Goal: Task Accomplishment & Management: Manage account settings

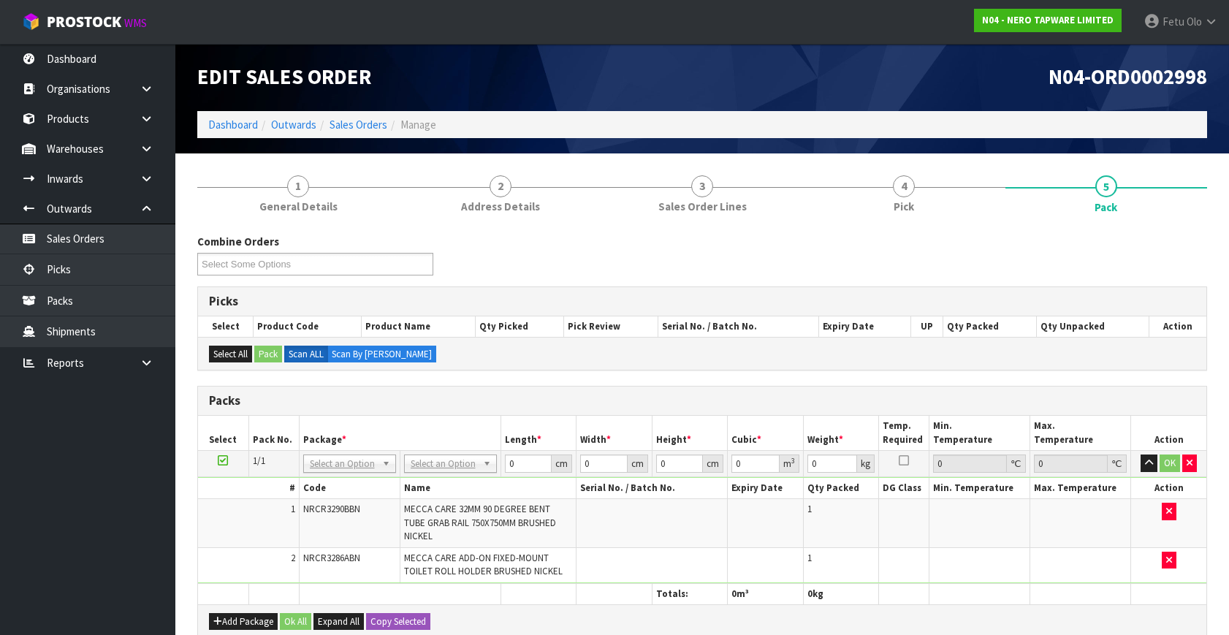
scroll to position [66, 0]
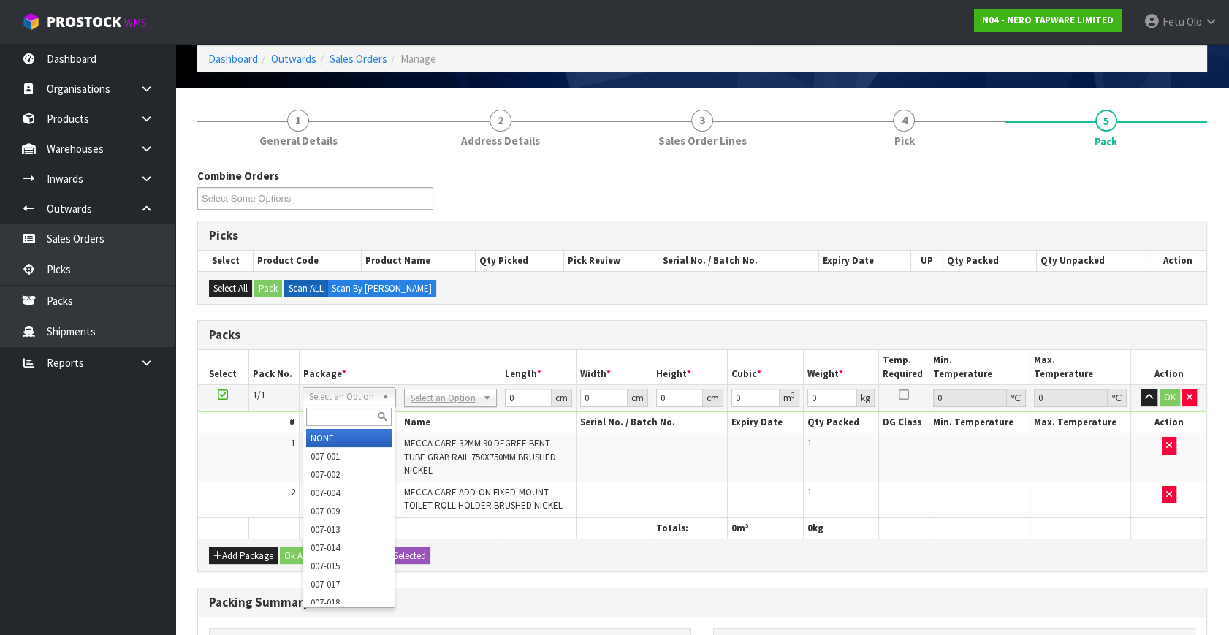
click at [332, 417] on input "text" at bounding box center [349, 417] width 86 height 18
type input "011"
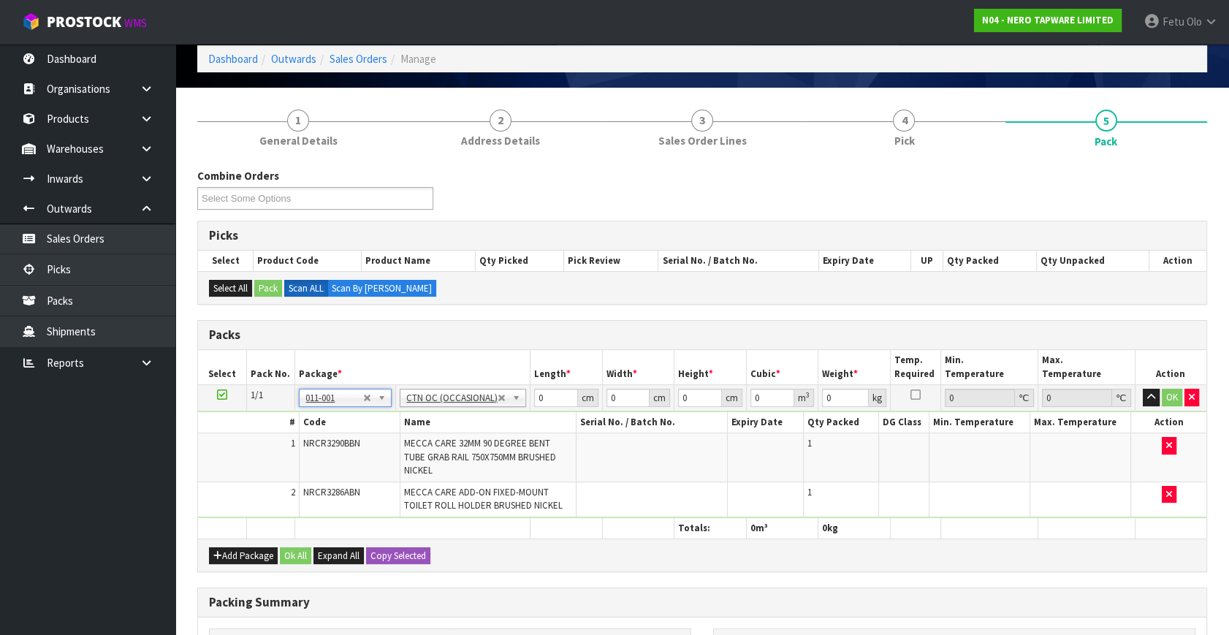
type input "4.3"
drag, startPoint x: 551, startPoint y: 397, endPoint x: 475, endPoint y: 434, distance: 84.7
click at [475, 434] on tbody "1/1 NONE 007-001 007-002 007-004 007-009 007-013 007-014 007-015 007-017 007-01…" at bounding box center [702, 451] width 1009 height 133
type input "80"
type input "32"
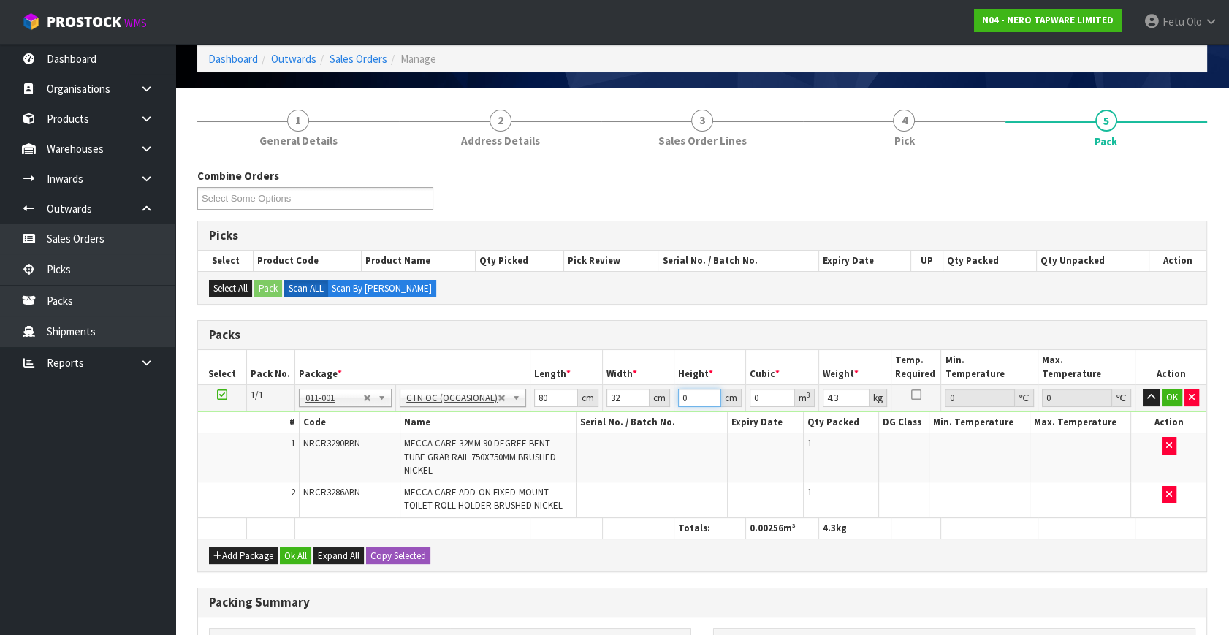
type input "1"
type input "0.00256"
type input "12"
type input "0.03072"
type input "12"
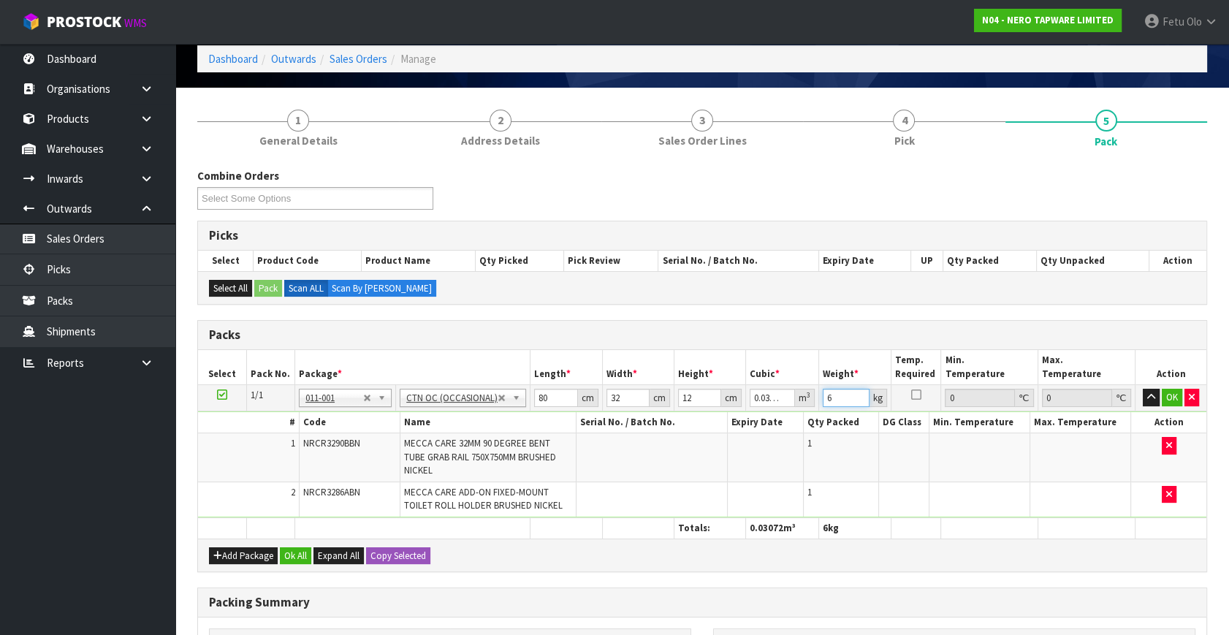
type input "6"
click button "OK" at bounding box center [1172, 398] width 20 height 18
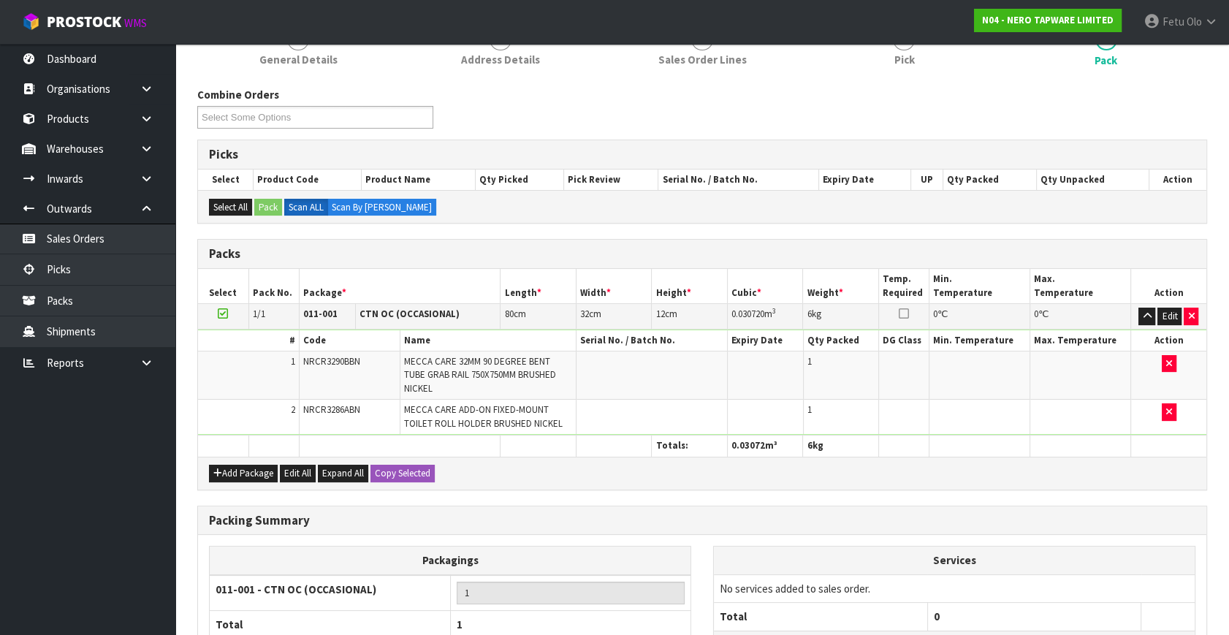
scroll to position [262, 0]
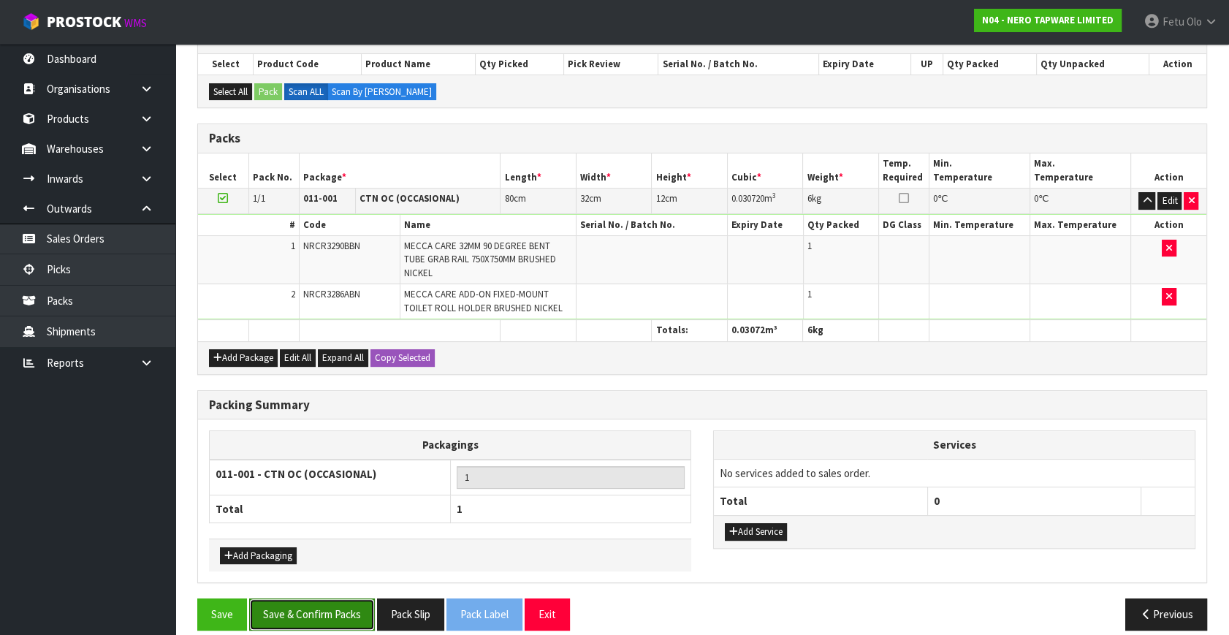
click at [304, 603] on button "Save & Confirm Packs" at bounding box center [312, 614] width 126 height 31
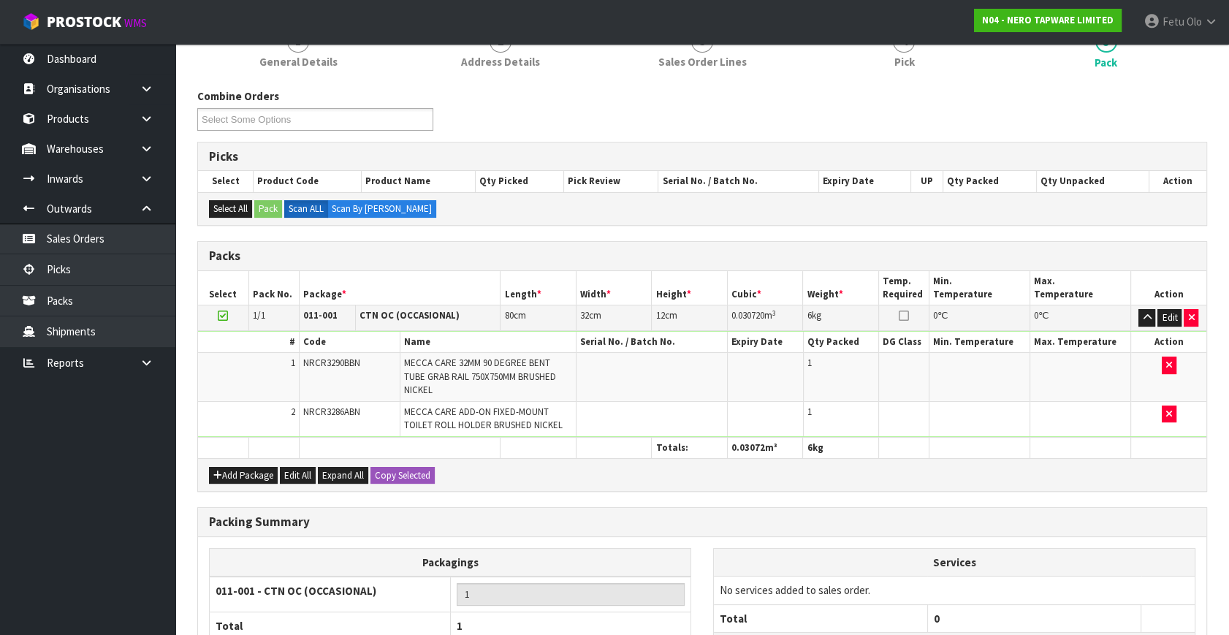
scroll to position [191, 0]
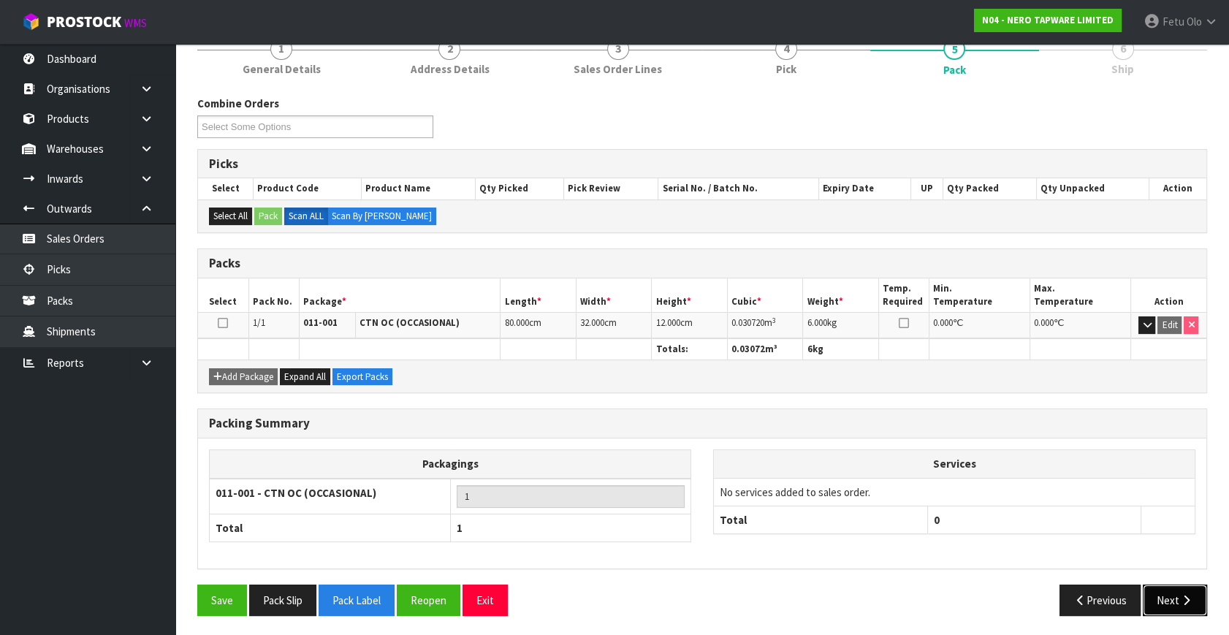
click at [1177, 605] on button "Next" at bounding box center [1175, 600] width 64 height 31
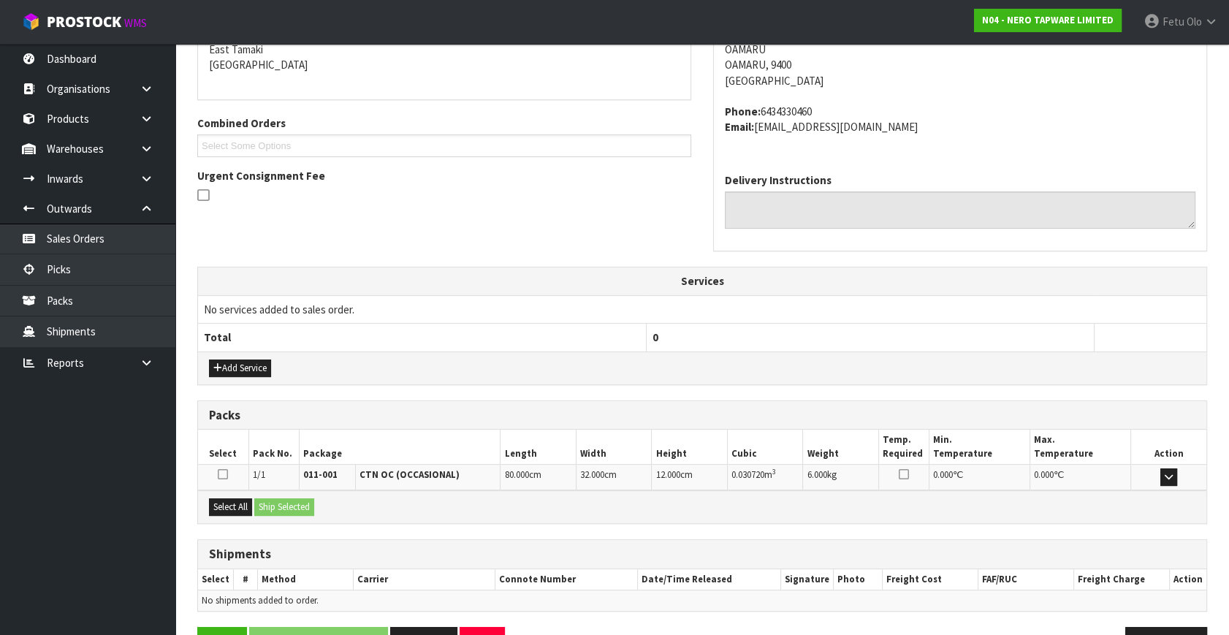
scroll to position [360, 0]
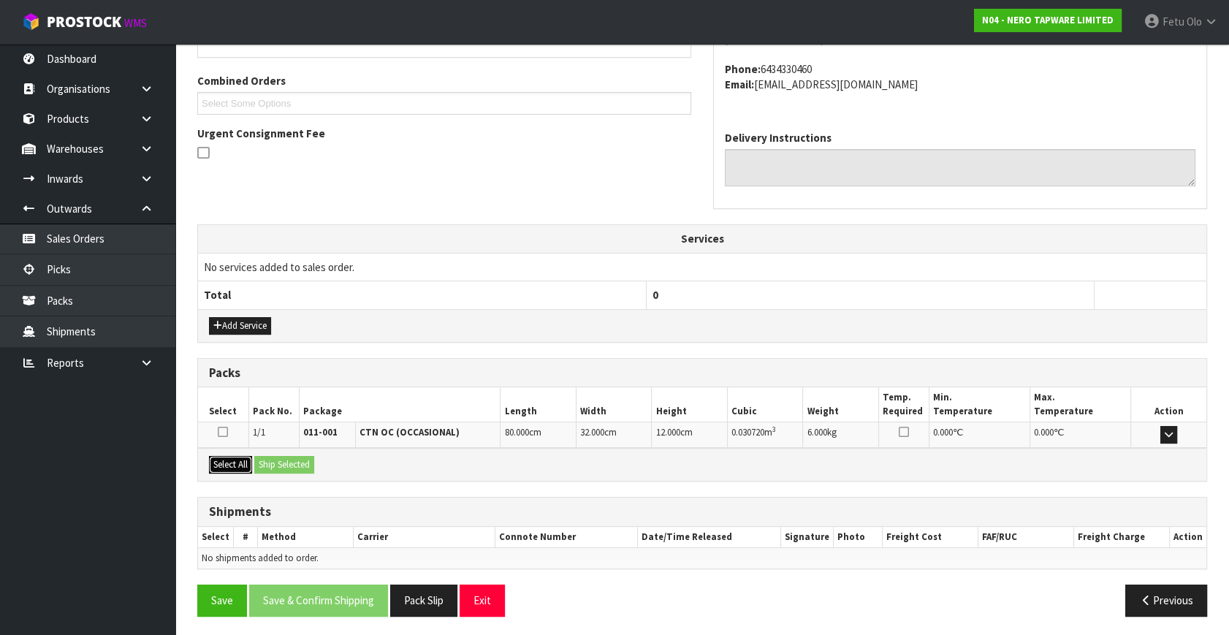
click at [230, 457] on button "Select All" at bounding box center [230, 465] width 43 height 18
click at [279, 457] on button "Ship Selected" at bounding box center [284, 465] width 60 height 18
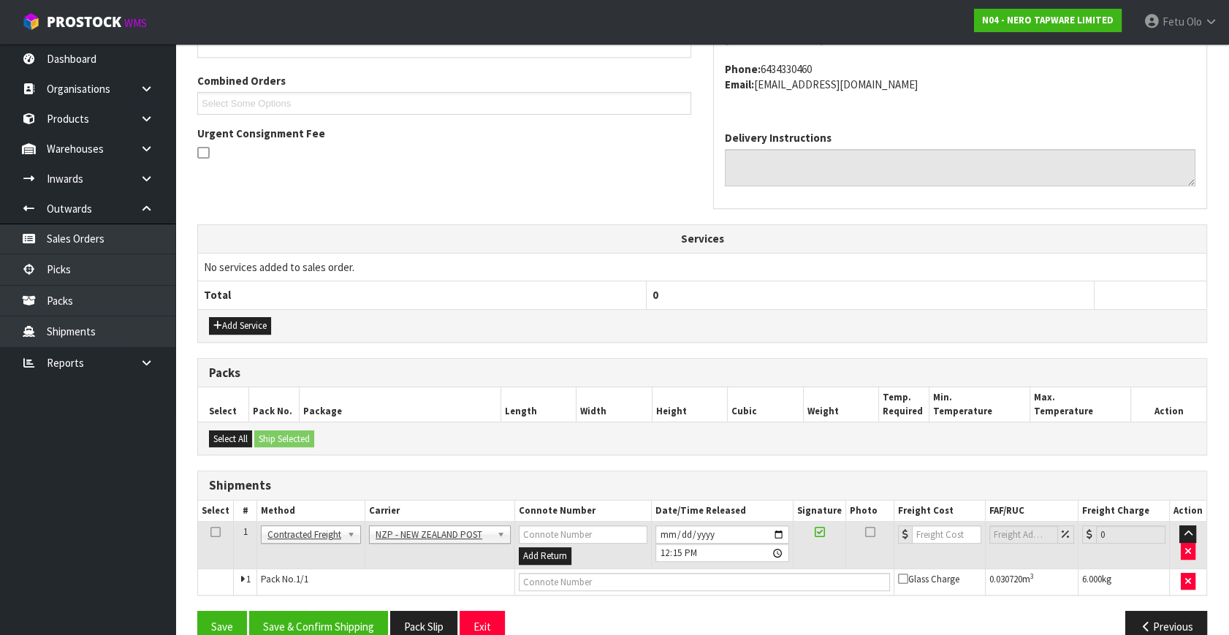
scroll to position [386, 0]
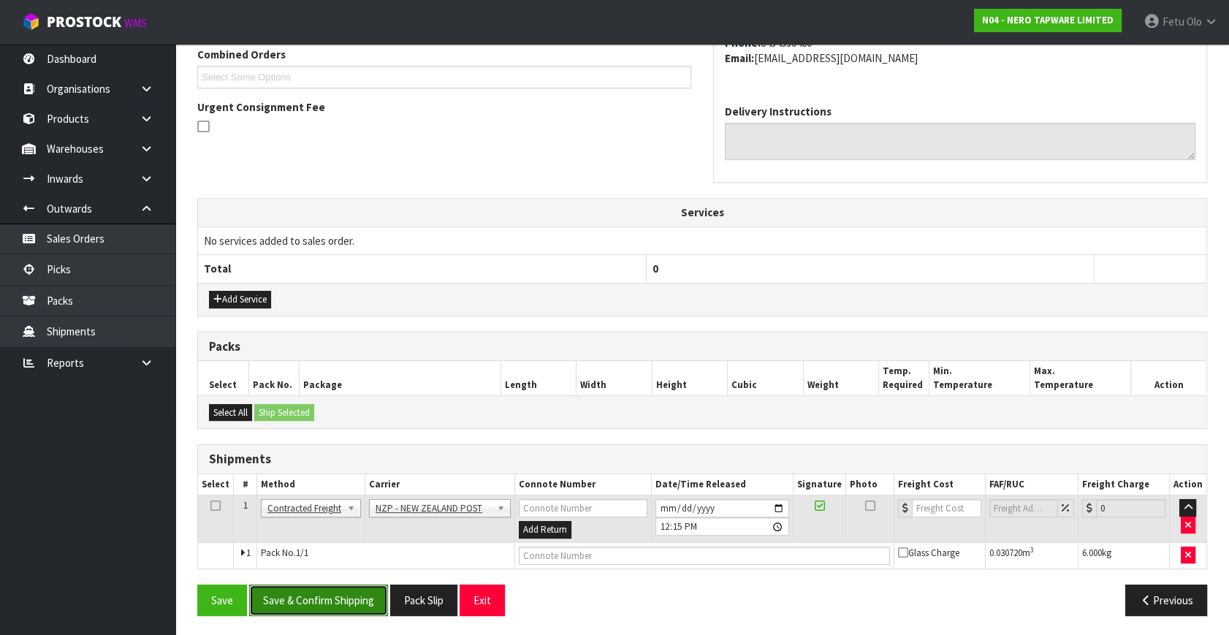
click at [339, 599] on button "Save & Confirm Shipping" at bounding box center [318, 600] width 139 height 31
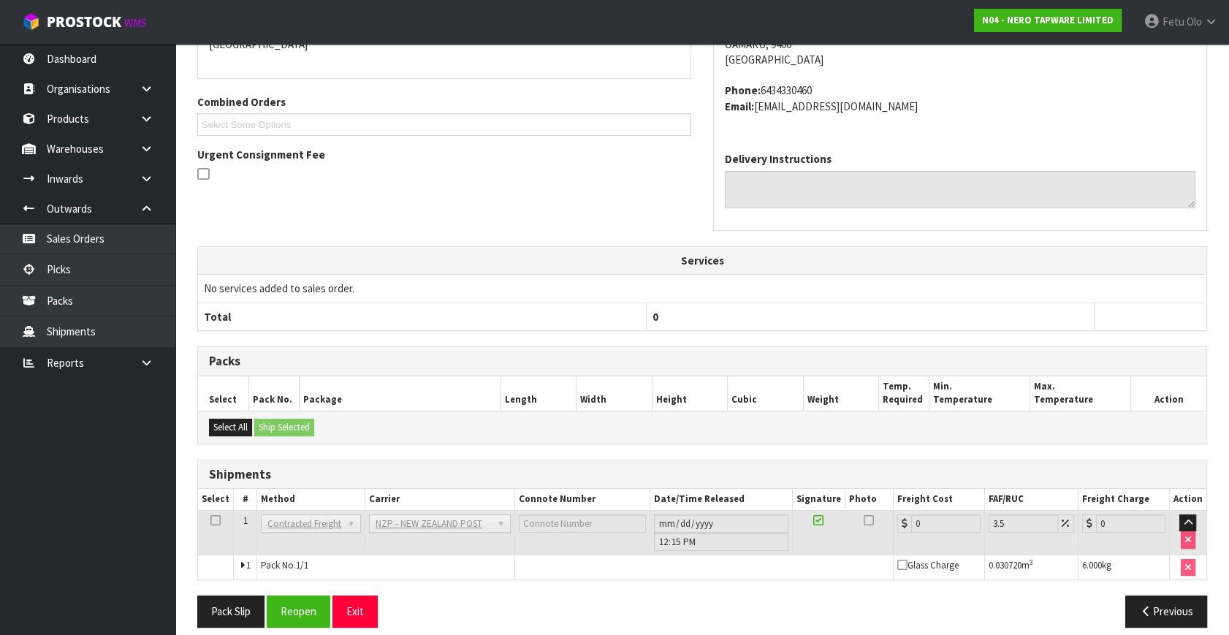
scroll to position [365, 0]
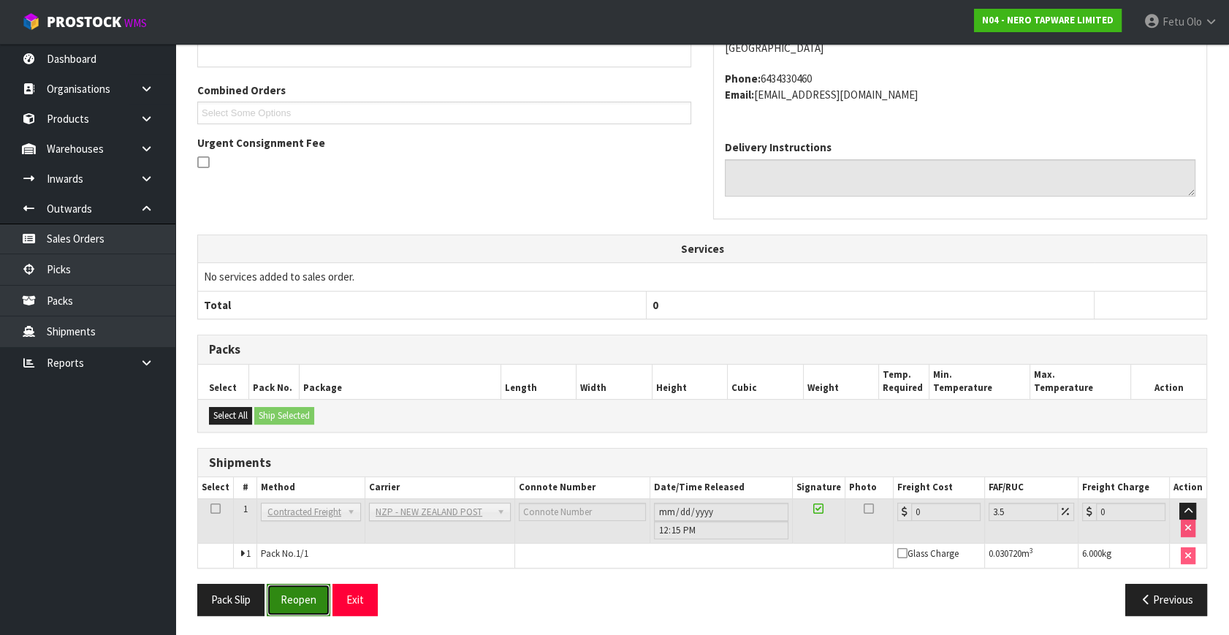
click at [307, 591] on button "Reopen" at bounding box center [299, 599] width 64 height 31
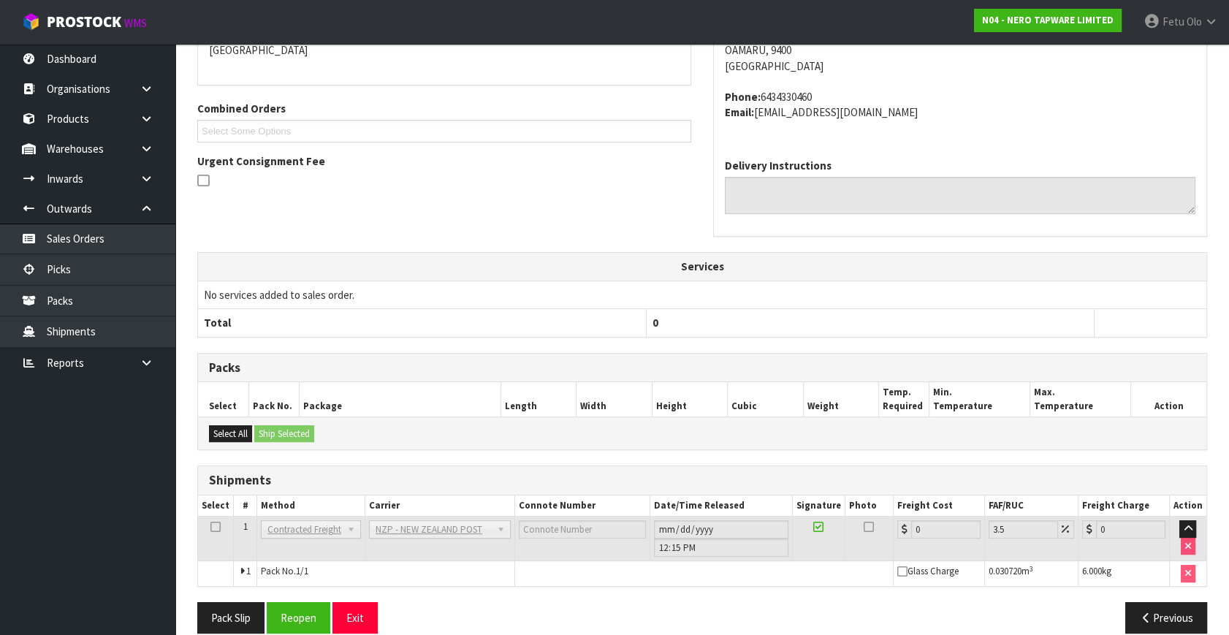
scroll to position [350, 0]
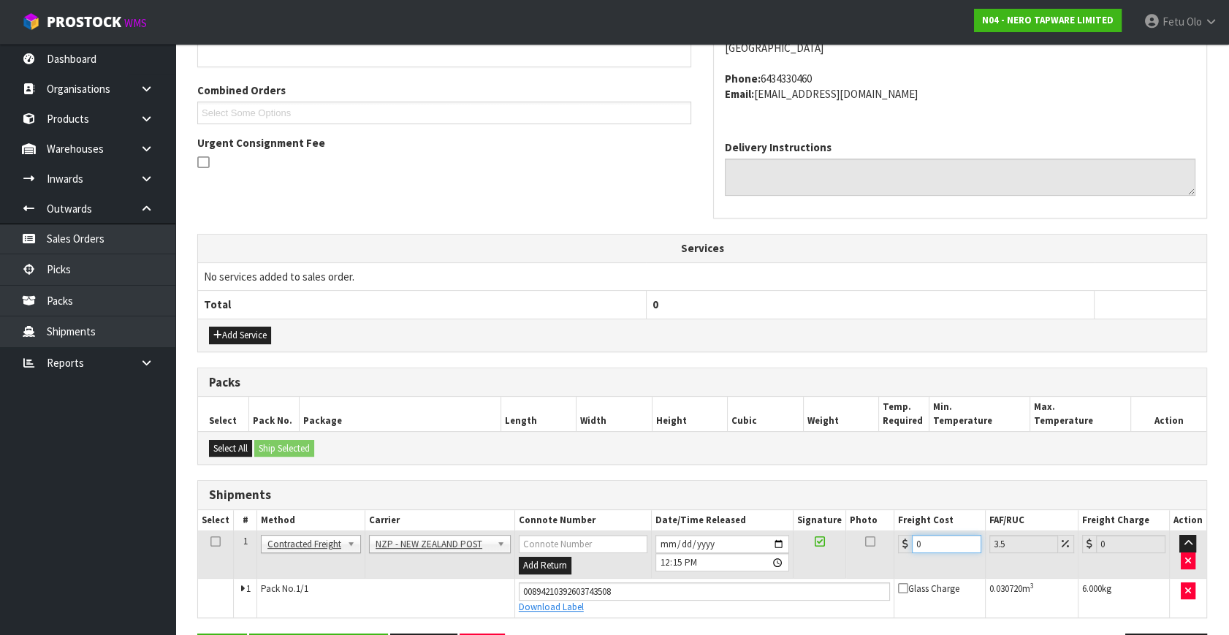
drag, startPoint x: 936, startPoint y: 548, endPoint x: 639, endPoint y: 632, distance: 308.4
click at [639, 632] on div "From Address CONTRACT WAREHOUSING & LOGISTICS 17 Allens Road East Tamaki Auckla…" at bounding box center [702, 306] width 1010 height 740
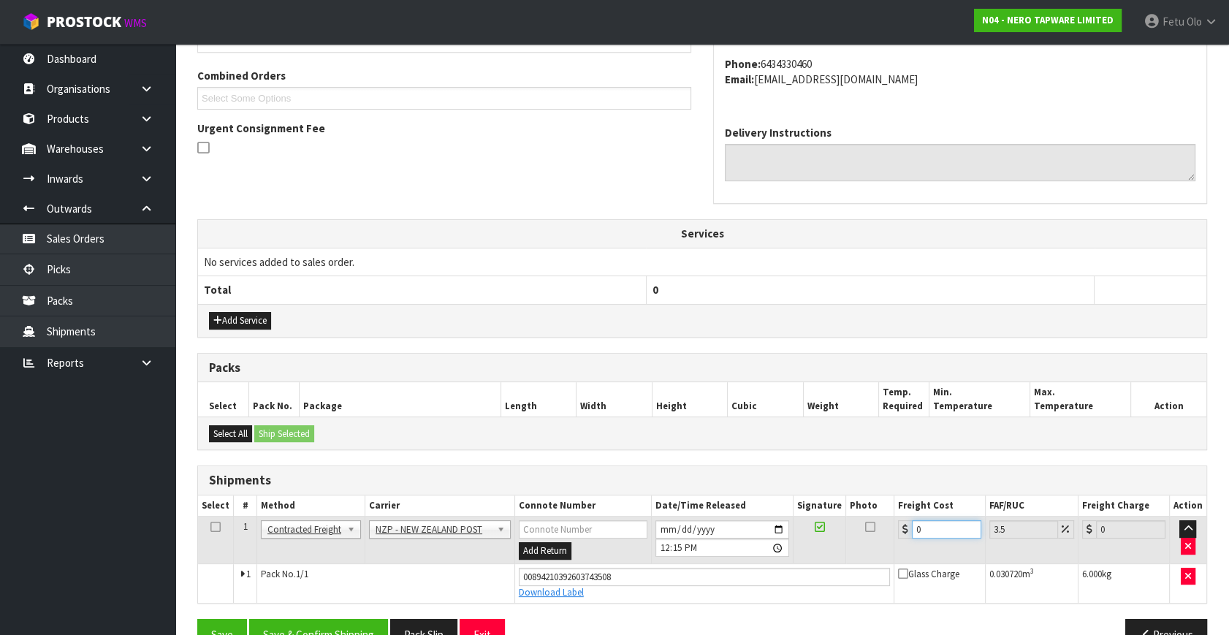
type input "1"
type input "1.03"
type input "11"
type input "11.38"
type input "116"
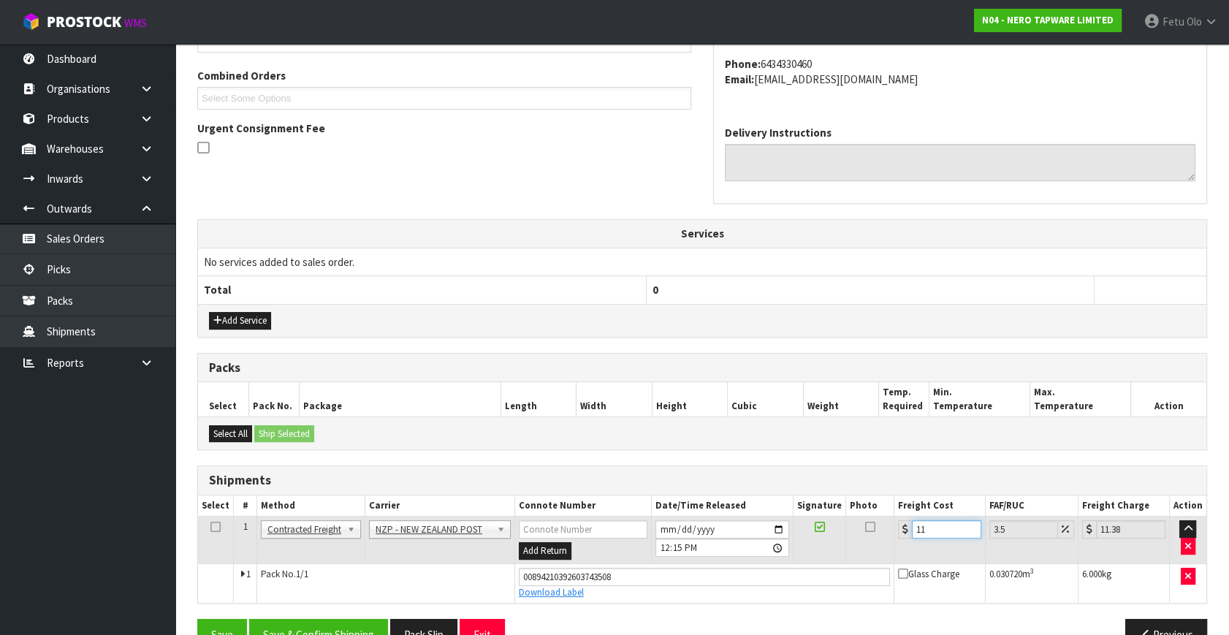
type input "120.06"
type input "11"
type input "11.38"
type input "11.6"
type input "12.01"
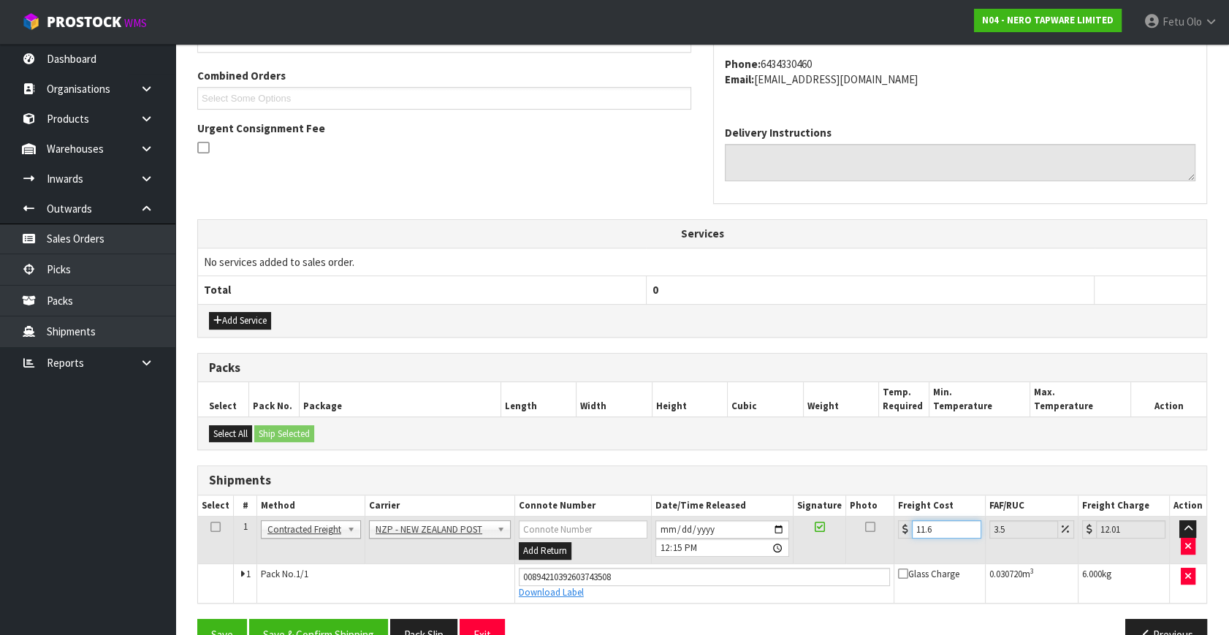
type input "11.61"
type input "12.02"
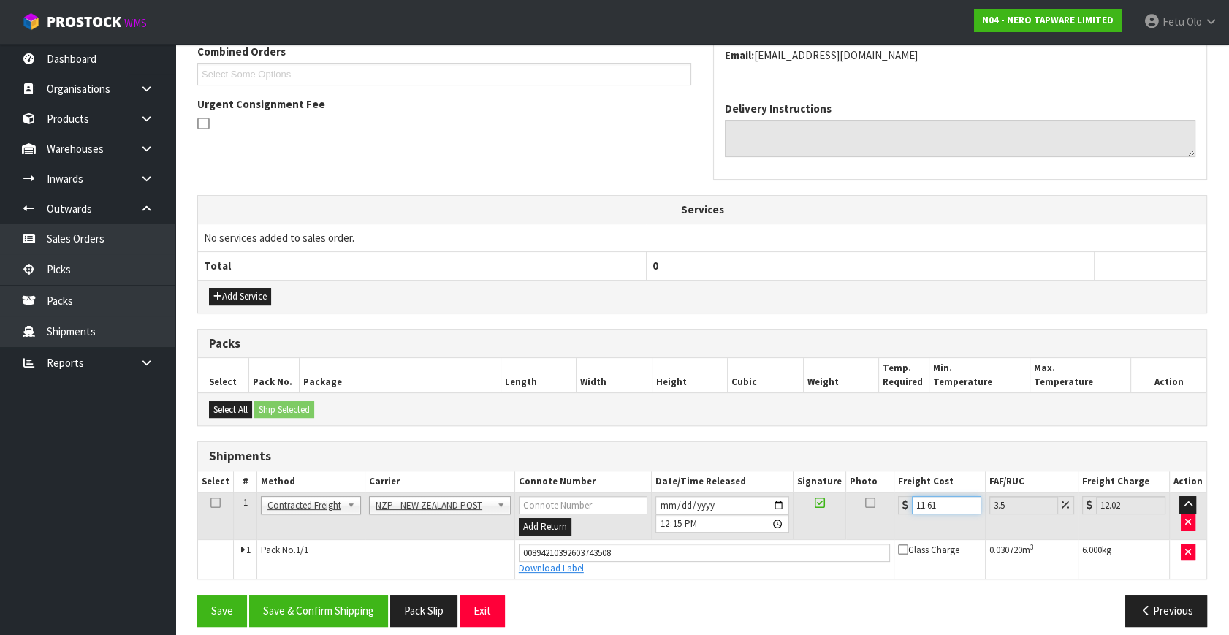
scroll to position [400, 0]
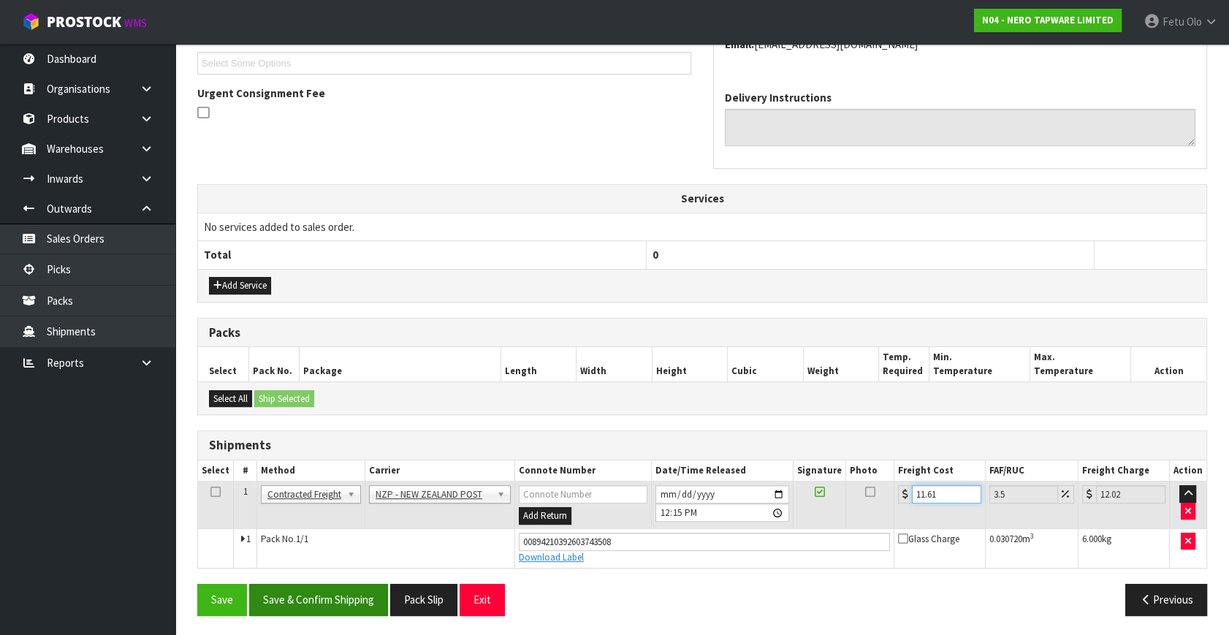
type input "11.61"
click at [314, 584] on button "Save & Confirm Shipping" at bounding box center [318, 599] width 139 height 31
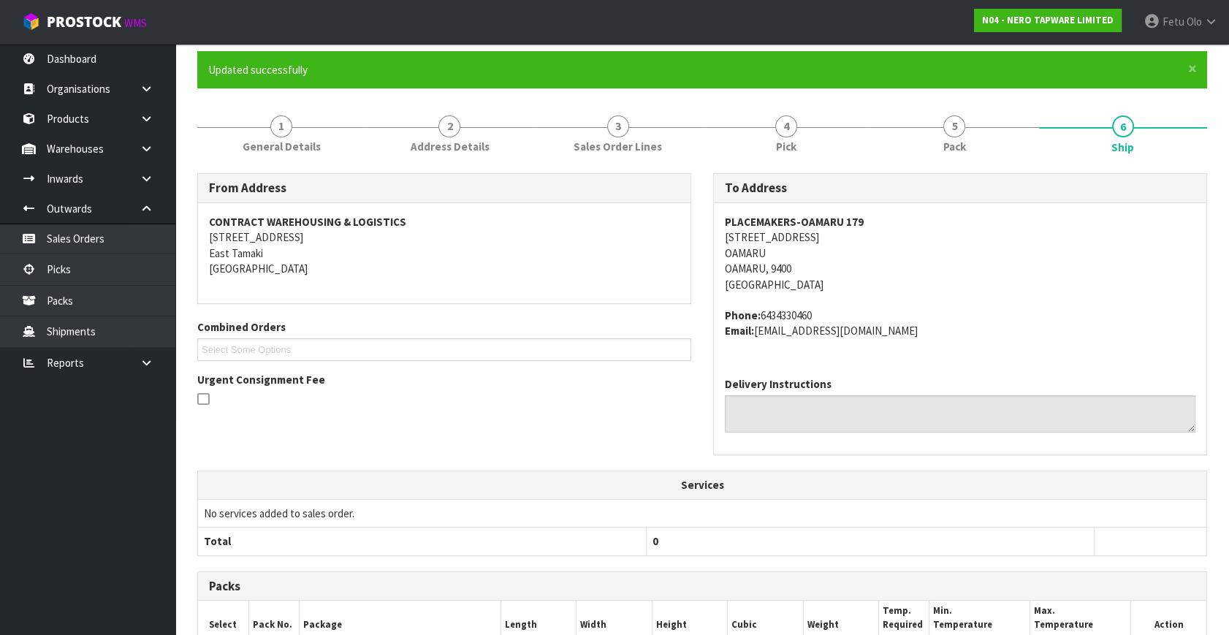
scroll to position [360, 0]
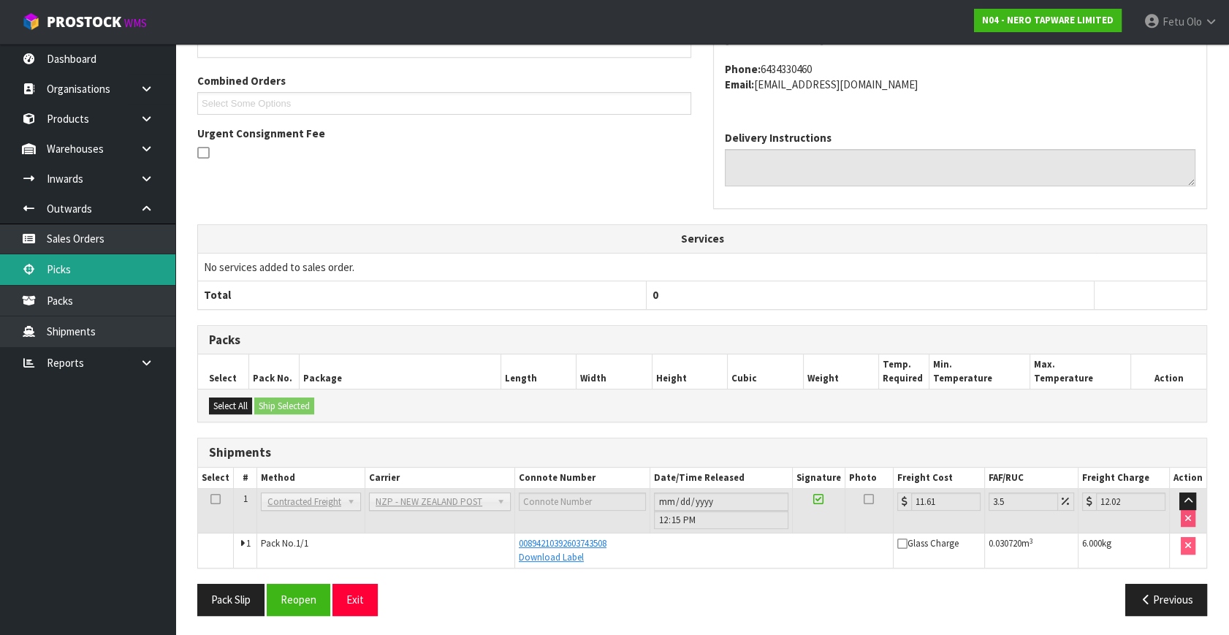
click at [91, 265] on link "Picks" at bounding box center [87, 269] width 175 height 30
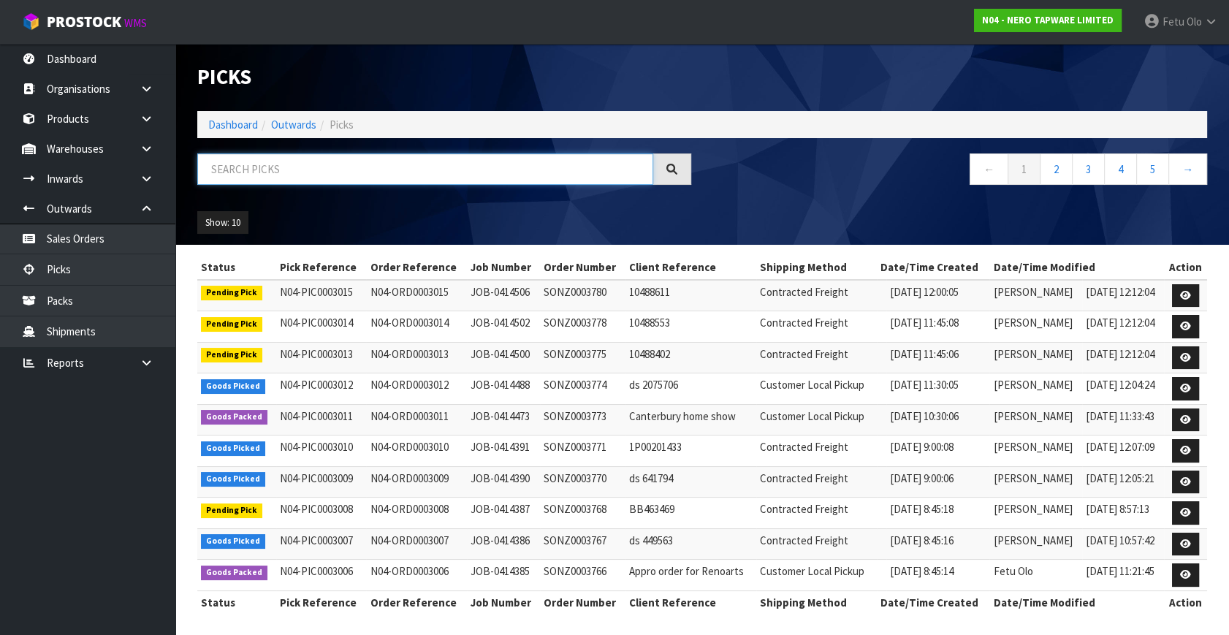
click at [326, 160] on input "text" at bounding box center [425, 169] width 456 height 31
type input "3009"
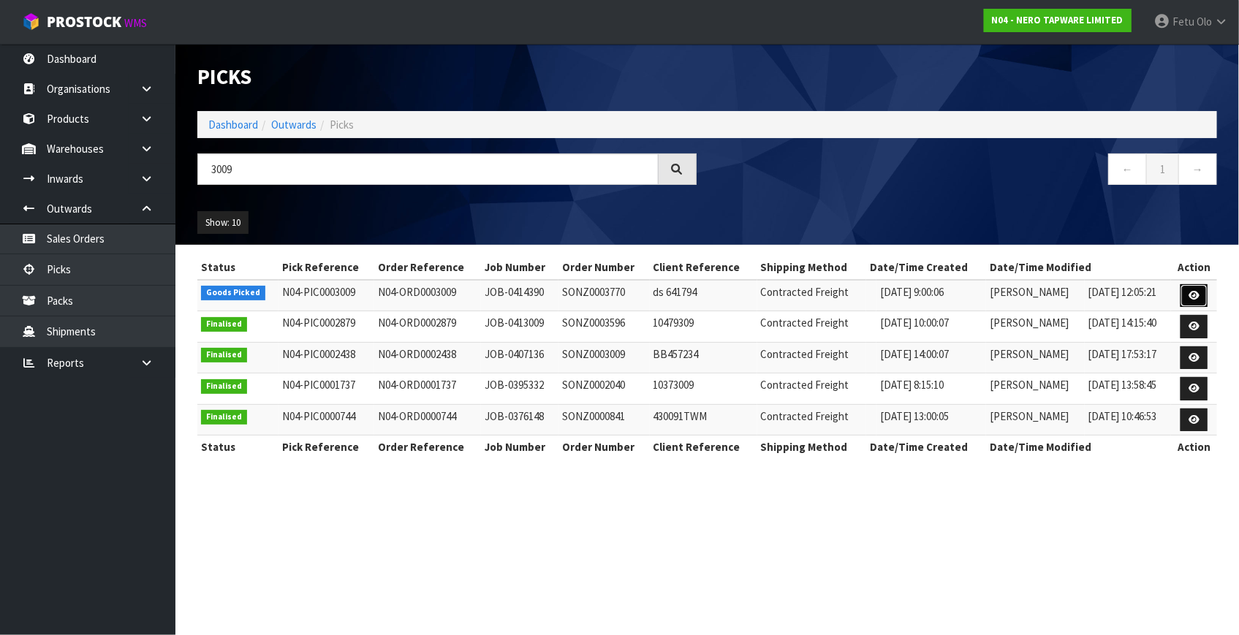
click at [1198, 294] on icon at bounding box center [1194, 296] width 11 height 10
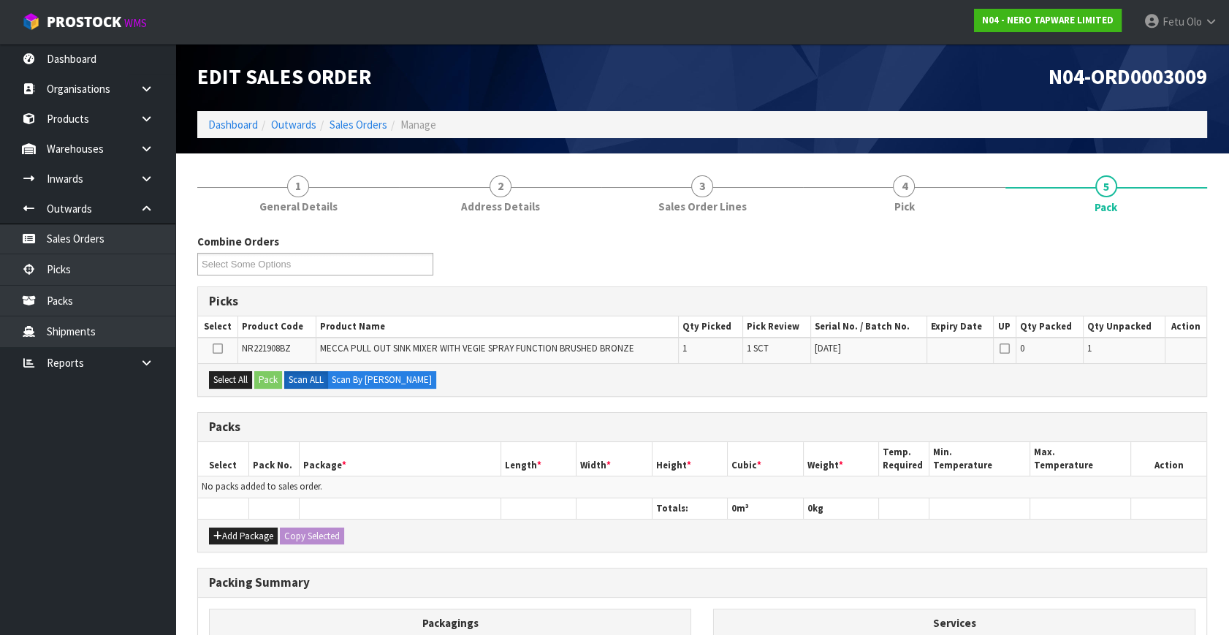
click at [140, 485] on ul "Dashboard Organisations Clients Consignees Carriers Products Categories Serial …" at bounding box center [87, 339] width 175 height 591
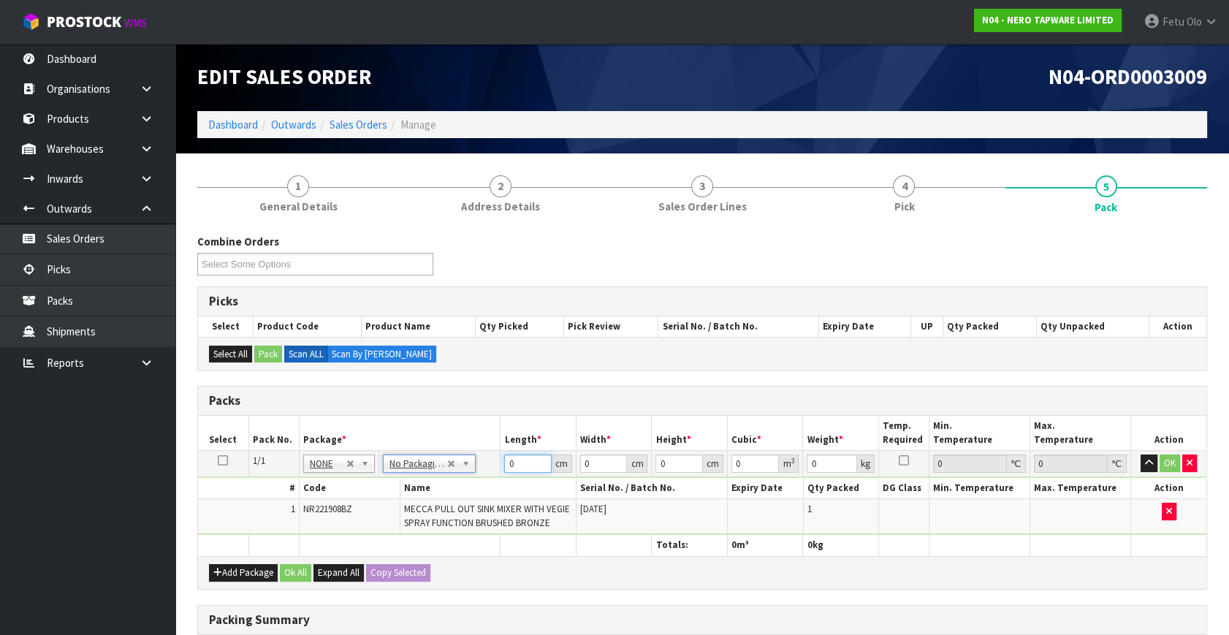
drag, startPoint x: 521, startPoint y: 459, endPoint x: 446, endPoint y: 503, distance: 87.1
click at [446, 503] on tbody "1/1 NONE 007-001 007-002 007-004 007-009 007-013 007-014 007-015 007-017 007-01…" at bounding box center [702, 493] width 1009 height 84
type input "71"
type input "33"
type input "7"
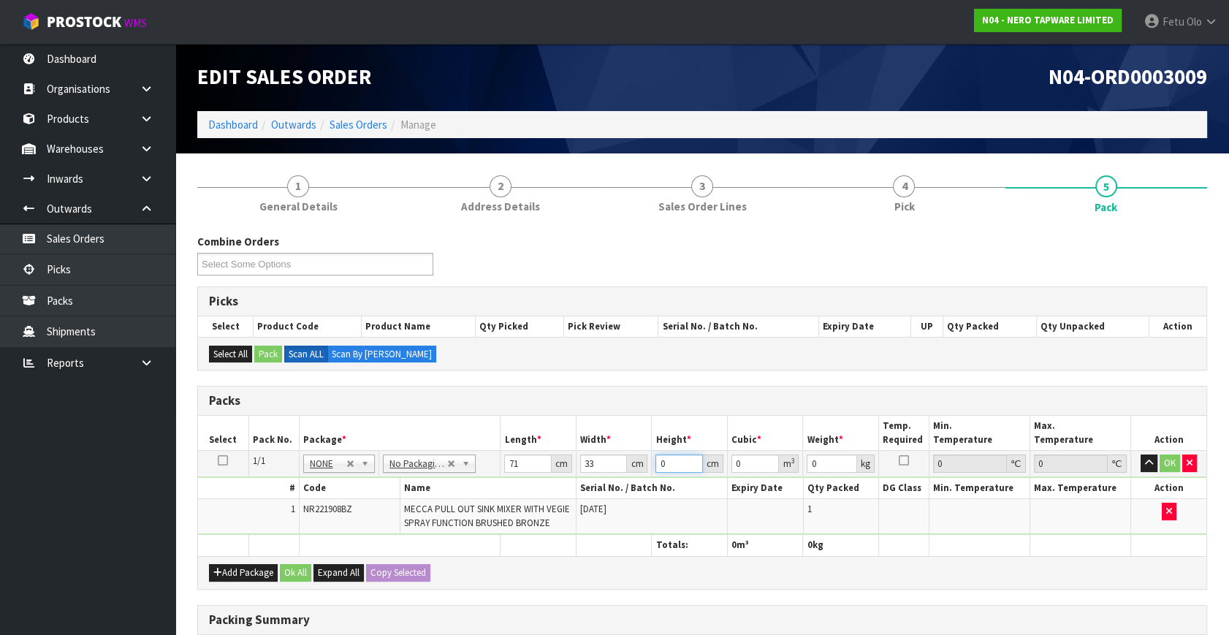
type input "0.016401"
type input "7"
type input "4"
click button "OK" at bounding box center [1170, 464] width 20 height 18
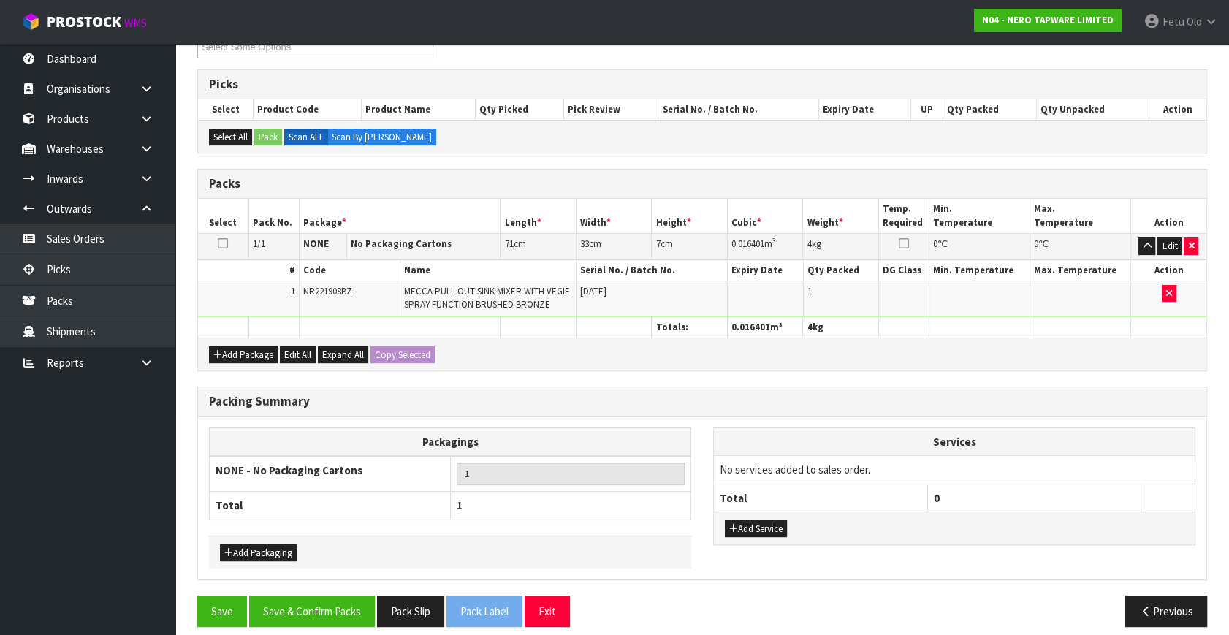
scroll to position [227, 0]
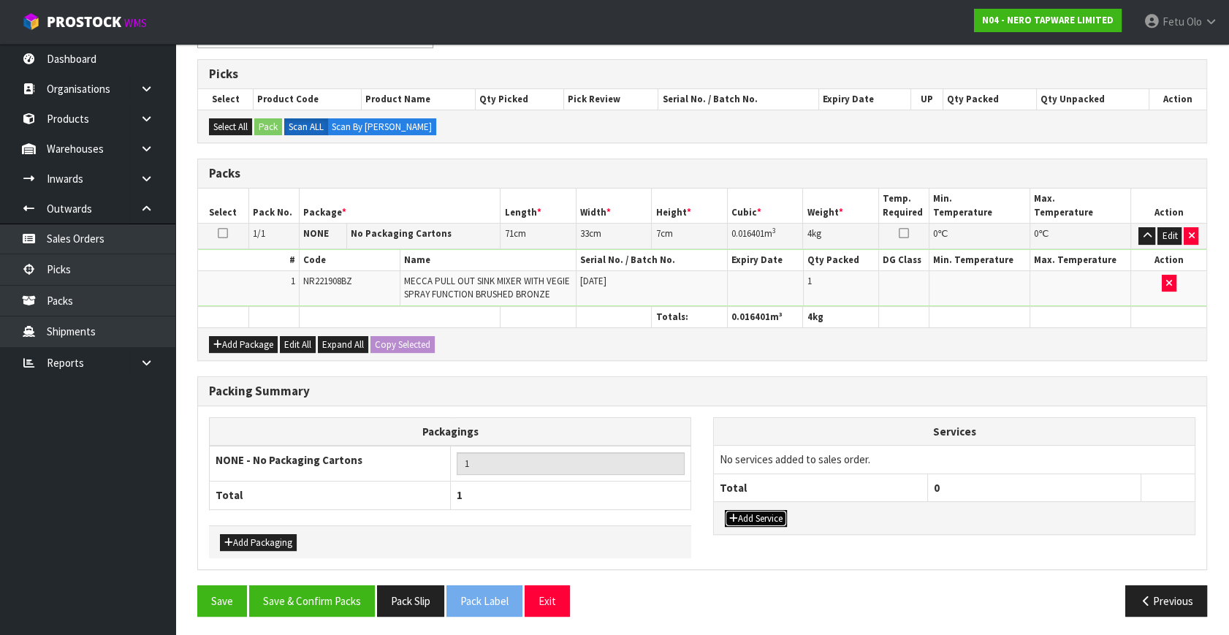
click at [761, 511] on button "Add Service" at bounding box center [756, 519] width 62 height 18
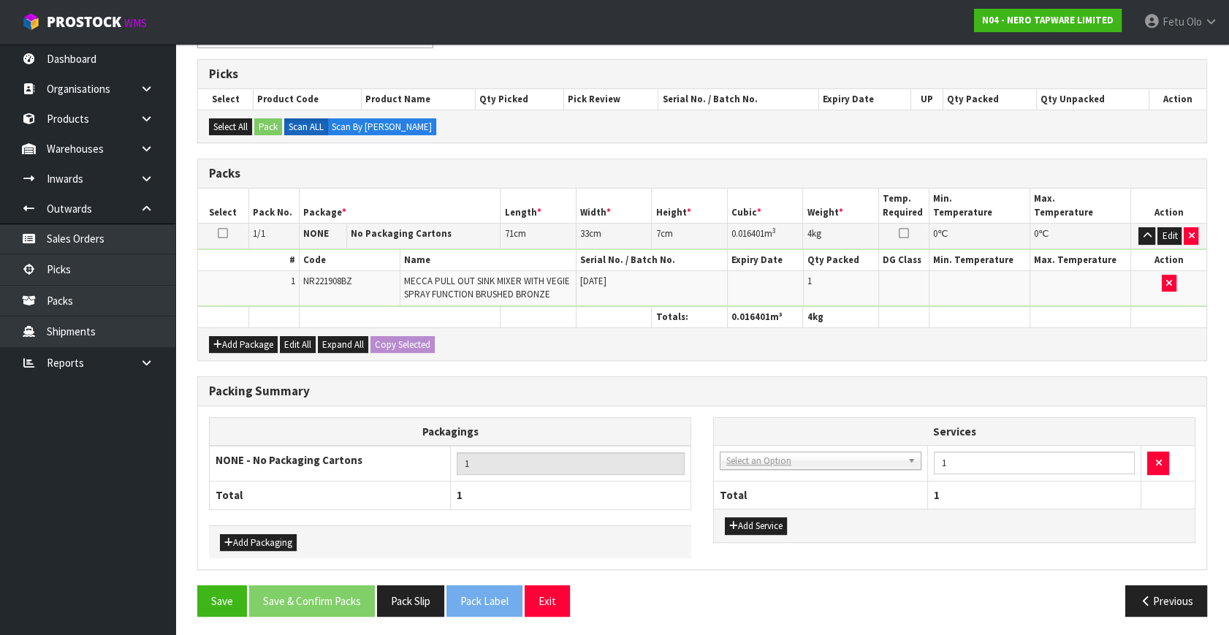
drag, startPoint x: 763, startPoint y: 446, endPoint x: 759, endPoint y: 453, distance: 8.2
click at [762, 446] on td "003-036 - EXTERNAL PLANT HIRE 008-035 - OUTWARD HDLG+/HOIST LIFT ON/OFF 008-036…" at bounding box center [820, 464] width 213 height 36
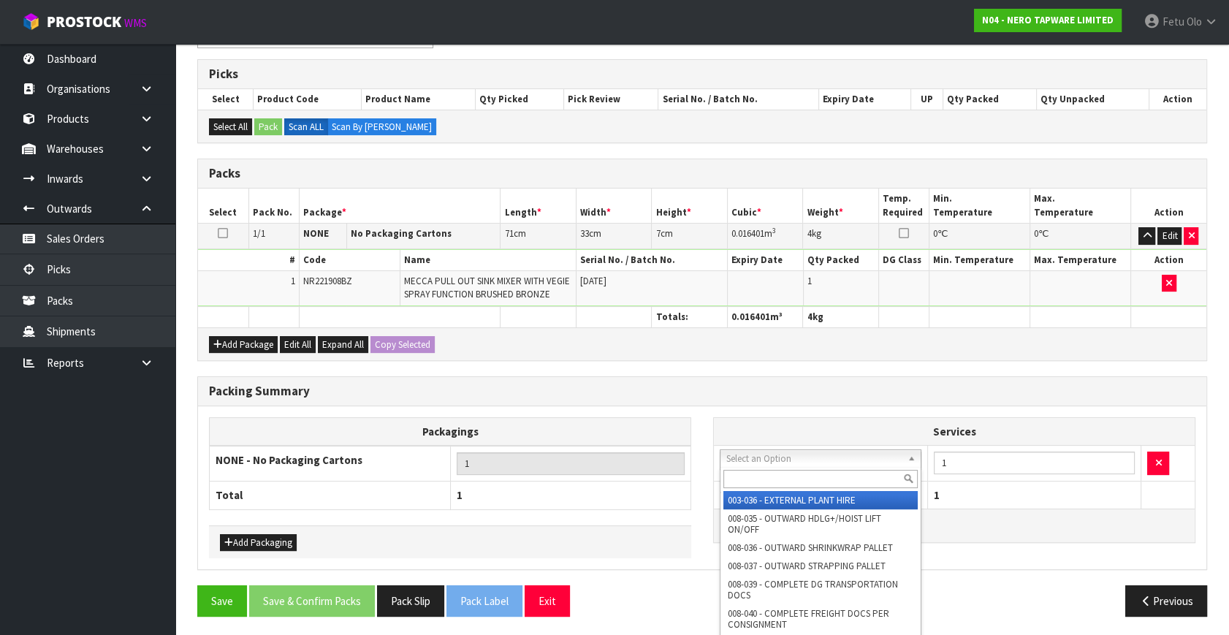
drag, startPoint x: 753, startPoint y: 460, endPoint x: 742, endPoint y: 481, distance: 23.9
click at [742, 480] on input "text" at bounding box center [821, 479] width 194 height 18
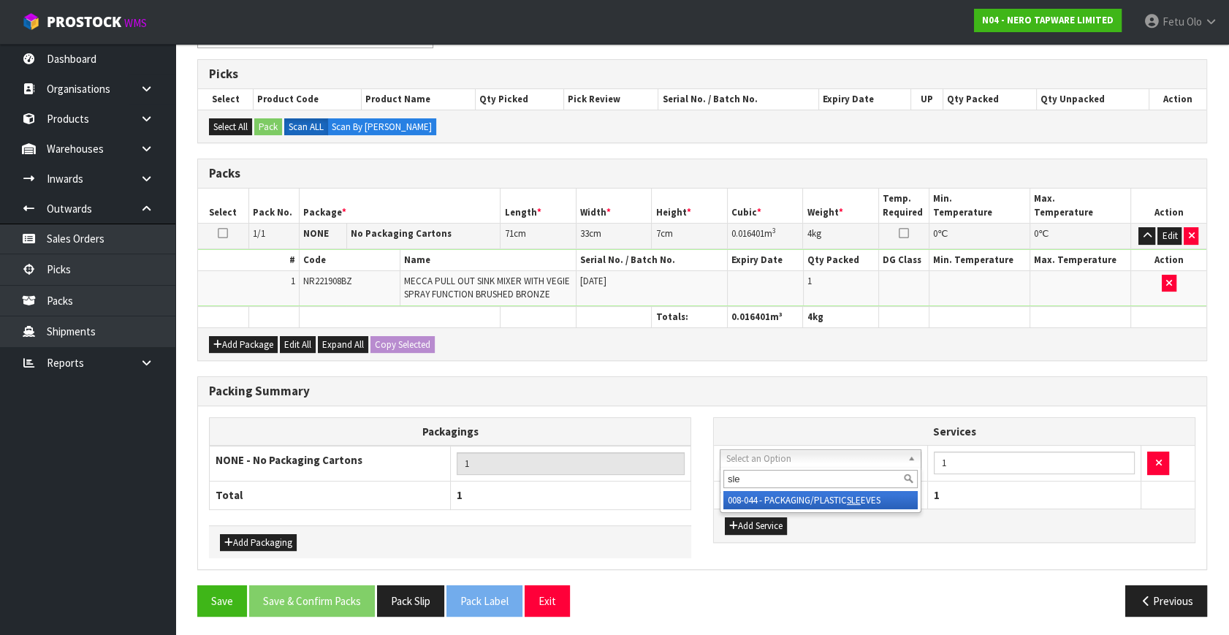
type input "sle"
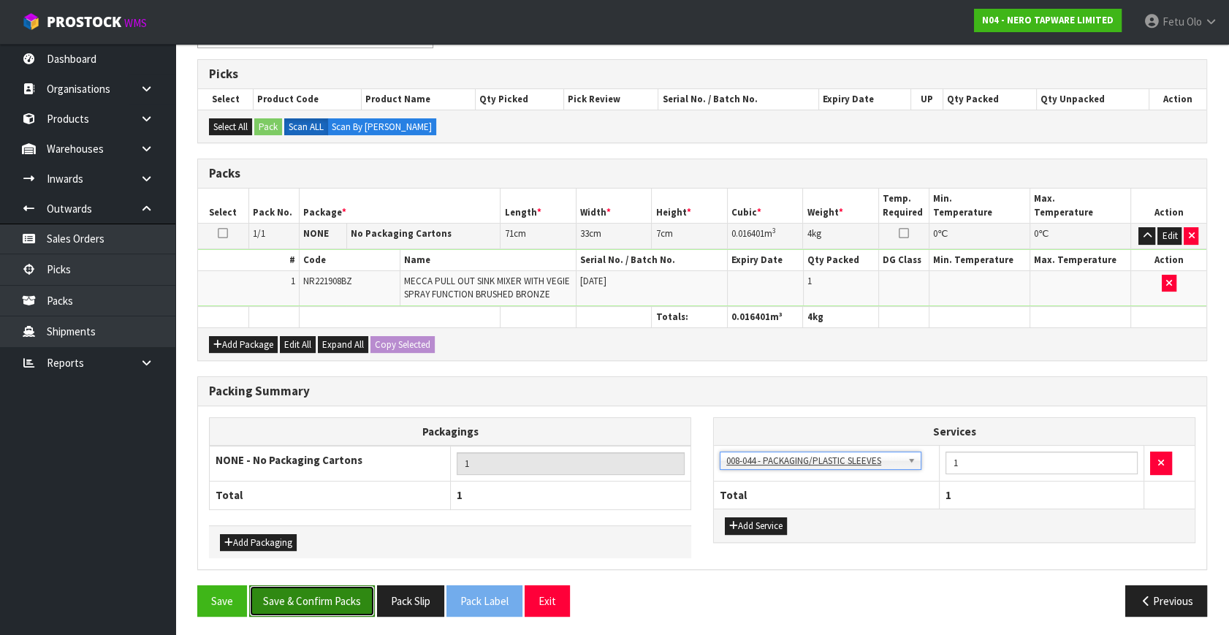
click at [338, 599] on button "Save & Confirm Packs" at bounding box center [312, 600] width 126 height 31
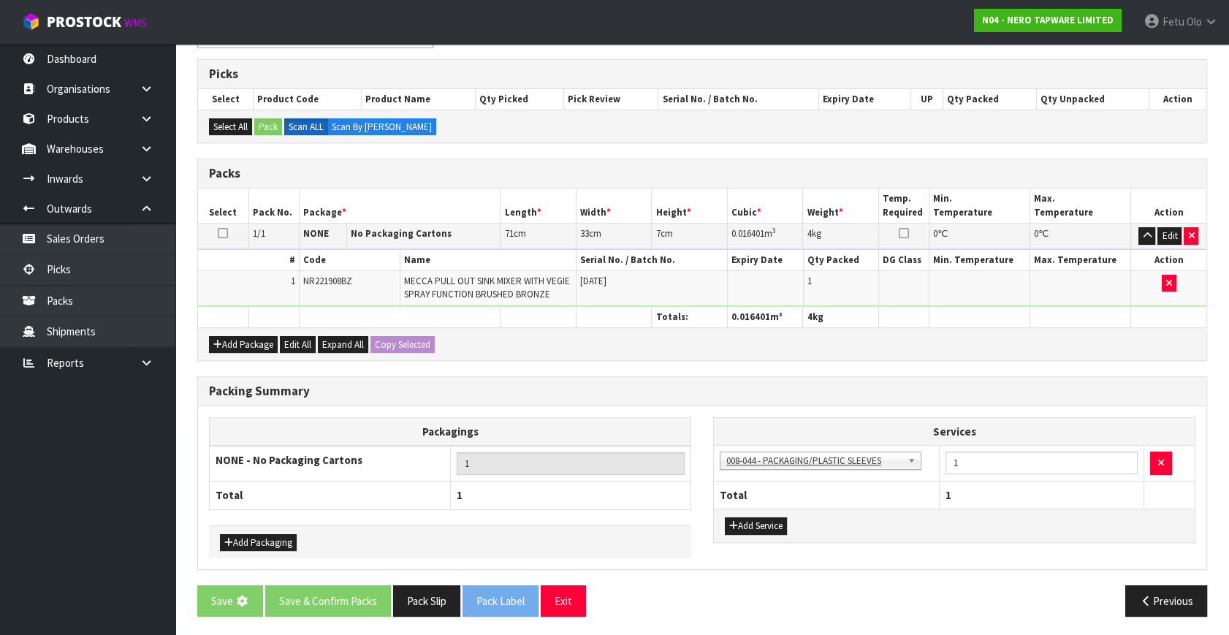
scroll to position [0, 0]
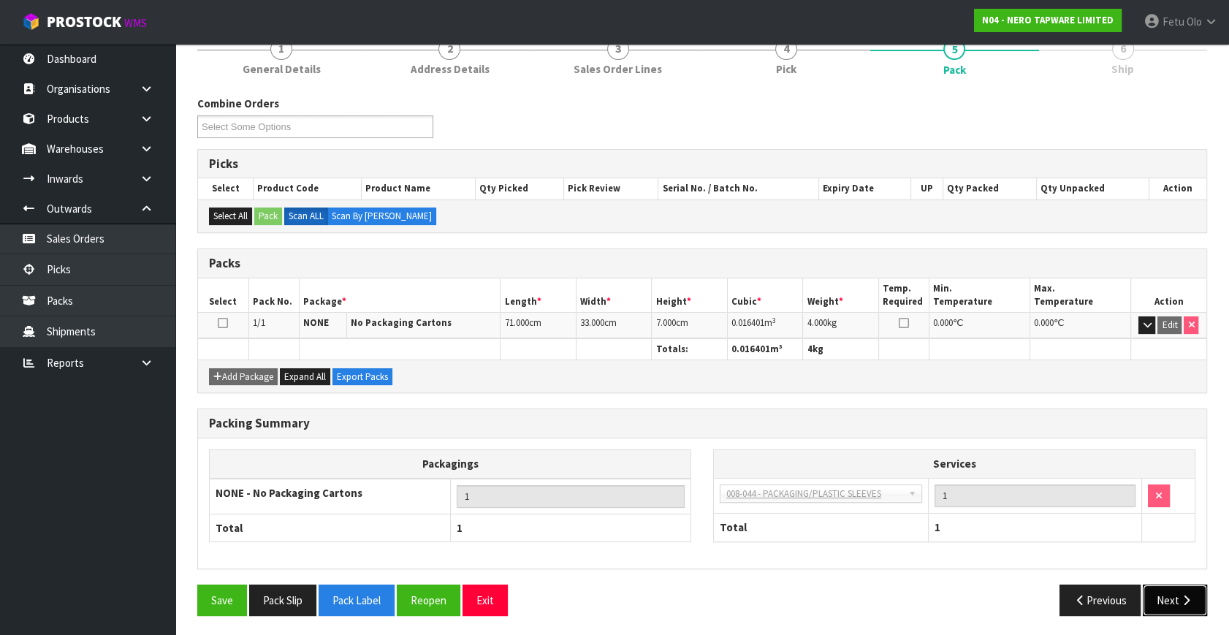
click at [1153, 599] on button "Next" at bounding box center [1175, 600] width 64 height 31
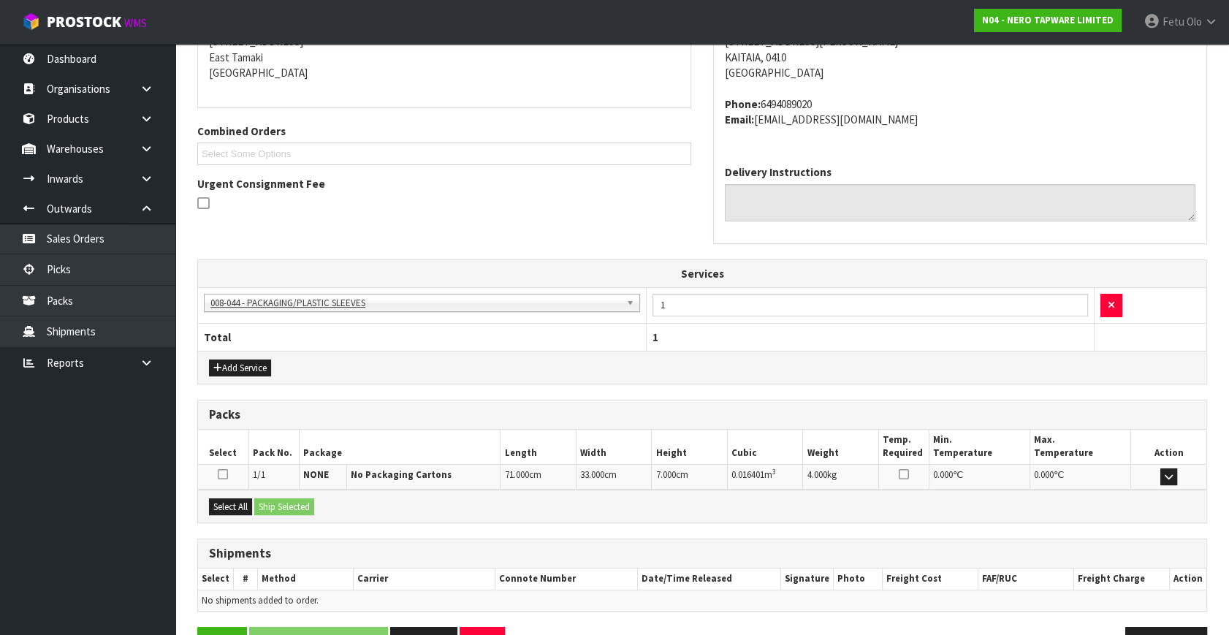
scroll to position [352, 0]
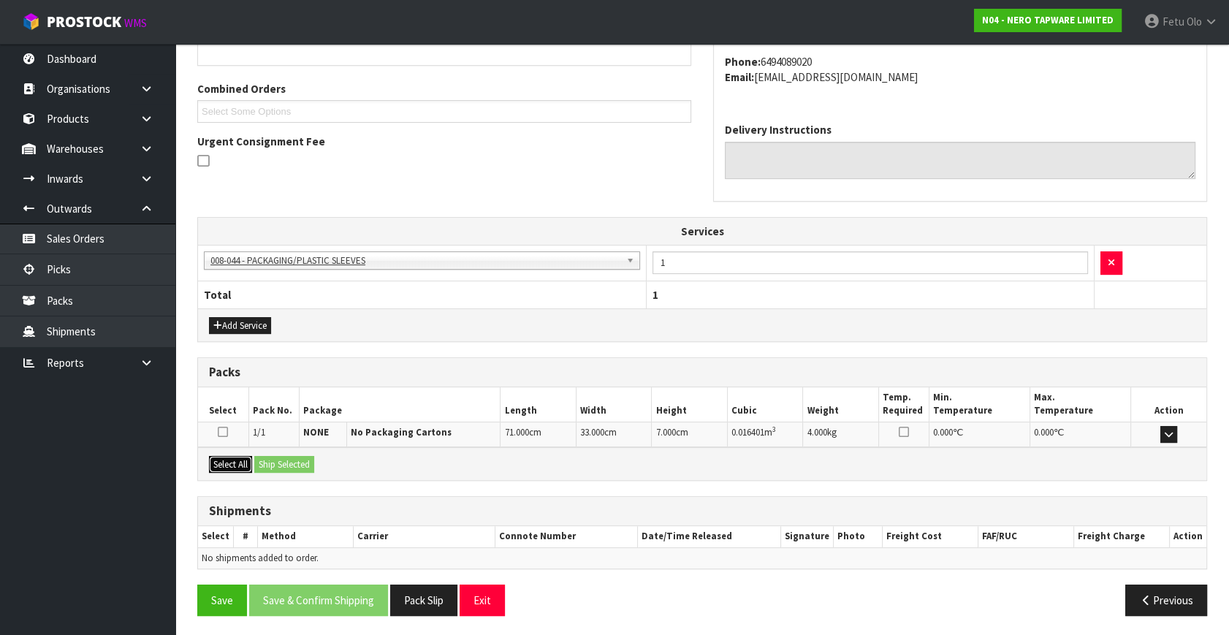
drag, startPoint x: 227, startPoint y: 457, endPoint x: 273, endPoint y: 454, distance: 46.9
click at [230, 457] on button "Select All" at bounding box center [230, 465] width 43 height 18
click at [273, 456] on button "Ship Selected" at bounding box center [284, 465] width 60 height 18
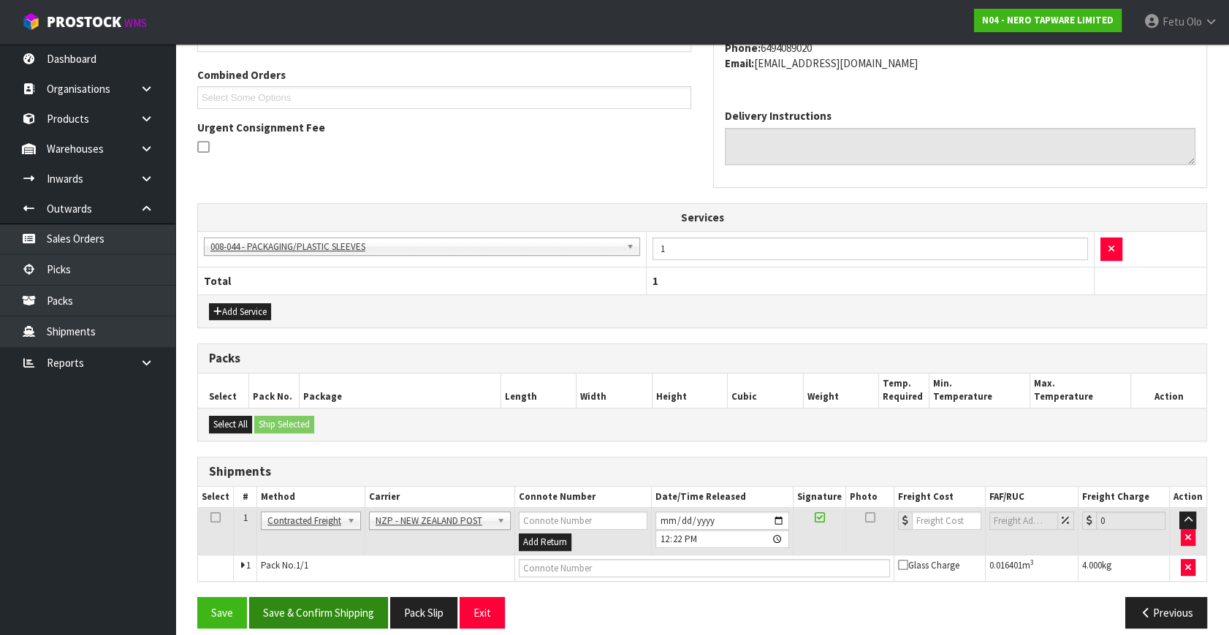
scroll to position [378, 0]
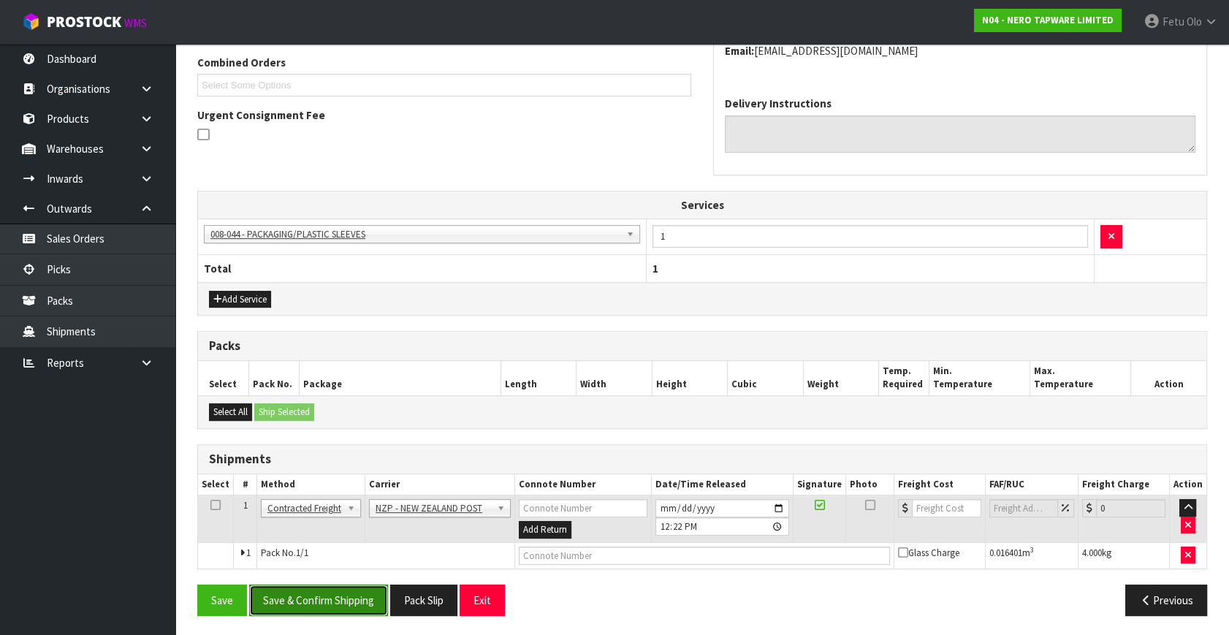
click at [301, 591] on button "Save & Confirm Shipping" at bounding box center [318, 600] width 139 height 31
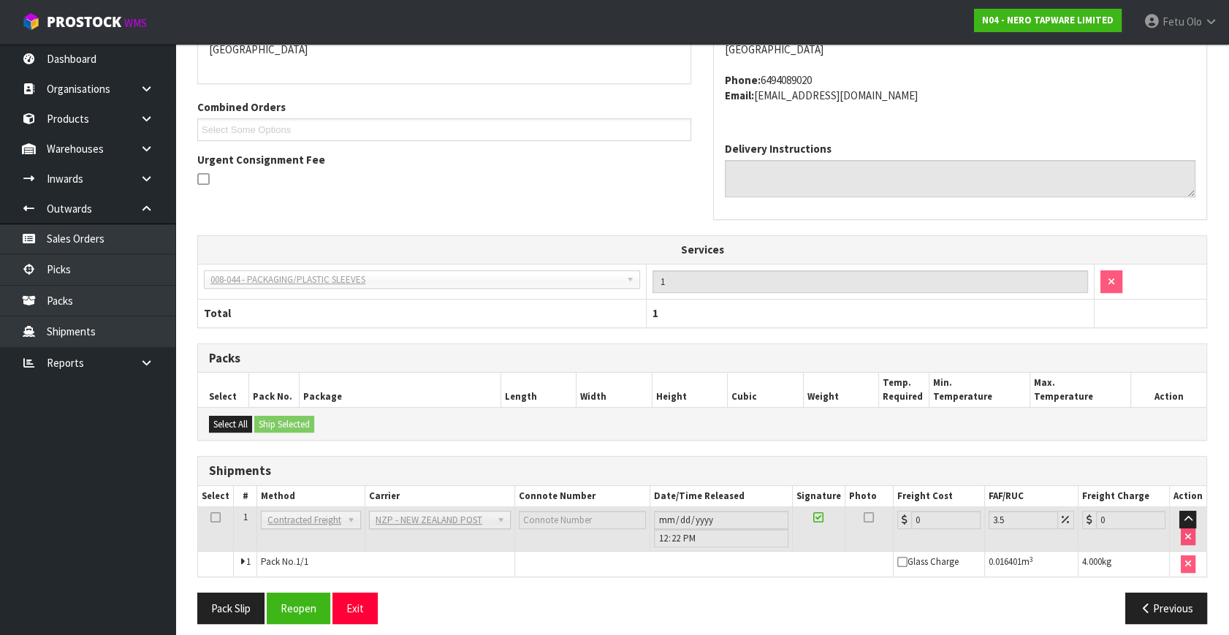
scroll to position [357, 0]
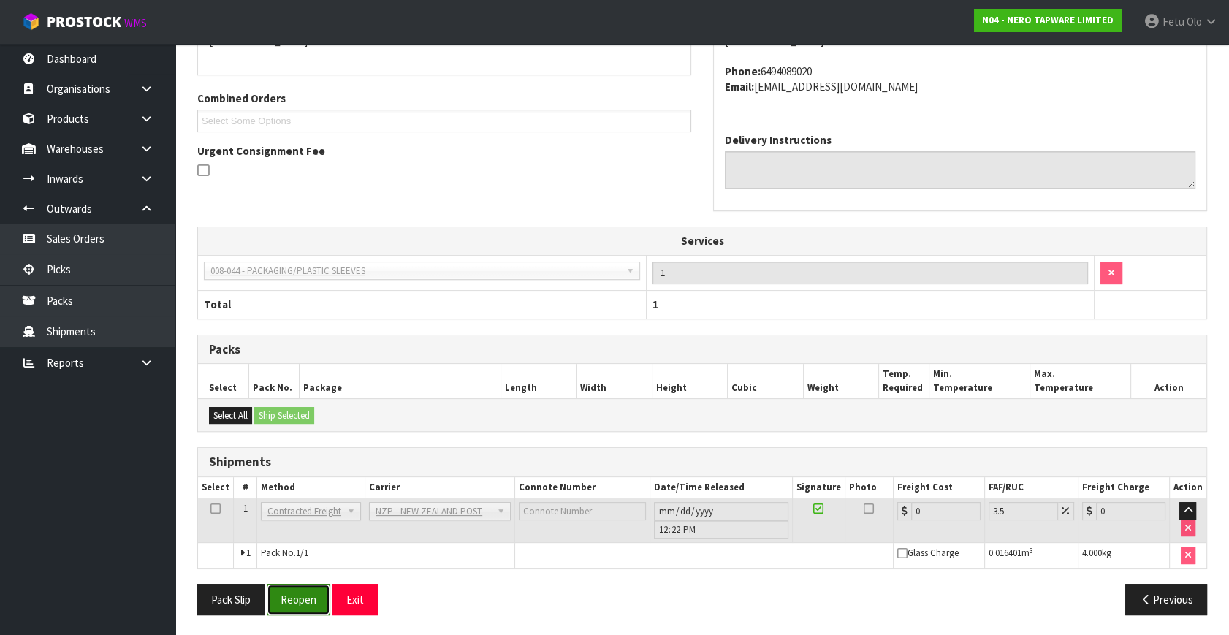
drag, startPoint x: 289, startPoint y: 605, endPoint x: 308, endPoint y: 607, distance: 20.0
click at [289, 605] on button "Reopen" at bounding box center [299, 599] width 64 height 31
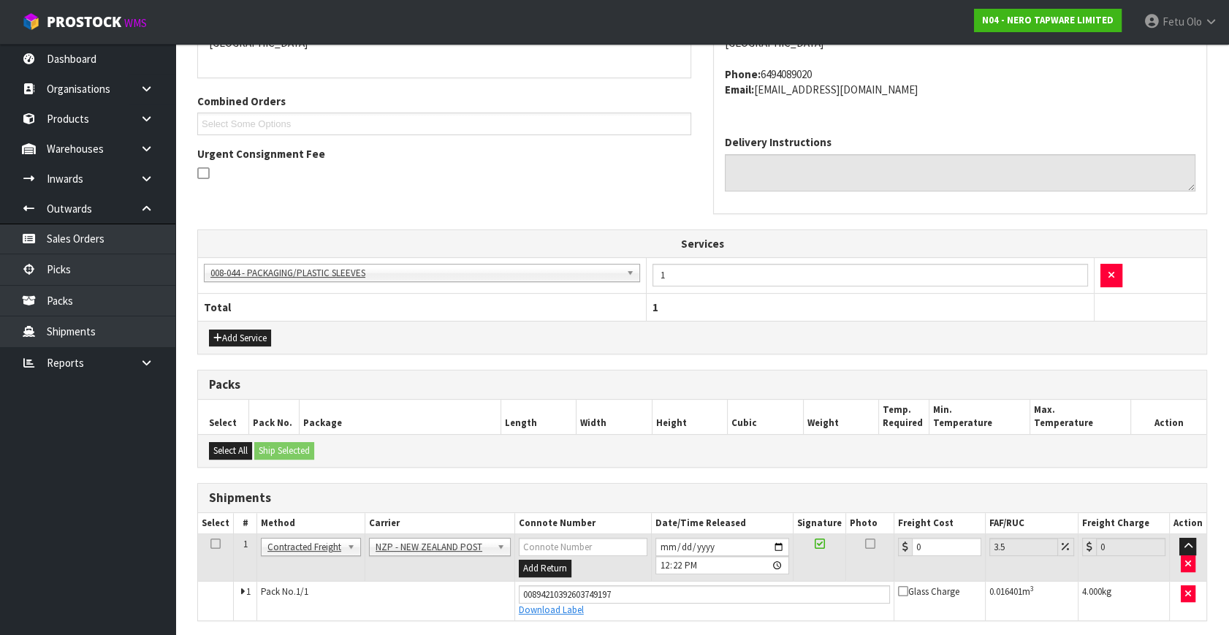
scroll to position [341, 0]
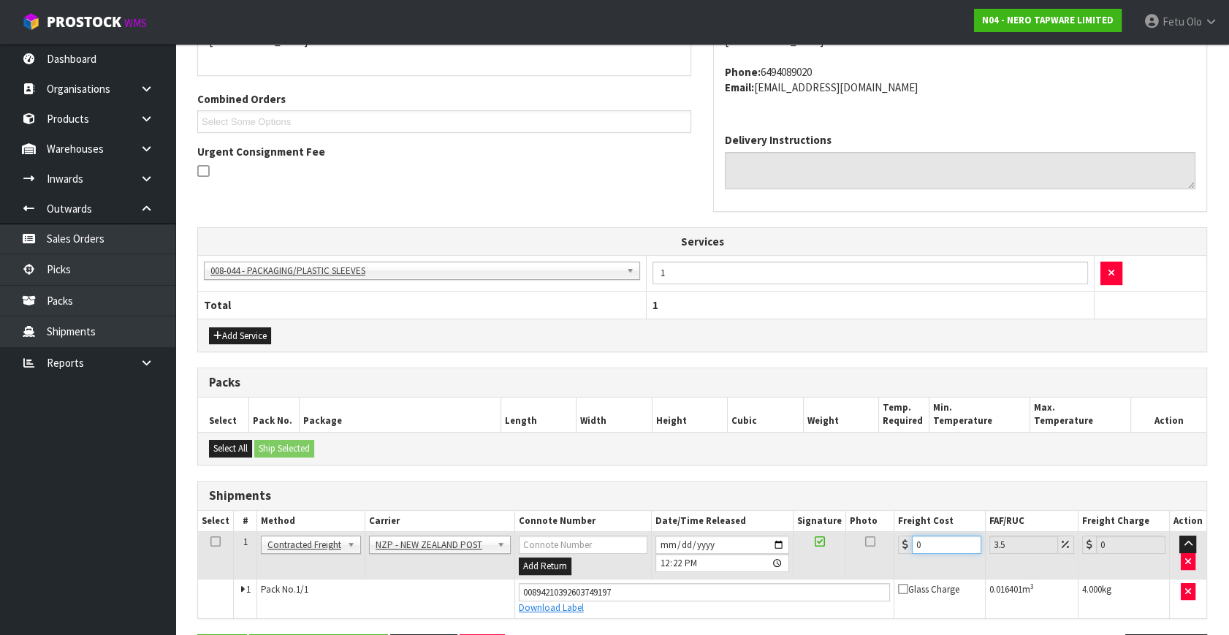
click at [838, 579] on tbody "1 Client Local Pickup Customer Local Pickup Company Freight Contracted Freight …" at bounding box center [702, 575] width 1009 height 86
type input "8"
type input "8.28"
type input "8.4"
type input "8.69"
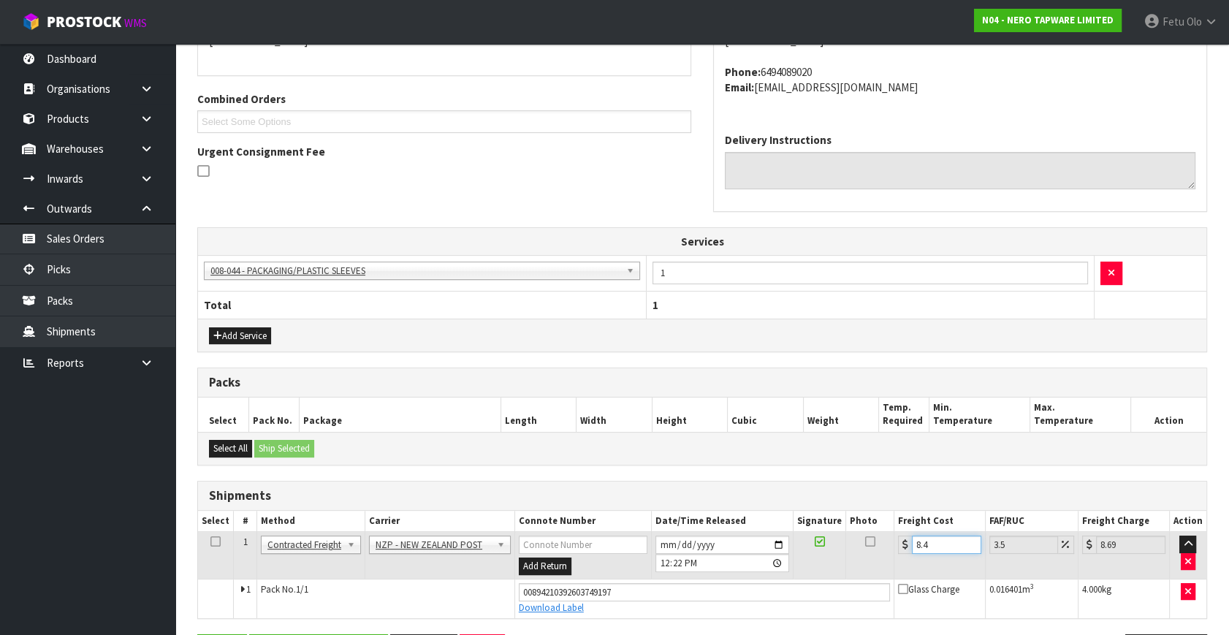
type input "8.45"
type input "8.75"
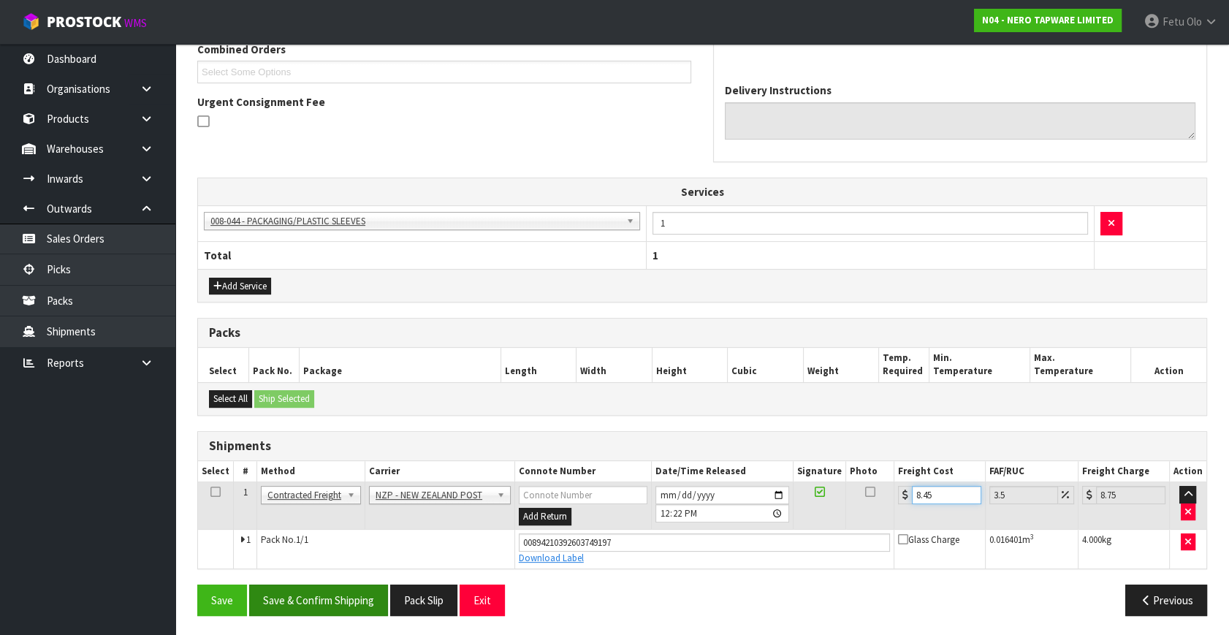
type input "8.45"
click at [349, 599] on button "Save & Confirm Shipping" at bounding box center [318, 600] width 139 height 31
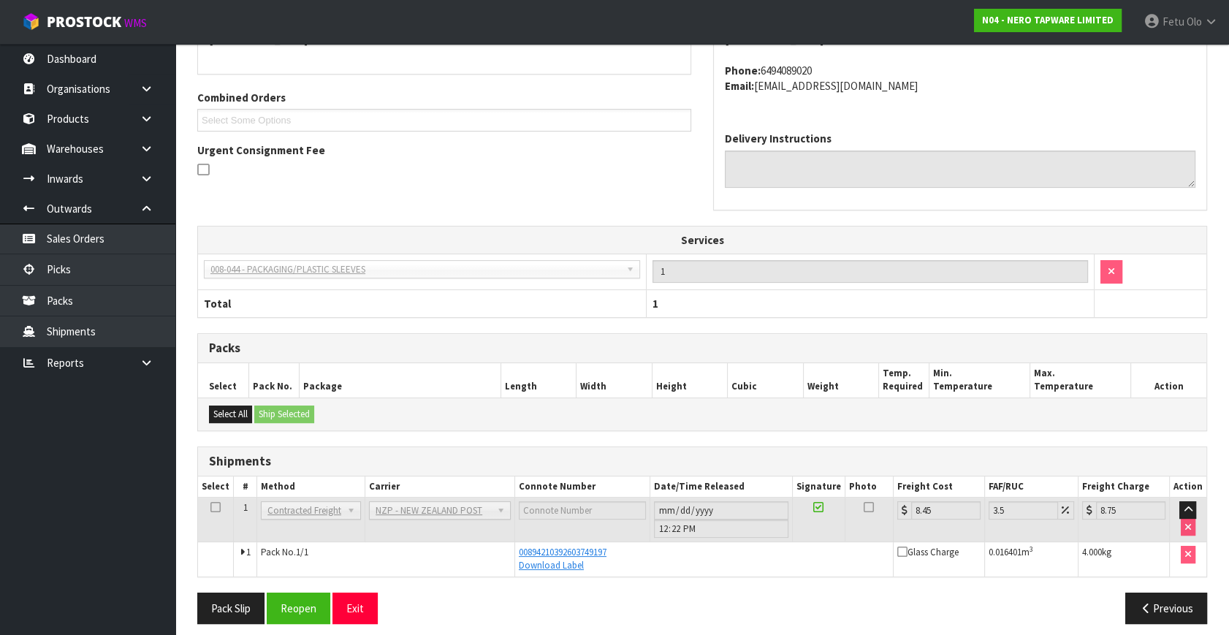
scroll to position [351, 0]
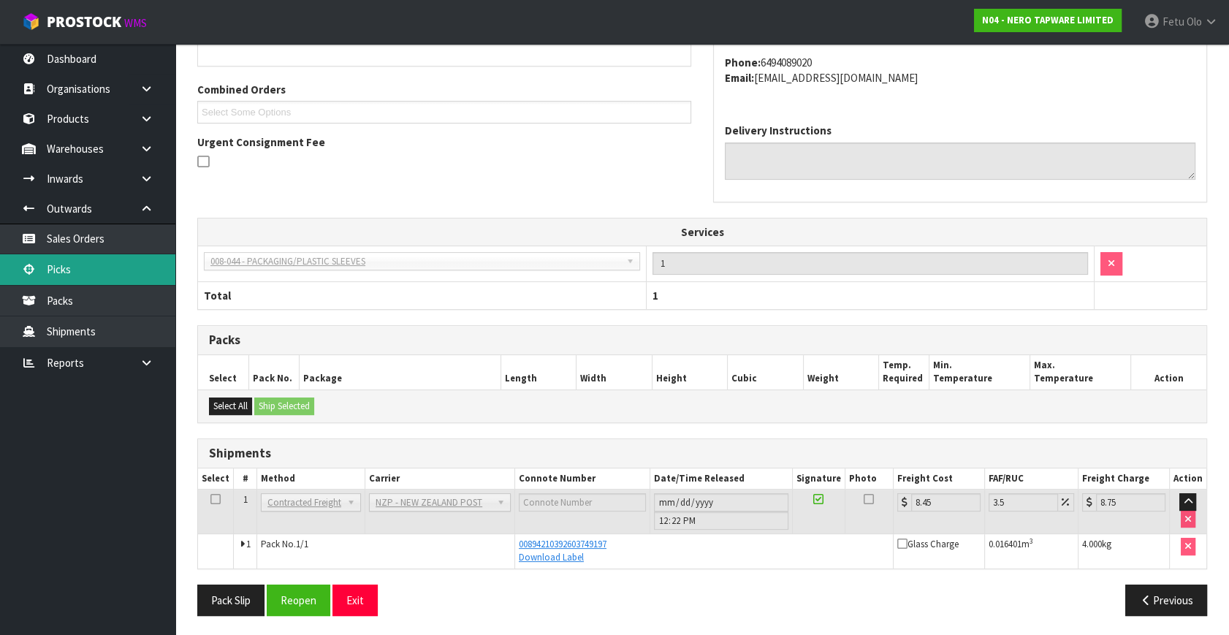
click at [74, 267] on link "Picks" at bounding box center [87, 269] width 175 height 30
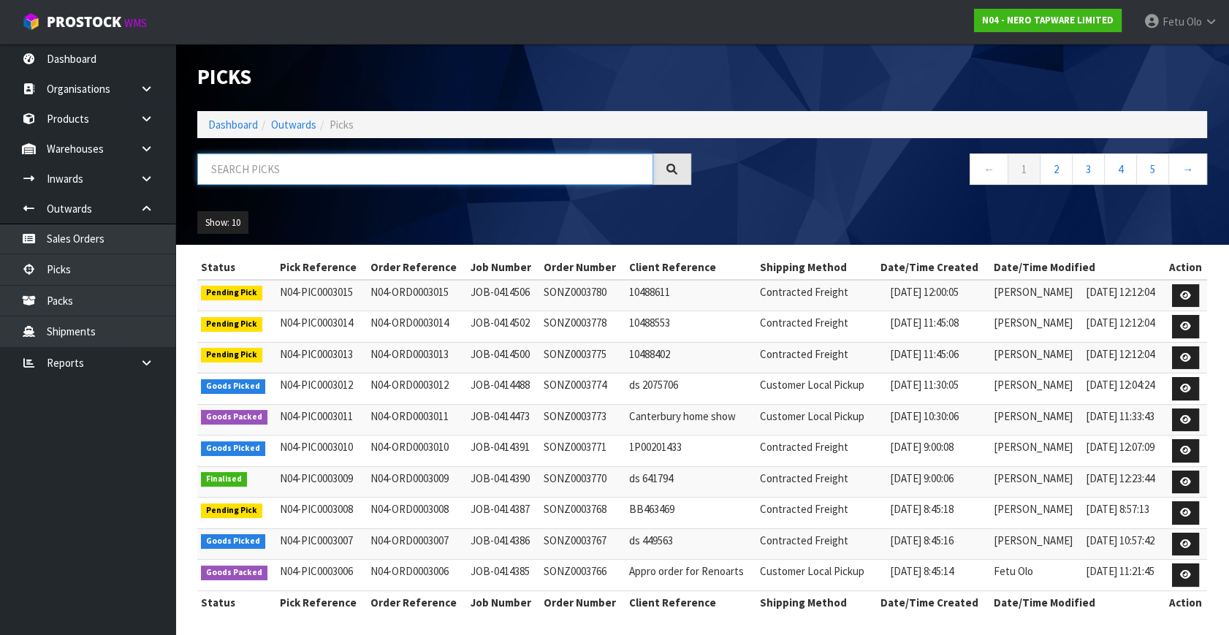
click at [349, 163] on input "text" at bounding box center [425, 169] width 456 height 31
type input "3004"
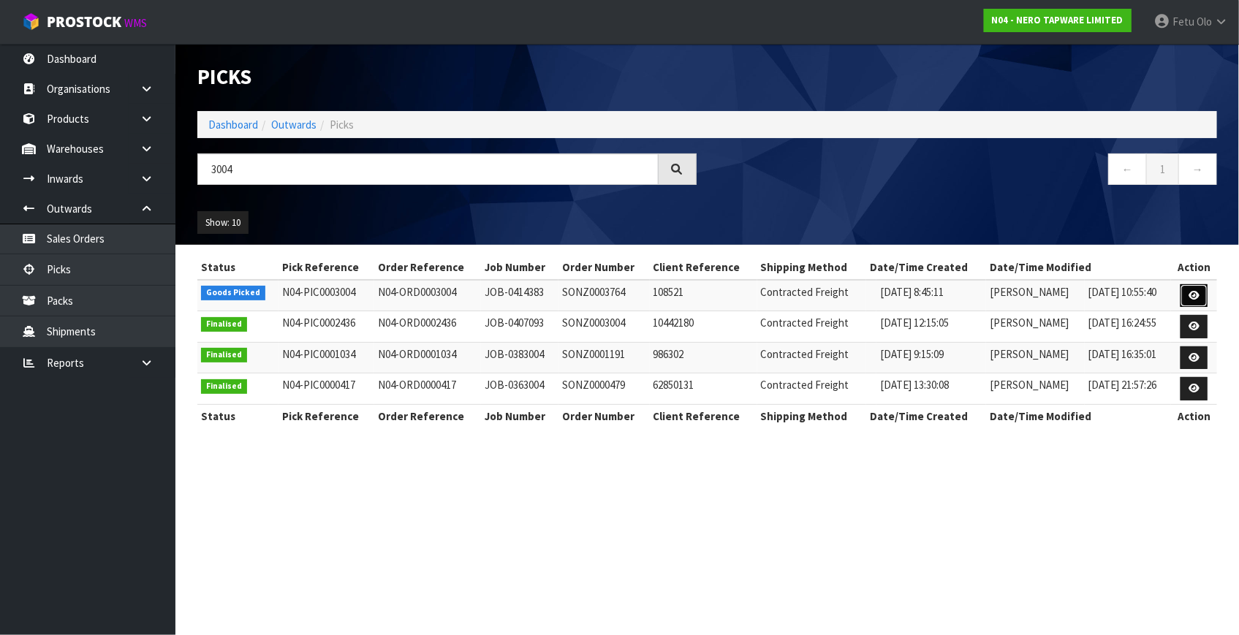
click at [1198, 291] on icon at bounding box center [1194, 296] width 11 height 10
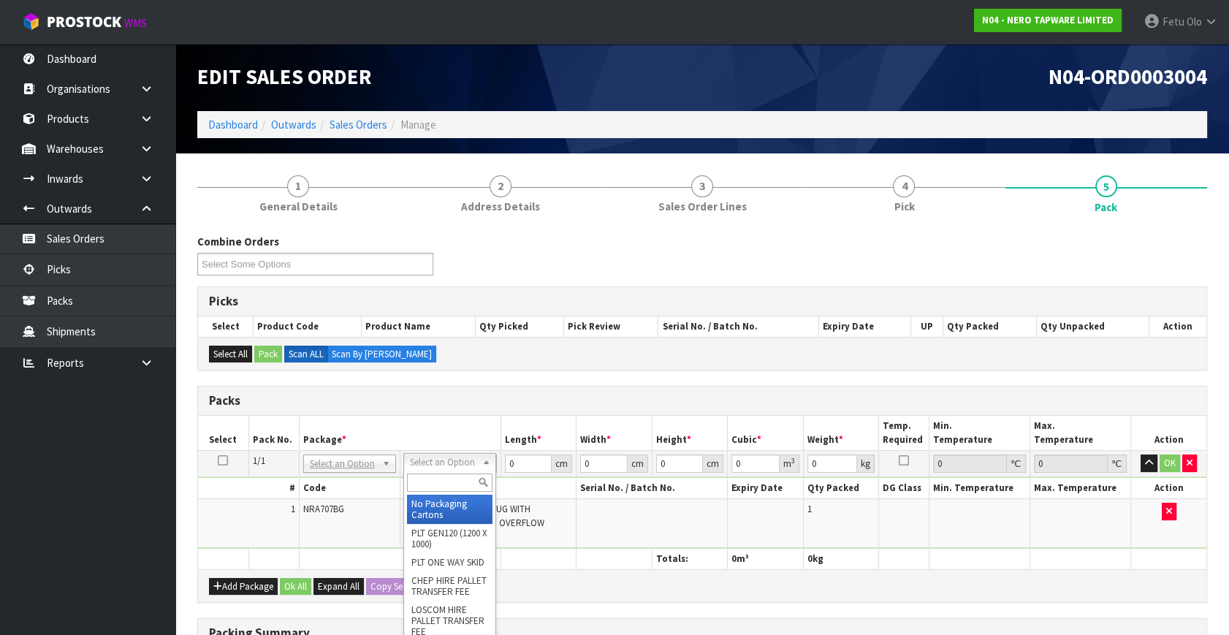
click at [415, 480] on input "text" at bounding box center [450, 483] width 86 height 18
type input "00"
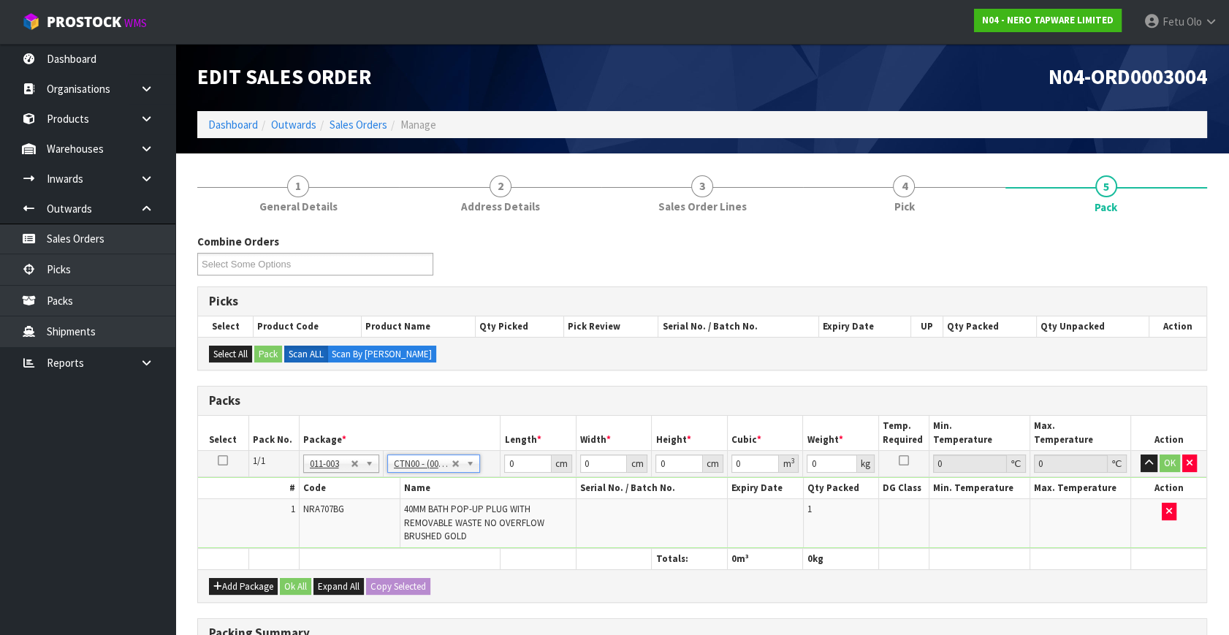
type input "15.4"
type input "14.2"
type input "10.2"
type input "0.002231"
type input "0.52"
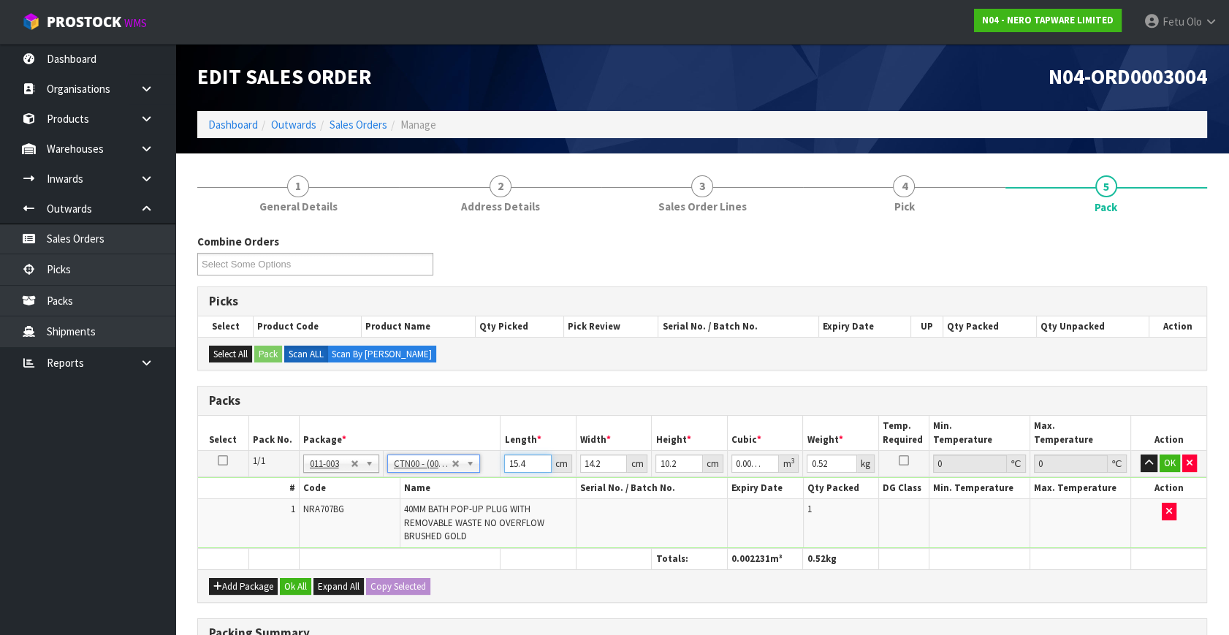
drag, startPoint x: 524, startPoint y: 462, endPoint x: 466, endPoint y: 487, distance: 62.9
click at [466, 487] on tbody "1/1 NONE 007-001 007-002 007-004 007-009 007-013 007-014 007-015 007-017 007-01…" at bounding box center [702, 500] width 1009 height 98
type input "1"
type input "0.000145"
type input "16"
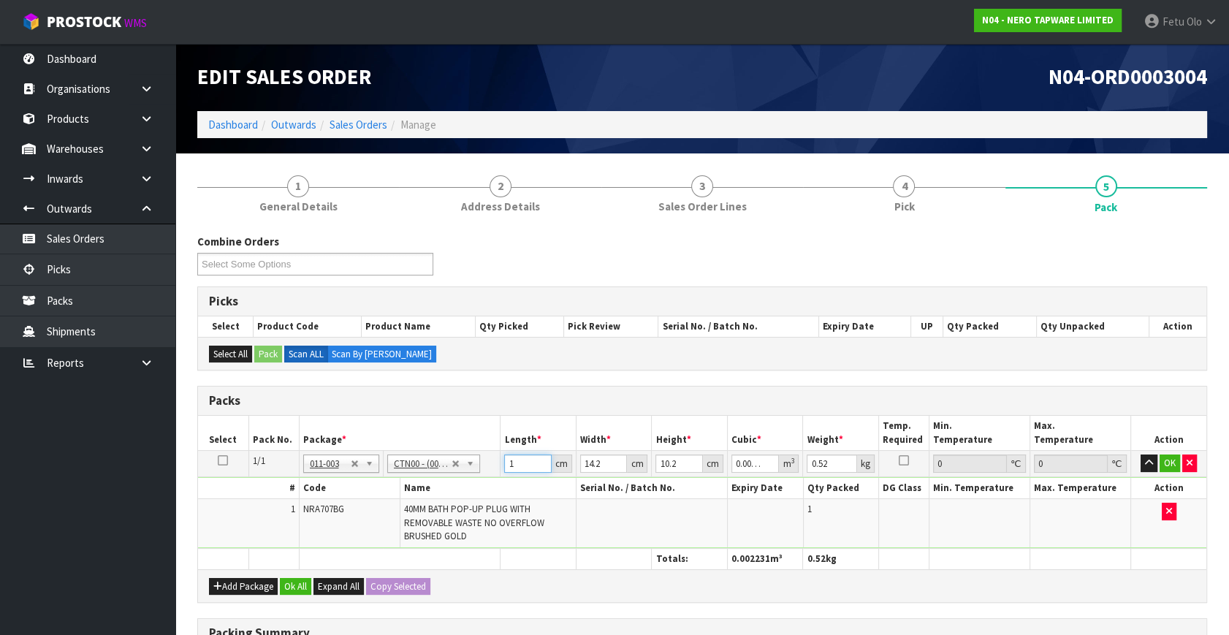
type input "0.002317"
type input "16"
type input "1"
type input "0.000163"
type input "15"
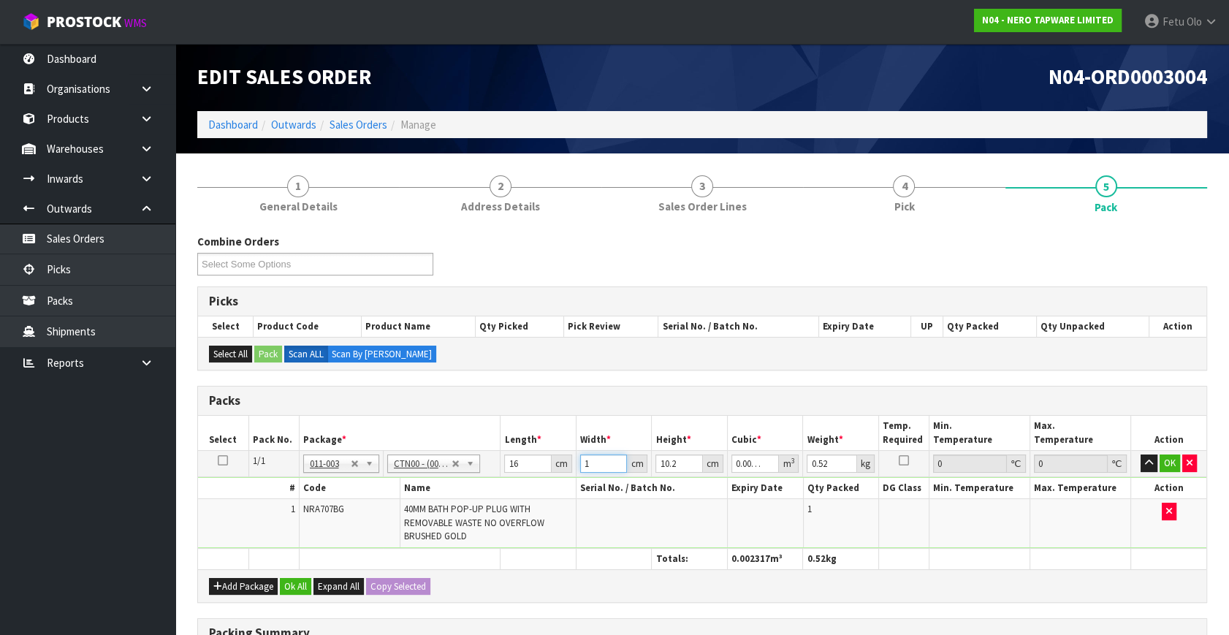
type input "0.002448"
type input "15"
type input "1"
type input "0.00024"
type input "11"
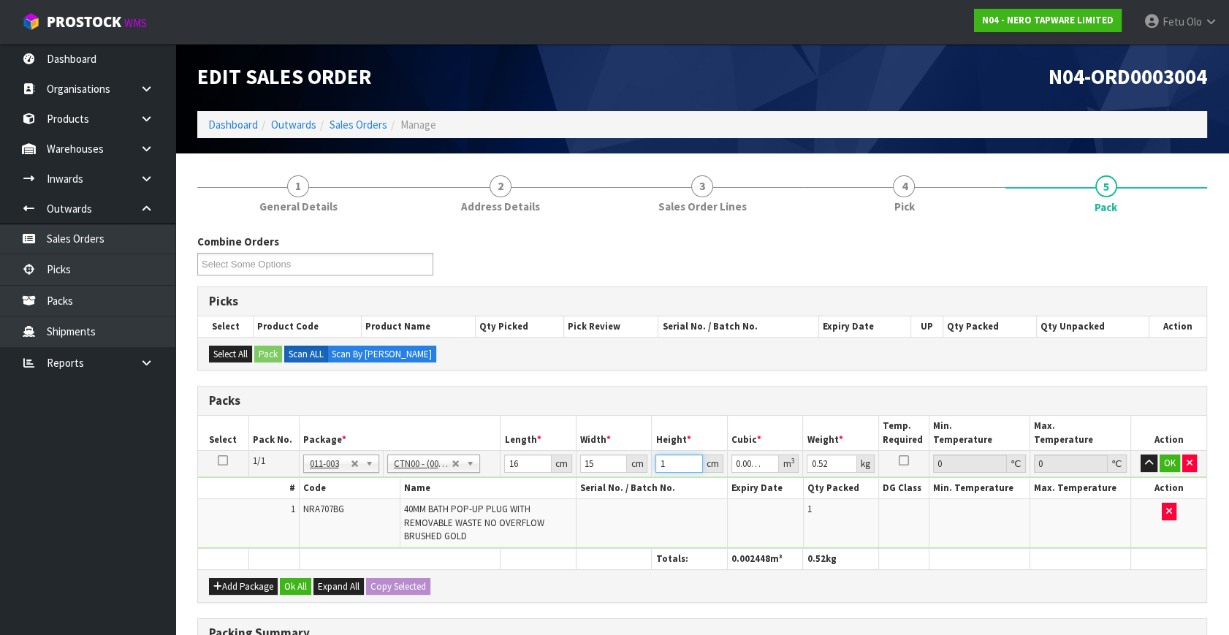
type input "0.00264"
type input "11"
type input "1"
click button "OK" at bounding box center [1170, 464] width 20 height 18
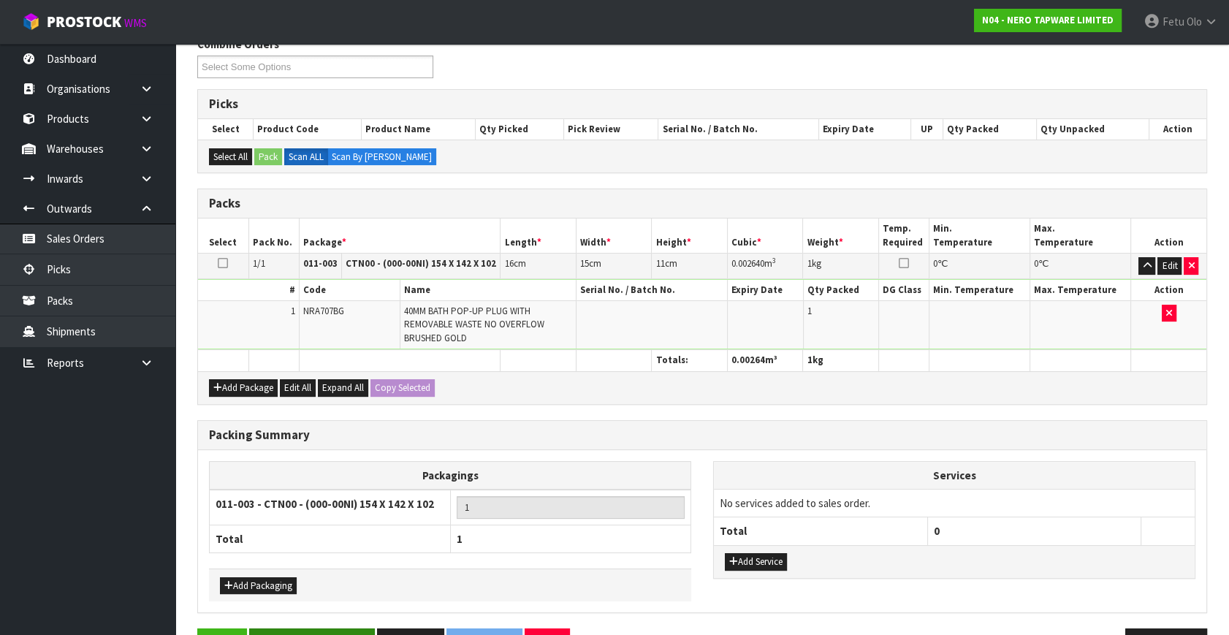
scroll to position [241, 0]
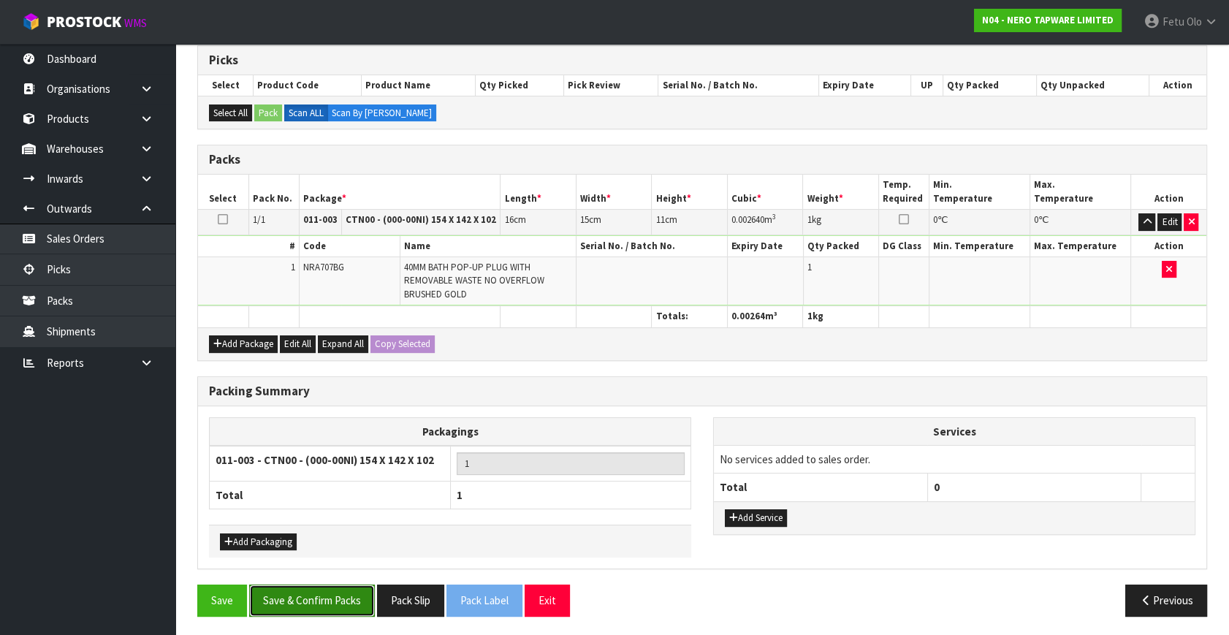
click at [323, 597] on button "Save & Confirm Packs" at bounding box center [312, 600] width 126 height 31
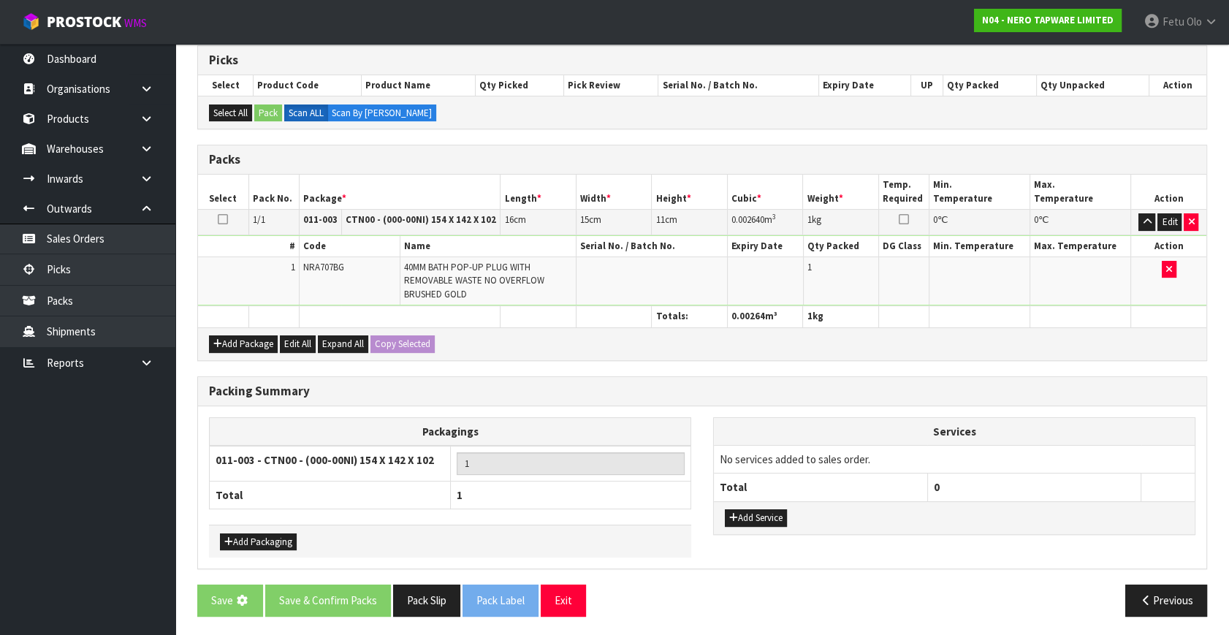
scroll to position [0, 0]
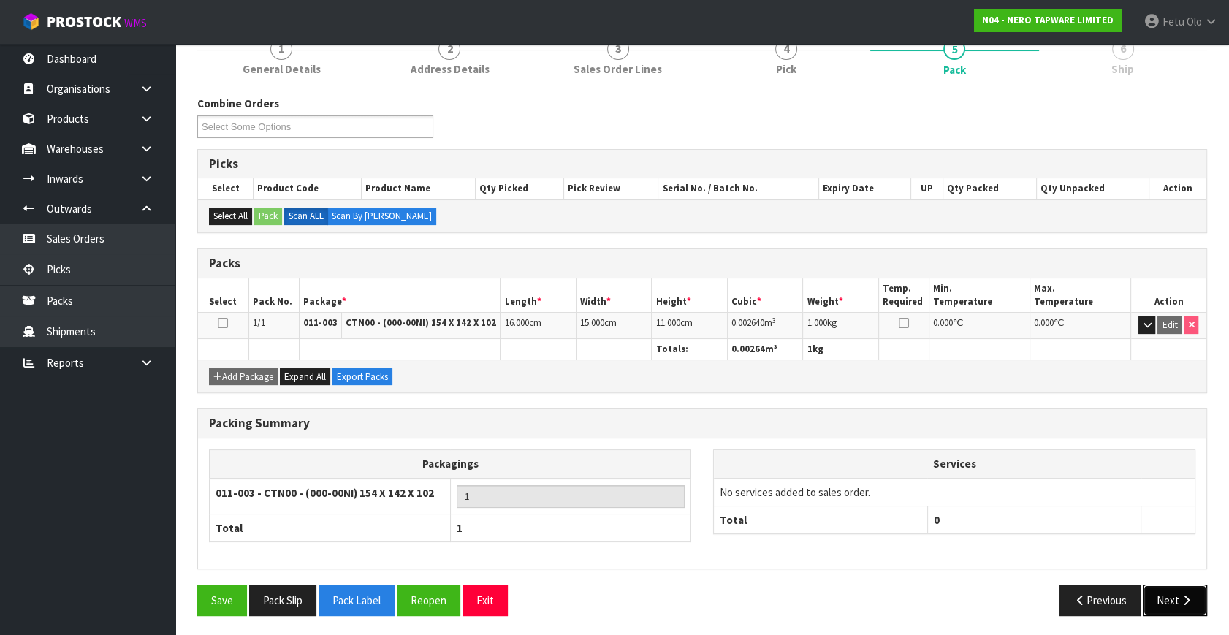
click at [1191, 601] on icon "button" at bounding box center [1187, 600] width 14 height 11
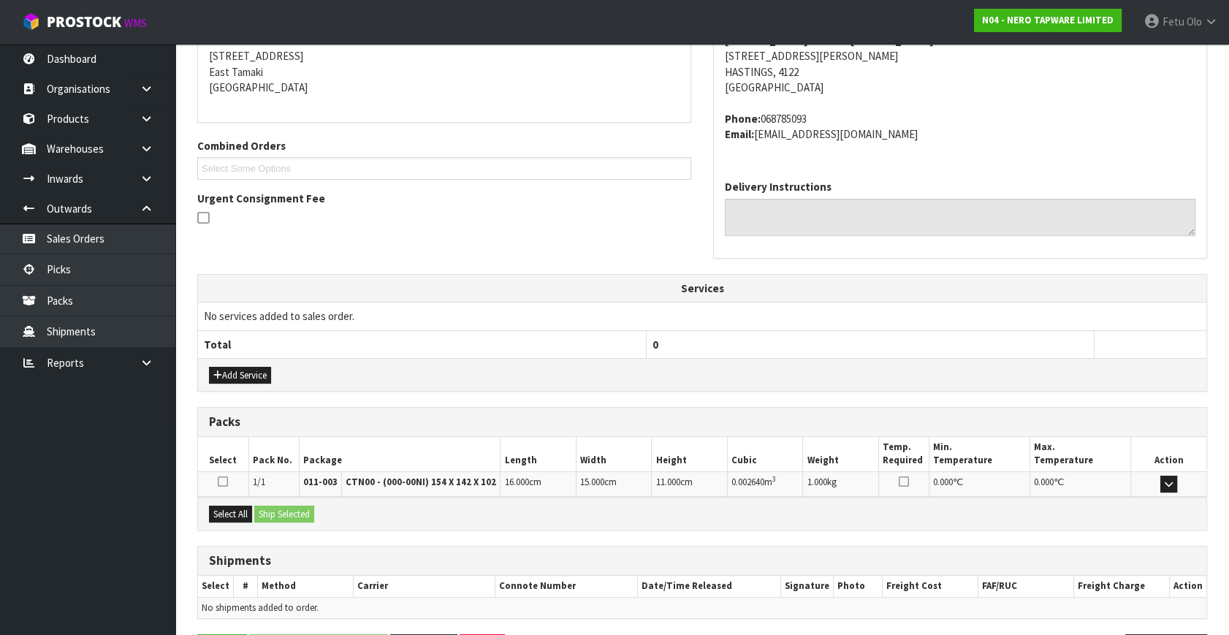
scroll to position [344, 0]
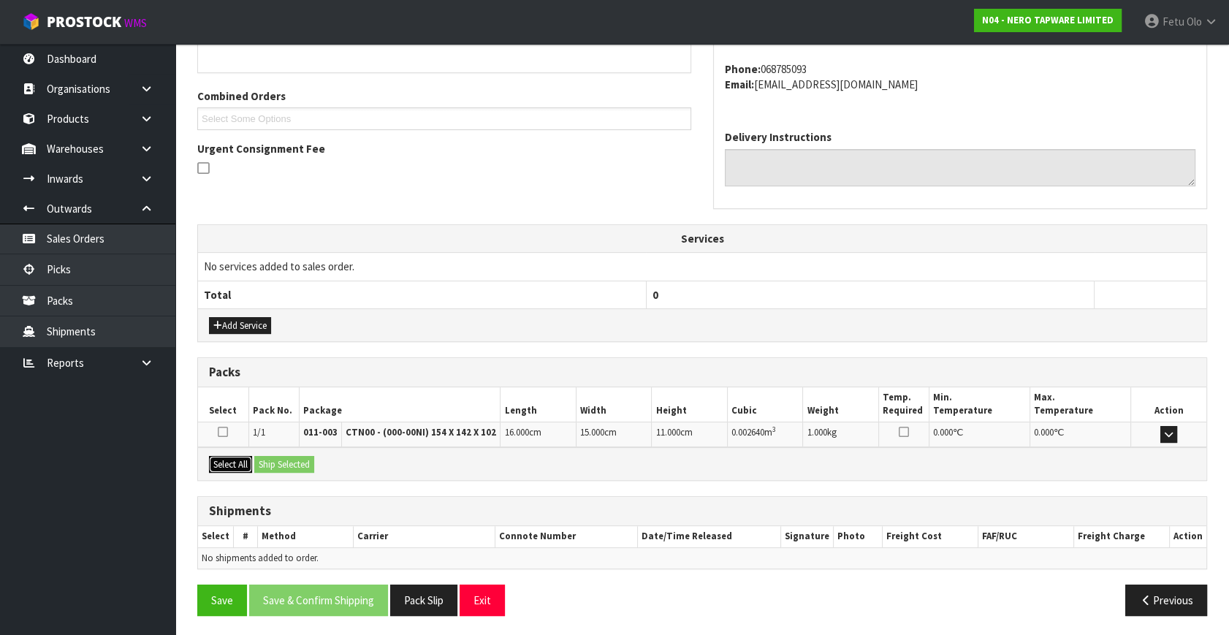
click at [228, 459] on button "Select All" at bounding box center [230, 465] width 43 height 18
click at [296, 460] on button "Ship Selected" at bounding box center [284, 465] width 60 height 18
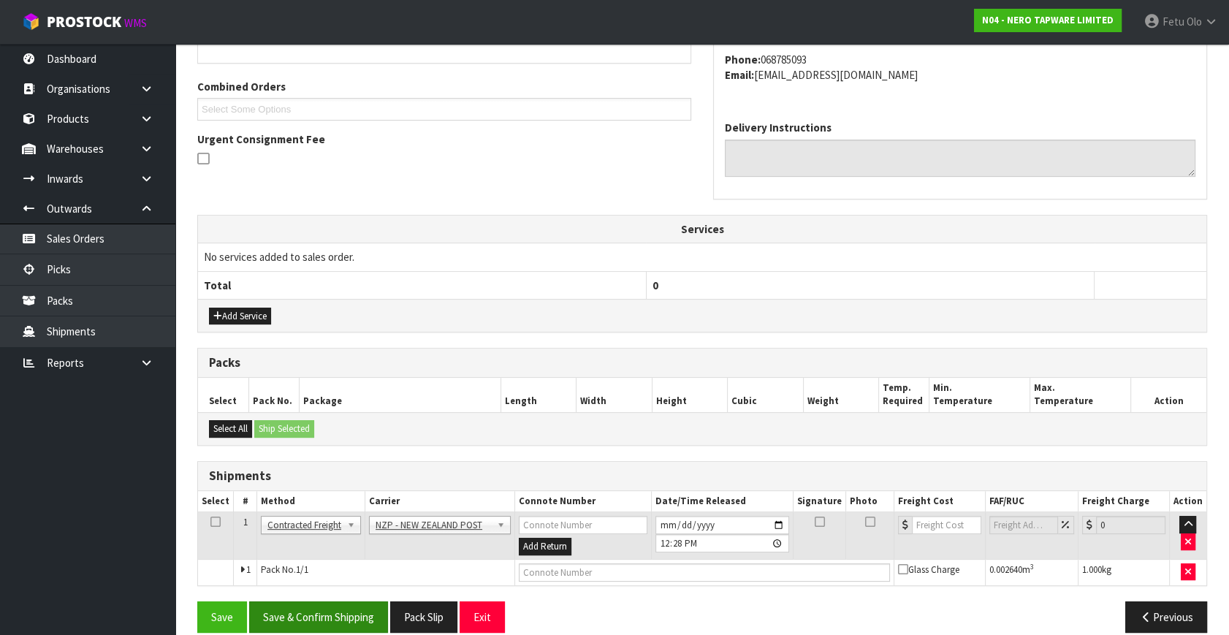
scroll to position [371, 0]
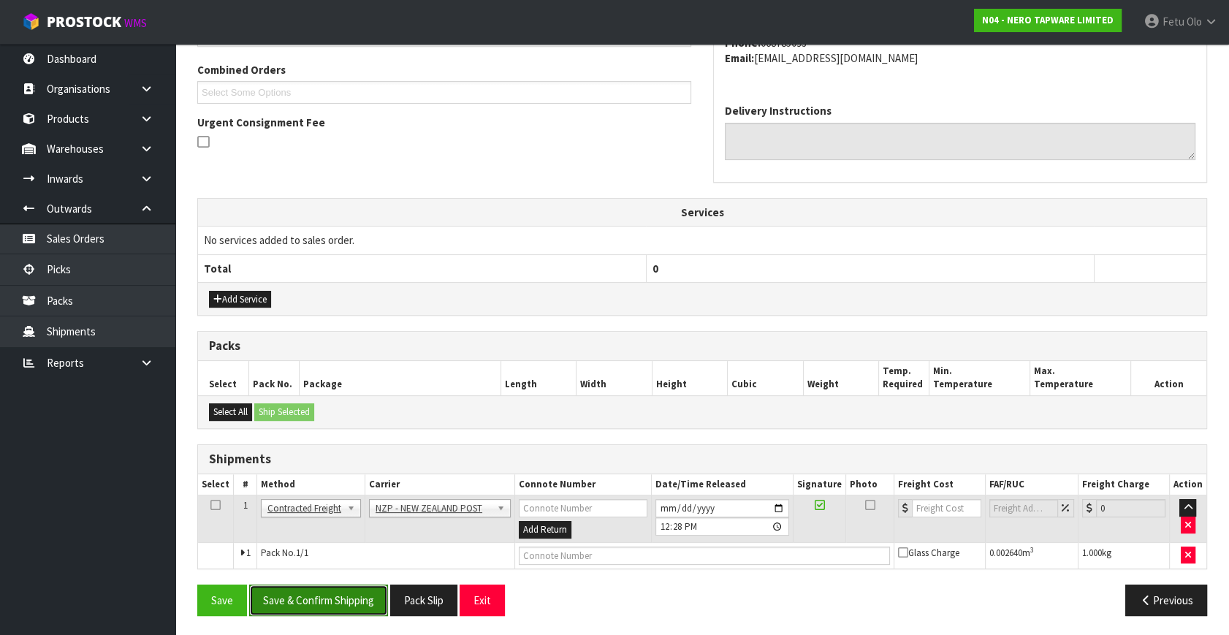
click at [360, 607] on button "Save & Confirm Shipping" at bounding box center [318, 600] width 139 height 31
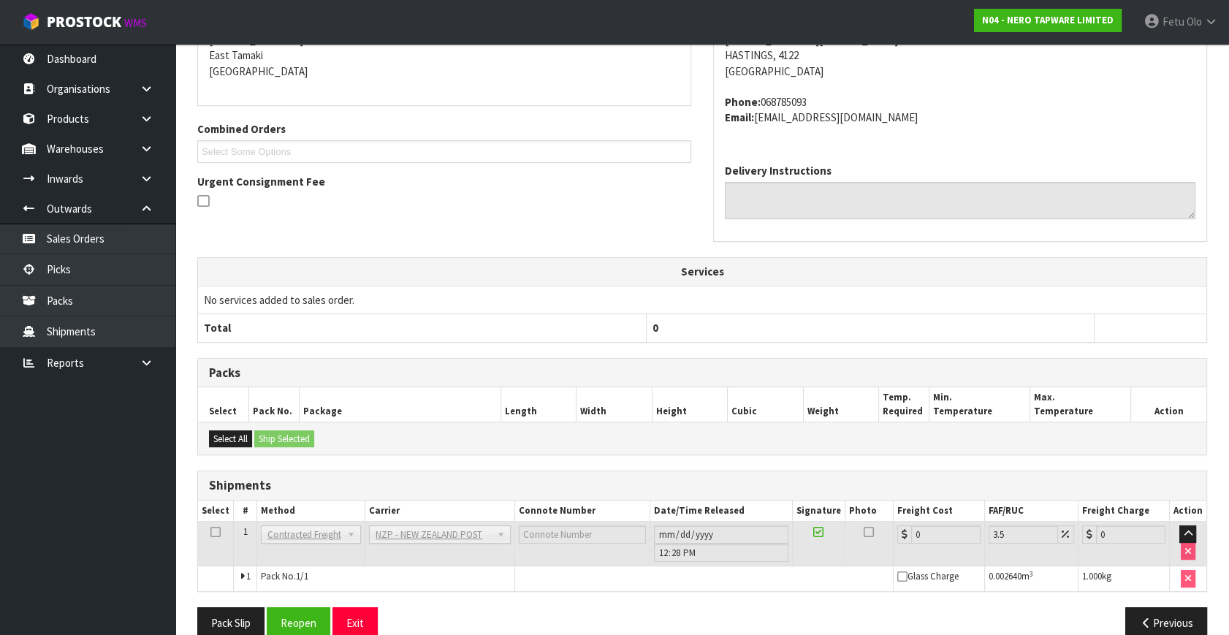
scroll to position [350, 0]
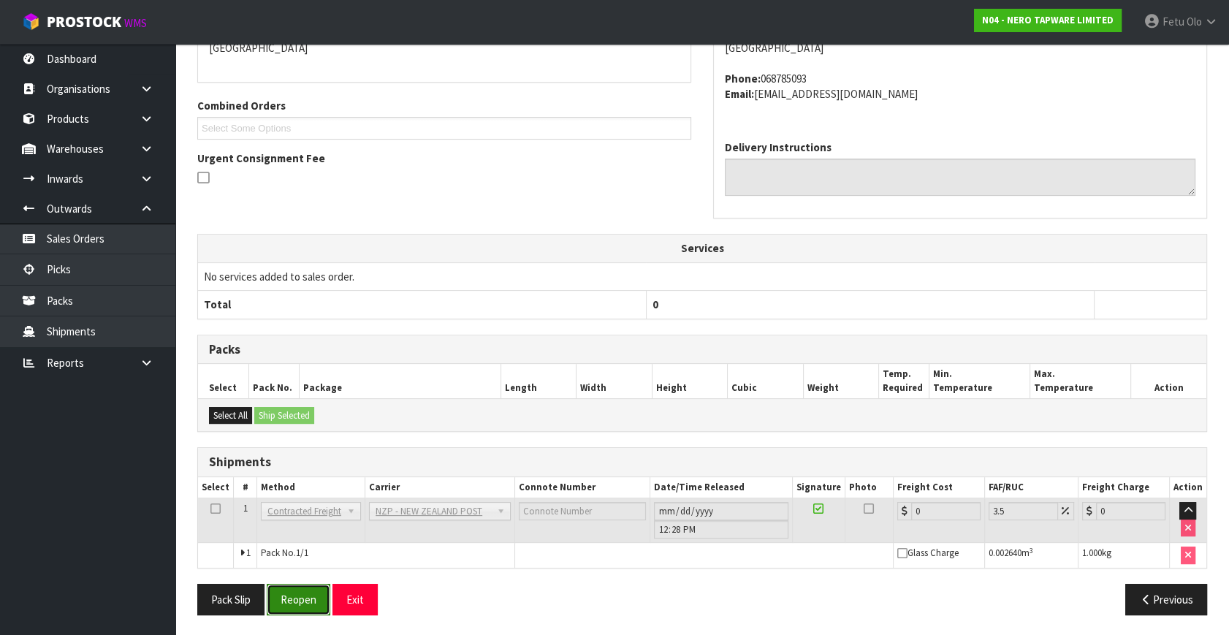
click at [284, 596] on button "Reopen" at bounding box center [299, 599] width 64 height 31
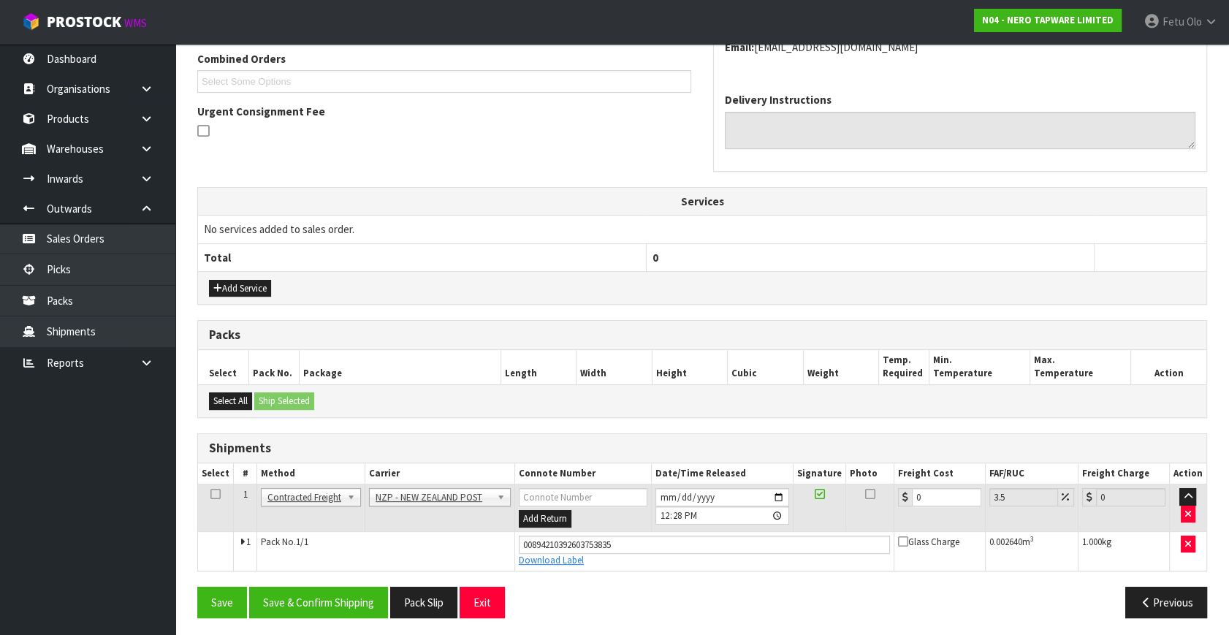
scroll to position [384, 0]
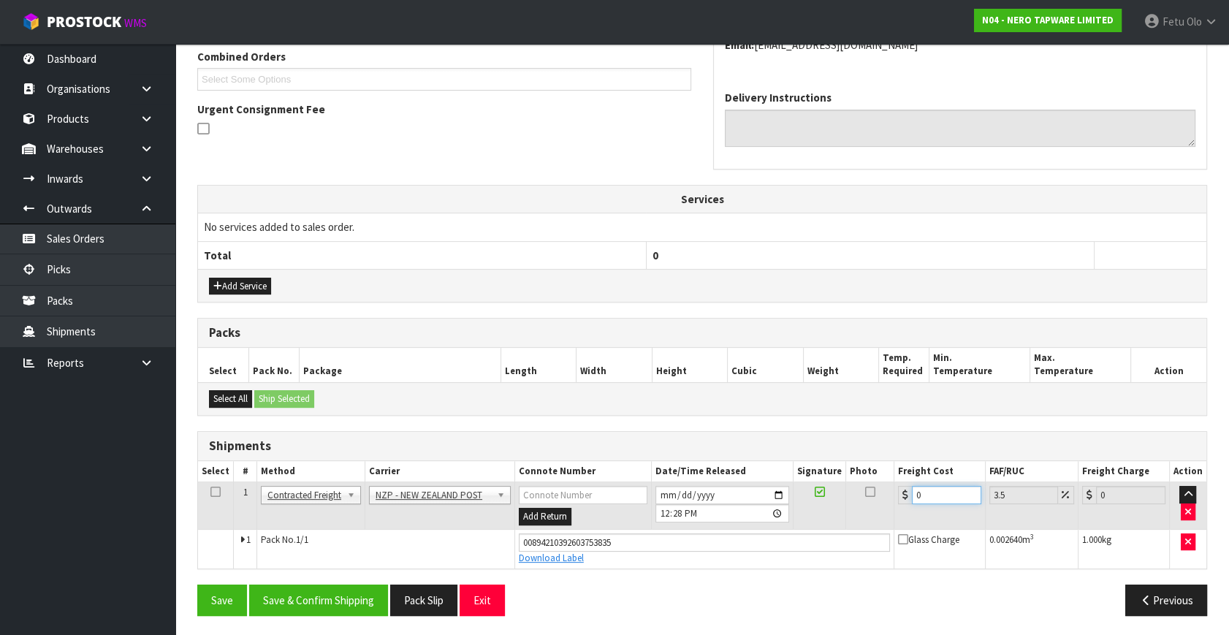
drag, startPoint x: 927, startPoint y: 496, endPoint x: 708, endPoint y: 538, distance: 222.6
click at [713, 540] on tbody "1 Client Local Pickup Customer Local Pickup Company Freight Contracted Freight …" at bounding box center [702, 525] width 1009 height 86
type input "8"
type input "8.28"
type input "8.4"
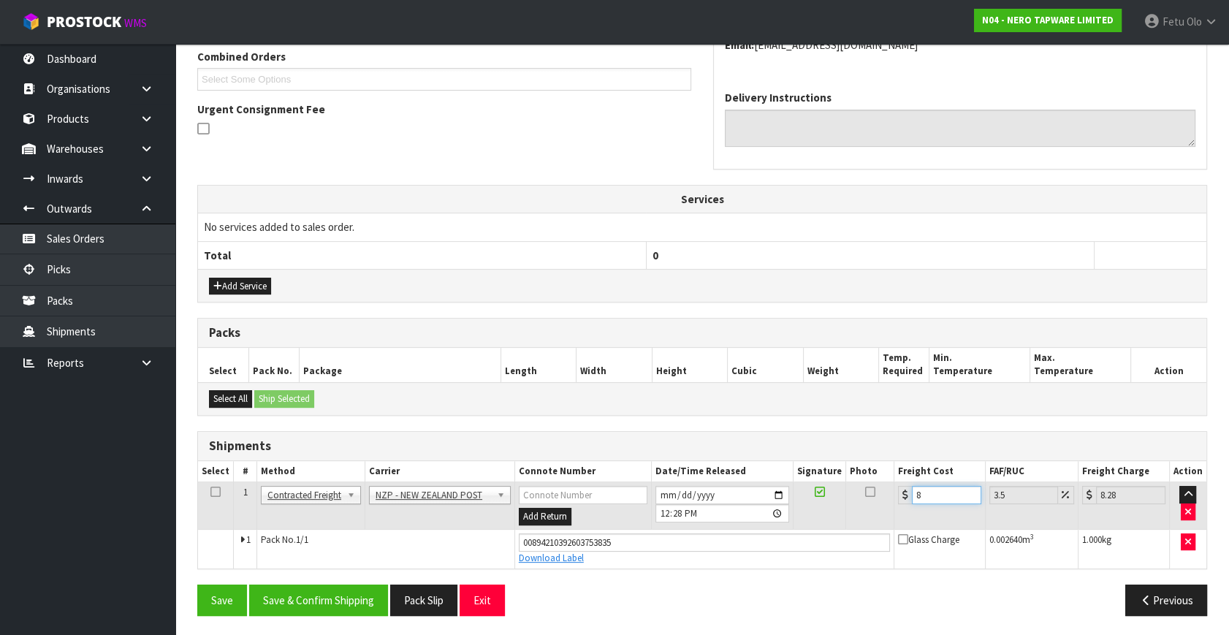
type input "8.69"
type input "8.45"
type input "8.75"
type input "8.45"
click at [357, 602] on button "Save & Confirm Shipping" at bounding box center [318, 600] width 139 height 31
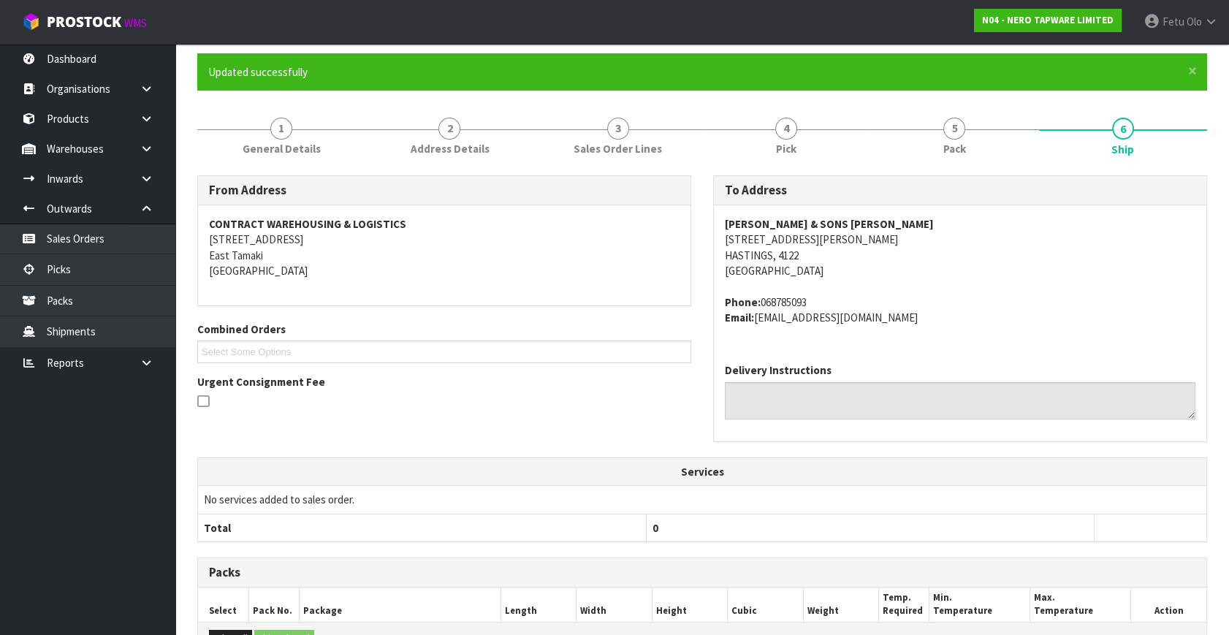
scroll to position [344, 0]
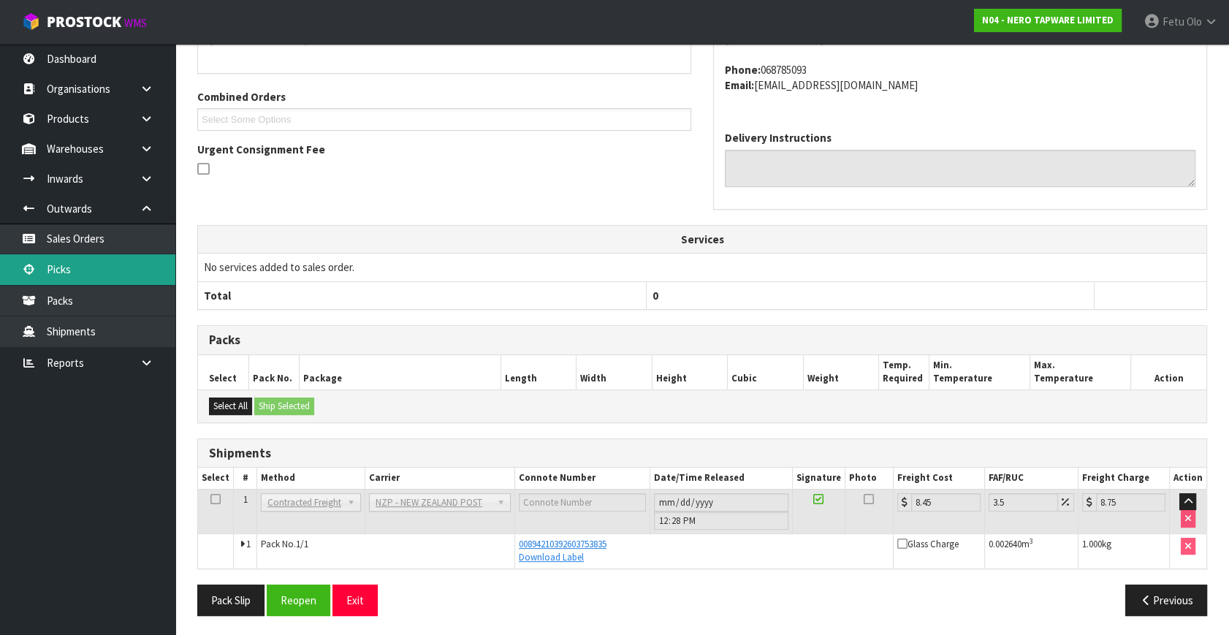
click at [72, 273] on link "Picks" at bounding box center [87, 269] width 175 height 30
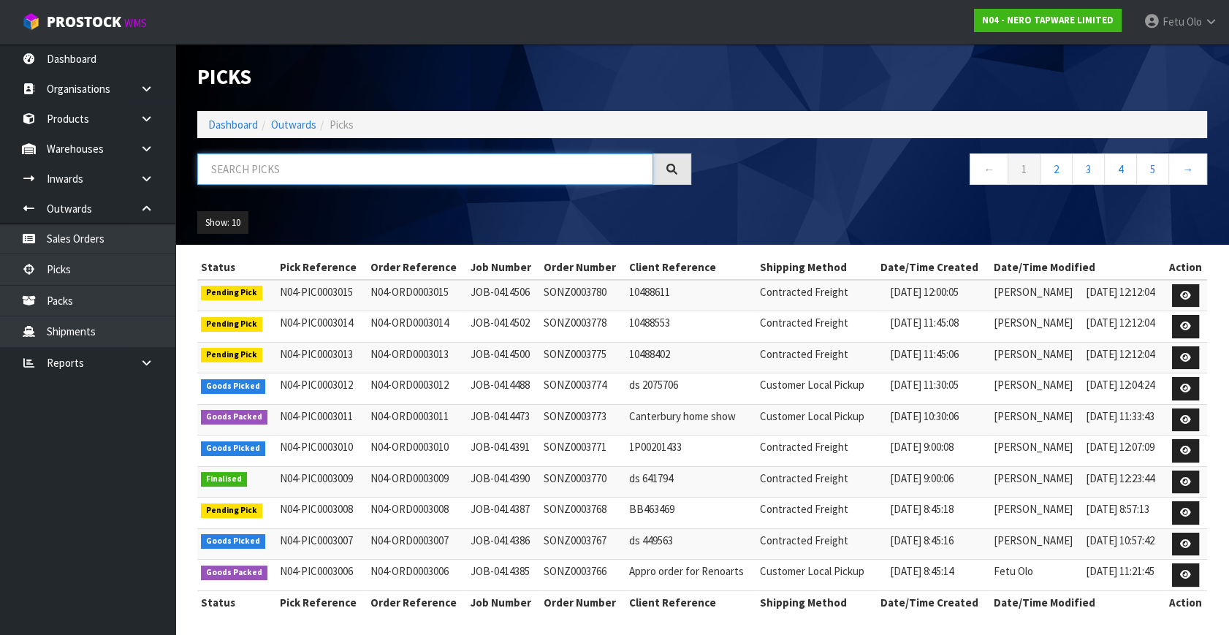
click at [329, 167] on input "text" at bounding box center [425, 169] width 456 height 31
type input "003010"
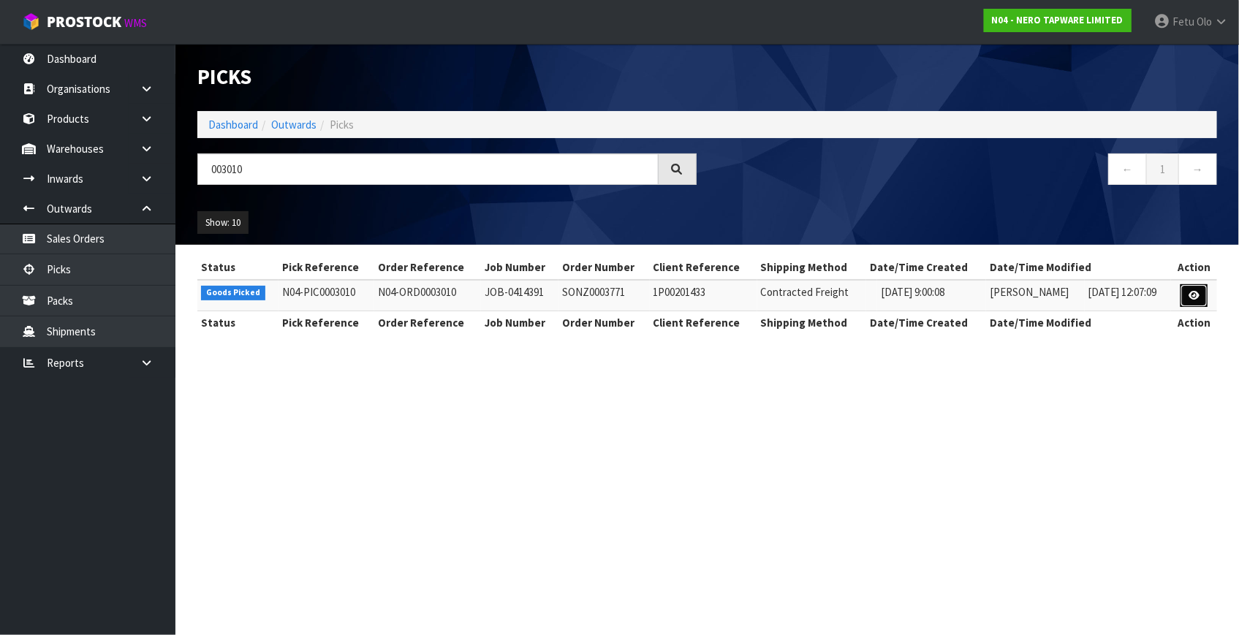
click at [1190, 289] on link at bounding box center [1193, 295] width 27 height 23
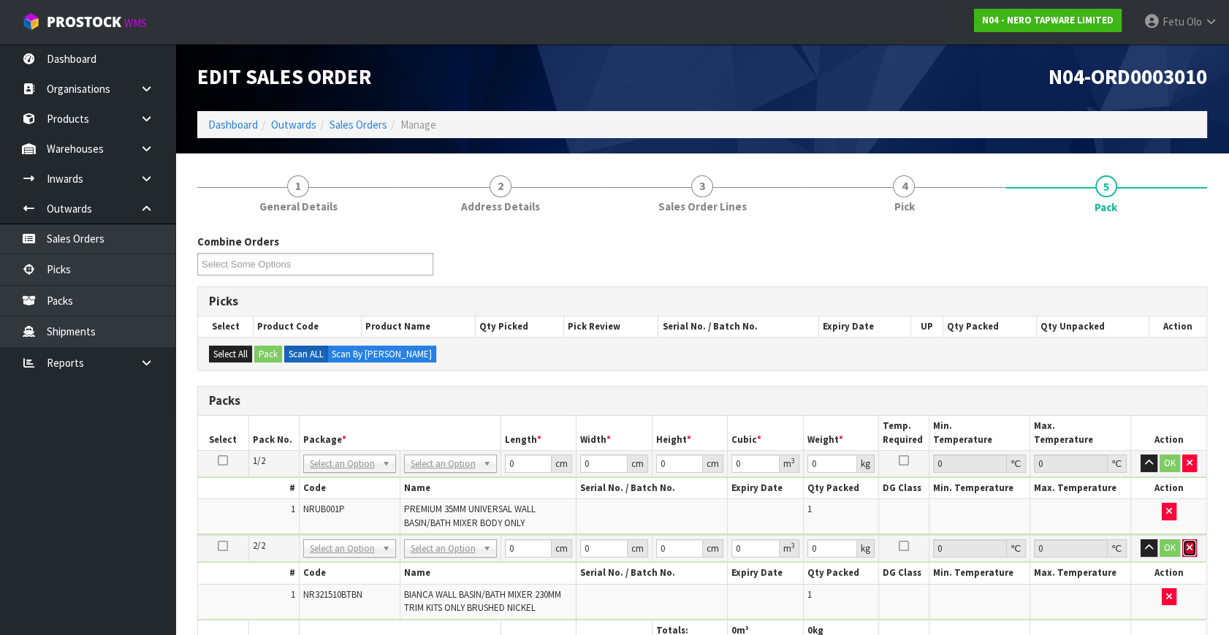
click at [1184, 549] on button "button" at bounding box center [1190, 548] width 15 height 18
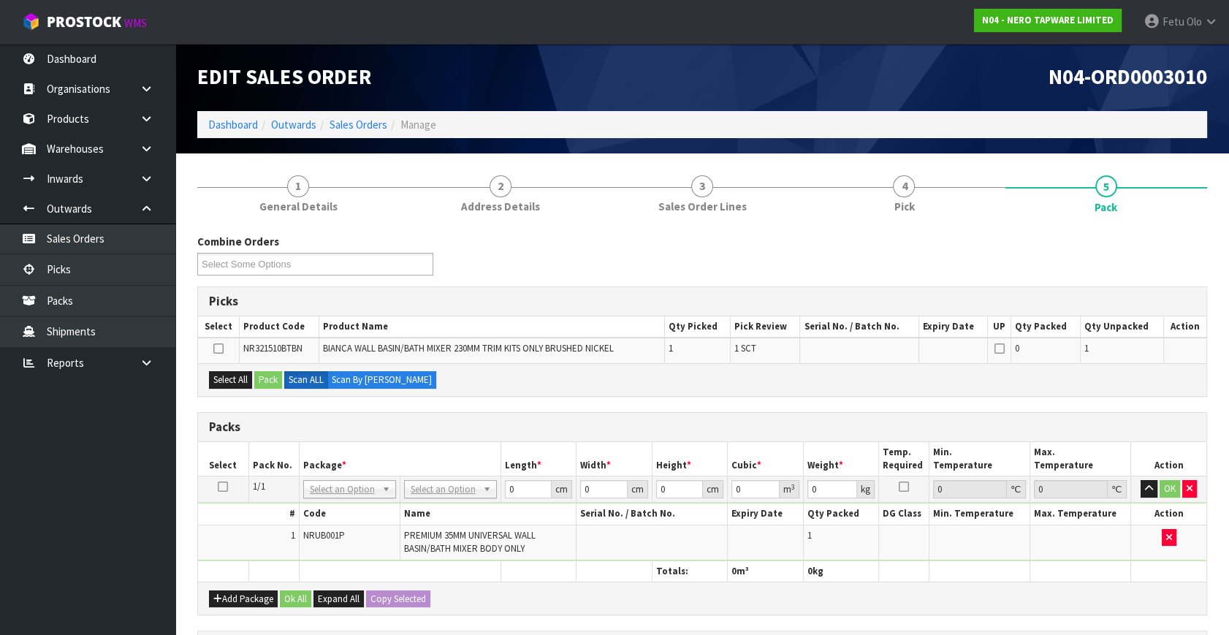
drag, startPoint x: 225, startPoint y: 482, endPoint x: 343, endPoint y: 463, distance: 119.2
click at [225, 487] on icon at bounding box center [223, 487] width 10 height 1
click at [352, 452] on th "Package *" at bounding box center [400, 459] width 202 height 34
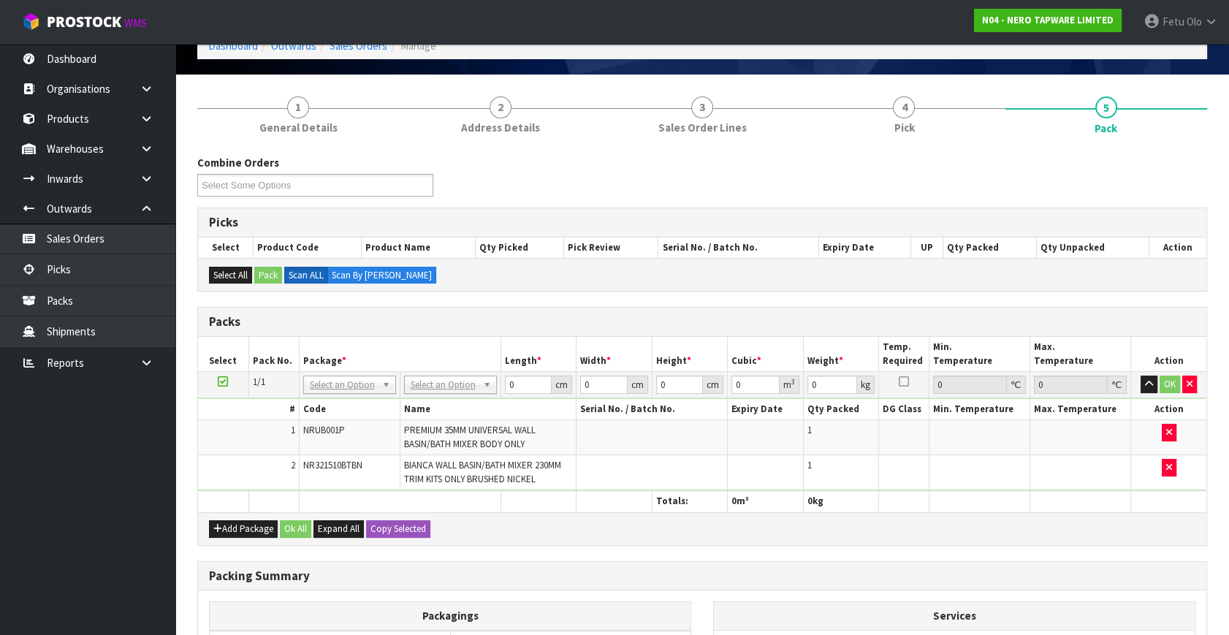
scroll to position [199, 0]
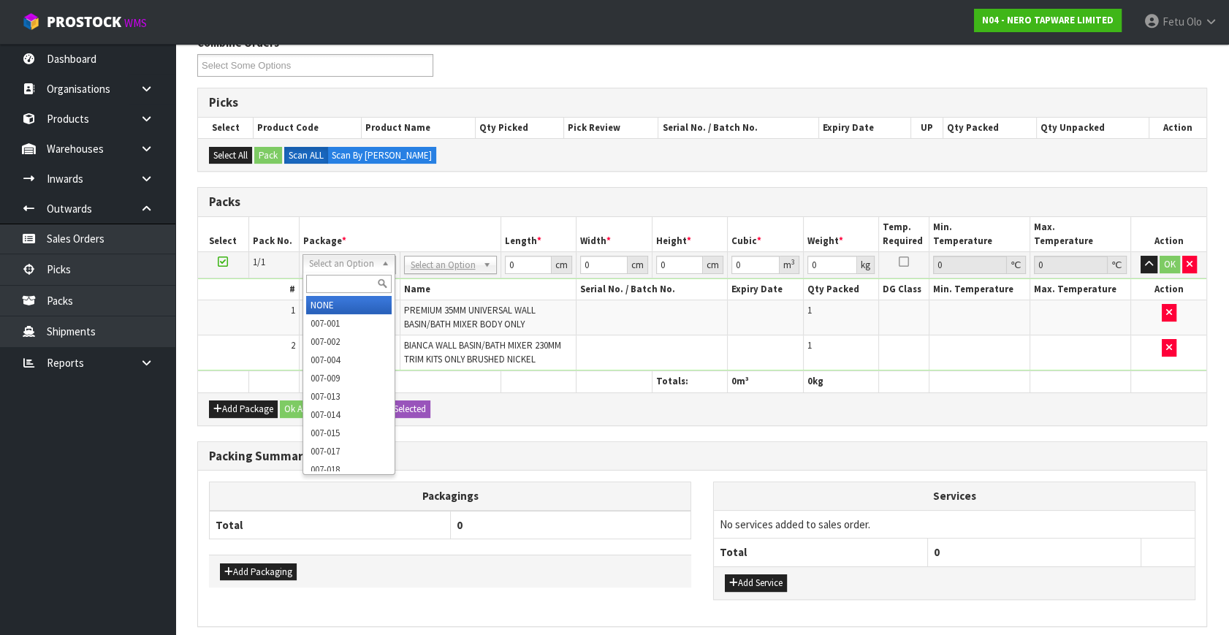
drag, startPoint x: 354, startPoint y: 270, endPoint x: 340, endPoint y: 285, distance: 20.7
click at [339, 285] on input "text" at bounding box center [349, 284] width 86 height 18
type input "011"
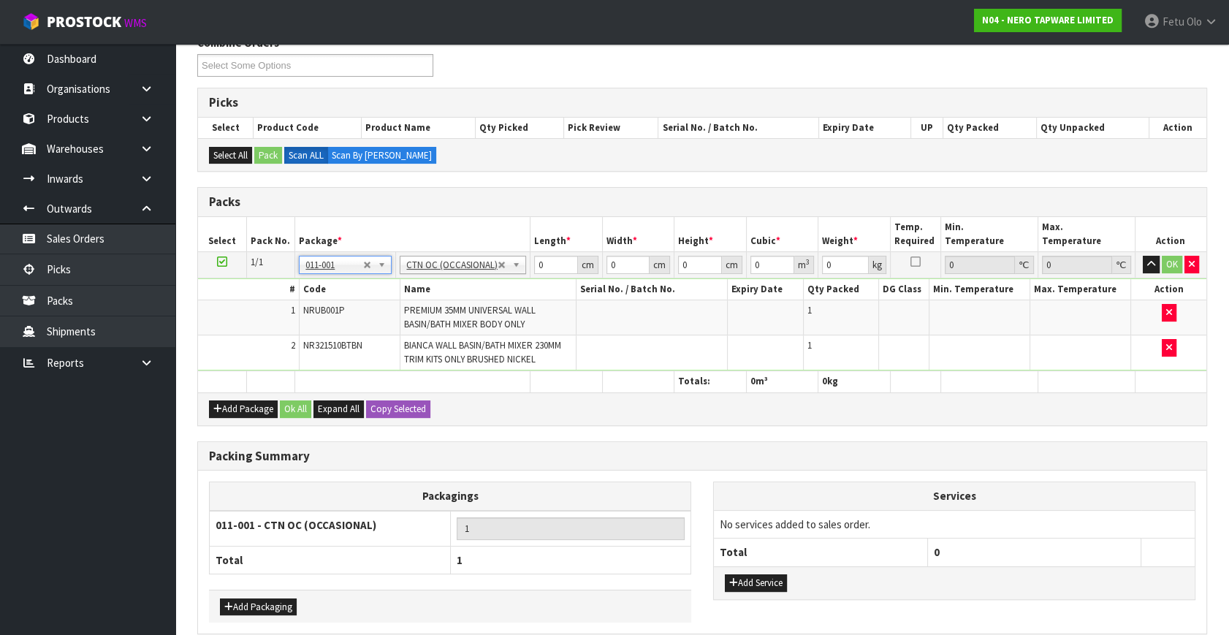
type input "2.34"
drag, startPoint x: 534, startPoint y: 268, endPoint x: 490, endPoint y: 301, distance: 54.8
click at [490, 300] on tbody "1/1 NONE 007-001 007-002 007-004 007-009 007-013 007-014 007-015 007-017 007-01…" at bounding box center [702, 311] width 1009 height 119
type input "32"
type input "21"
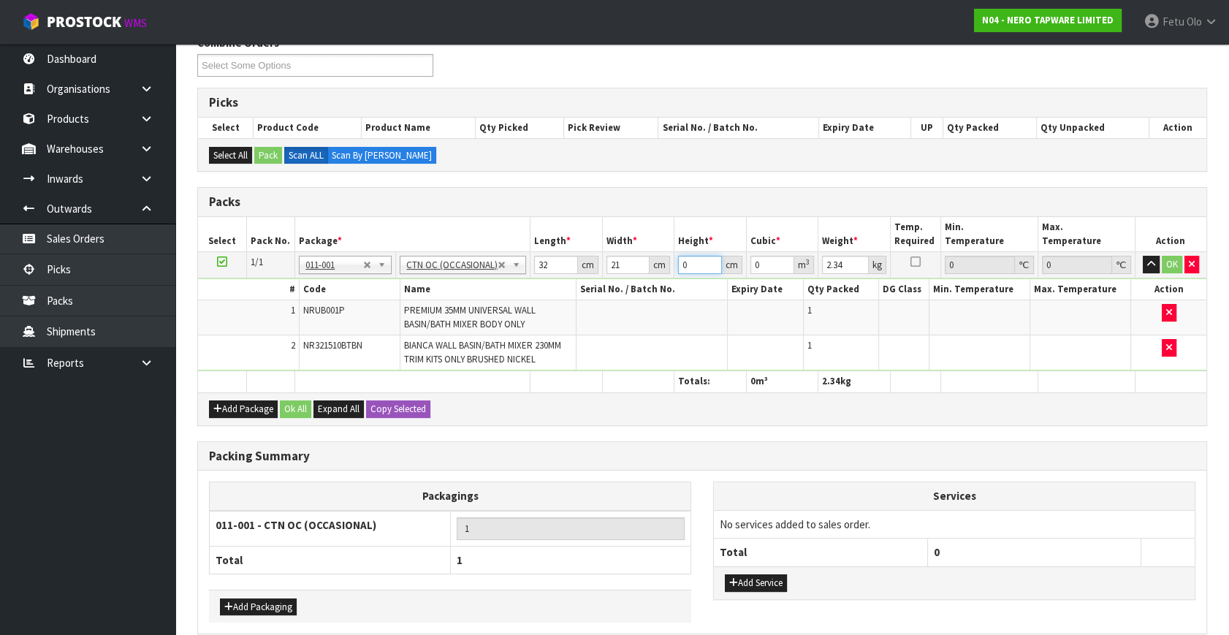
type input "1"
type input "0.000672"
type input "15"
type input "0.01008"
type input "15"
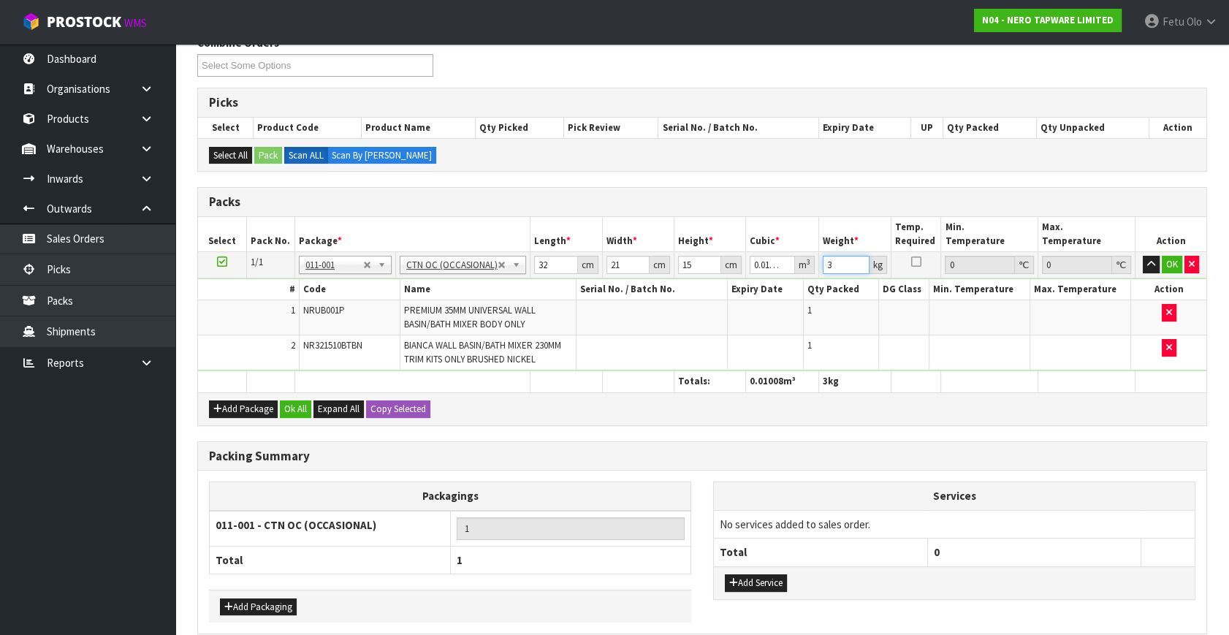
type input "3"
click button "OK" at bounding box center [1172, 265] width 20 height 18
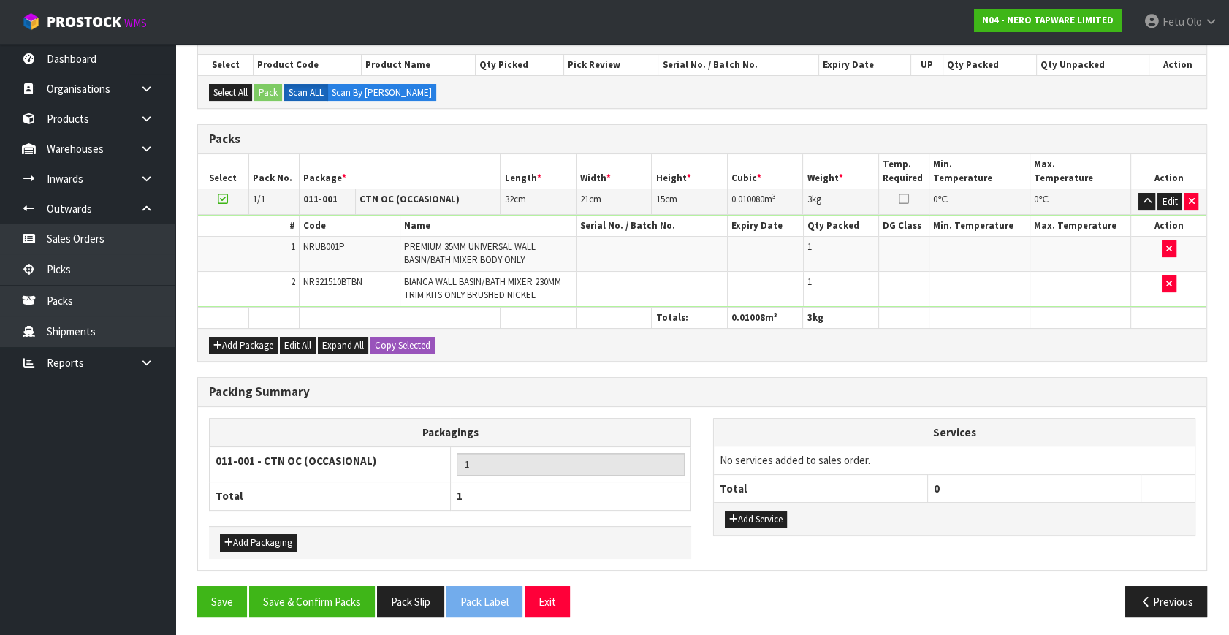
scroll to position [262, 0]
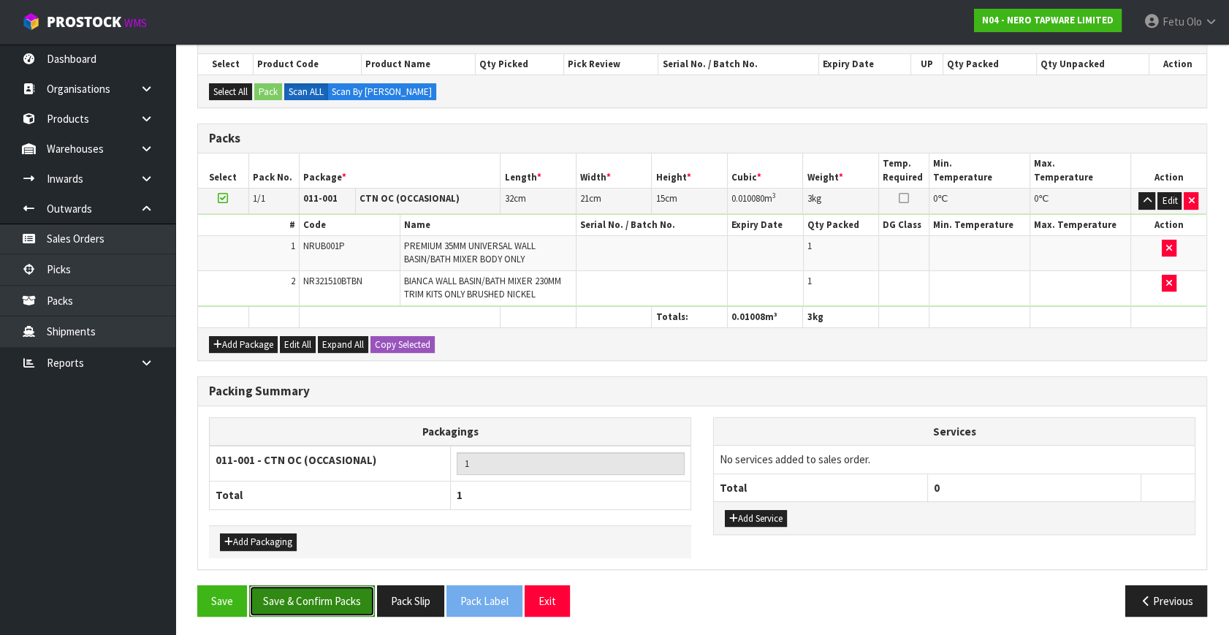
click at [300, 607] on button "Save & Confirm Packs" at bounding box center [312, 600] width 126 height 31
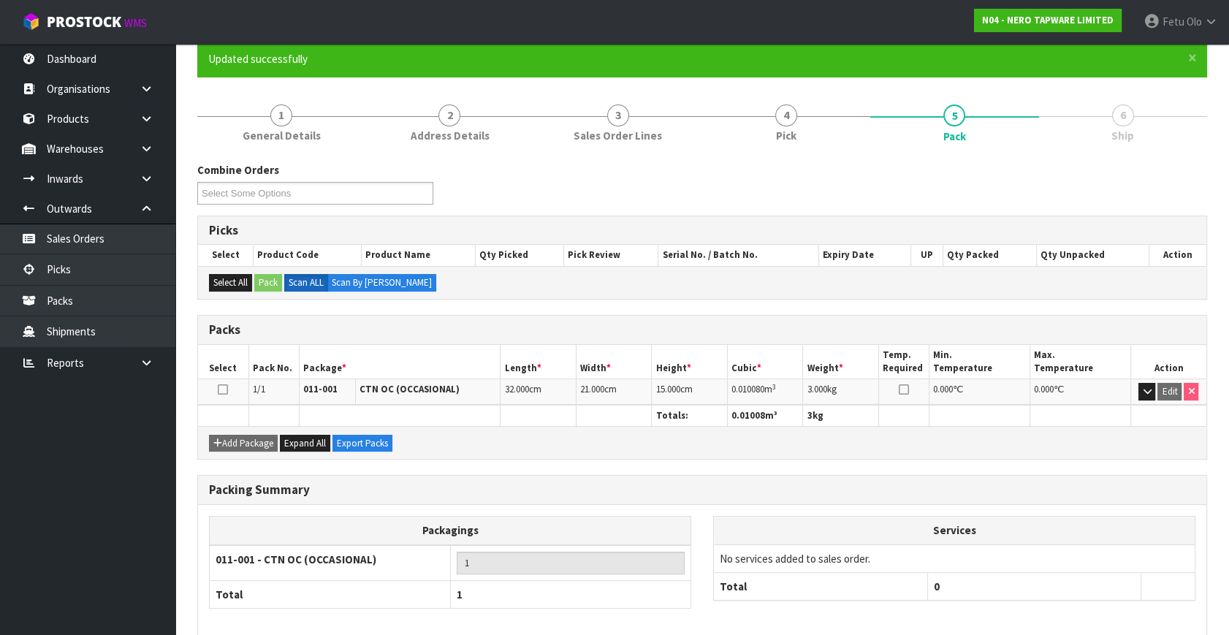
scroll to position [191, 0]
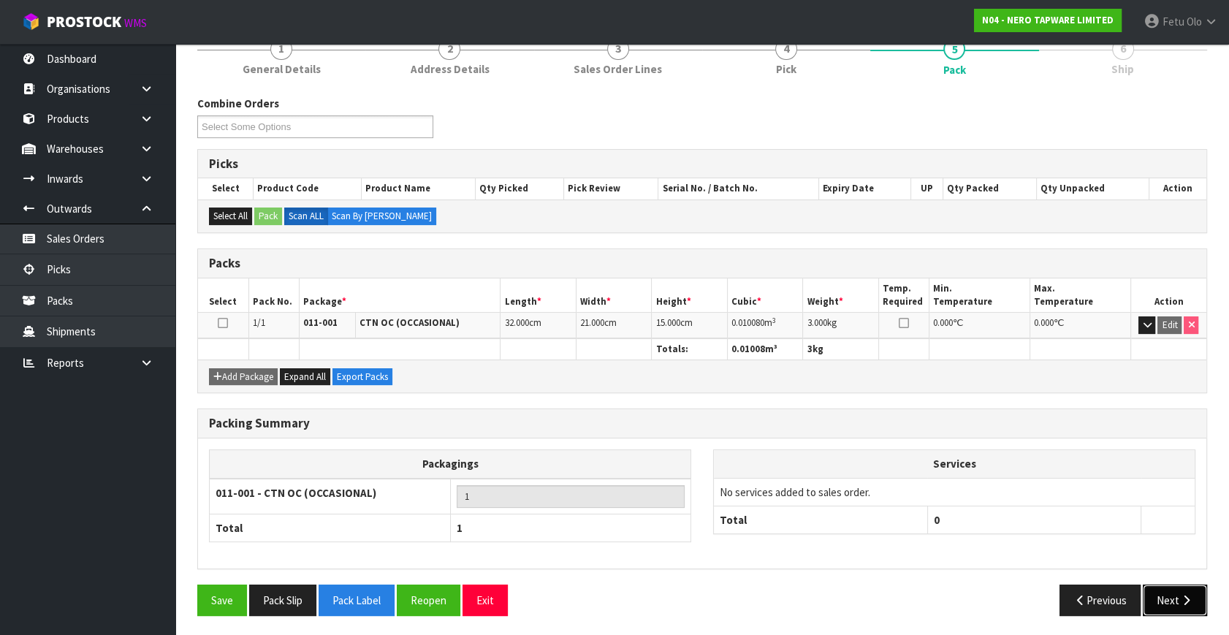
click at [1155, 594] on button "Next" at bounding box center [1175, 600] width 64 height 31
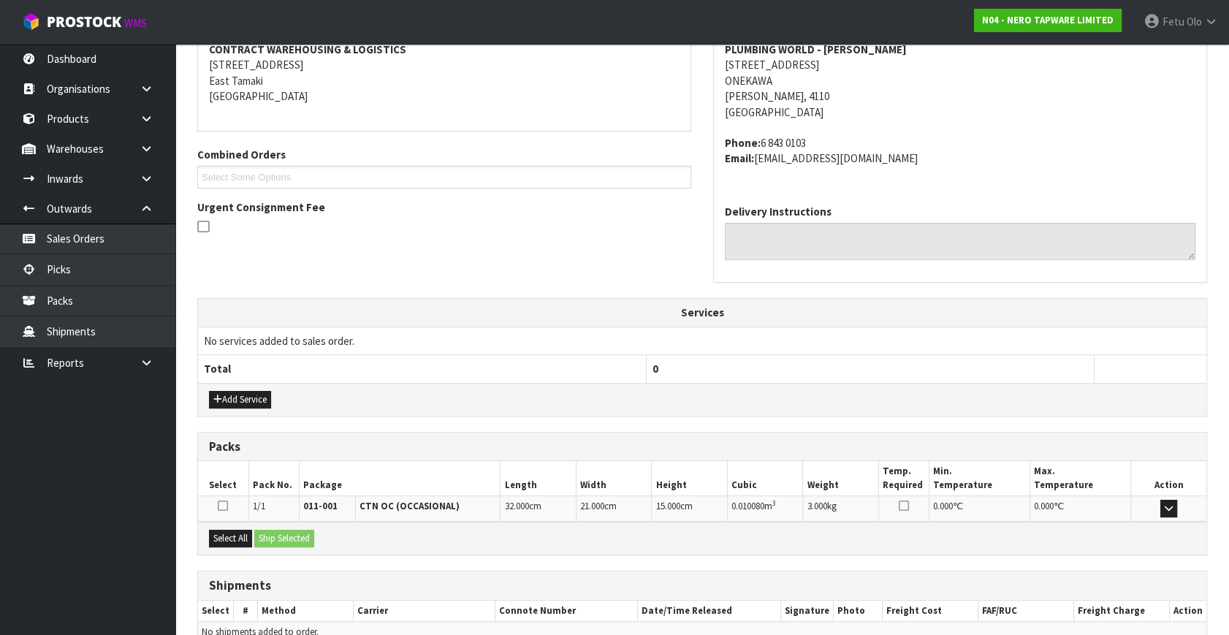
scroll to position [360, 0]
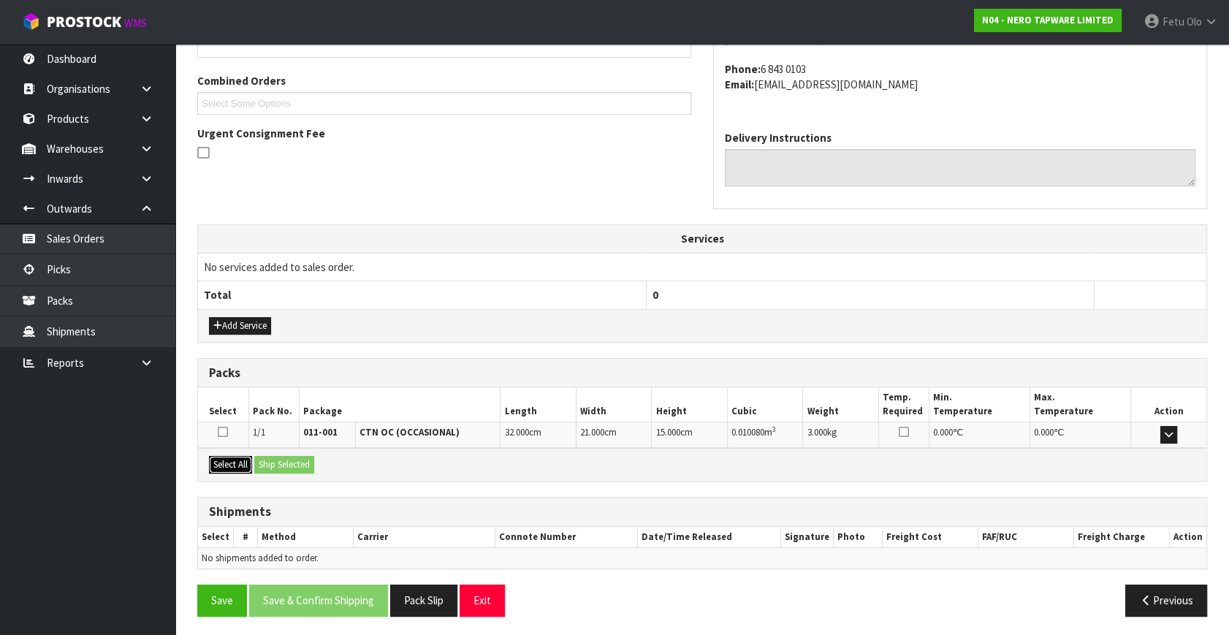
click at [242, 468] on button "Select All" at bounding box center [230, 465] width 43 height 18
click at [292, 471] on div "Select All Ship Selected" at bounding box center [702, 464] width 1009 height 33
click at [277, 461] on button "Ship Selected" at bounding box center [284, 465] width 60 height 18
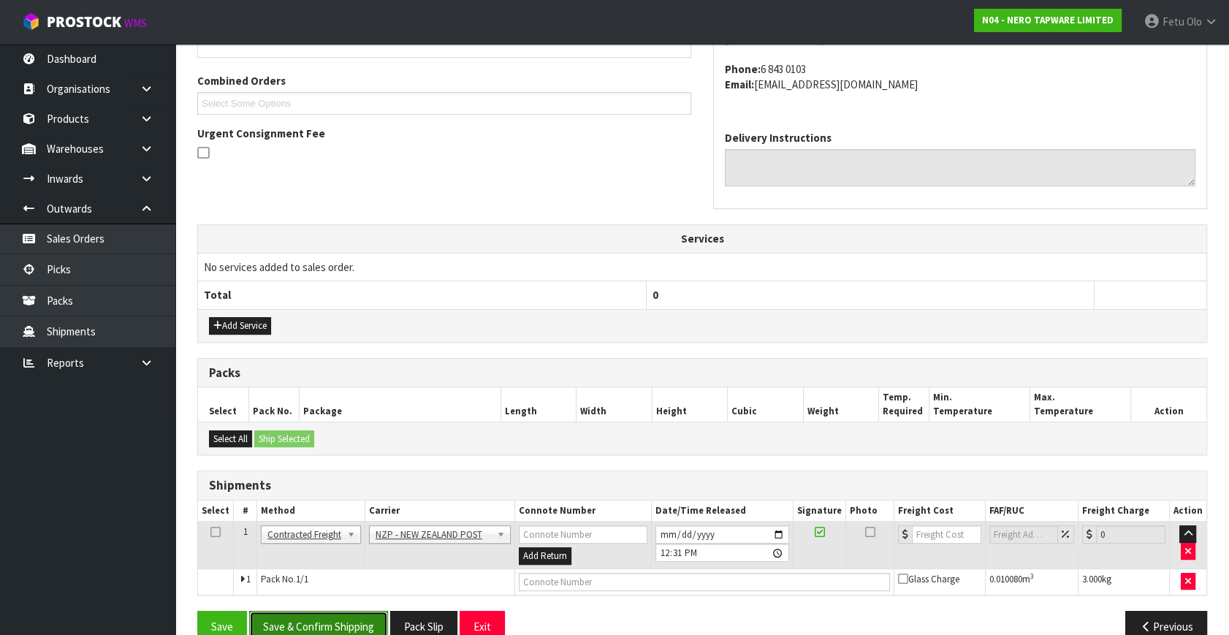
click at [337, 616] on button "Save & Confirm Shipping" at bounding box center [318, 626] width 139 height 31
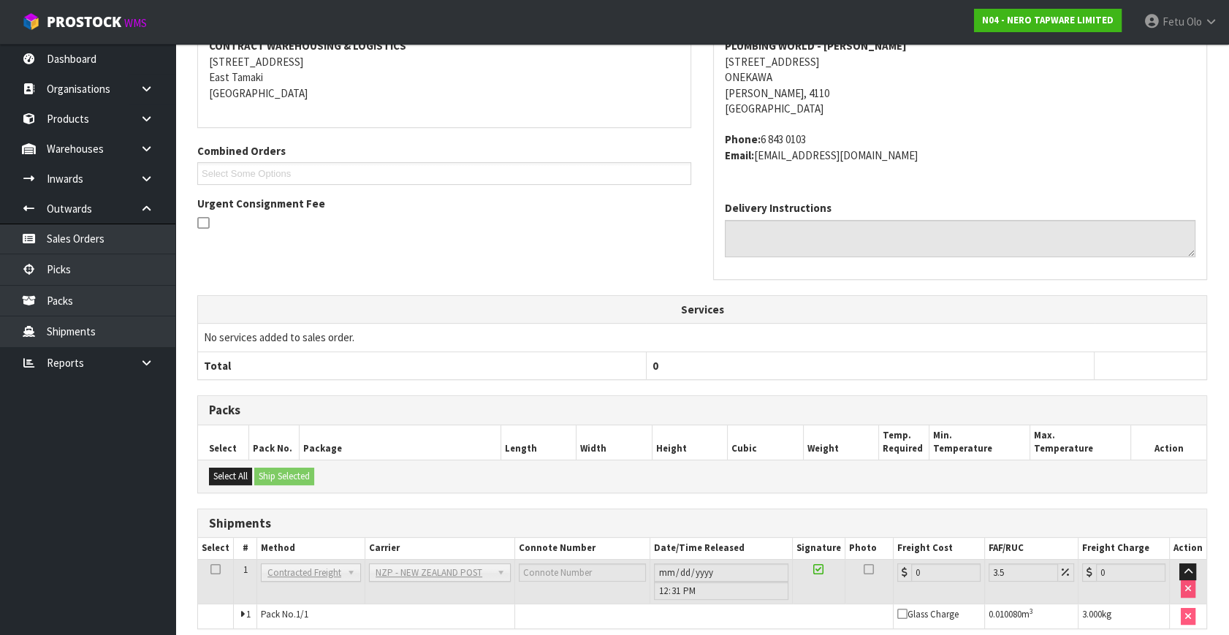
scroll to position [365, 0]
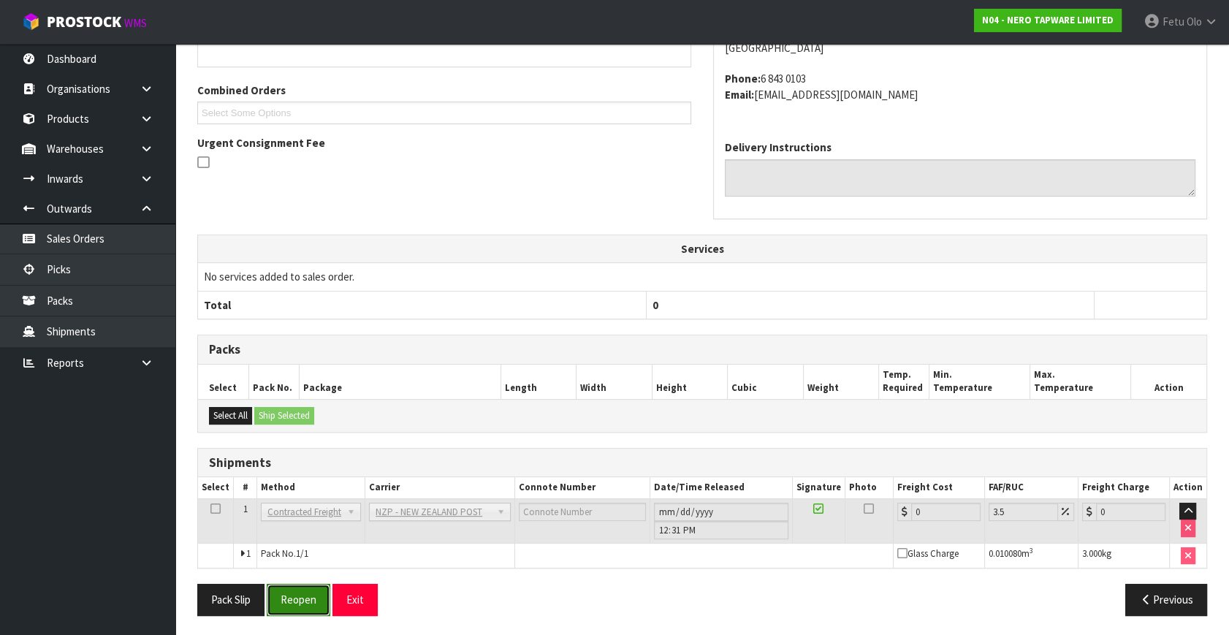
drag, startPoint x: 319, startPoint y: 592, endPoint x: 349, endPoint y: 605, distance: 32.1
click at [322, 593] on button "Reopen" at bounding box center [299, 599] width 64 height 31
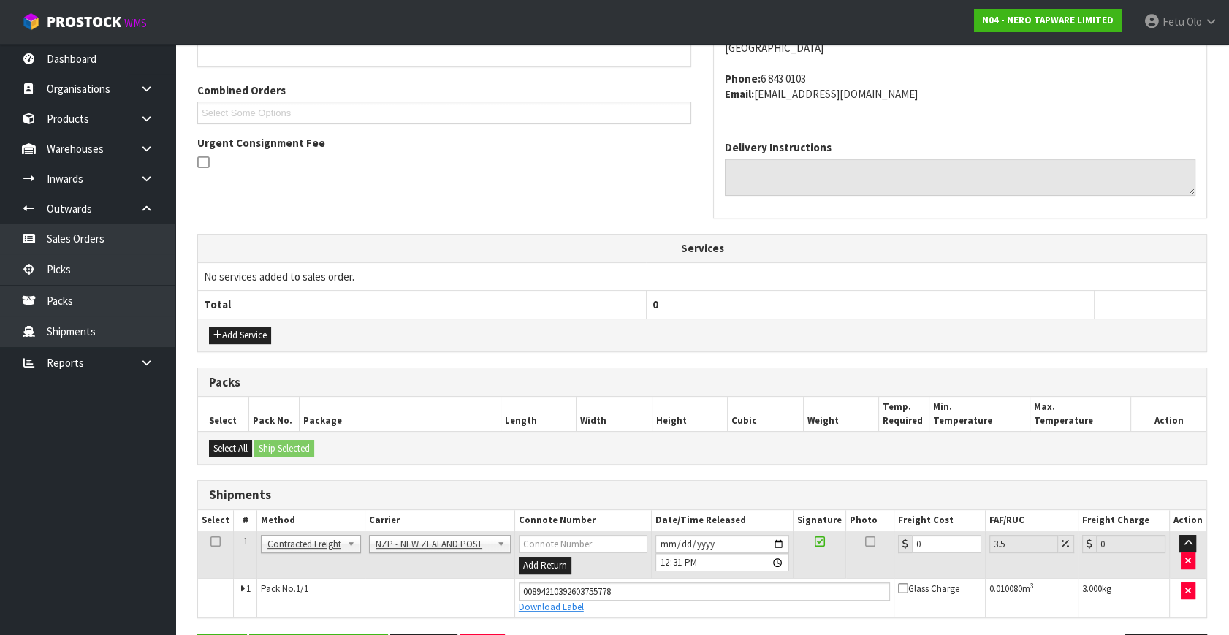
scroll to position [400, 0]
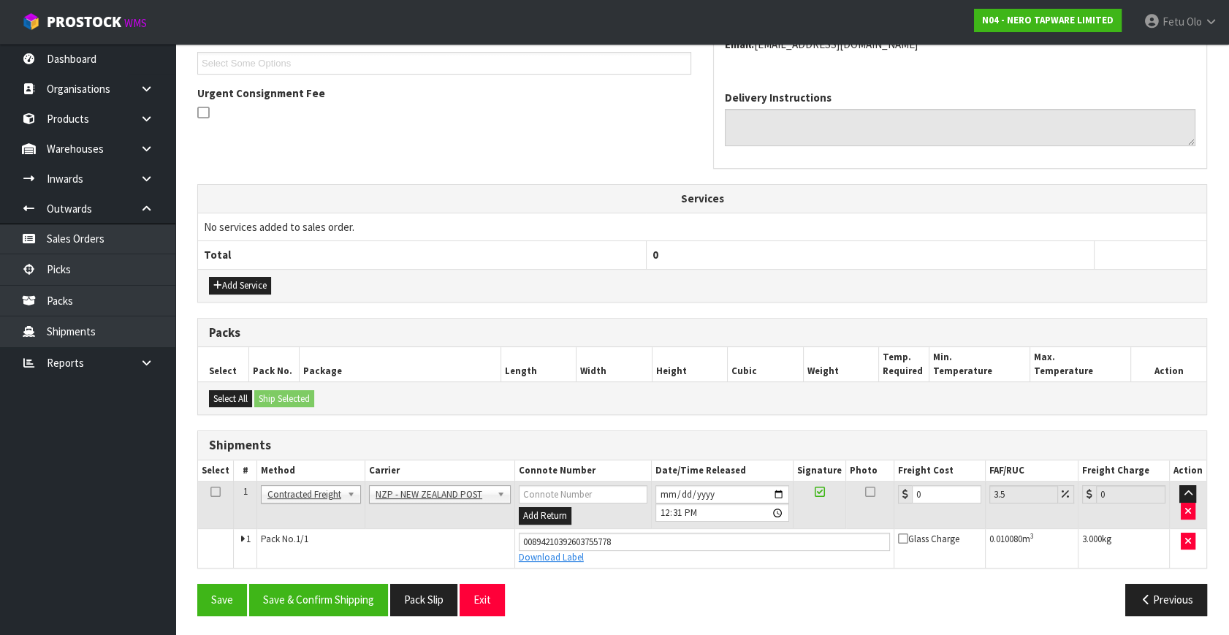
drag, startPoint x: 941, startPoint y: 480, endPoint x: 694, endPoint y: 550, distance: 257.5
click at [694, 550] on tbody "1 Client Local Pickup Customer Local Pickup Company Freight Contracted Freight …" at bounding box center [702, 525] width 1009 height 86
click at [921, 489] on input "0" at bounding box center [946, 494] width 69 height 18
click at [867, 524] on tr "1 Client Local Pickup Customer Local Pickup Company Freight Contracted Freight …" at bounding box center [702, 506] width 1009 height 48
type input "8"
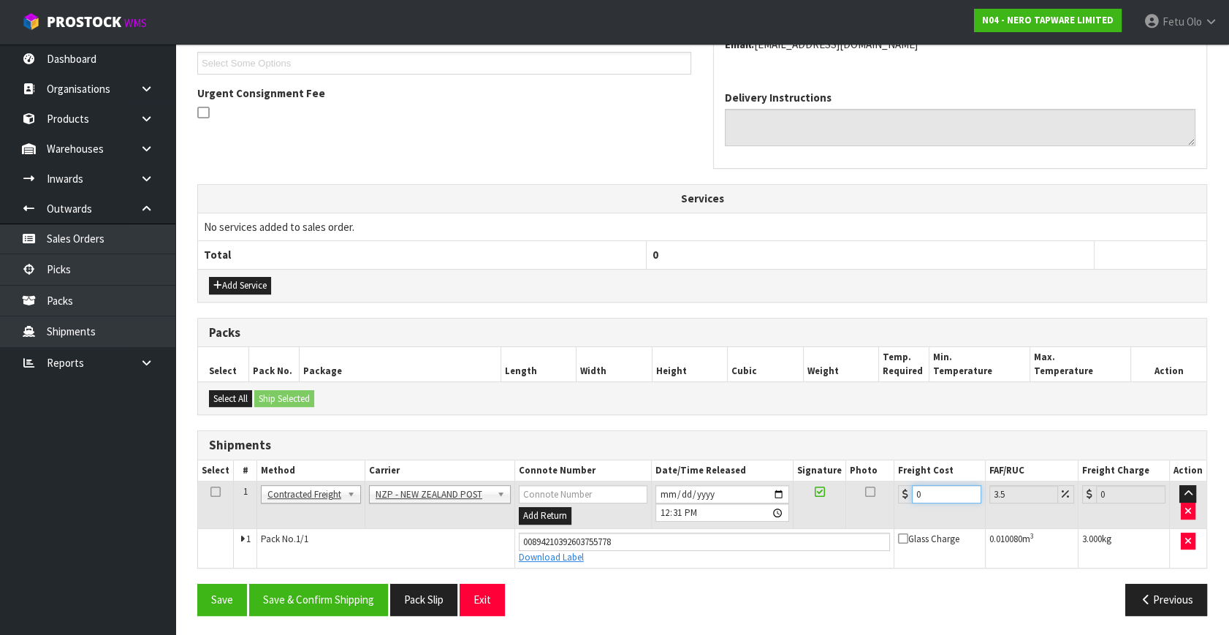
type input "8.28"
type input "8.4"
type input "8.69"
type input "8.45"
type input "8.75"
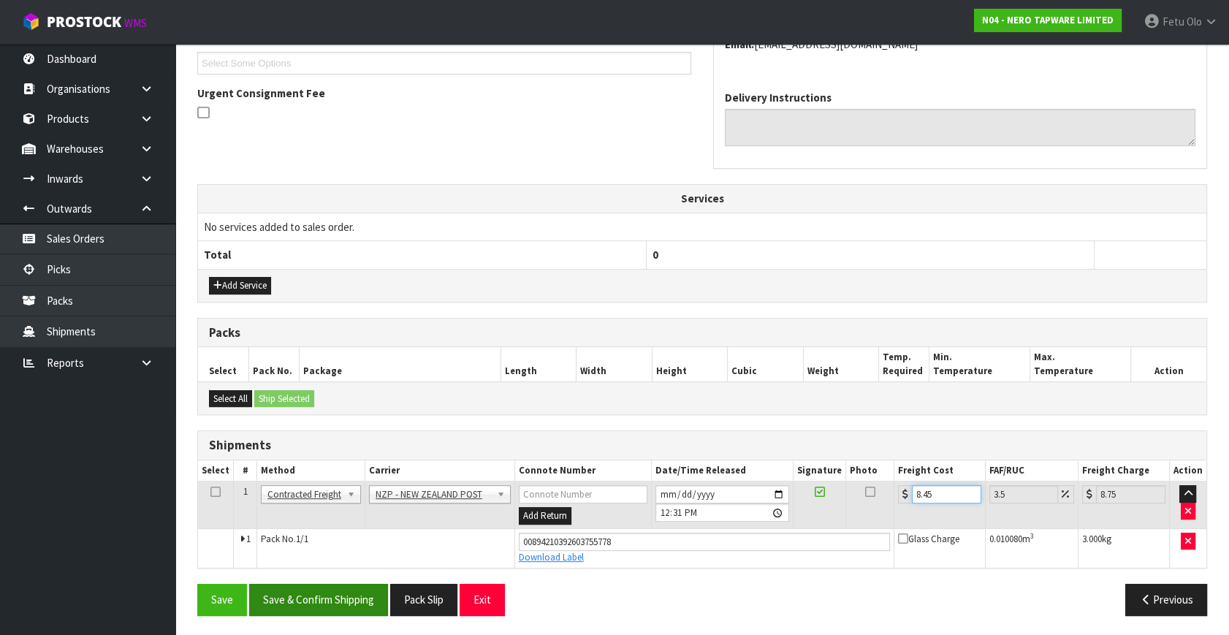
type input "8.45"
click at [376, 591] on button "Save & Confirm Shipping" at bounding box center [318, 599] width 139 height 31
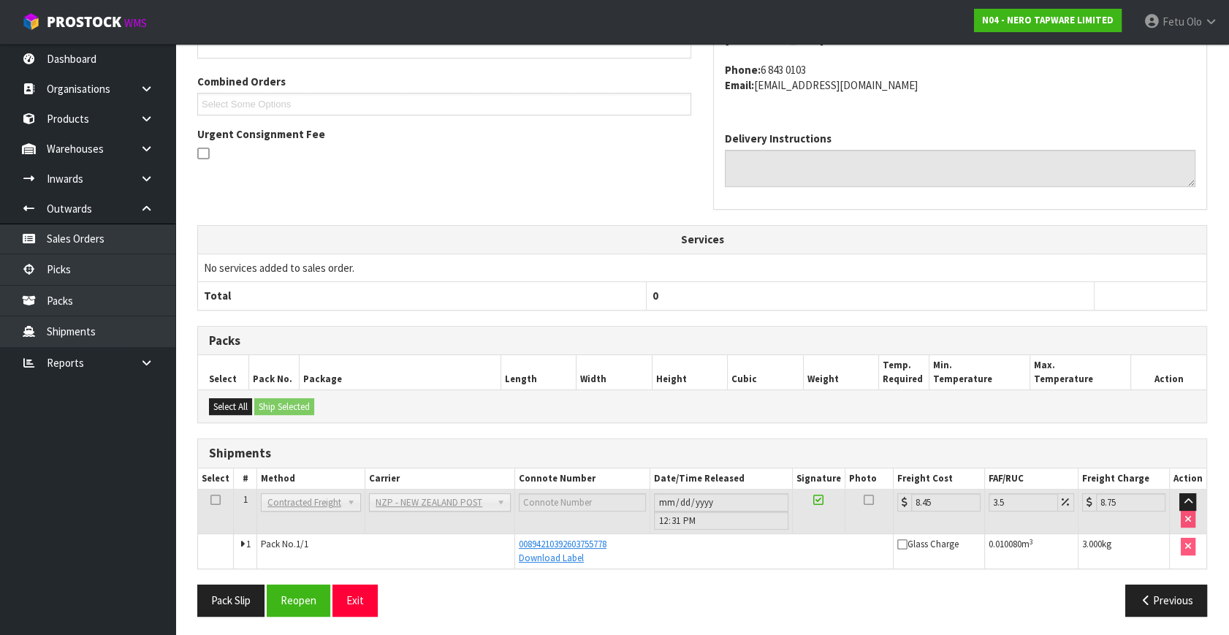
scroll to position [360, 0]
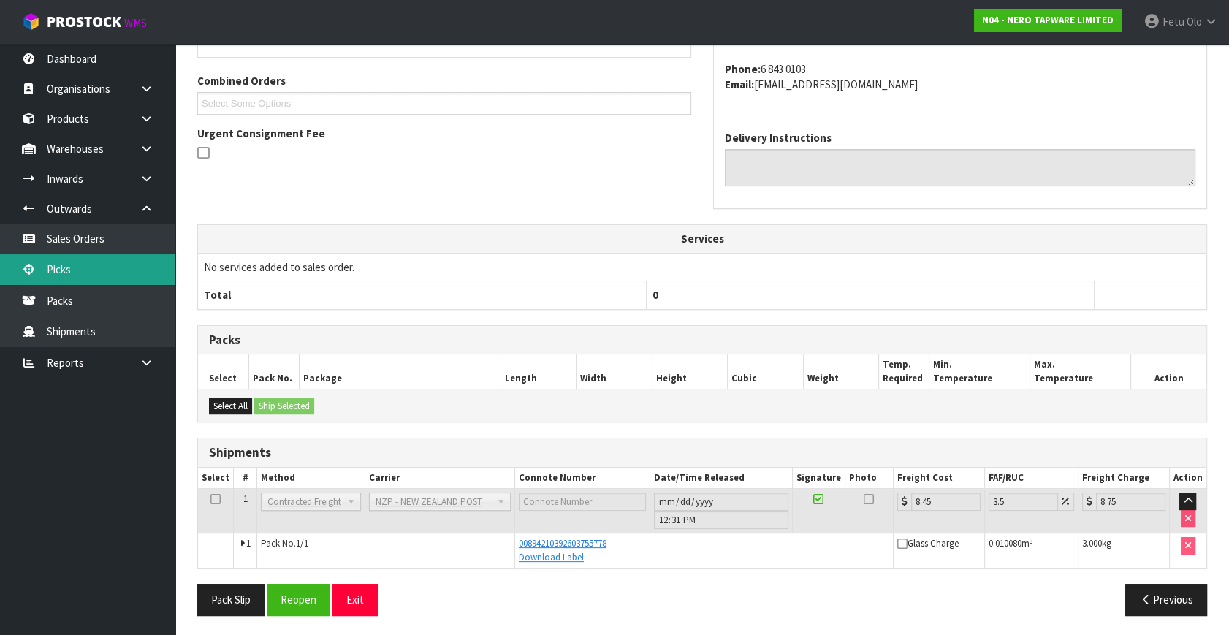
click at [85, 268] on link "Picks" at bounding box center [87, 269] width 175 height 30
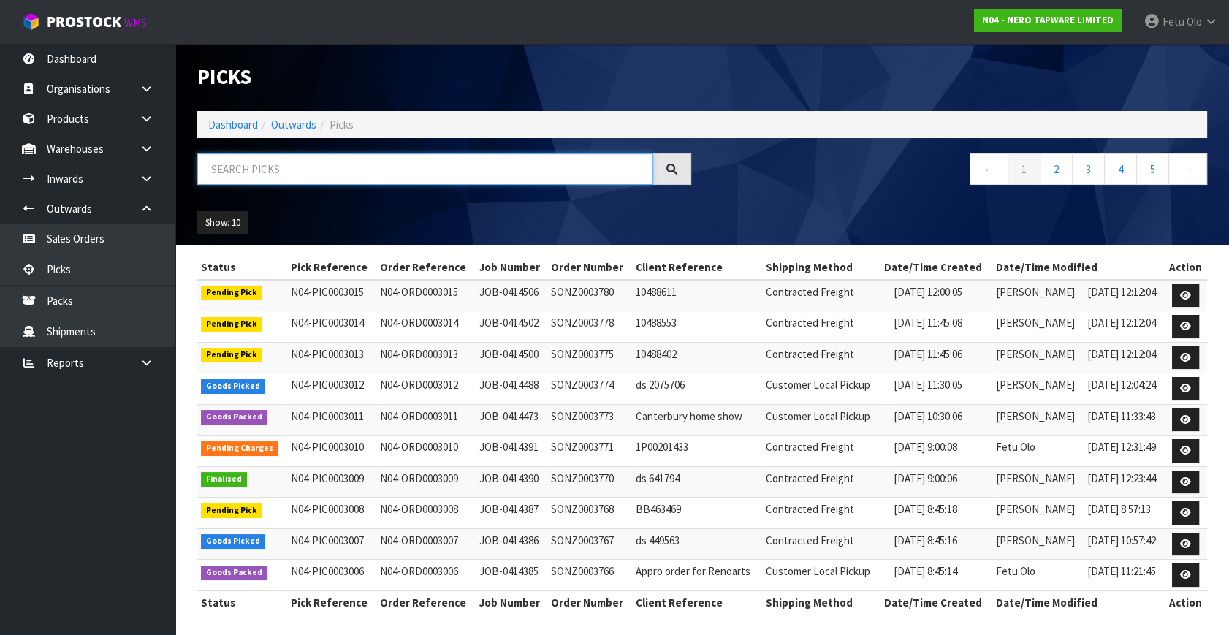
click at [336, 172] on input "text" at bounding box center [425, 169] width 456 height 31
type input "0003007"
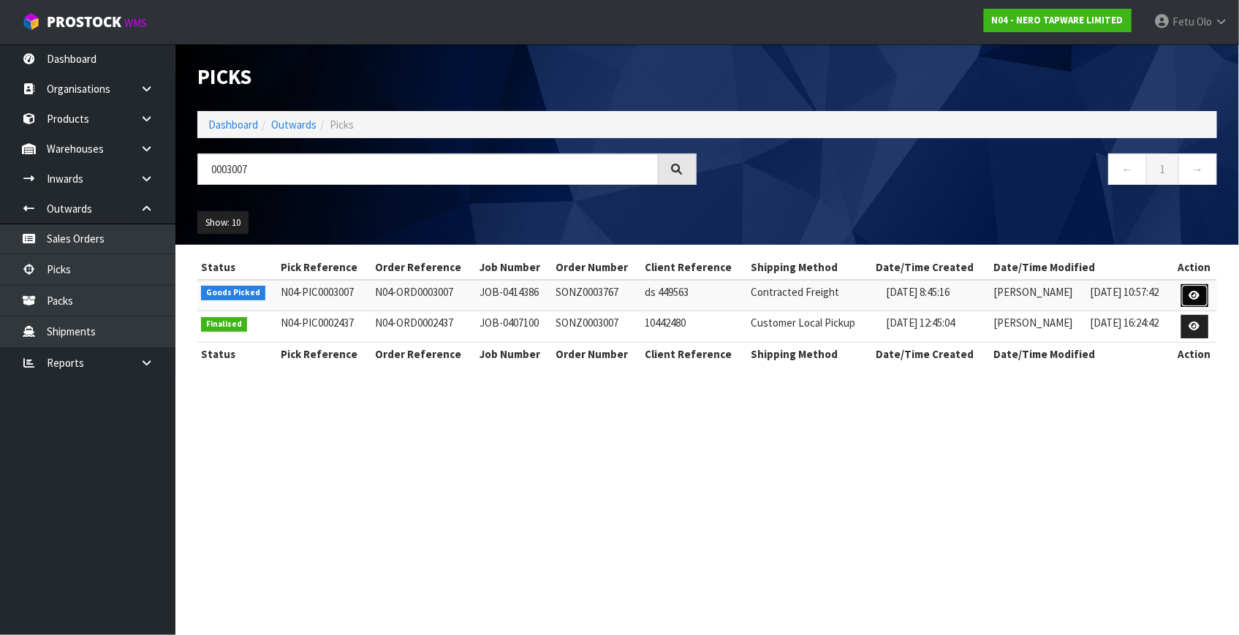
click at [1202, 295] on link at bounding box center [1194, 295] width 27 height 23
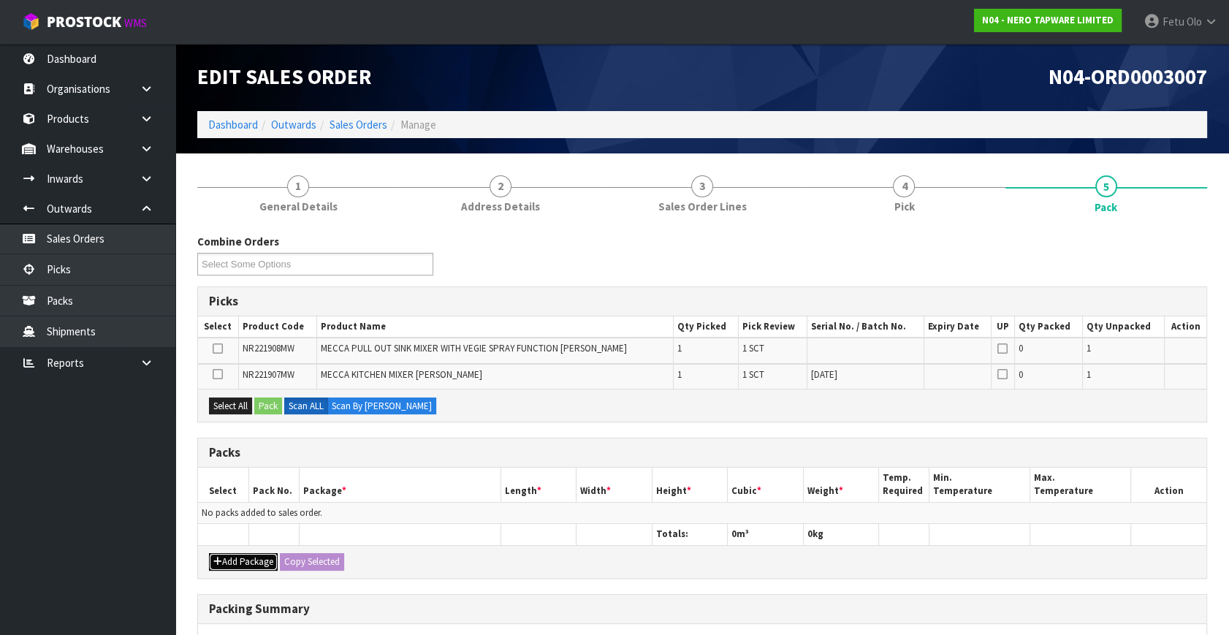
click at [238, 566] on button "Add Package" at bounding box center [243, 562] width 69 height 18
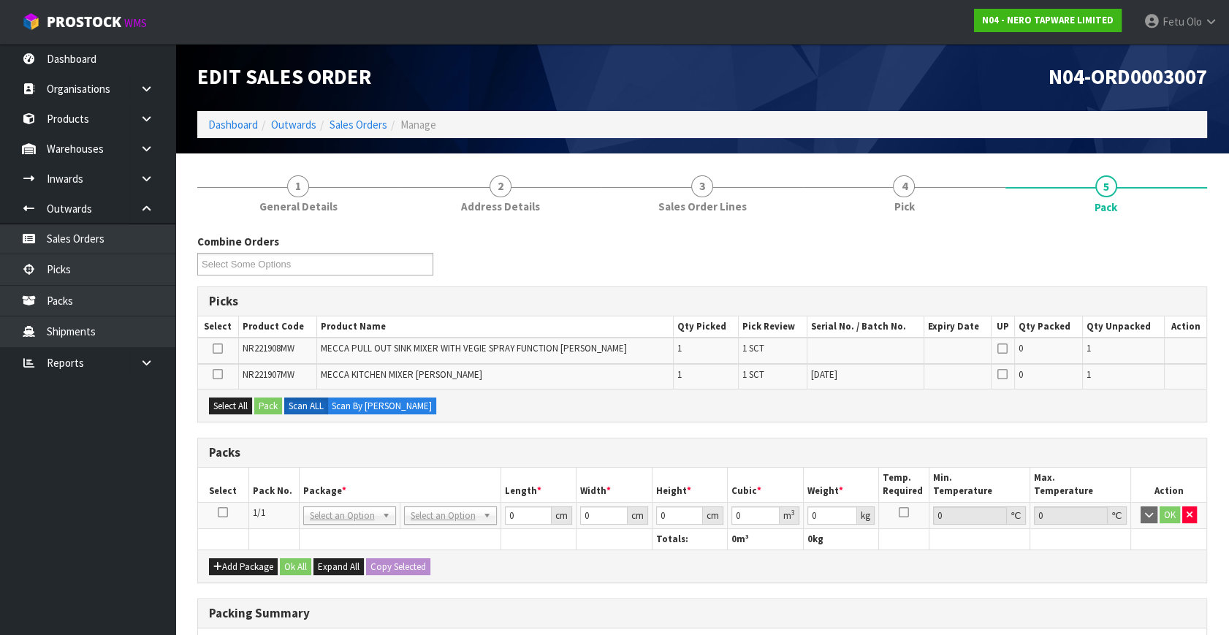
click at [219, 512] on icon at bounding box center [223, 512] width 10 height 1
click at [422, 482] on th "Package *" at bounding box center [400, 485] width 202 height 34
click at [374, 480] on th "Package *" at bounding box center [400, 485] width 202 height 34
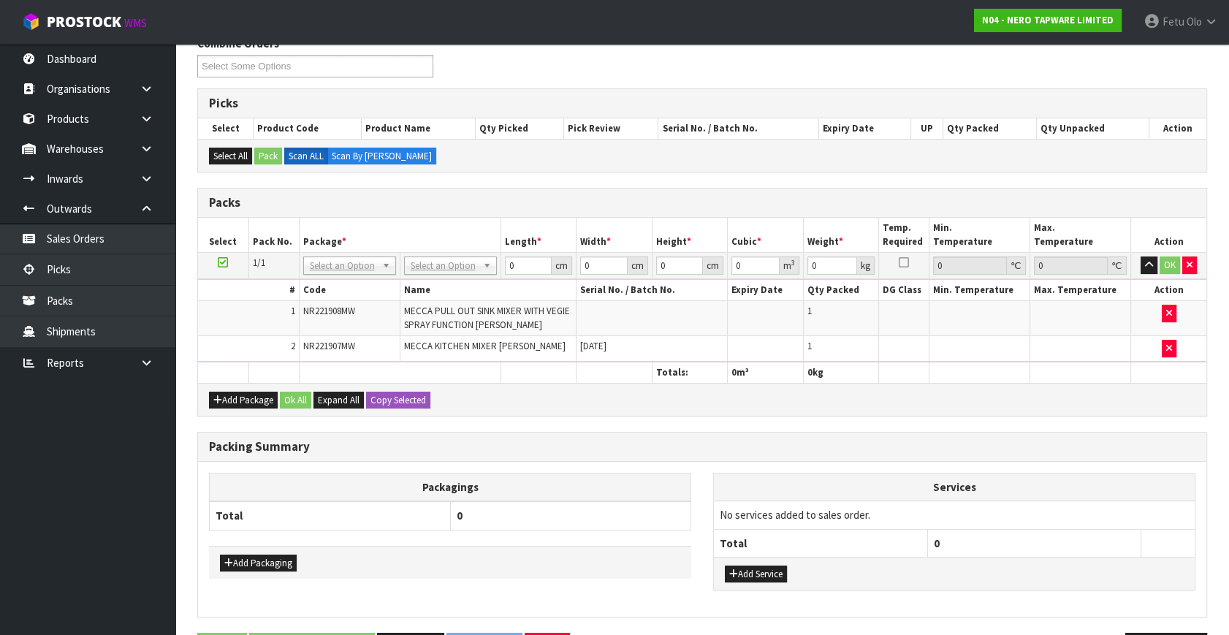
scroll to position [246, 0]
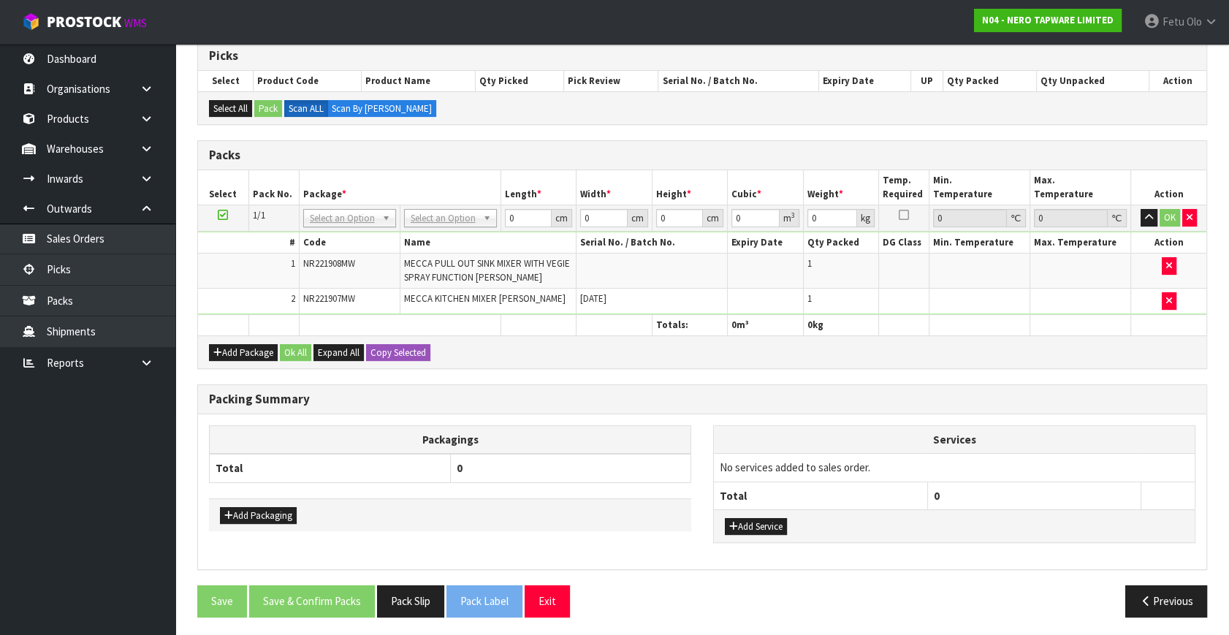
drag, startPoint x: 482, startPoint y: 216, endPoint x: 477, endPoint y: 223, distance: 8.9
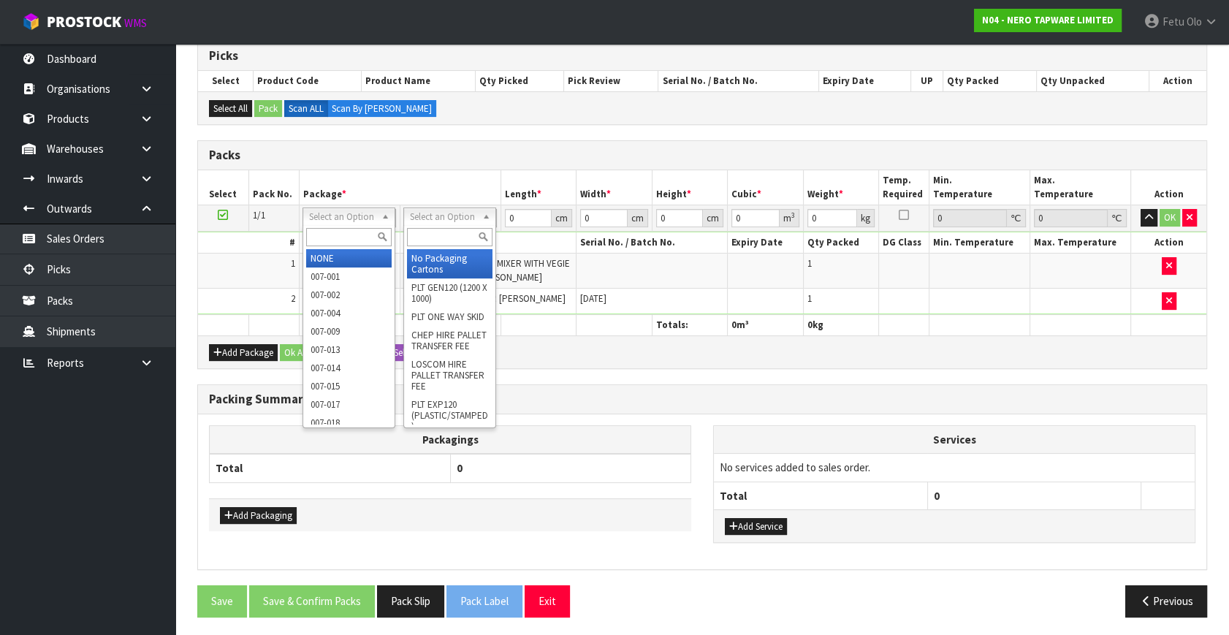
click at [352, 239] on input "text" at bounding box center [349, 237] width 86 height 18
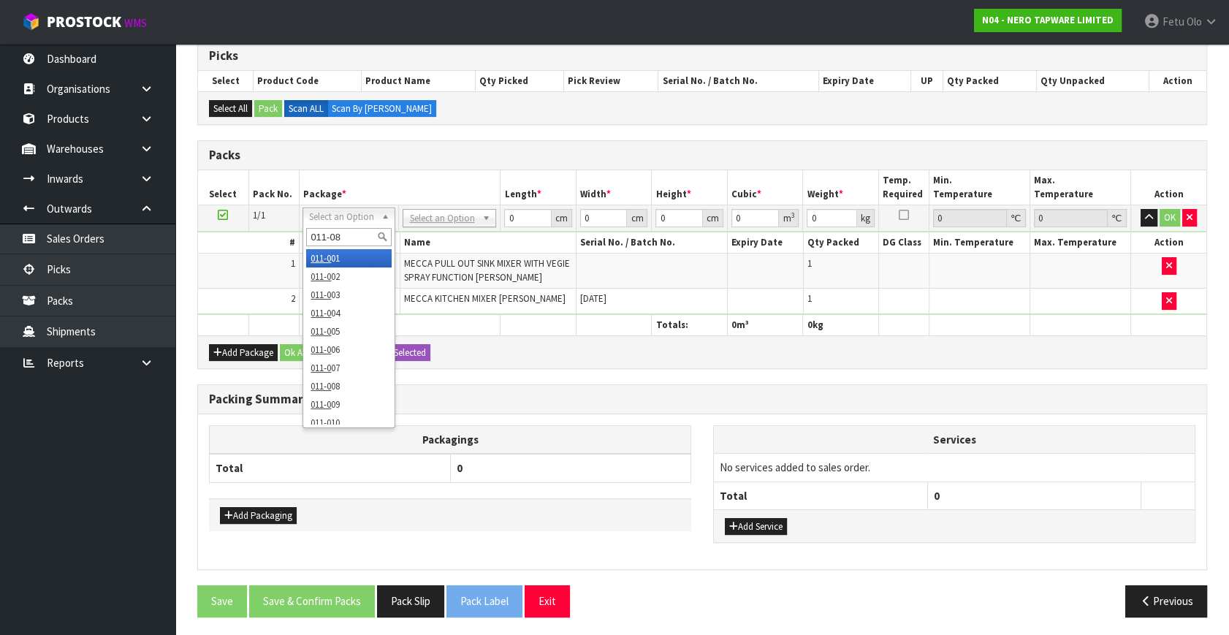
type input "011-084"
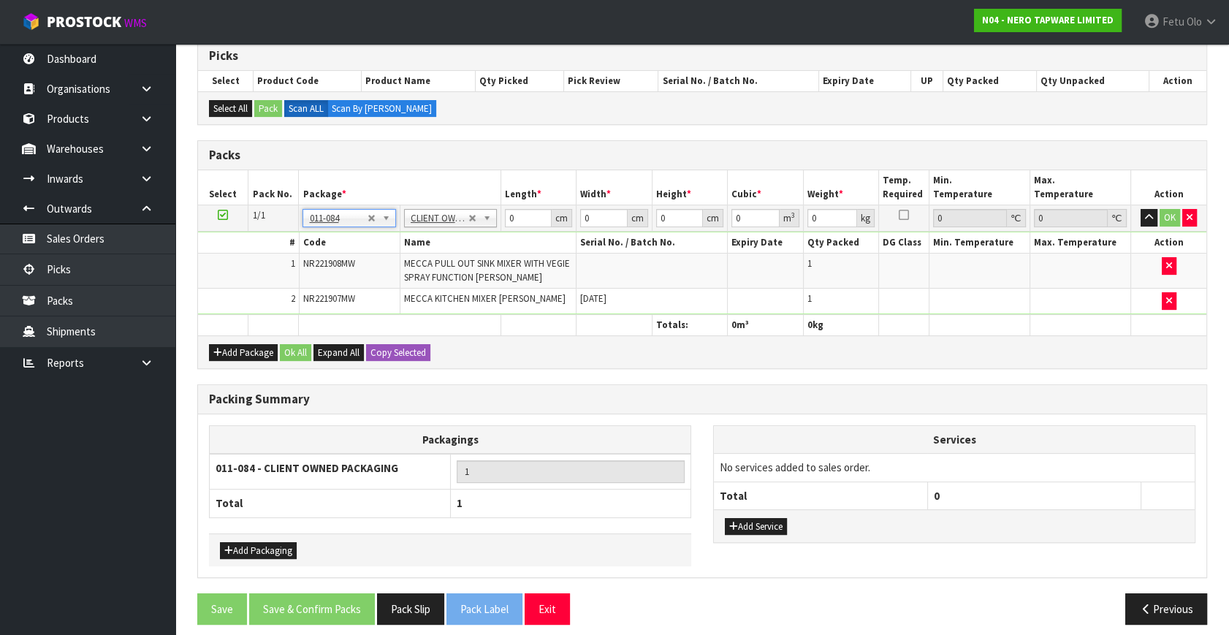
type input "5.04"
drag, startPoint x: 512, startPoint y: 216, endPoint x: 452, endPoint y: 258, distance: 73.4
click at [452, 258] on tbody "1/1 NONE 007-001 007-002 007-004 007-009 007-013 007-014 007-015 007-017 007-01…" at bounding box center [702, 260] width 1009 height 110
type input "73"
type input "50"
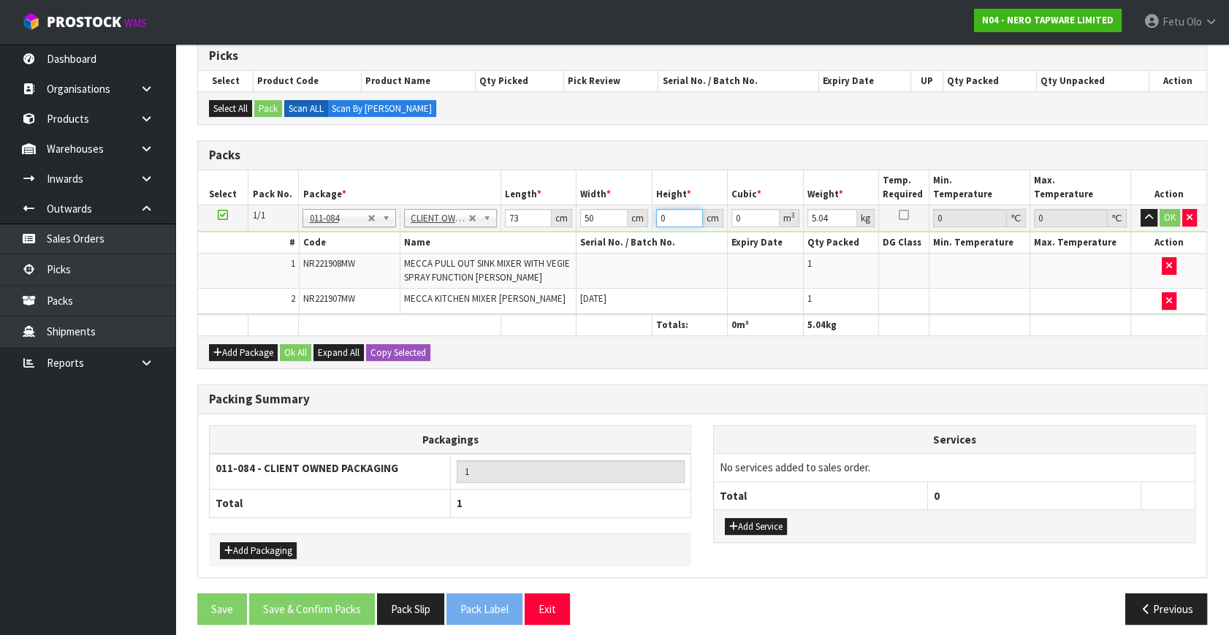
type input "1"
type input "0.00365"
type input "17"
type input "0.06205"
type input "17"
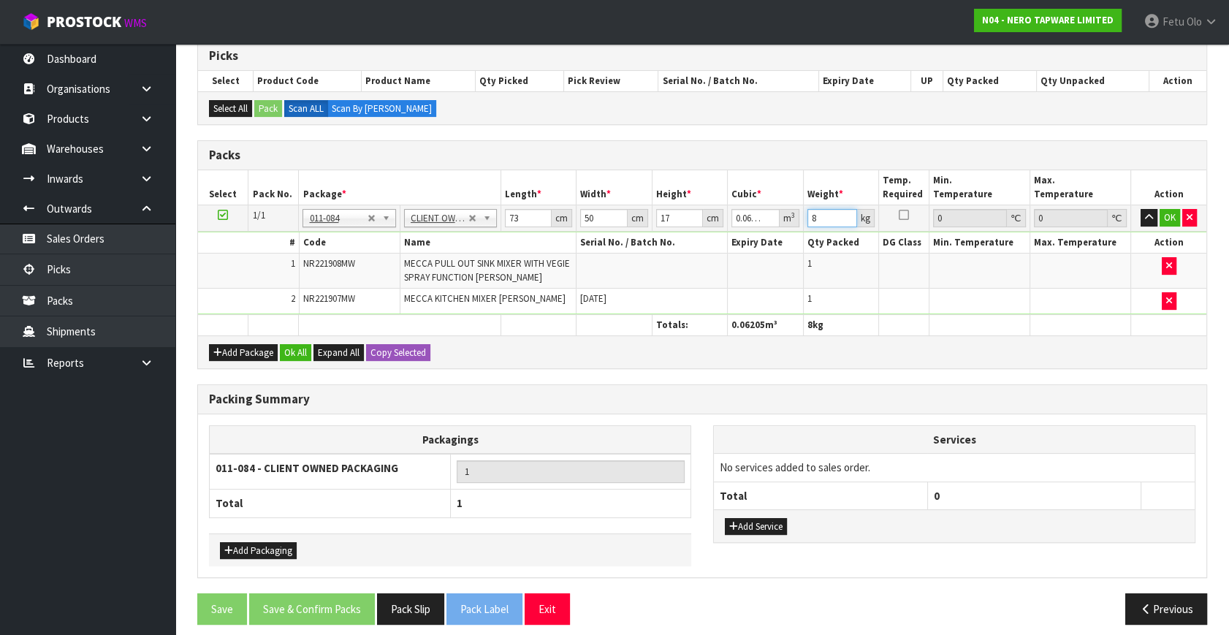
type input "8"
click button "OK" at bounding box center [1170, 218] width 20 height 18
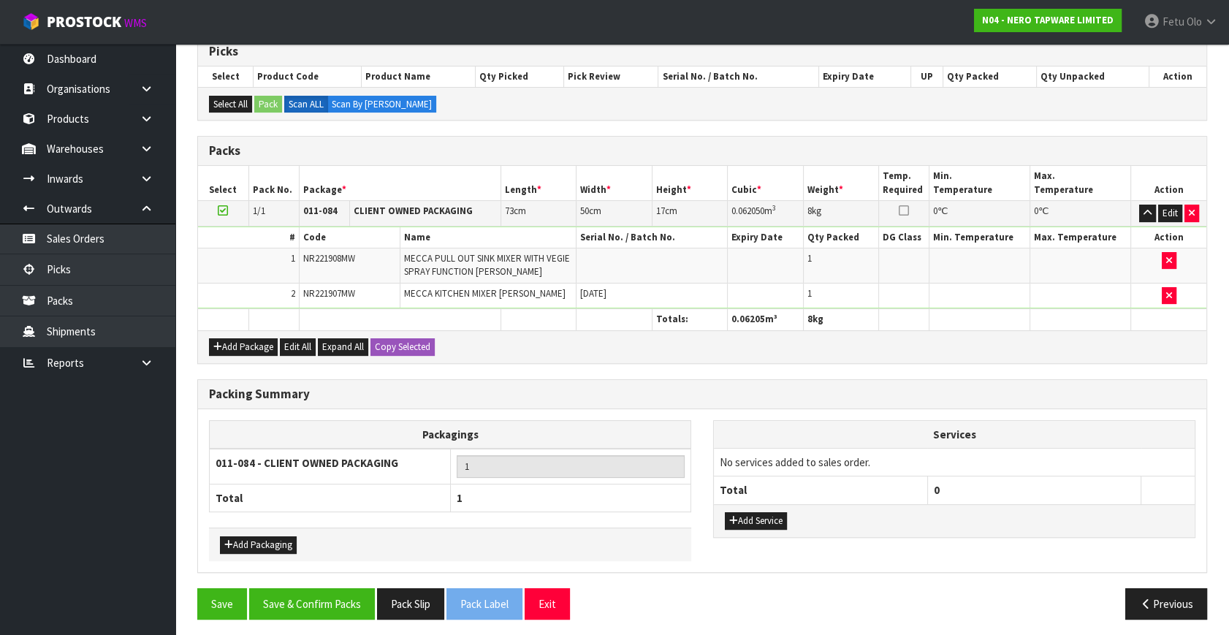
scroll to position [252, 0]
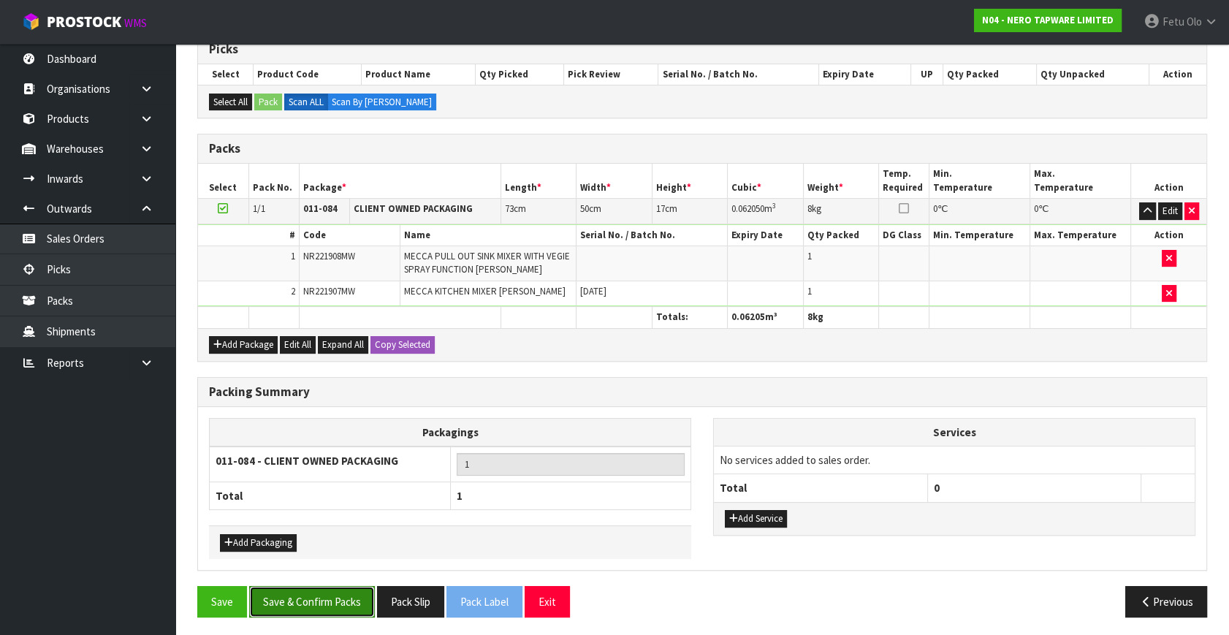
drag, startPoint x: 327, startPoint y: 588, endPoint x: 338, endPoint y: 587, distance: 11.1
click at [330, 591] on button "Save & Confirm Packs" at bounding box center [312, 601] width 126 height 31
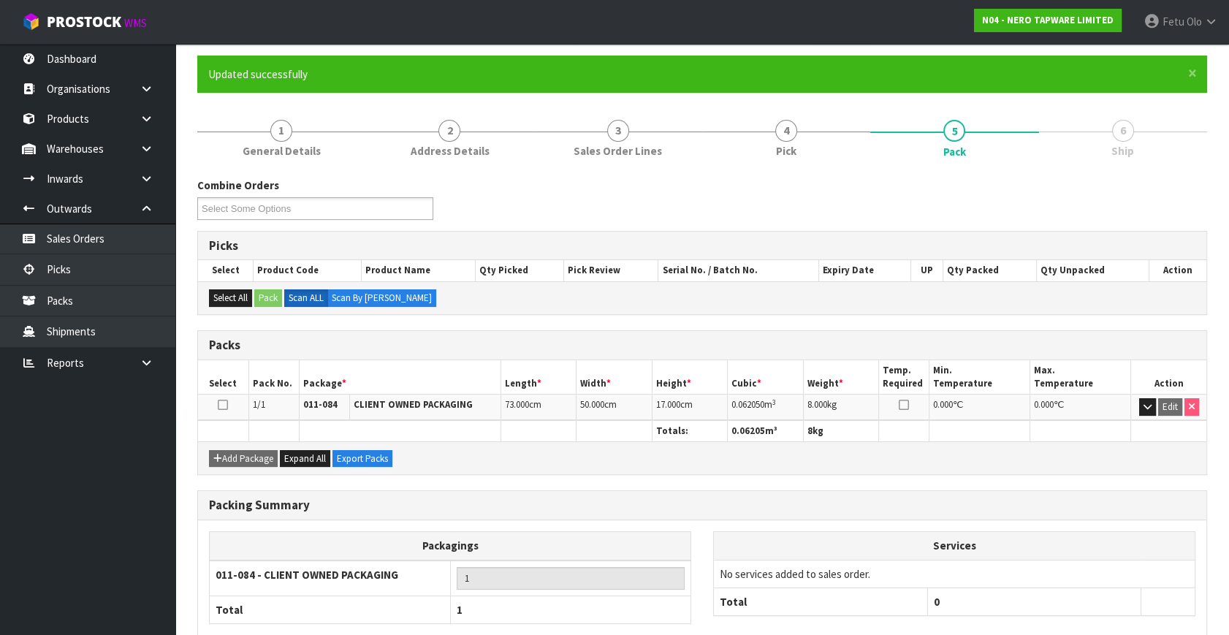
scroll to position [191, 0]
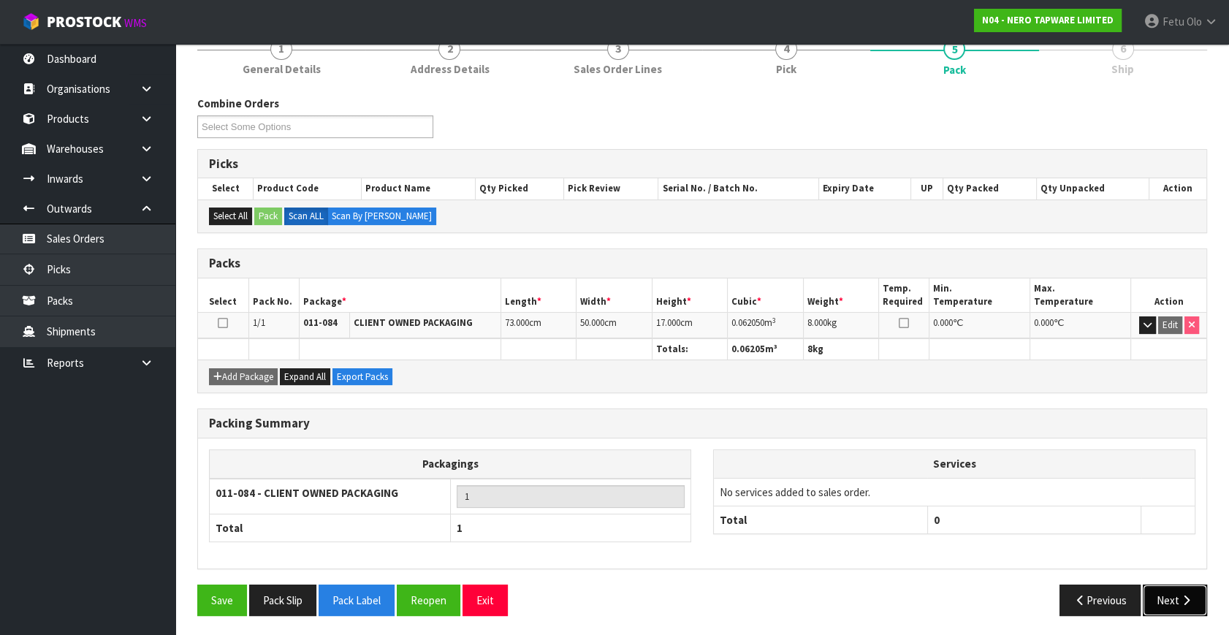
click at [1198, 588] on button "Next" at bounding box center [1175, 600] width 64 height 31
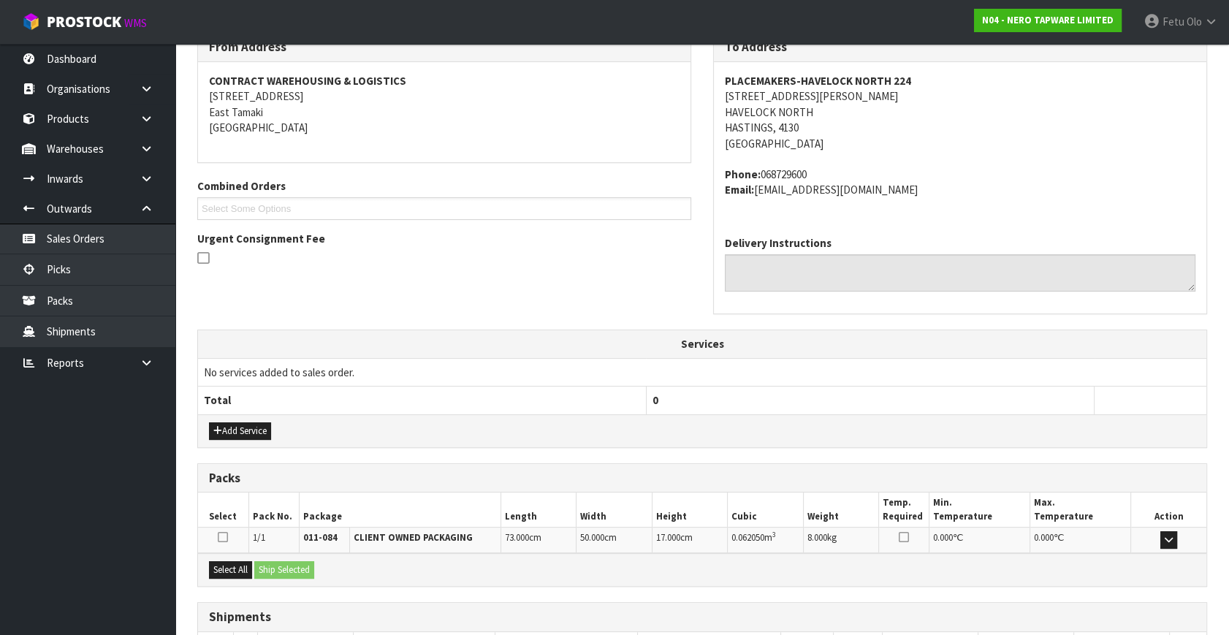
scroll to position [360, 0]
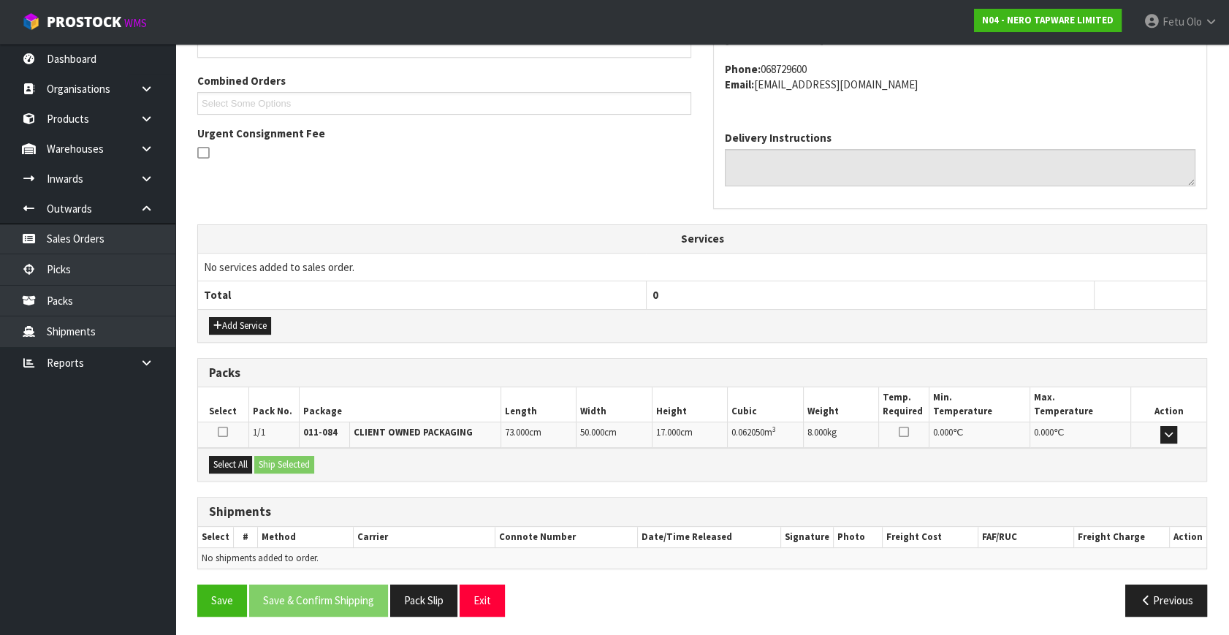
click at [203, 461] on div "Select All Ship Selected" at bounding box center [702, 464] width 1009 height 33
click at [247, 467] on button "Select All" at bounding box center [230, 465] width 43 height 18
click at [278, 461] on button "Ship Selected" at bounding box center [284, 465] width 60 height 18
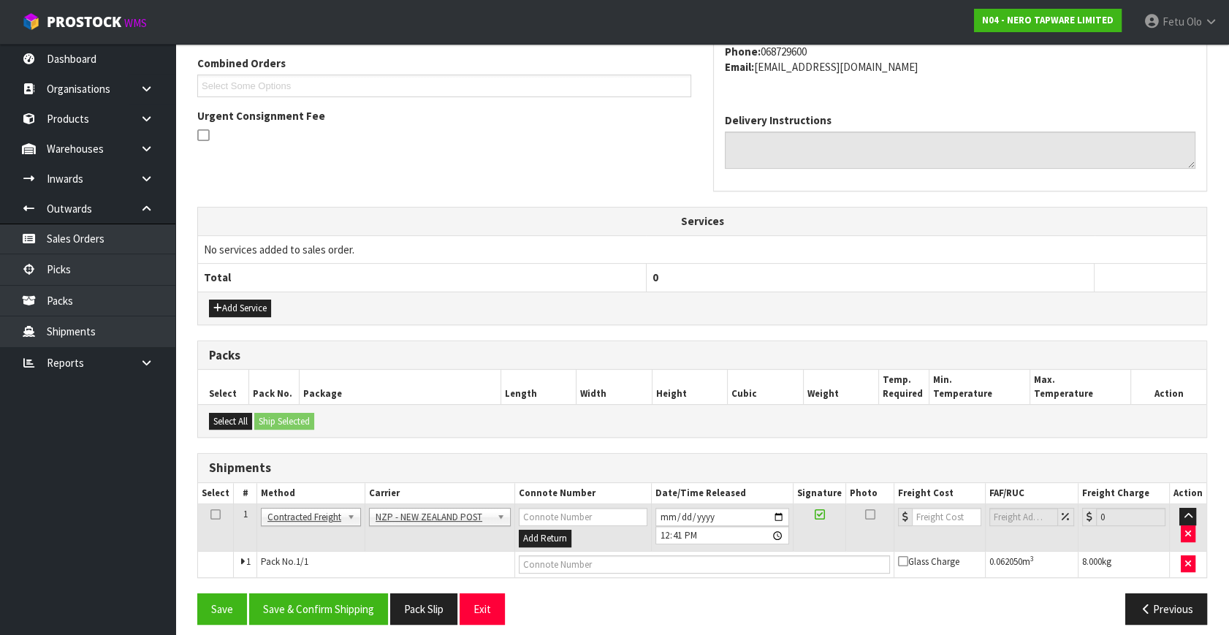
scroll to position [386, 0]
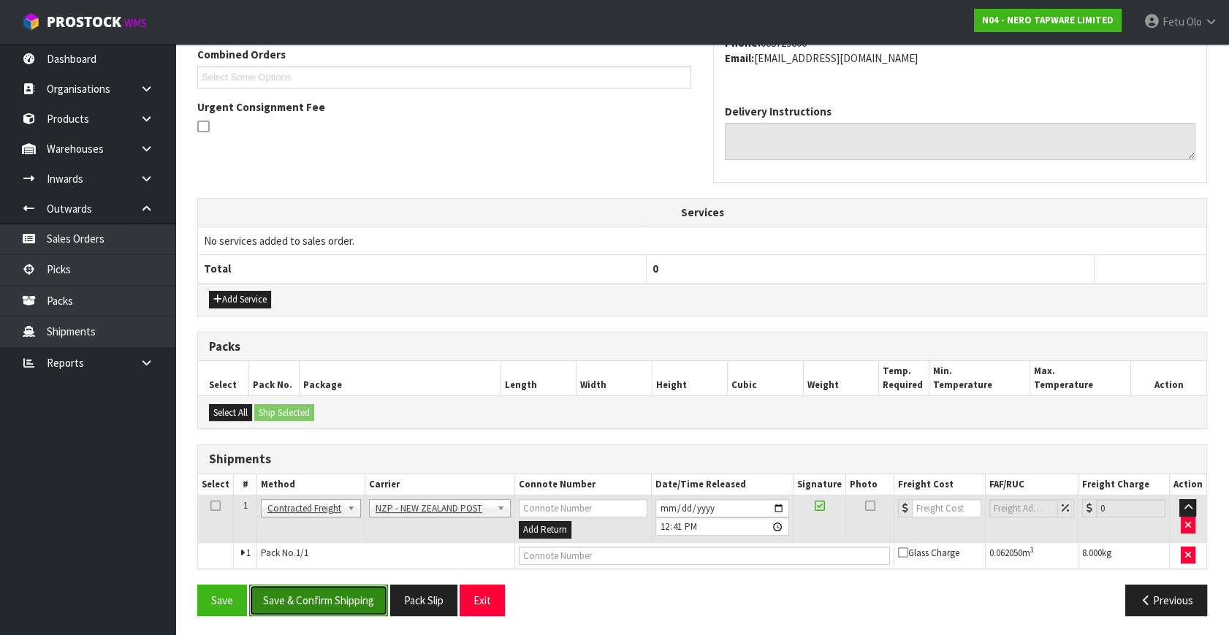
click at [352, 591] on button "Save & Confirm Shipping" at bounding box center [318, 600] width 139 height 31
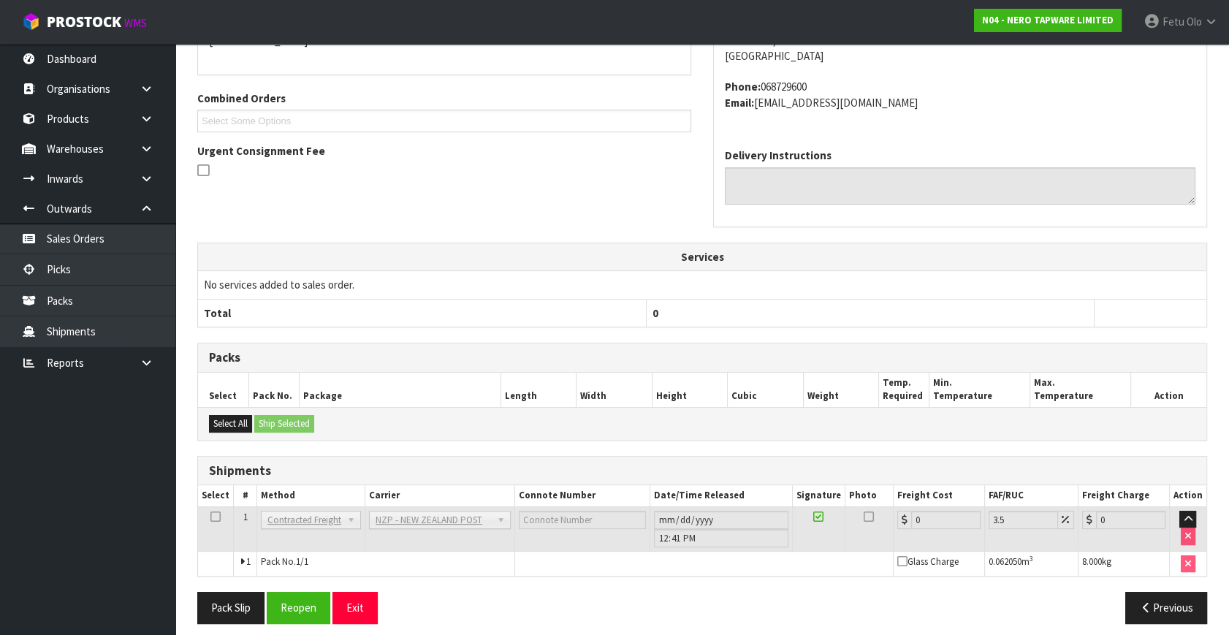
scroll to position [365, 0]
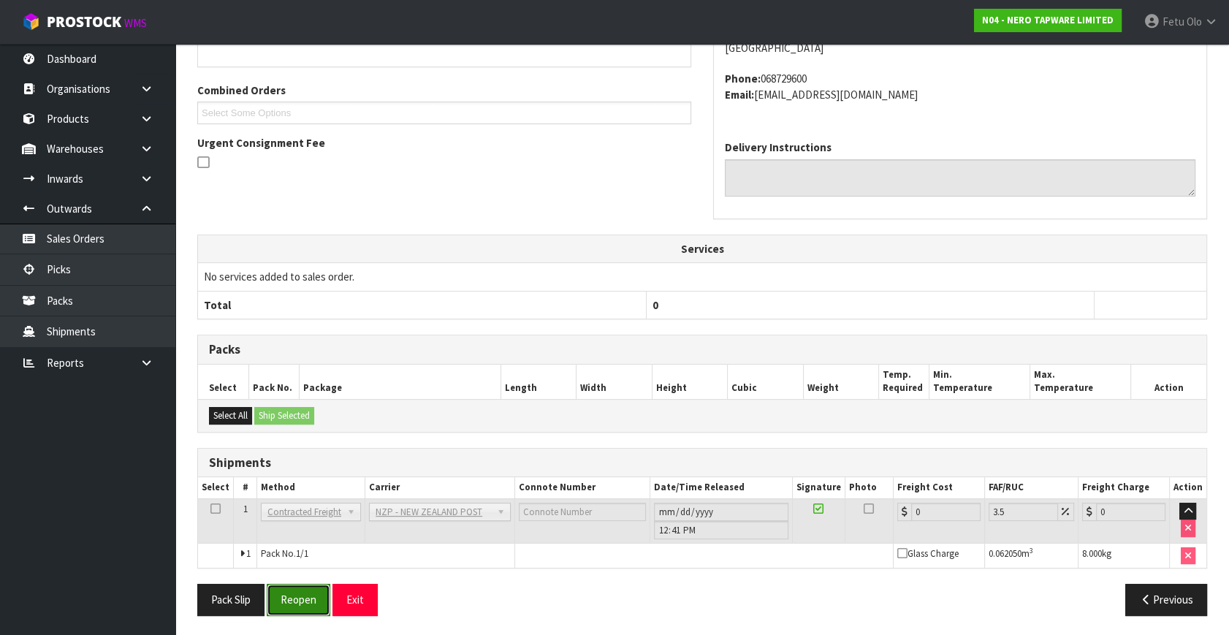
click at [297, 592] on button "Reopen" at bounding box center [299, 599] width 64 height 31
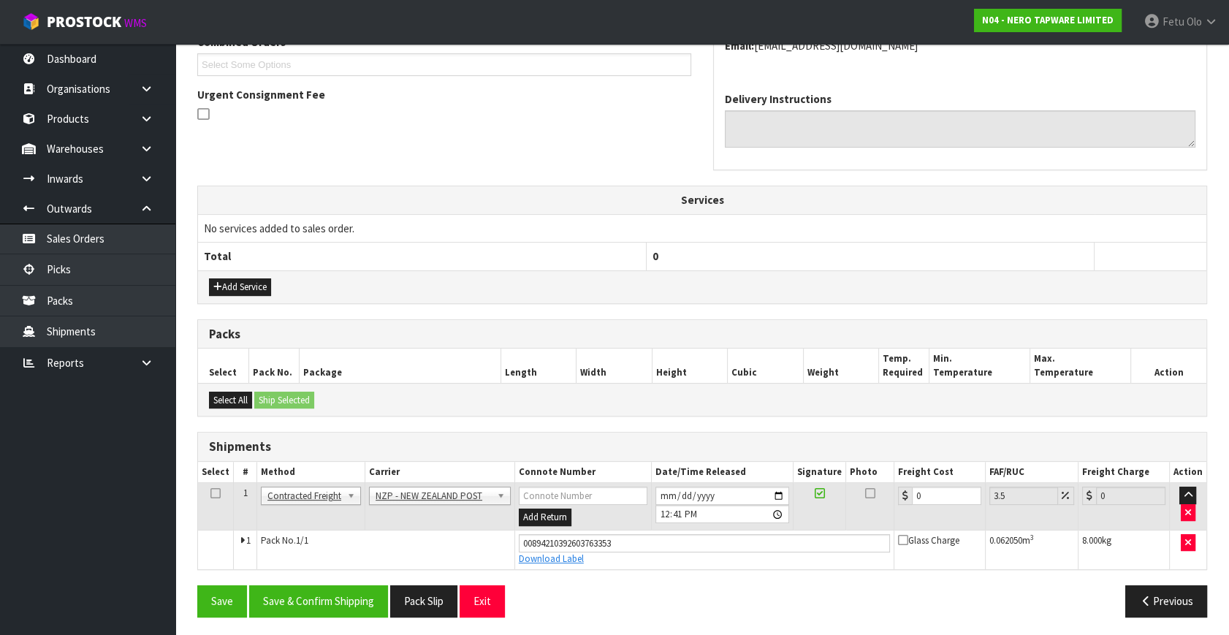
scroll to position [400, 0]
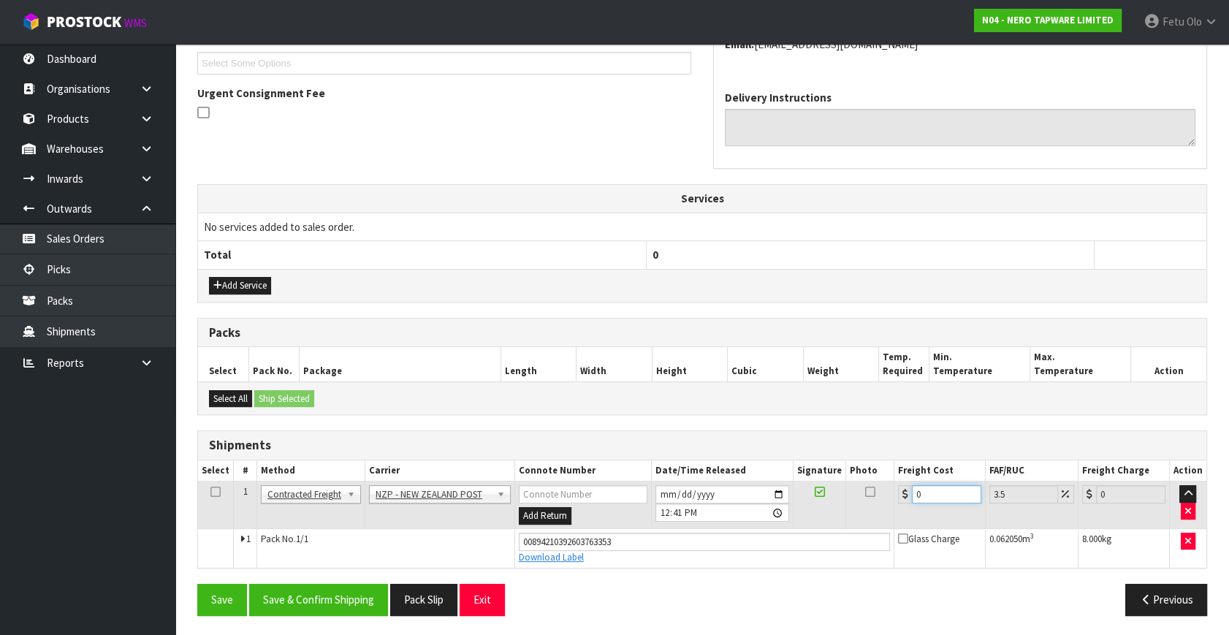
drag, startPoint x: 935, startPoint y: 493, endPoint x: 684, endPoint y: 538, distance: 254.7
click at [684, 538] on tbody "1 Client Local Pickup Customer Local Pickup Company Freight Contracted Freight …" at bounding box center [702, 525] width 1009 height 86
type input "1"
type input "1.03"
type input "10"
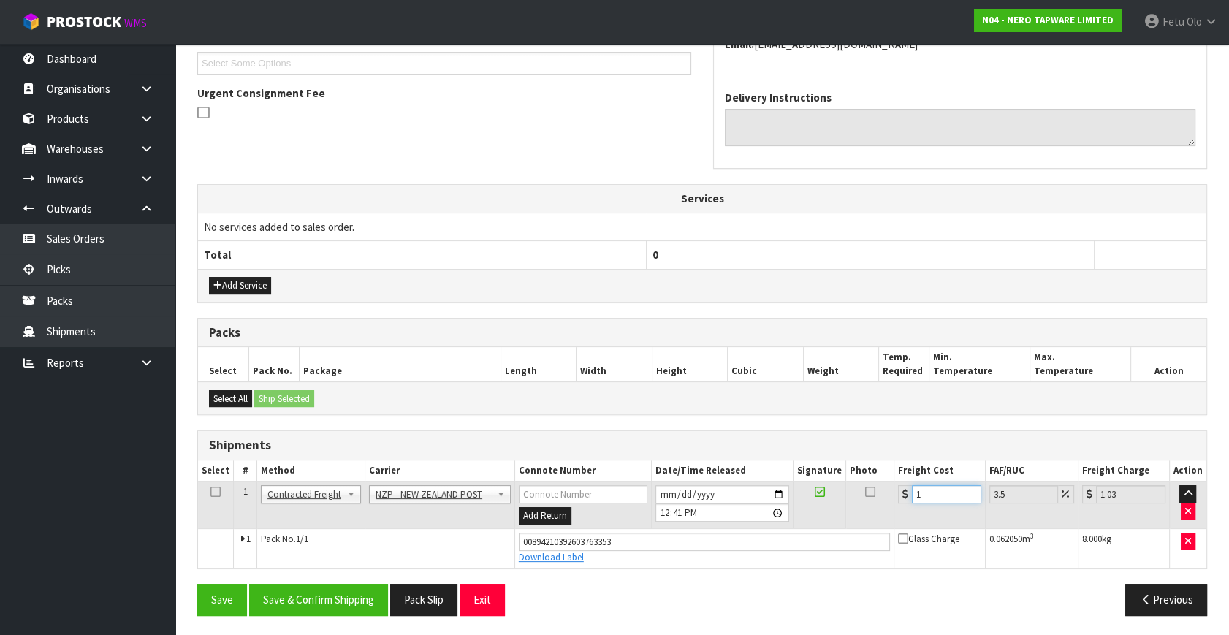
type input "10.35"
type input "10.8"
type input "11.18"
type input "10.89"
type input "11.27"
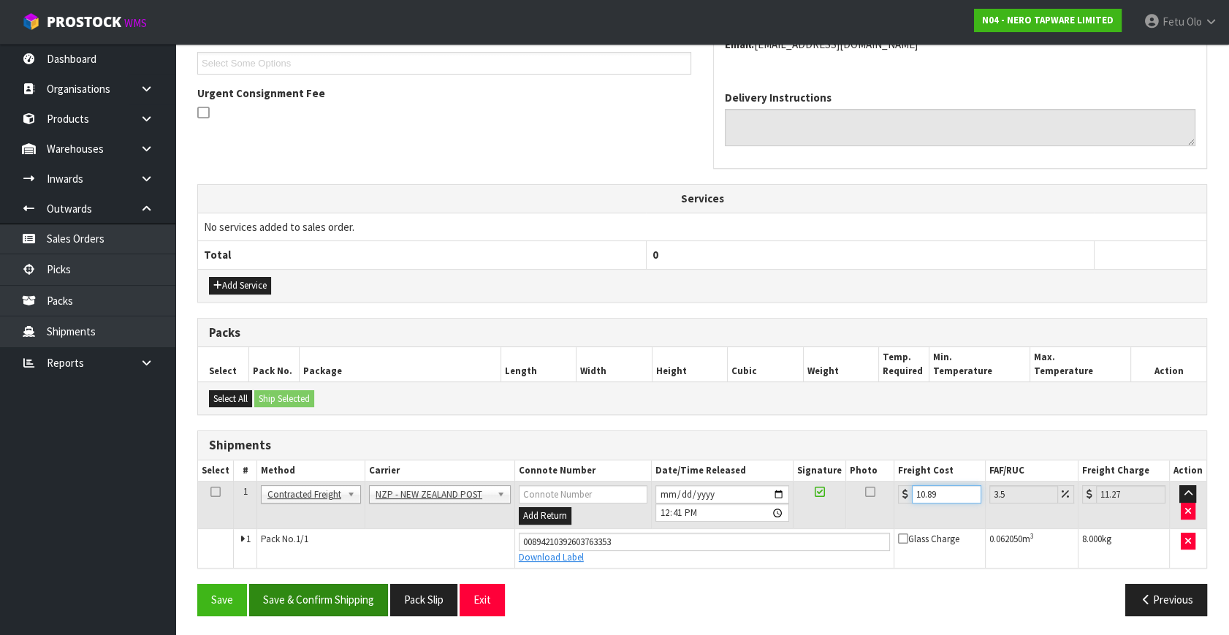
type input "10.89"
click at [316, 592] on button "Save & Confirm Shipping" at bounding box center [318, 599] width 139 height 31
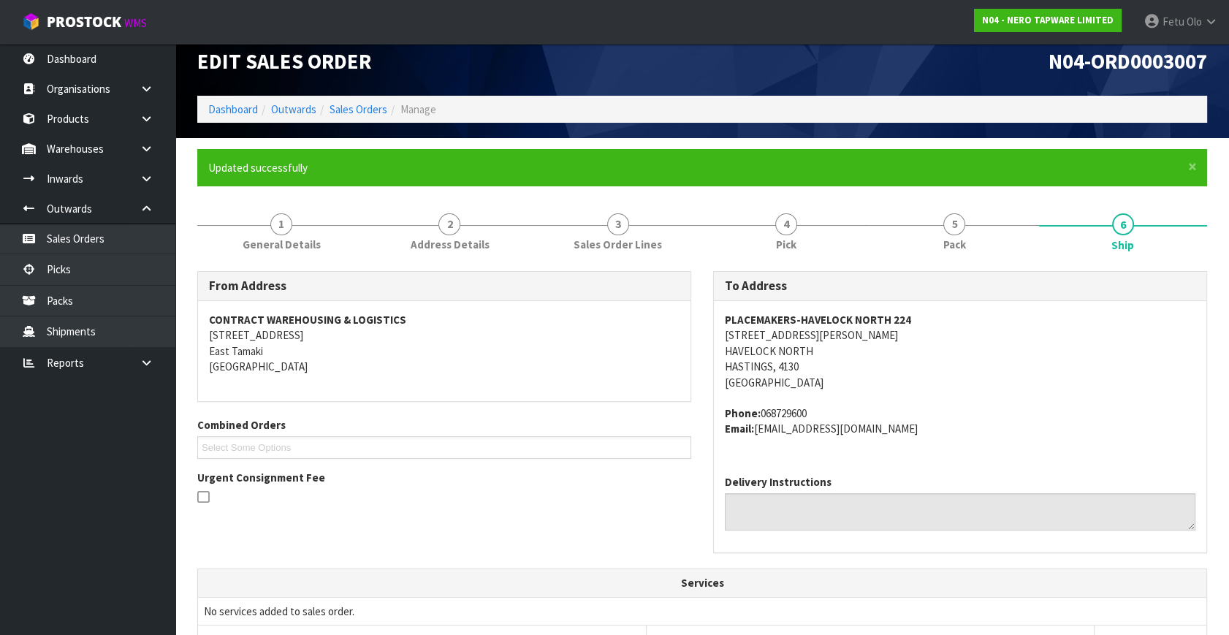
scroll to position [360, 0]
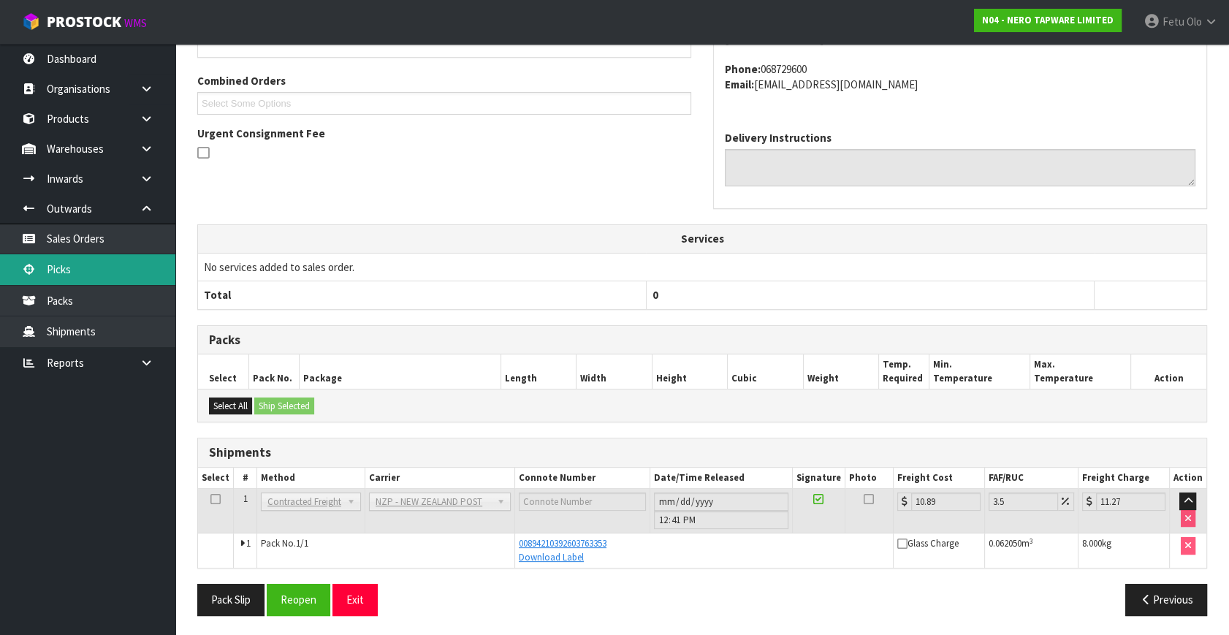
click at [80, 261] on link "Picks" at bounding box center [87, 269] width 175 height 30
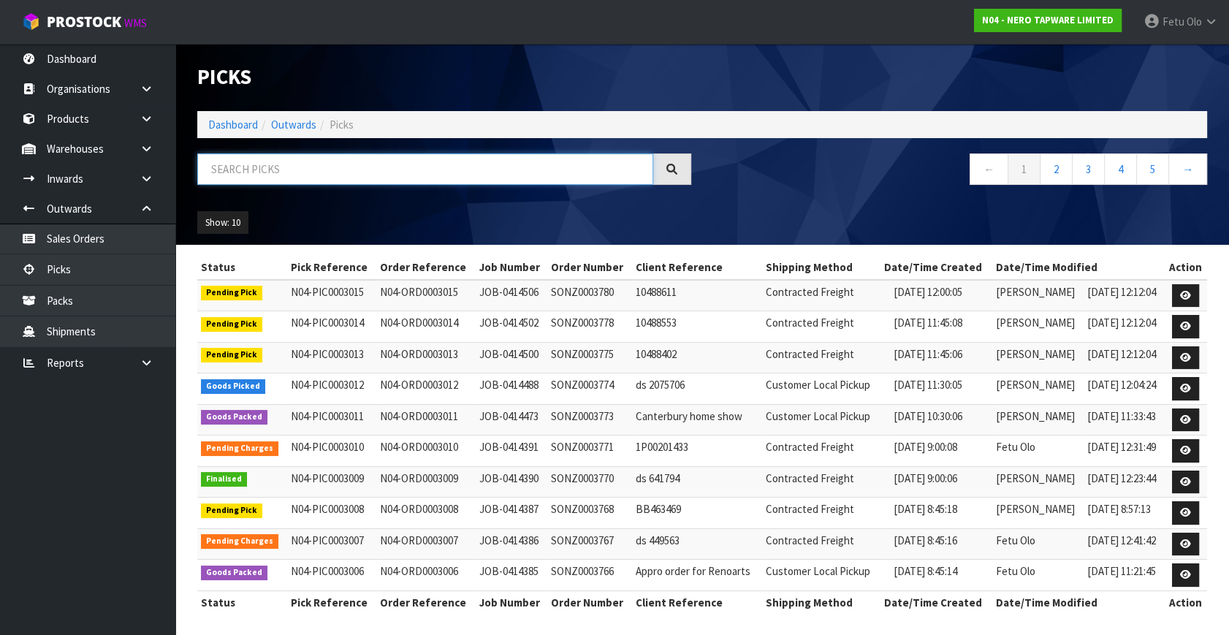
click at [428, 175] on input "text" at bounding box center [425, 169] width 456 height 31
type input "003002"
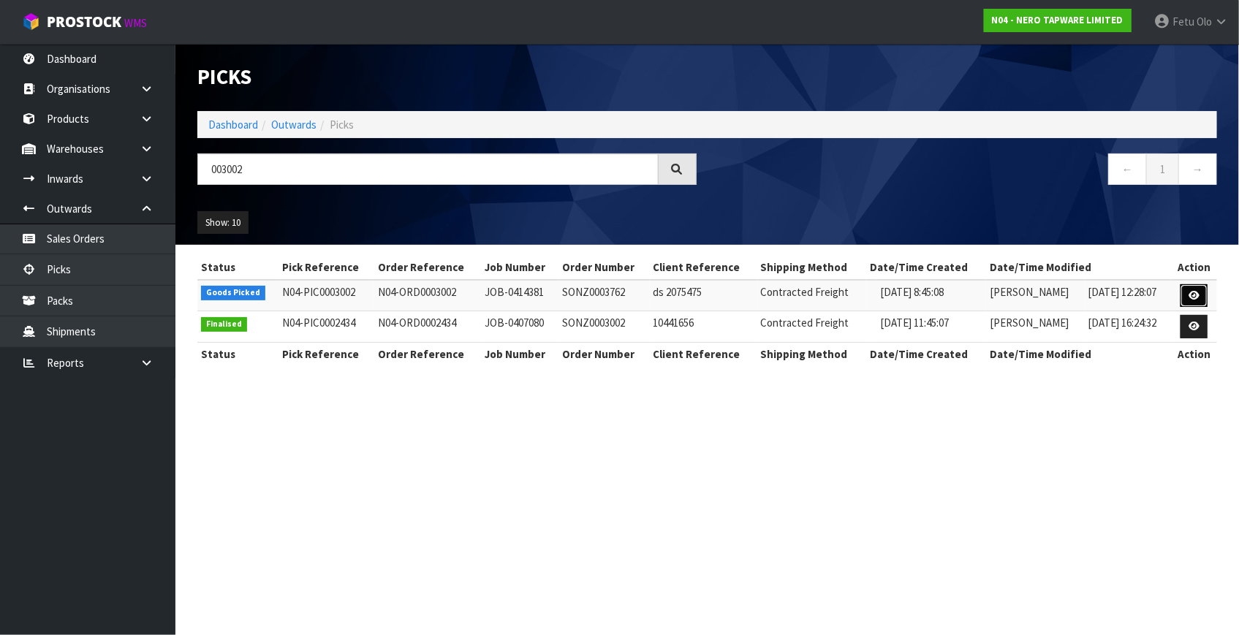
drag, startPoint x: 1191, startPoint y: 292, endPoint x: 1170, endPoint y: 297, distance: 21.6
click at [1191, 292] on icon at bounding box center [1194, 296] width 11 height 10
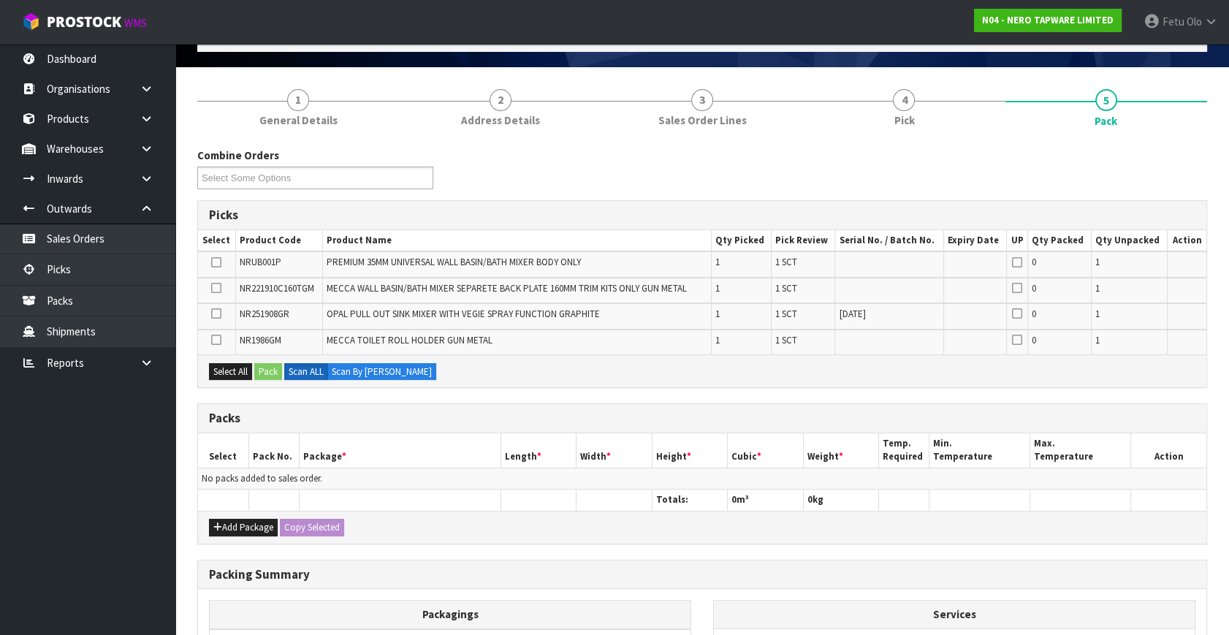
scroll to position [132, 0]
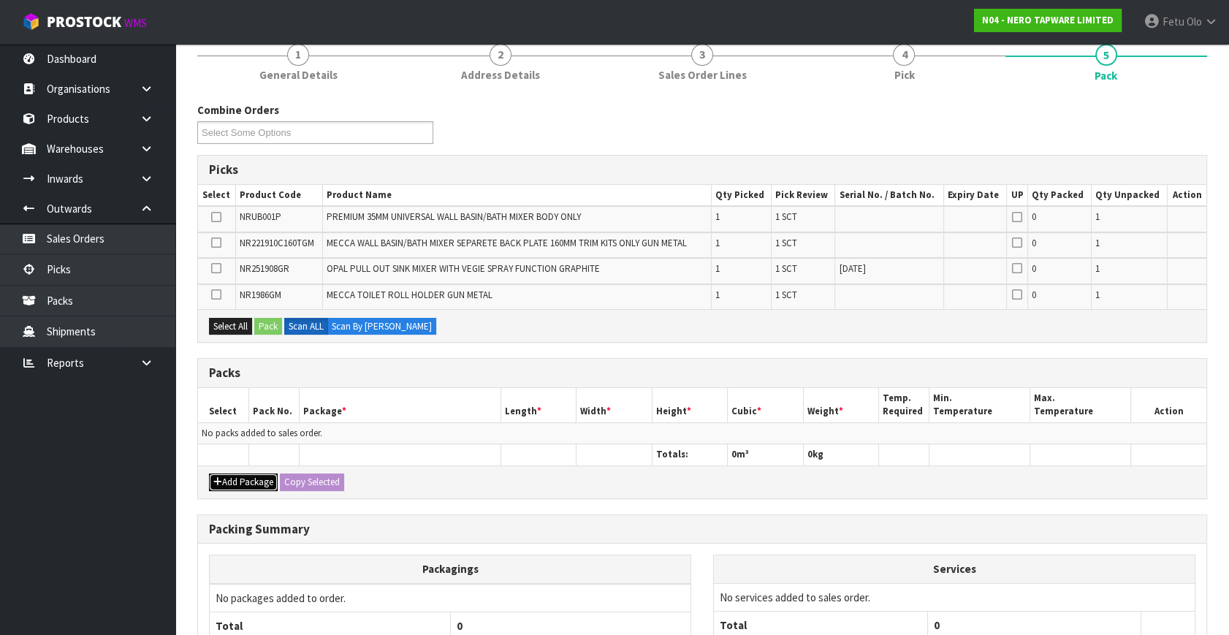
click at [224, 476] on button "Add Package" at bounding box center [243, 483] width 69 height 18
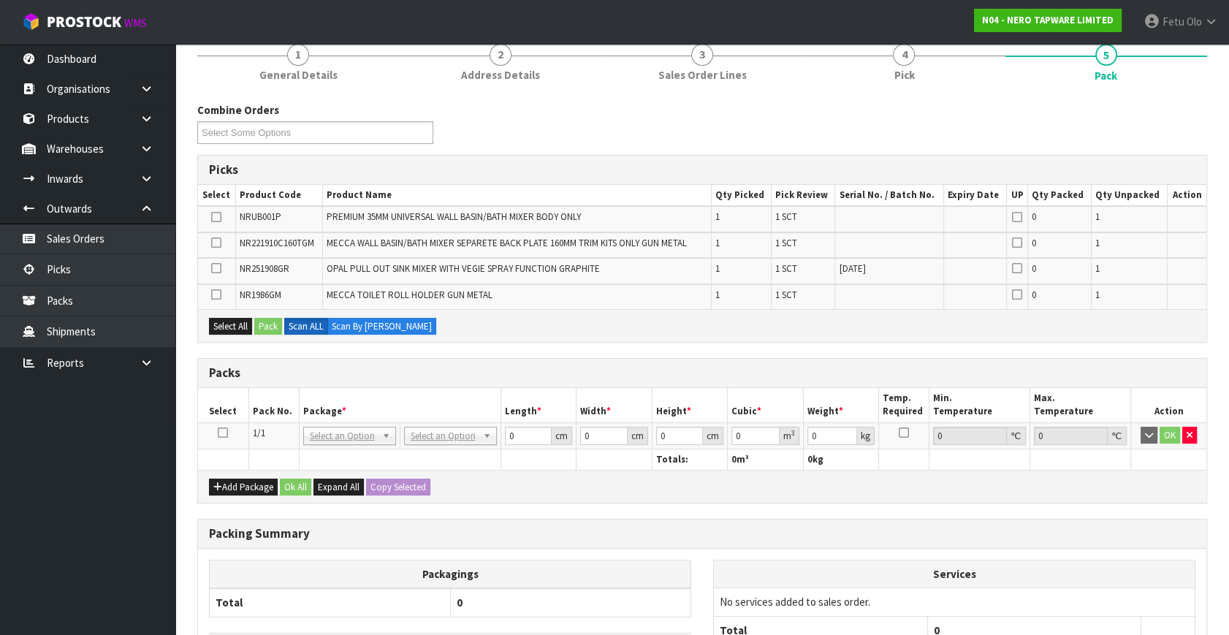
click at [222, 433] on icon at bounding box center [223, 433] width 10 height 1
click at [300, 395] on th "Package *" at bounding box center [400, 405] width 202 height 34
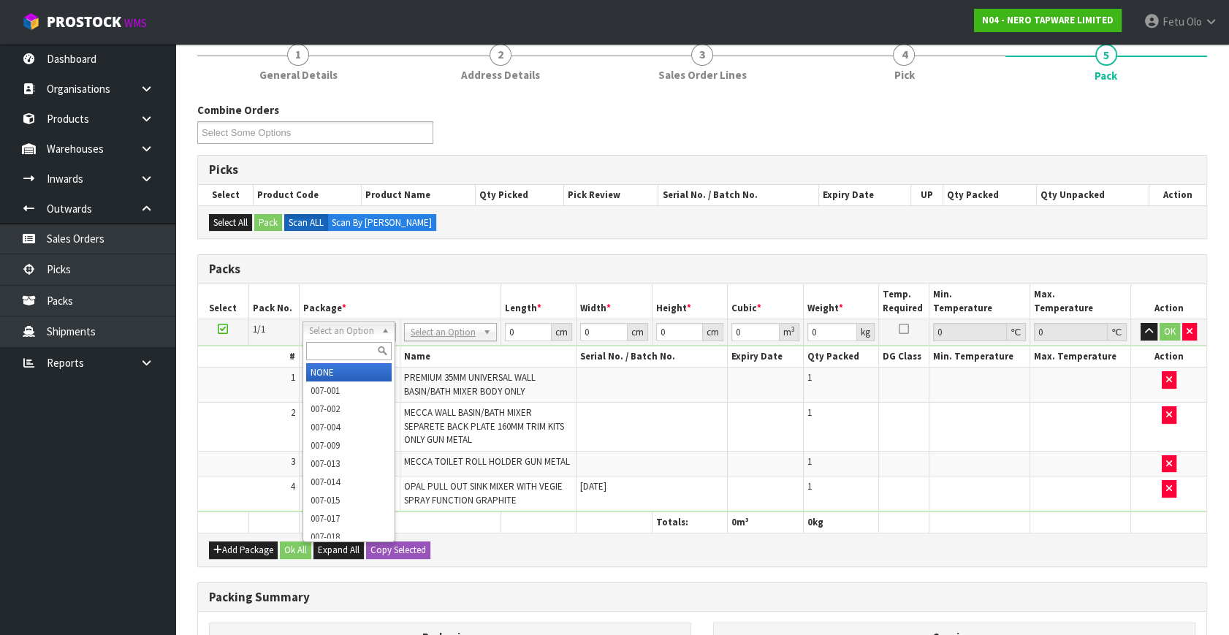
drag, startPoint x: 321, startPoint y: 330, endPoint x: 336, endPoint y: 362, distance: 34.7
click at [336, 362] on div at bounding box center [348, 351] width 91 height 24
click at [336, 347] on input "text" at bounding box center [349, 351] width 86 height 18
type input "01"
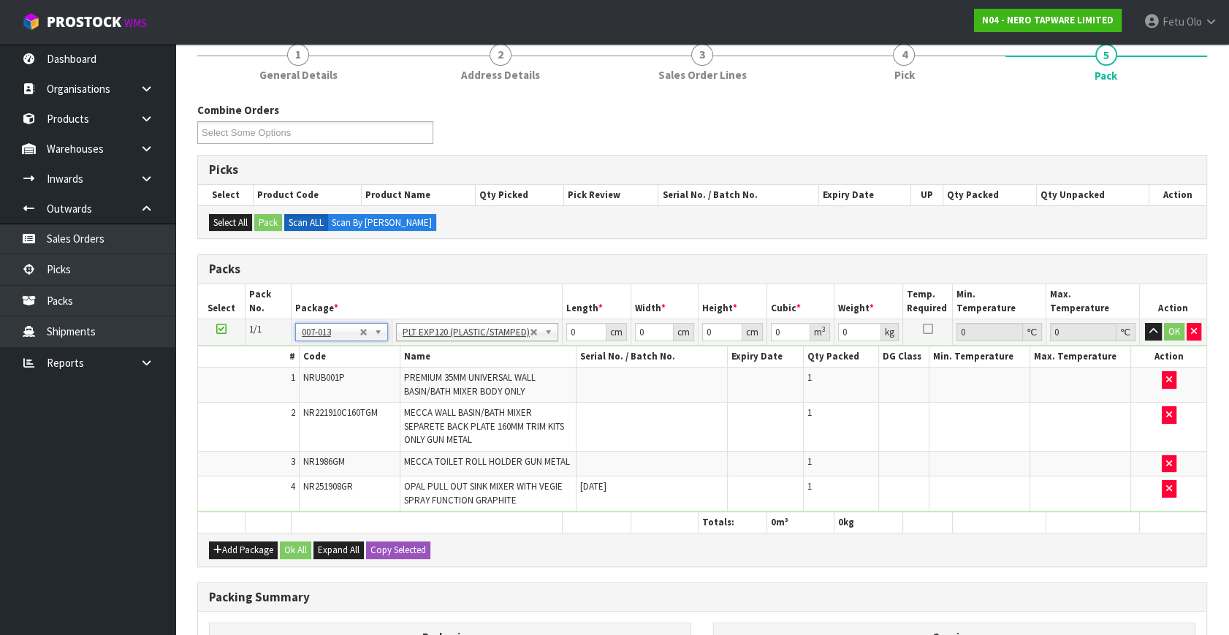
type input "110"
type input "13"
type input "0.1573"
type input "13.28"
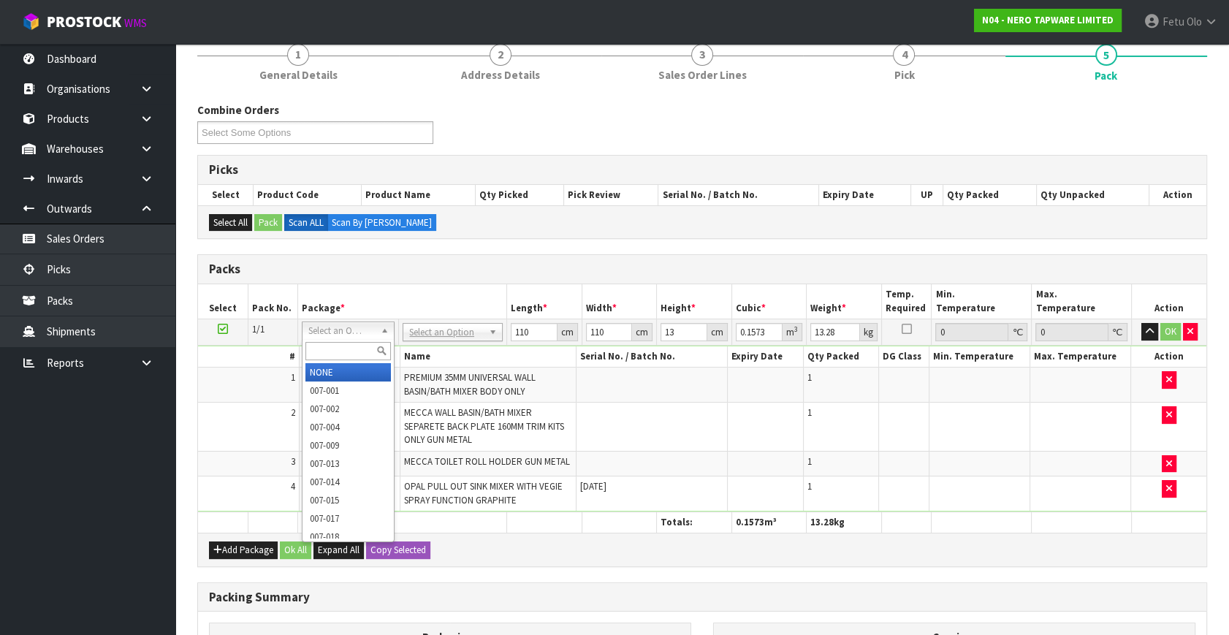
click at [356, 346] on input "text" at bounding box center [349, 351] width 86 height 18
type input "011"
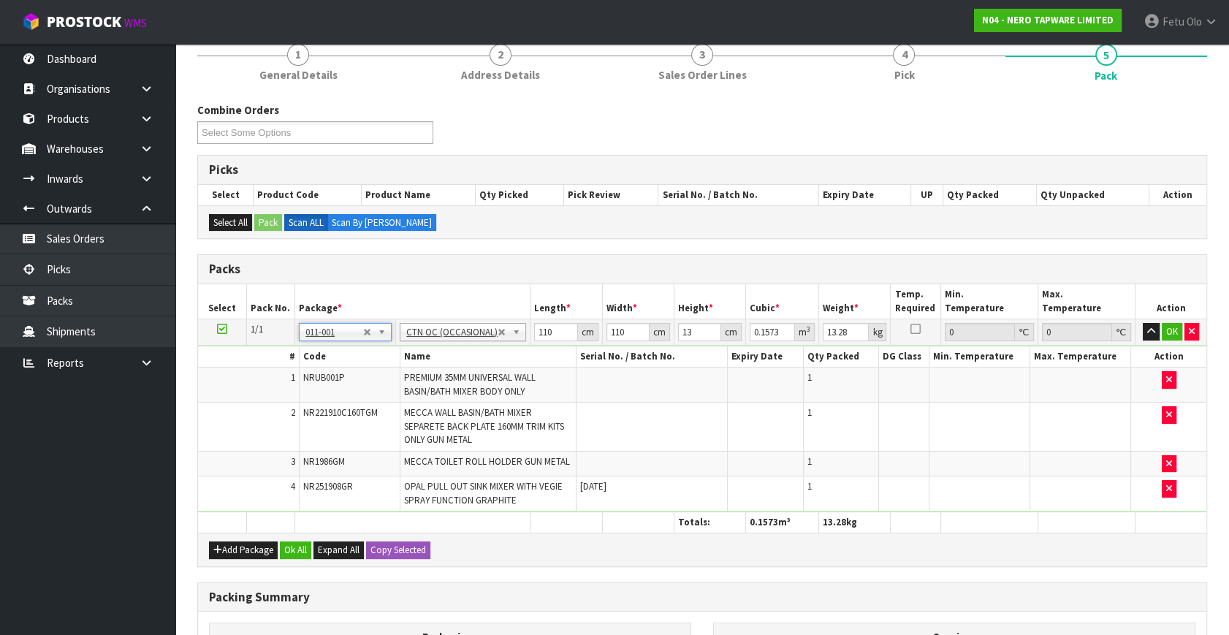
type input "0"
type input "5.28"
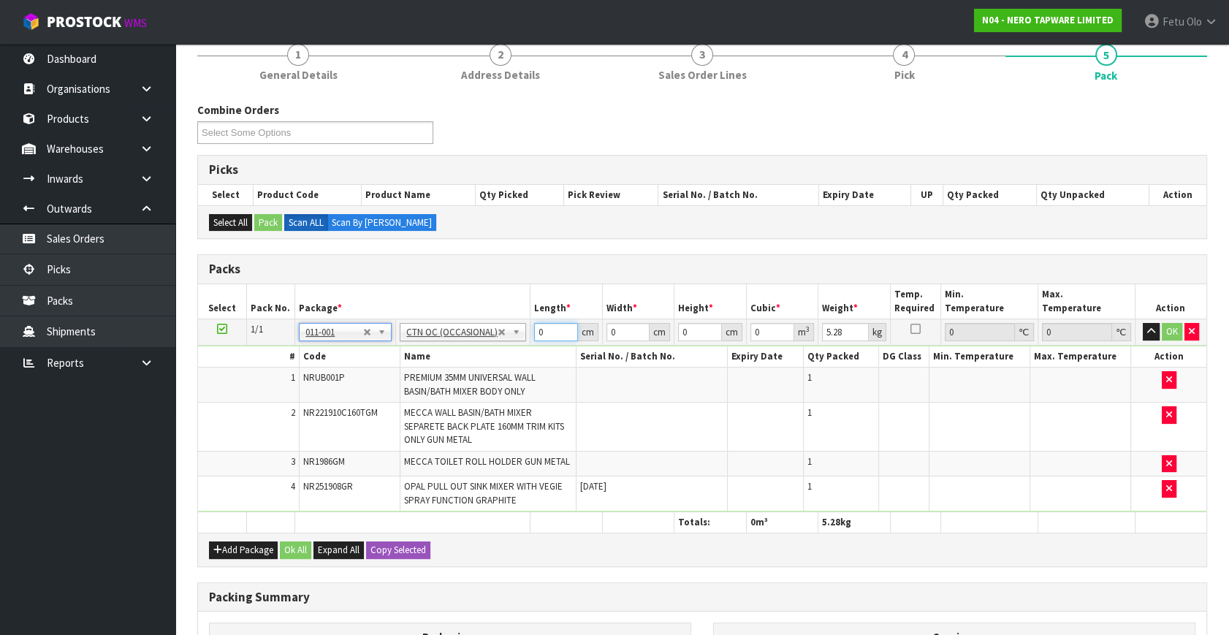
drag, startPoint x: 548, startPoint y: 335, endPoint x: 483, endPoint y: 355, distance: 68.0
click at [483, 355] on tbody "1/1 NONE 007-001 007-002 007-004 007-009 007-013 007-014 007-015 007-017 007-01…" at bounding box center [702, 415] width 1009 height 193
type input "71"
type input "36"
type input "1"
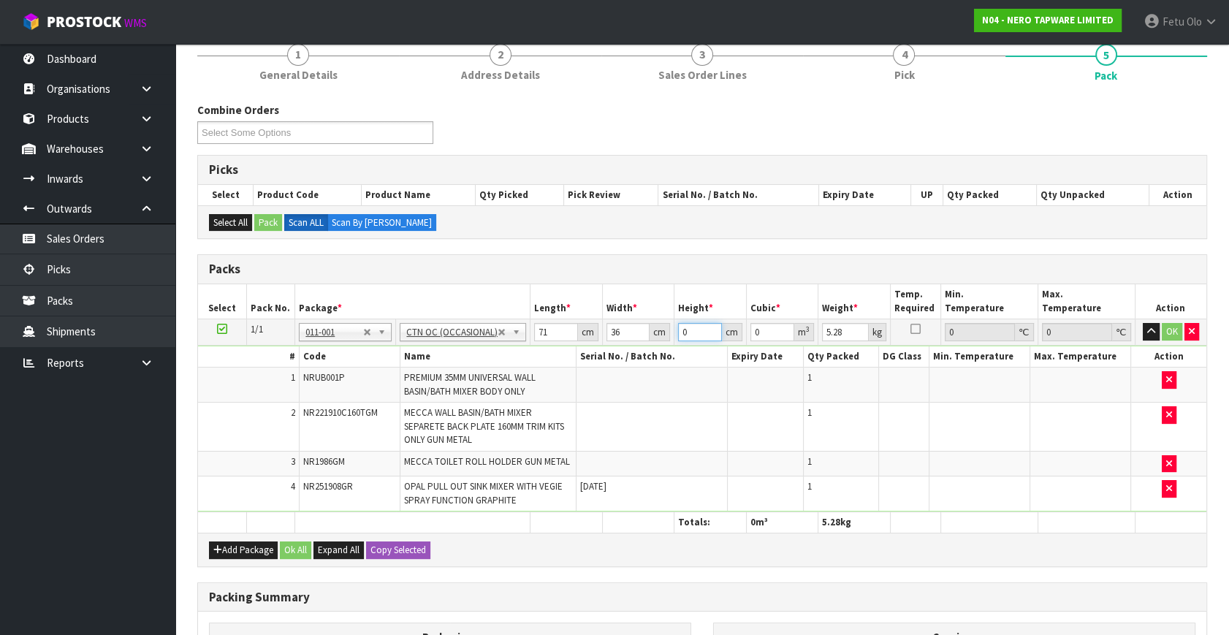
type input "0.002556"
type input "18"
type input "0.046008"
type input "18"
type input "7"
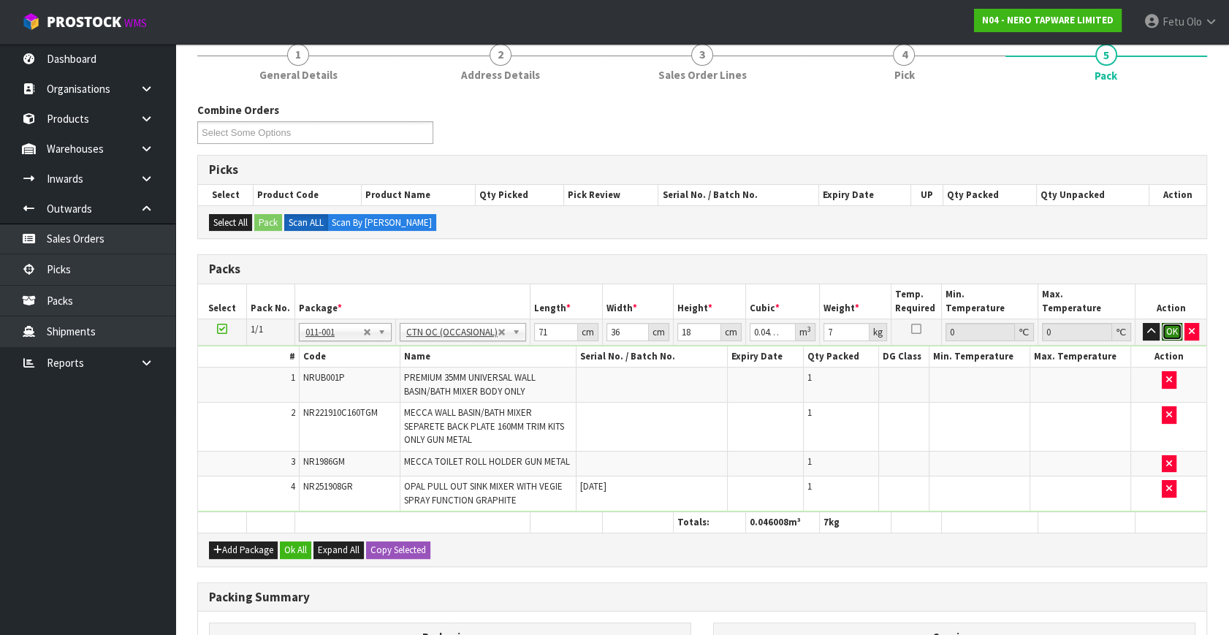
click button "OK" at bounding box center [1172, 332] width 20 height 18
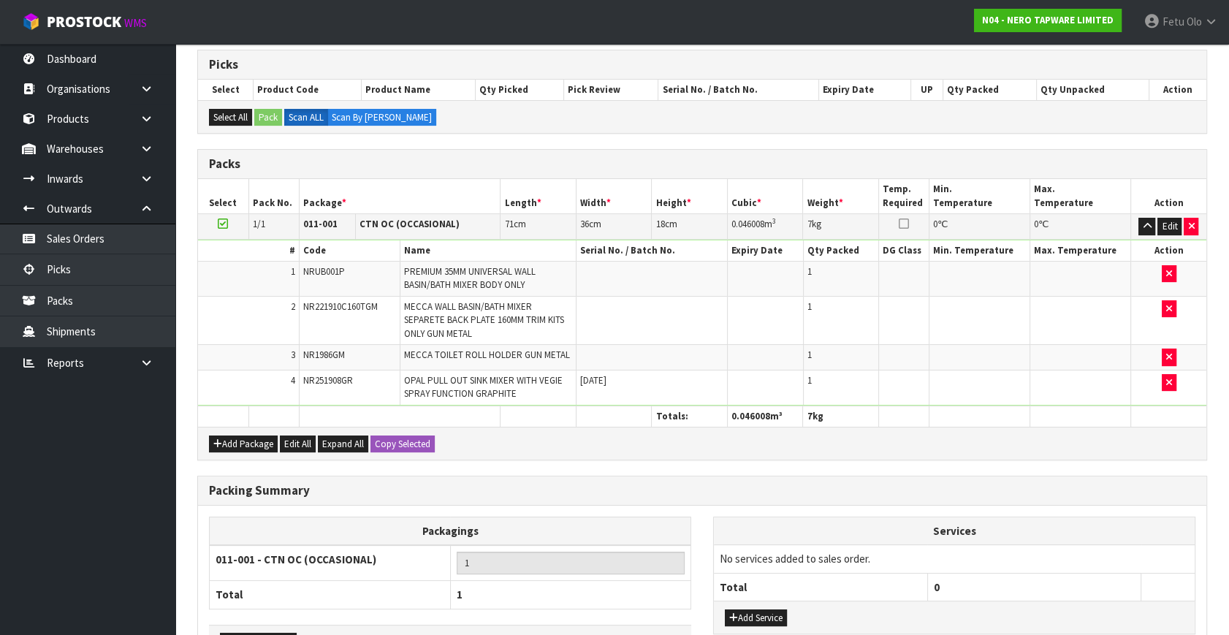
scroll to position [336, 0]
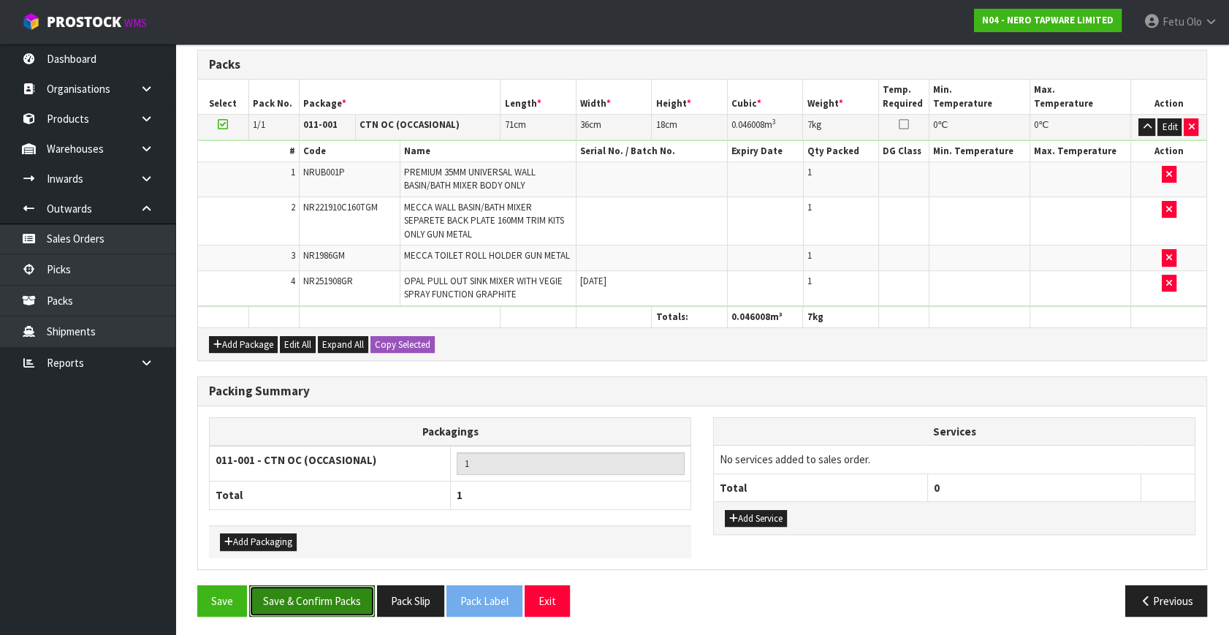
drag, startPoint x: 351, startPoint y: 594, endPoint x: 361, endPoint y: 618, distance: 26.2
click at [351, 593] on button "Save & Confirm Packs" at bounding box center [312, 600] width 126 height 31
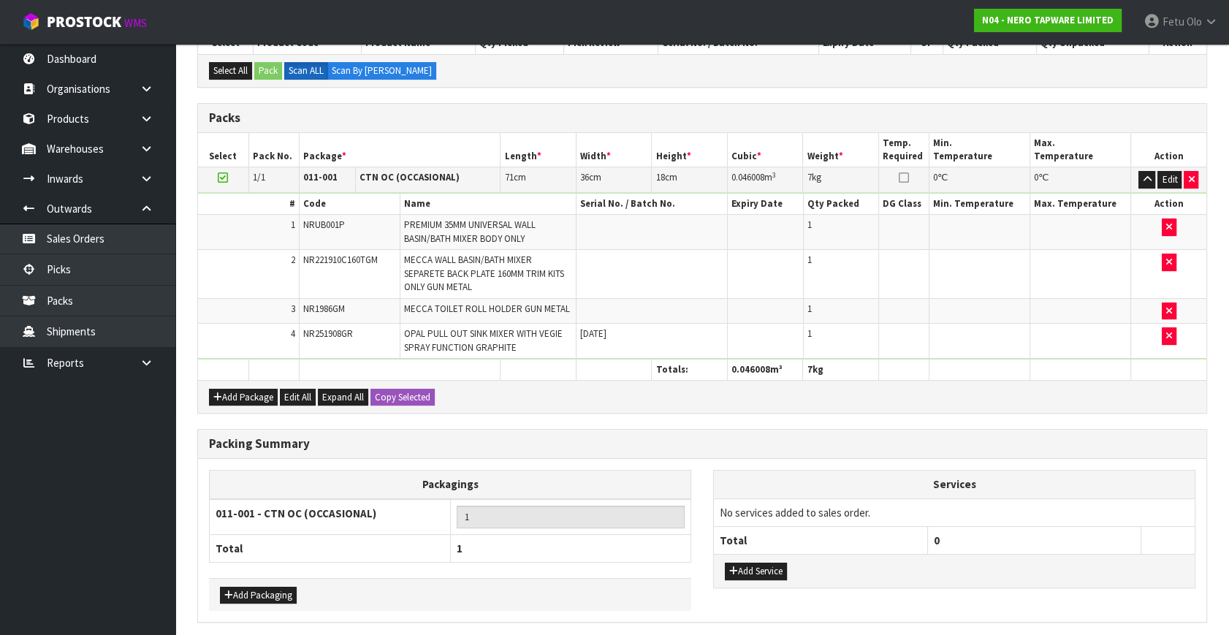
scroll to position [0, 0]
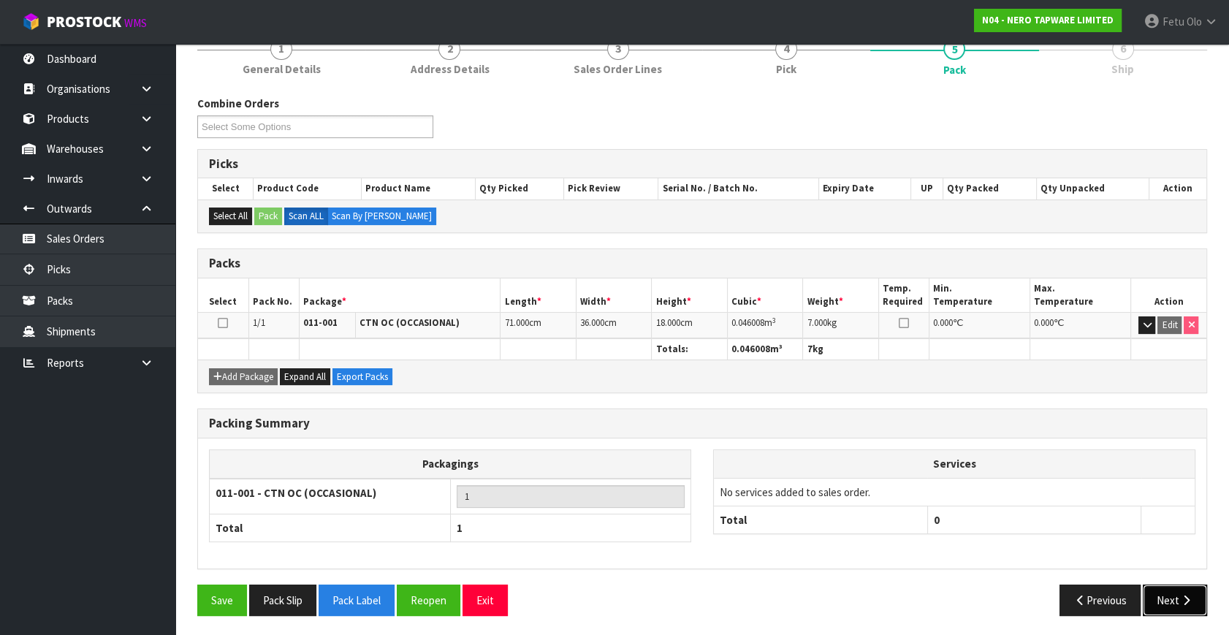
click at [1181, 599] on icon "button" at bounding box center [1187, 600] width 14 height 11
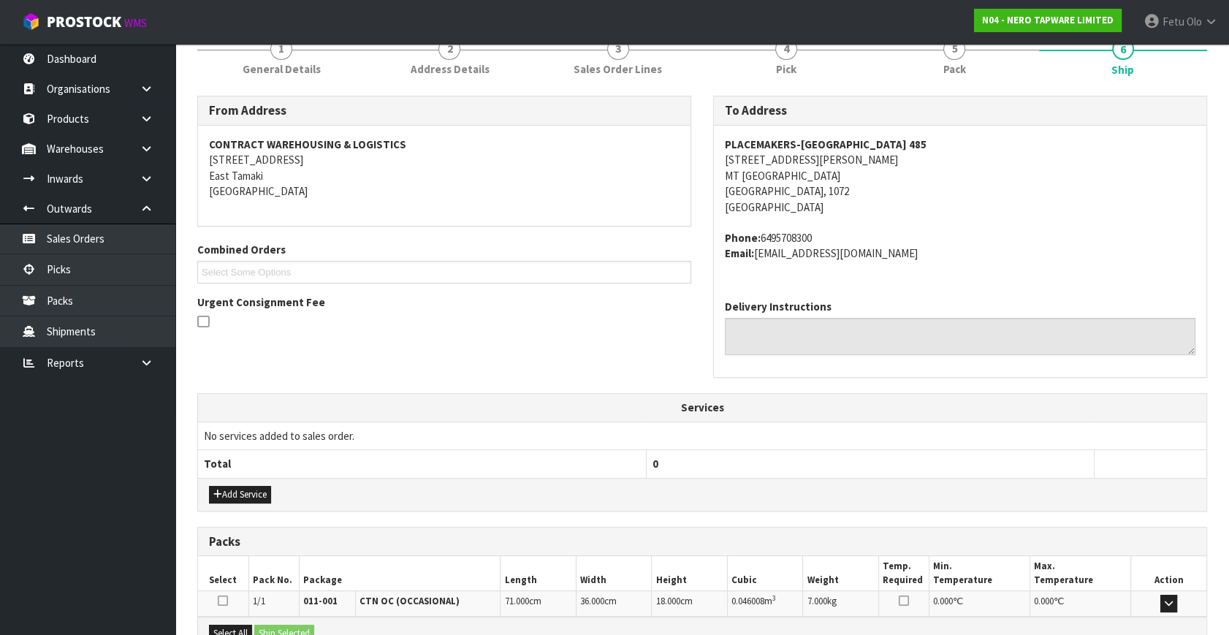
scroll to position [360, 0]
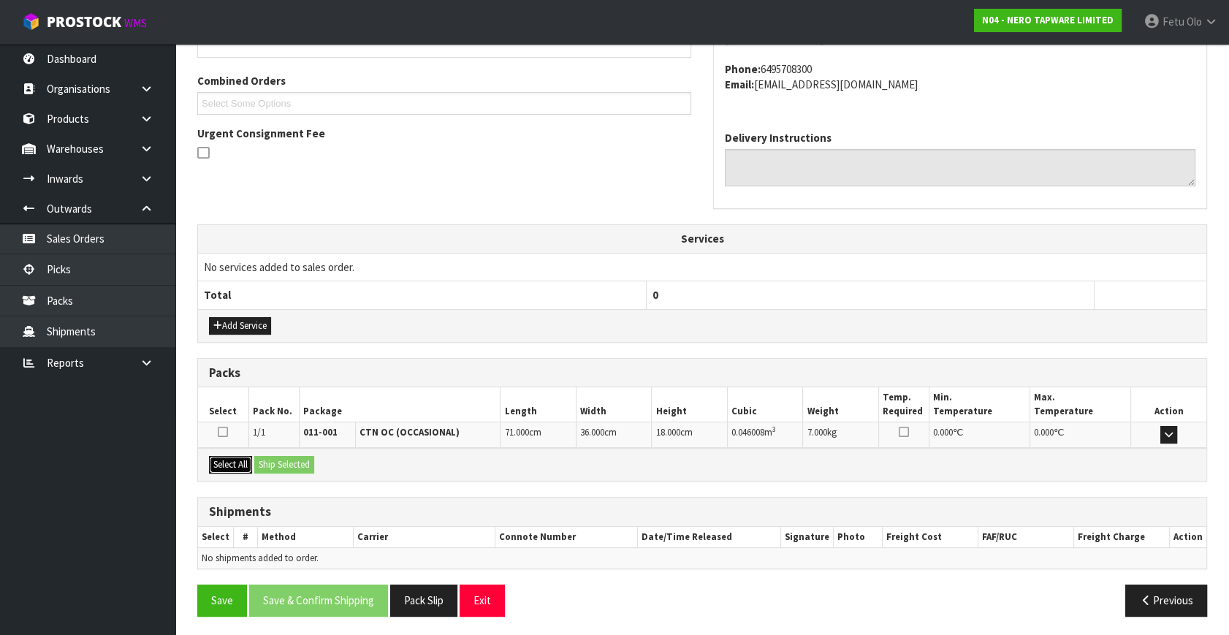
click at [228, 462] on button "Select All" at bounding box center [230, 465] width 43 height 18
click at [285, 458] on button "Ship Selected" at bounding box center [284, 465] width 60 height 18
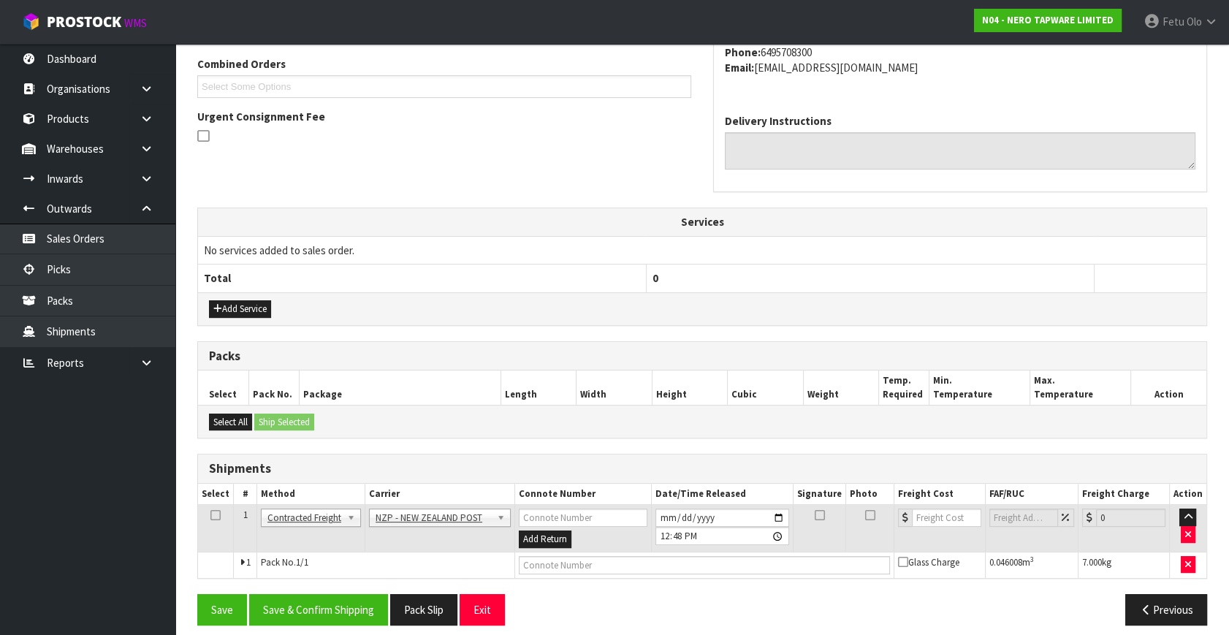
scroll to position [386, 0]
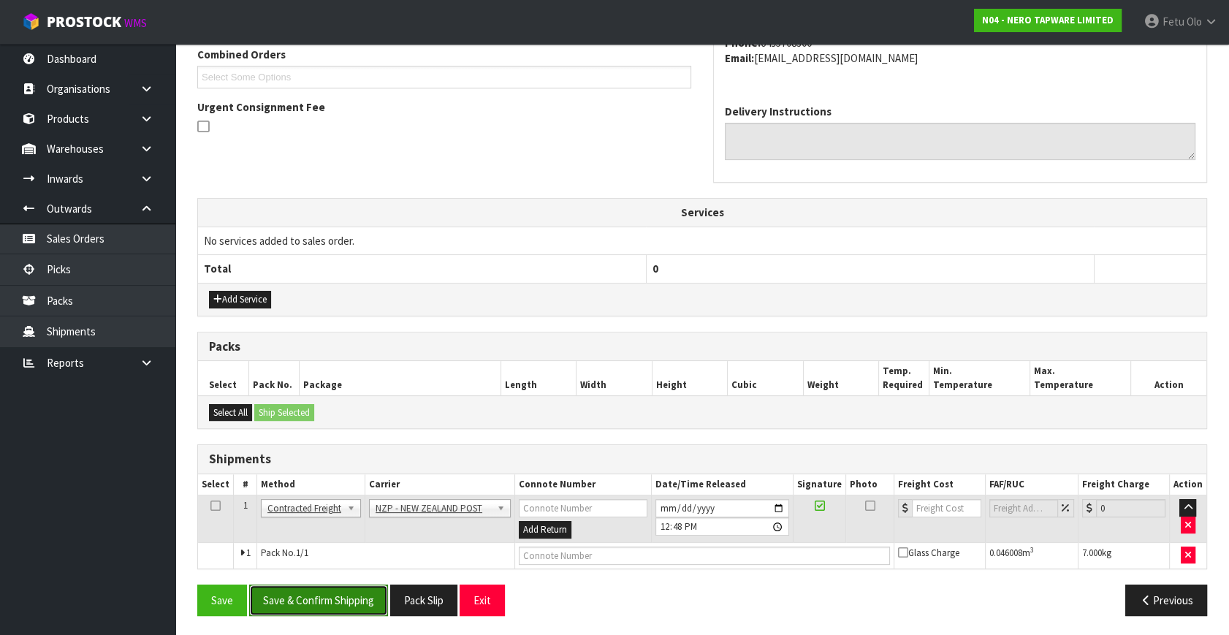
drag, startPoint x: 344, startPoint y: 596, endPoint x: 333, endPoint y: 586, distance: 15.5
click at [346, 596] on button "Save & Confirm Shipping" at bounding box center [318, 600] width 139 height 31
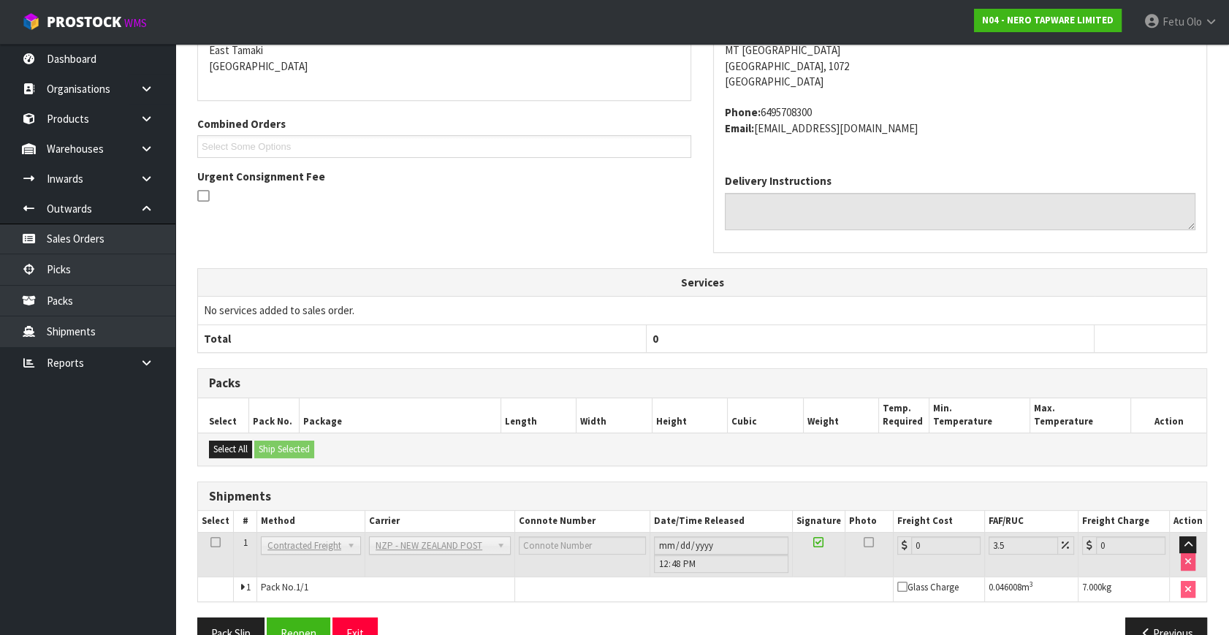
scroll to position [365, 0]
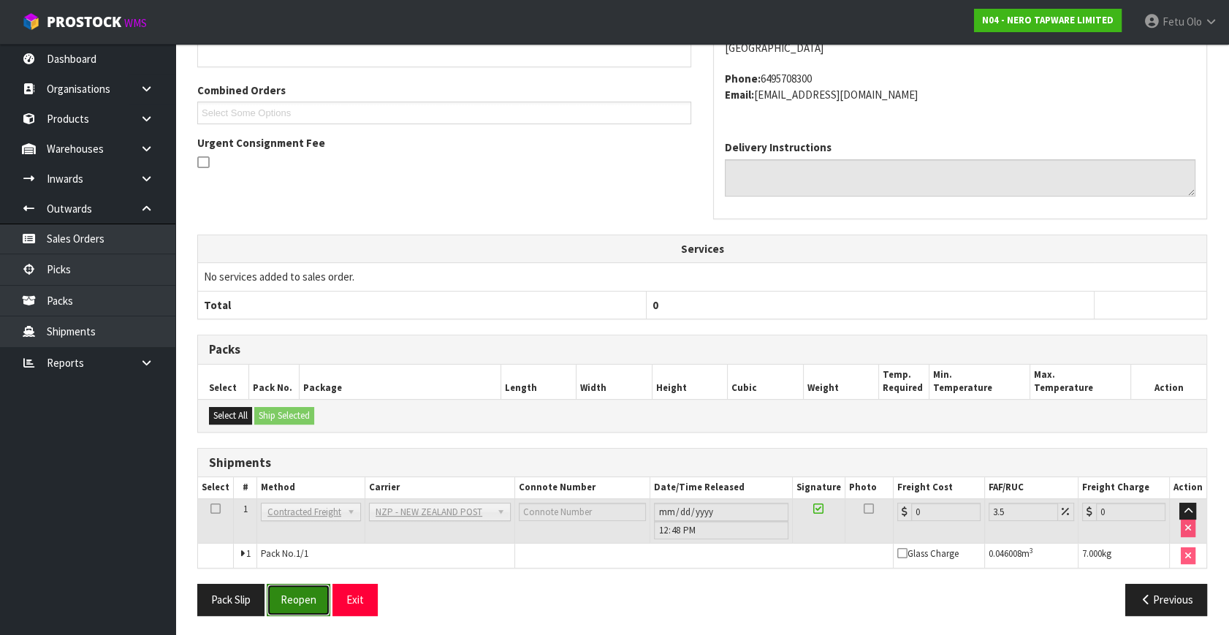
click at [308, 607] on button "Reopen" at bounding box center [299, 599] width 64 height 31
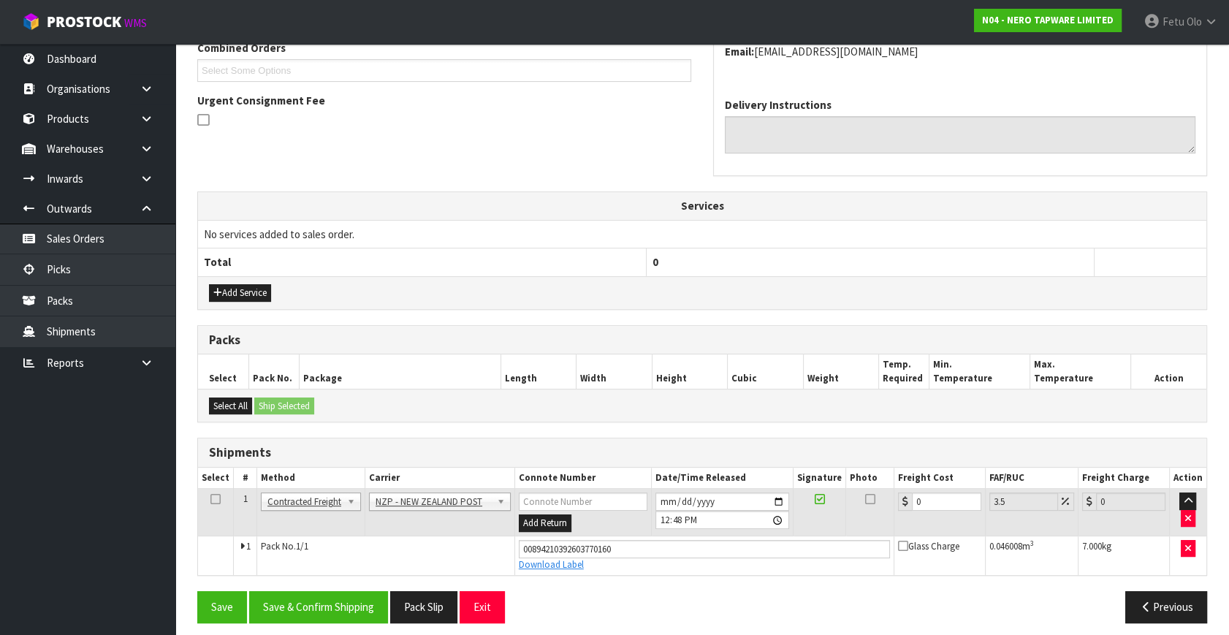
scroll to position [400, 0]
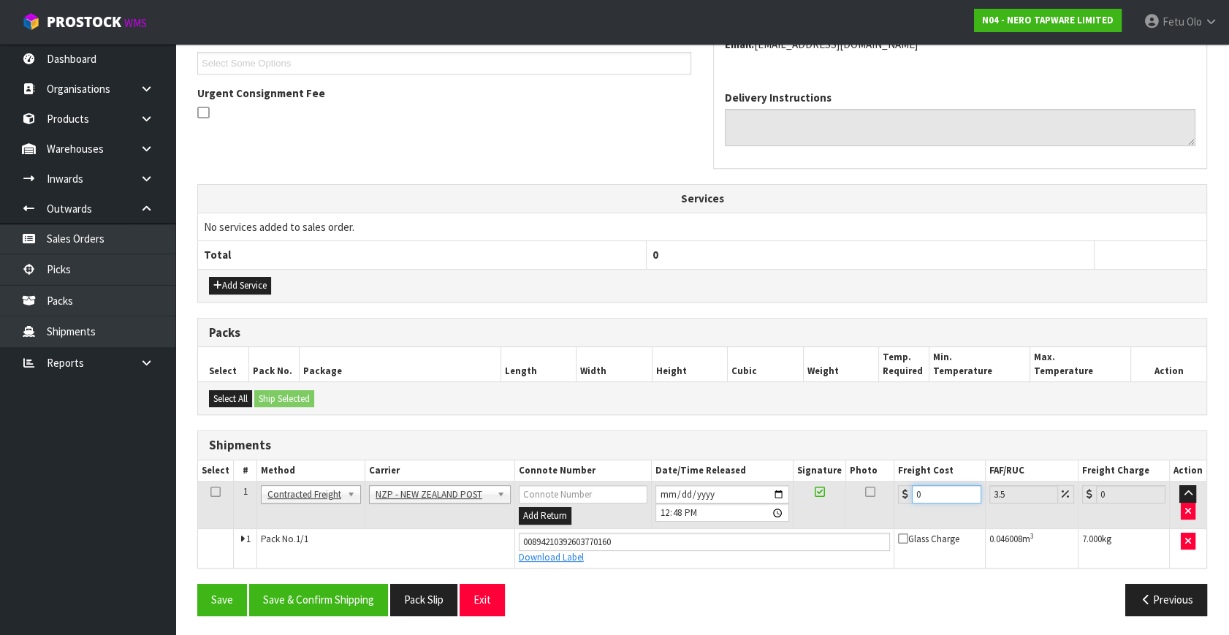
drag, startPoint x: 936, startPoint y: 485, endPoint x: 811, endPoint y: 521, distance: 130.0
click at [811, 521] on tr "1 Client Local Pickup Customer Local Pickup Company Freight Contracted Freight …" at bounding box center [702, 506] width 1009 height 48
type input "4"
type input "4.14"
type input "4.3"
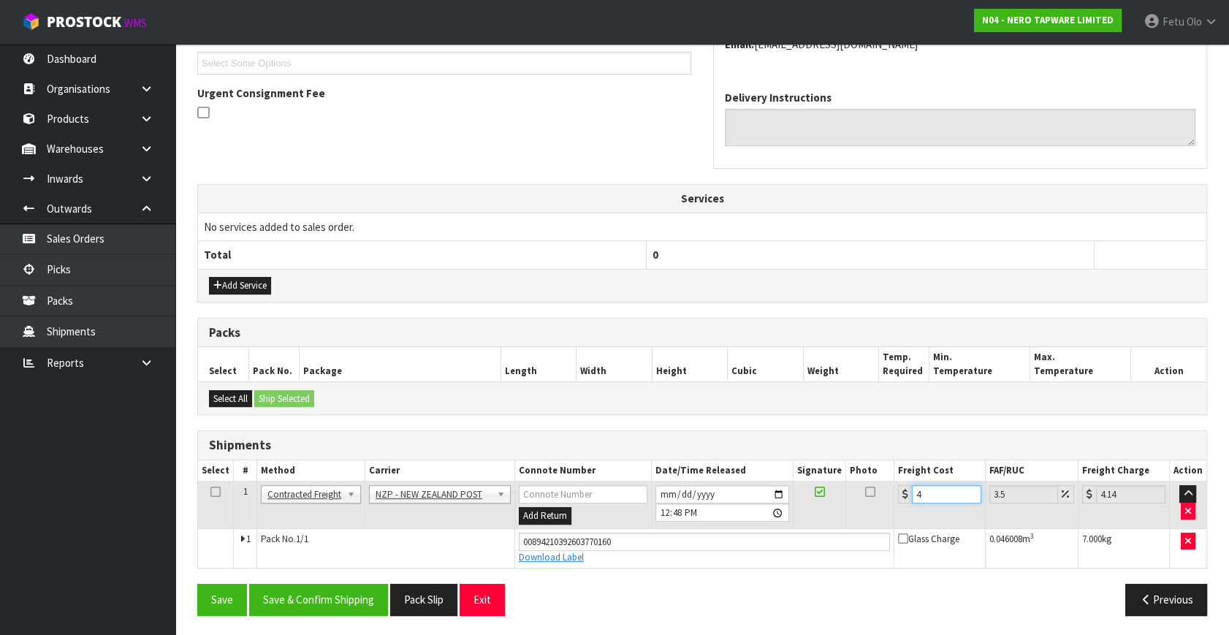
type input "4.45"
type input "4.33"
type input "4.48"
type input "4.33"
click at [332, 598] on button "Save & Confirm Shipping" at bounding box center [318, 599] width 139 height 31
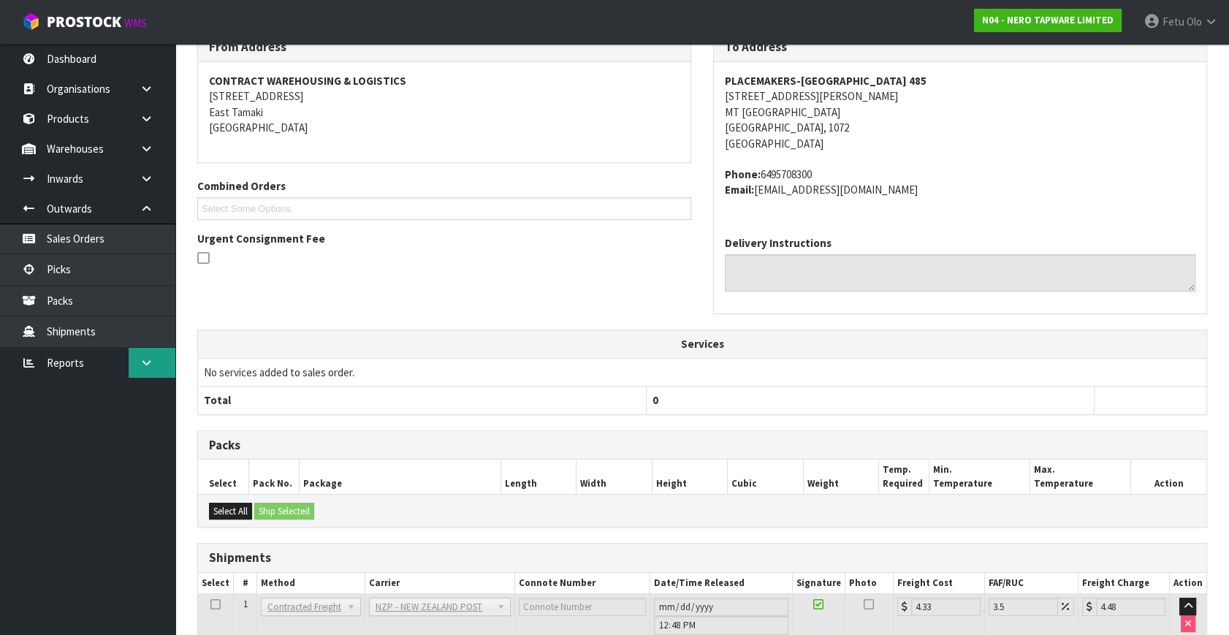
scroll to position [360, 0]
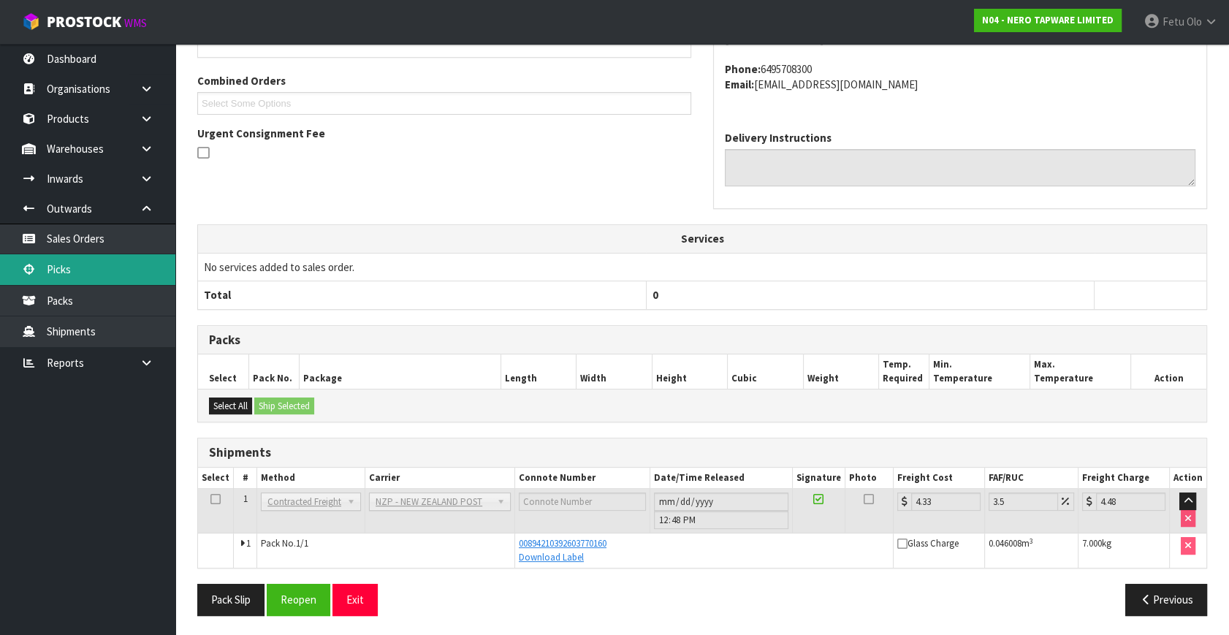
click at [76, 270] on link "Picks" at bounding box center [87, 269] width 175 height 30
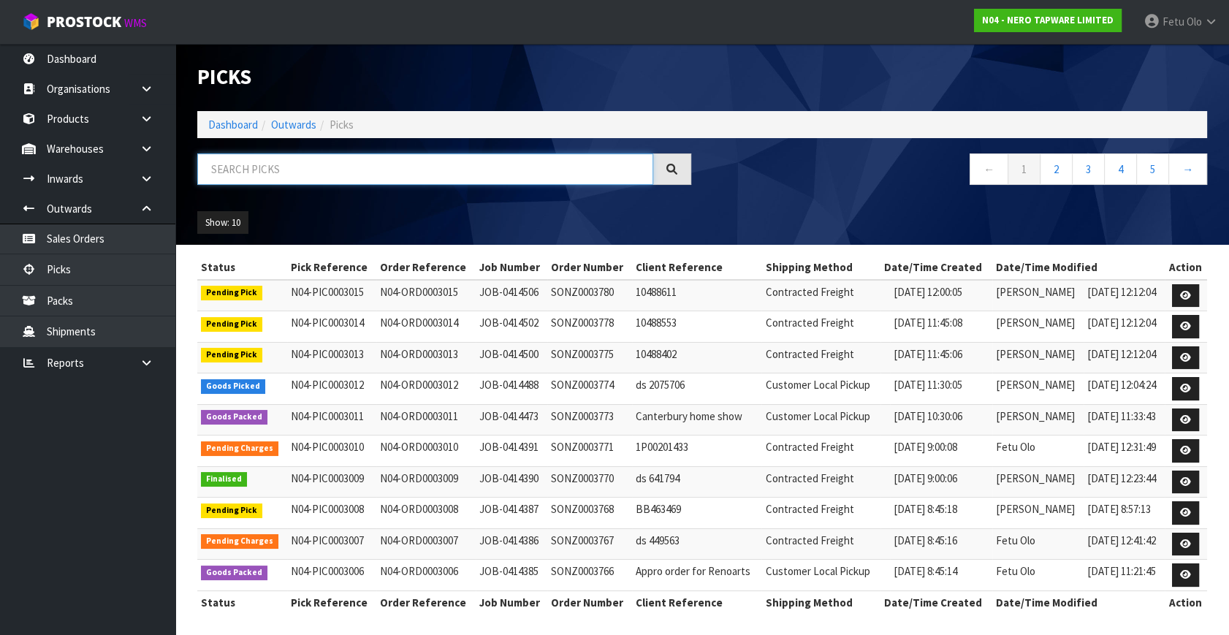
click at [290, 178] on input "text" at bounding box center [425, 169] width 456 height 31
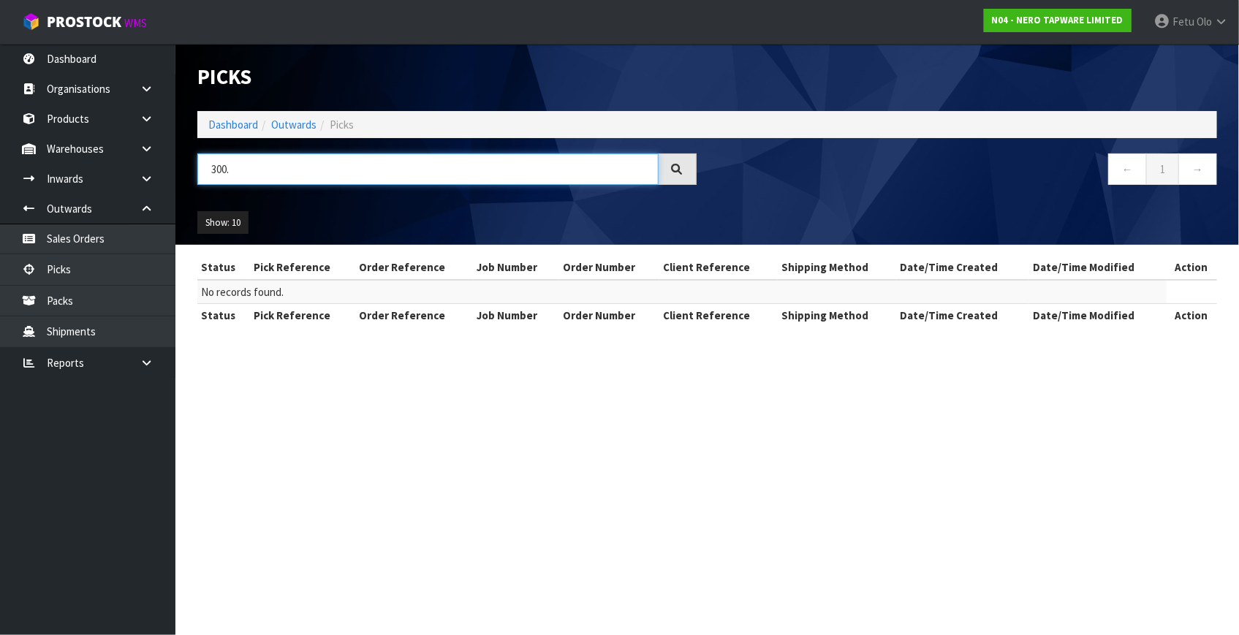
drag, startPoint x: 268, startPoint y: 167, endPoint x: 213, endPoint y: 192, distance: 60.2
click at [183, 190] on header "Picks Dashboard Outwards Picks 300. ← 1 → Show: 10 5 10 25 50" at bounding box center [707, 144] width 1064 height 201
type input "3003"
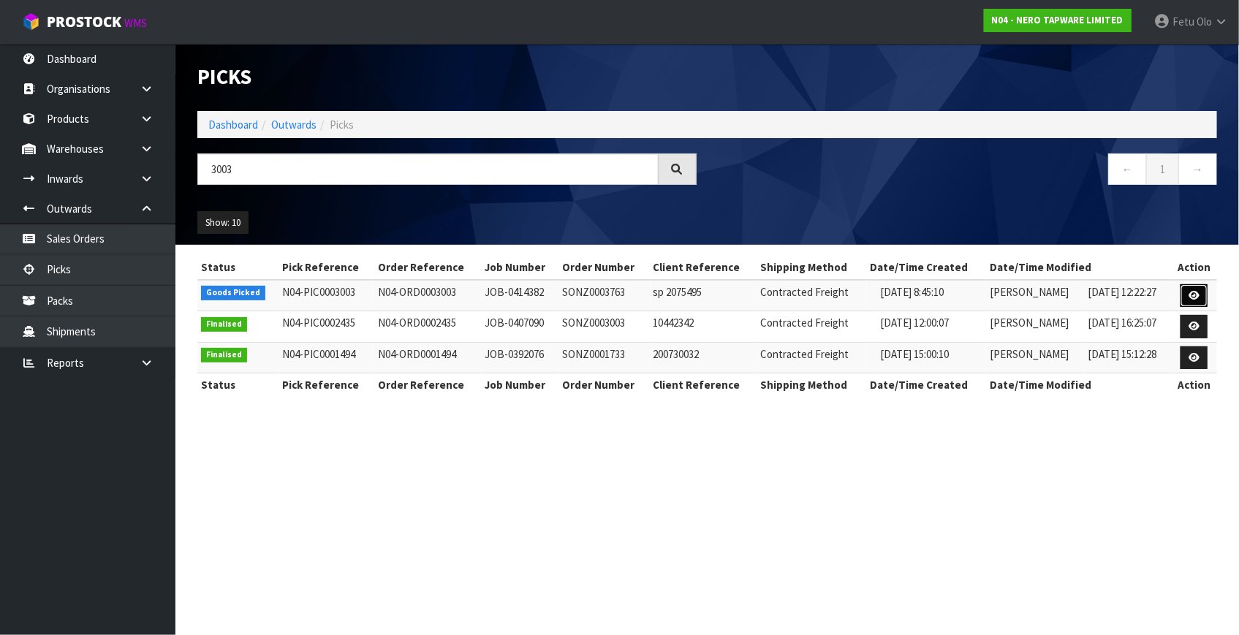
click at [1187, 287] on link at bounding box center [1193, 295] width 27 height 23
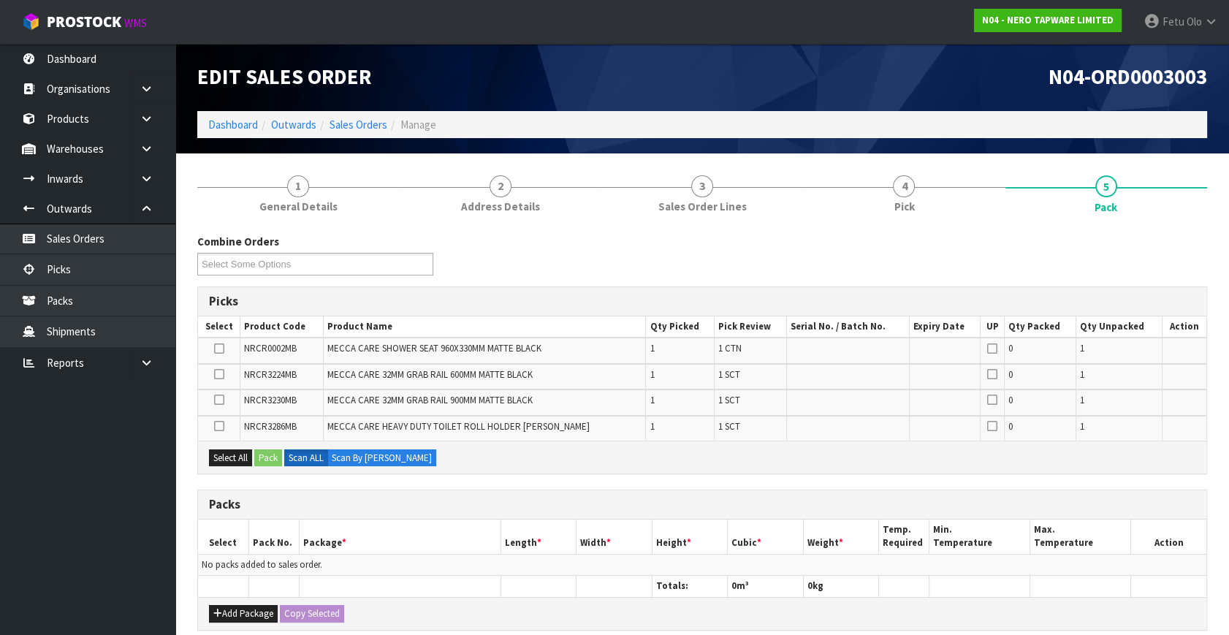
scroll to position [66, 0]
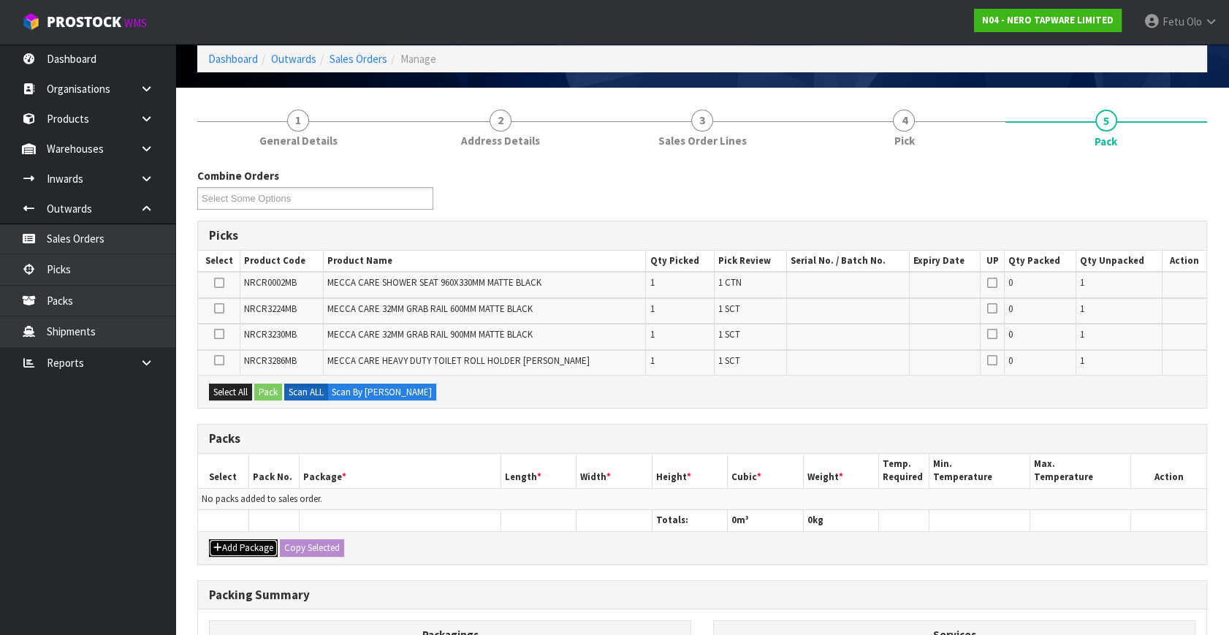
click at [230, 545] on button "Add Package" at bounding box center [243, 548] width 69 height 18
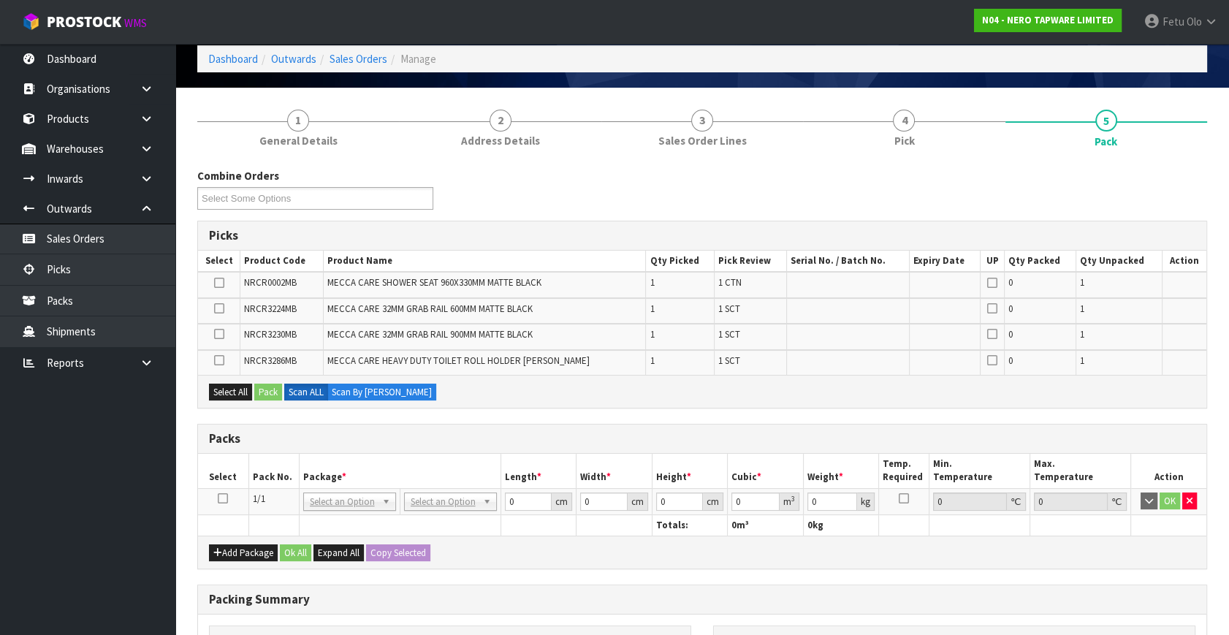
click at [221, 499] on icon at bounding box center [223, 499] width 10 height 1
click at [64, 575] on ul "Dashboard Organisations Clients Consignees Carriers Products Categories Serial …" at bounding box center [87, 339] width 175 height 591
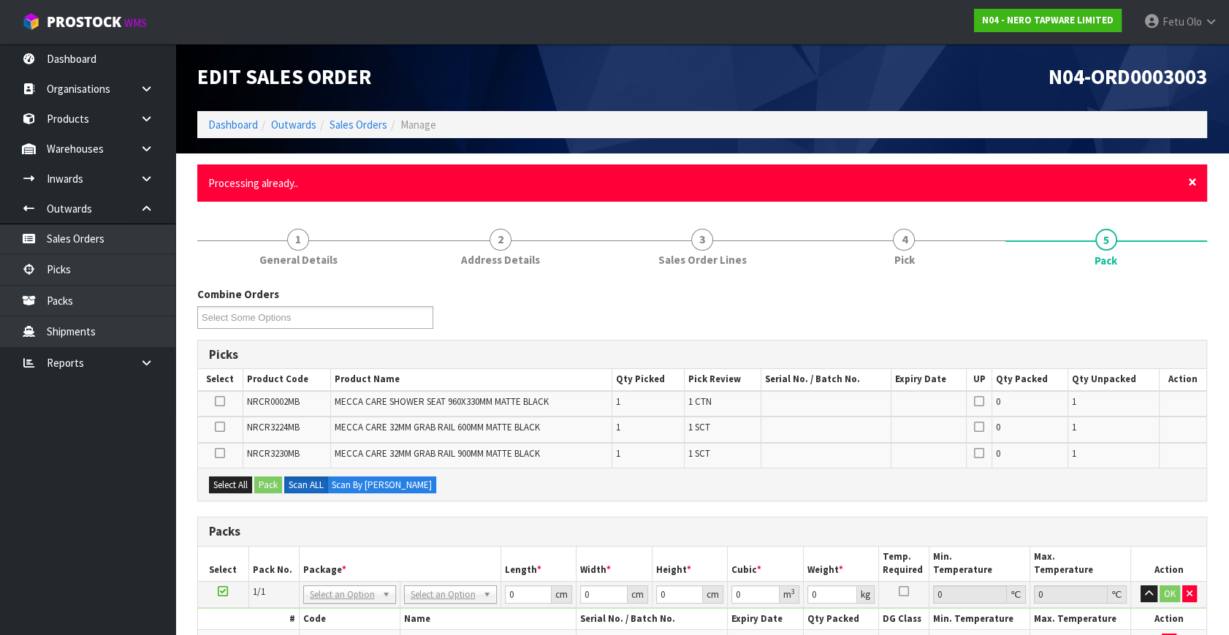
click at [1191, 177] on span "×" at bounding box center [1193, 182] width 9 height 20
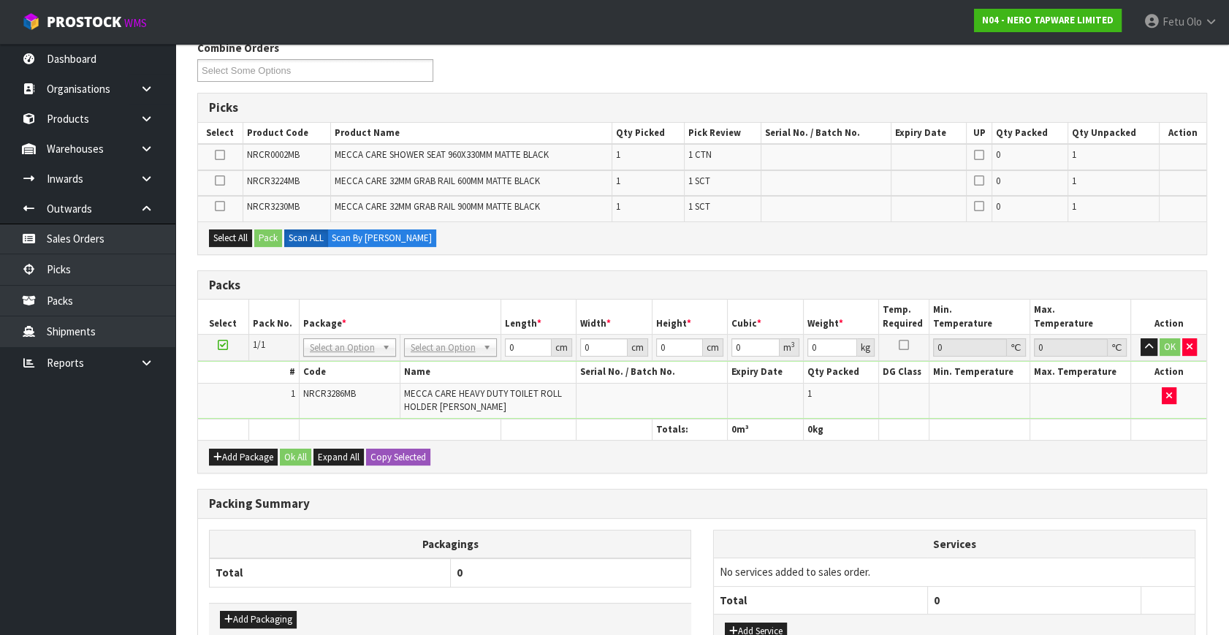
scroll to position [199, 0]
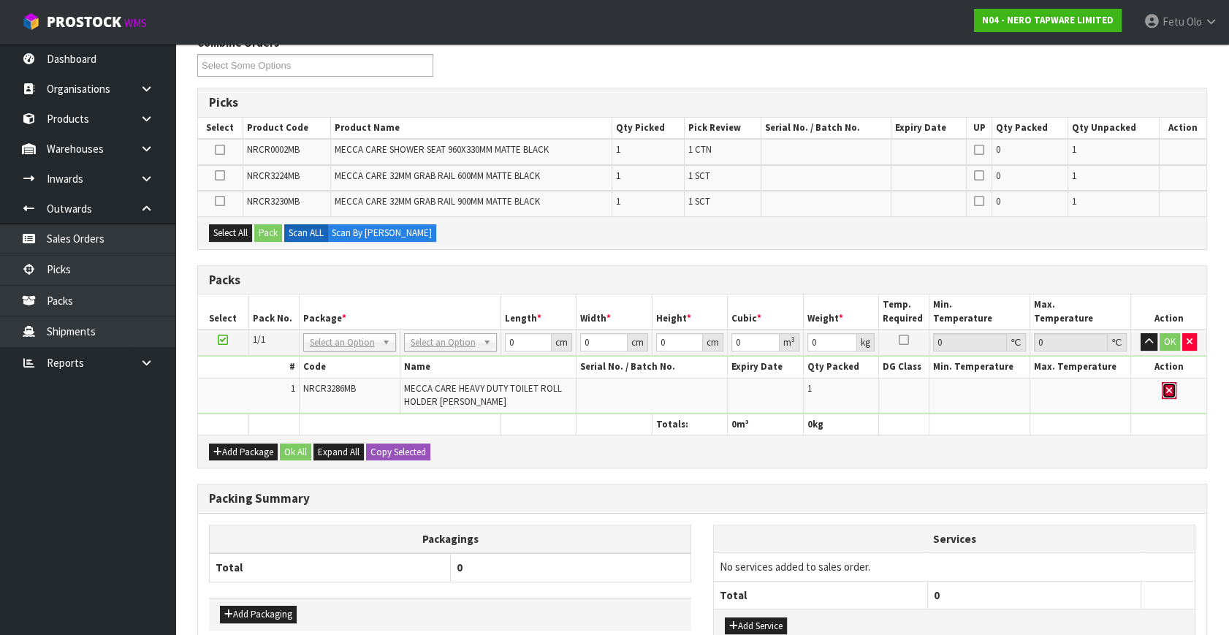
click at [1167, 387] on icon "button" at bounding box center [1170, 391] width 6 height 10
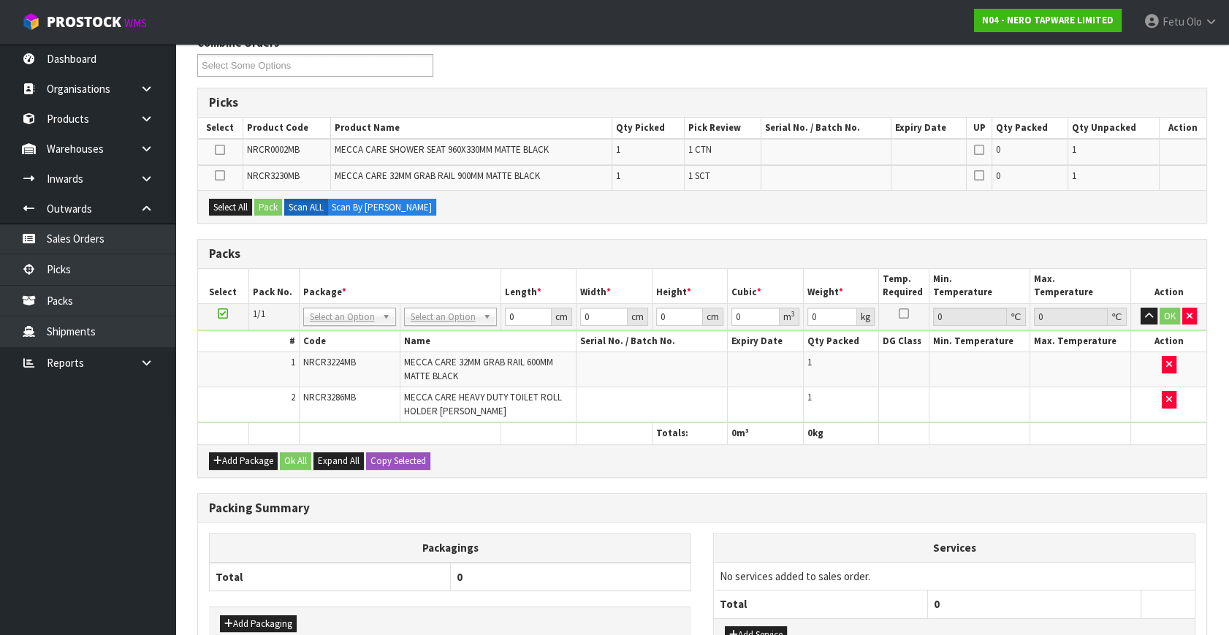
click at [227, 314] on icon at bounding box center [223, 314] width 10 height 1
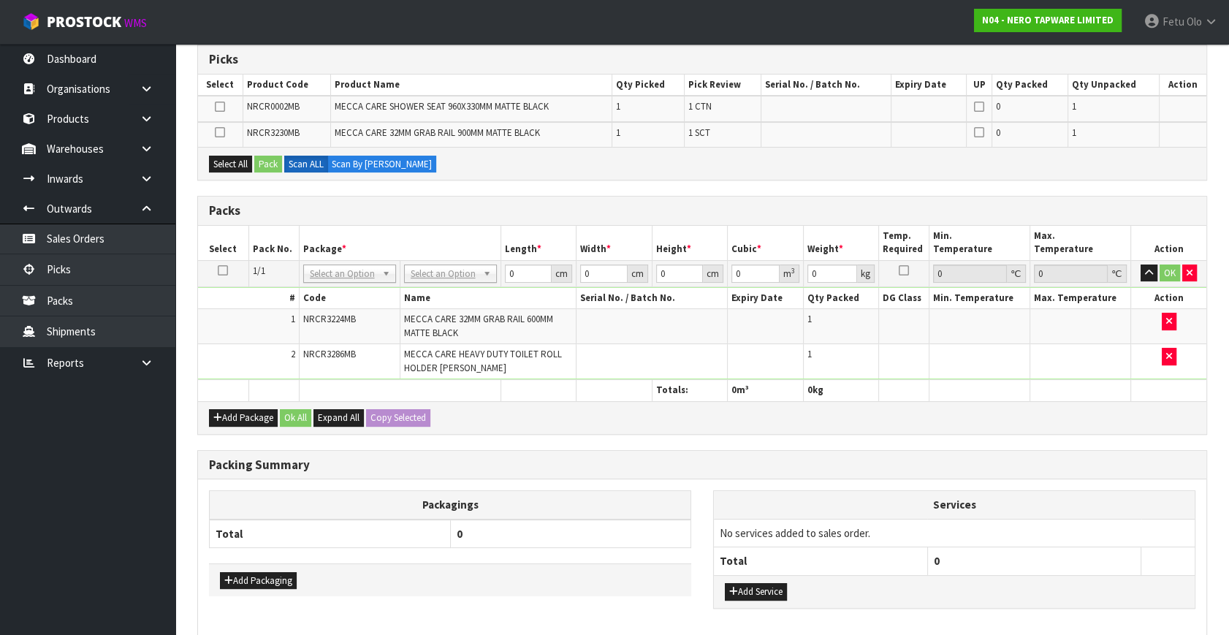
scroll to position [265, 0]
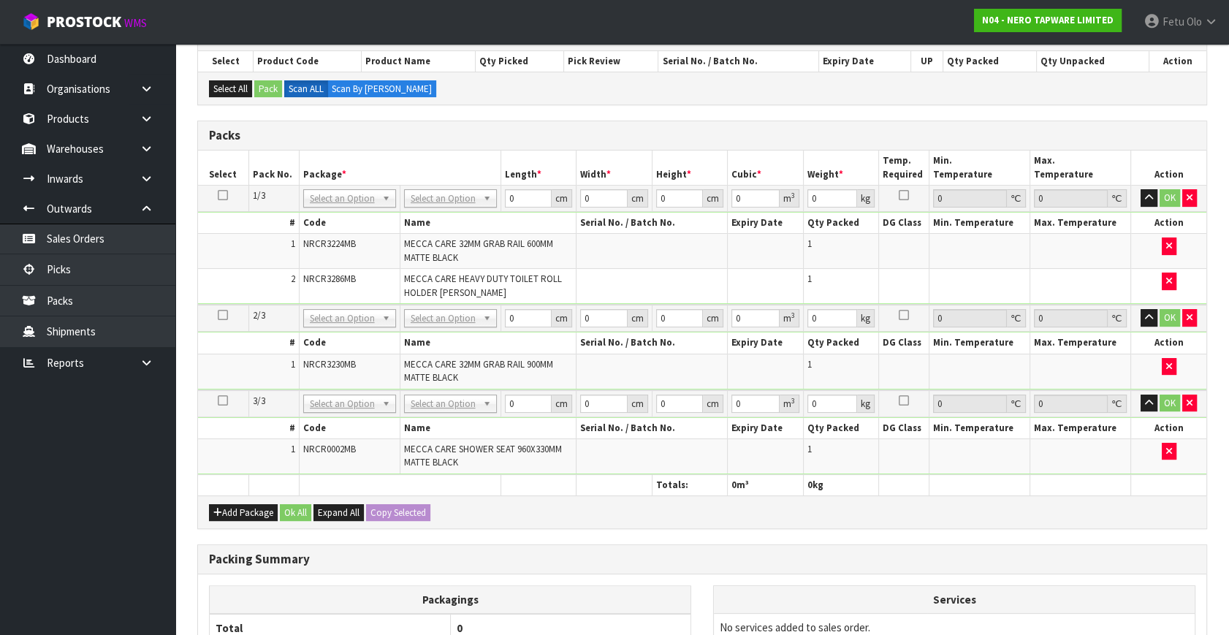
click at [382, 160] on th "Package *" at bounding box center [400, 168] width 202 height 34
click at [341, 209] on input "text" at bounding box center [349, 217] width 86 height 18
type input "011-084"
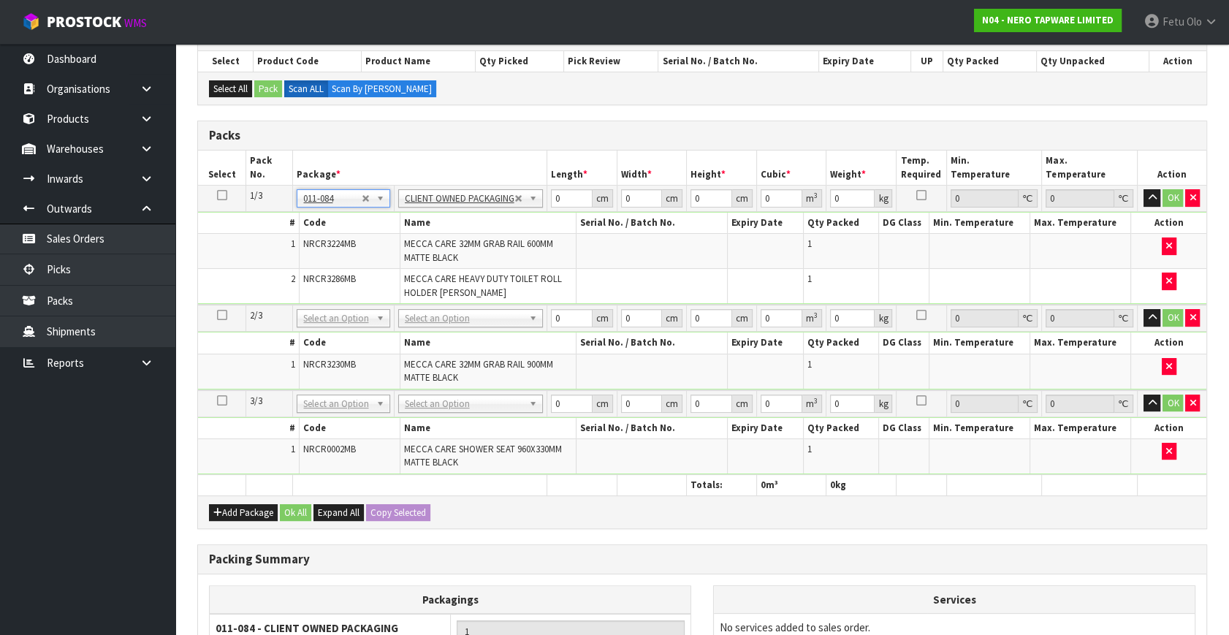
type input "3.48"
drag, startPoint x: 565, startPoint y: 193, endPoint x: 380, endPoint y: 276, distance: 202.5
click at [381, 276] on tbody "1/3 NONE 007-001 007-002 007-004 007-009 007-013 007-014 007-015 007-017 007-01…" at bounding box center [702, 246] width 1009 height 120
type input "96"
type input "16"
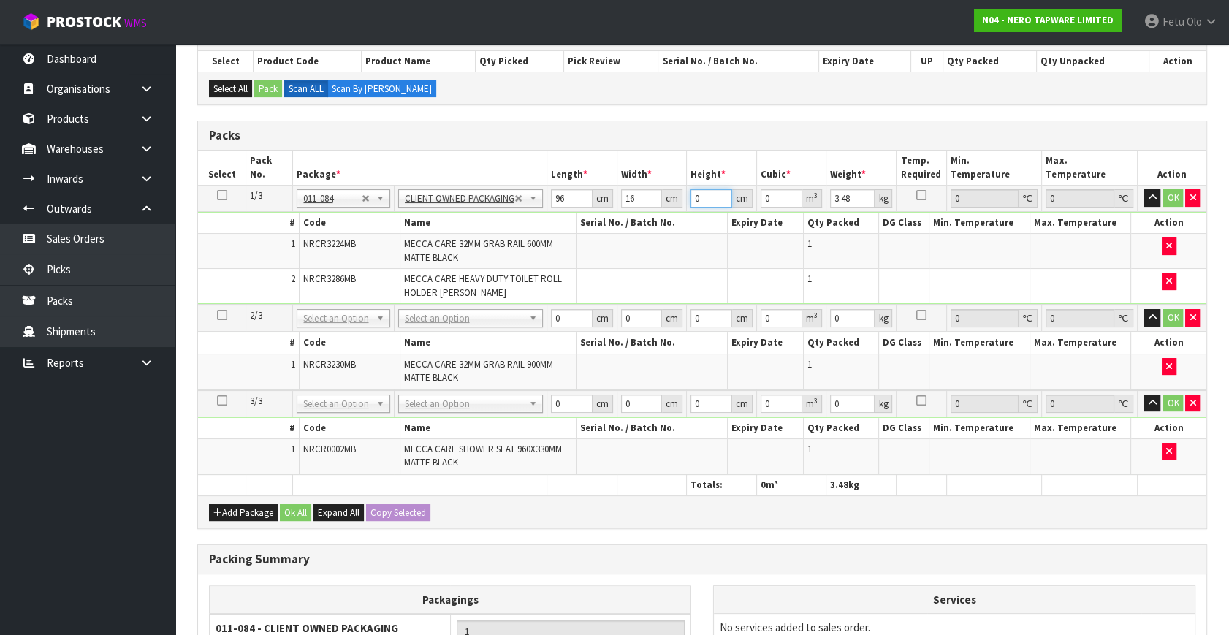
type input "2"
type input "0.003072"
type input "21"
type input "0.032256"
type input "21"
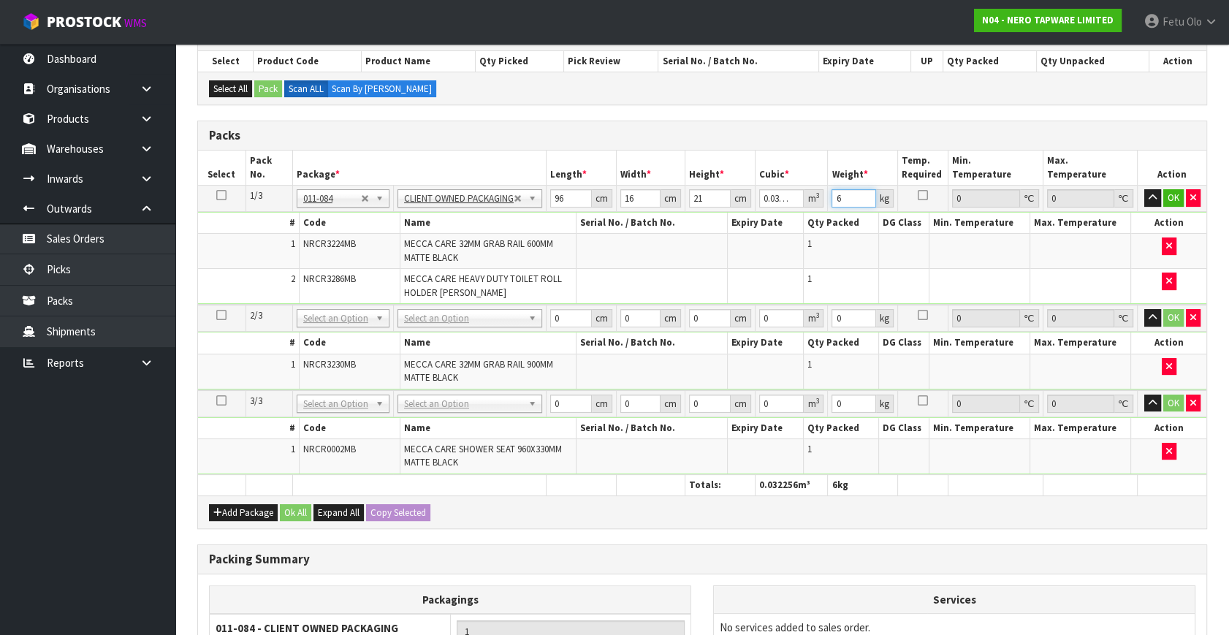
type input "6"
click button "OK" at bounding box center [1174, 198] width 20 height 18
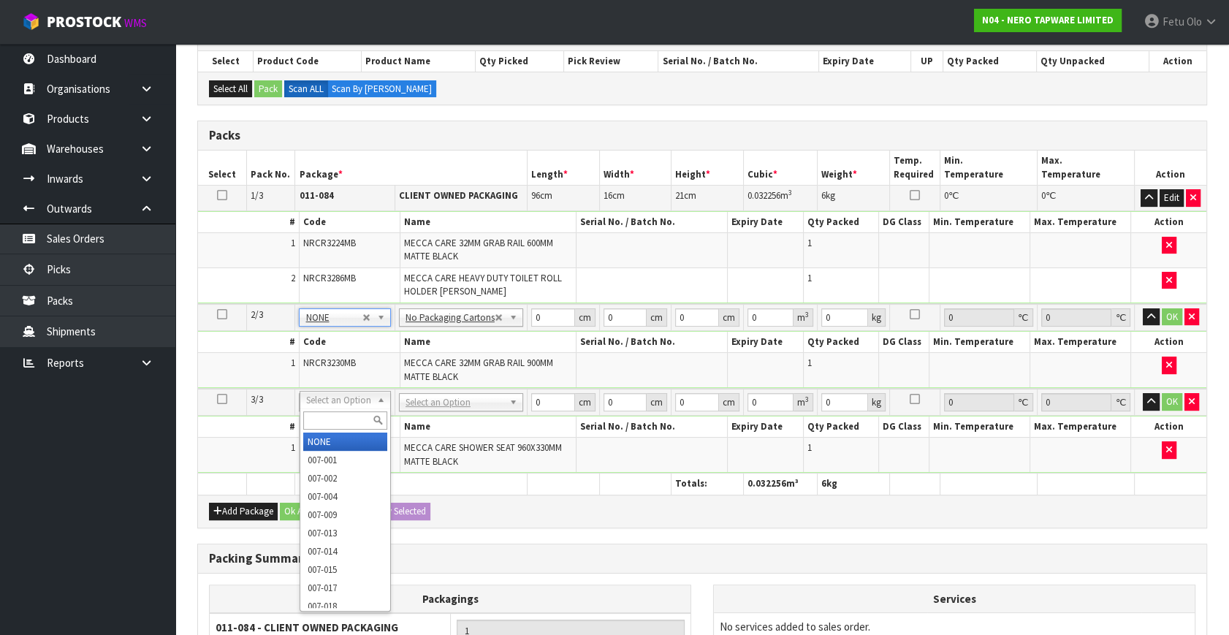
click at [348, 418] on input "text" at bounding box center [345, 421] width 84 height 18
type input "0"
type input "2"
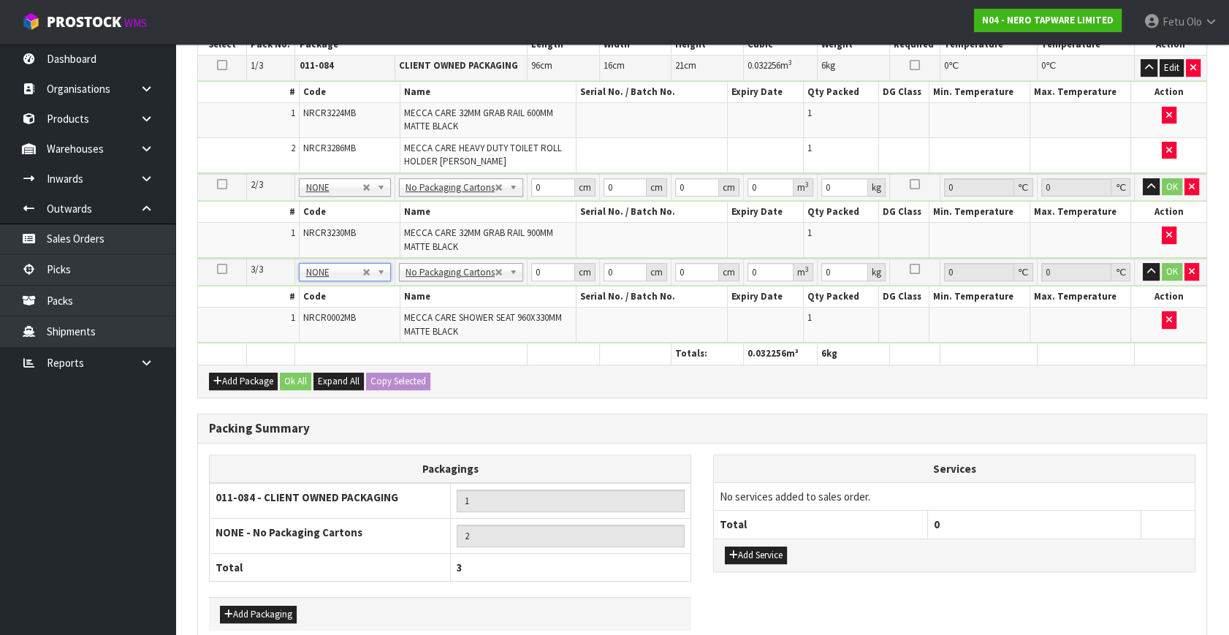
scroll to position [398, 0]
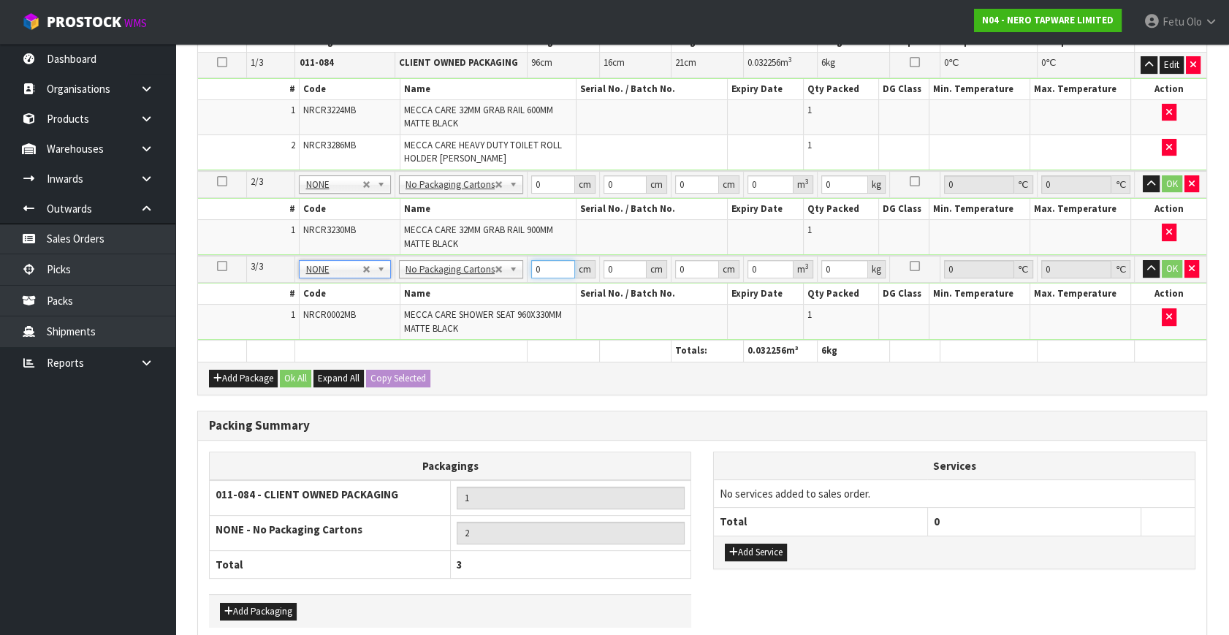
drag, startPoint x: 545, startPoint y: 263, endPoint x: 480, endPoint y: 292, distance: 71.3
click at [480, 292] on tbody "3/3 NONE 007-001 007-002 007-004 007-009 007-013 007-014 007-015 007-017 007-01…" at bounding box center [702, 298] width 1009 height 85
type input "10"
type input "96"
type input "2"
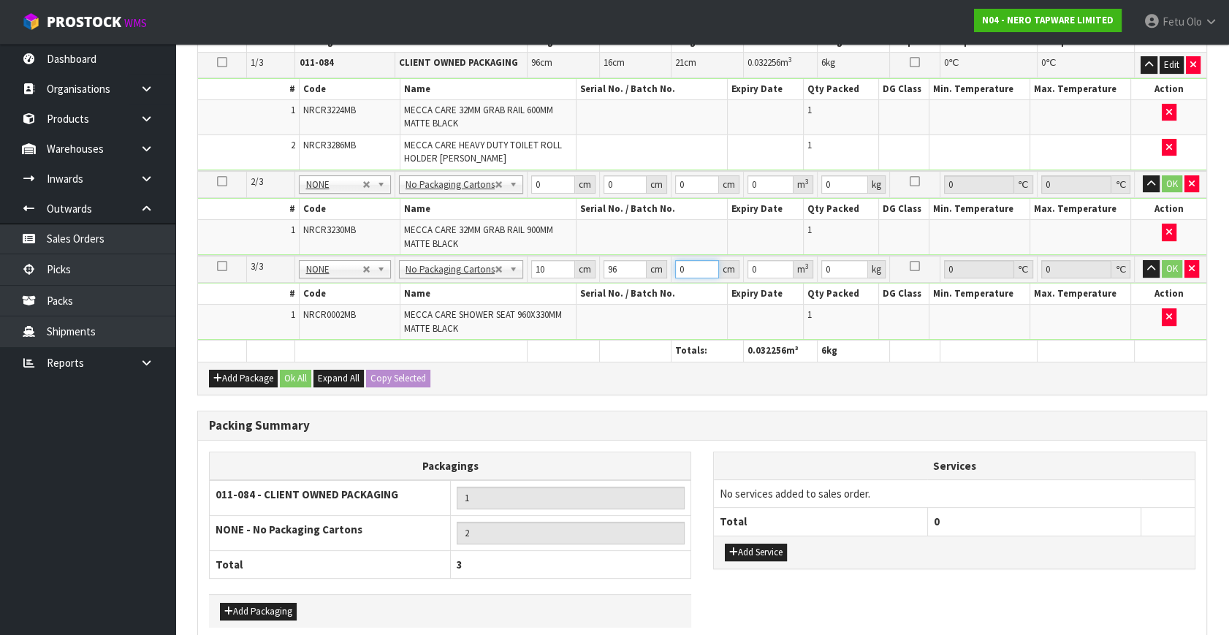
type input "0.00192"
type input "2"
click at [547, 261] on input "10" at bounding box center [553, 269] width 44 height 18
type input "109"
type input "0.020928"
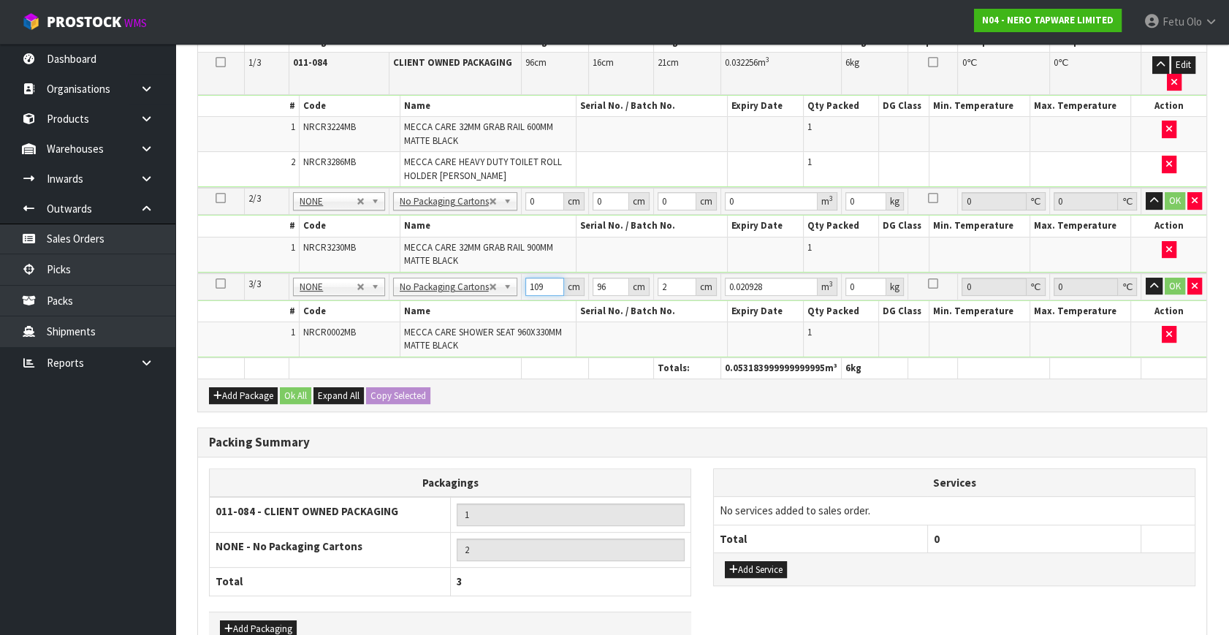
type input "109"
type input "6"
type input "0.001308"
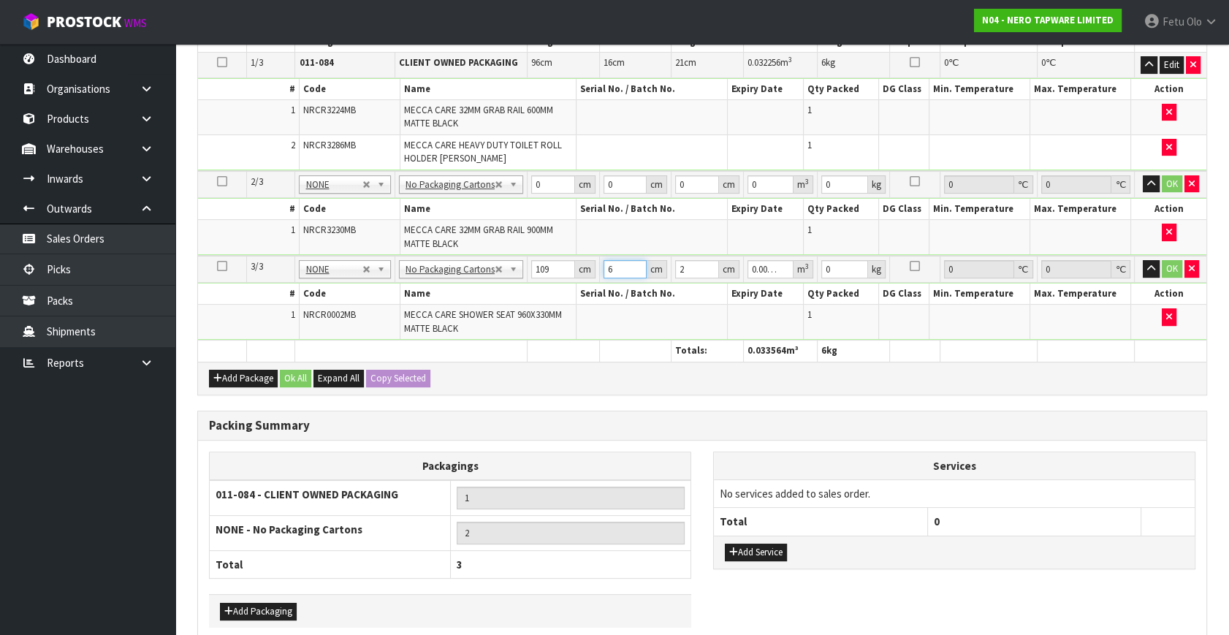
type input "62"
type input "0.013516"
type input "62"
type input "1"
type input "0.006758"
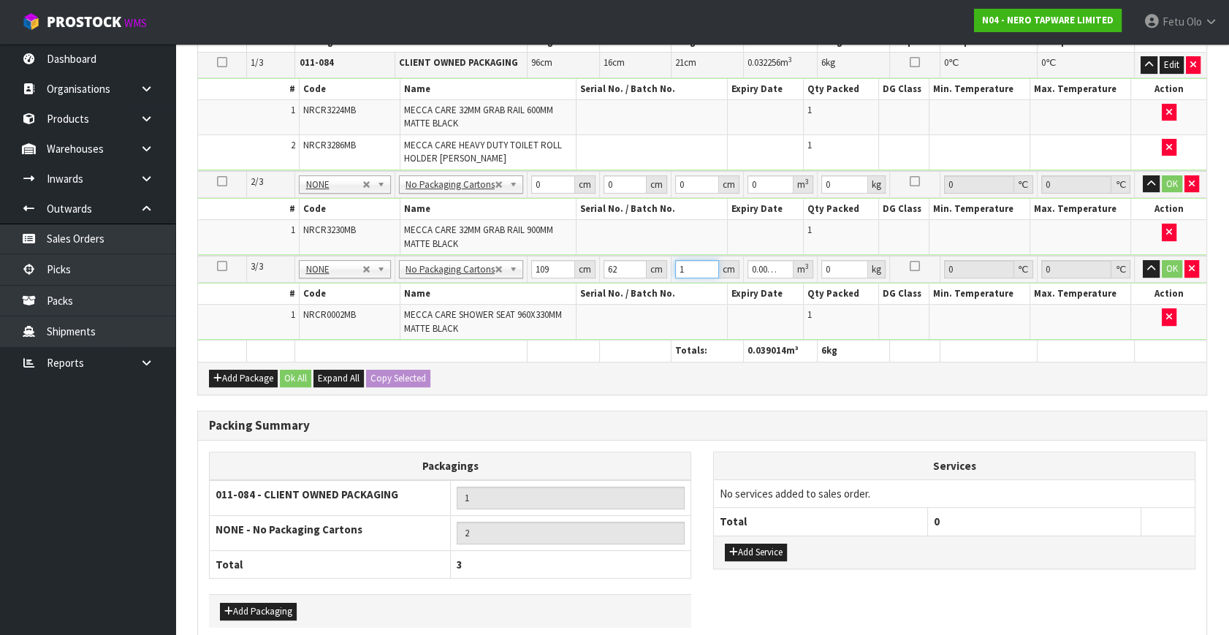
type input "15"
type input "0.10137"
type input "15"
type input "13"
click at [1172, 262] on button "OK" at bounding box center [1172, 269] width 20 height 18
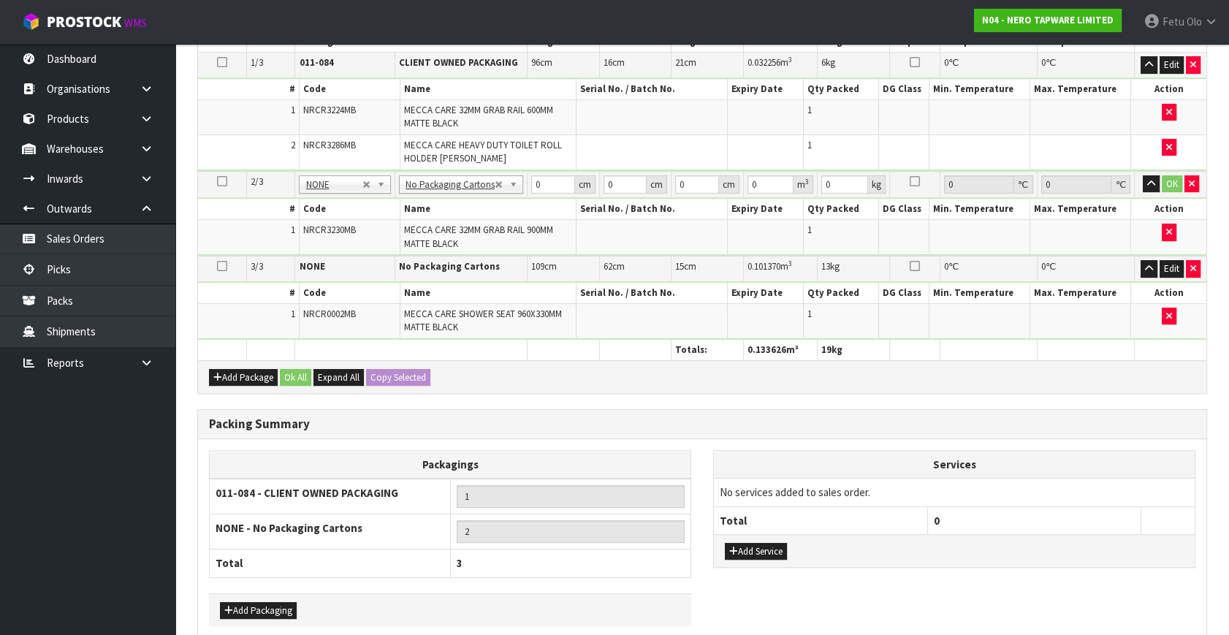
scroll to position [0, 0]
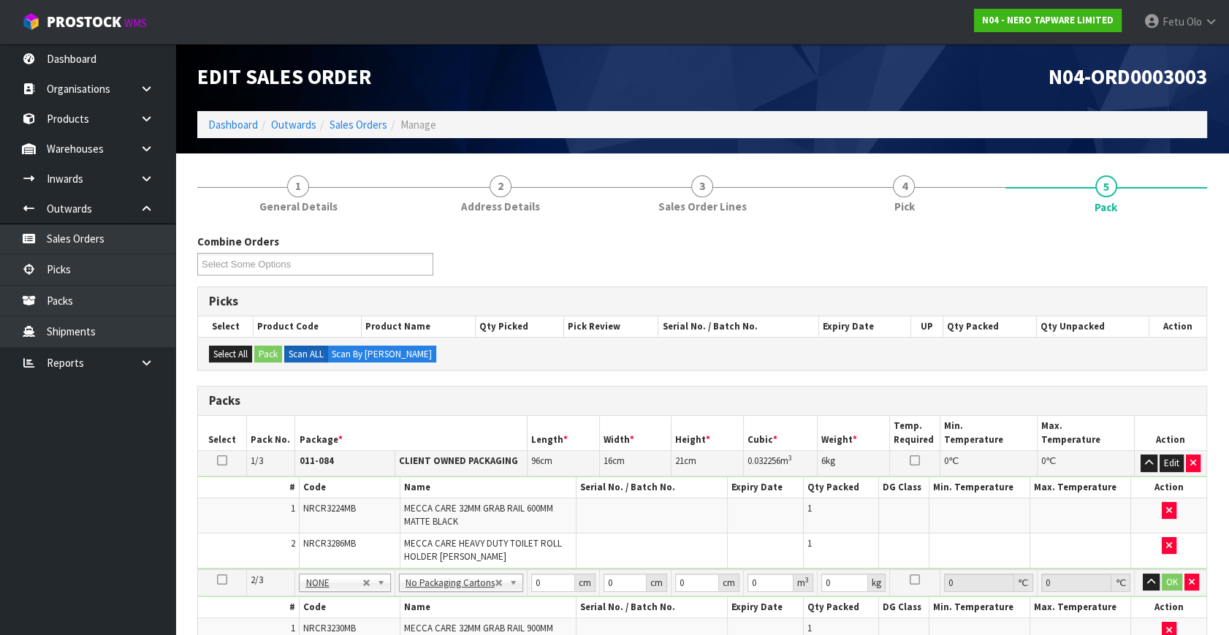
click at [935, 194] on link "4 Pick" at bounding box center [904, 193] width 202 height 58
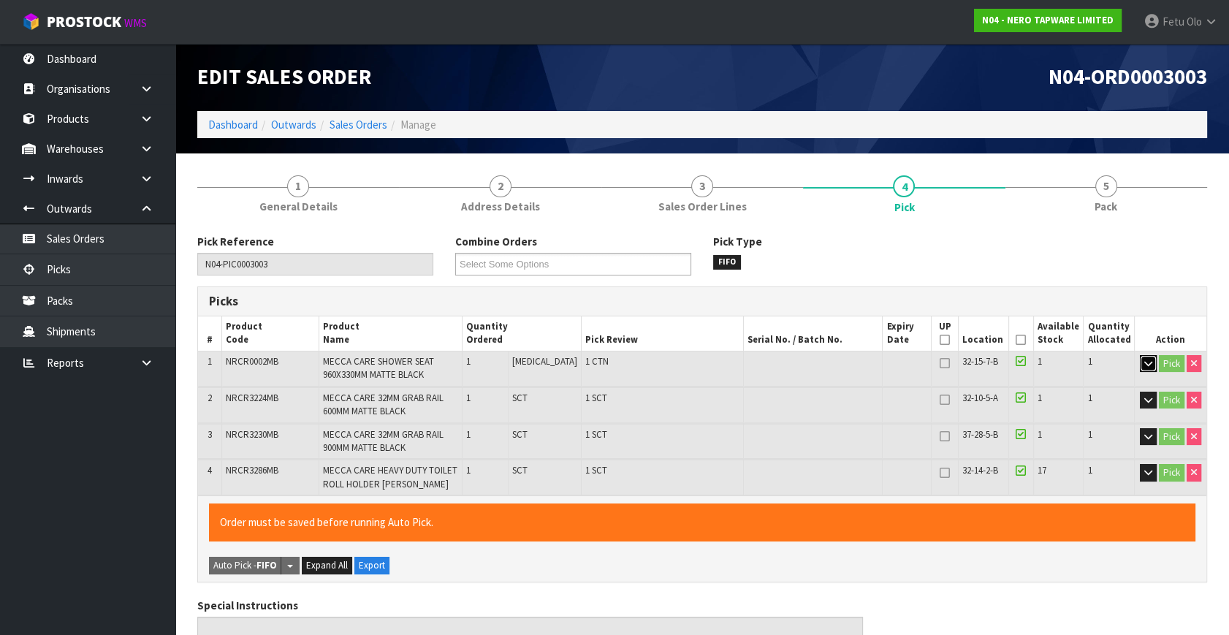
click at [1150, 362] on icon "button" at bounding box center [1149, 364] width 8 height 10
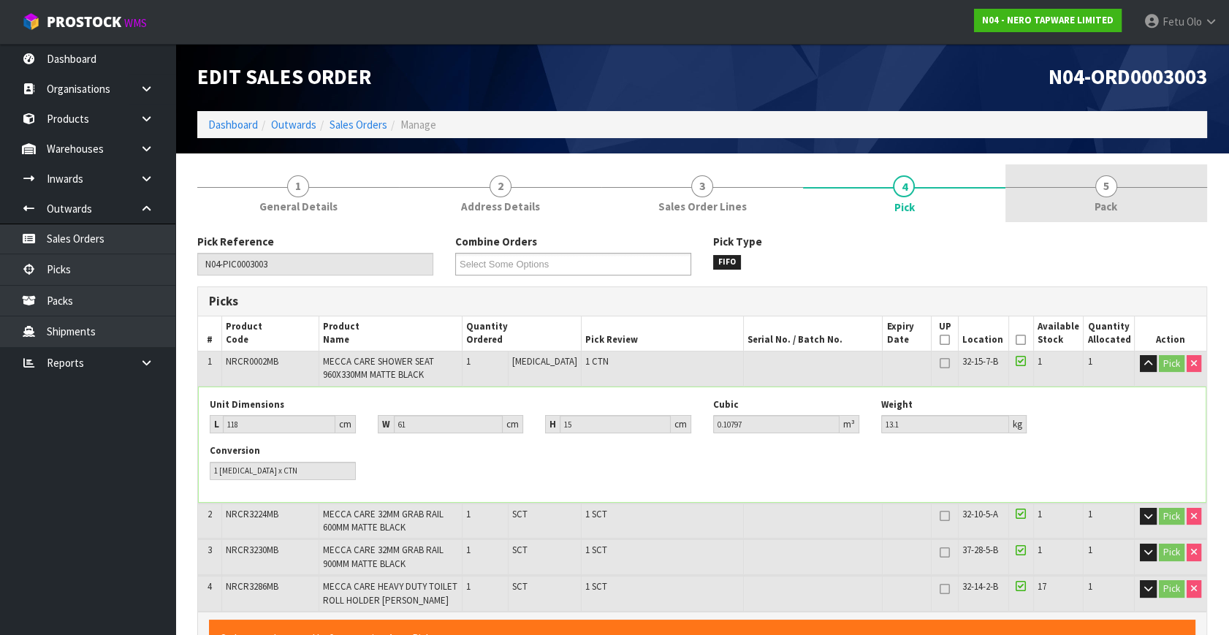
click at [1126, 197] on link "5 Pack" at bounding box center [1107, 193] width 202 height 58
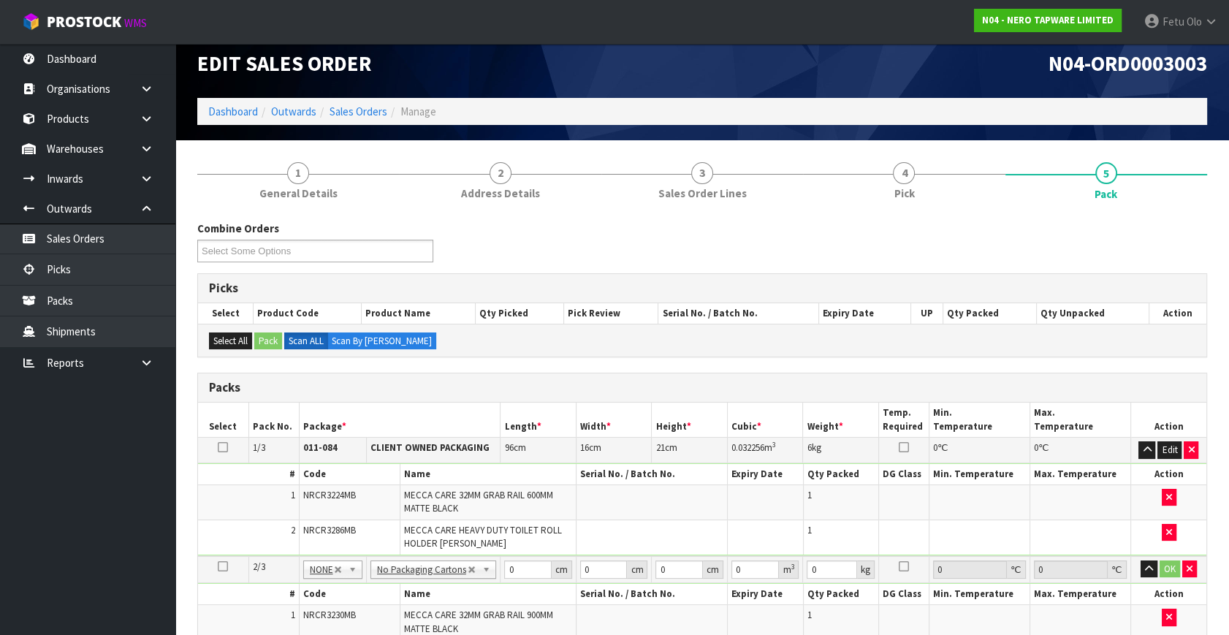
scroll to position [265, 0]
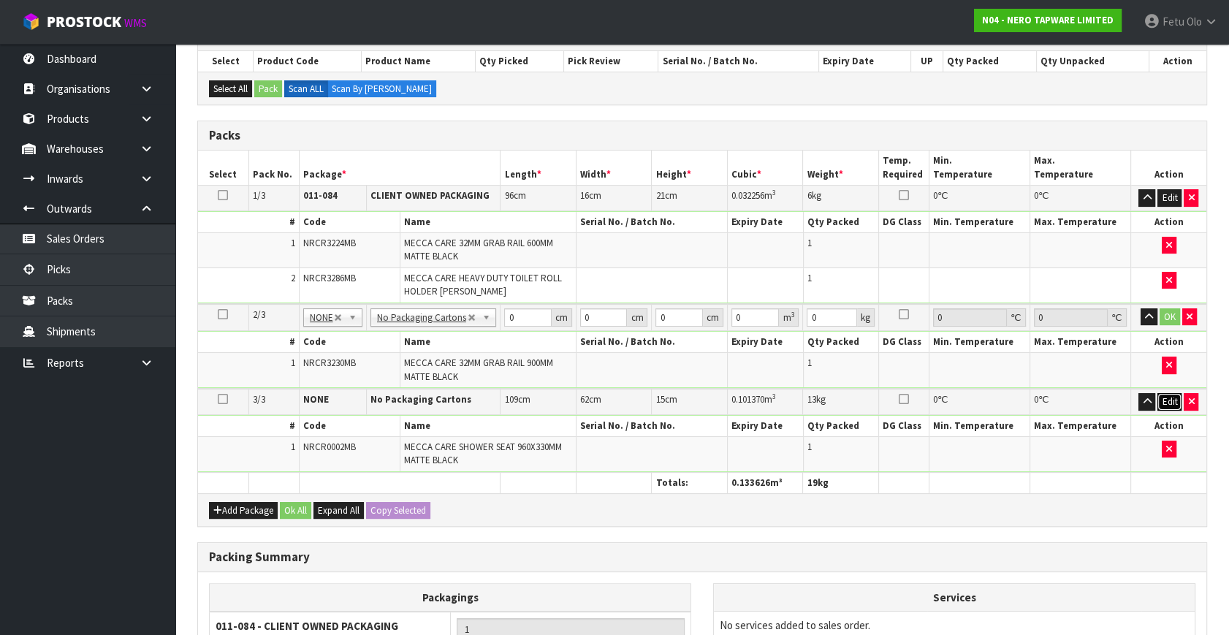
click at [1167, 396] on button "Edit" at bounding box center [1170, 402] width 24 height 18
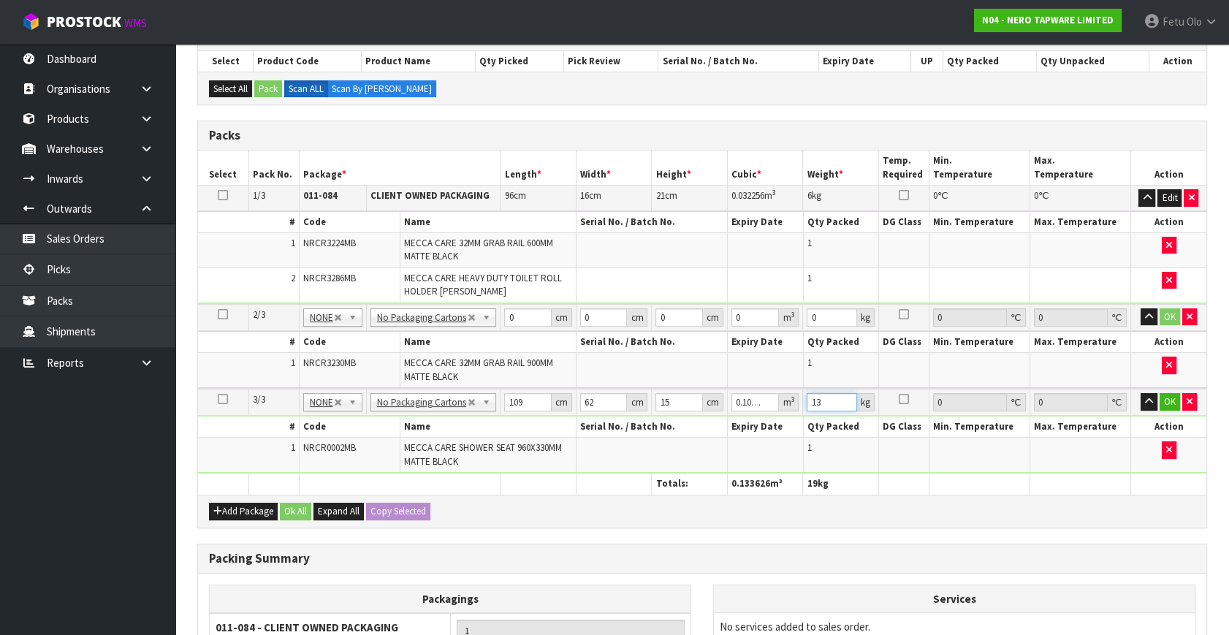
drag, startPoint x: 839, startPoint y: 397, endPoint x: 749, endPoint y: 428, distance: 95.7
click at [740, 428] on tbody "3/3 NONE 007-001 007-002 007-004 007-009 007-013 007-014 007-015 007-017 007-01…" at bounding box center [702, 431] width 1009 height 85
type input "14"
click button "OK" at bounding box center [1170, 402] width 20 height 18
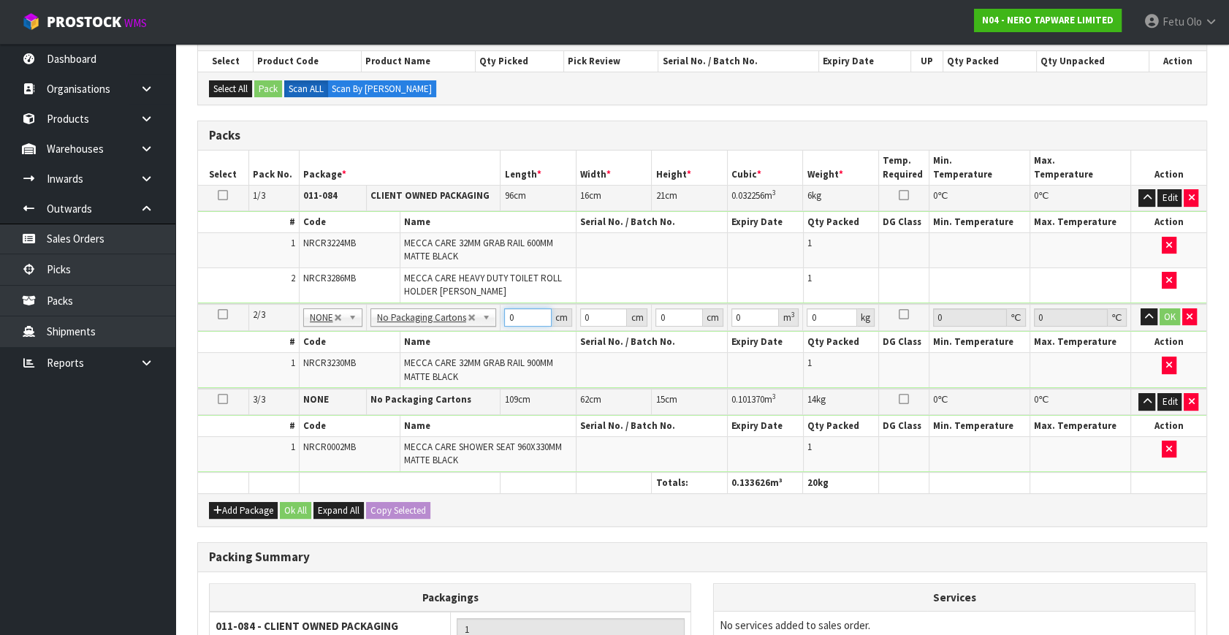
drag, startPoint x: 517, startPoint y: 314, endPoint x: 424, endPoint y: 353, distance: 100.9
click at [424, 353] on tbody "2/3 NONE 007-001 007-002 007-004 007-009 007-013 007-014 007-015 007-017 007-01…" at bounding box center [702, 346] width 1009 height 85
type input "113"
type input "8"
type input "4"
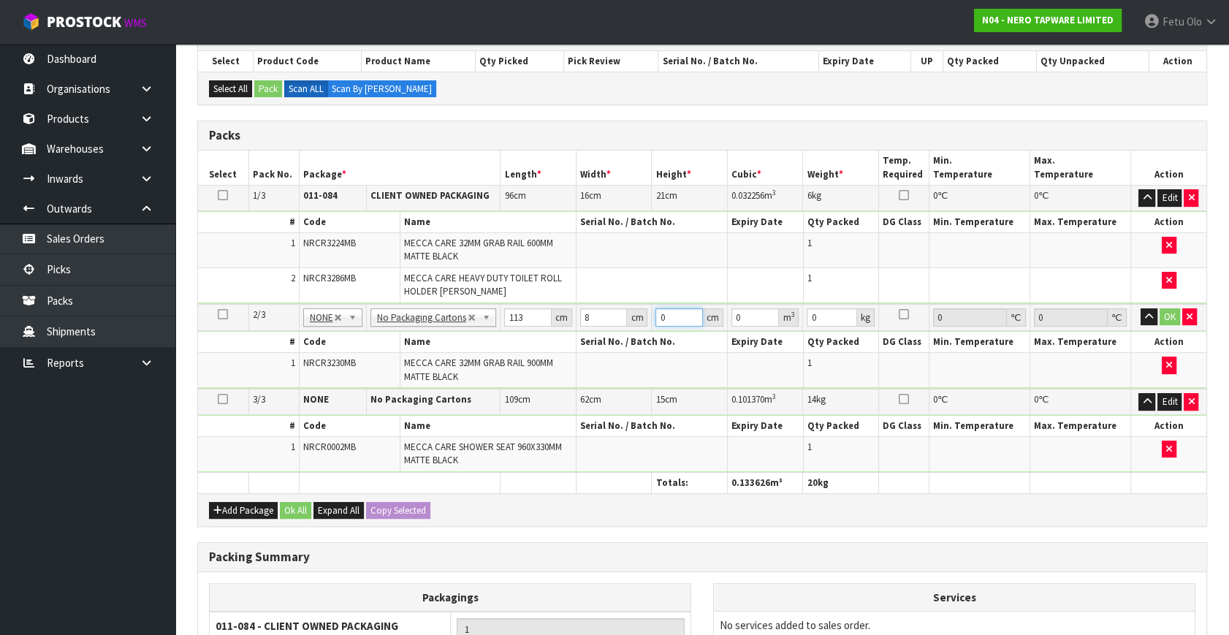
type input "0.003616"
type input "4"
click at [513, 308] on input "113" at bounding box center [528, 317] width 48 height 18
type input "1"
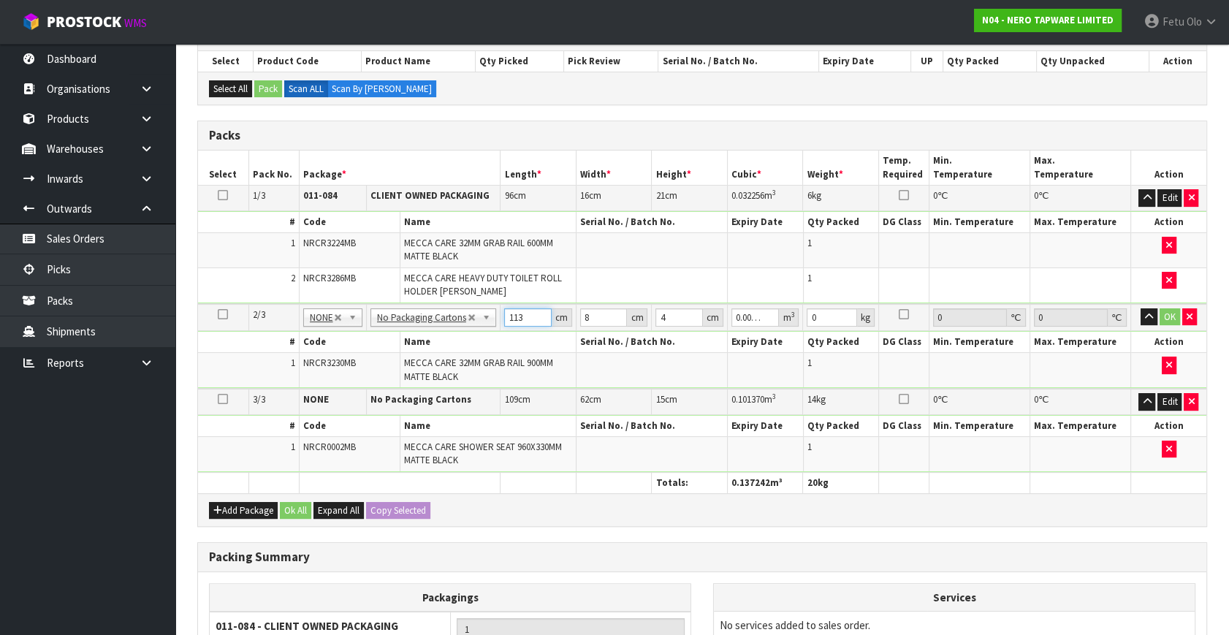
type input "0.000032"
type input "10"
type input "0.00032"
type input "100"
type input "0.0032"
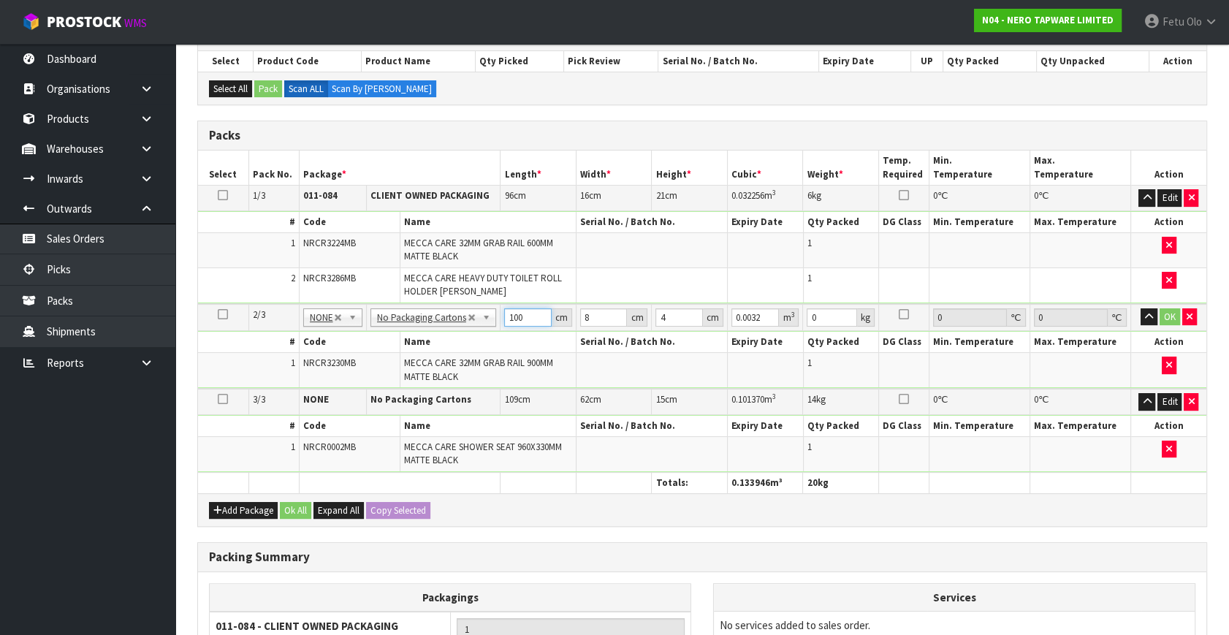
type input "100"
type input "1"
type input "0.0004"
type input "13"
type input "0.0052"
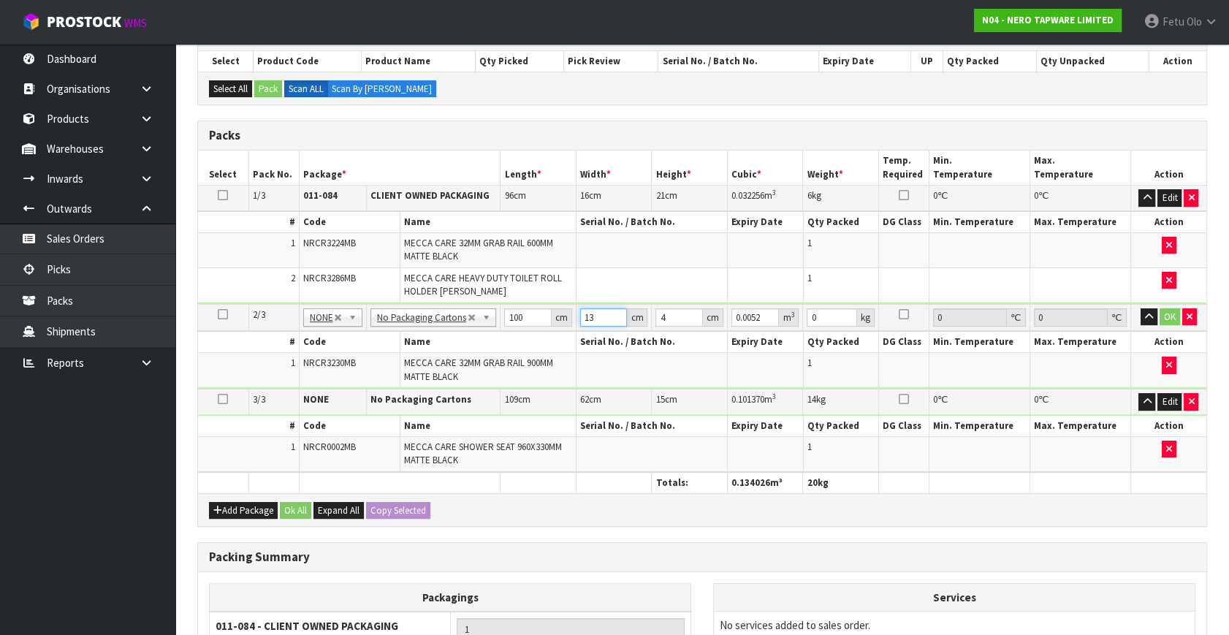
type input "13"
type input "5"
type input "0.0065"
type input "0"
click at [1175, 308] on button "OK" at bounding box center [1170, 317] width 20 height 18
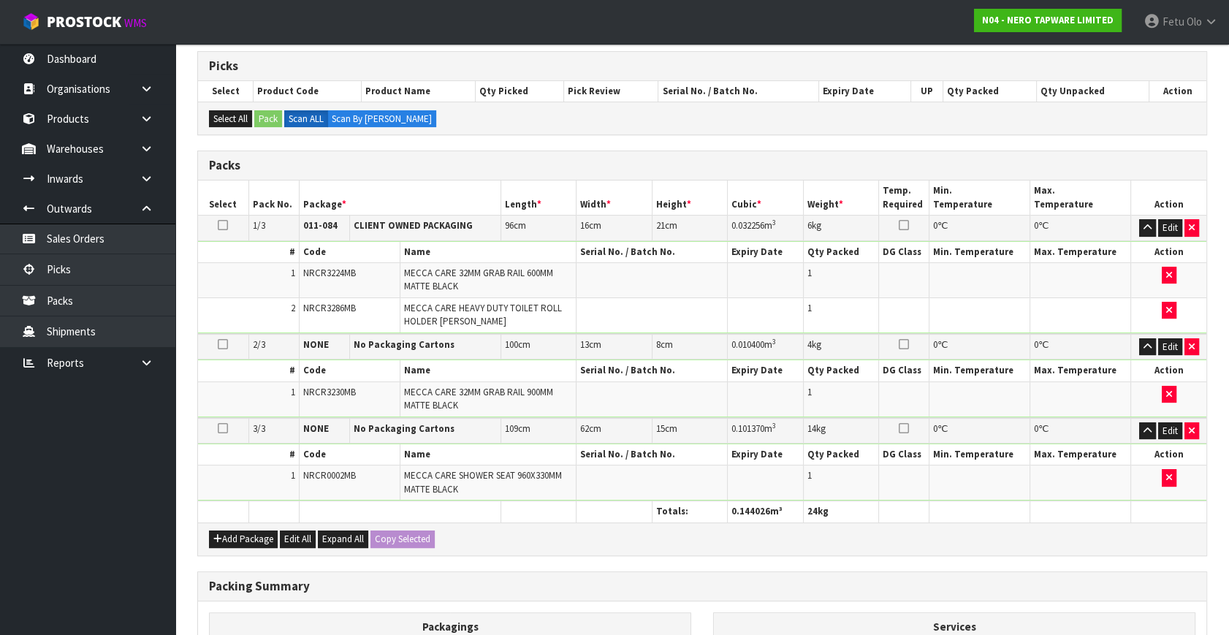
scroll to position [464, 0]
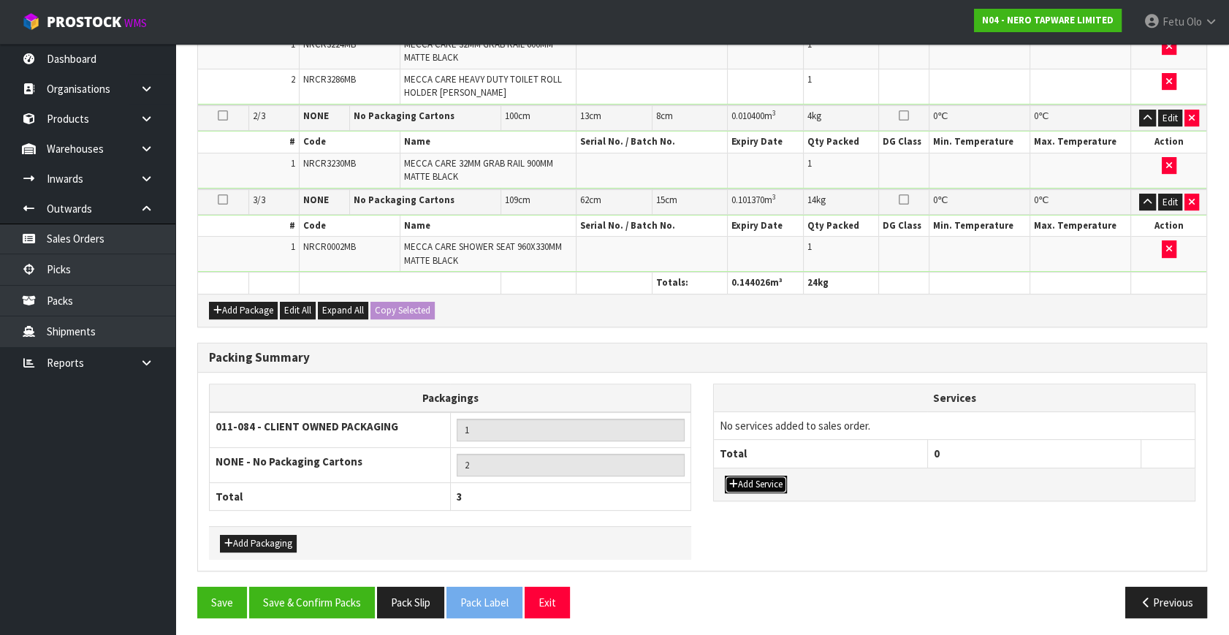
click at [746, 476] on button "Add Service" at bounding box center [756, 485] width 62 height 18
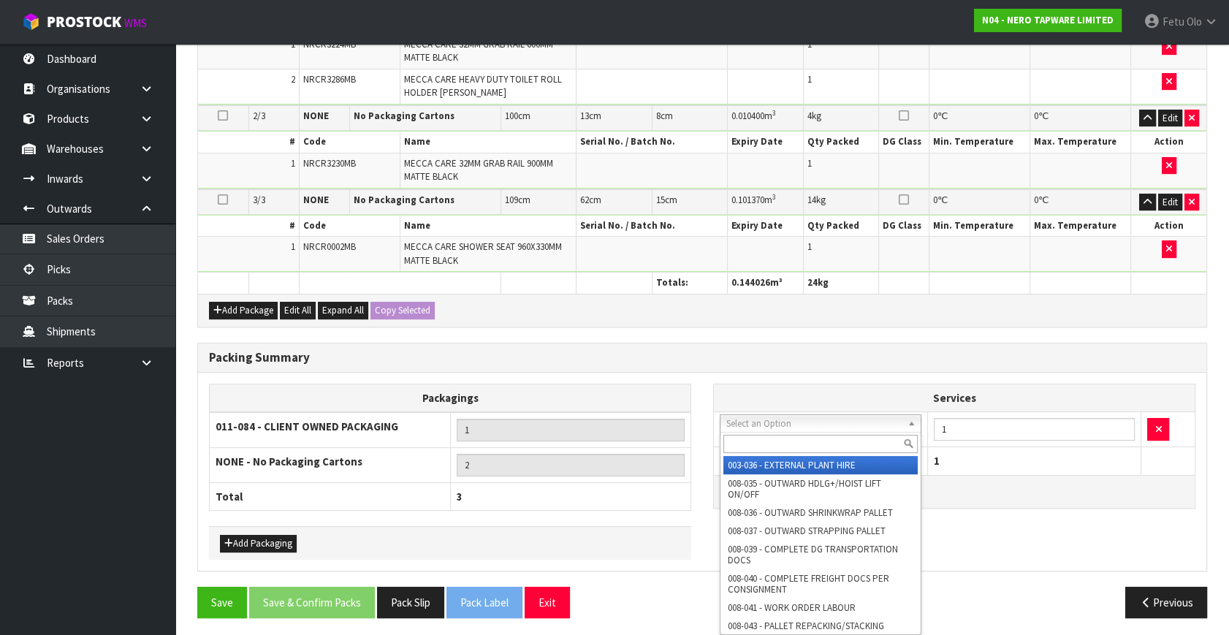
click at [754, 436] on input "text" at bounding box center [821, 444] width 194 height 18
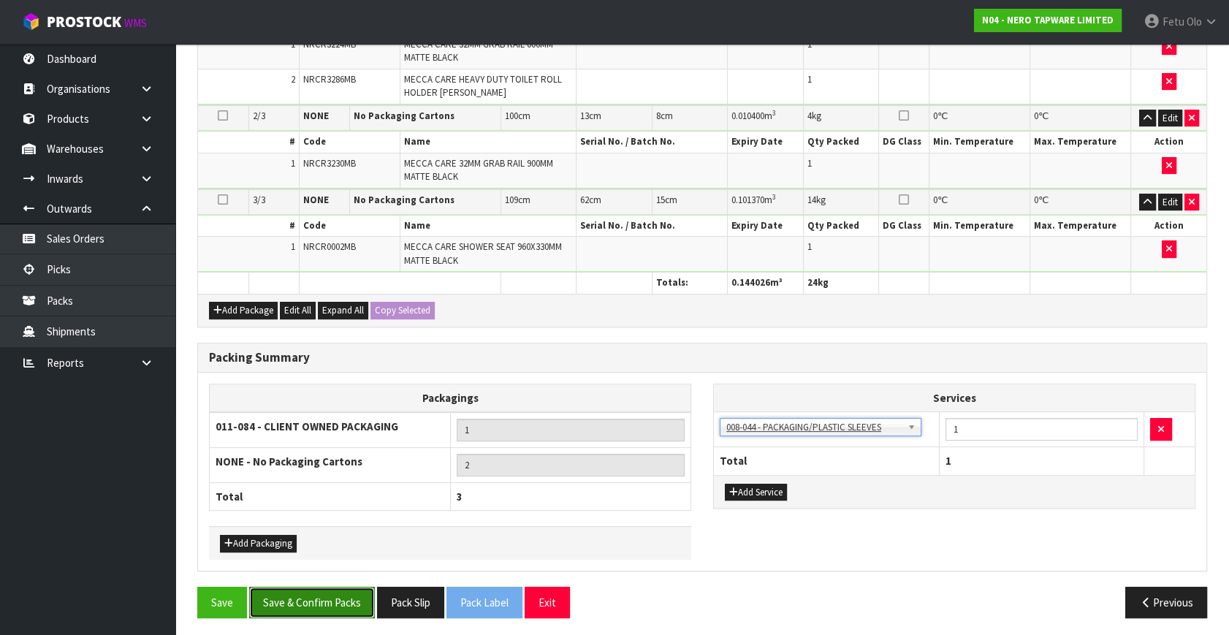
click at [336, 596] on button "Save & Confirm Packs" at bounding box center [312, 602] width 126 height 31
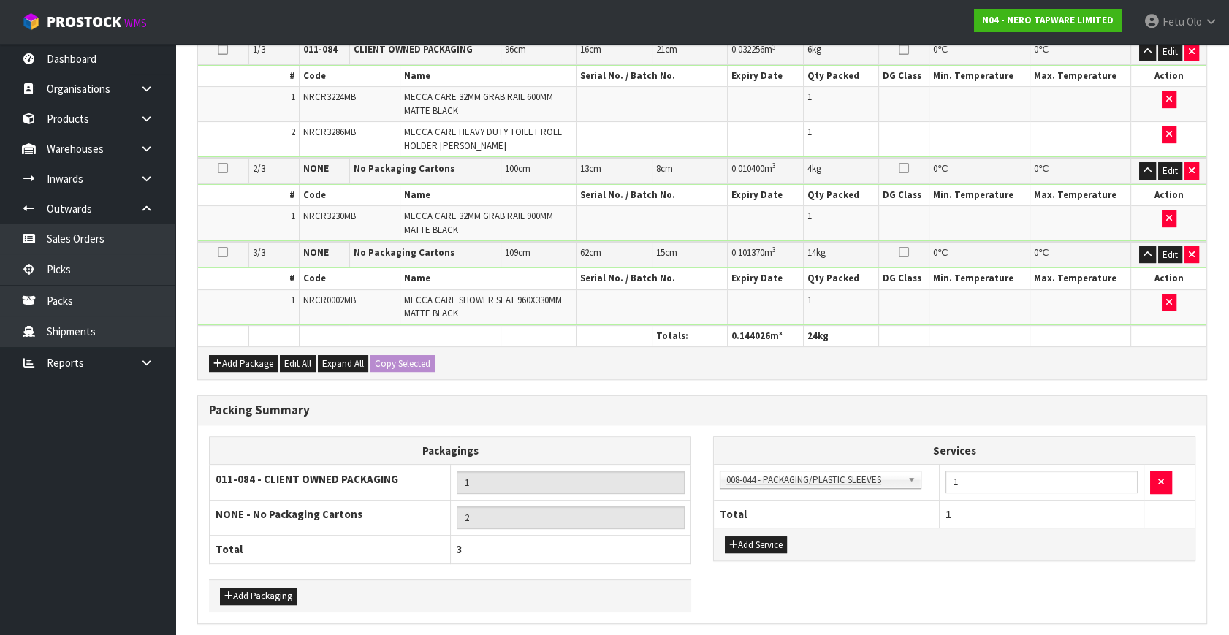
scroll to position [0, 0]
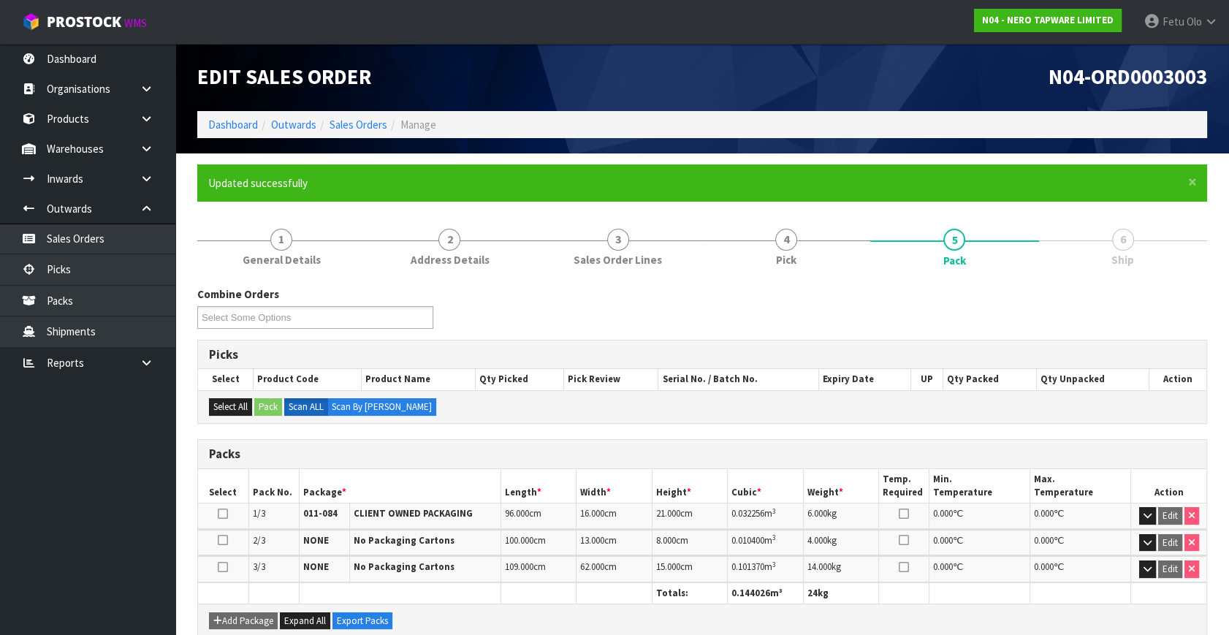
click at [917, 311] on div "Combine Orders N04-ORD0002959 N04-ORD0002993 N04-ORD0002995 N04-ORD0002999 N04-…" at bounding box center [702, 313] width 1032 height 53
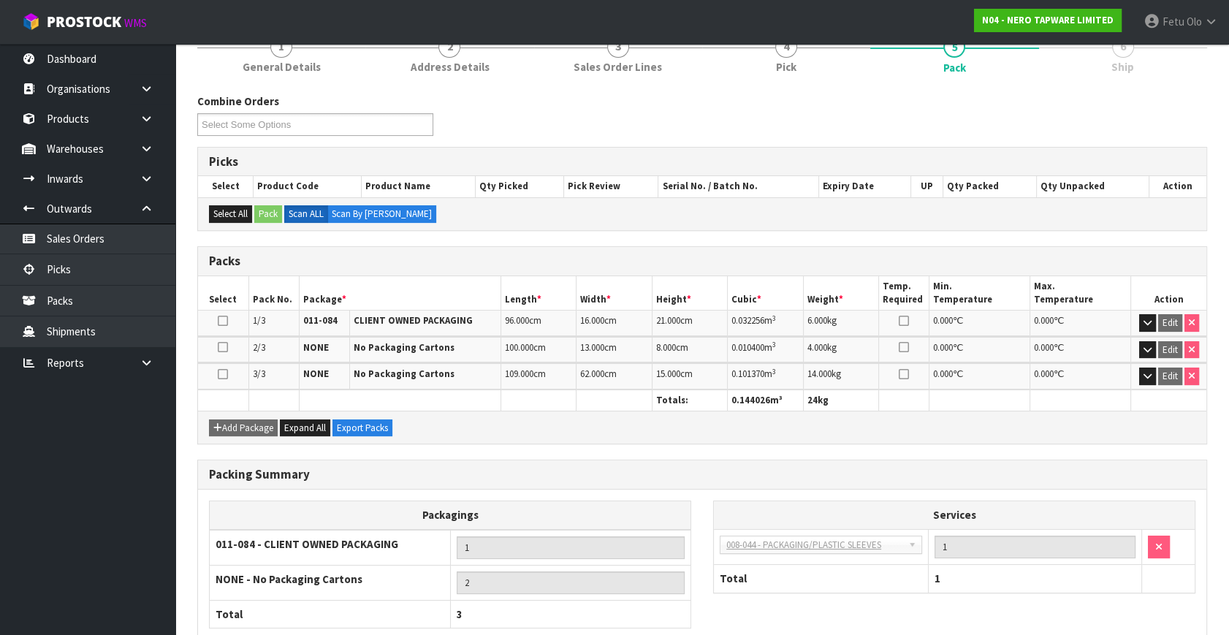
scroll to position [278, 0]
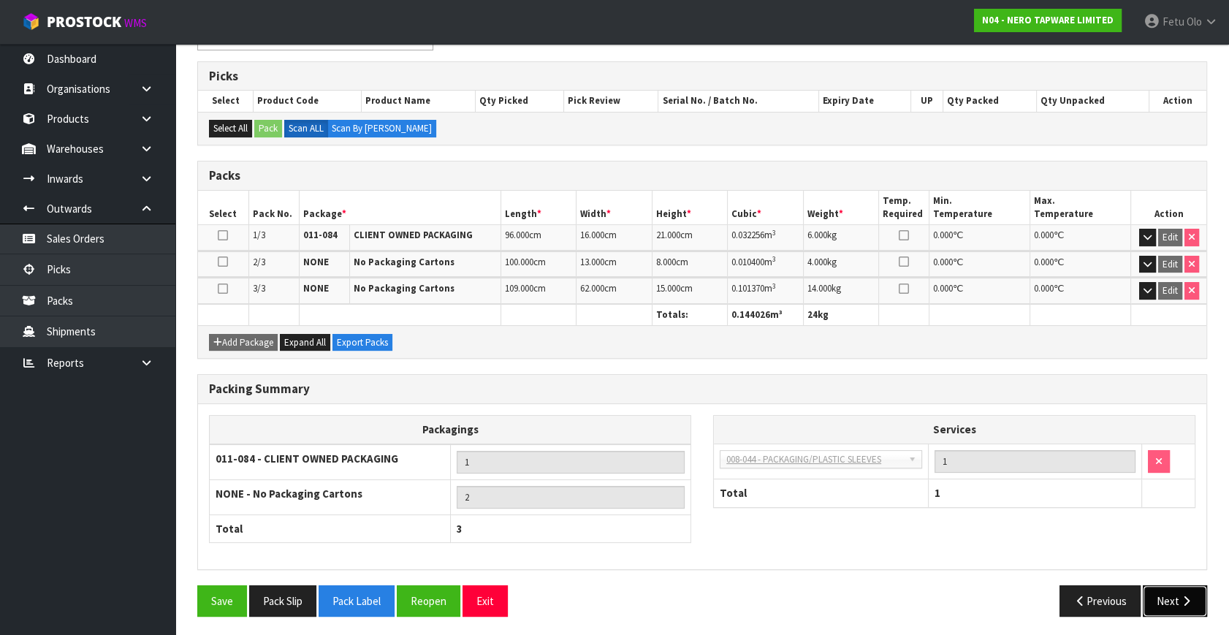
click at [1167, 602] on button "Next" at bounding box center [1175, 600] width 64 height 31
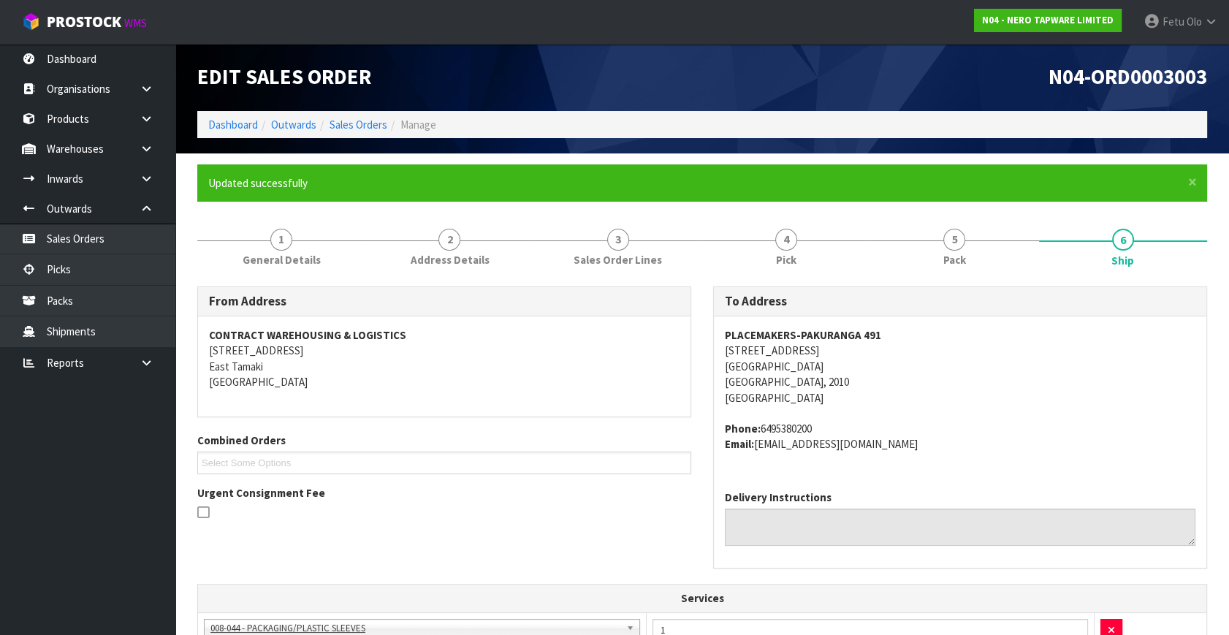
scroll to position [420, 0]
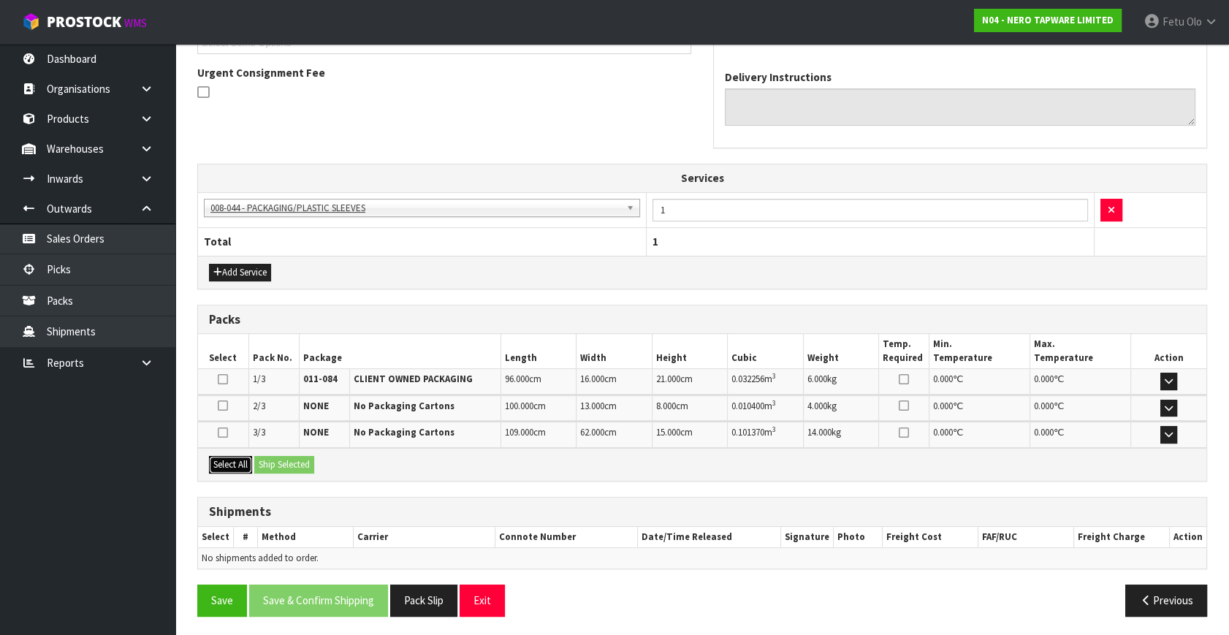
click at [240, 463] on button "Select All" at bounding box center [230, 465] width 43 height 18
click at [295, 458] on button "Ship Selected" at bounding box center [284, 465] width 60 height 18
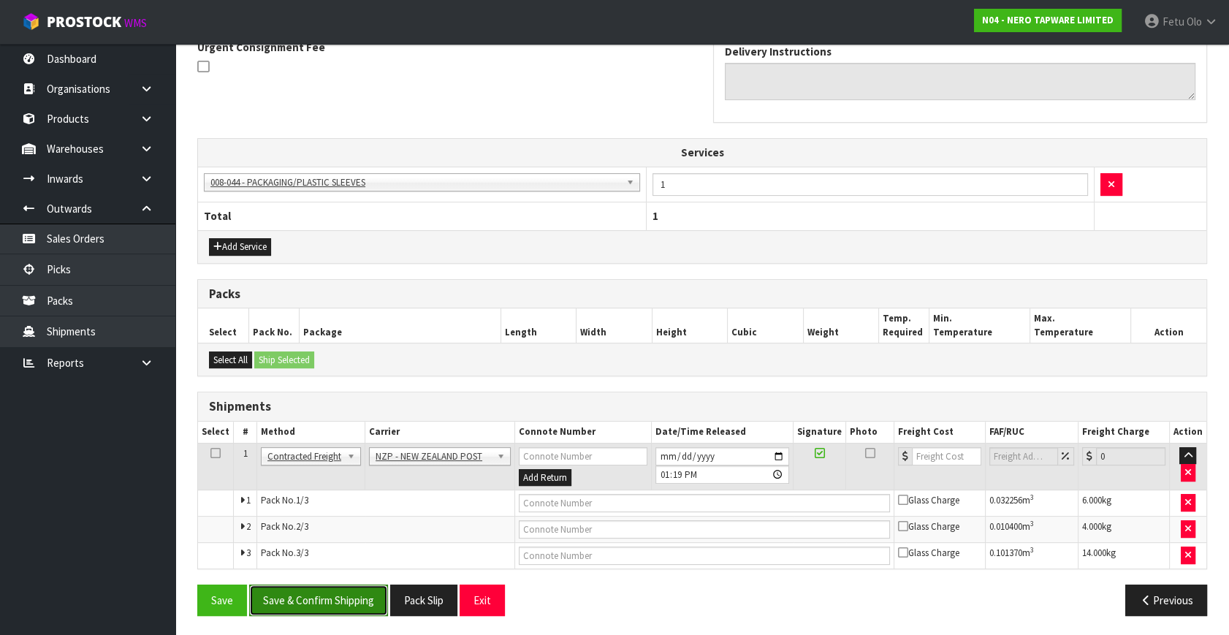
click at [387, 599] on button "Save & Confirm Shipping" at bounding box center [318, 600] width 139 height 31
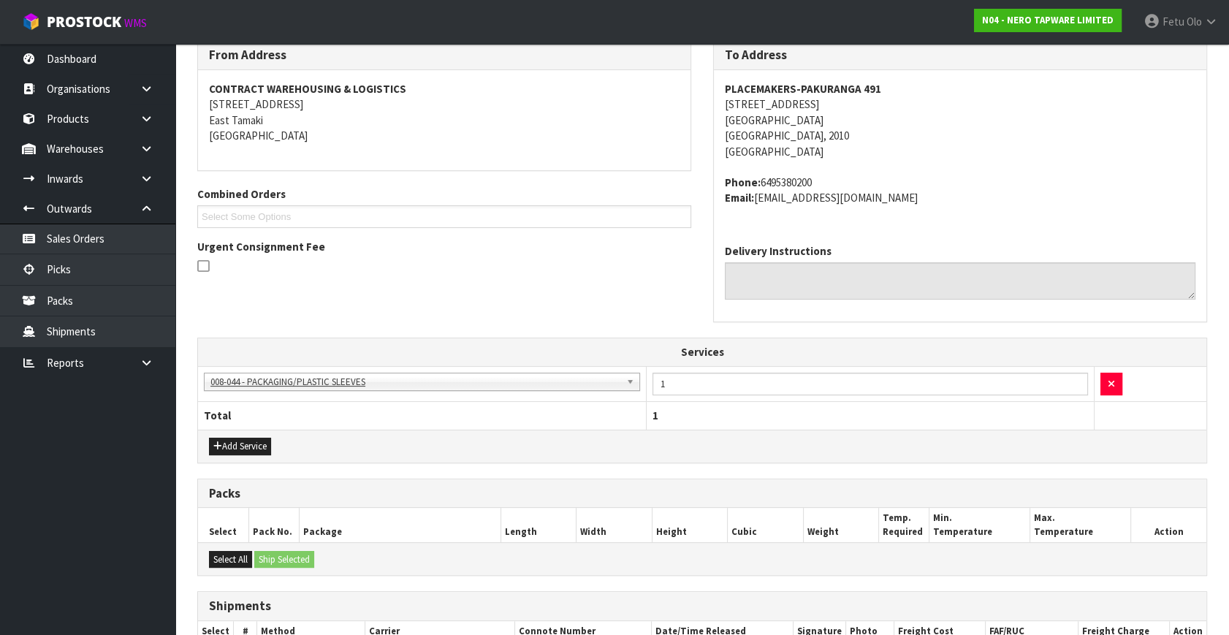
scroll to position [0, 0]
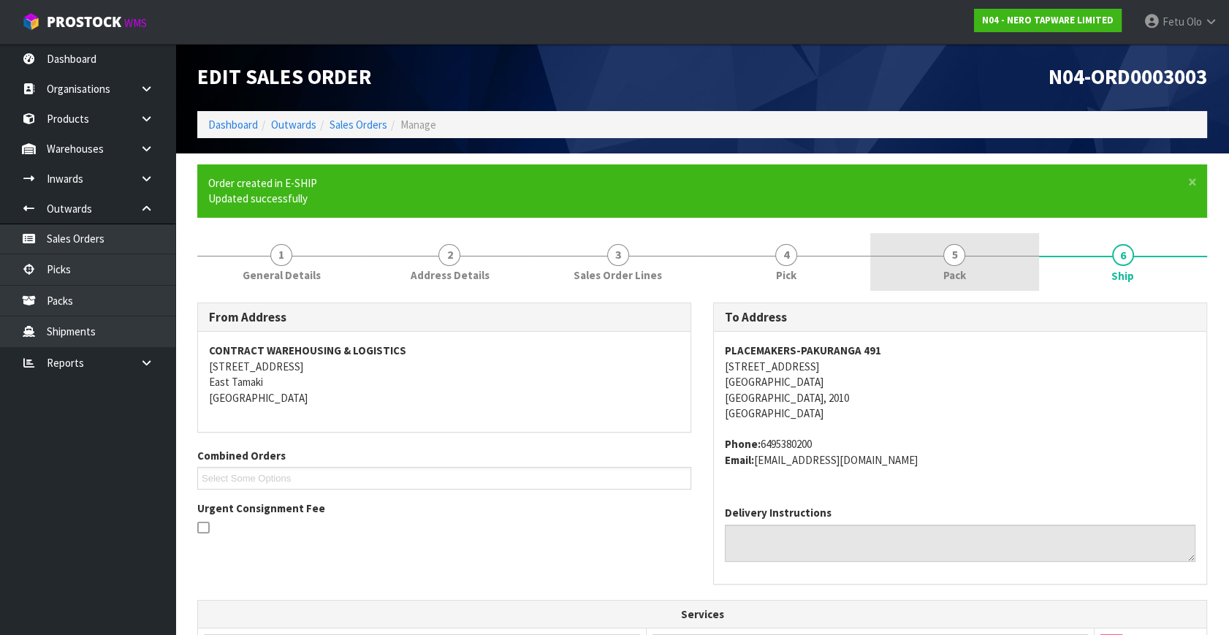
click at [947, 289] on link "5 Pack" at bounding box center [955, 262] width 168 height 58
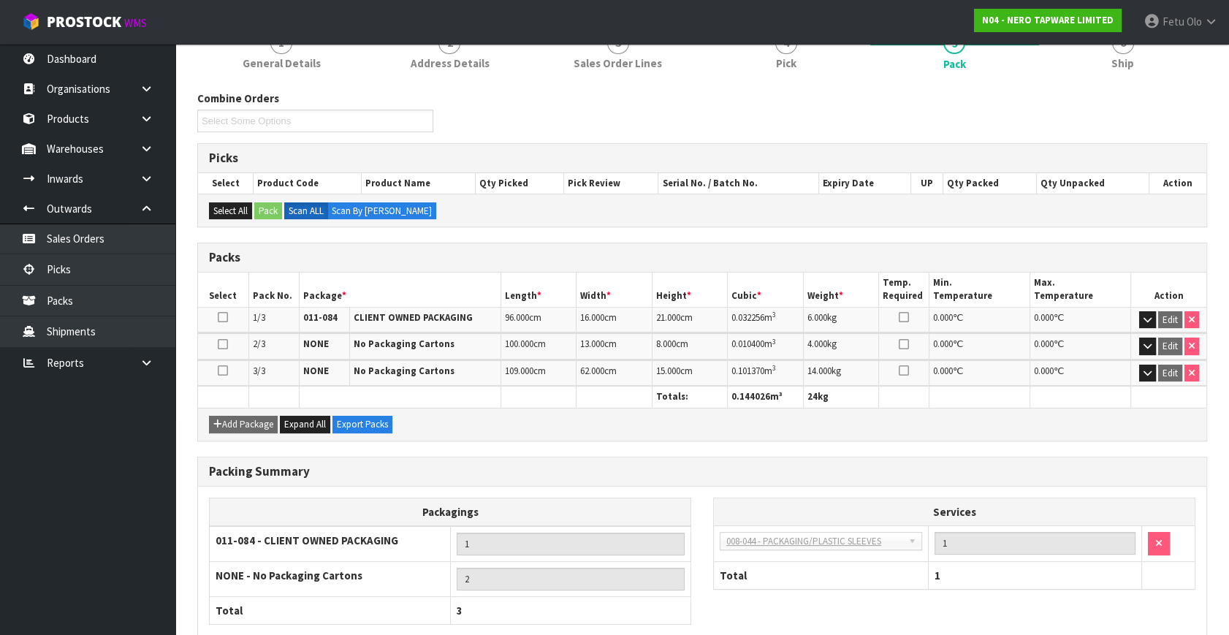
scroll to position [294, 0]
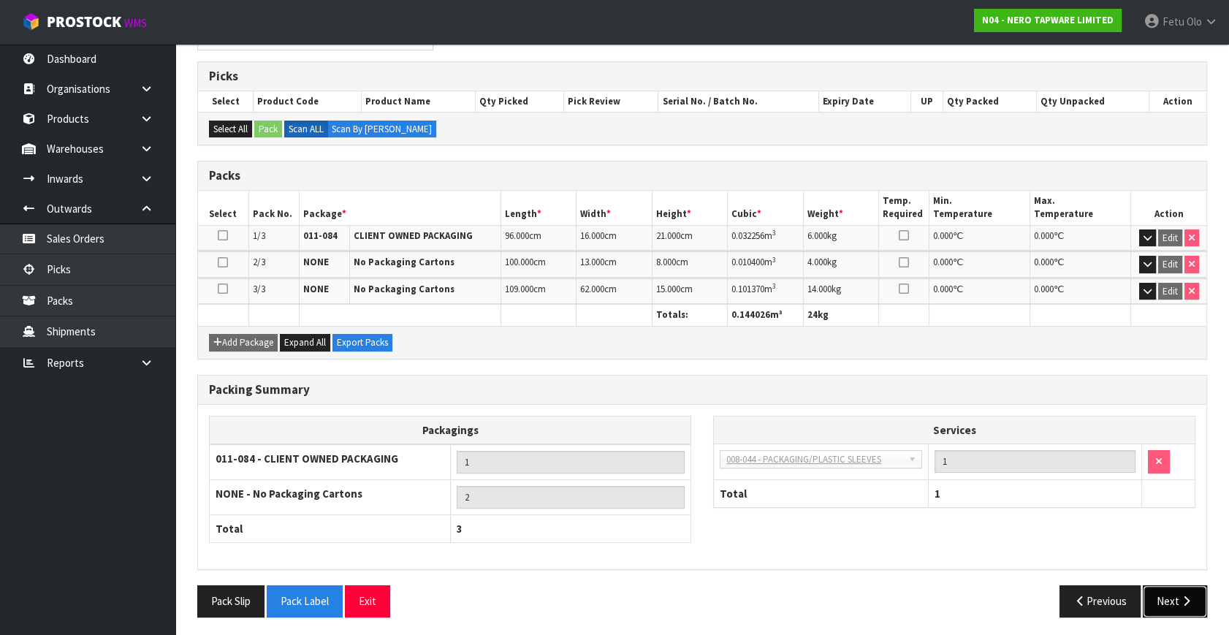
click at [1186, 596] on icon "button" at bounding box center [1187, 601] width 14 height 11
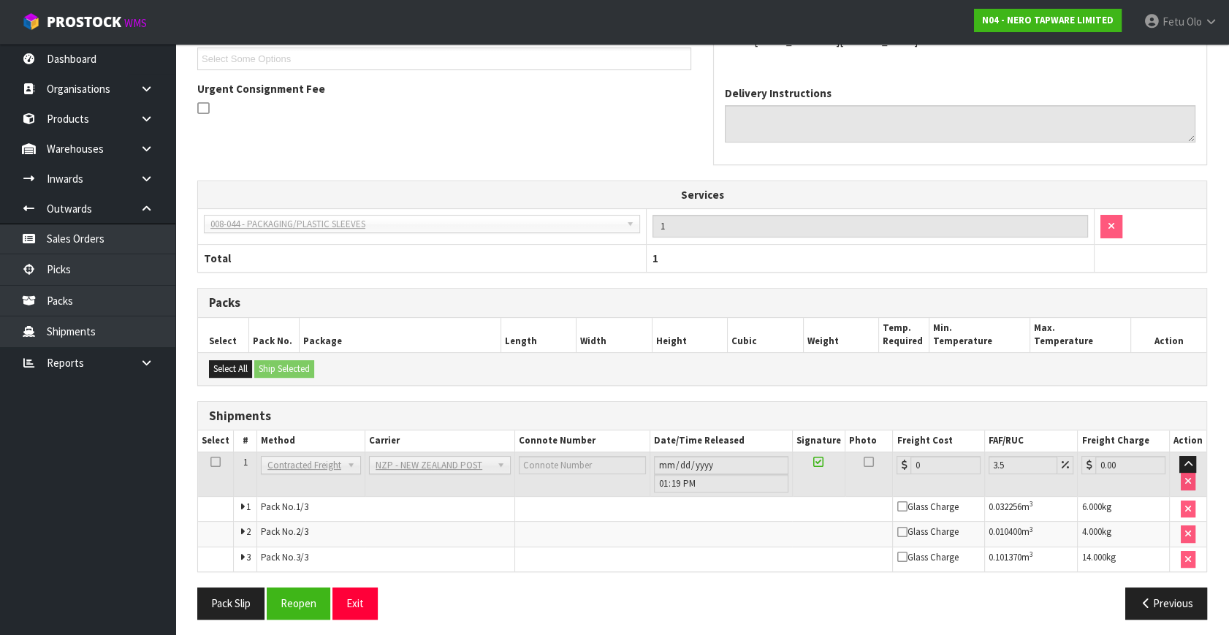
scroll to position [423, 0]
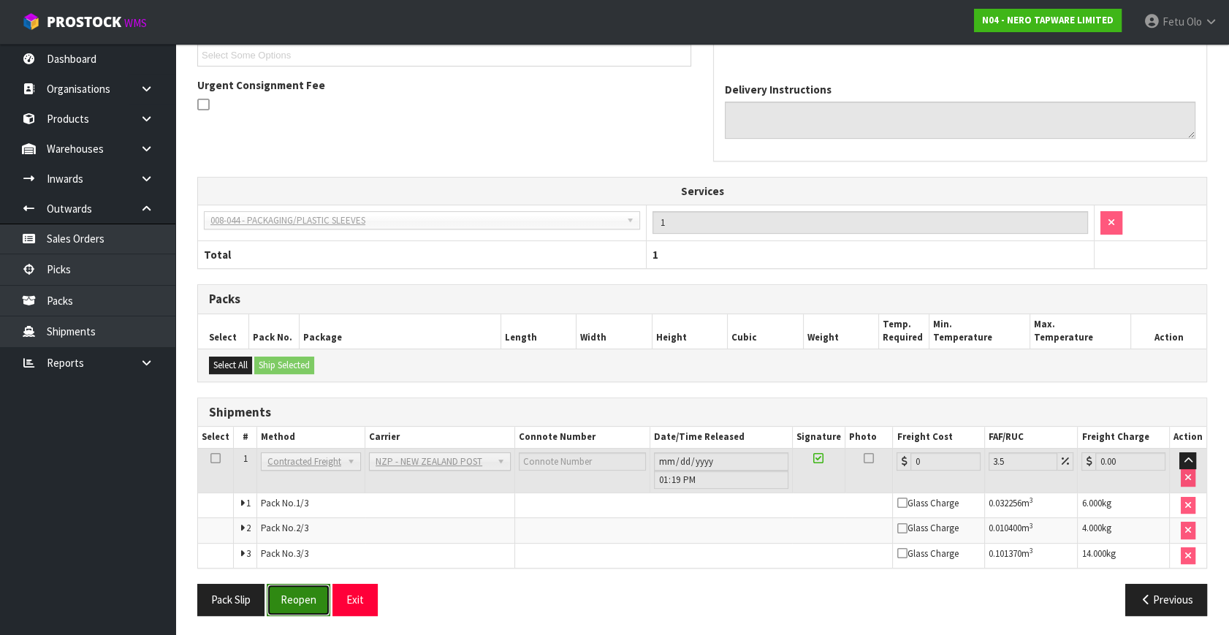
click at [301, 594] on button "Reopen" at bounding box center [299, 599] width 64 height 31
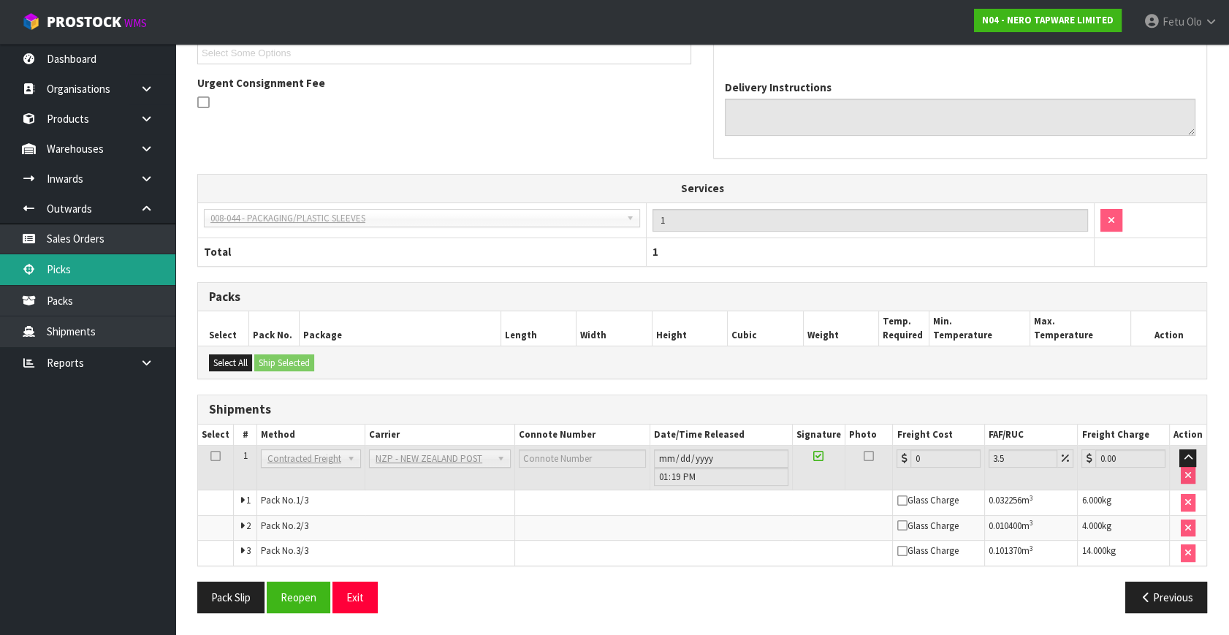
scroll to position [0, 0]
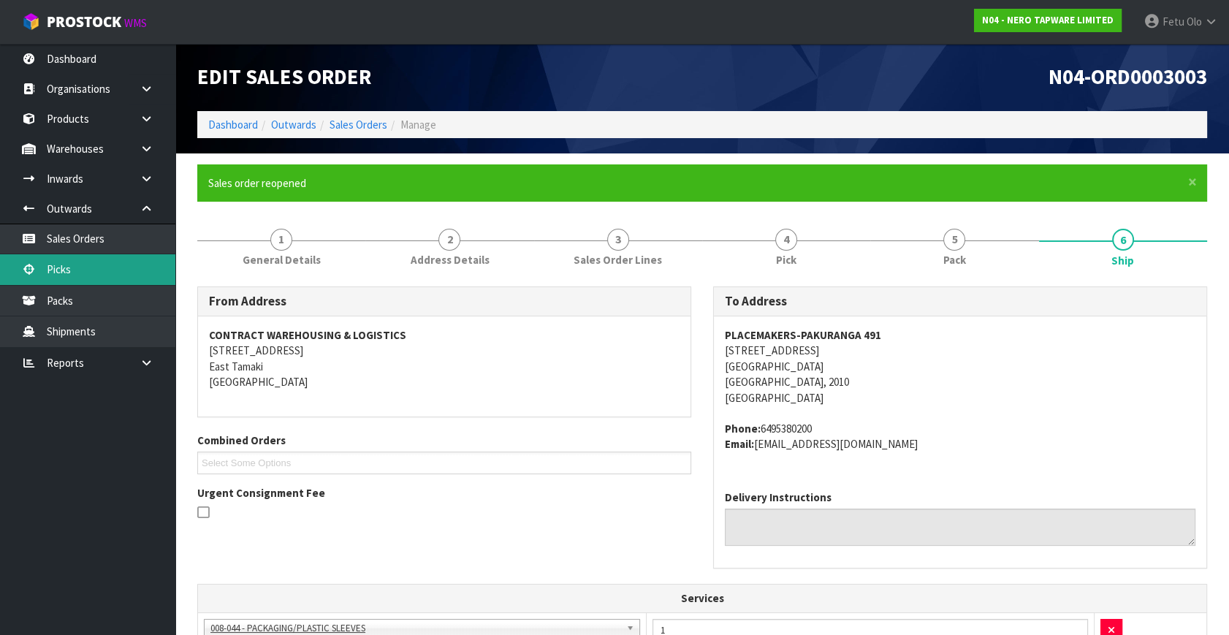
click at [69, 266] on link "Picks" at bounding box center [87, 269] width 175 height 30
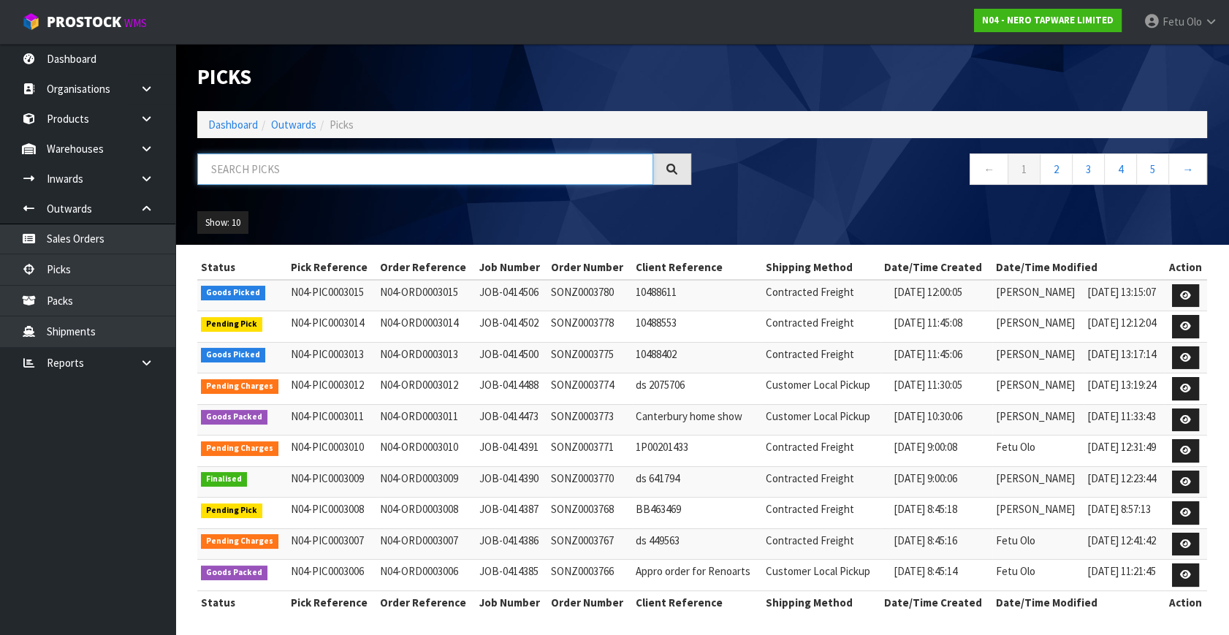
click at [287, 173] on input "text" at bounding box center [425, 169] width 456 height 31
click at [292, 171] on input "text" at bounding box center [425, 169] width 456 height 31
click at [364, 165] on input "text" at bounding box center [425, 169] width 456 height 31
drag, startPoint x: 364, startPoint y: 165, endPoint x: 524, endPoint y: 118, distance: 166.8
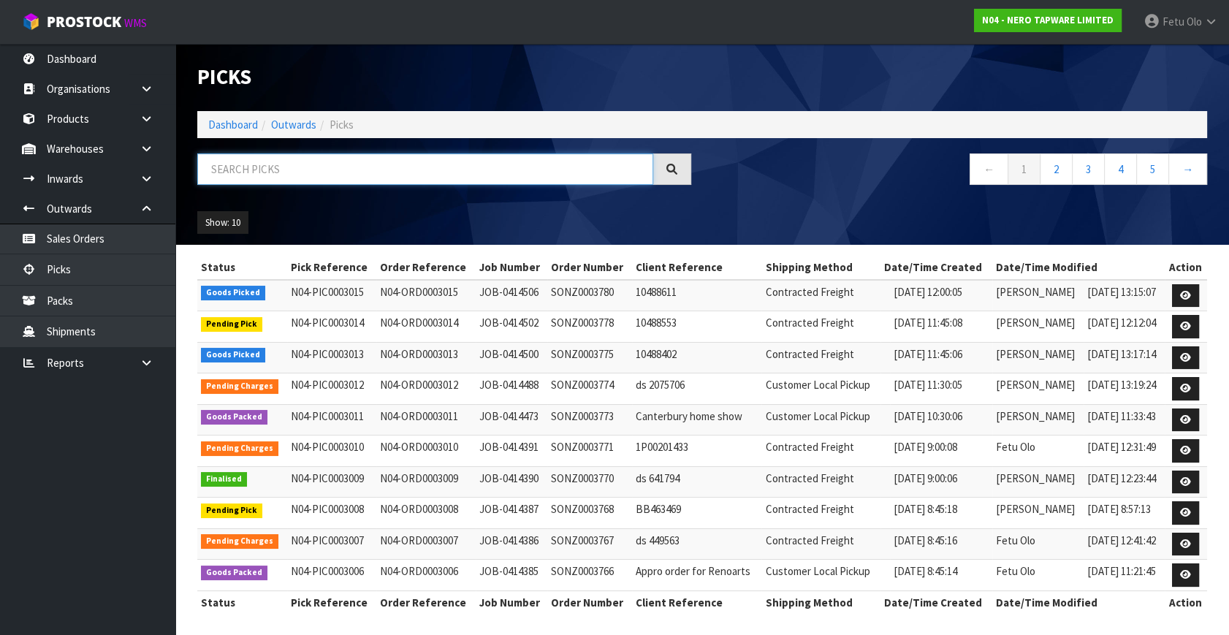
click at [363, 161] on input "text" at bounding box center [425, 169] width 456 height 31
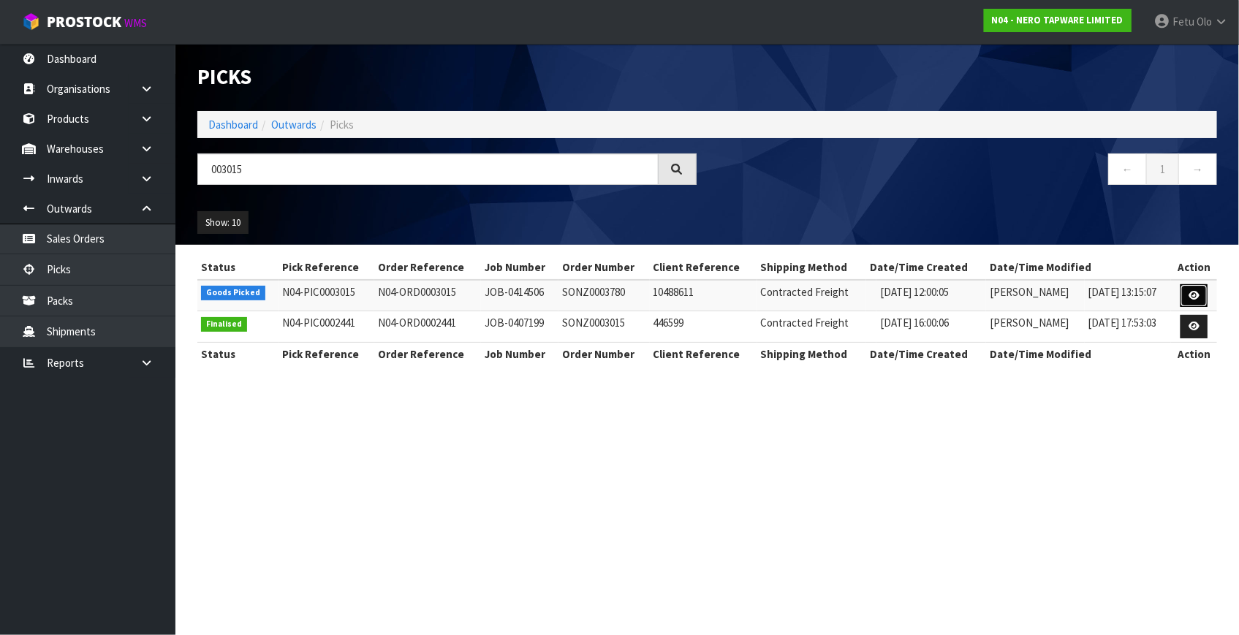
drag, startPoint x: 1197, startPoint y: 301, endPoint x: 1238, endPoint y: 322, distance: 45.4
click at [1199, 302] on link at bounding box center [1193, 295] width 27 height 23
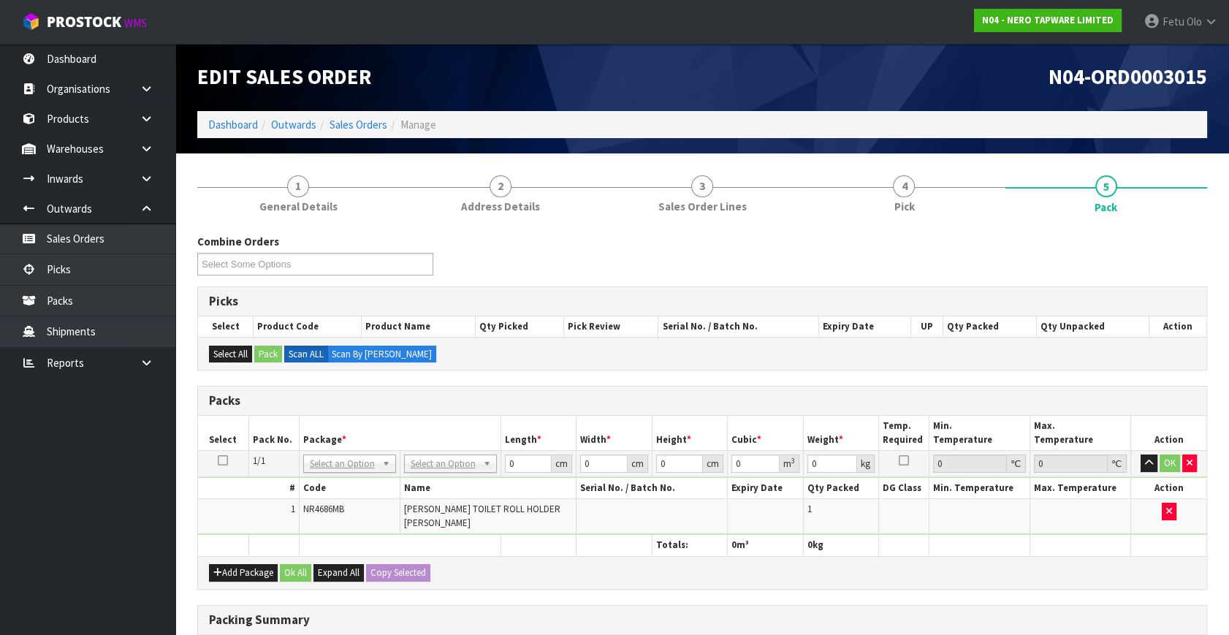
drag, startPoint x: 363, startPoint y: 463, endPoint x: 358, endPoint y: 475, distance: 12.5
drag, startPoint x: 352, startPoint y: 482, endPoint x: 350, endPoint y: 464, distance: 18.4
click at [350, 464] on div "Select an Option NONE 007-001 007-002 007-004 007-009 007-013 007-014 007-015 0…" at bounding box center [349, 462] width 93 height 18
drag, startPoint x: 350, startPoint y: 464, endPoint x: 314, endPoint y: 480, distance: 39.9
click at [314, 480] on input "text" at bounding box center [349, 483] width 86 height 18
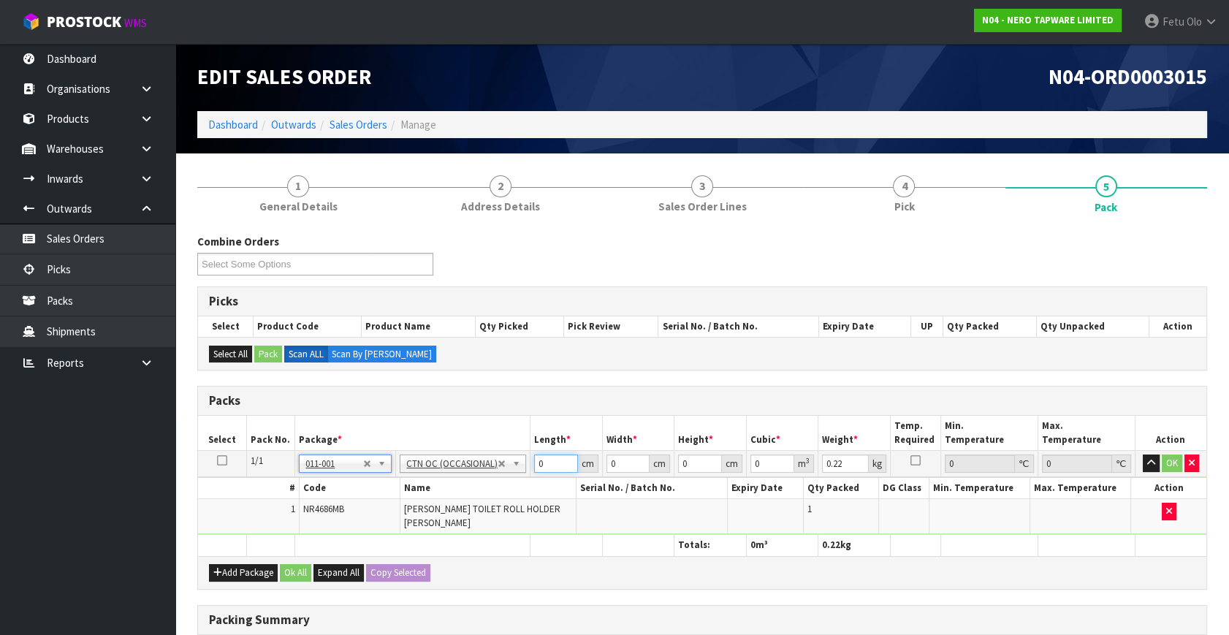
drag, startPoint x: 528, startPoint y: 470, endPoint x: 485, endPoint y: 493, distance: 48.7
click at [485, 493] on tbody "1/1 NONE 007-001 007-002 007-004 007-009 007-013 007-014 007-015 007-017 007-01…" at bounding box center [702, 493] width 1009 height 84
click button "OK" at bounding box center [1172, 464] width 20 height 18
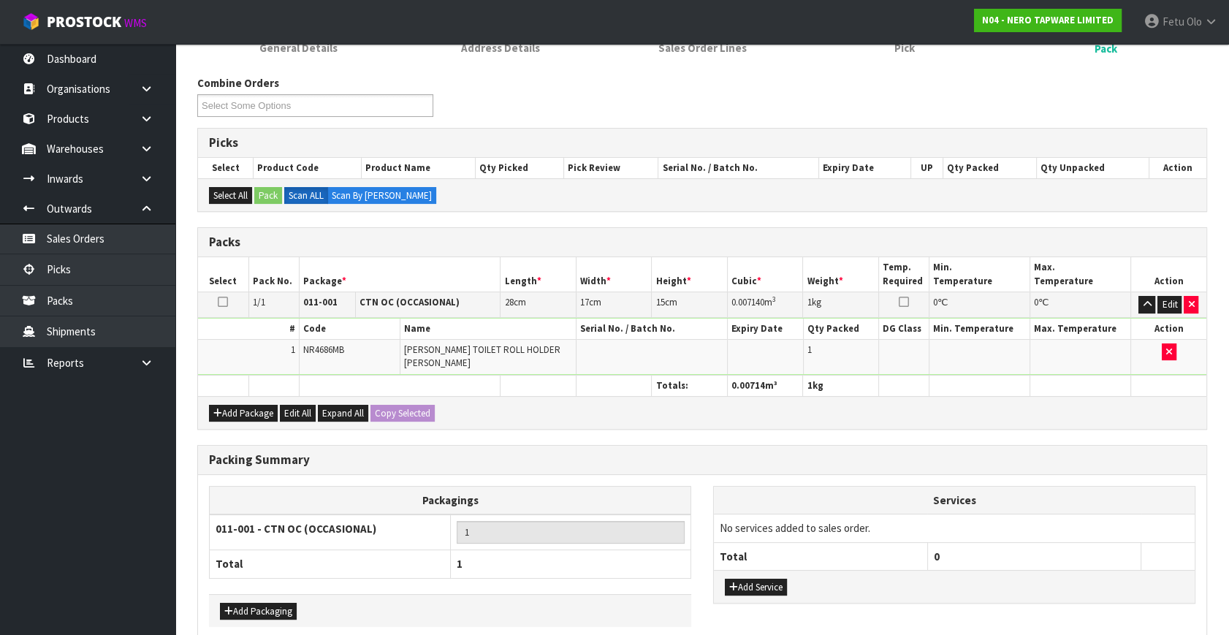
scroll to position [218, 0]
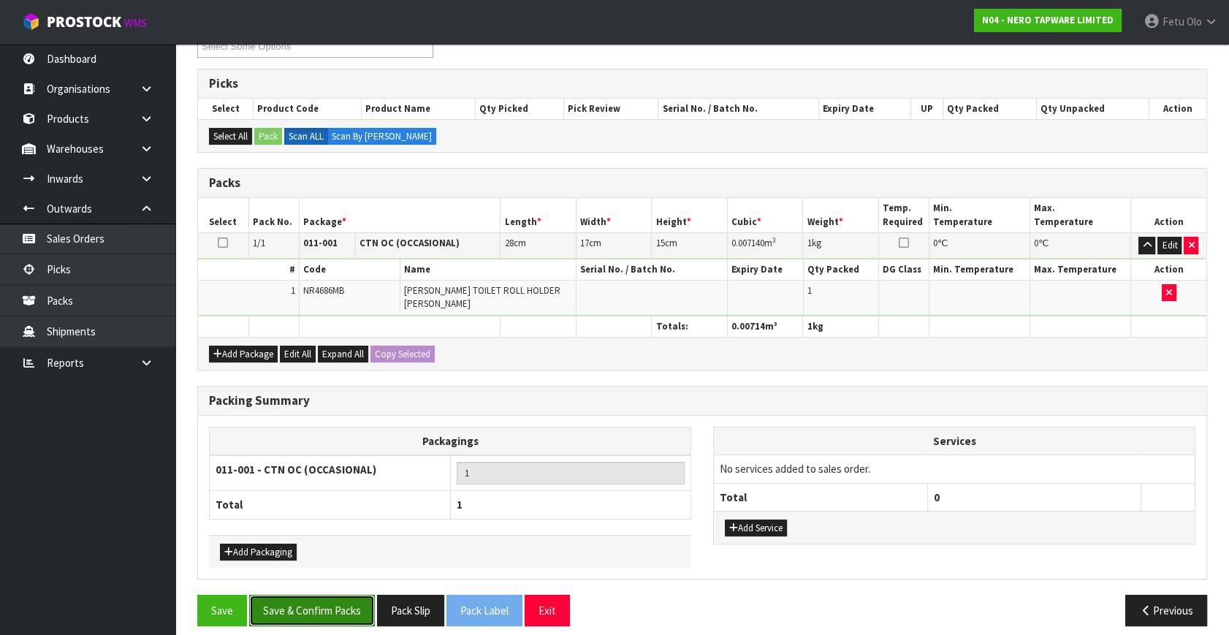
click at [300, 595] on button "Save & Confirm Packs" at bounding box center [312, 610] width 126 height 31
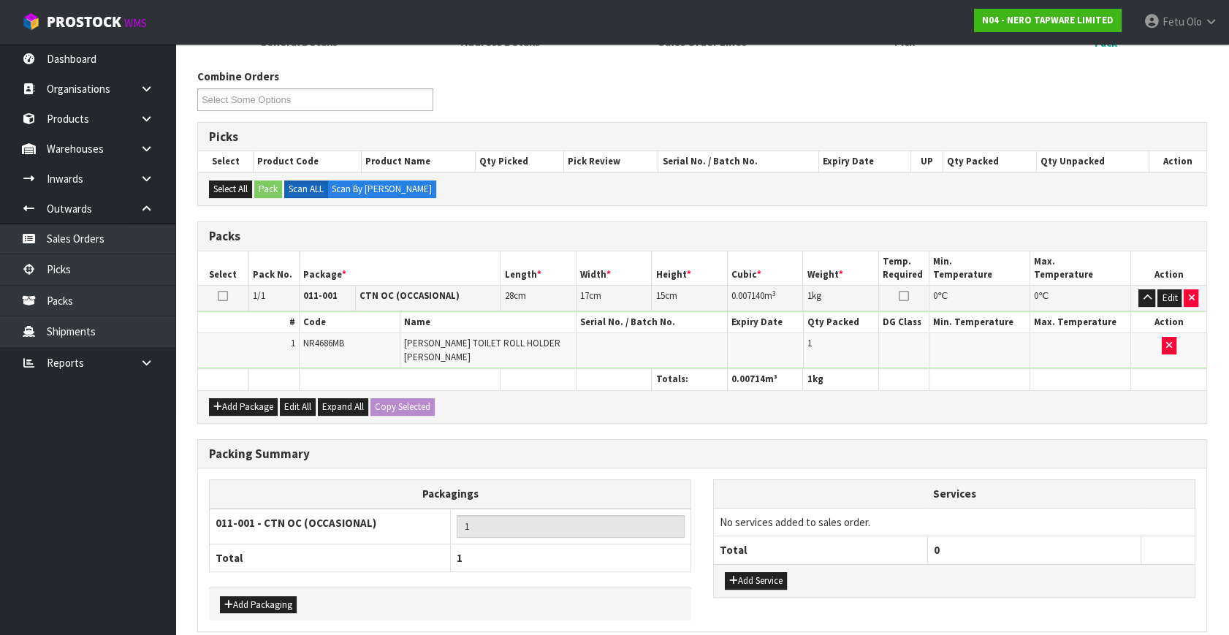
scroll to position [0, 0]
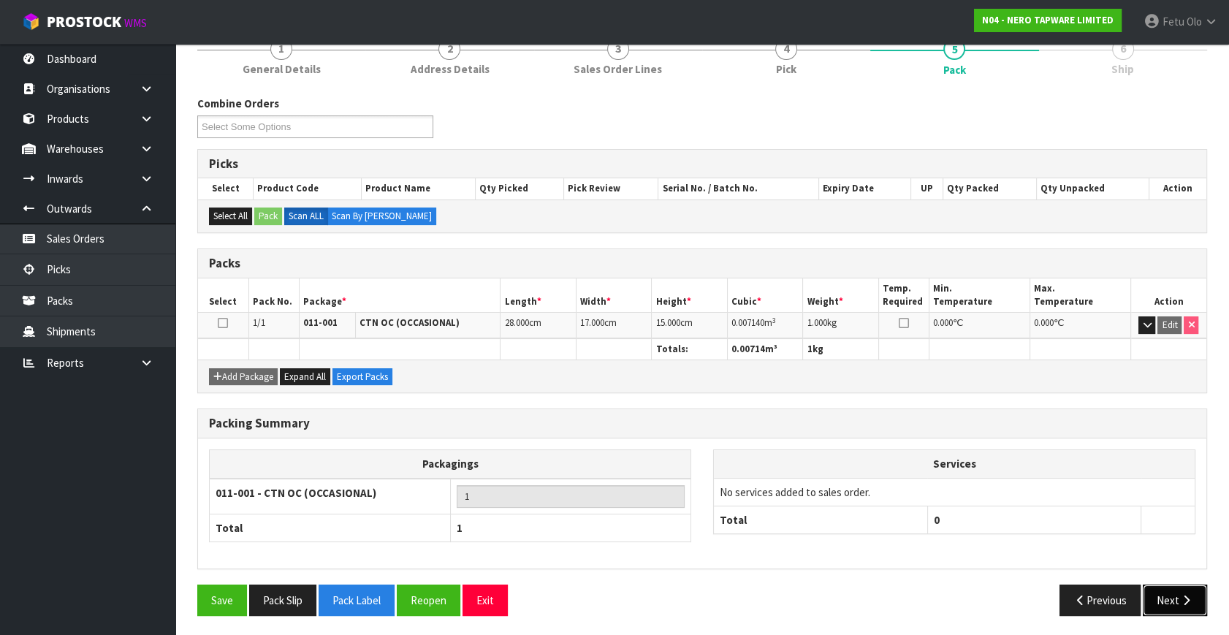
click at [1168, 602] on button "Next" at bounding box center [1175, 600] width 64 height 31
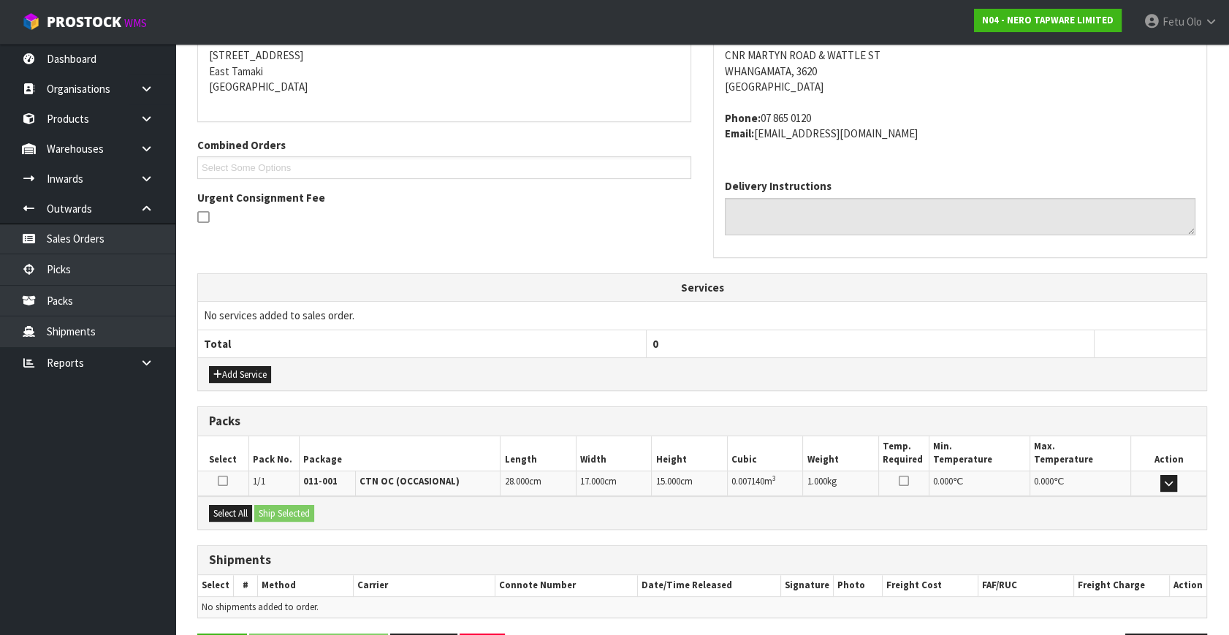
scroll to position [344, 0]
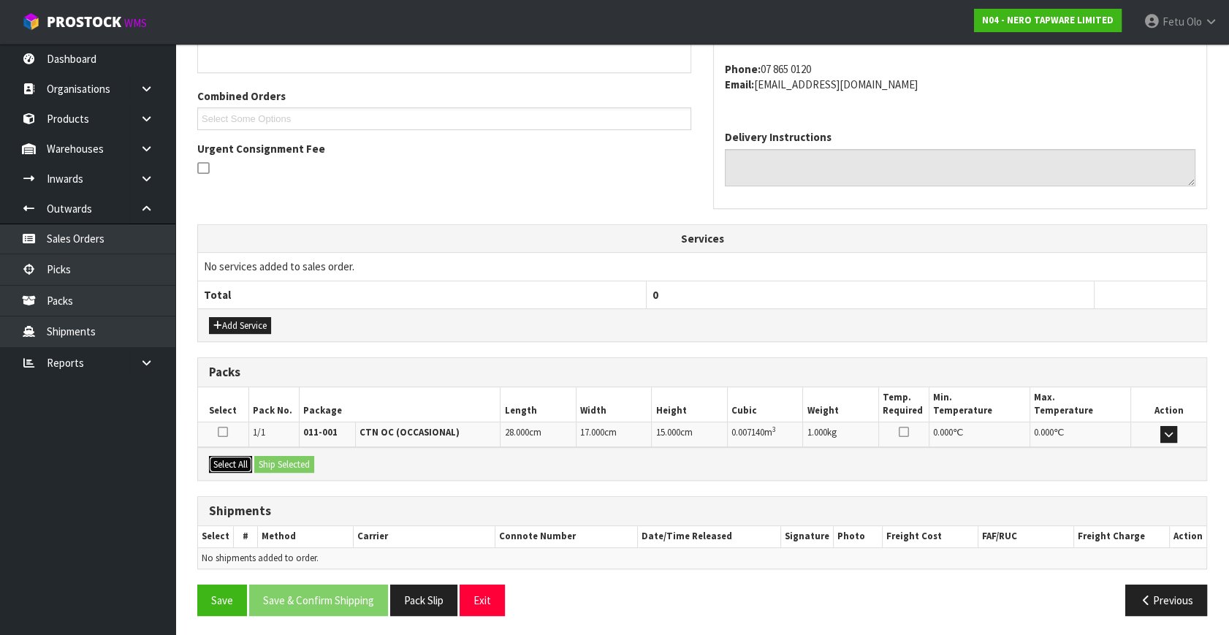
click at [235, 463] on button "Select All" at bounding box center [230, 465] width 43 height 18
click at [312, 468] on button "Ship Selected" at bounding box center [284, 465] width 60 height 18
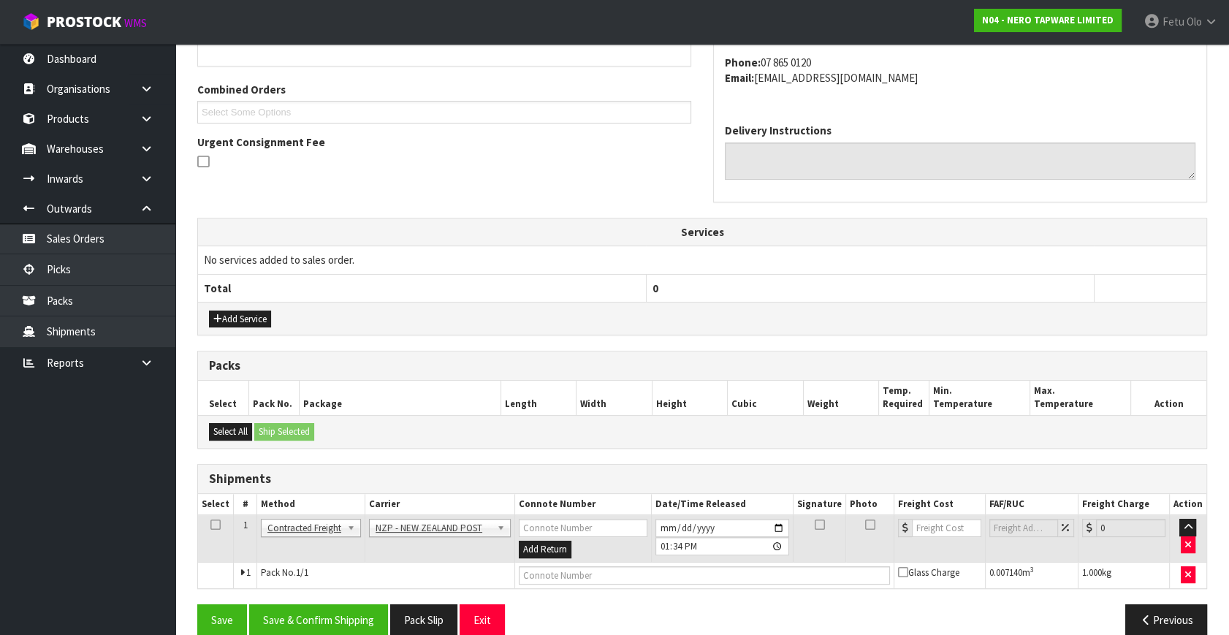
scroll to position [371, 0]
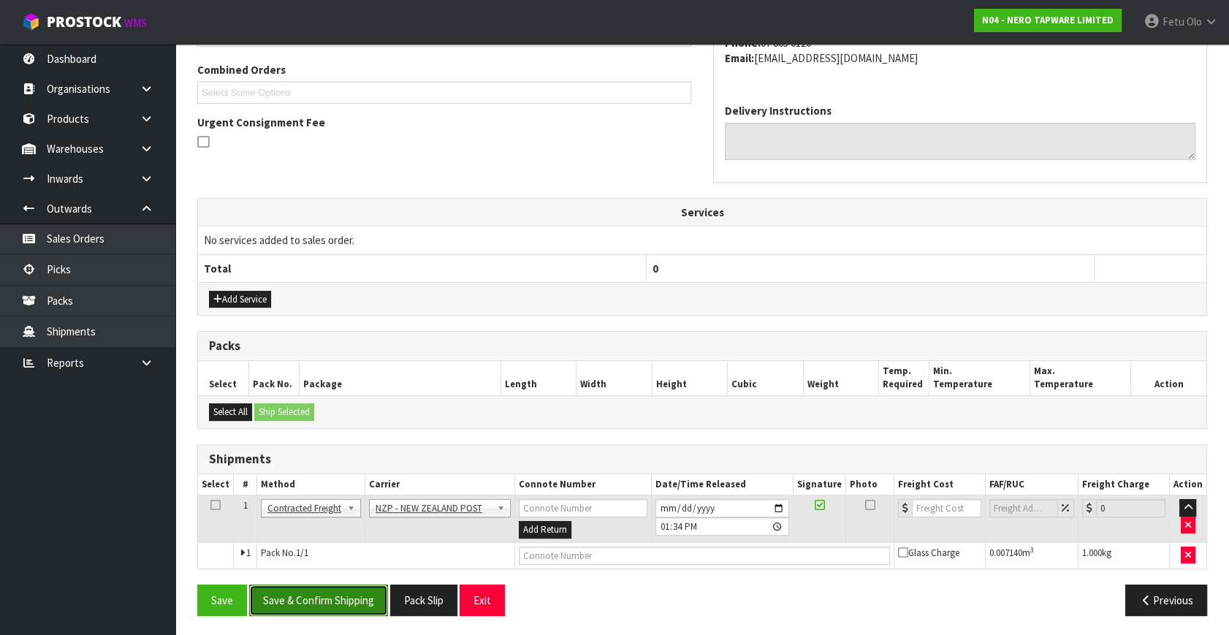
click at [343, 592] on button "Save & Confirm Shipping" at bounding box center [318, 600] width 139 height 31
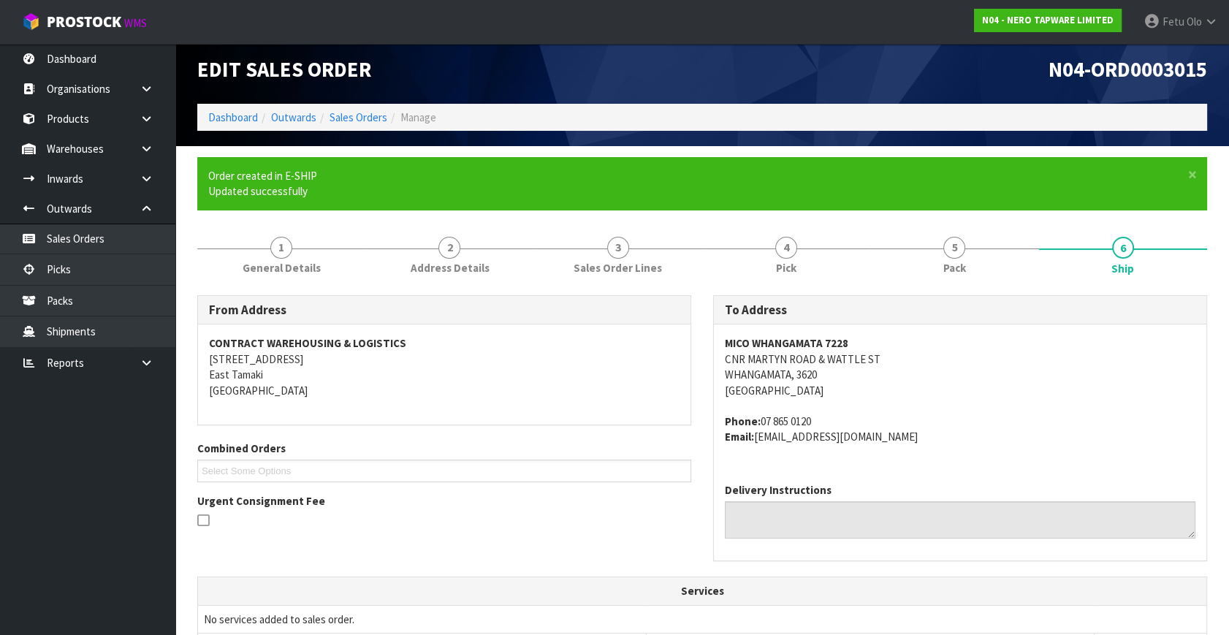
scroll to position [350, 0]
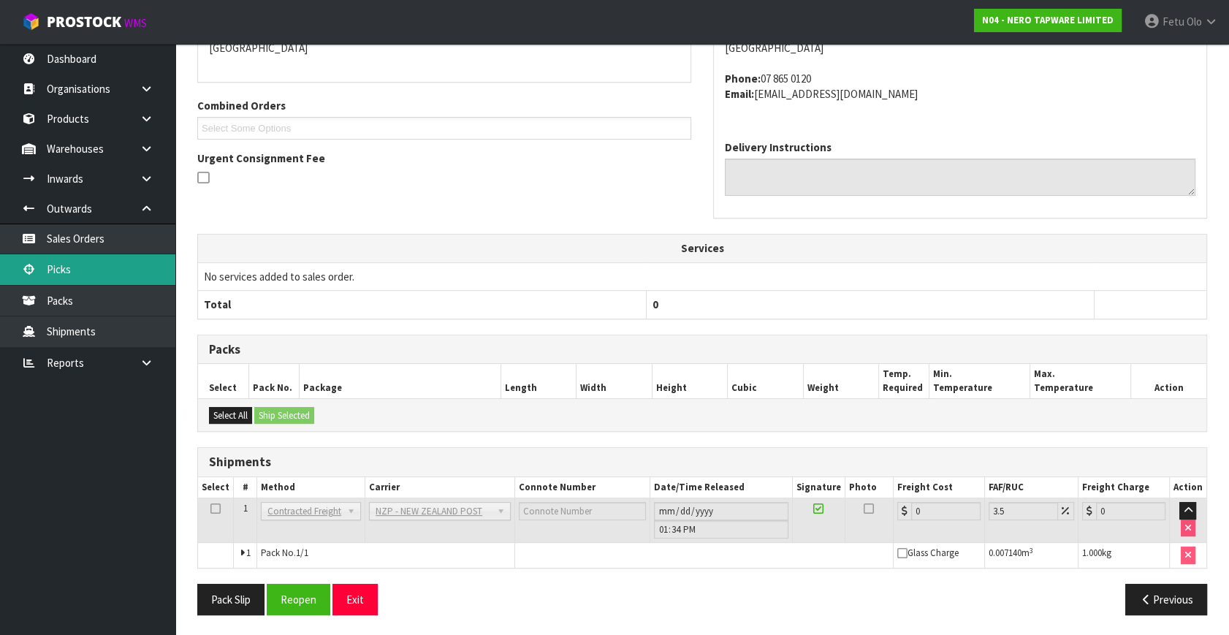
click at [87, 278] on link "Picks" at bounding box center [87, 269] width 175 height 30
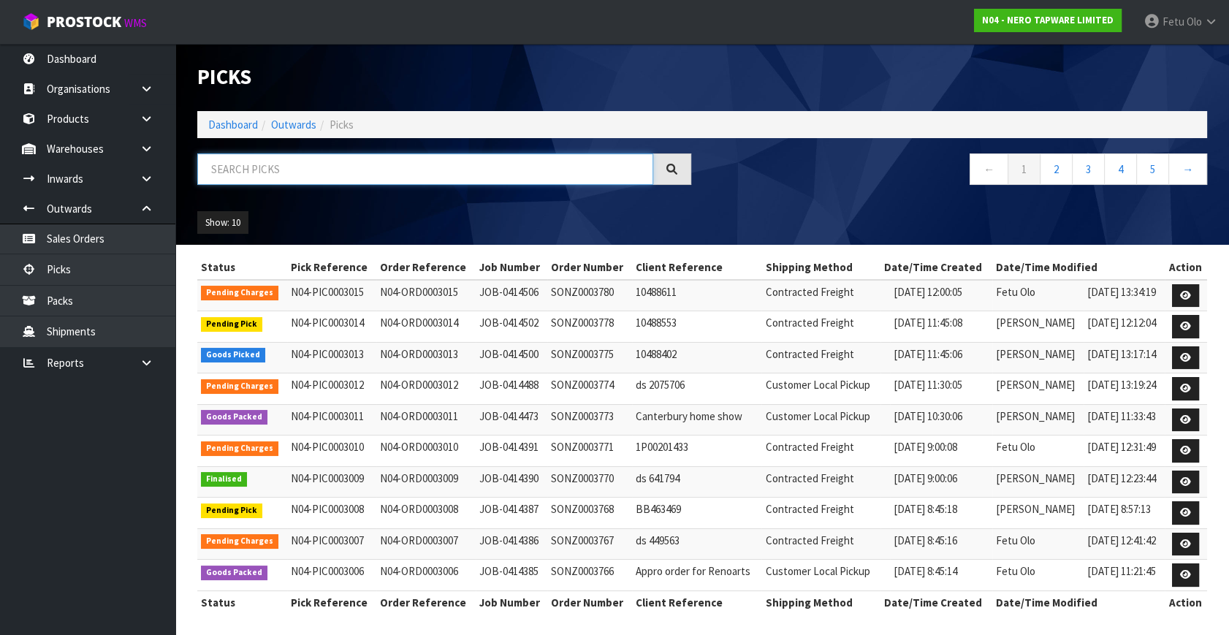
click at [436, 162] on input "text" at bounding box center [425, 169] width 456 height 31
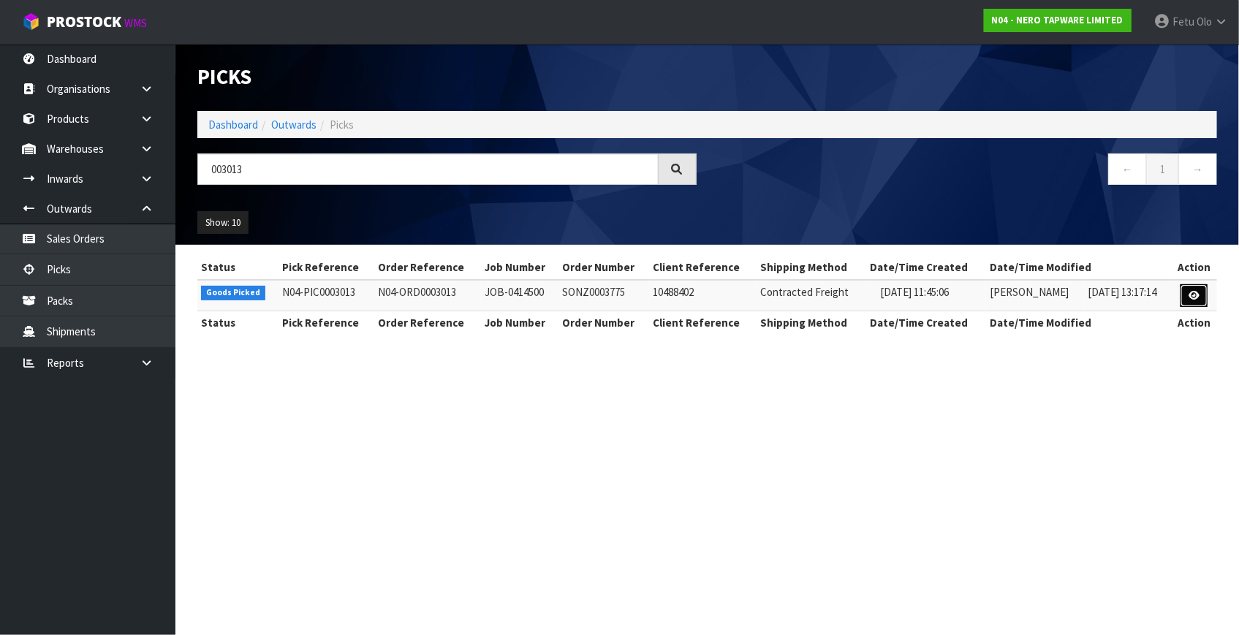
click at [1206, 290] on link at bounding box center [1193, 295] width 27 height 23
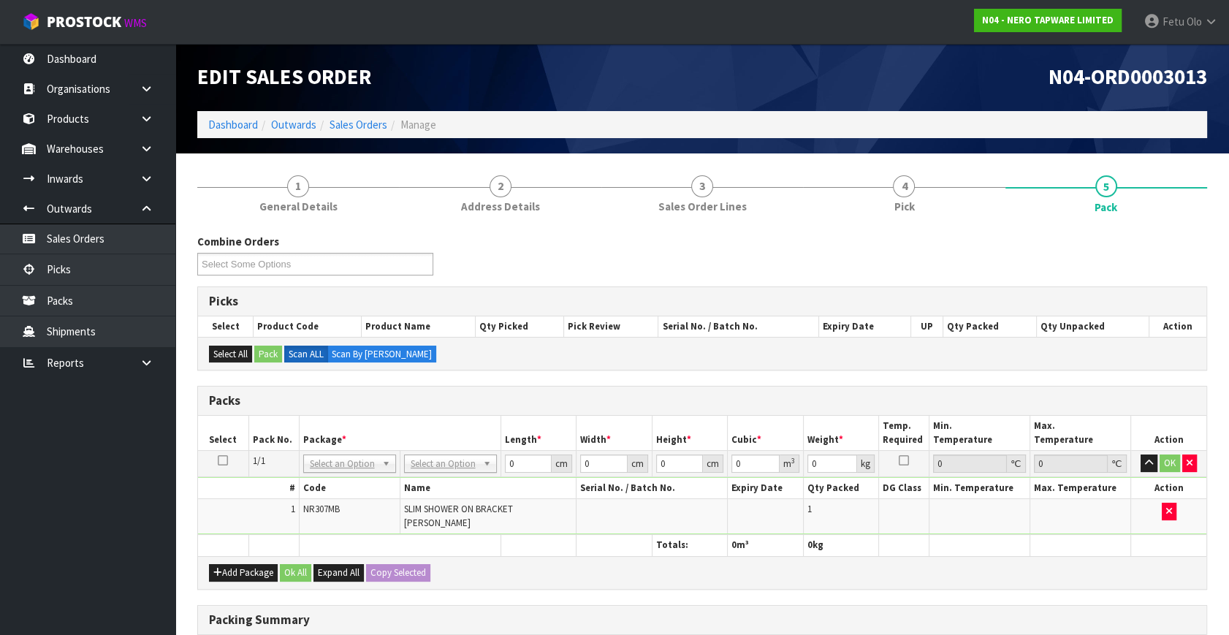
drag, startPoint x: 339, startPoint y: 469, endPoint x: 333, endPoint y: 477, distance: 9.4
click at [333, 477] on input "text" at bounding box center [349, 483] width 86 height 18
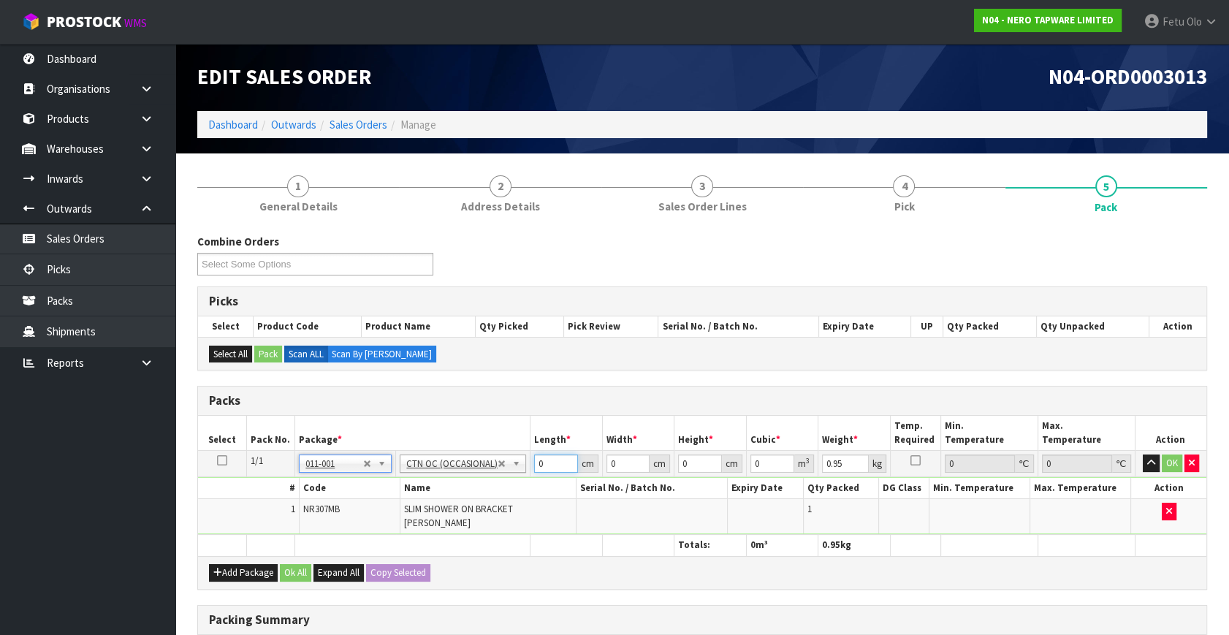
drag, startPoint x: 528, startPoint y: 474, endPoint x: 430, endPoint y: 507, distance: 103.1
click at [429, 507] on tbody "1/1 NONE 007-001 007-002 007-004 007-009 007-013 007-014 007-015 007-017 007-01…" at bounding box center [702, 493] width 1009 height 84
click at [1172, 461] on button "OK" at bounding box center [1172, 464] width 20 height 18
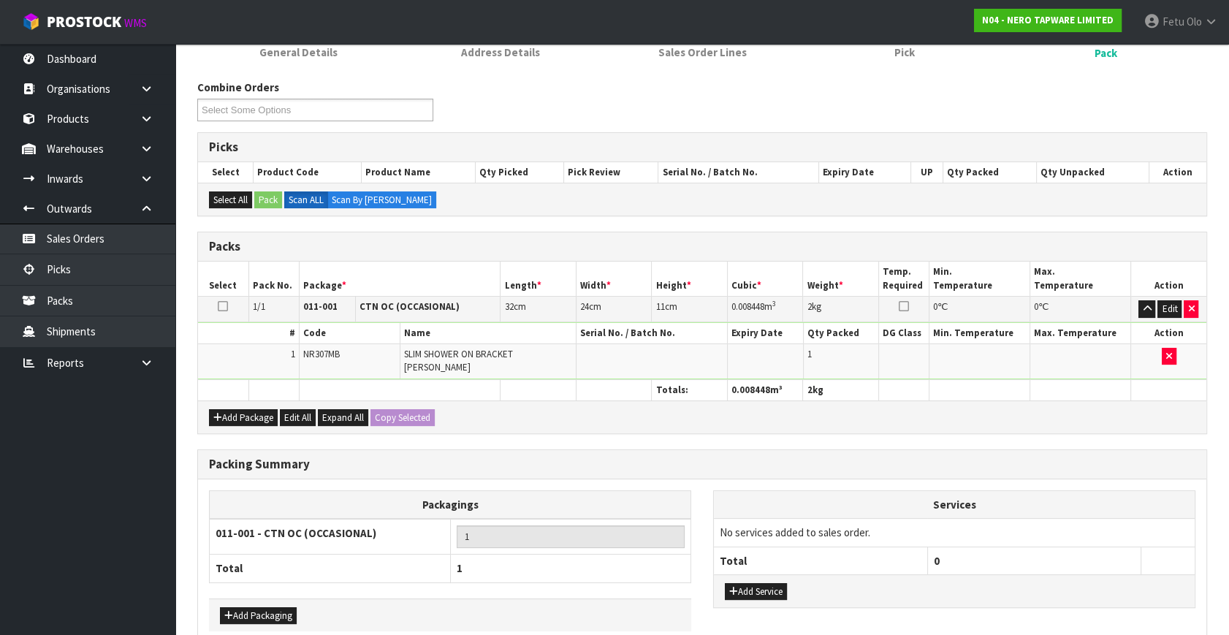
scroll to position [218, 0]
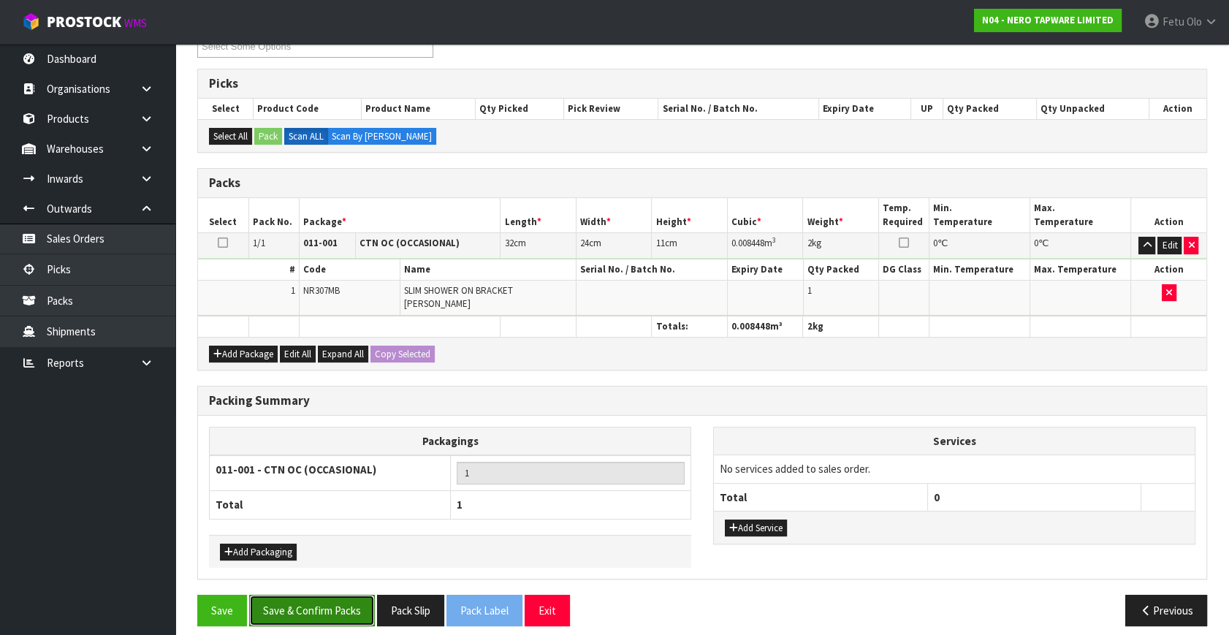
click at [307, 602] on button "Save & Confirm Packs" at bounding box center [312, 610] width 126 height 31
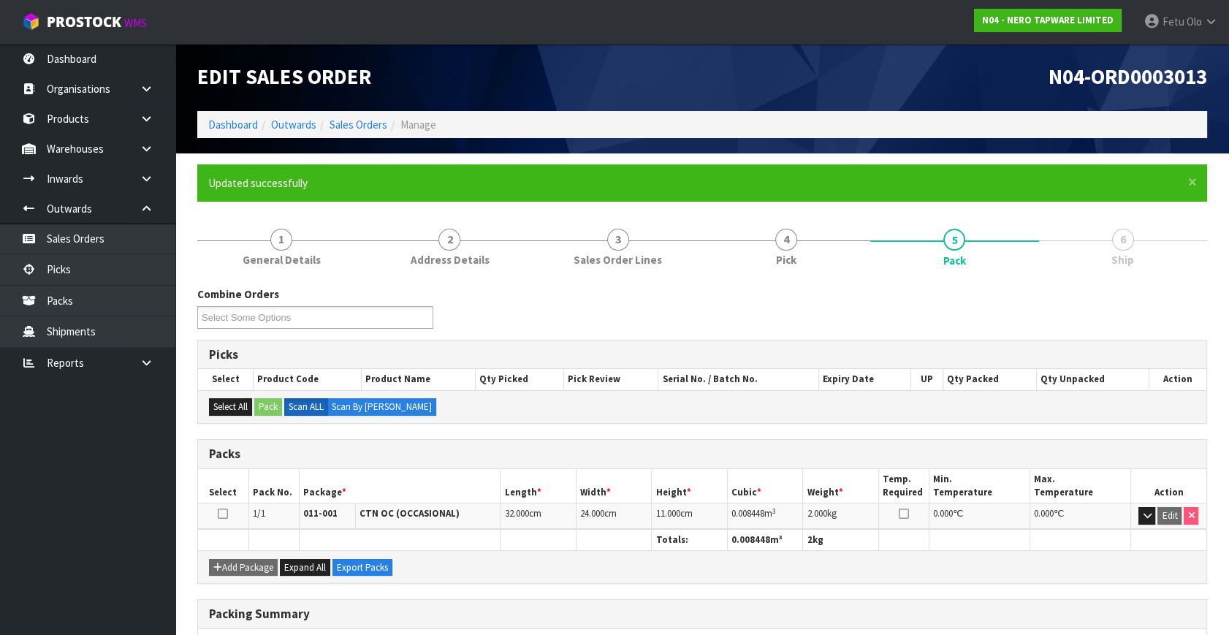
scroll to position [191, 0]
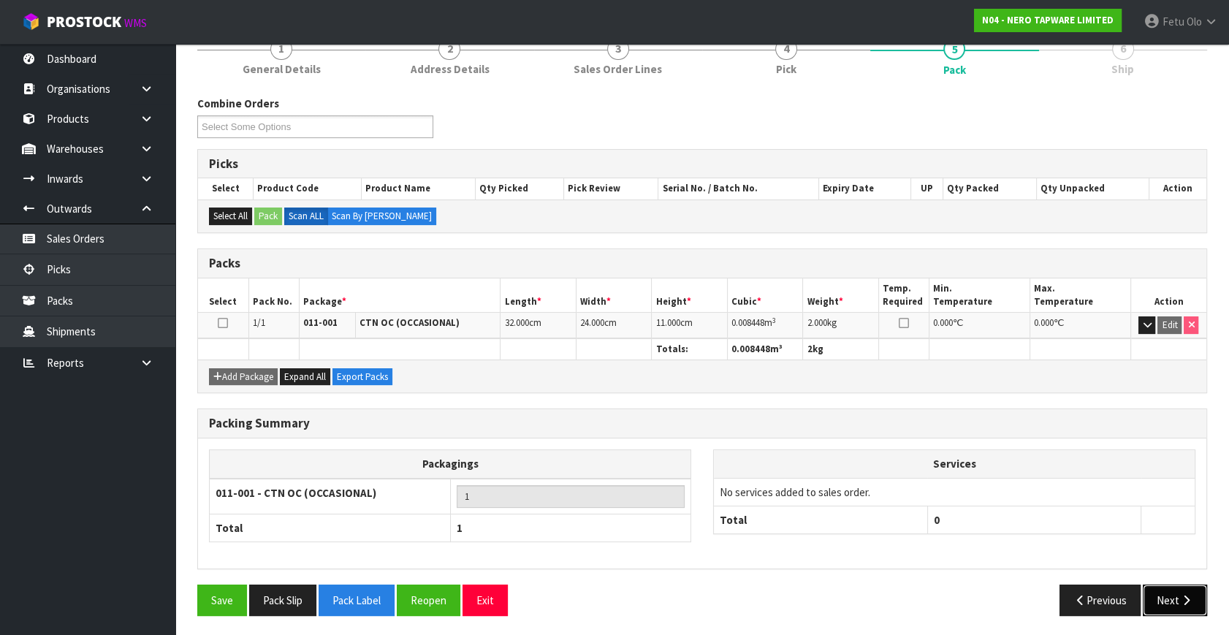
click at [1172, 596] on button "Next" at bounding box center [1175, 600] width 64 height 31
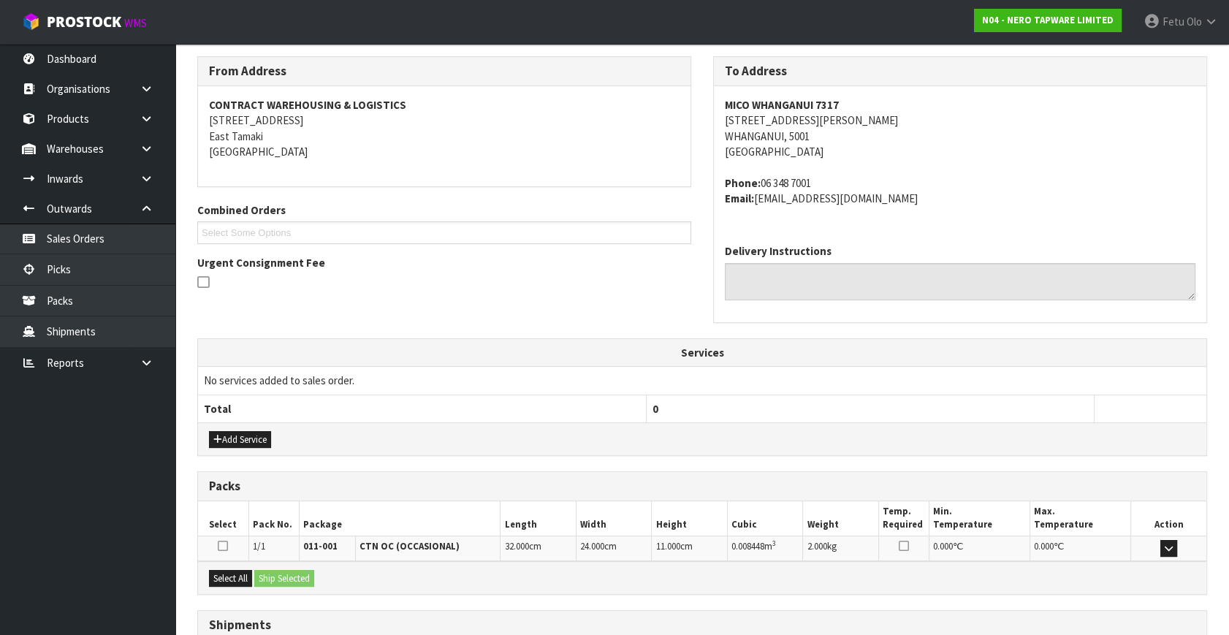
scroll to position [344, 0]
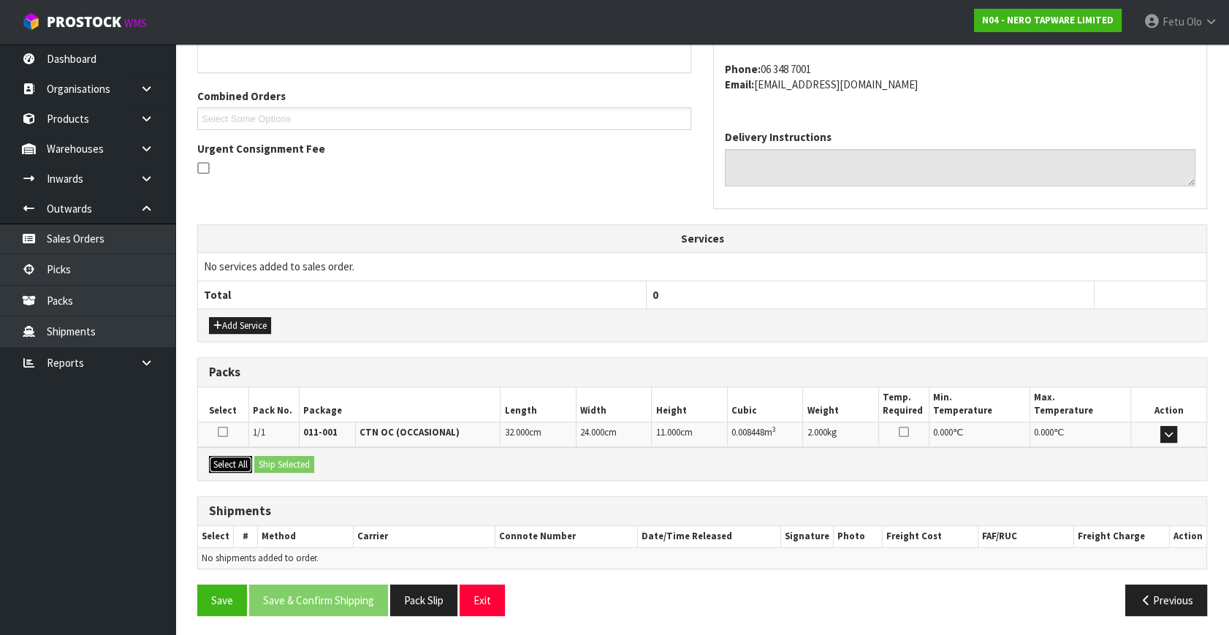
drag, startPoint x: 216, startPoint y: 466, endPoint x: 273, endPoint y: 460, distance: 58.0
click at [221, 465] on button "Select All" at bounding box center [230, 465] width 43 height 18
click at [273, 460] on button "Ship Selected" at bounding box center [284, 465] width 60 height 18
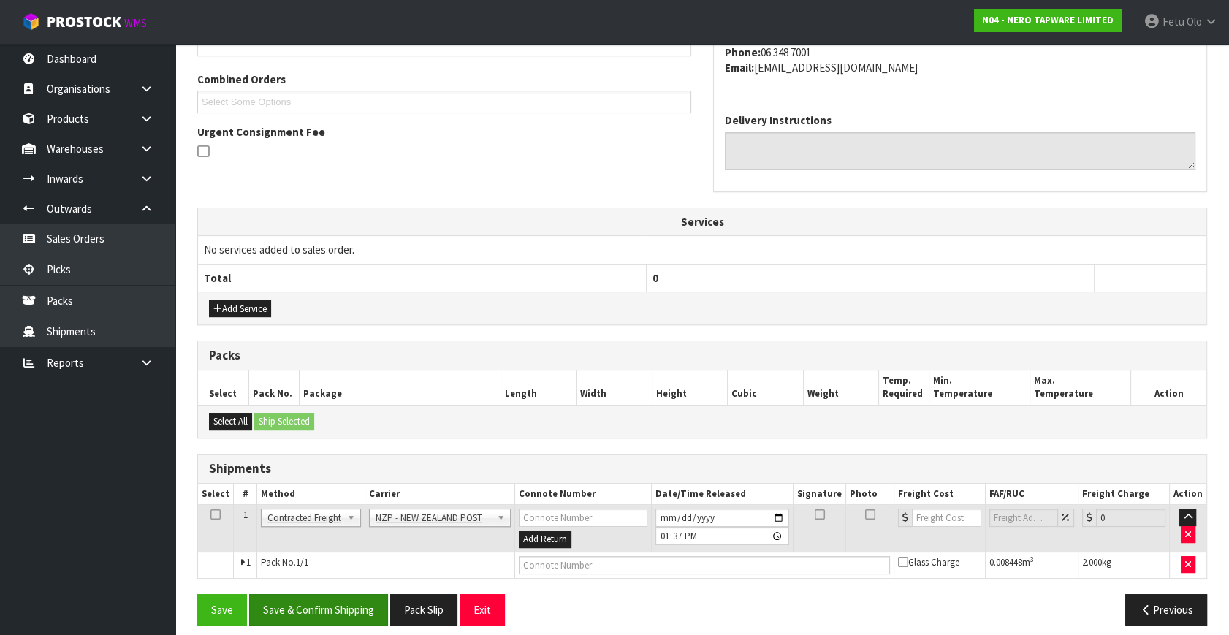
scroll to position [371, 0]
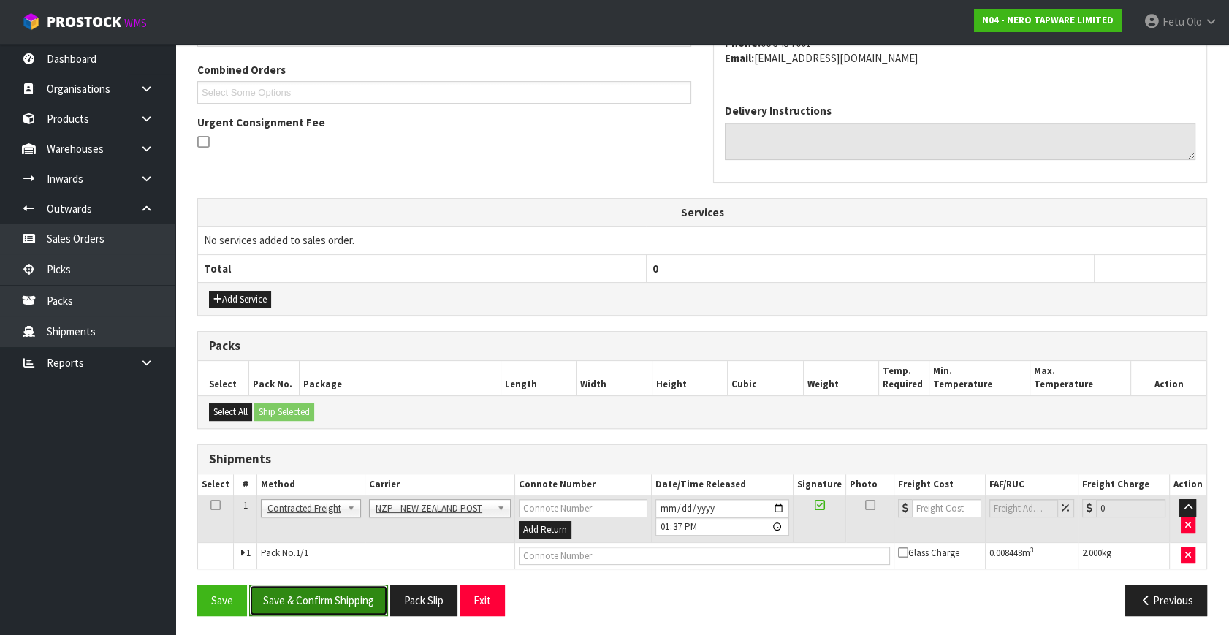
click at [351, 596] on button "Save & Confirm Shipping" at bounding box center [318, 600] width 139 height 31
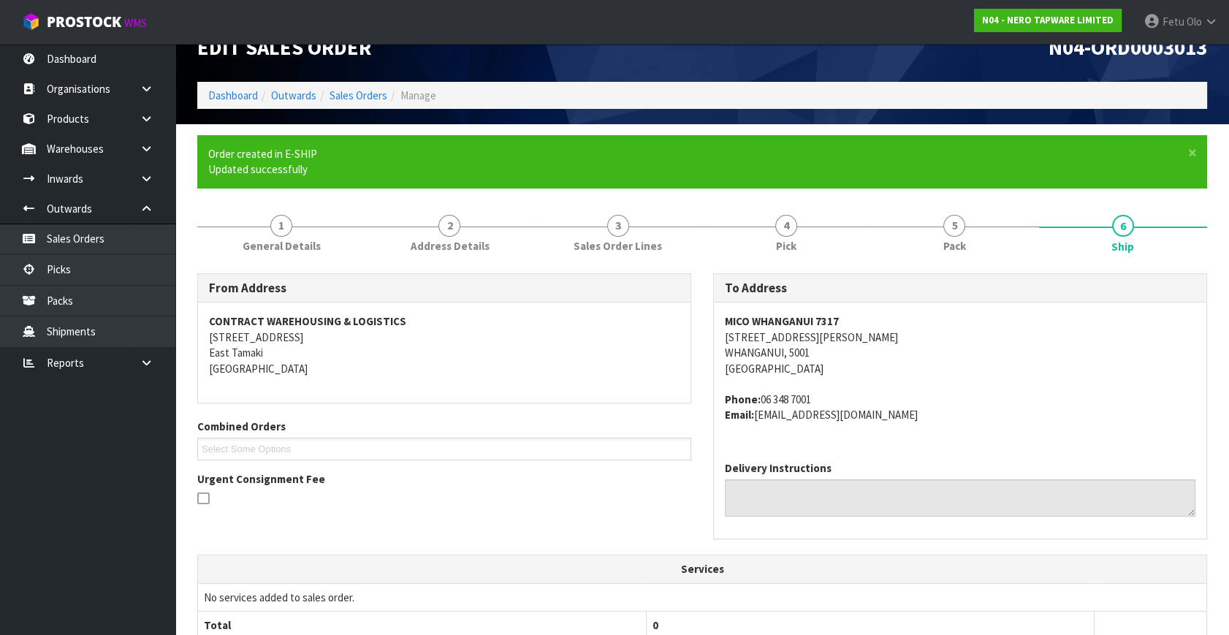
scroll to position [350, 0]
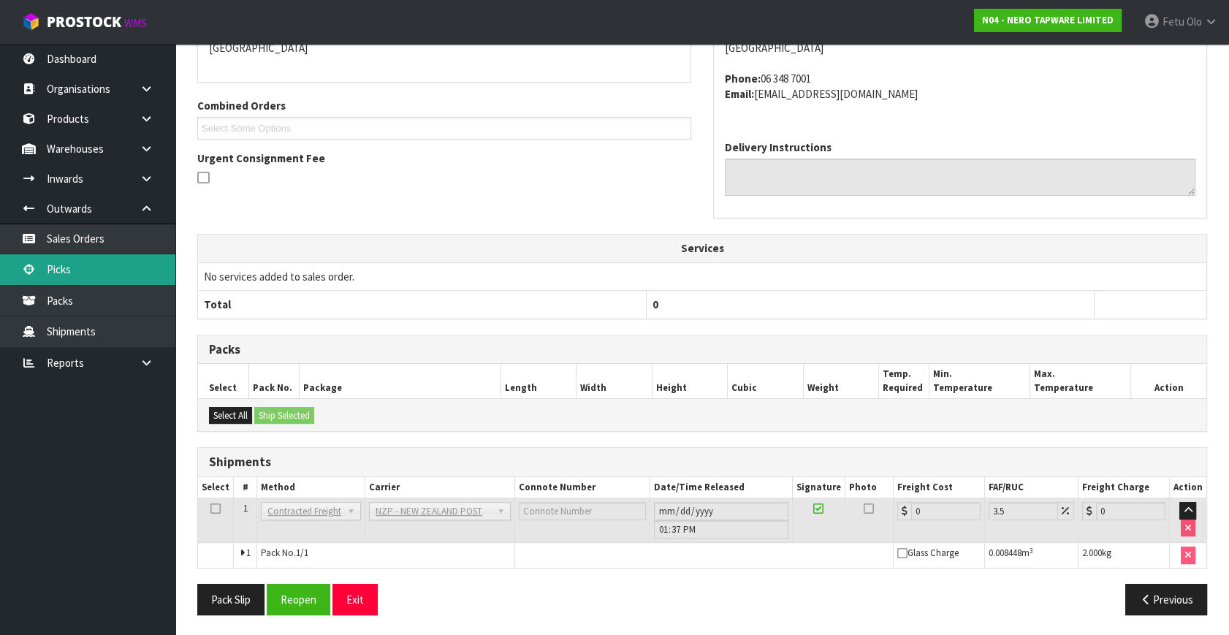
click at [99, 270] on link "Picks" at bounding box center [87, 269] width 175 height 30
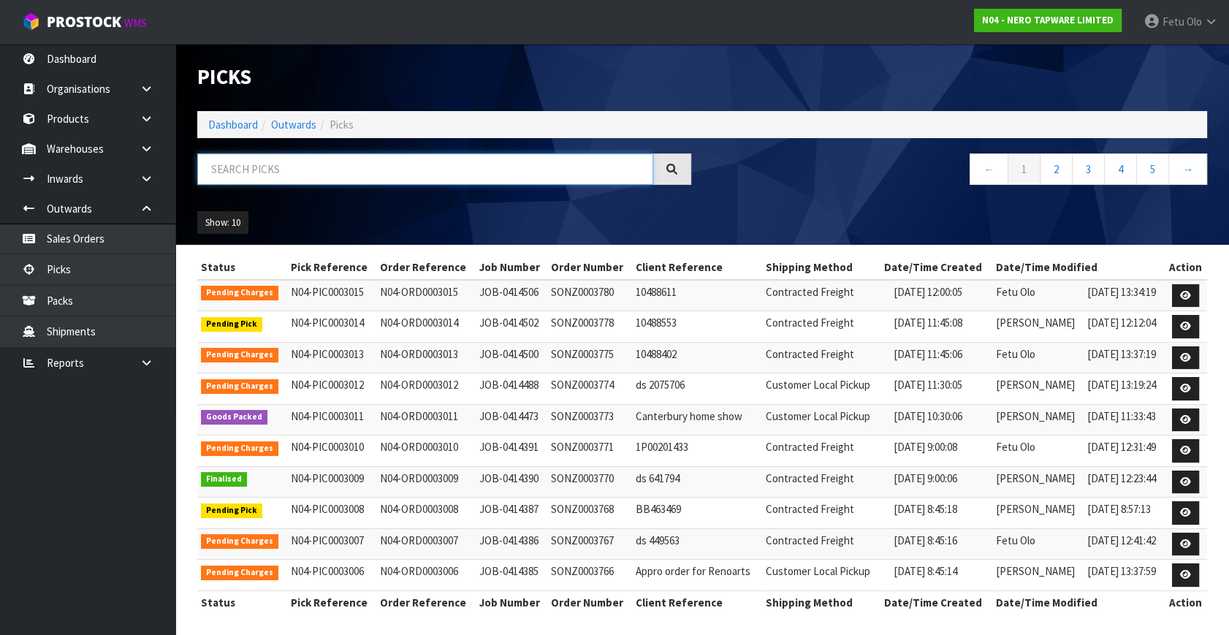
click at [367, 170] on input "text" at bounding box center [425, 169] width 456 height 31
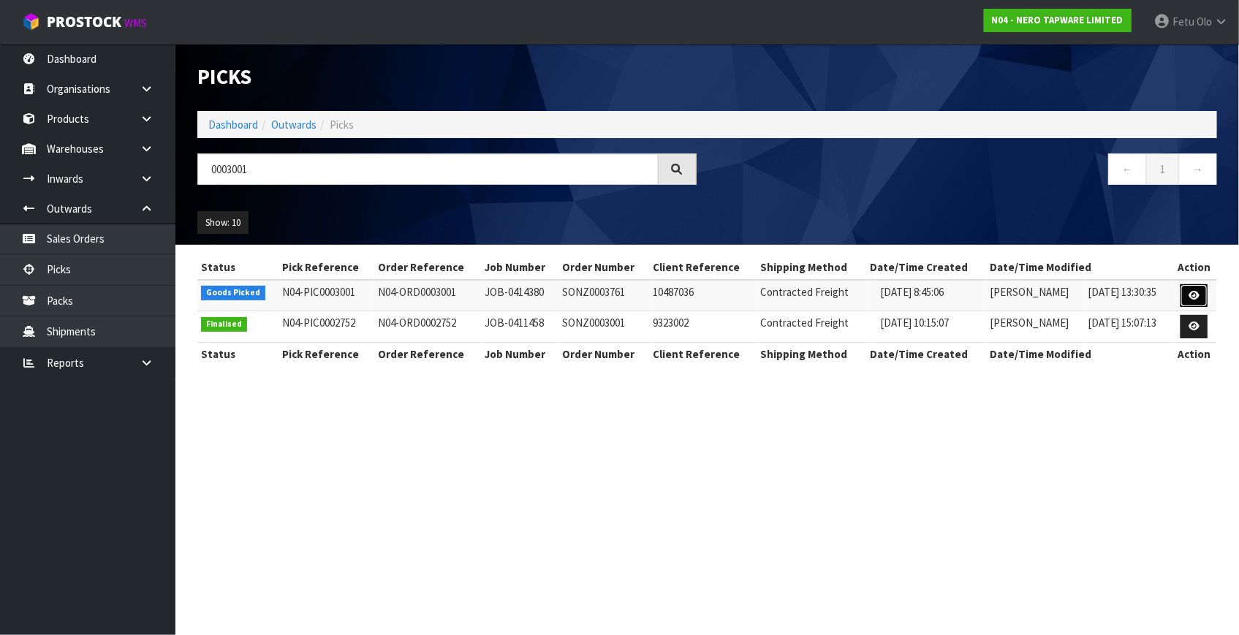
click at [1184, 291] on link at bounding box center [1193, 295] width 27 height 23
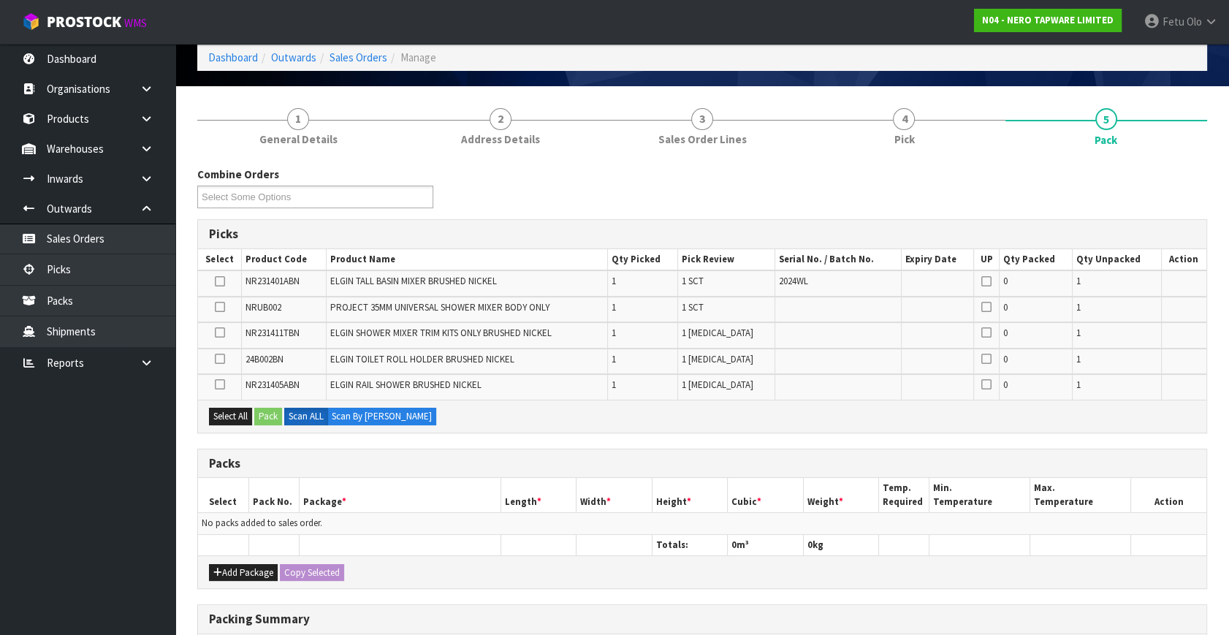
scroll to position [132, 0]
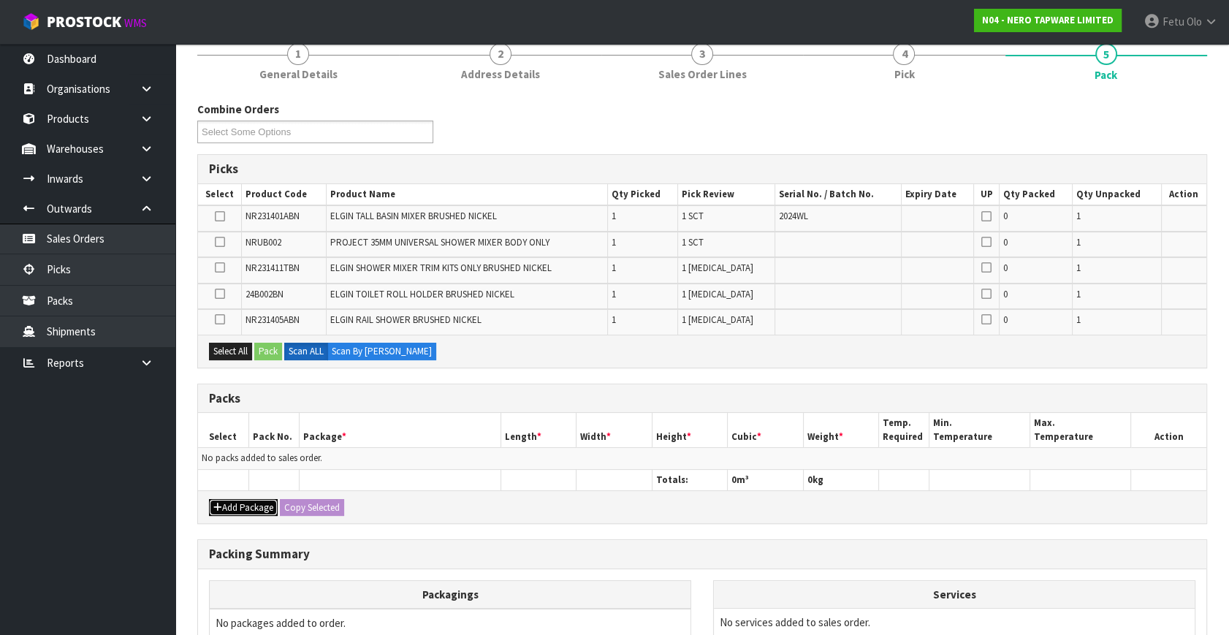
click at [239, 499] on button "Add Package" at bounding box center [243, 508] width 69 height 18
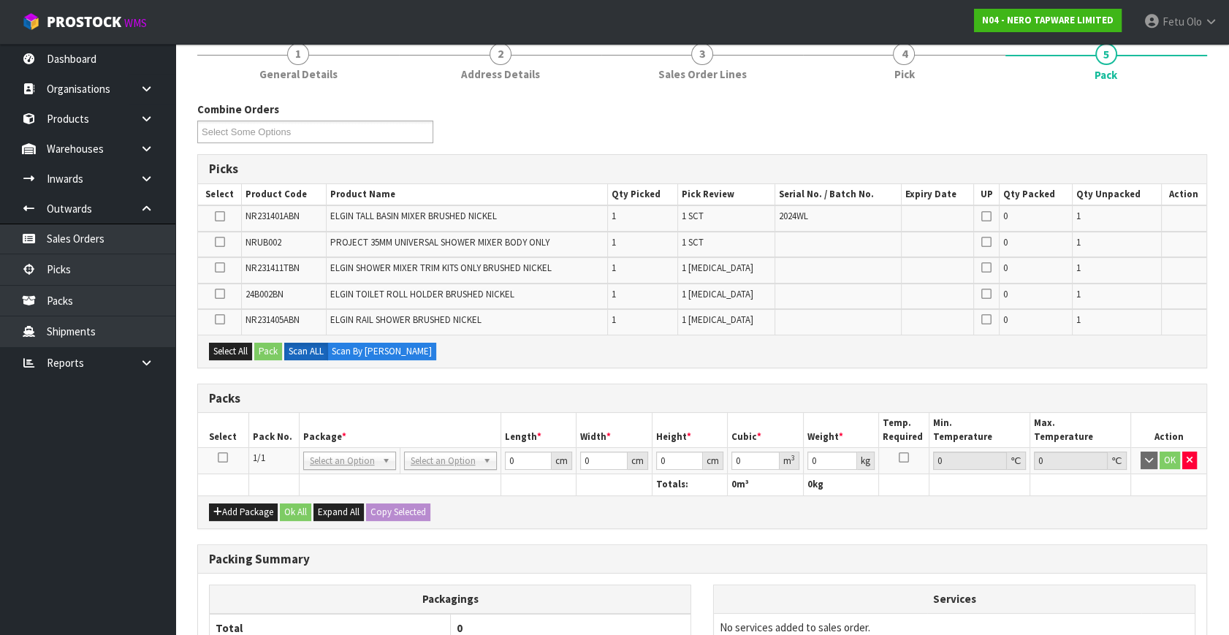
click at [230, 455] on td at bounding box center [223, 461] width 50 height 26
click at [496, 426] on th "Package *" at bounding box center [400, 430] width 202 height 34
click at [221, 458] on icon at bounding box center [223, 458] width 10 height 1
click at [343, 405] on div "Packs" at bounding box center [702, 398] width 1009 height 29
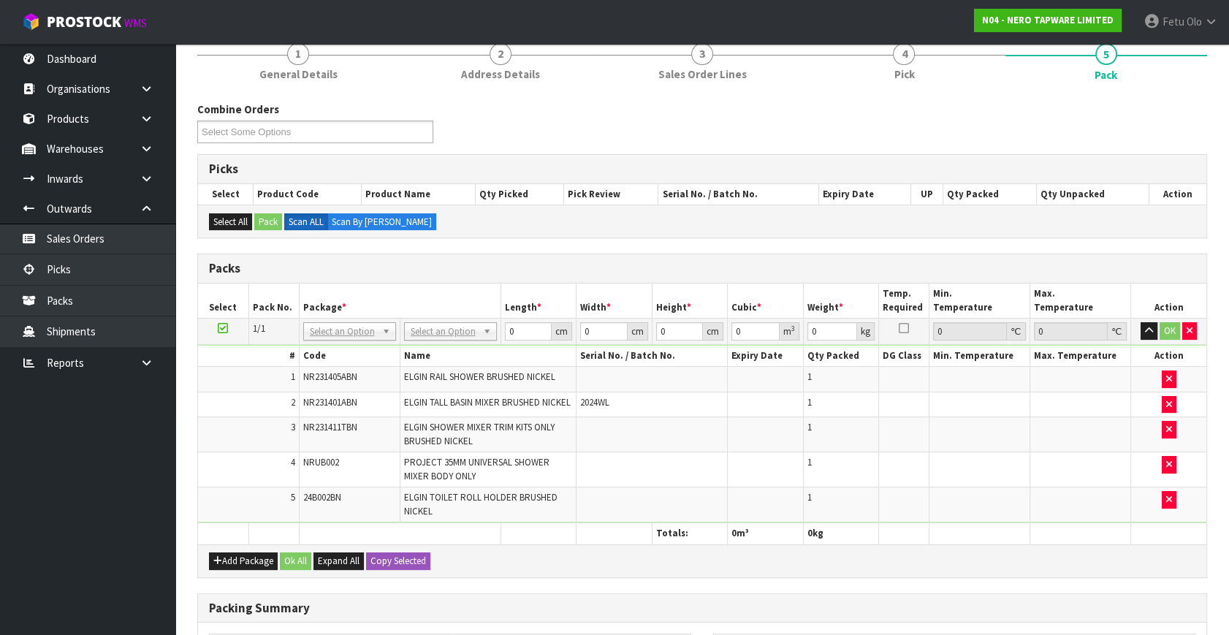
drag, startPoint x: 350, startPoint y: 325, endPoint x: 341, endPoint y: 356, distance: 32.1
click at [341, 352] on input "text" at bounding box center [349, 350] width 86 height 18
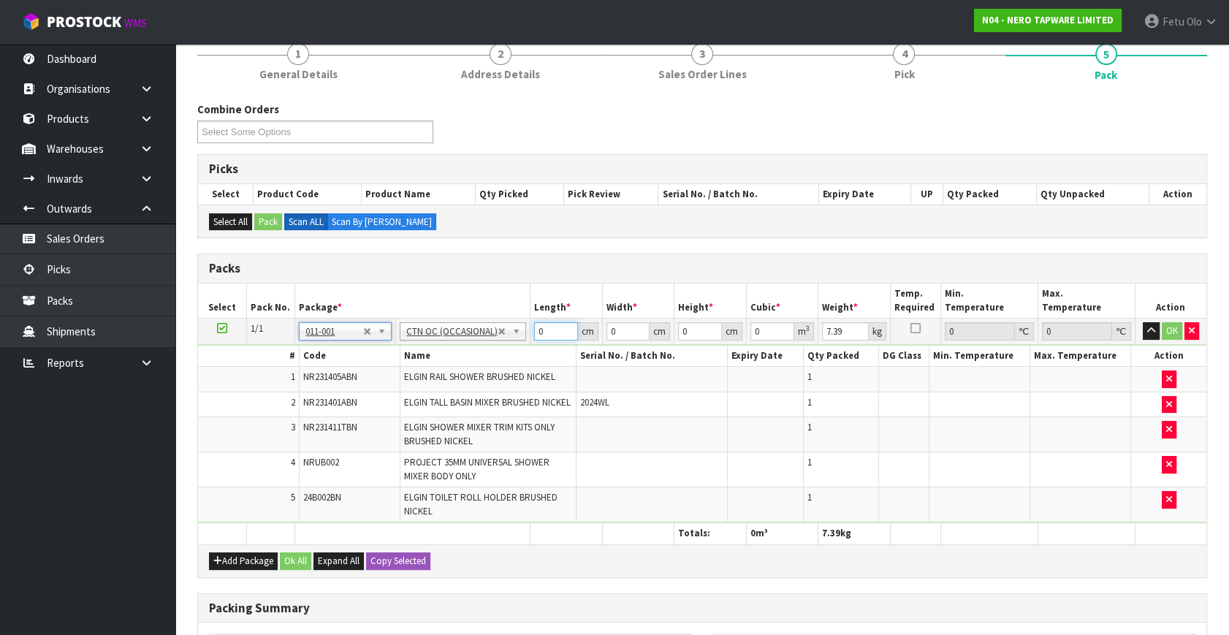
drag, startPoint x: 534, startPoint y: 338, endPoint x: 484, endPoint y: 359, distance: 54.0
click at [484, 359] on tbody "1/1 NONE 007-001 007-002 007-004 007-009 007-013 007-014 007-015 007-017 007-01…" at bounding box center [702, 421] width 1009 height 205
click button "OK" at bounding box center [1172, 331] width 20 height 18
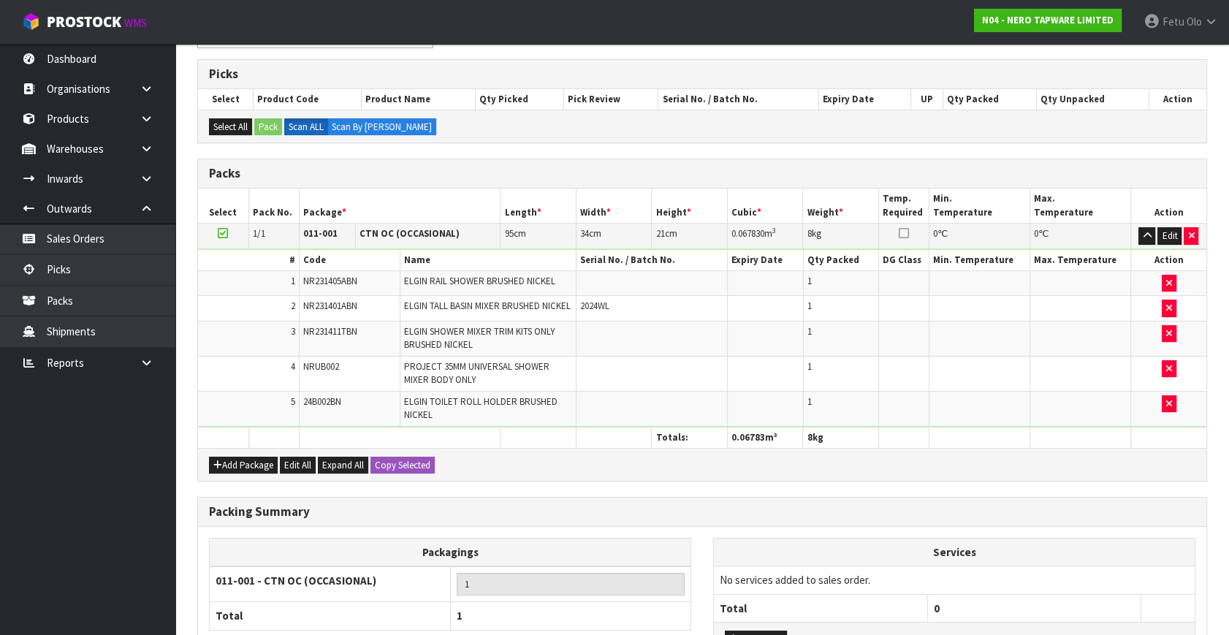
scroll to position [357, 0]
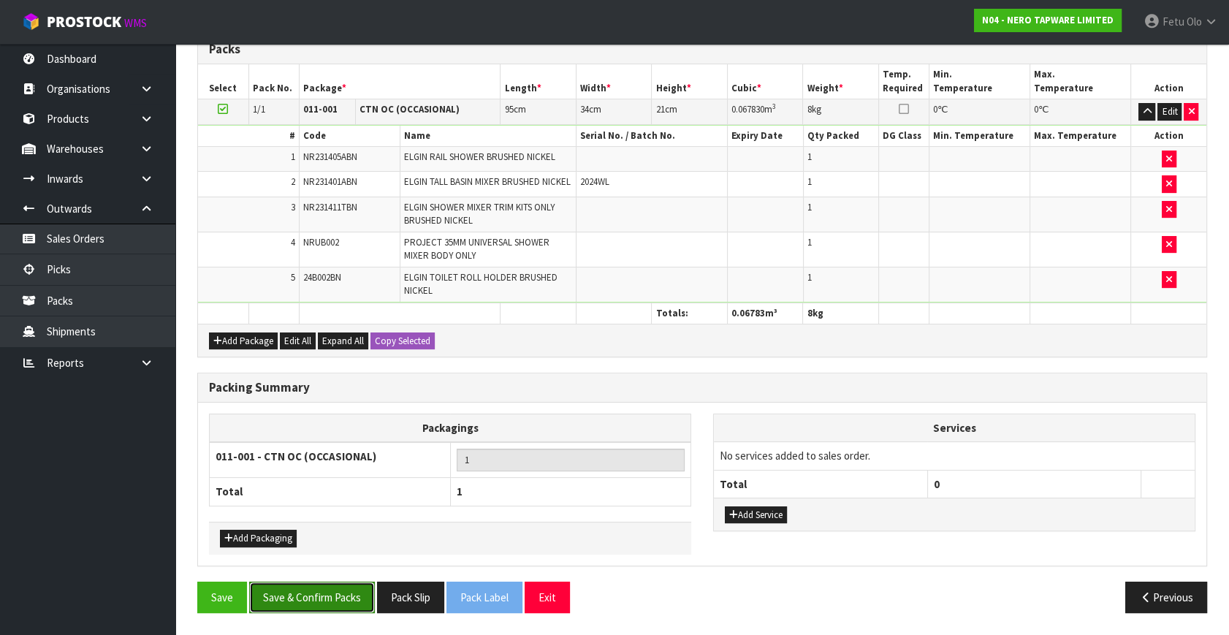
click at [317, 592] on button "Save & Confirm Packs" at bounding box center [312, 597] width 126 height 31
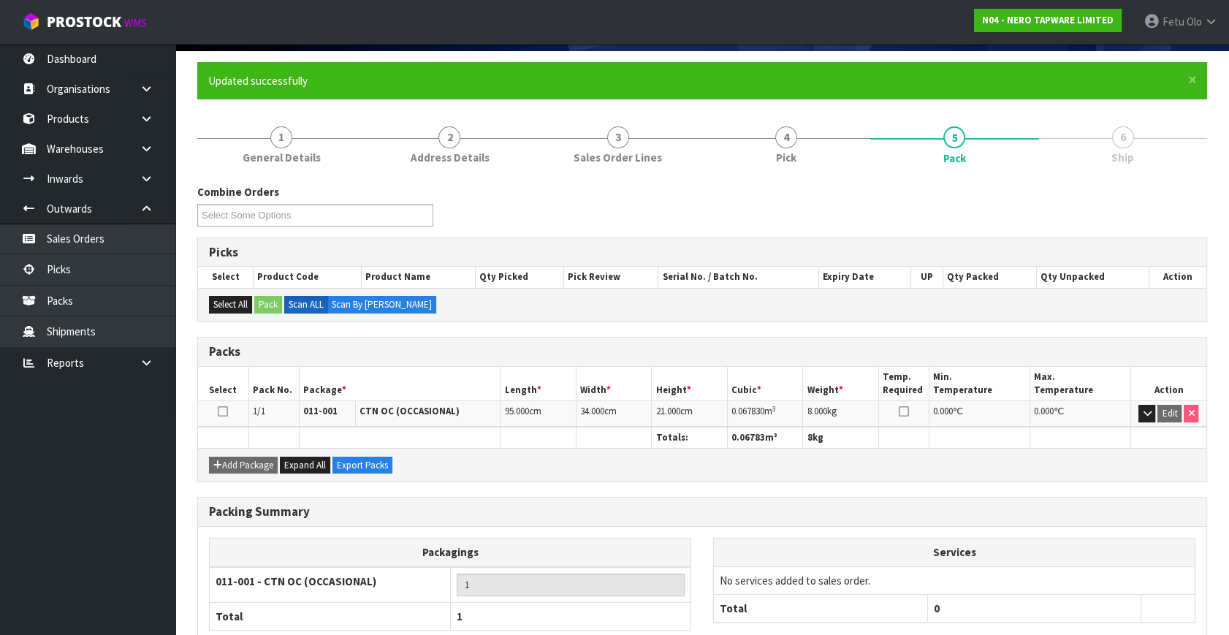
scroll to position [191, 0]
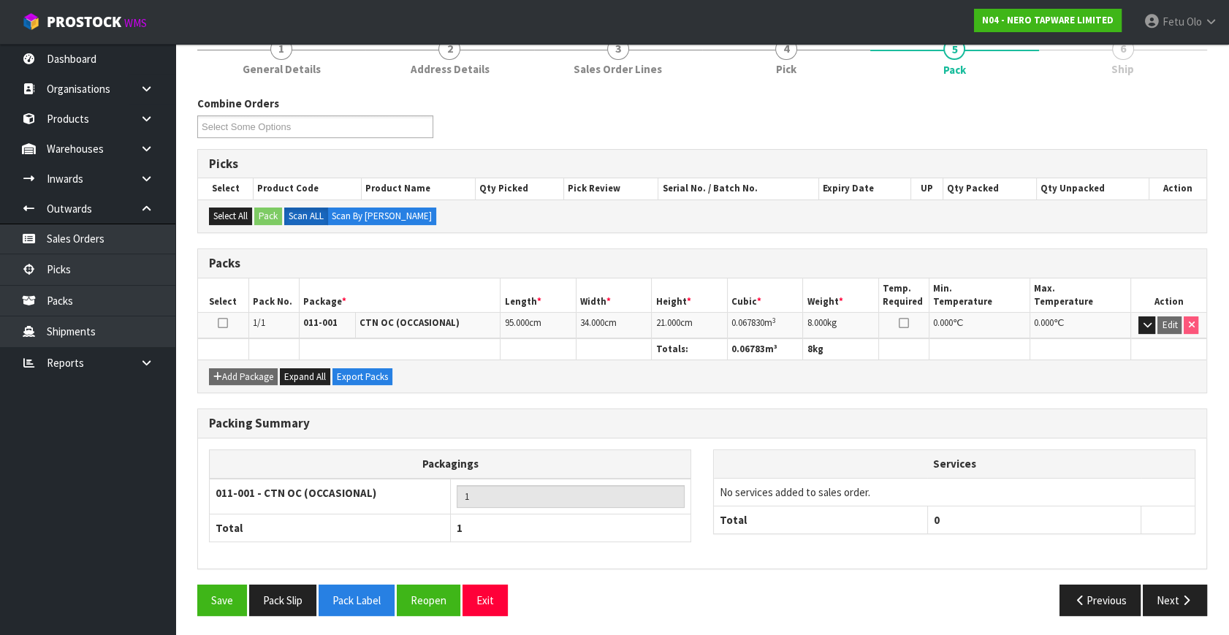
click at [778, 410] on div "Packing Summary" at bounding box center [702, 423] width 1009 height 29
click at [27, 286] on link "Packs" at bounding box center [87, 301] width 175 height 30
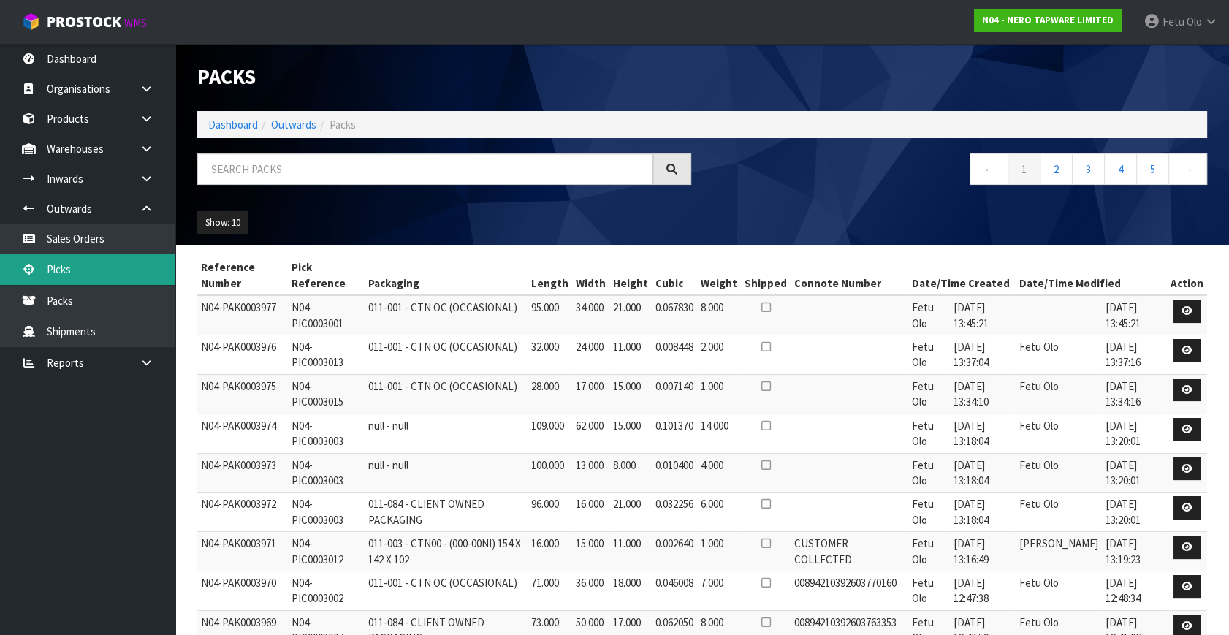
click at [66, 263] on link "Picks" at bounding box center [87, 269] width 175 height 30
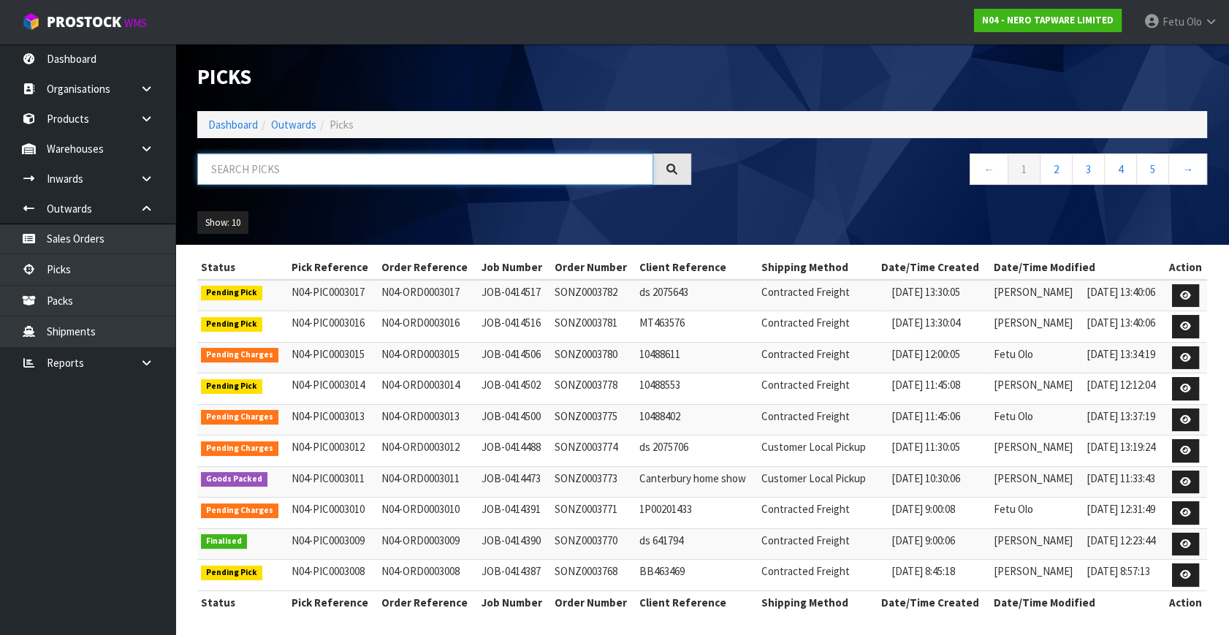
click at [259, 178] on input "text" at bounding box center [425, 169] width 456 height 31
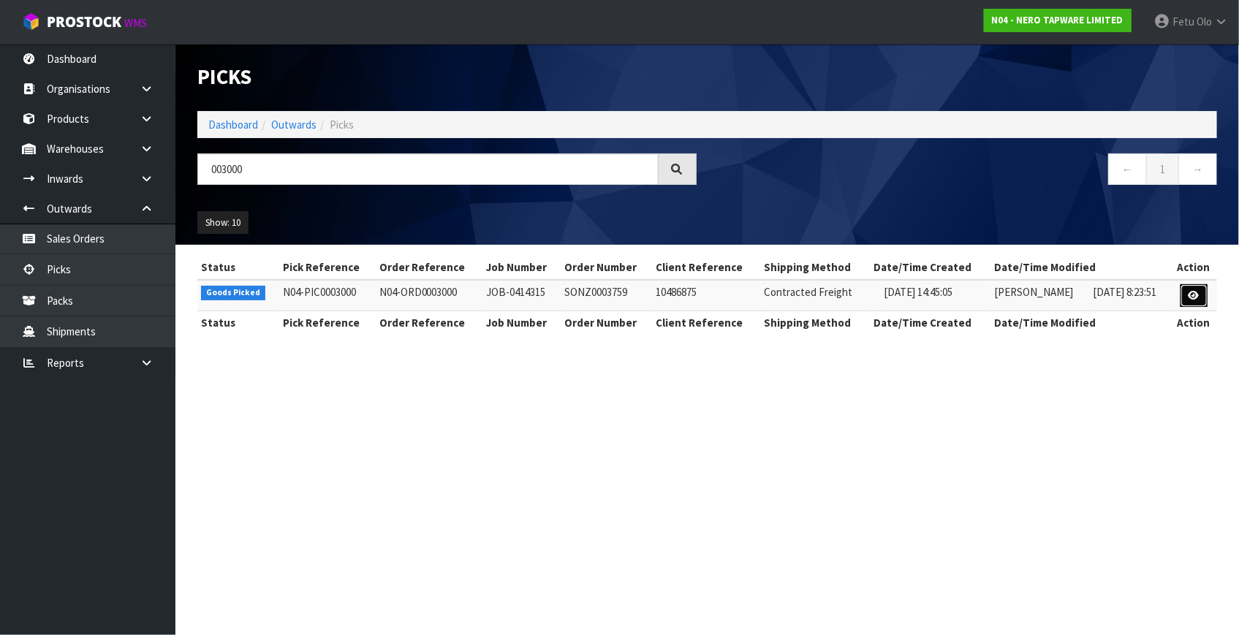
click at [1191, 293] on icon at bounding box center [1194, 296] width 11 height 10
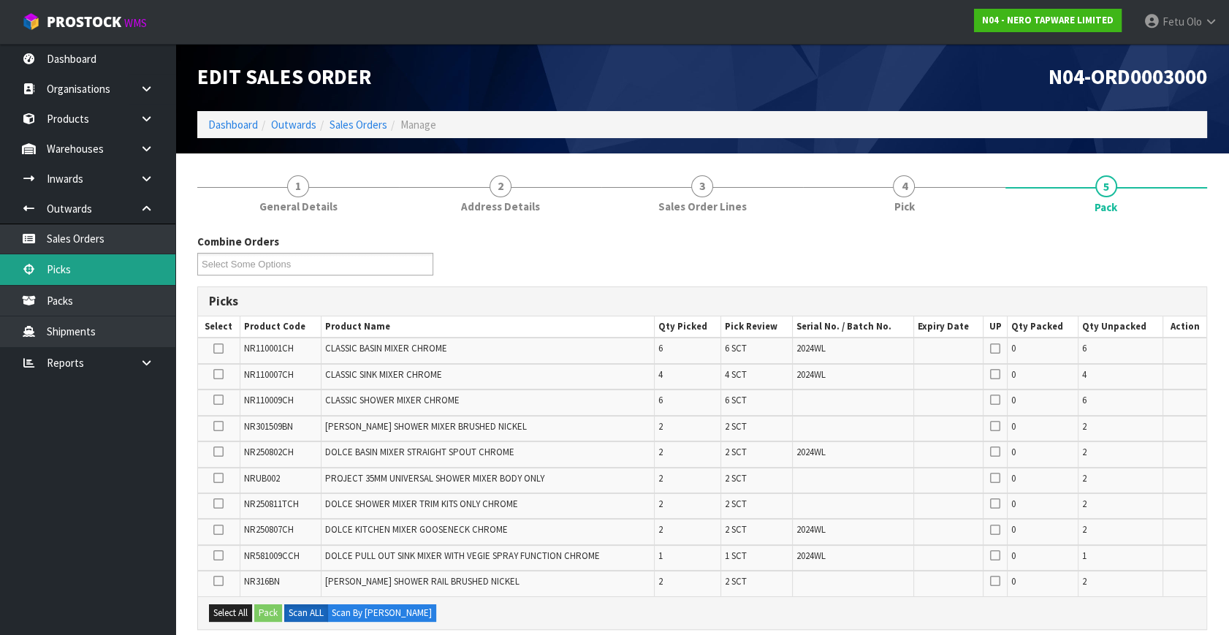
click at [85, 265] on link "Picks" at bounding box center [87, 269] width 175 height 30
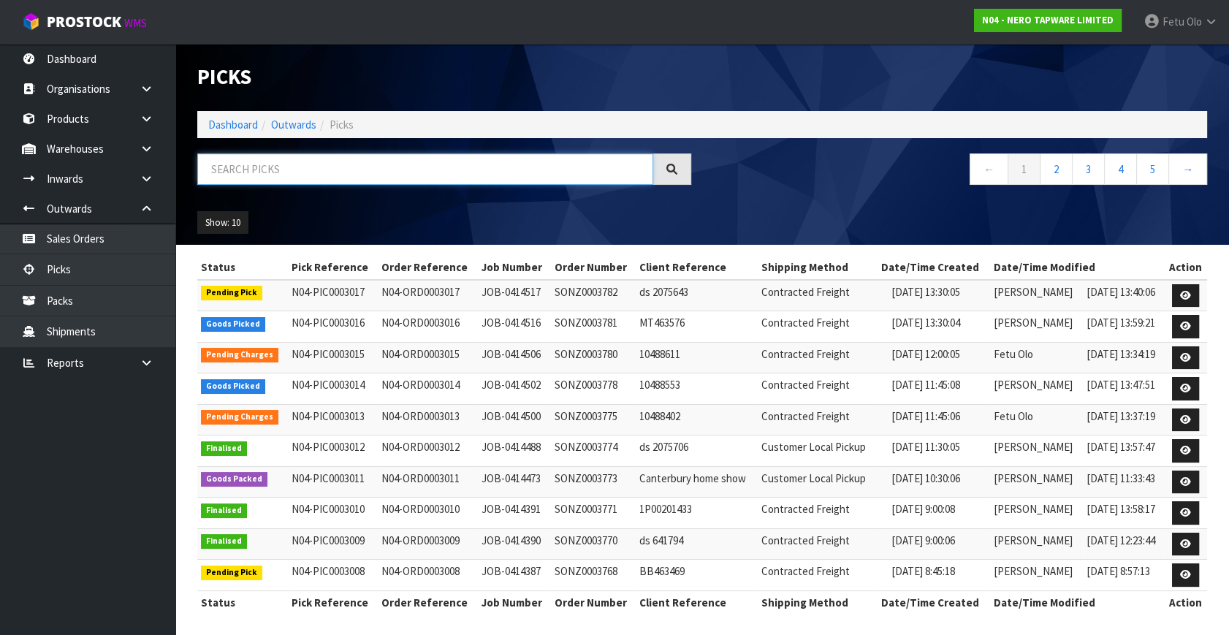
click at [308, 162] on input "text" at bounding box center [425, 169] width 456 height 31
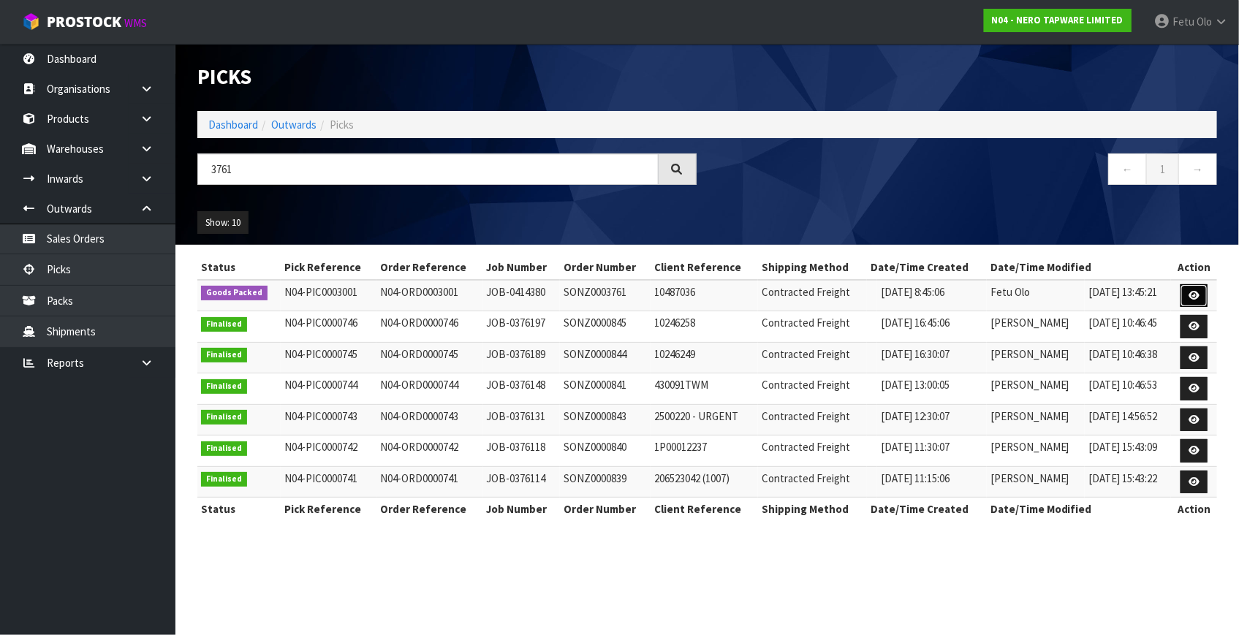
click at [1191, 292] on icon at bounding box center [1194, 296] width 11 height 10
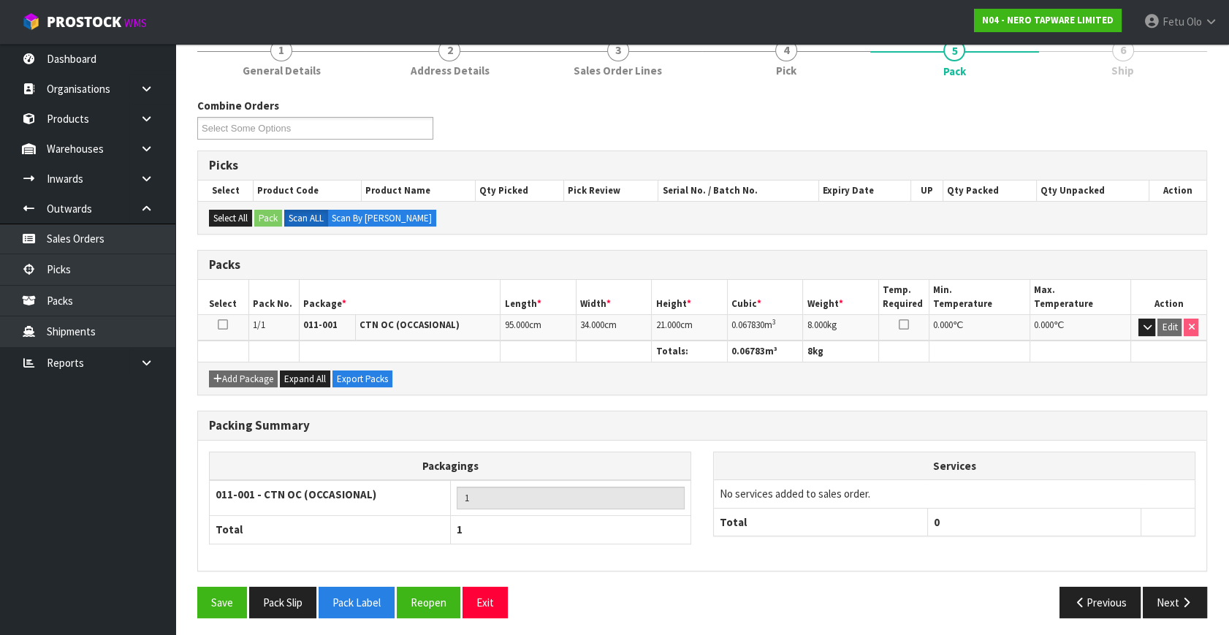
scroll to position [138, 0]
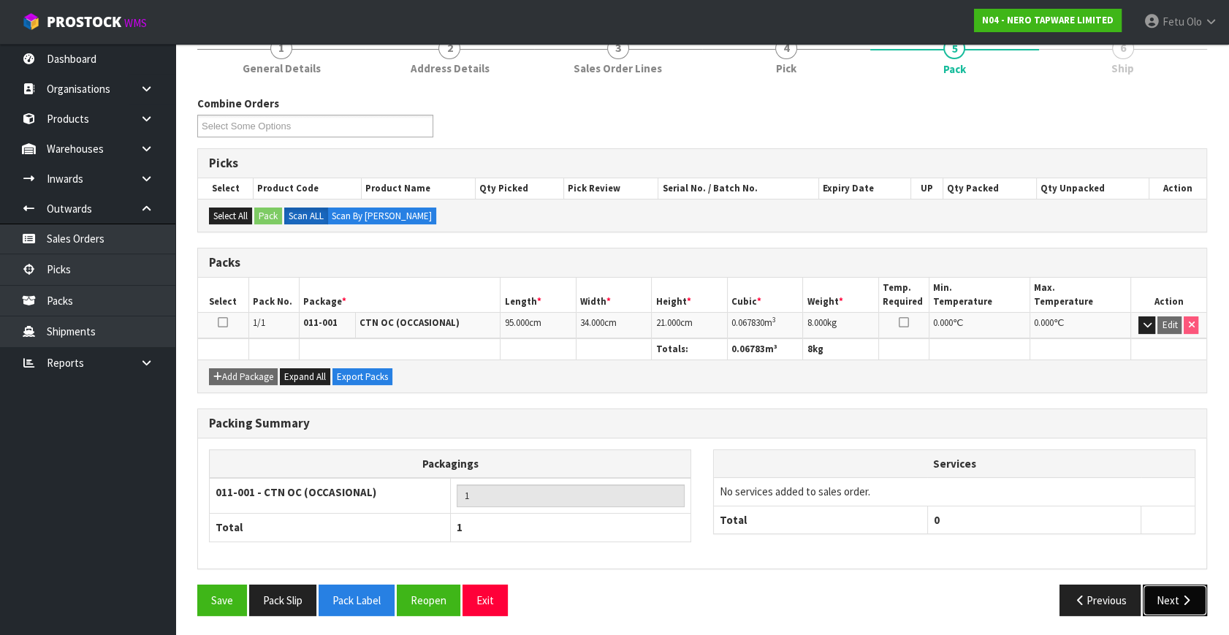
click at [1206, 592] on button "Next" at bounding box center [1175, 600] width 64 height 31
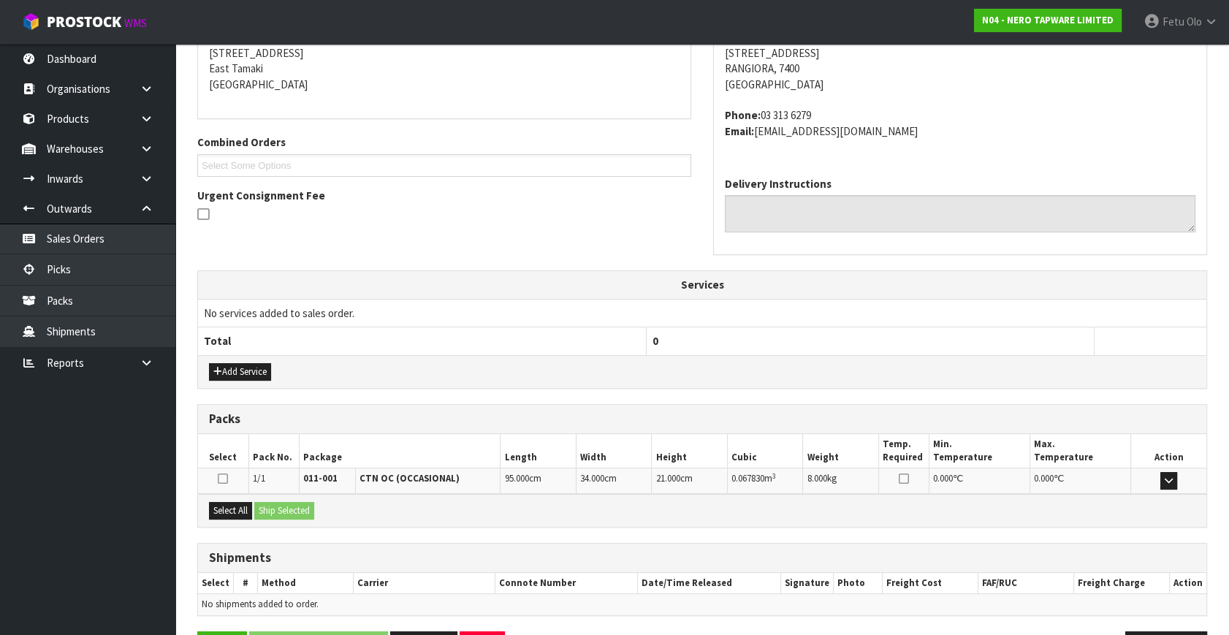
scroll to position [292, 0]
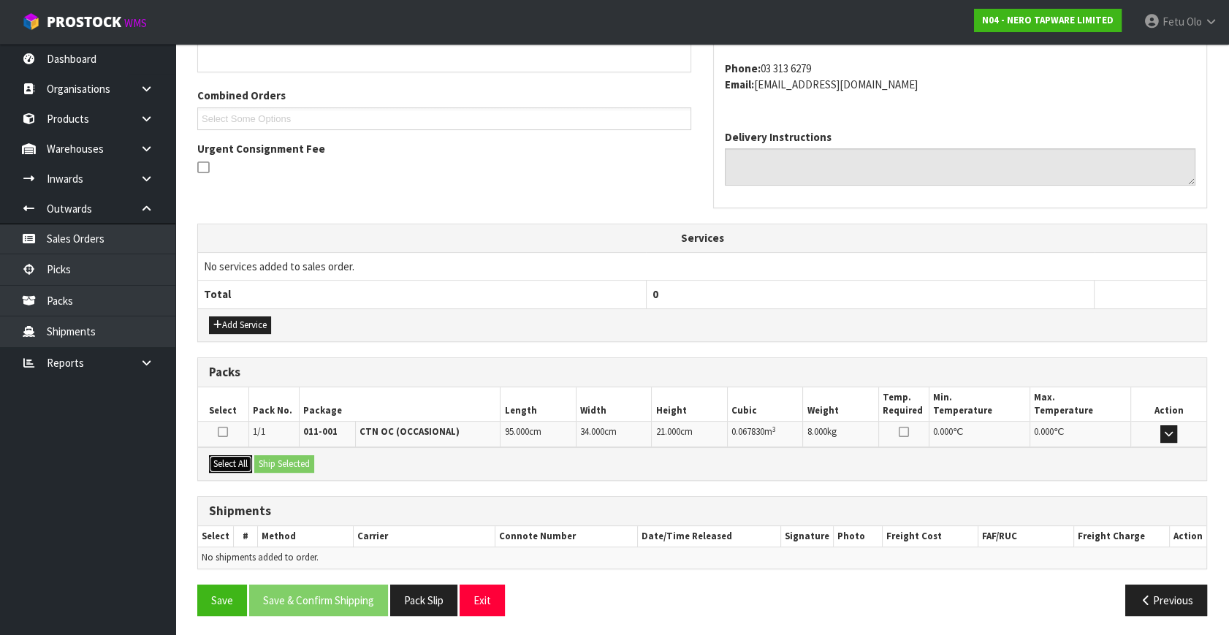
click at [251, 456] on button "Select All" at bounding box center [230, 464] width 43 height 18
click at [284, 455] on button "Ship Selected" at bounding box center [284, 464] width 60 height 18
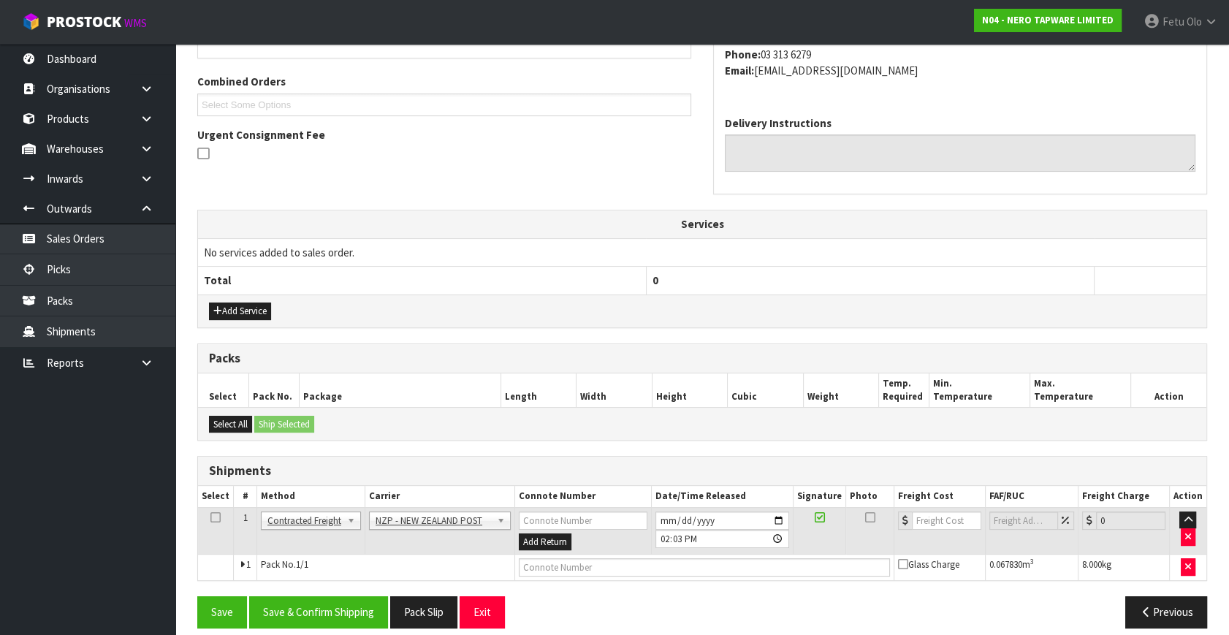
scroll to position [317, 0]
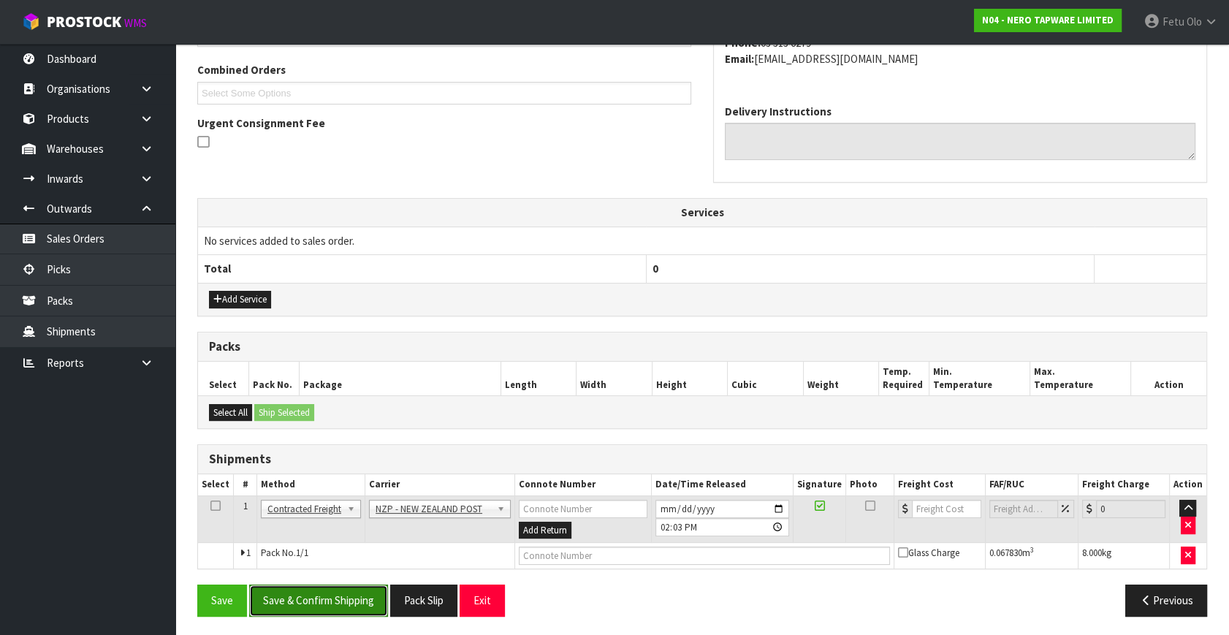
click at [361, 607] on button "Save & Confirm Shipping" at bounding box center [318, 600] width 139 height 31
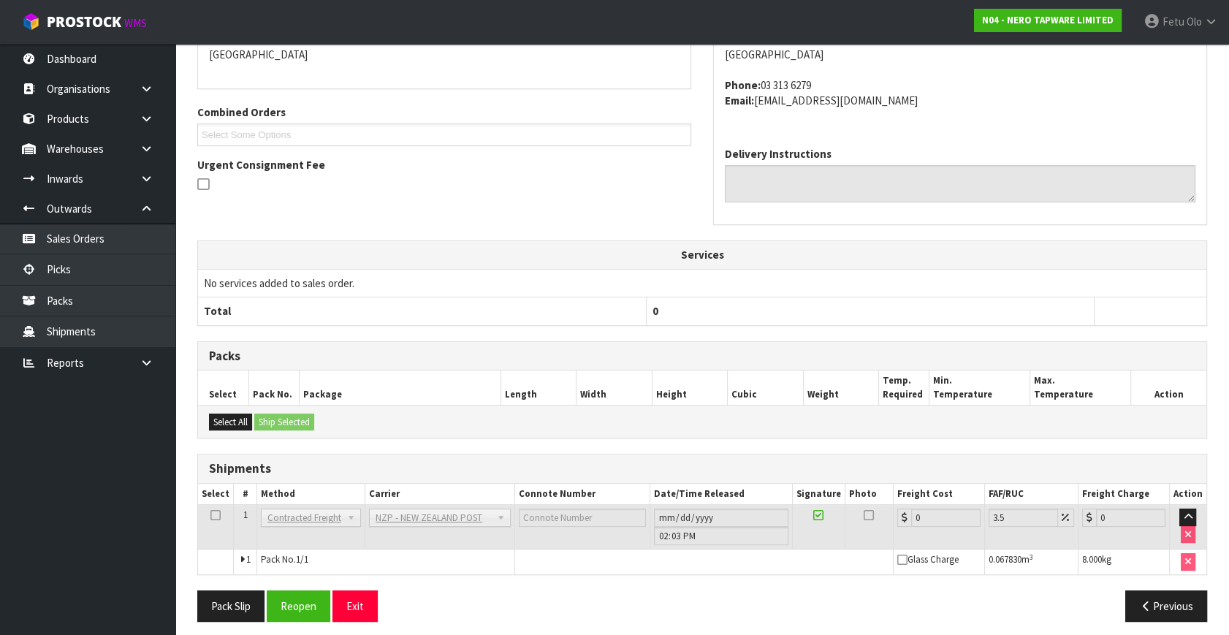
scroll to position [350, 0]
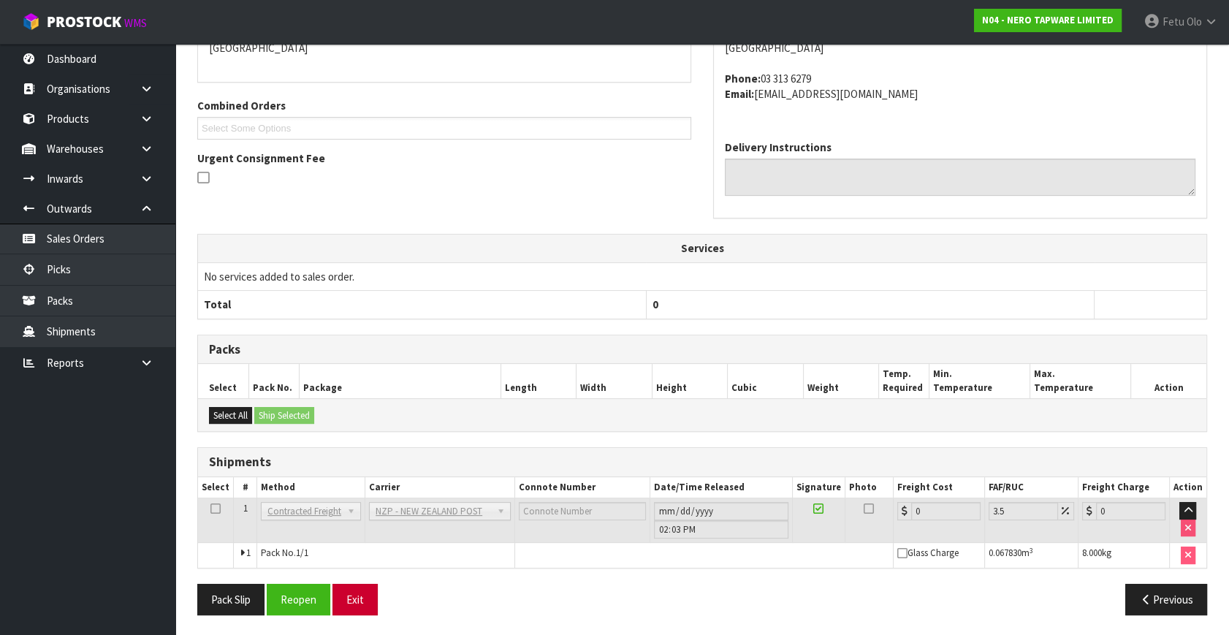
drag, startPoint x: 333, startPoint y: 621, endPoint x: 336, endPoint y: 610, distance: 11.2
click at [364, 629] on section "× Close Order created in E-SHIP Updated successfully 1 General Details 2 Addres…" at bounding box center [702, 220] width 1054 height 834
click at [304, 589] on button "Reopen" at bounding box center [299, 599] width 64 height 31
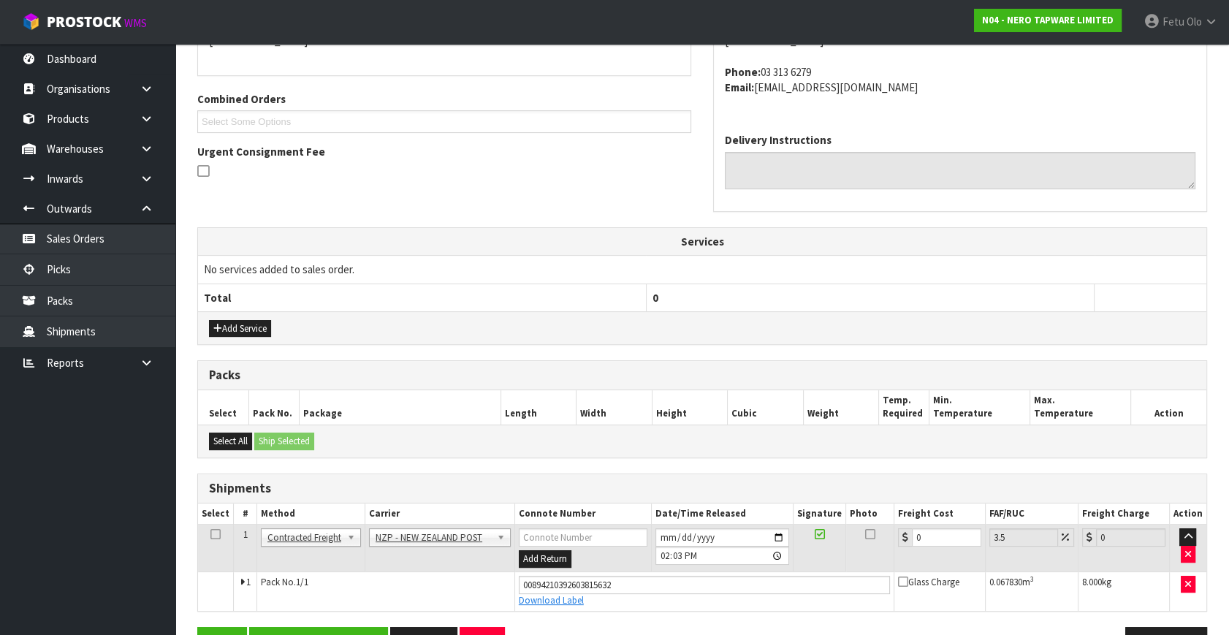
scroll to position [384, 0]
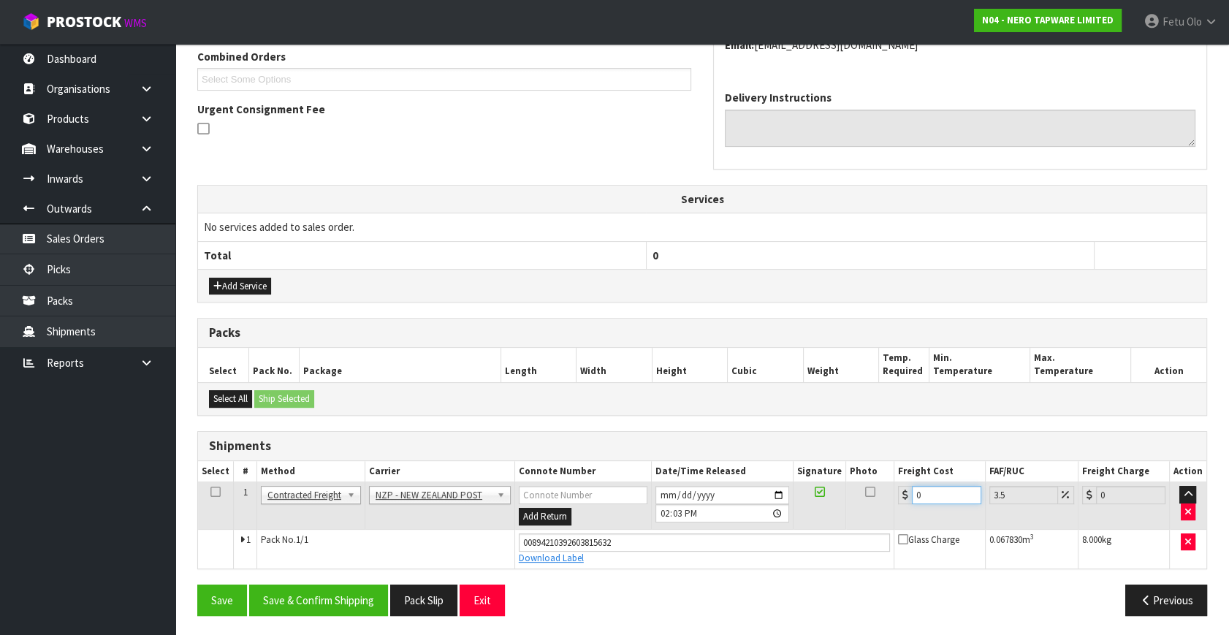
drag, startPoint x: 933, startPoint y: 492, endPoint x: 634, endPoint y: 577, distance: 311.0
click at [634, 577] on div "From Address CONTRACT WAREHOUSING & LOGISTICS 17 Allens Road East Tamaki Auckla…" at bounding box center [702, 265] width 1010 height 724
click at [298, 593] on button "Save & Confirm Shipping" at bounding box center [318, 600] width 139 height 31
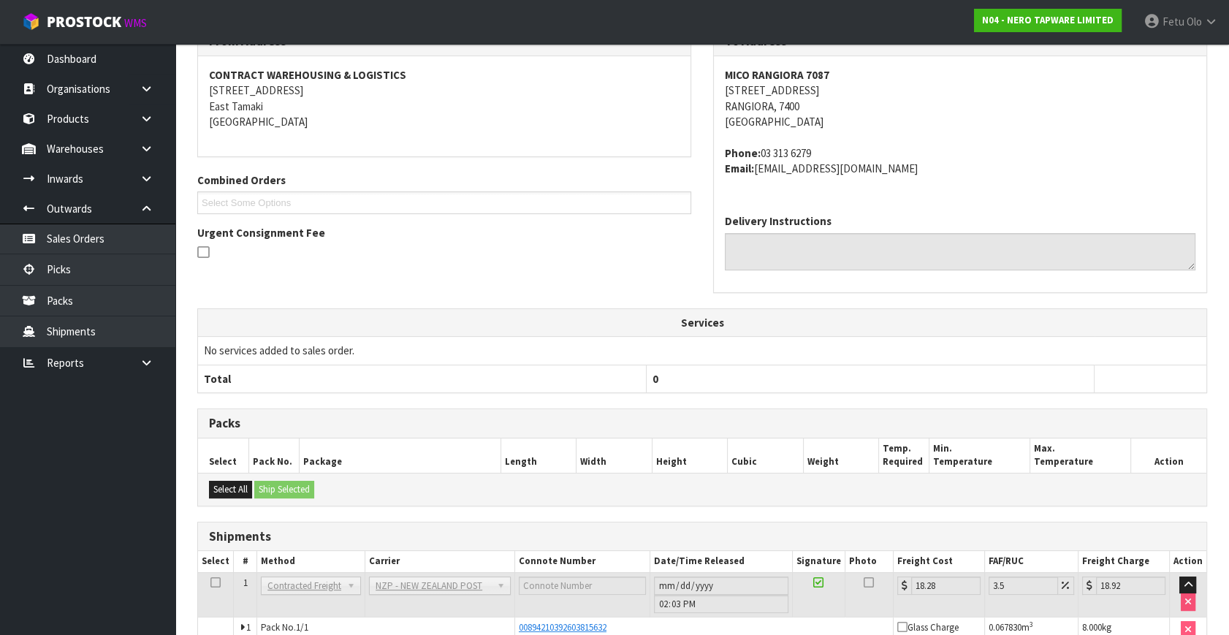
scroll to position [332, 0]
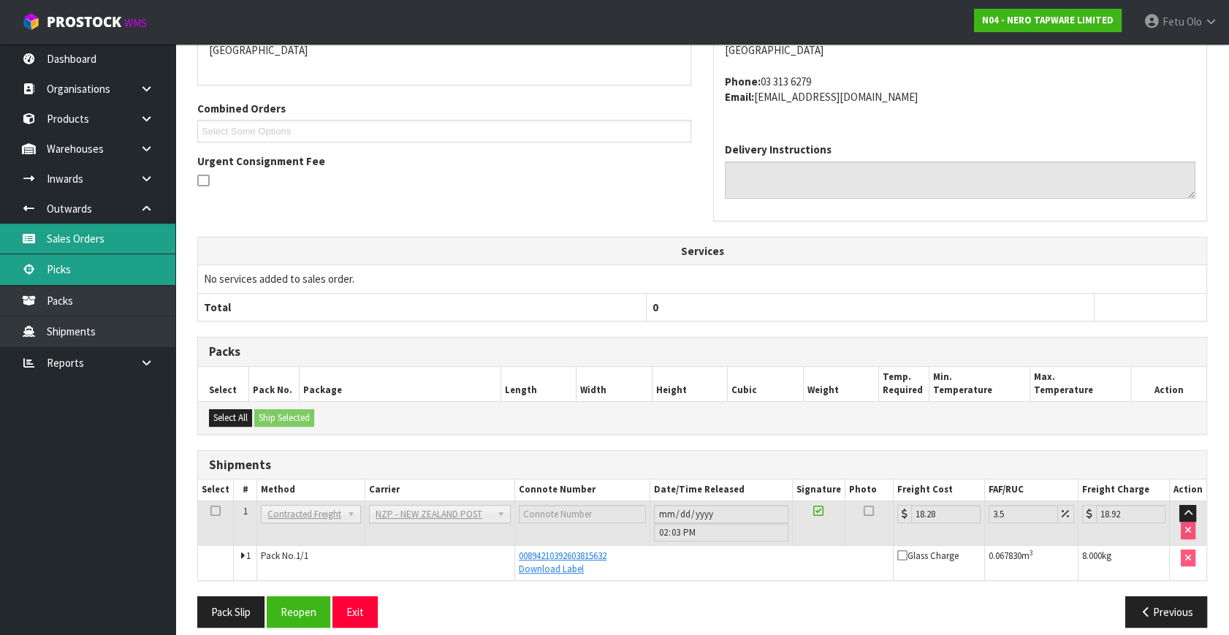
click at [23, 254] on ul "Sales Orders Picks Packs Shipments" at bounding box center [87, 286] width 175 height 124
click at [67, 268] on link "Picks" at bounding box center [87, 269] width 175 height 30
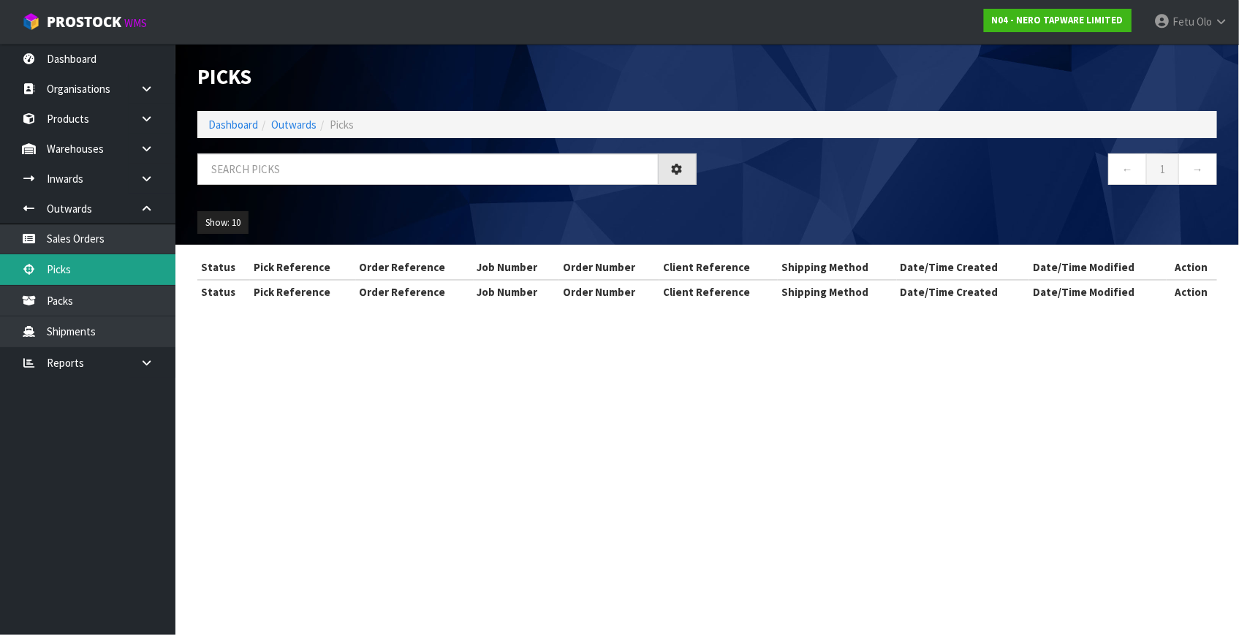
click at [67, 268] on div "Picks Dashboard Outwards Picks ← 1 → Show: 10 5 10 25 50 Status Pick Reference …" at bounding box center [619, 165] width 1239 height 330
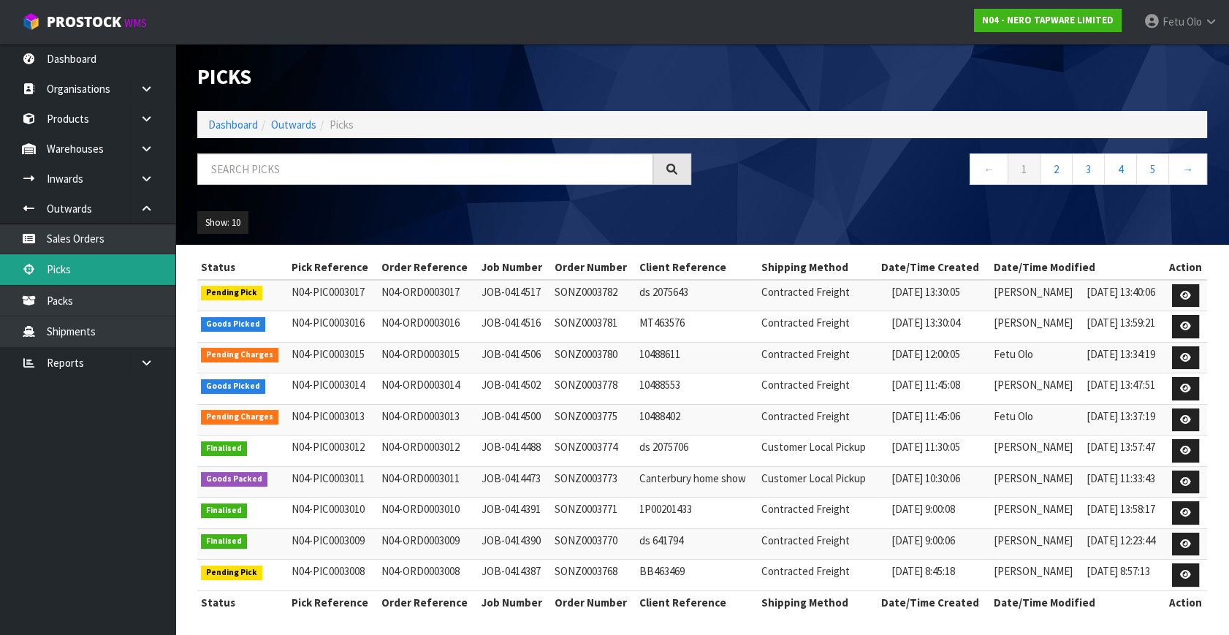
click at [74, 265] on link "Picks" at bounding box center [87, 269] width 175 height 30
click at [311, 170] on input "text" at bounding box center [425, 169] width 456 height 31
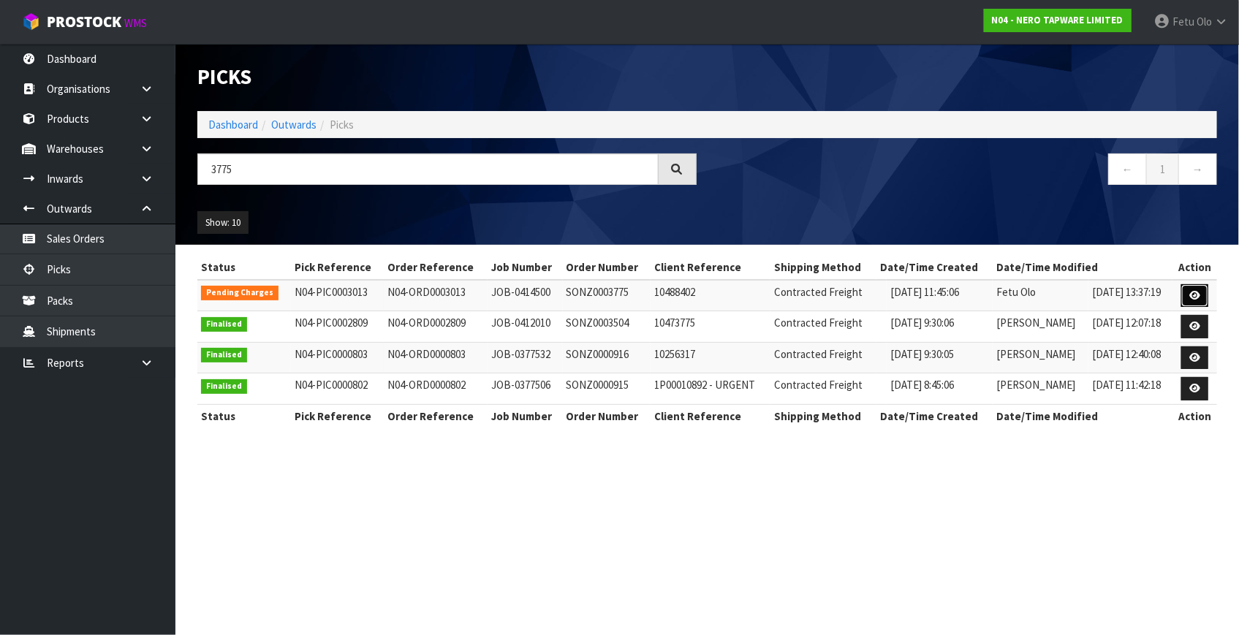
click at [1206, 284] on link at bounding box center [1194, 295] width 27 height 23
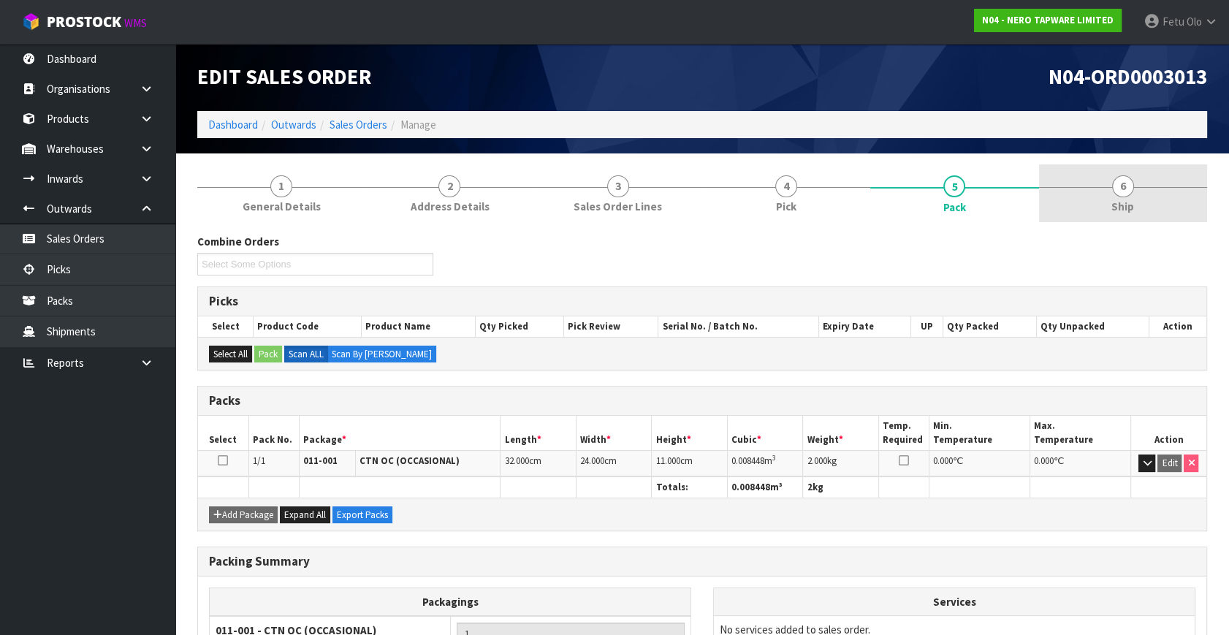
click at [1135, 200] on link "6 Ship" at bounding box center [1123, 193] width 168 height 58
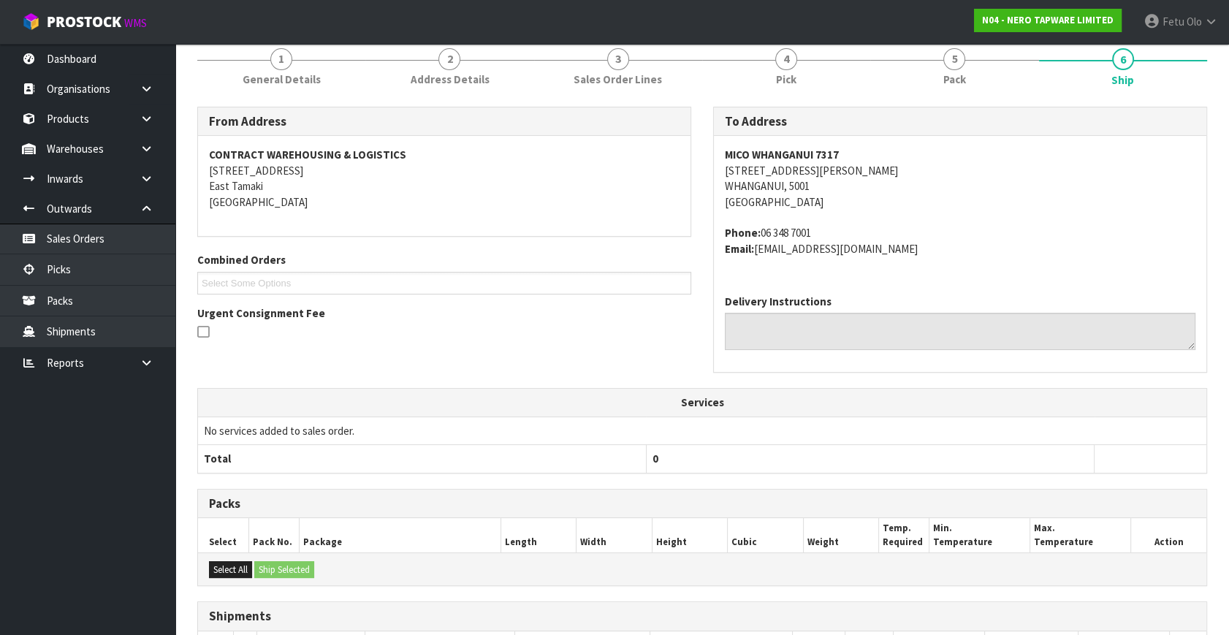
scroll to position [281, 0]
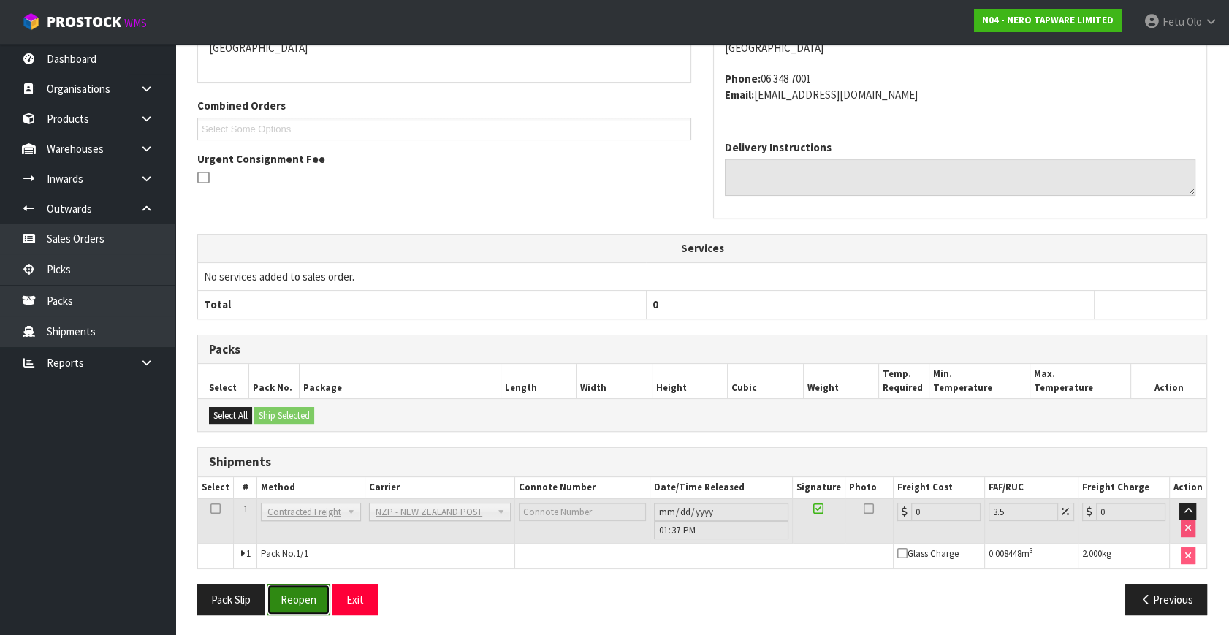
click at [314, 594] on button "Reopen" at bounding box center [299, 599] width 64 height 31
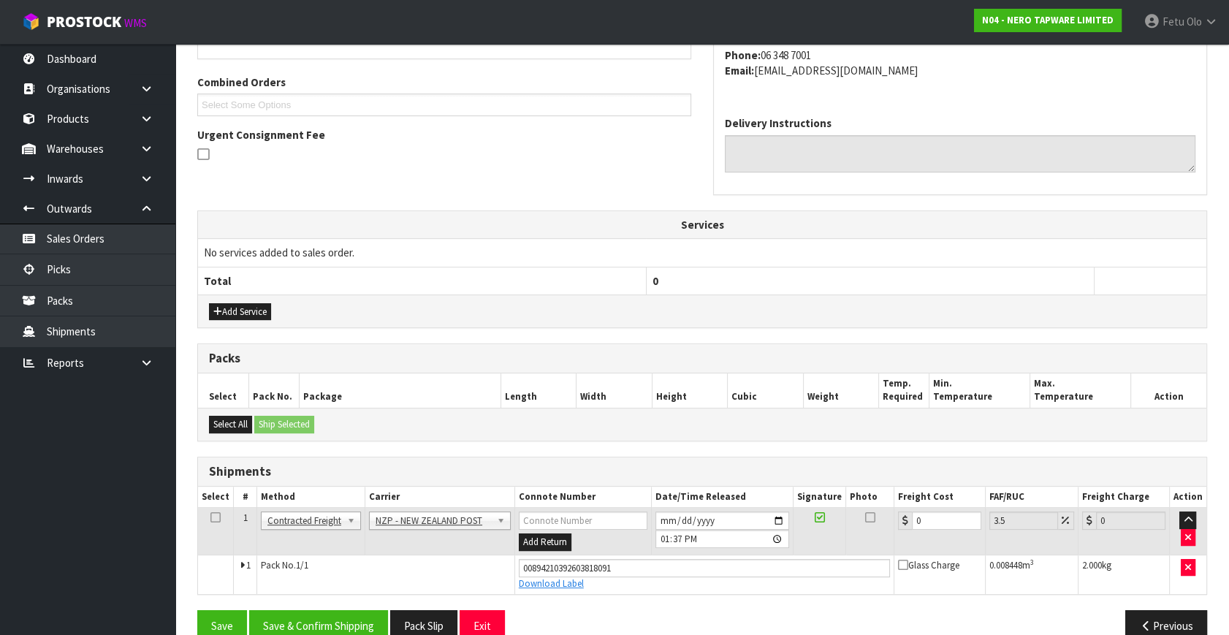
scroll to position [384, 0]
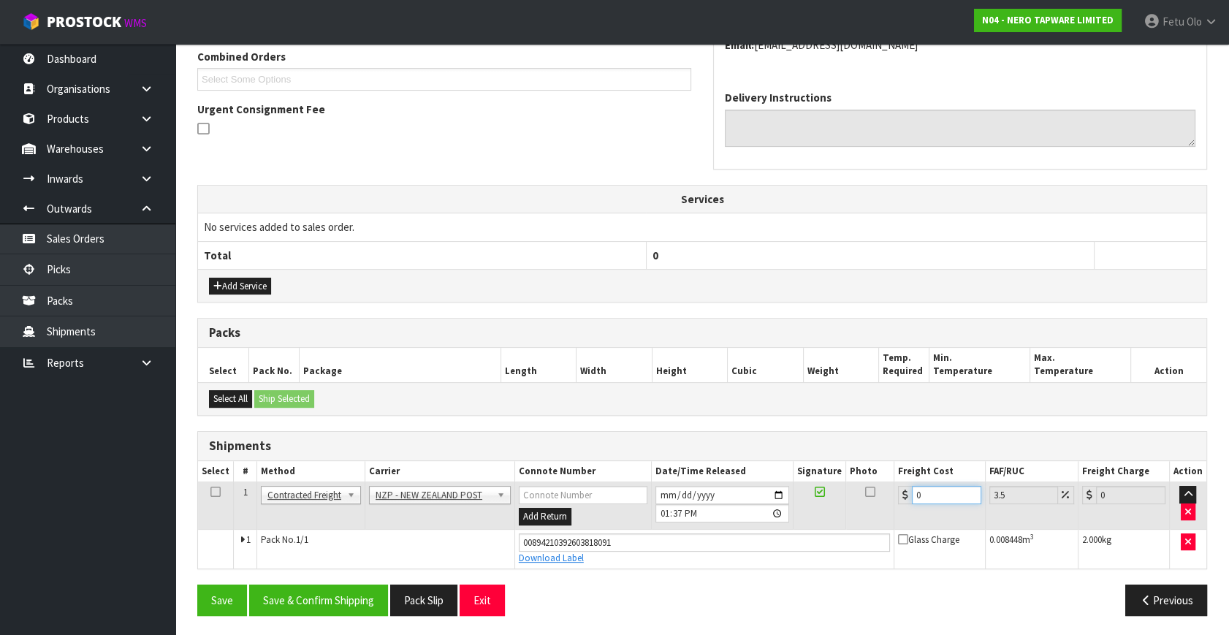
drag, startPoint x: 708, startPoint y: 539, endPoint x: 699, endPoint y: 542, distance: 9.9
click at [701, 542] on tbody "1 Client Local Pickup Customer Local Pickup Company Freight Contracted Freight …" at bounding box center [702, 525] width 1009 height 86
click at [341, 592] on button "Save & Confirm Shipping" at bounding box center [318, 600] width 139 height 31
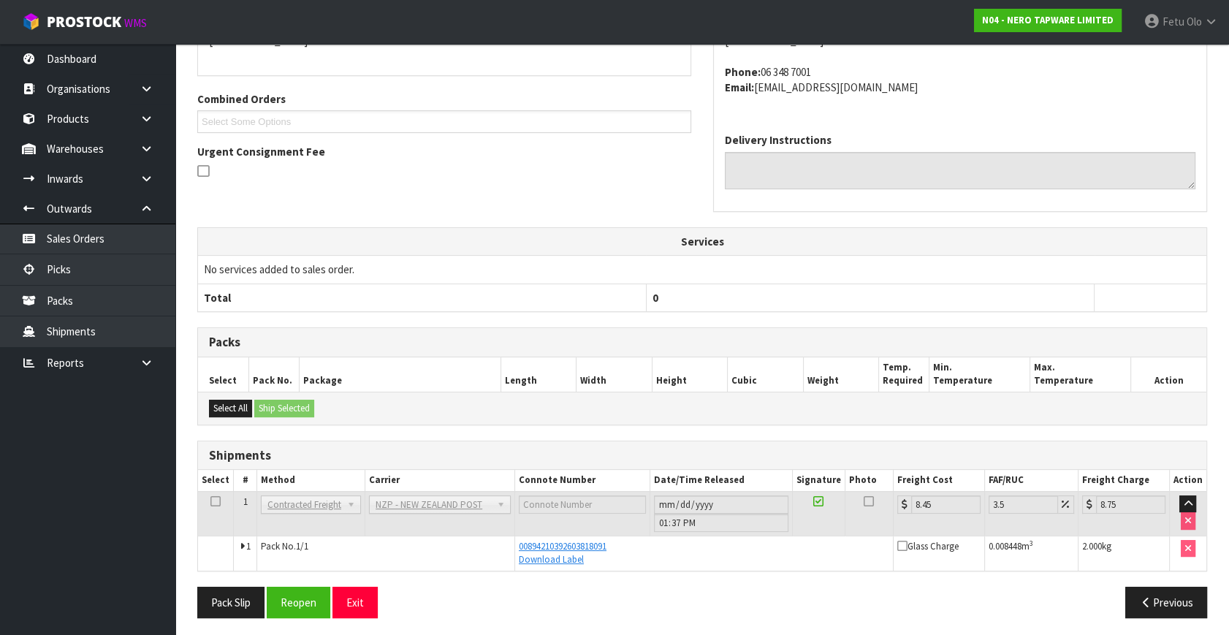
scroll to position [344, 0]
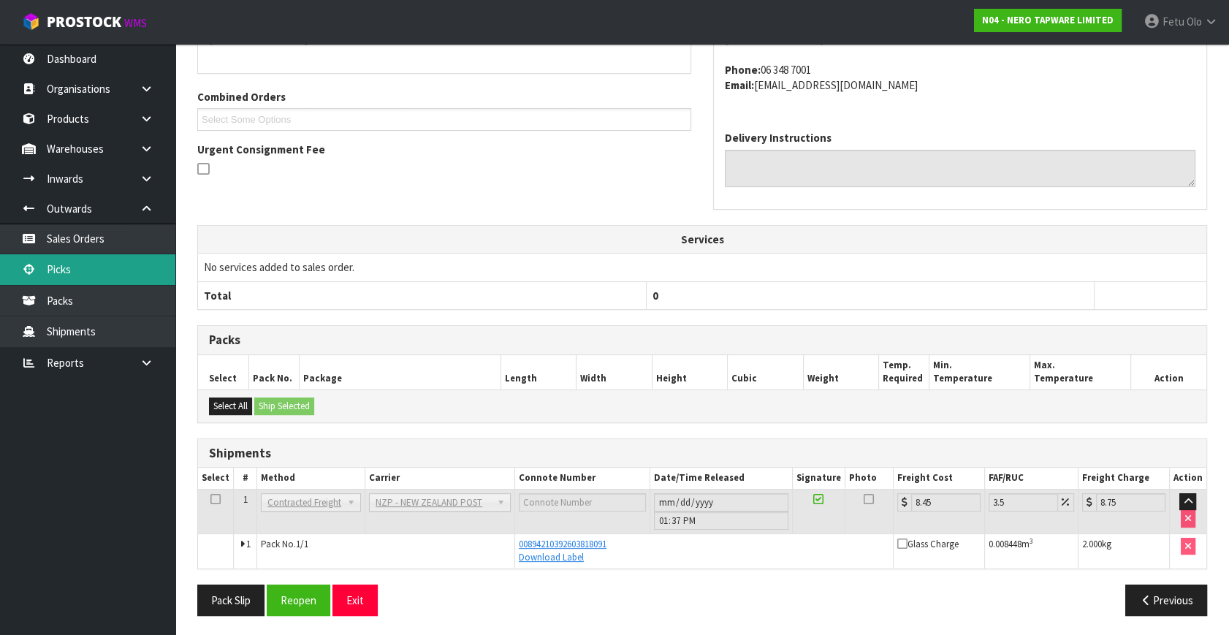
click at [66, 270] on link "Picks" at bounding box center [87, 269] width 175 height 30
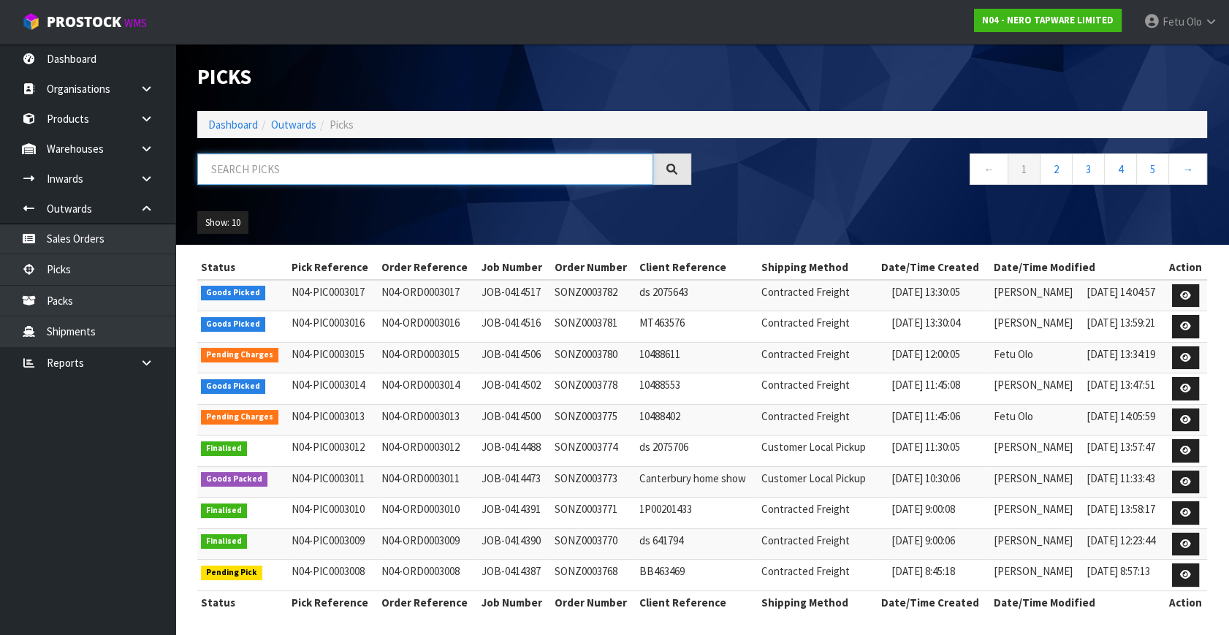
click at [290, 175] on input "text" at bounding box center [425, 169] width 456 height 31
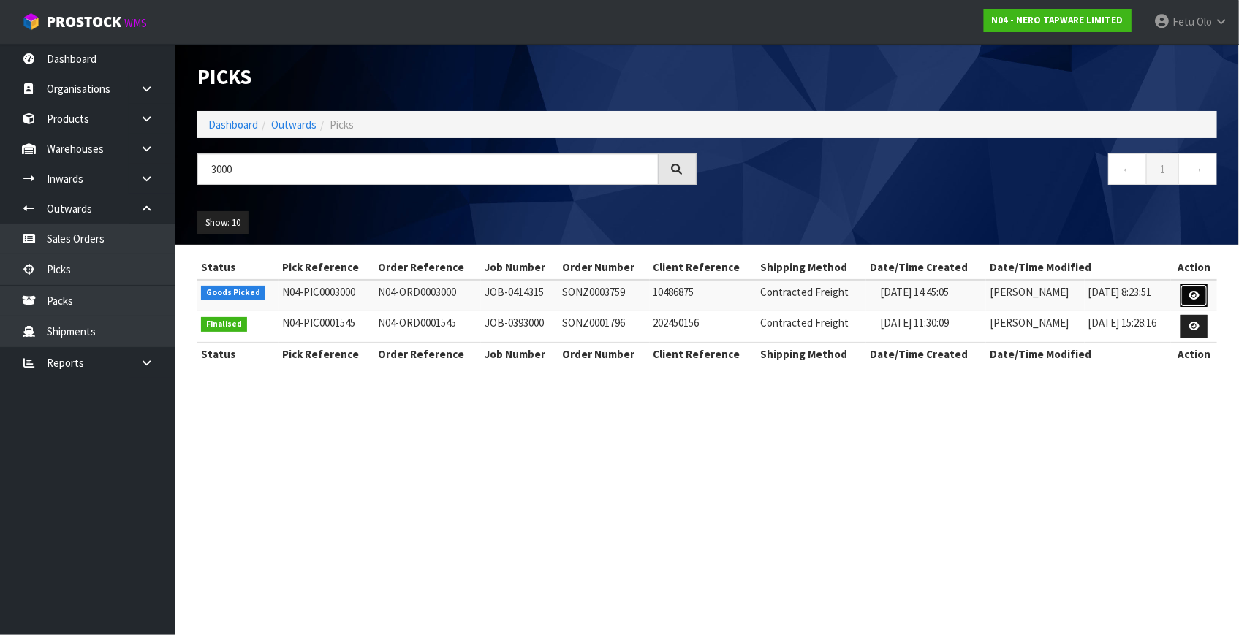
click at [1190, 294] on icon at bounding box center [1194, 296] width 11 height 10
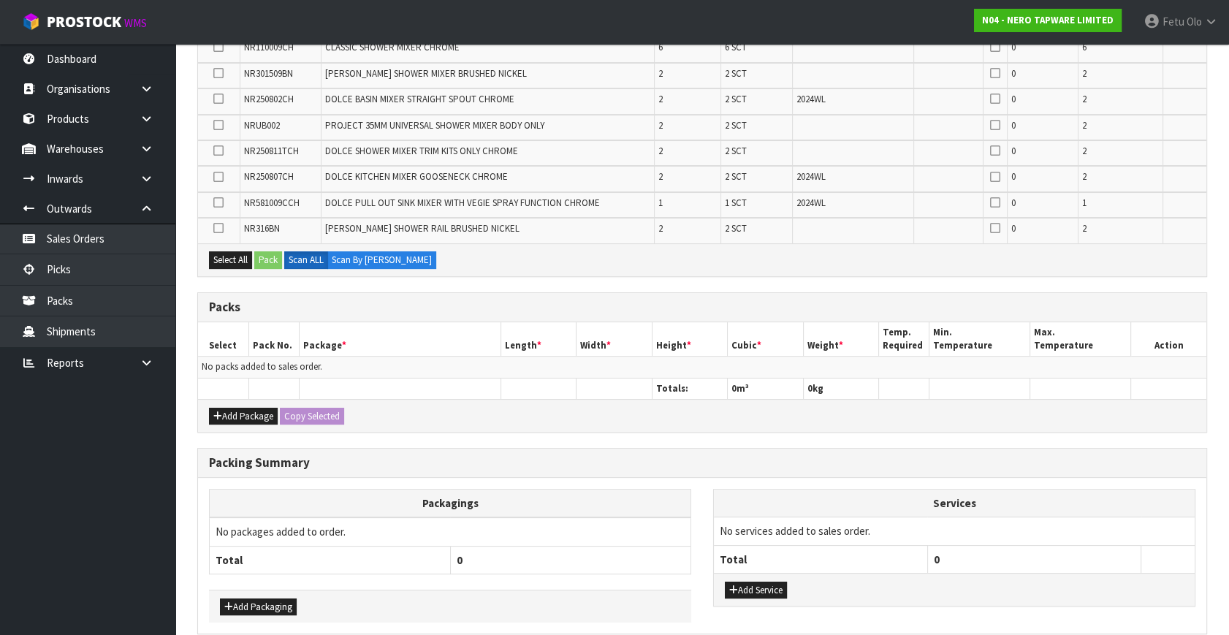
scroll to position [417, 0]
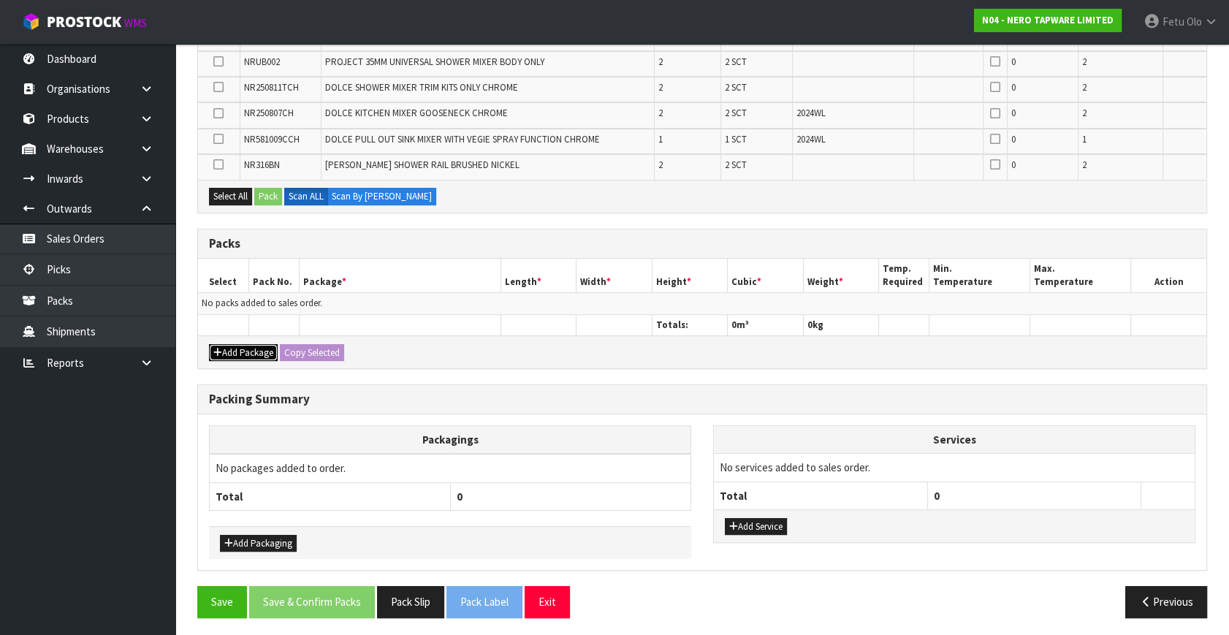
click at [219, 348] on icon "button" at bounding box center [217, 353] width 9 height 10
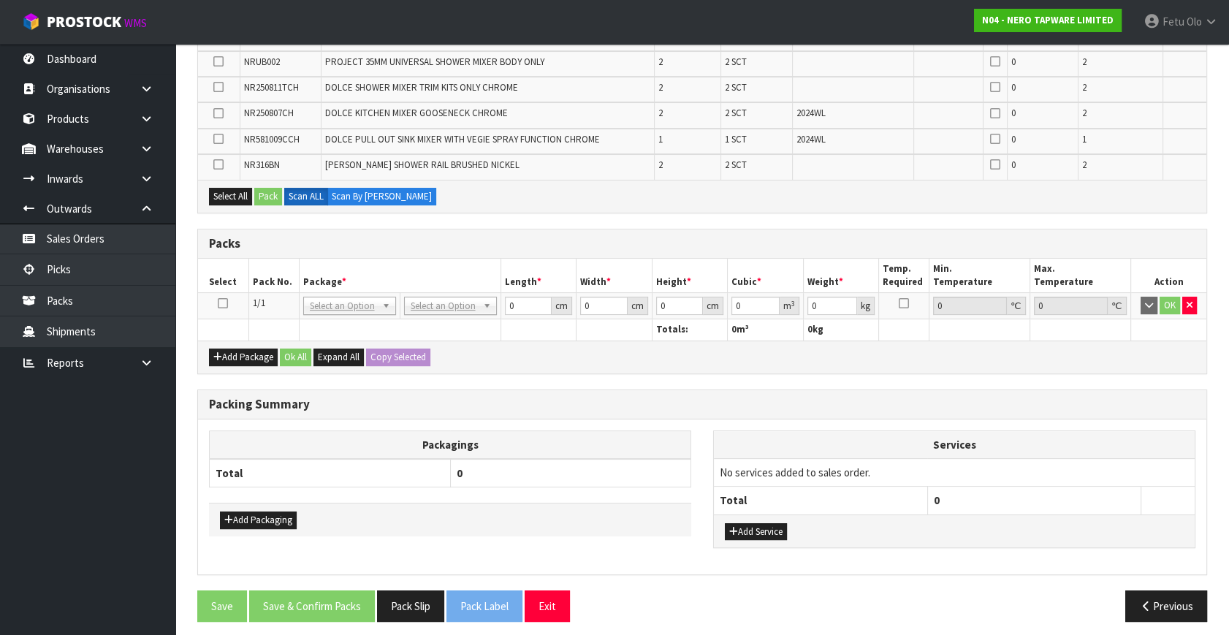
click at [219, 303] on icon at bounding box center [223, 303] width 10 height 1
click at [387, 276] on th "Package *" at bounding box center [400, 276] width 202 height 34
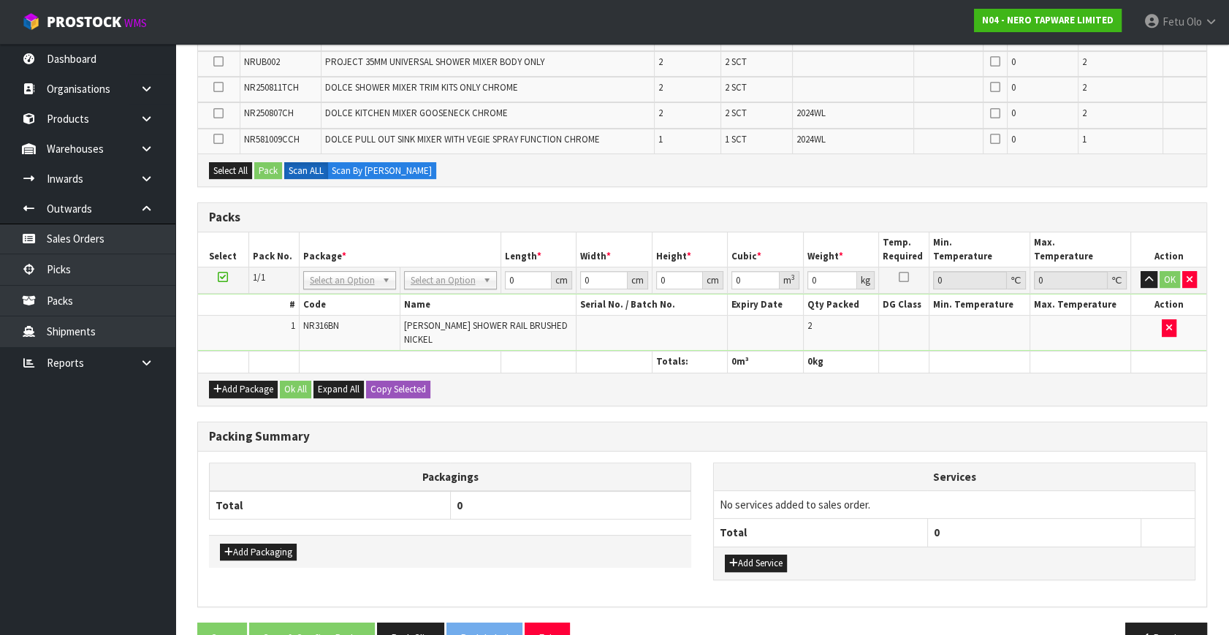
click at [528, 213] on h3 "Packs" at bounding box center [702, 218] width 987 height 14
click at [224, 382] on button "Add Package" at bounding box center [243, 390] width 69 height 18
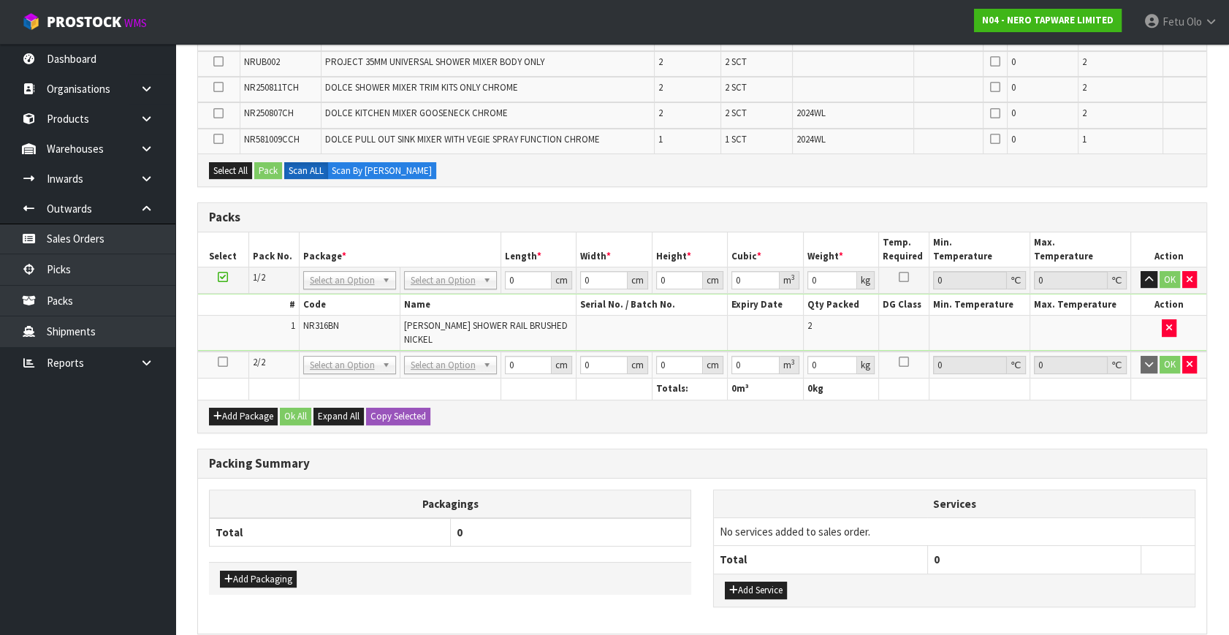
click at [224, 362] on icon at bounding box center [223, 362] width 10 height 1
drag, startPoint x: 106, startPoint y: 463, endPoint x: 820, endPoint y: 558, distance: 720.3
click at [132, 470] on ul "Dashboard Organisations Clients Consignees Carriers Products Categories Serial …" at bounding box center [87, 339] width 175 height 591
click at [624, 496] on th "Packagings" at bounding box center [451, 504] width 482 height 29
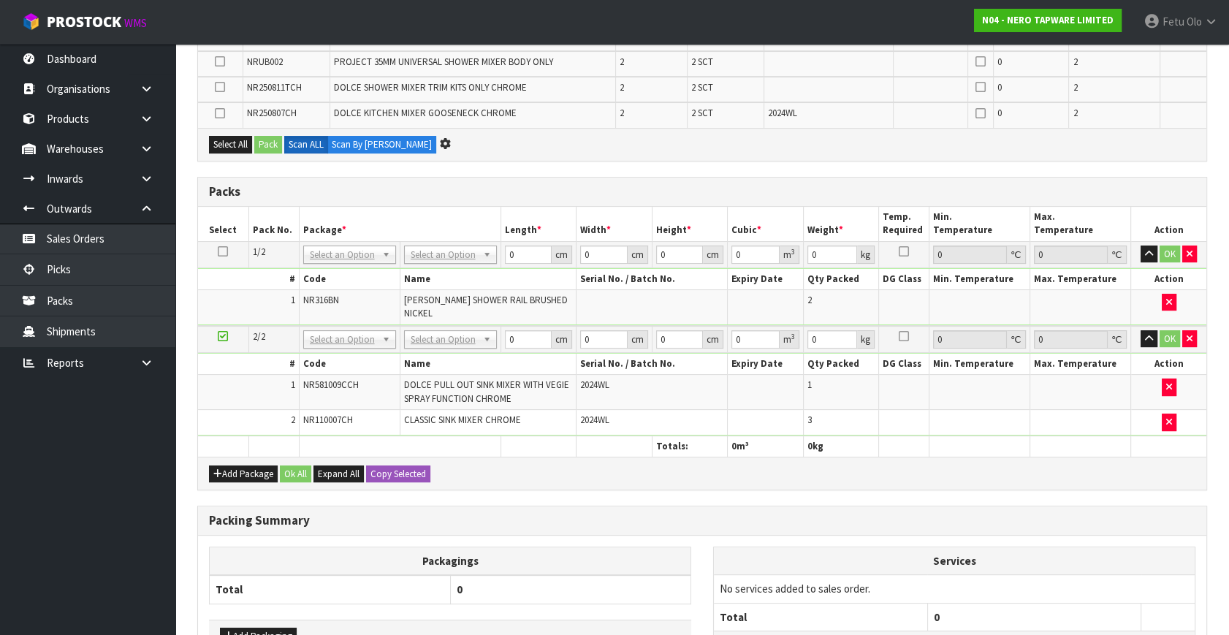
scroll to position [390, 0]
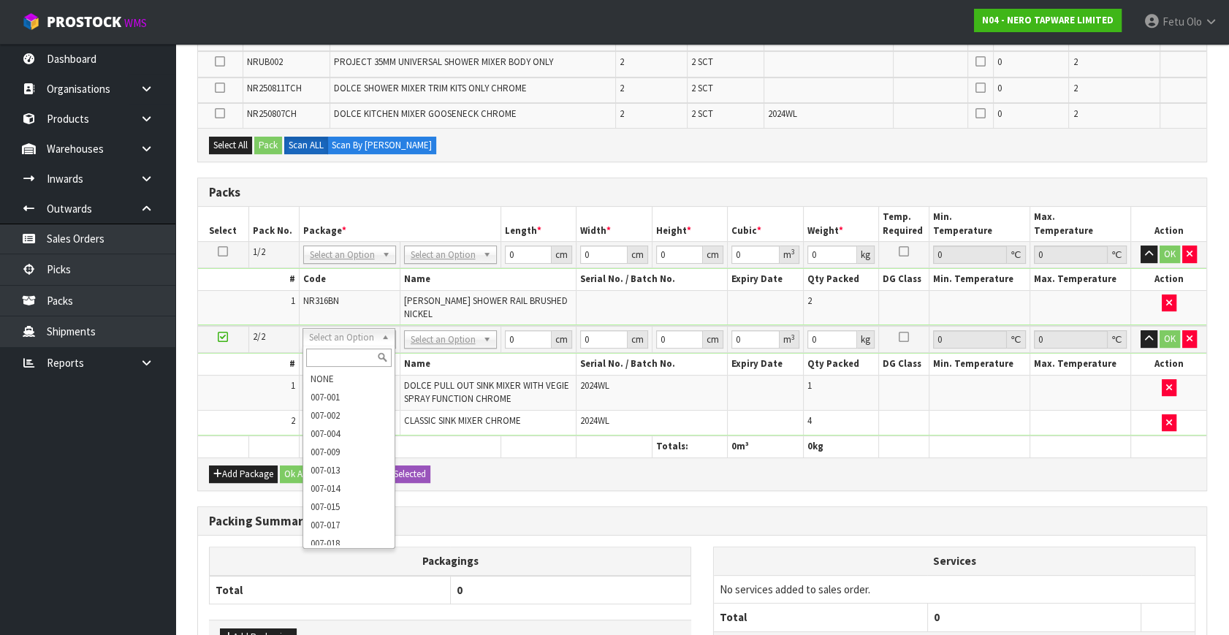
drag, startPoint x: 342, startPoint y: 356, endPoint x: 333, endPoint y: 350, distance: 10.5
click at [339, 355] on input "text" at bounding box center [349, 358] width 86 height 18
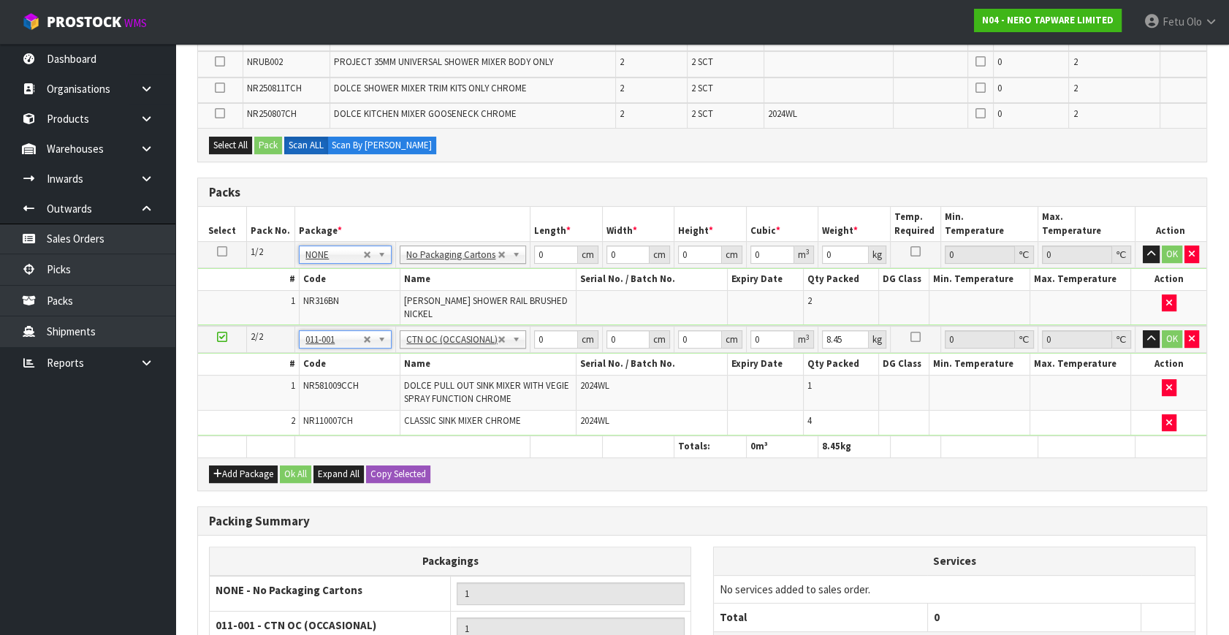
click at [217, 337] on icon at bounding box center [222, 337] width 10 height 1
click at [237, 474] on button "Add Package" at bounding box center [243, 475] width 69 height 18
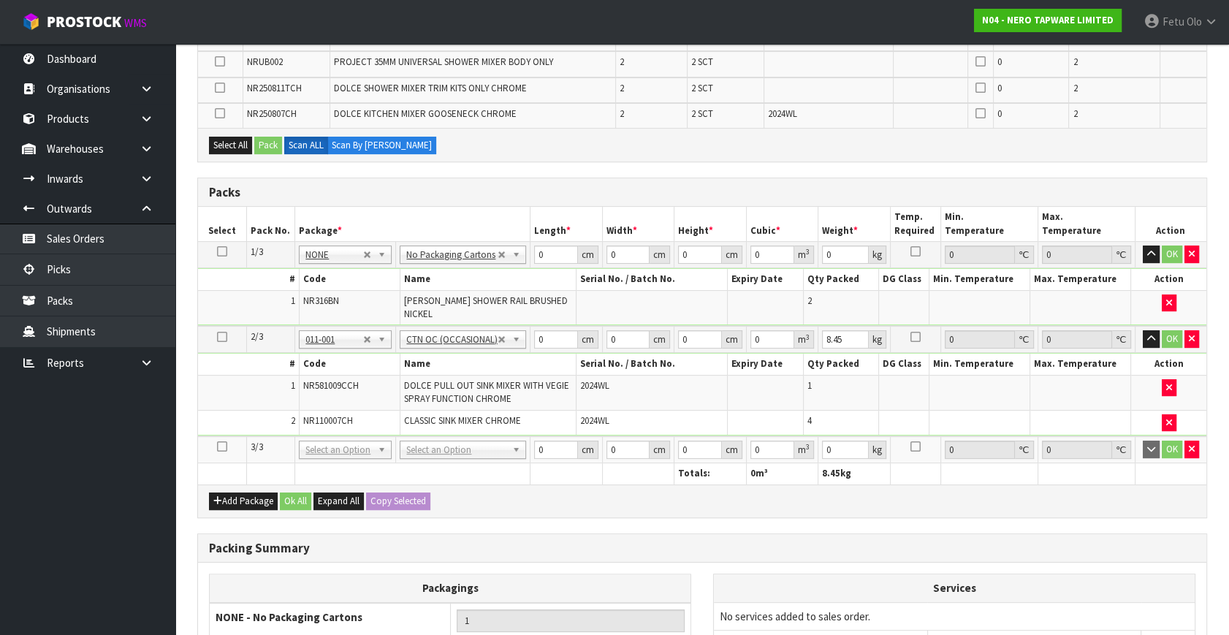
click at [219, 447] on icon at bounding box center [222, 447] width 10 height 1
drag, startPoint x: 164, startPoint y: 479, endPoint x: 925, endPoint y: 526, distance: 763.1
click at [475, 542] on h3 "Packing Summary" at bounding box center [702, 549] width 987 height 14
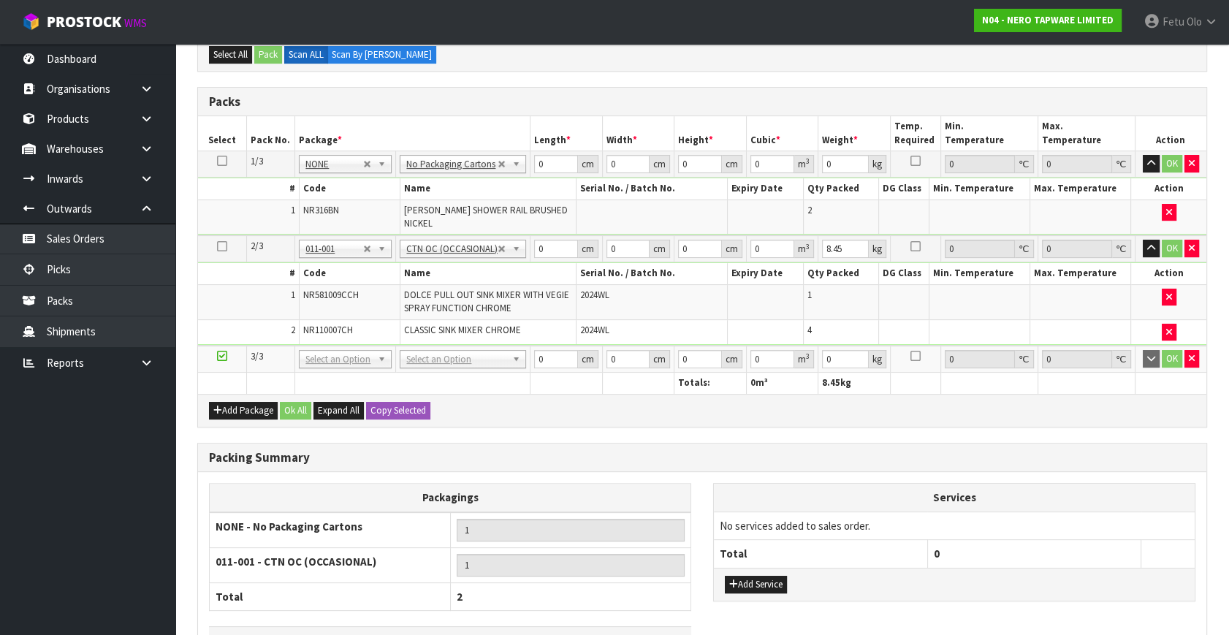
scroll to position [580, 0]
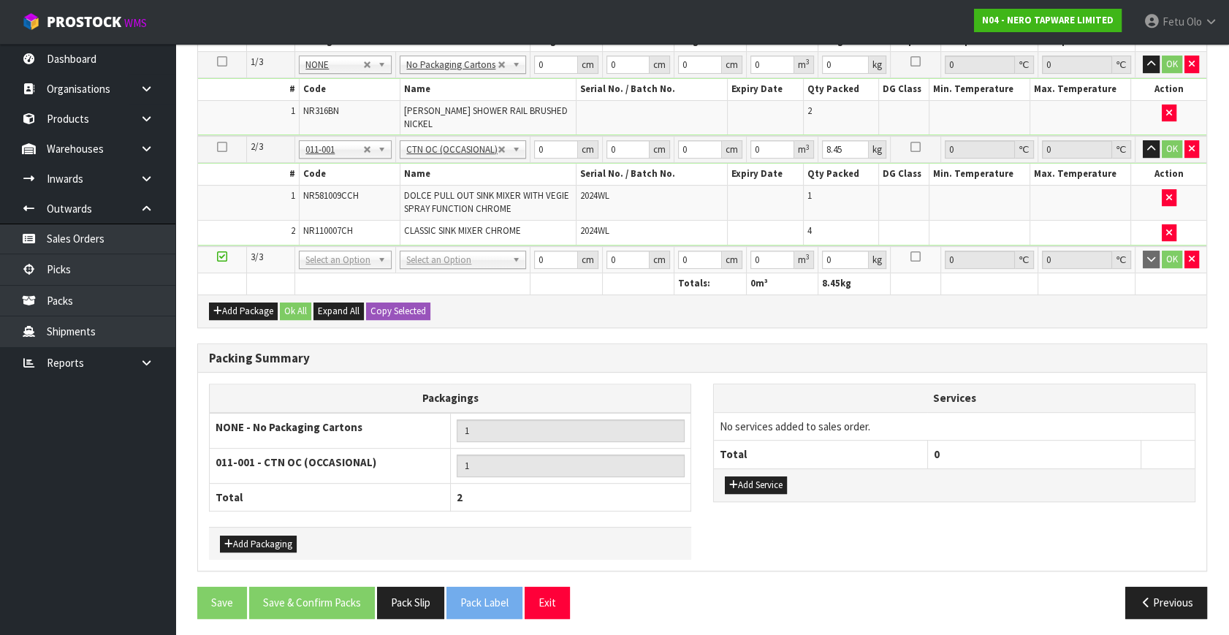
click at [448, 385] on th "Packagings" at bounding box center [451, 398] width 482 height 29
click at [468, 352] on h3 "Packing Summary" at bounding box center [702, 359] width 987 height 14
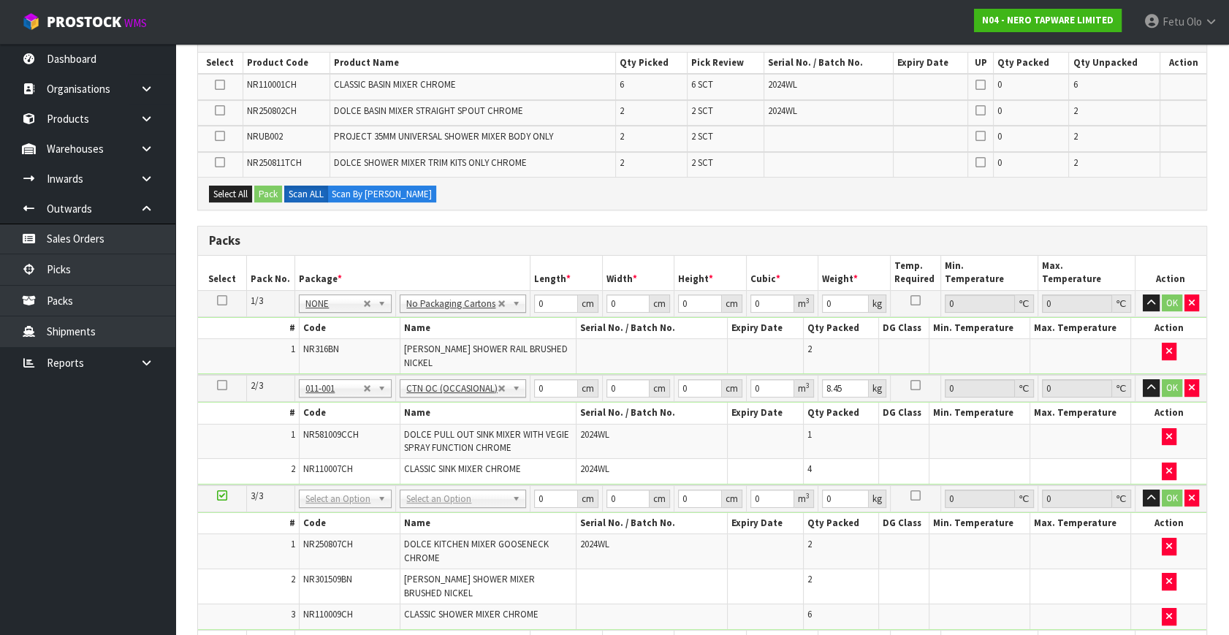
scroll to position [398, 0]
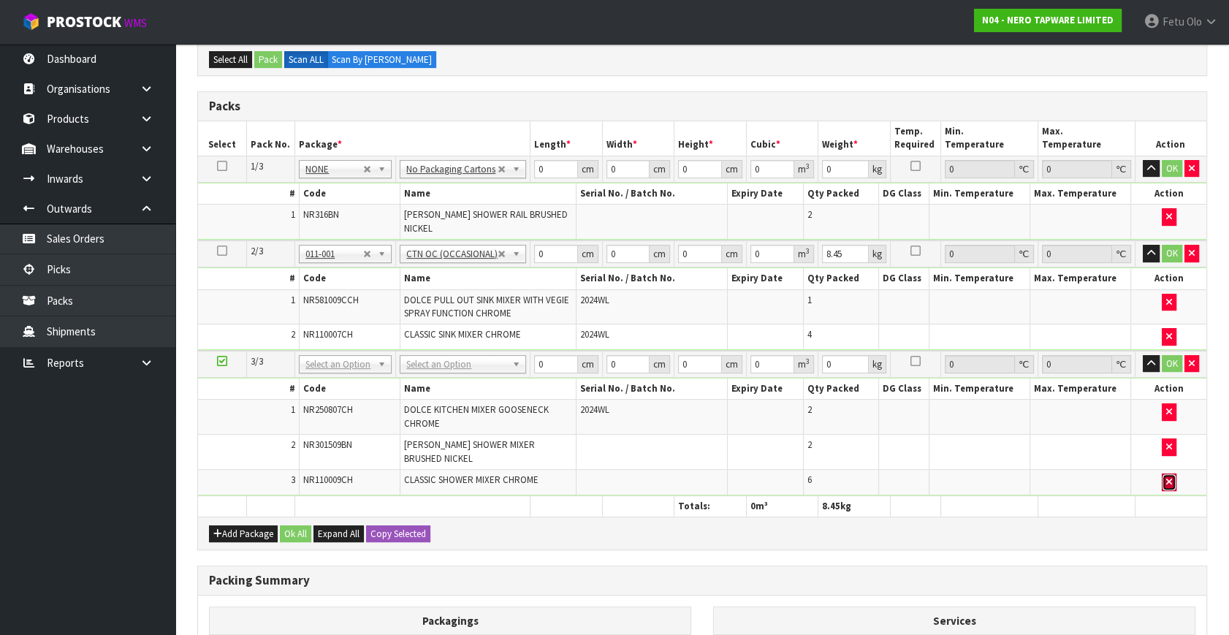
click at [1175, 475] on button "button" at bounding box center [1169, 483] width 15 height 18
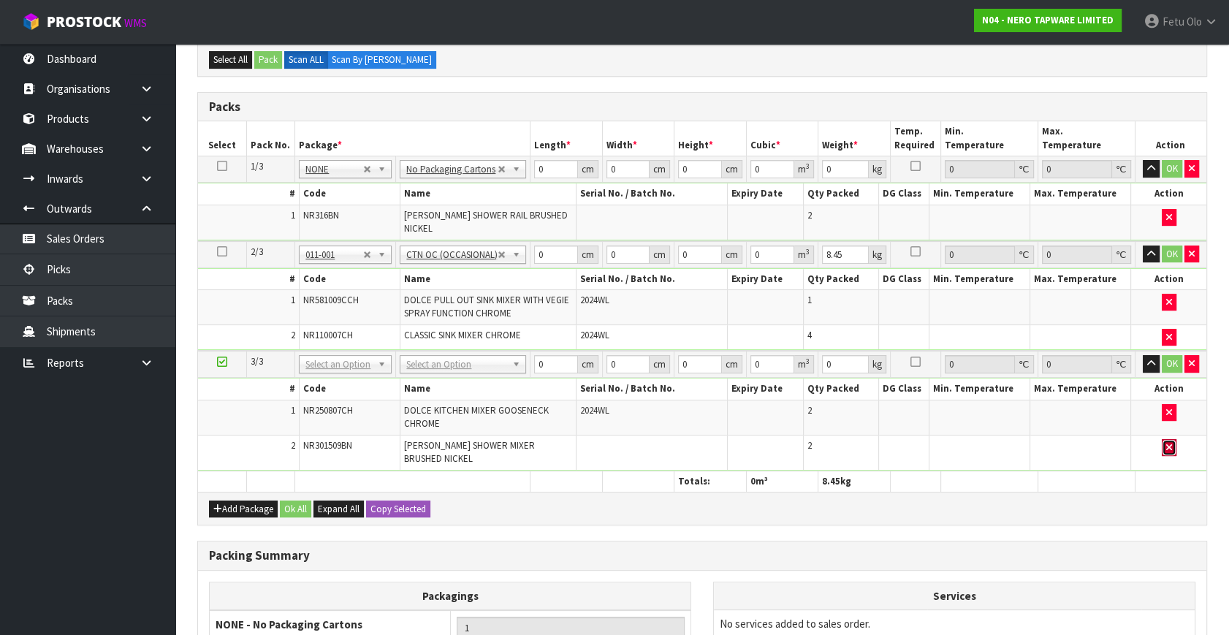
click at [1172, 446] on button "button" at bounding box center [1169, 448] width 15 height 18
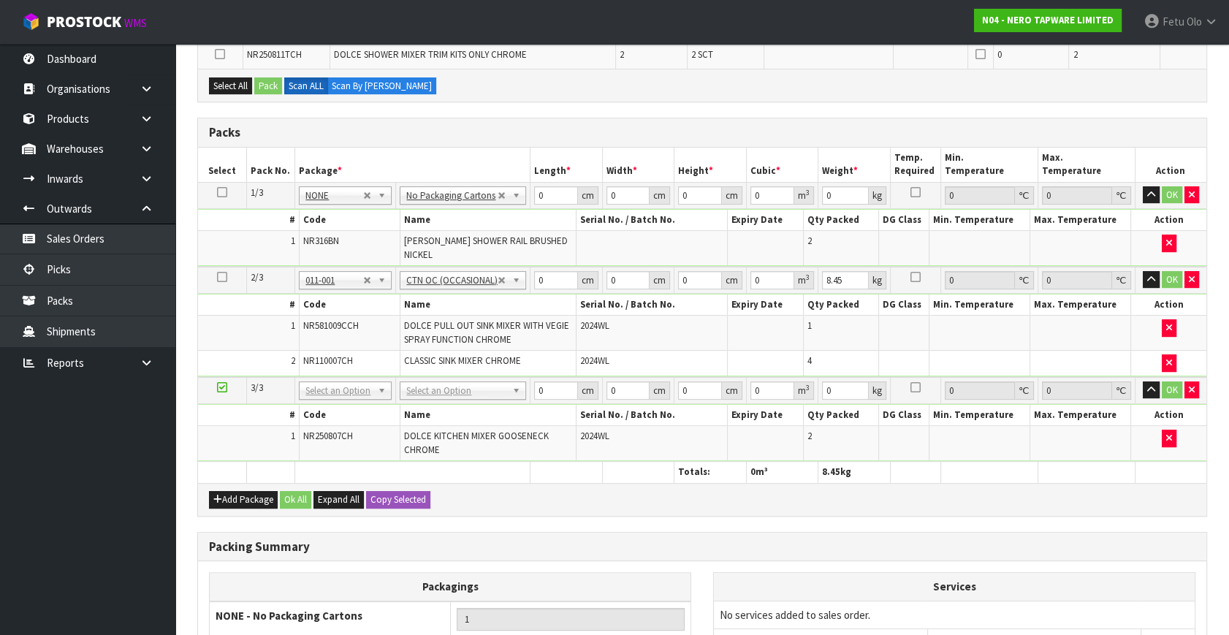
scroll to position [450, 0]
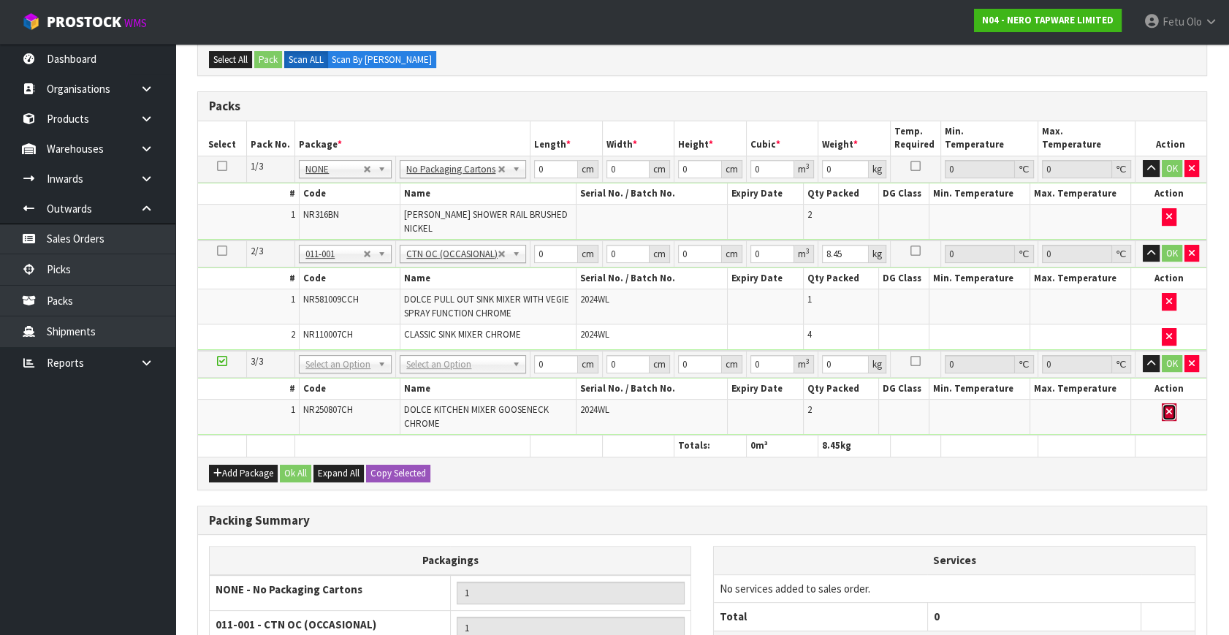
click at [1170, 409] on icon "button" at bounding box center [1170, 412] width 6 height 10
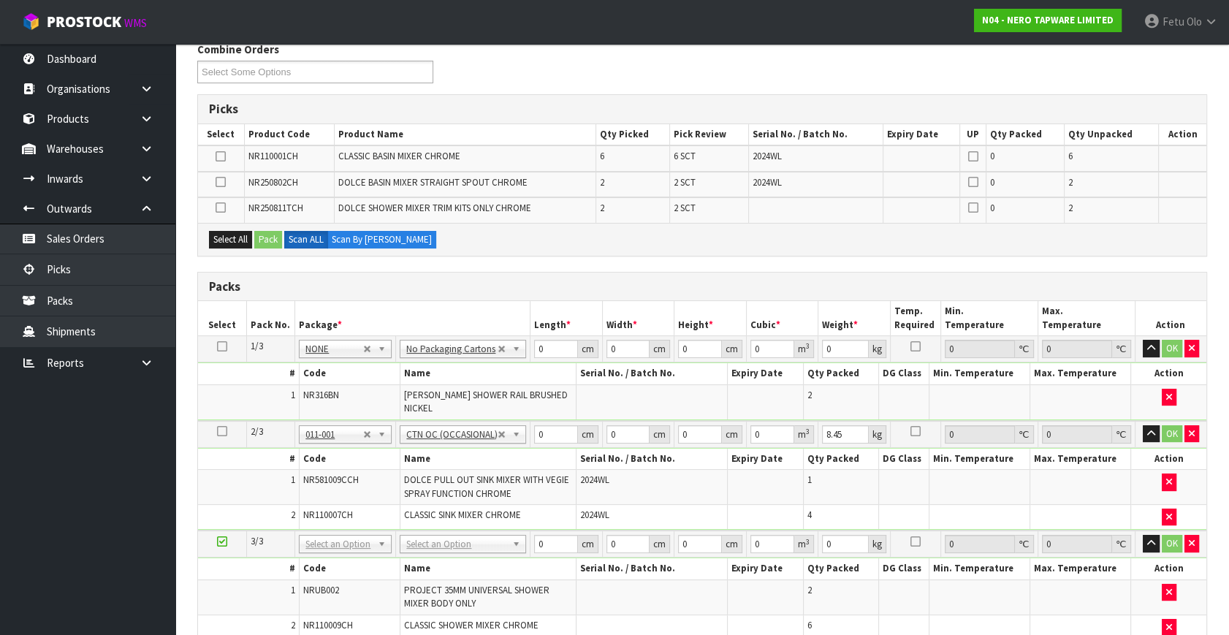
scroll to position [373, 0]
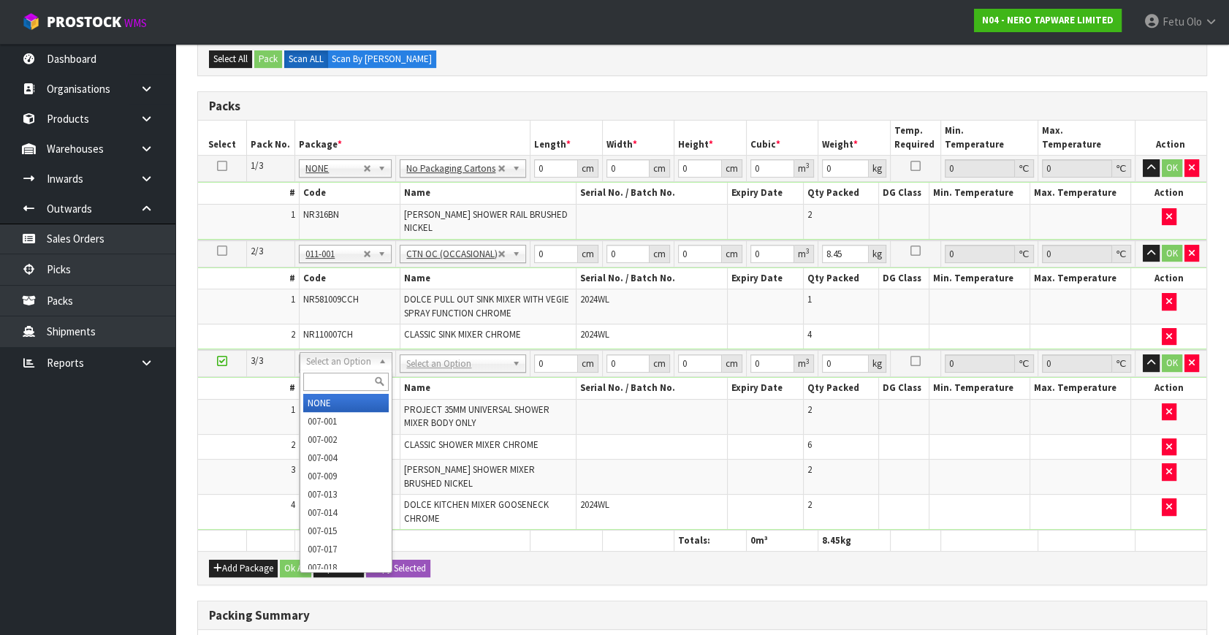
drag, startPoint x: 346, startPoint y: 379, endPoint x: 347, endPoint y: 368, distance: 11.0
click at [344, 373] on input "text" at bounding box center [346, 382] width 86 height 18
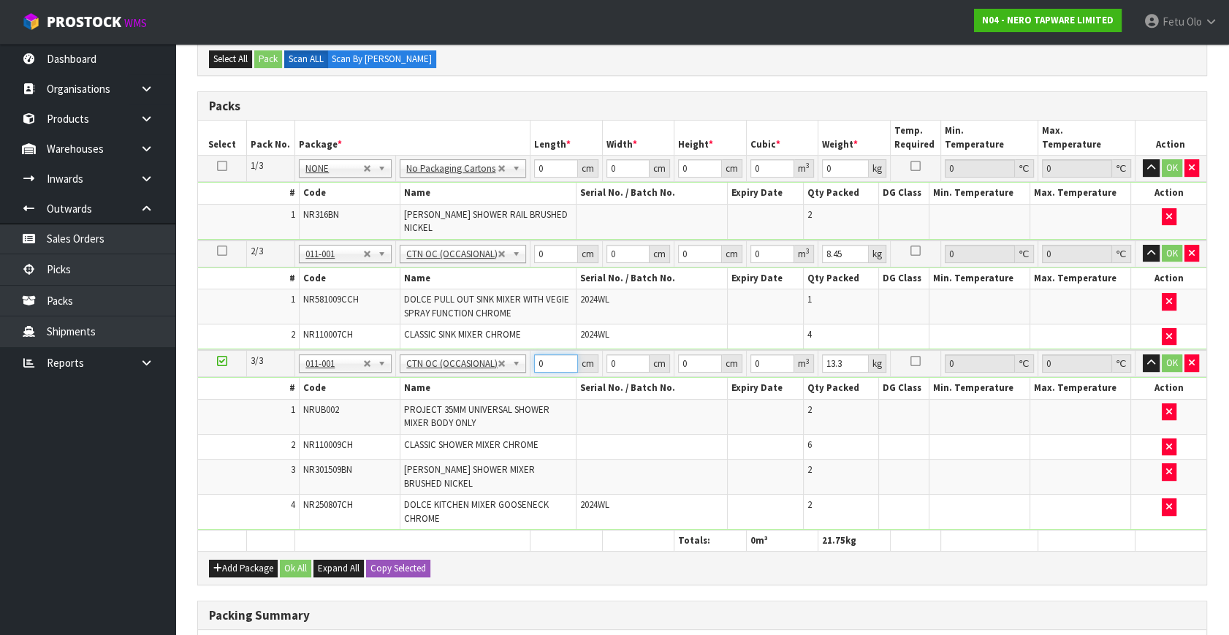
click at [512, 372] on tr "3/3 NONE 007-001 007-002 007-004 007-009 007-013 007-014 007-015 007-017 007-01…" at bounding box center [702, 363] width 1009 height 27
click button "OK" at bounding box center [1172, 364] width 20 height 18
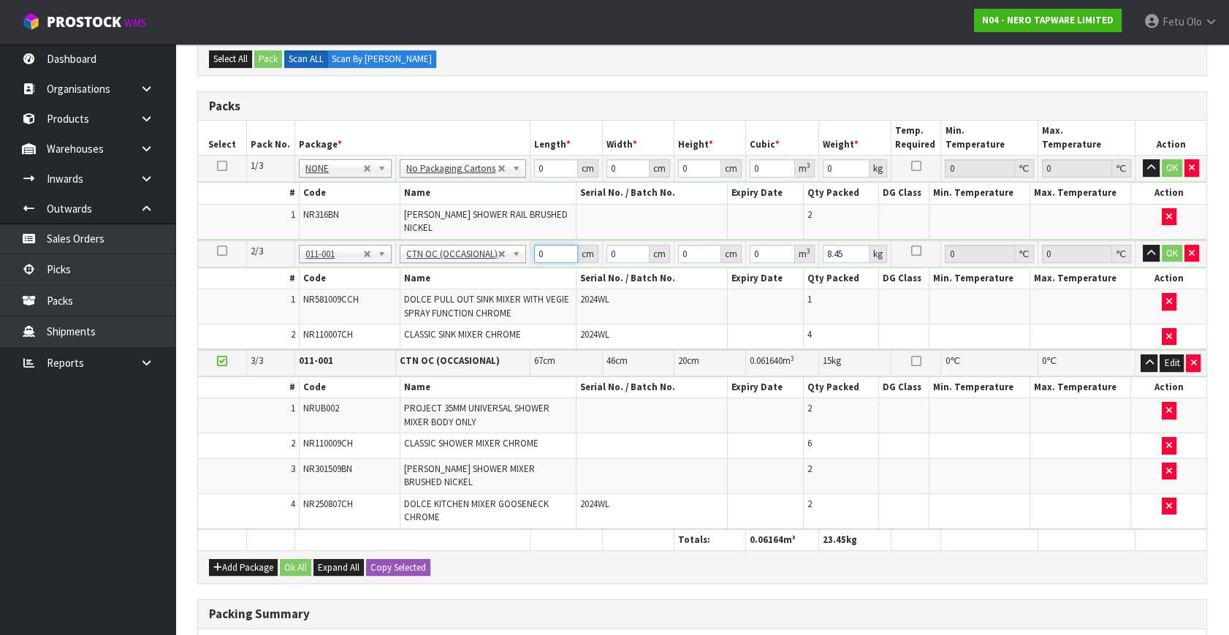
drag, startPoint x: 546, startPoint y: 251, endPoint x: 484, endPoint y: 289, distance: 73.2
click at [483, 289] on tbody "2/3 NONE 007-001 007-002 007-004 007-009 007-013 007-014 007-015 007-017 007-01…" at bounding box center [702, 295] width 1009 height 110
click button "OK" at bounding box center [1172, 254] width 20 height 18
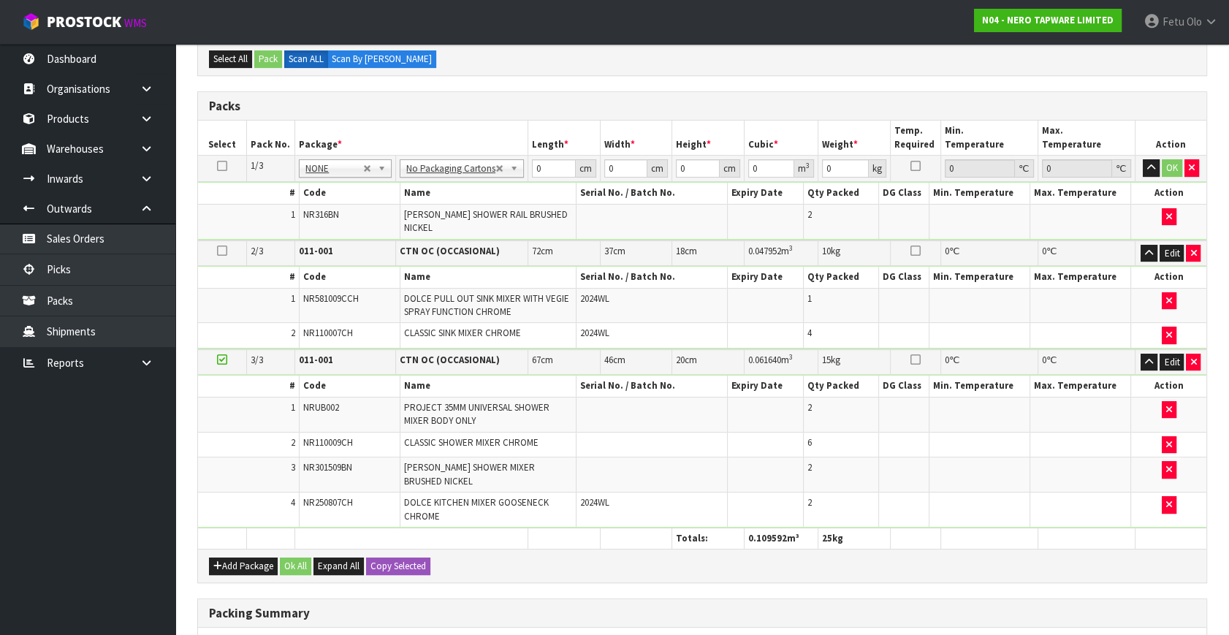
click at [224, 360] on icon at bounding box center [222, 360] width 10 height 1
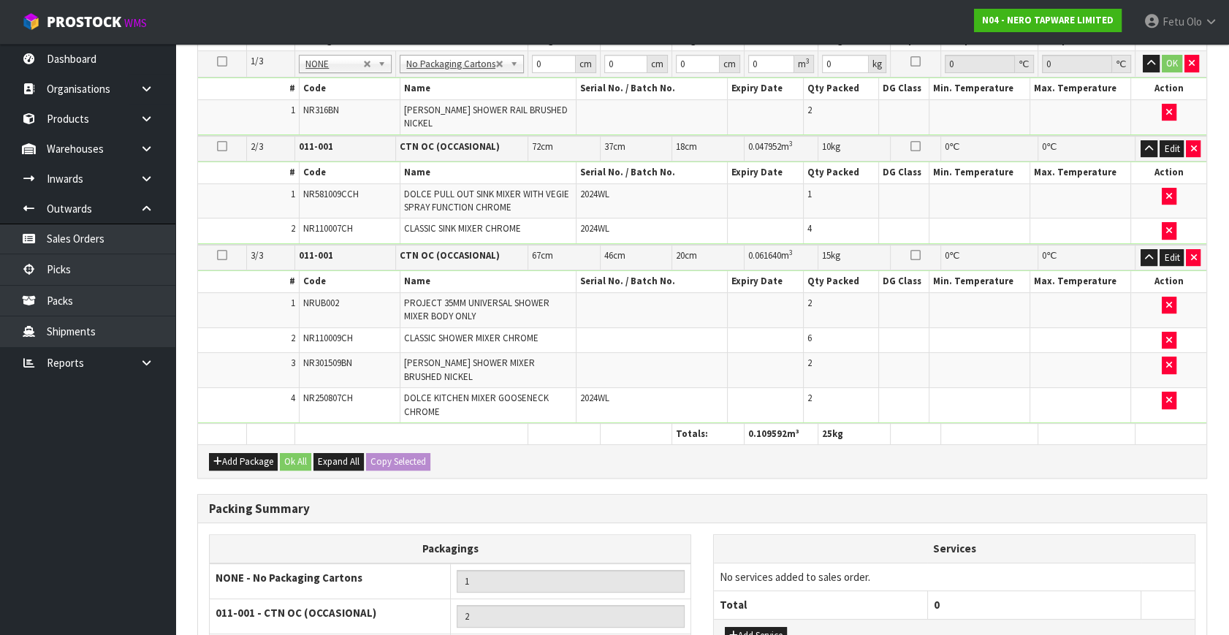
scroll to position [618, 0]
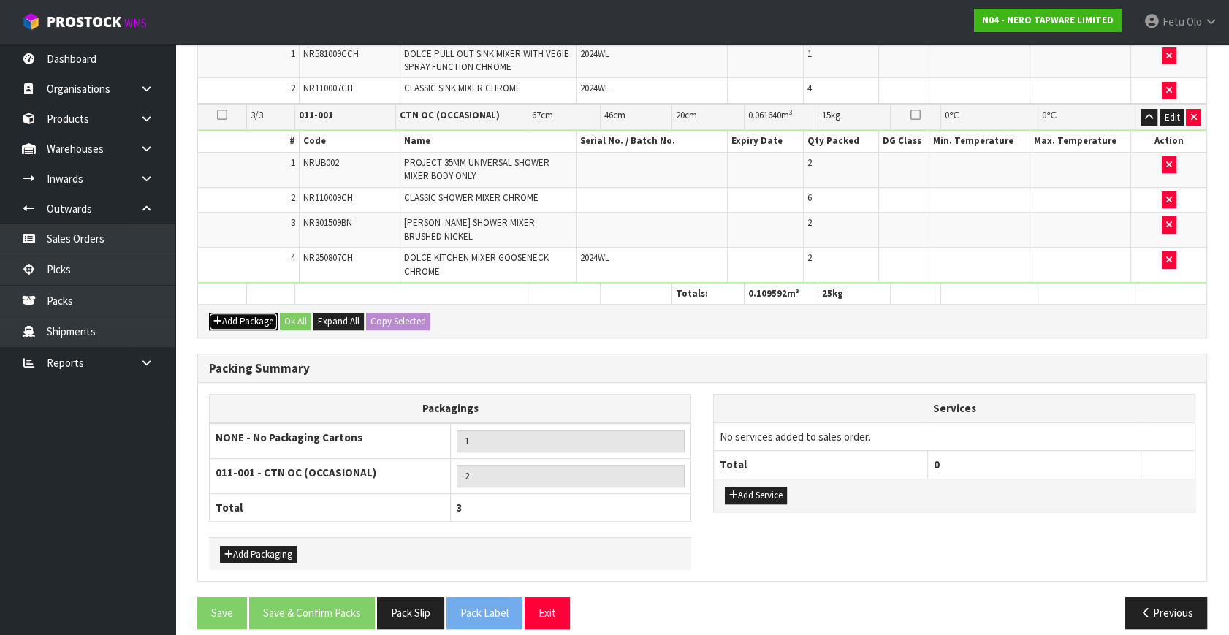
click at [217, 317] on icon "button" at bounding box center [217, 322] width 9 height 10
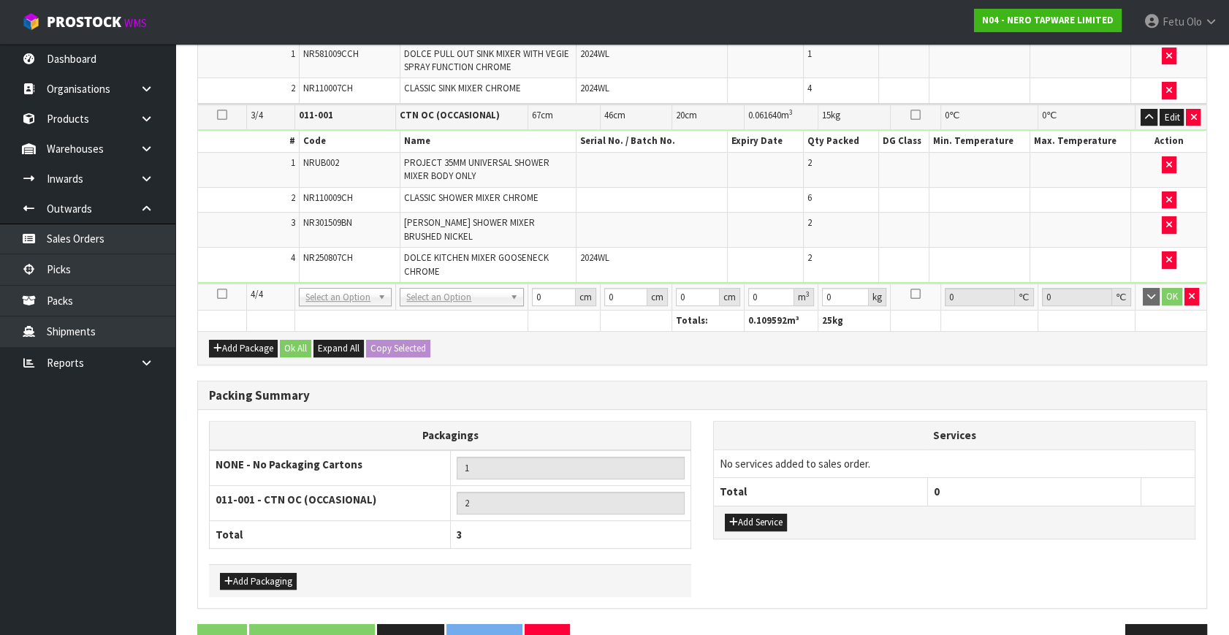
click at [217, 294] on icon at bounding box center [222, 294] width 10 height 1
click at [61, 531] on ul "Dashboard Organisations Clients Consignees Carriers Products Categories Serial …" at bounding box center [87, 339] width 175 height 591
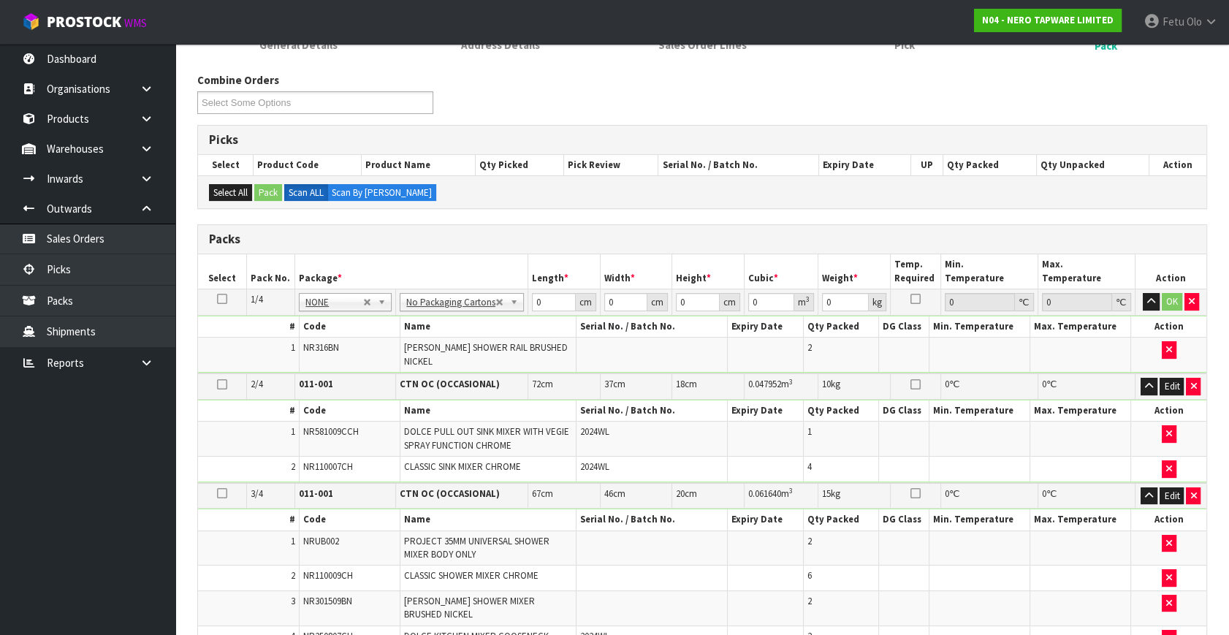
scroll to position [332, 0]
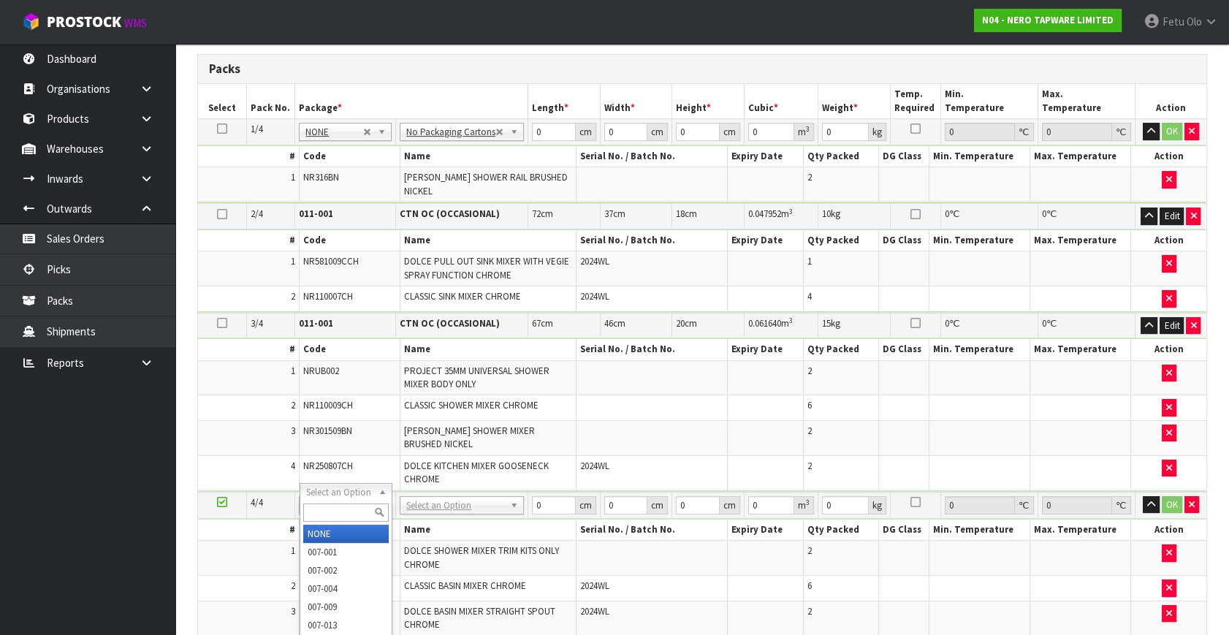
drag, startPoint x: 350, startPoint y: 492, endPoint x: 347, endPoint y: 511, distance: 19.2
click at [347, 511] on input "text" at bounding box center [346, 513] width 86 height 18
click at [477, 522] on tbody "4/4 NONE 007-001 007-002 007-004 007-009 007-013 007-014 007-015 007-017 007-01…" at bounding box center [702, 564] width 1009 height 145
click button "OK" at bounding box center [1172, 505] width 20 height 18
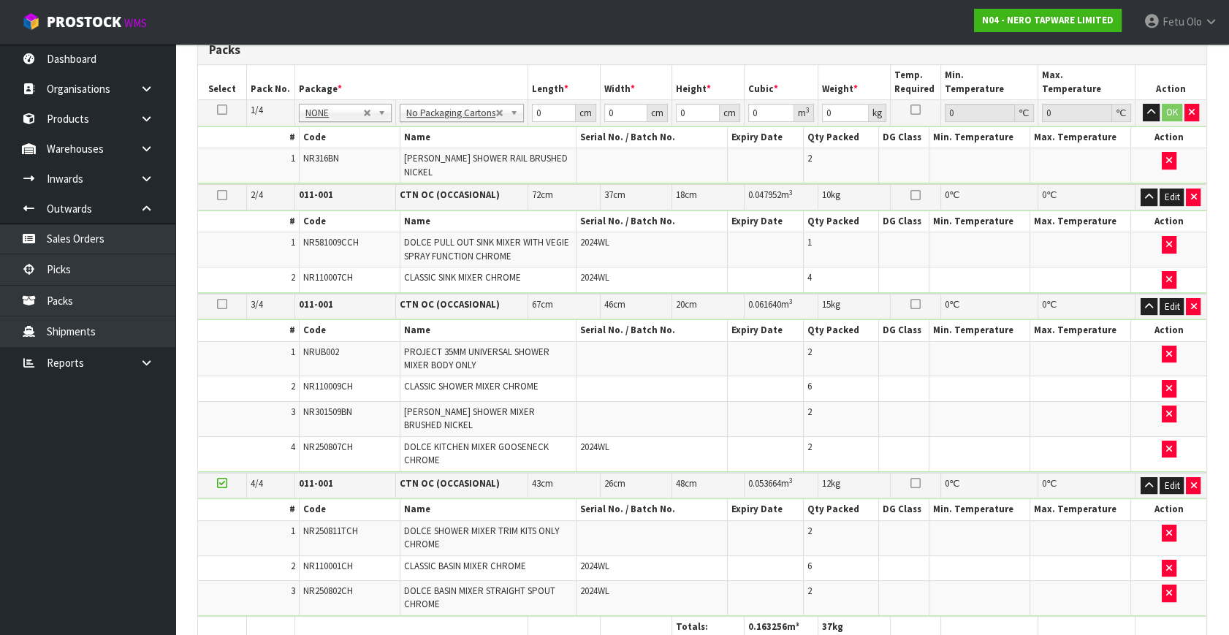
scroll to position [152, 0]
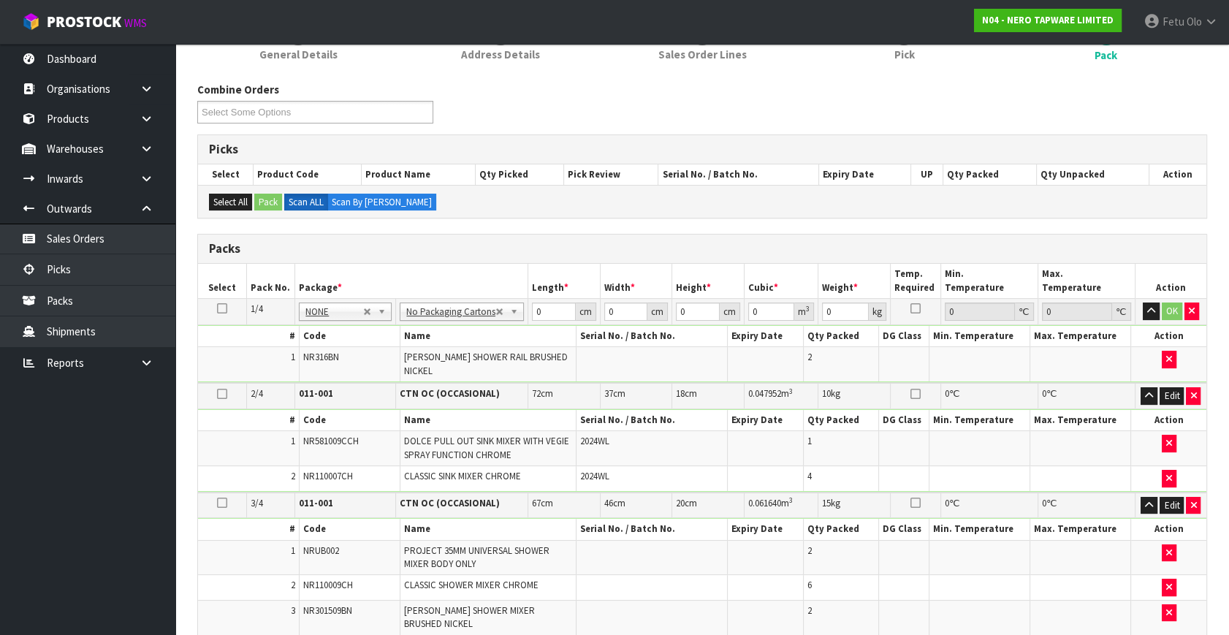
click at [753, 226] on div "Combine Orders N04-ORD0002993 N04-ORD0002995 N04-ORD0002999 N04-ORD0003000 N04-…" at bounding box center [702, 627] width 1010 height 1091
drag, startPoint x: 525, startPoint y: 322, endPoint x: 325, endPoint y: 373, distance: 206.5
click at [355, 377] on tbody "1/4 NONE 007-001 007-002 007-004 007-009 007-013 007-014 007-015 007-017 007-01…" at bounding box center [702, 341] width 1009 height 85
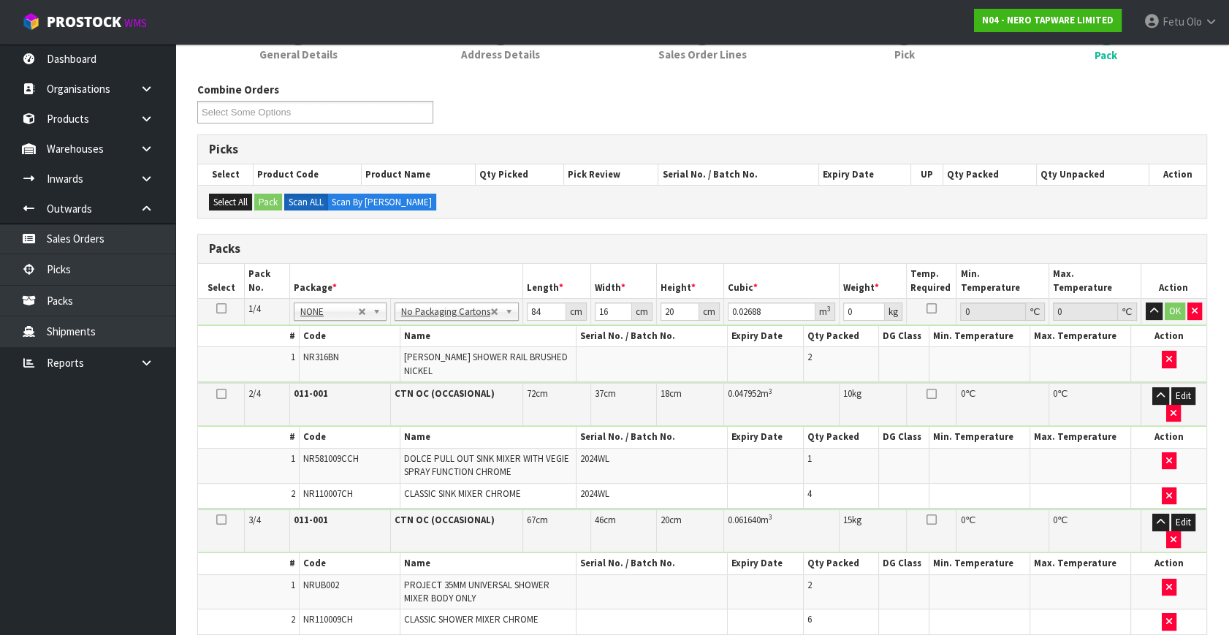
click at [758, 257] on div "Packs" at bounding box center [702, 249] width 1009 height 29
drag, startPoint x: 847, startPoint y: 312, endPoint x: 822, endPoint y: 336, distance: 34.1
click at [823, 336] on tbody "1/4 NONE 007-001 007-002 007-004 007-009 007-013 007-014 007-015 007-017 007-01…" at bounding box center [702, 341] width 1009 height 85
click button "OK" at bounding box center [1175, 312] width 20 height 18
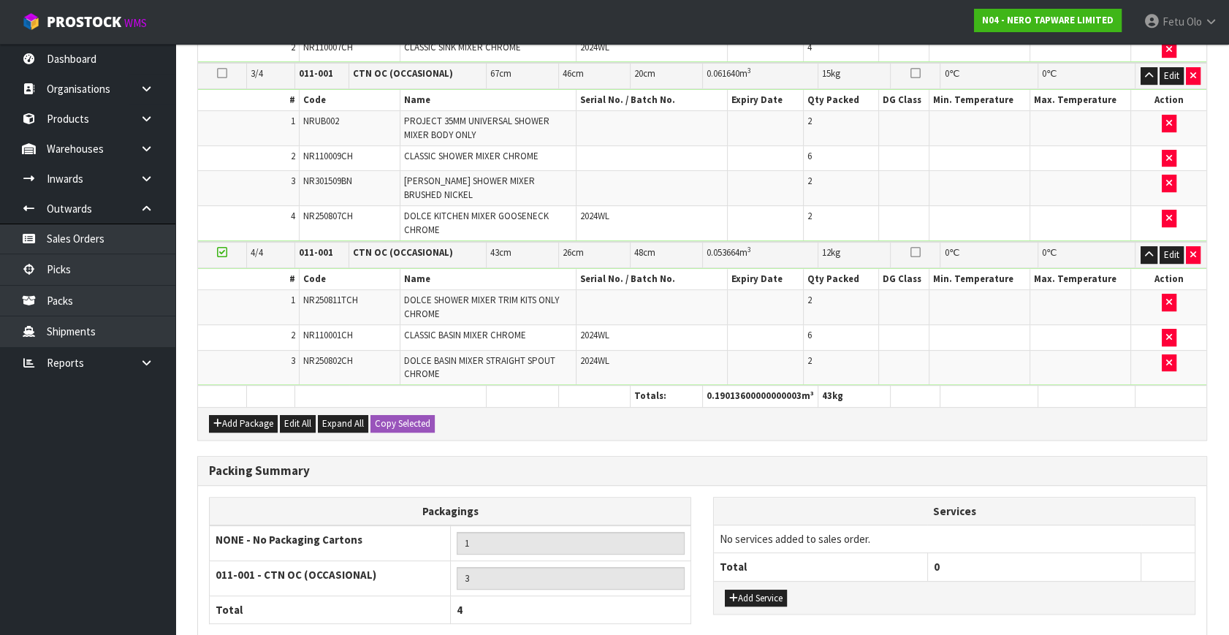
scroll to position [683, 0]
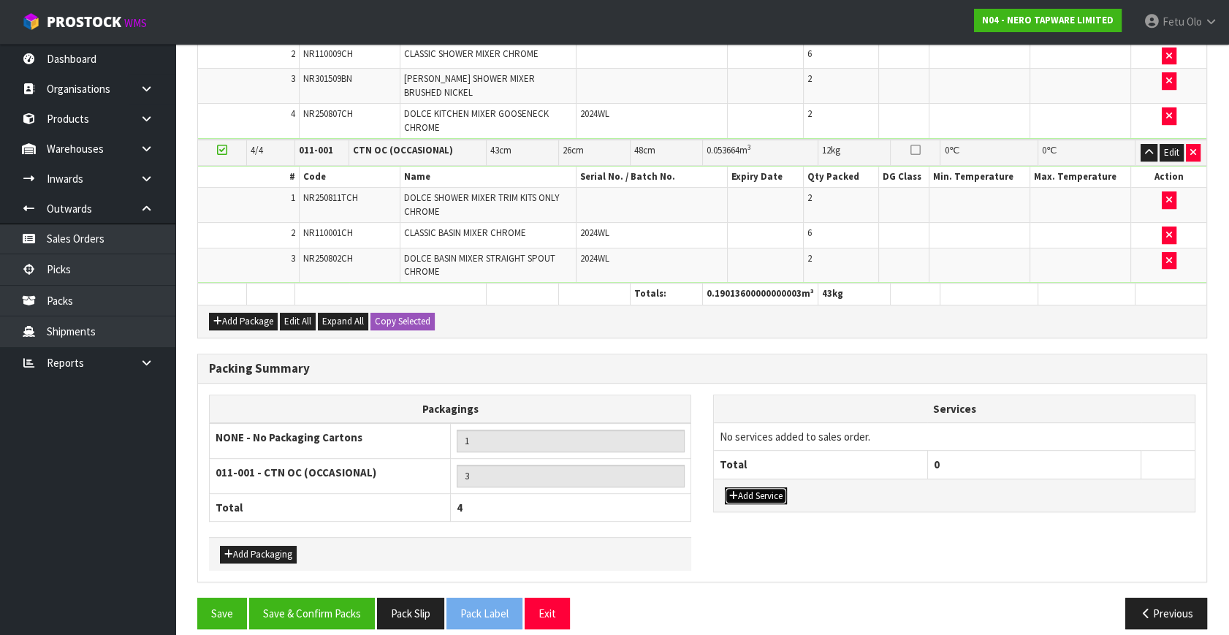
drag, startPoint x: 763, startPoint y: 482, endPoint x: 768, endPoint y: 456, distance: 26.0
click at [764, 488] on button "Add Service" at bounding box center [756, 497] width 62 height 18
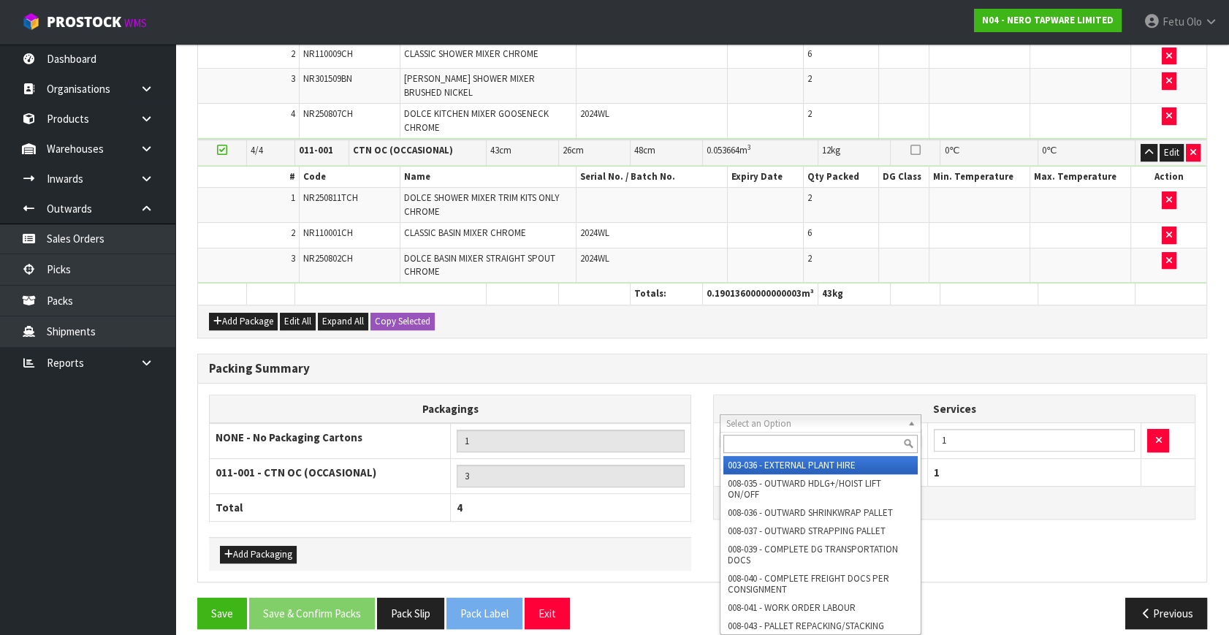
drag, startPoint x: 771, startPoint y: 426, endPoint x: 765, endPoint y: 440, distance: 15.1
click at [754, 439] on input "text" at bounding box center [821, 444] width 194 height 18
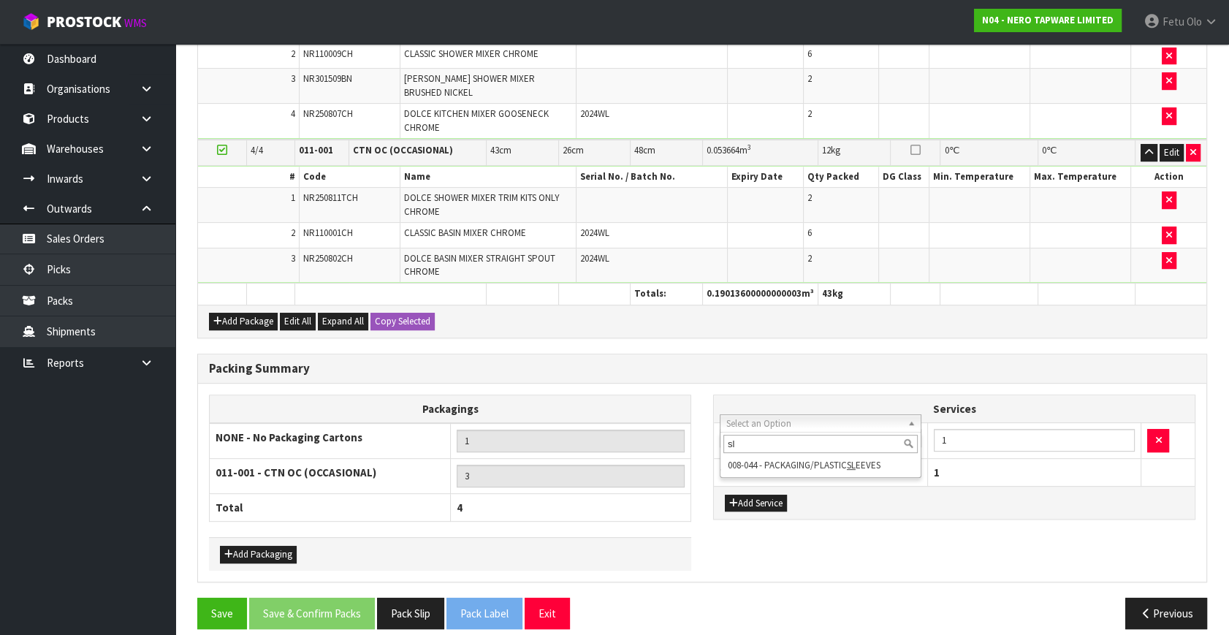
click at [774, 475] on div "sl 008-044 - PACKAGING/PLASTIC SL EEVES" at bounding box center [821, 455] width 202 height 46
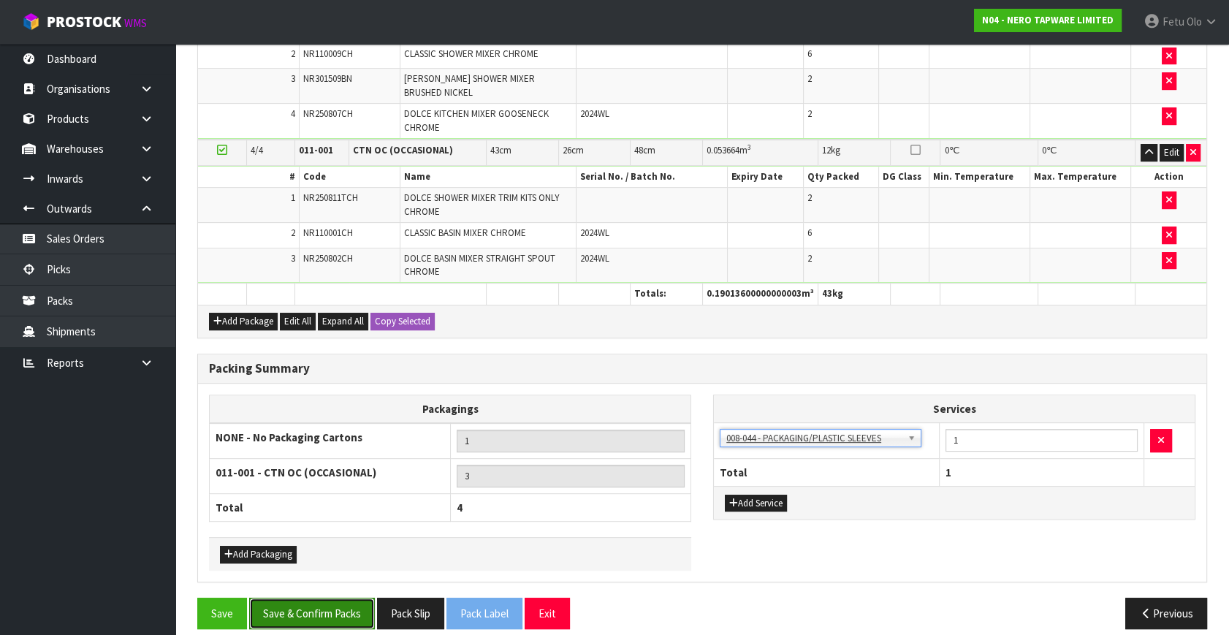
click at [319, 598] on button "Save & Confirm Packs" at bounding box center [312, 613] width 126 height 31
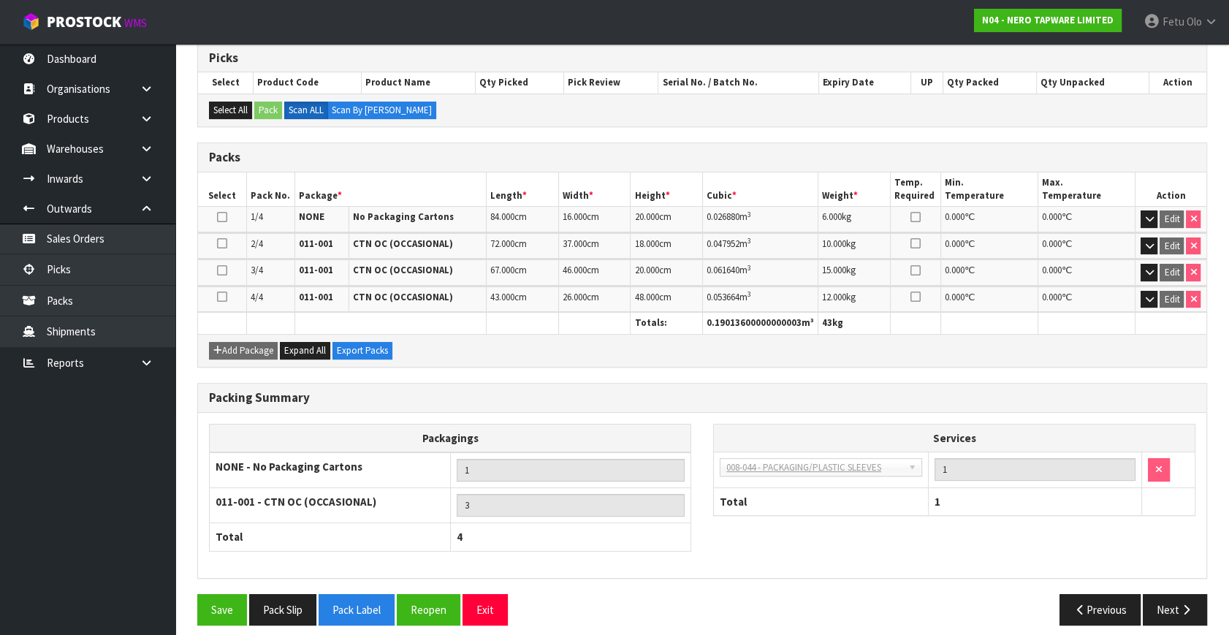
scroll to position [306, 0]
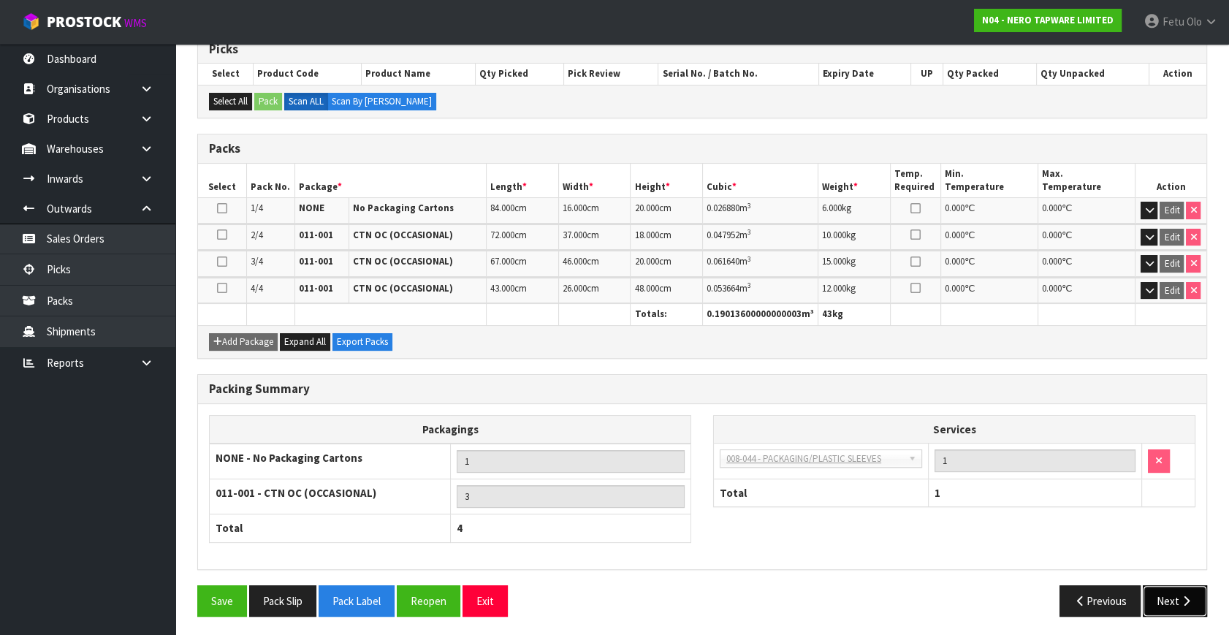
click at [1170, 593] on button "Next" at bounding box center [1175, 600] width 64 height 31
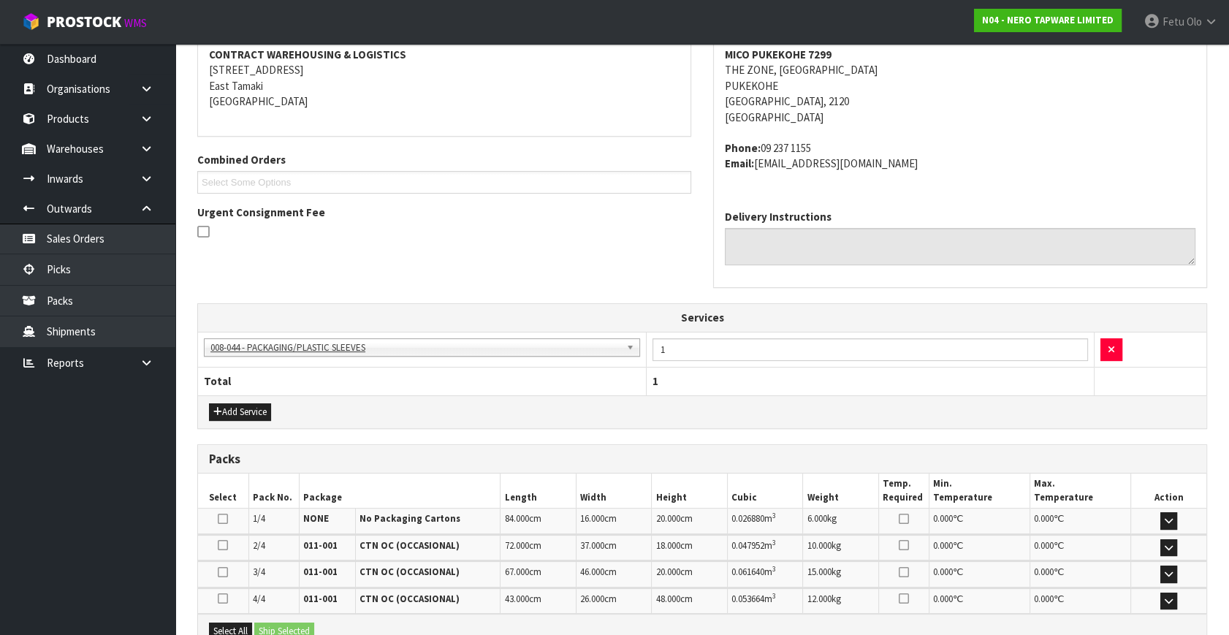
scroll to position [398, 0]
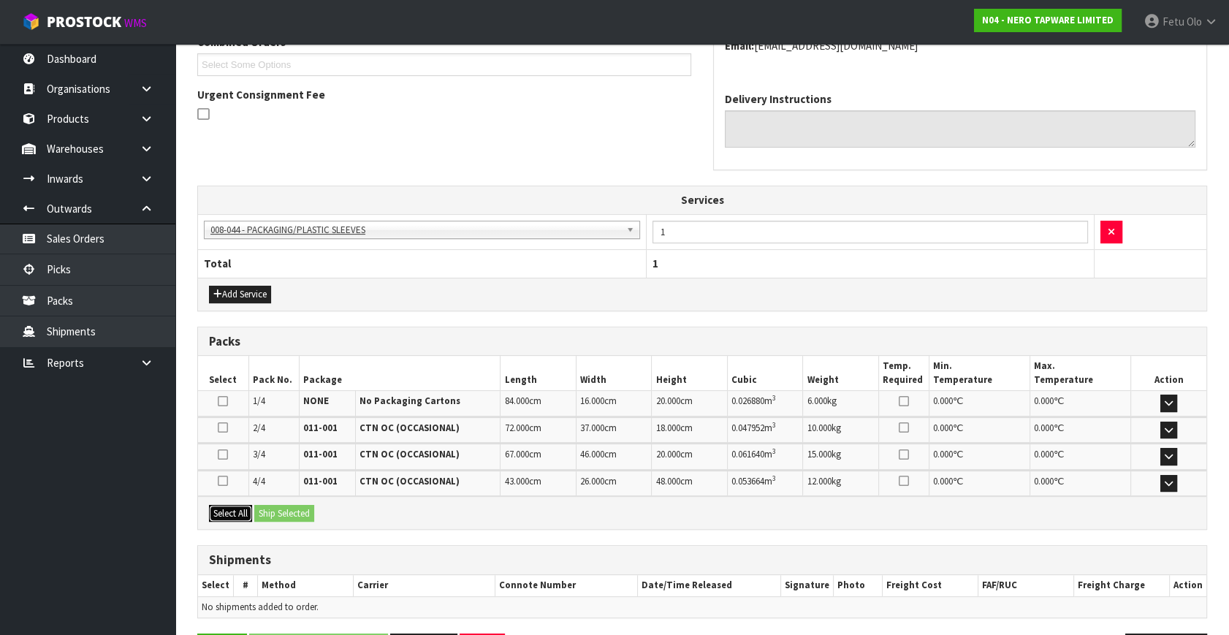
click at [221, 506] on button "Select All" at bounding box center [230, 514] width 43 height 18
click at [299, 505] on button "Ship Selected" at bounding box center [284, 514] width 60 height 18
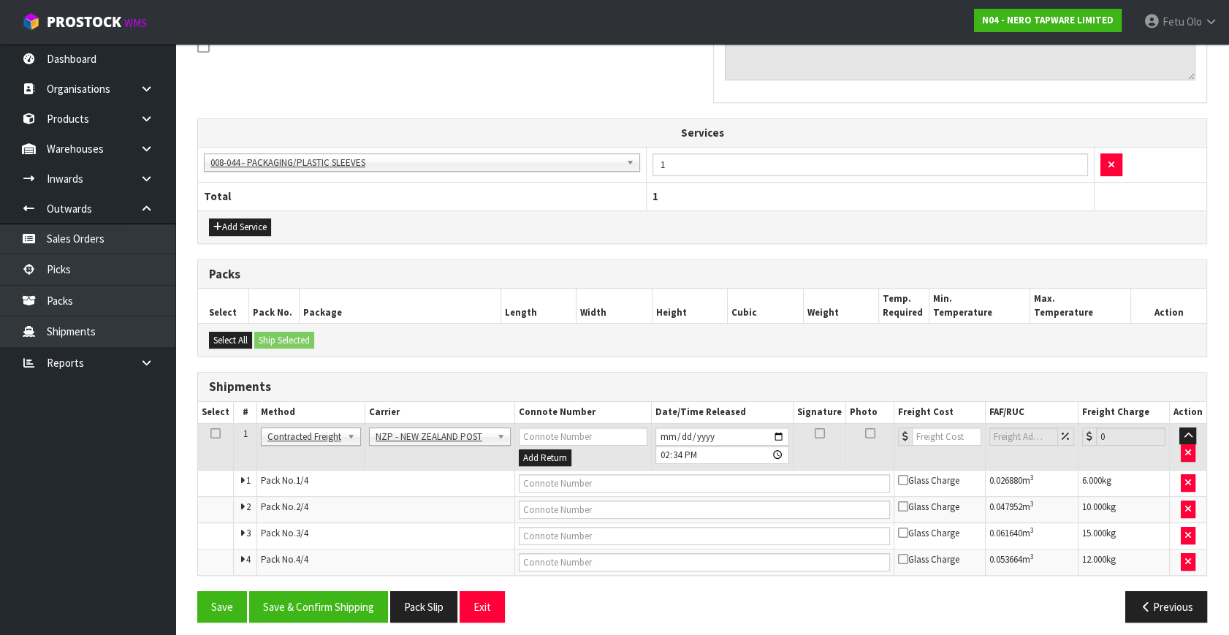
scroll to position [472, 0]
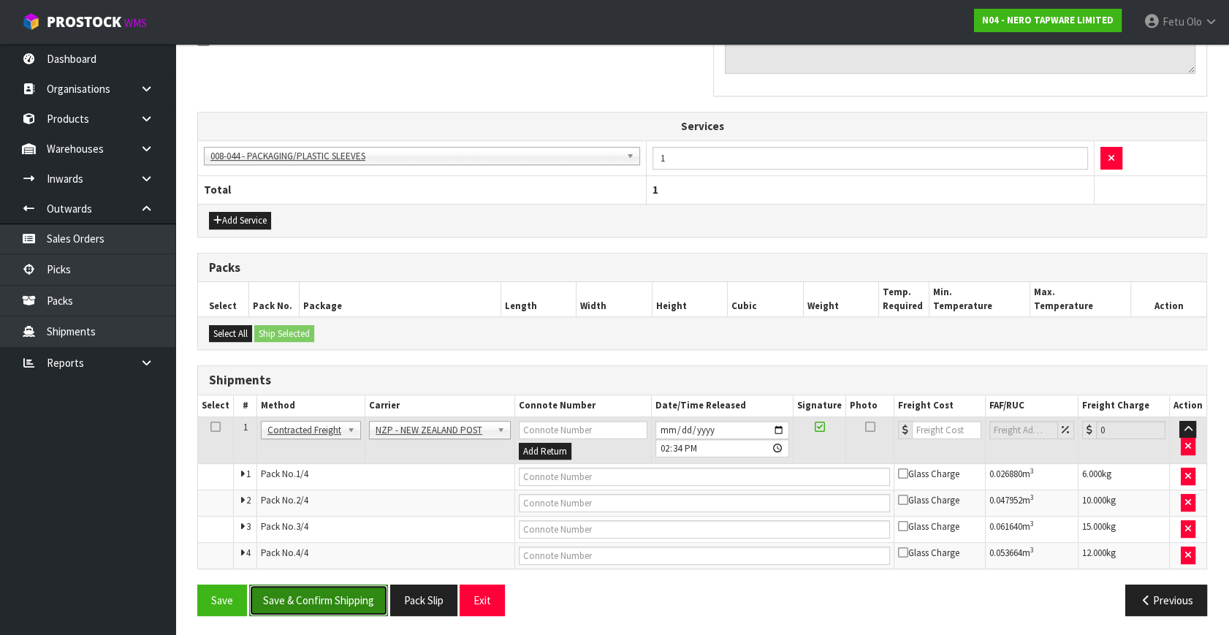
click at [308, 596] on button "Save & Confirm Shipping" at bounding box center [318, 600] width 139 height 31
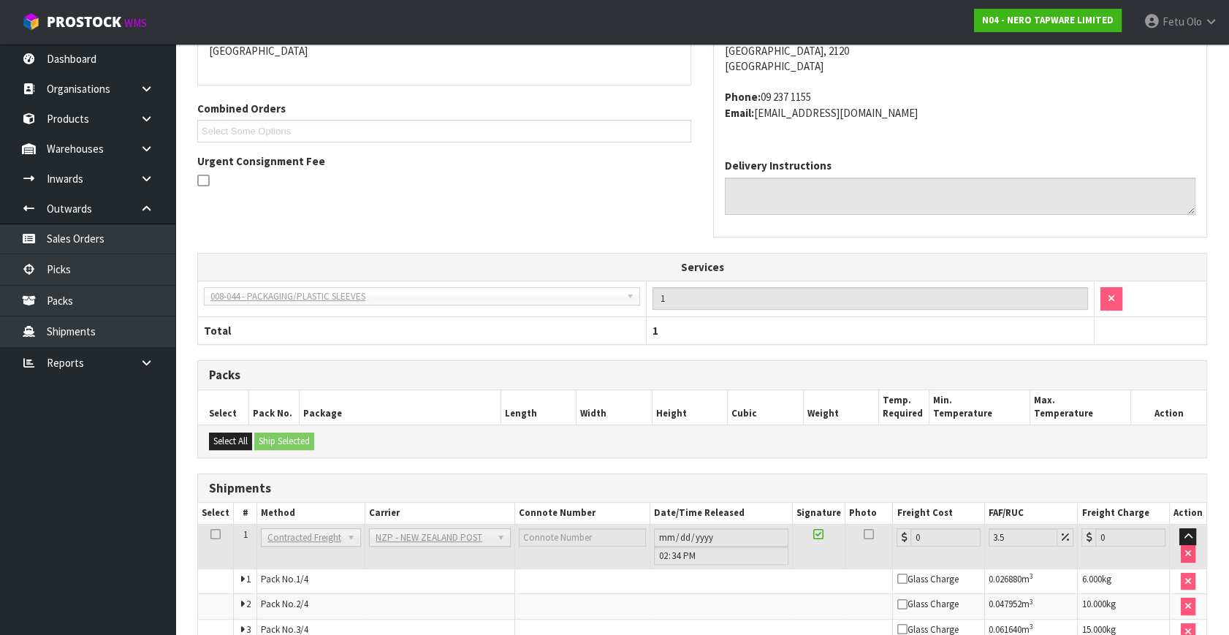
scroll to position [447, 0]
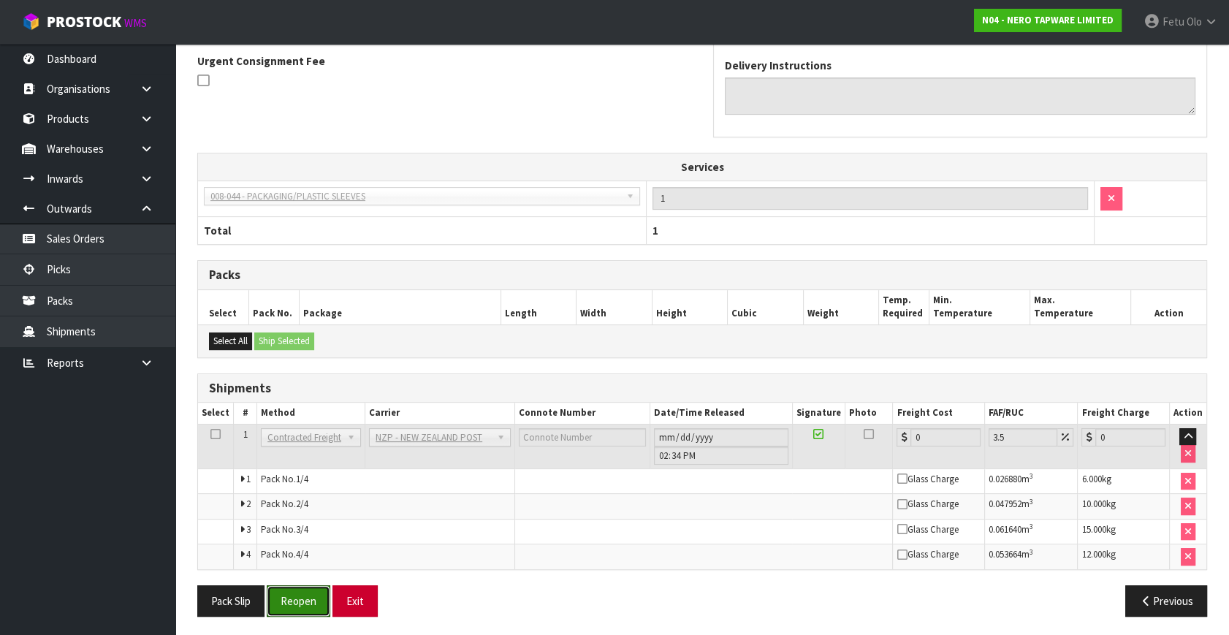
drag, startPoint x: 295, startPoint y: 599, endPoint x: 352, endPoint y: 604, distance: 57.2
click at [295, 599] on button "Reopen" at bounding box center [299, 600] width 64 height 31
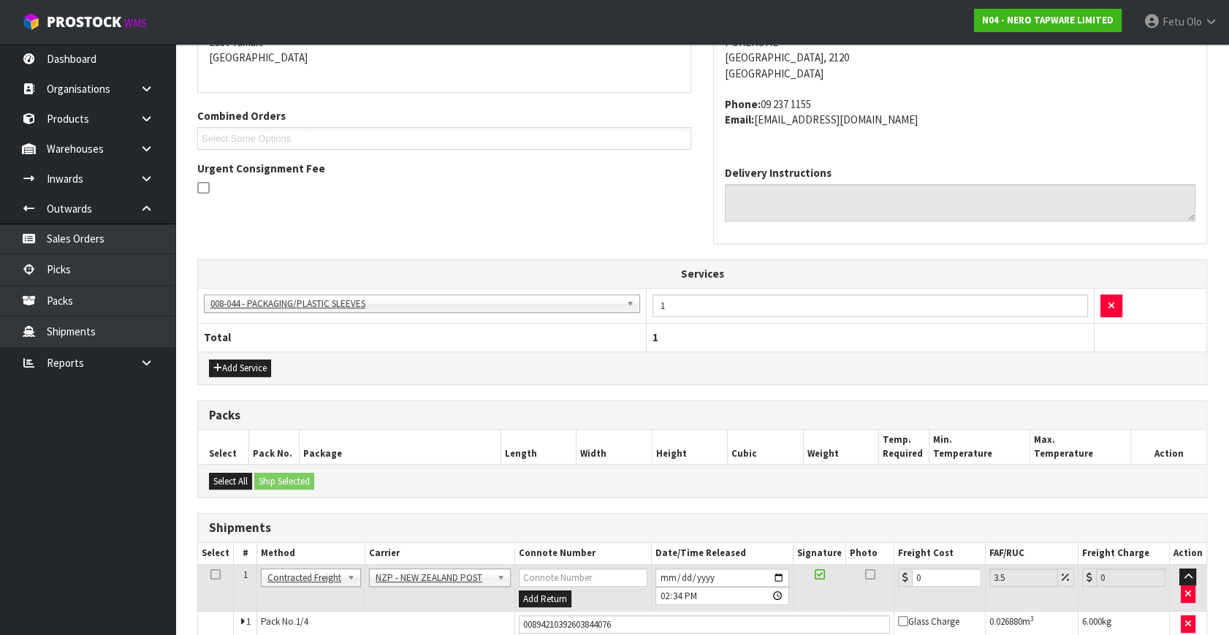
scroll to position [485, 0]
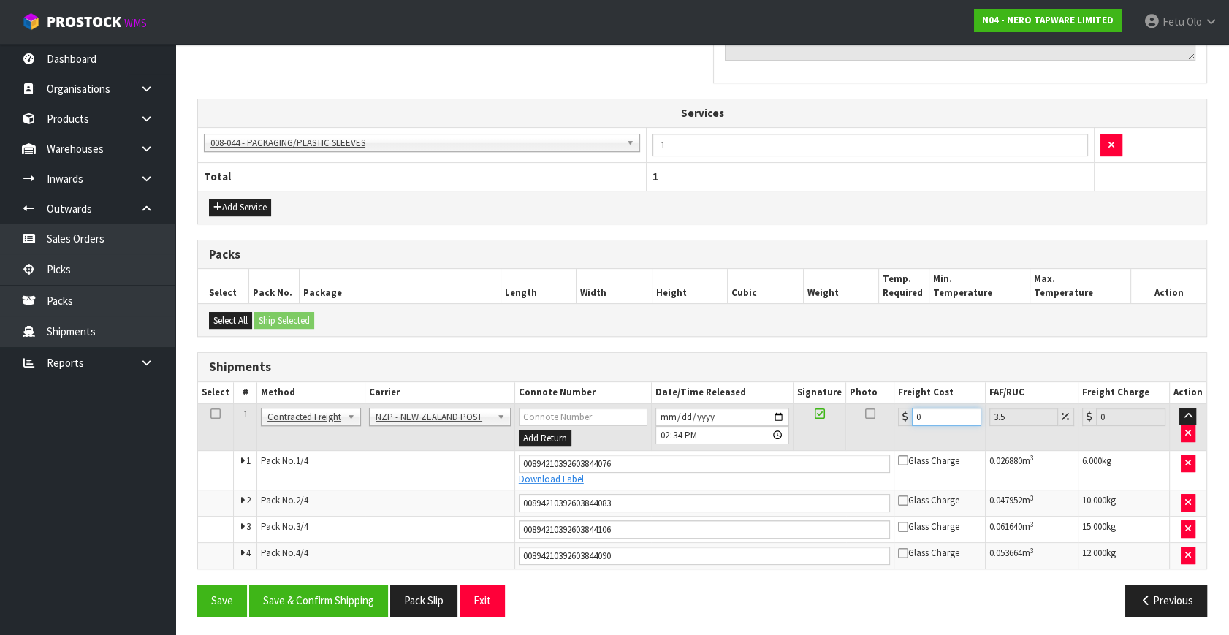
drag, startPoint x: 936, startPoint y: 412, endPoint x: 716, endPoint y: 488, distance: 233.5
click at [716, 488] on tbody "1 Client Local Pickup Customer Local Pickup Company Freight Contracted Freight …" at bounding box center [702, 485] width 1009 height 165
click at [320, 602] on button "Save & Confirm Shipping" at bounding box center [318, 600] width 139 height 31
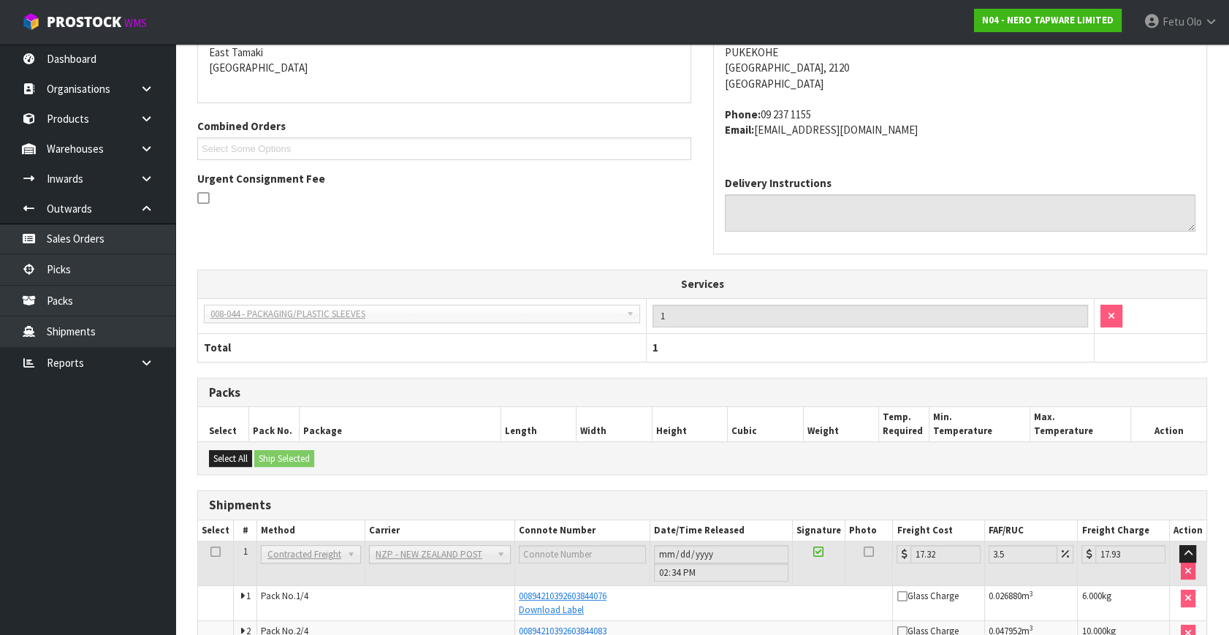
scroll to position [442, 0]
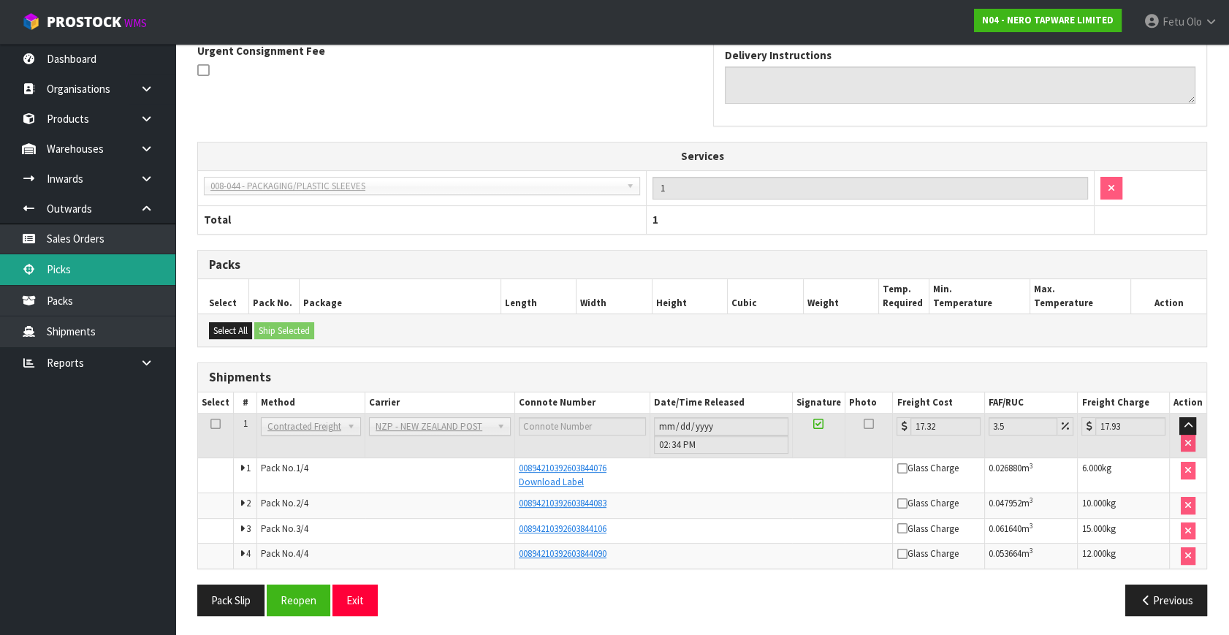
click at [49, 263] on link "Picks" at bounding box center [87, 269] width 175 height 30
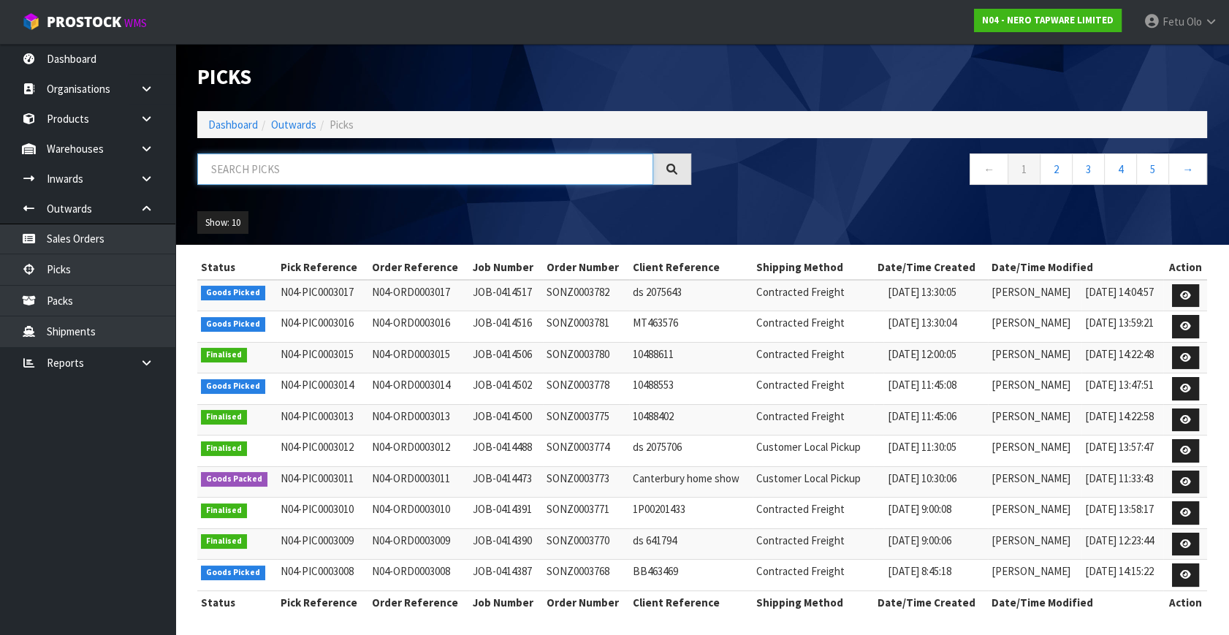
click at [439, 159] on input "text" at bounding box center [425, 169] width 456 height 31
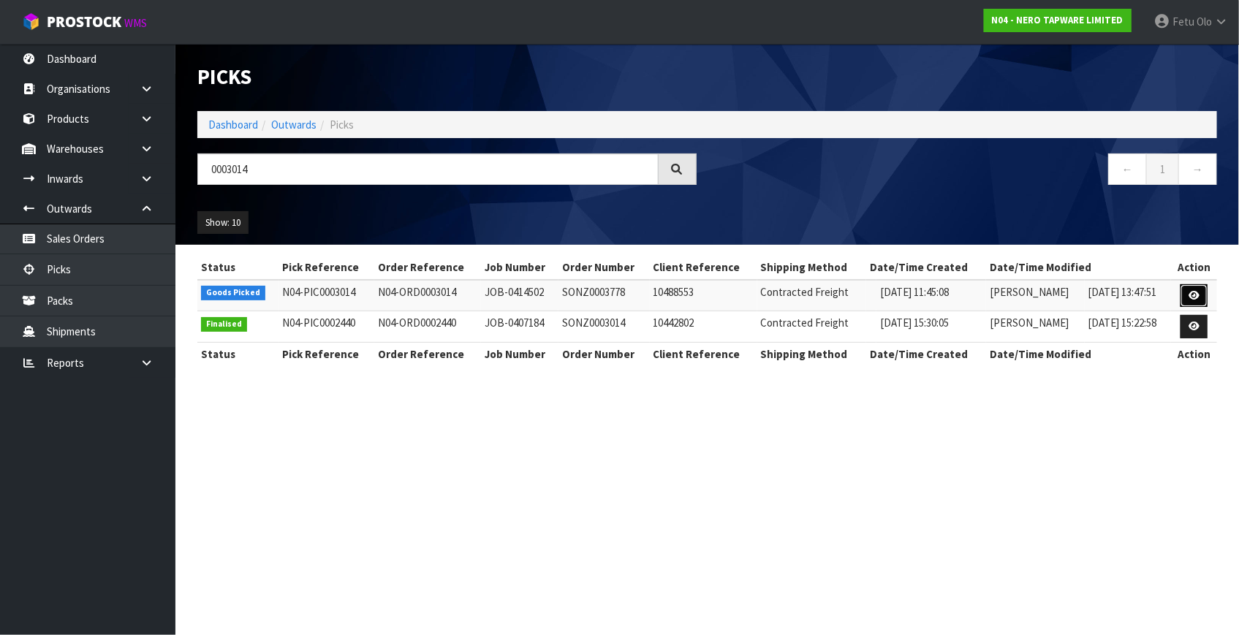
click at [1190, 286] on link at bounding box center [1193, 295] width 27 height 23
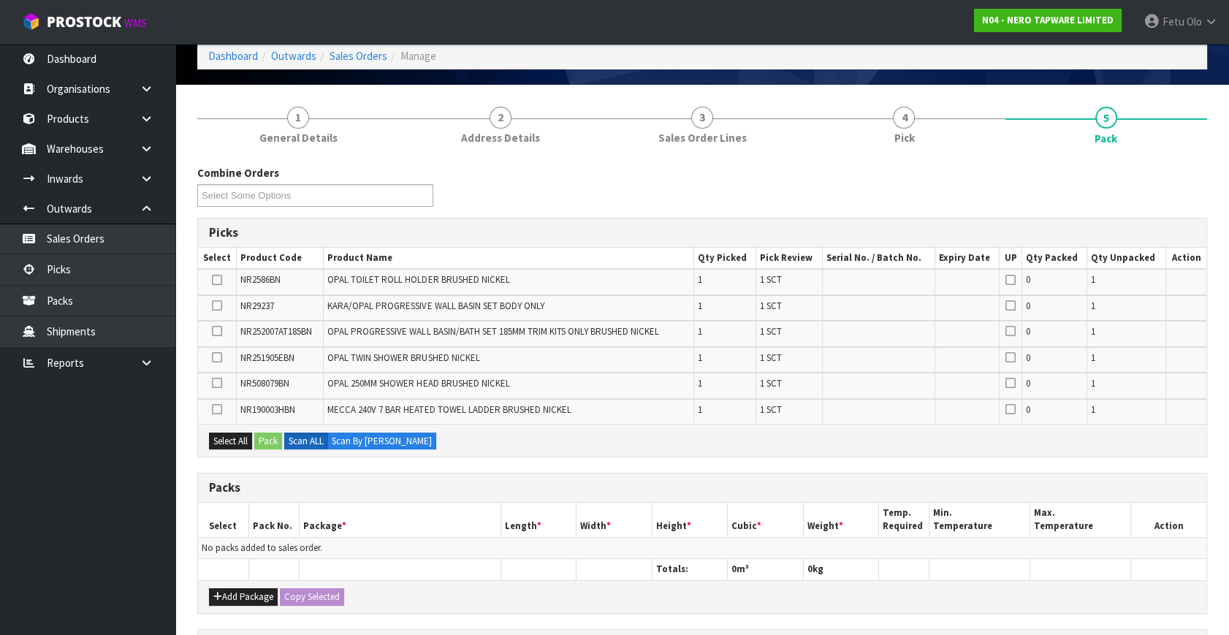
scroll to position [132, 0]
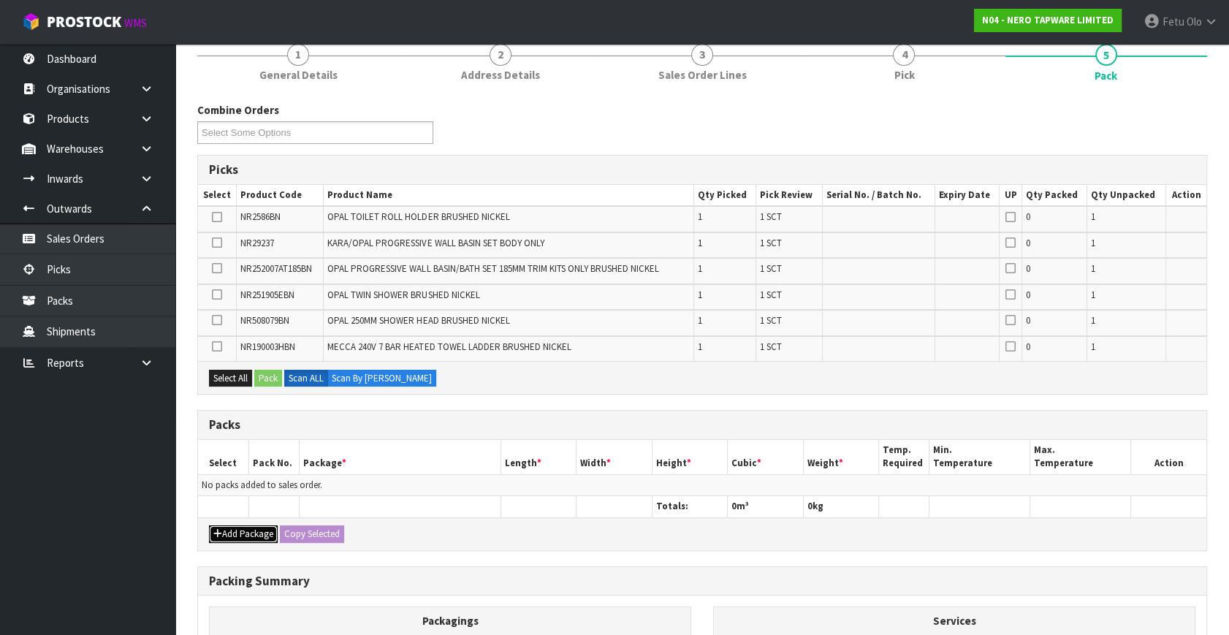
click at [238, 532] on button "Add Package" at bounding box center [243, 535] width 69 height 18
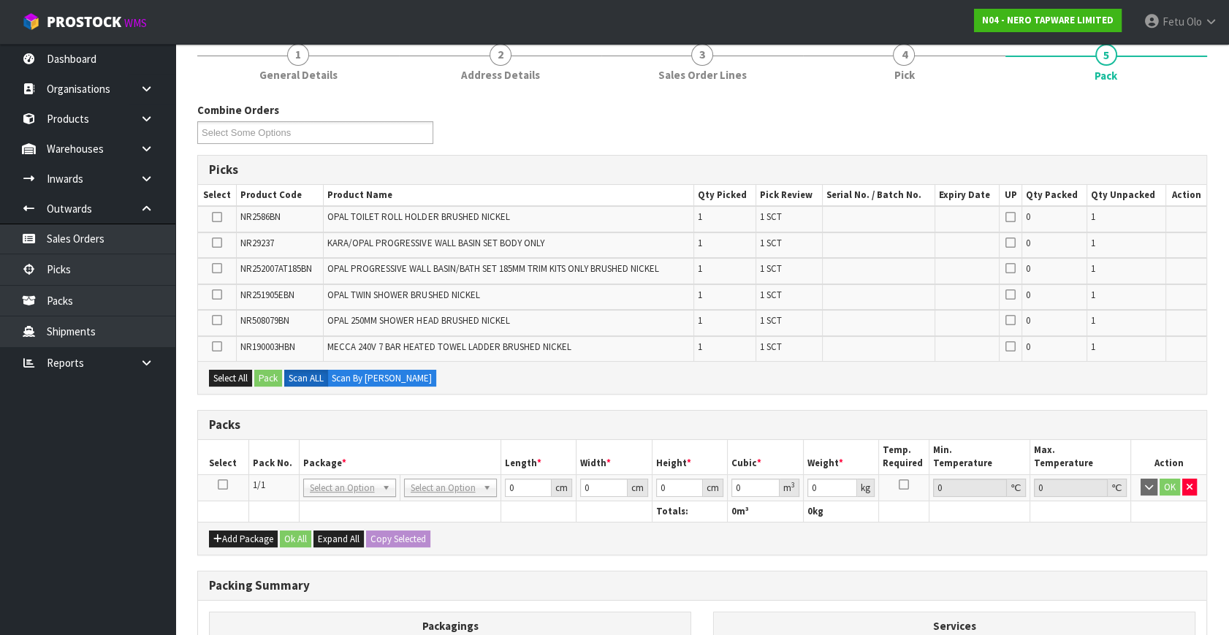
click at [223, 485] on icon at bounding box center [223, 485] width 10 height 1
click at [305, 460] on th "Package *" at bounding box center [400, 457] width 202 height 34
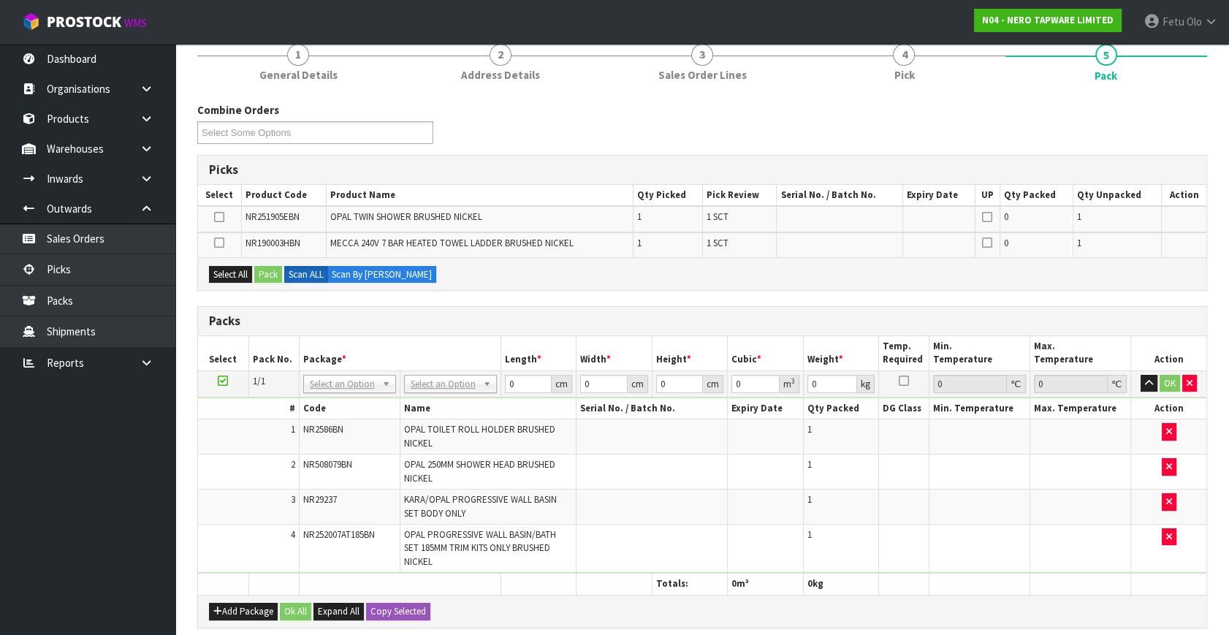
click at [223, 381] on icon at bounding box center [223, 381] width 10 height 1
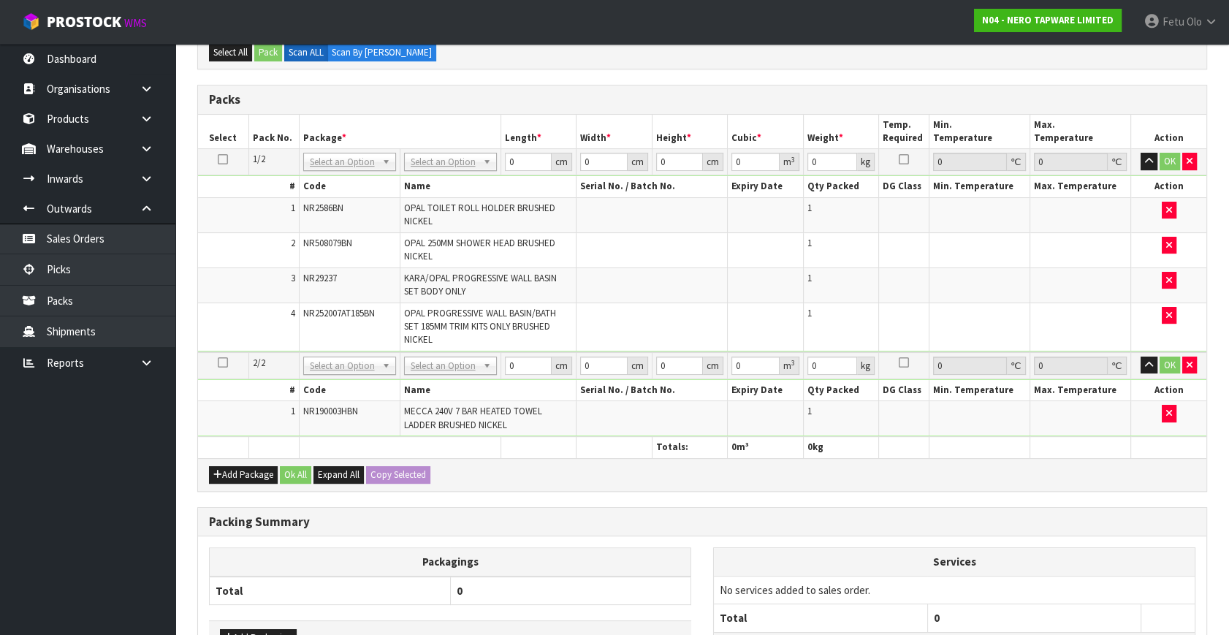
scroll to position [330, 0]
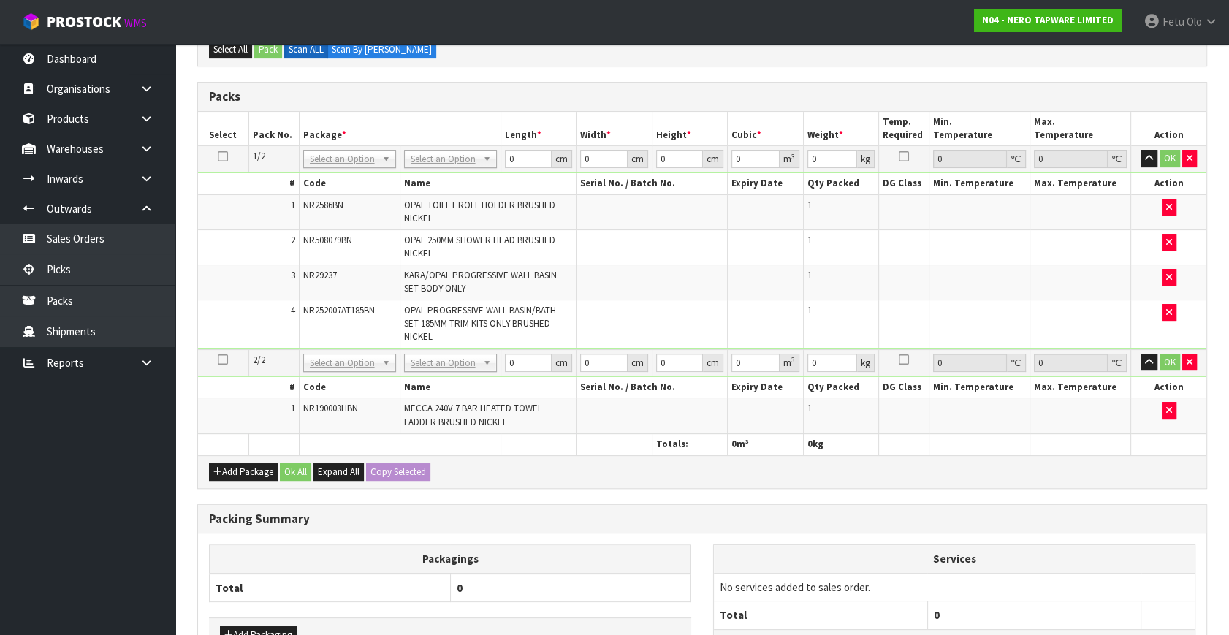
click at [85, 496] on ul "Dashboard Organisations Clients Consignees Carriers Products Categories Serial …" at bounding box center [87, 339] width 175 height 591
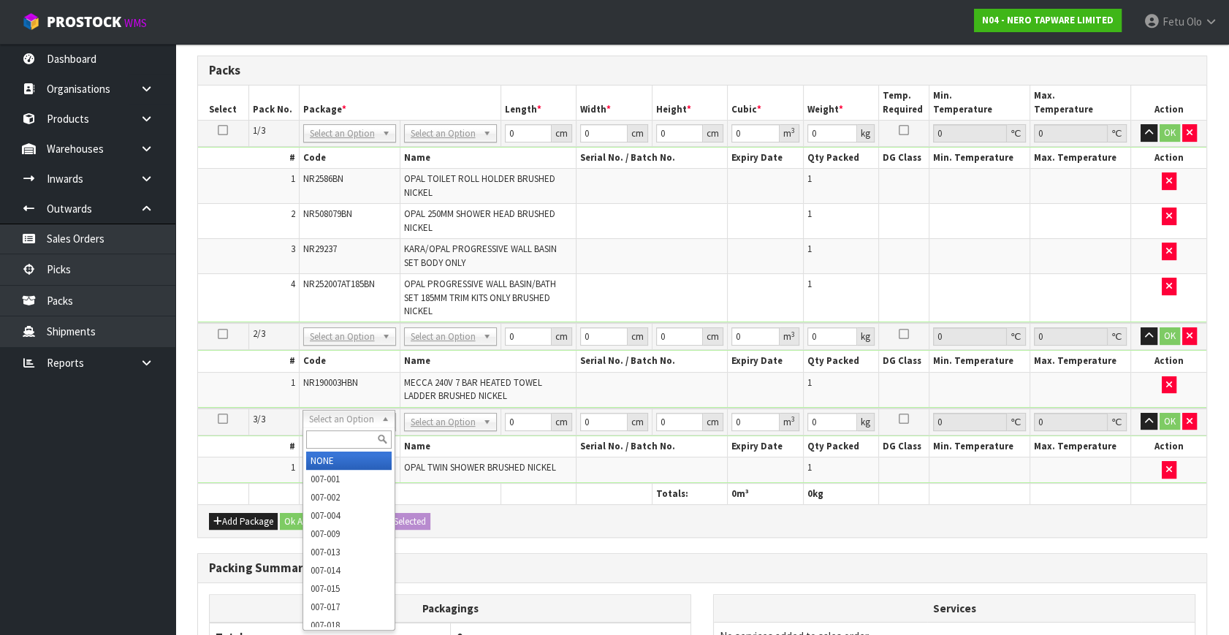
click at [341, 433] on input "text" at bounding box center [349, 440] width 86 height 18
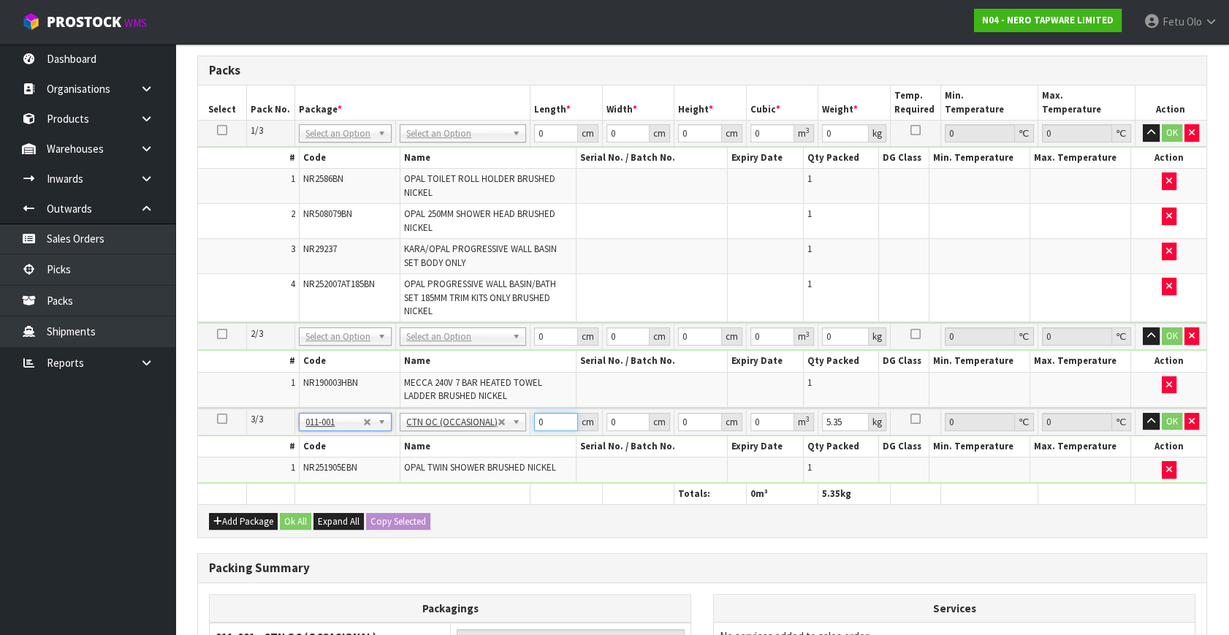
drag, startPoint x: 542, startPoint y: 420, endPoint x: 425, endPoint y: 457, distance: 122.5
click at [425, 458] on tbody "3/3 NONE 007-001 007-002 007-004 007-009 007-013 007-014 007-015 007-017 007-01…" at bounding box center [702, 446] width 1009 height 75
click button "OK" at bounding box center [1172, 422] width 20 height 18
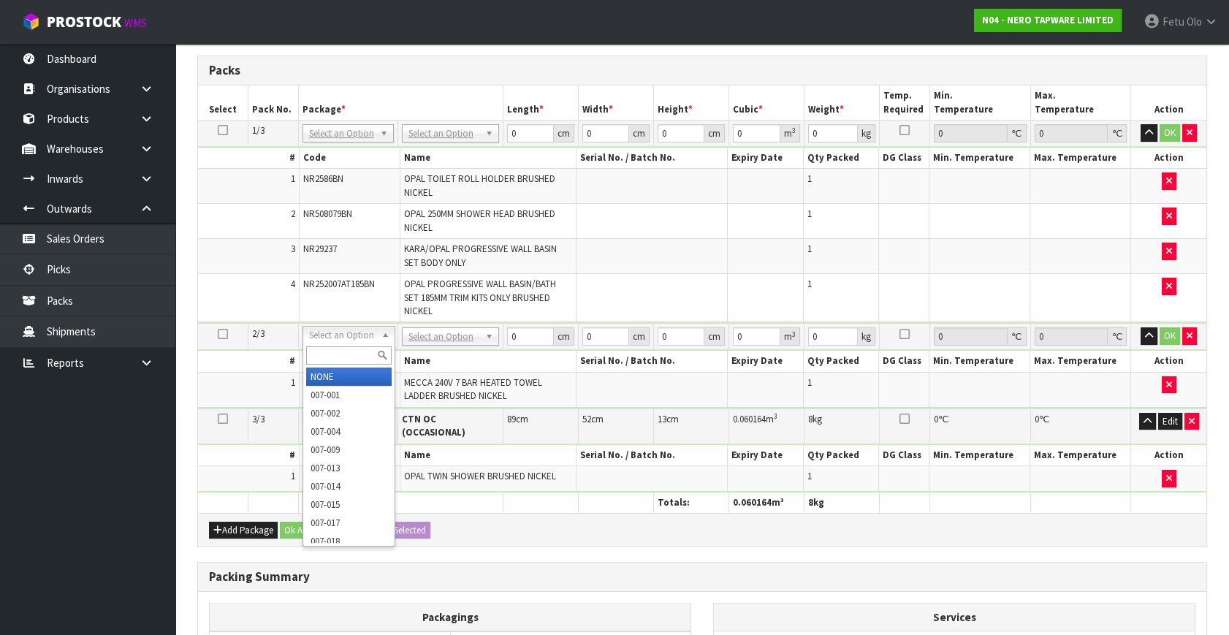
drag, startPoint x: 344, startPoint y: 331, endPoint x: 344, endPoint y: 365, distance: 34.4
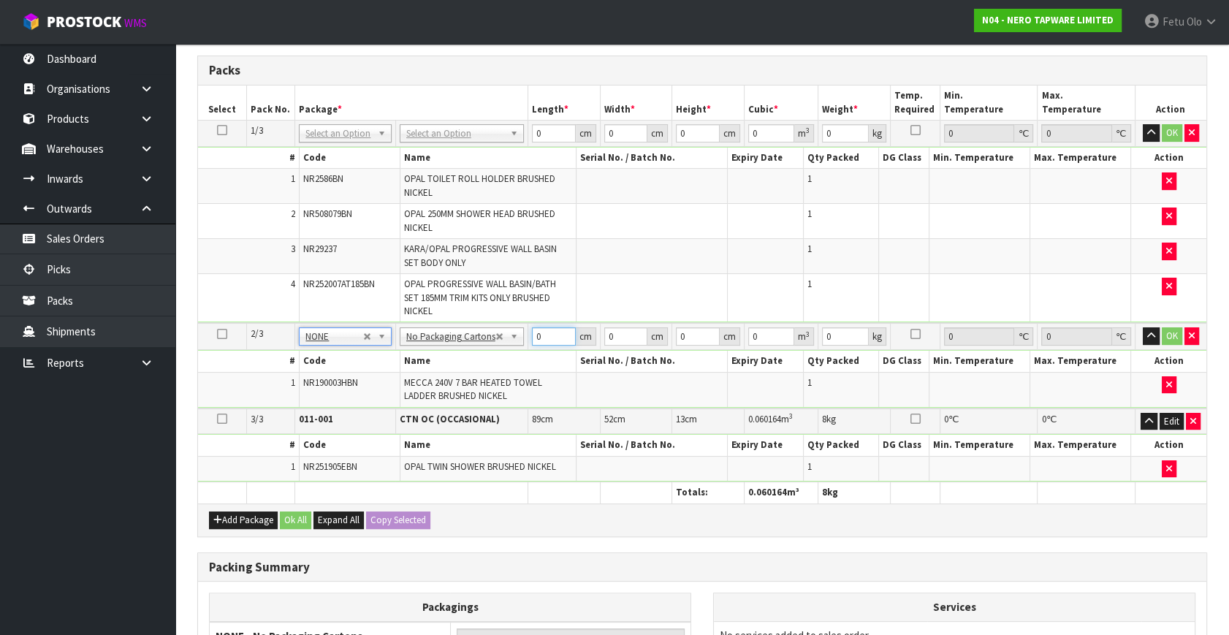
drag, startPoint x: 545, startPoint y: 339, endPoint x: 482, endPoint y: 352, distance: 64.2
click at [482, 352] on tbody "2/3 NONE 007-001 007-002 007-004 007-009 007-013 007-014 007-015 007-017 007-01…" at bounding box center [702, 365] width 1009 height 85
click button "OK" at bounding box center [1172, 336] width 20 height 18
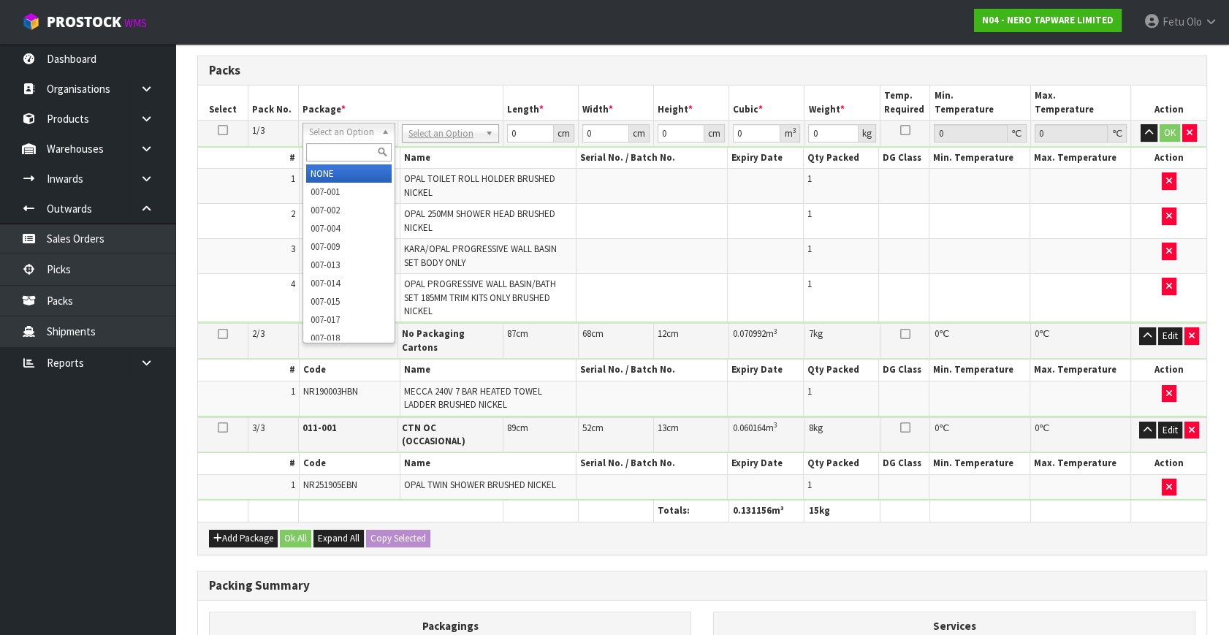
click at [341, 146] on input "text" at bounding box center [348, 152] width 85 height 18
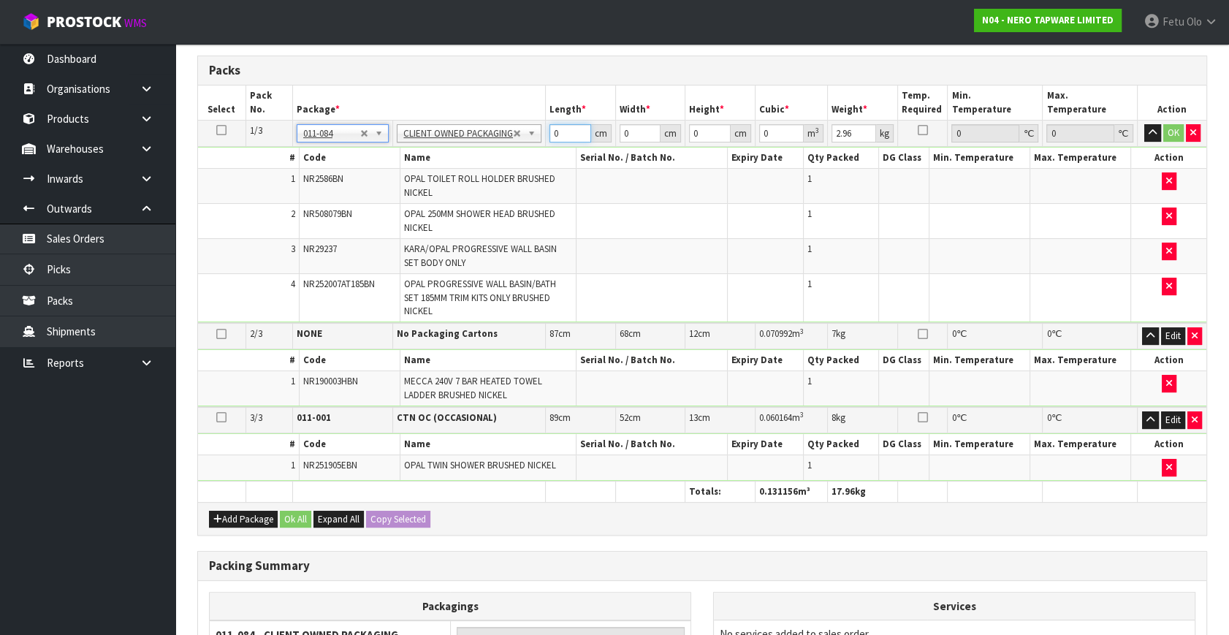
drag, startPoint x: 563, startPoint y: 132, endPoint x: 422, endPoint y: 183, distance: 149.4
click at [422, 183] on tbody "1/3 NONE 007-001 007-002 007-004 007-009 007-013 007-014 007-015 007-017 007-01…" at bounding box center [702, 222] width 1009 height 203
click button "OK" at bounding box center [1174, 133] width 20 height 18
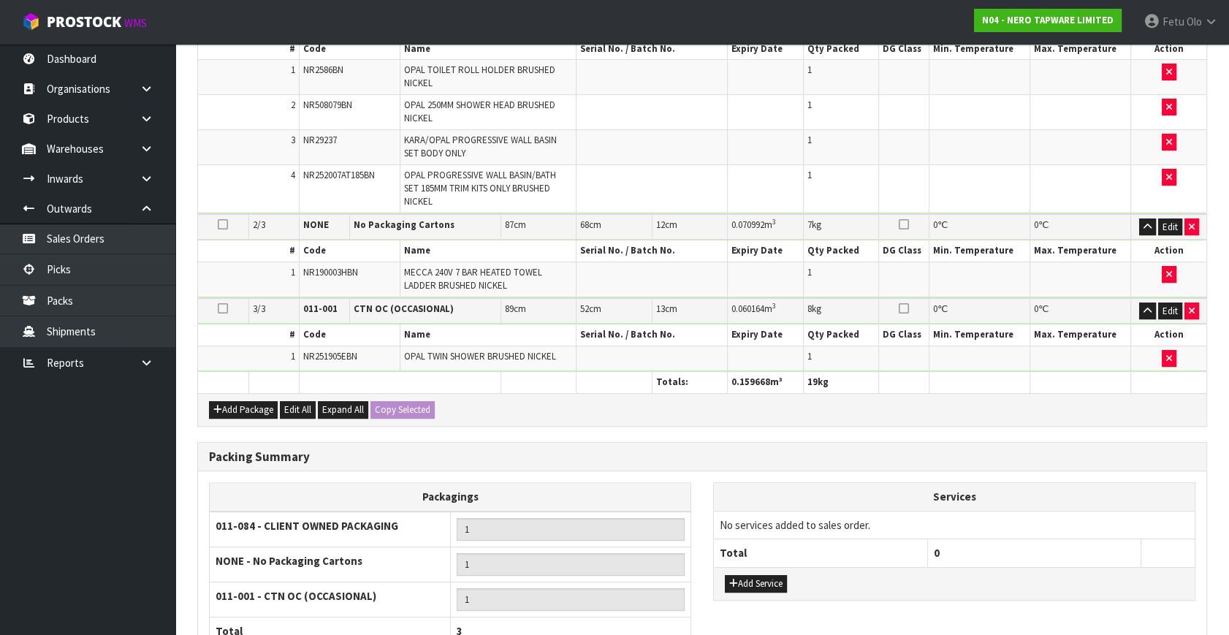
scroll to position [572, 0]
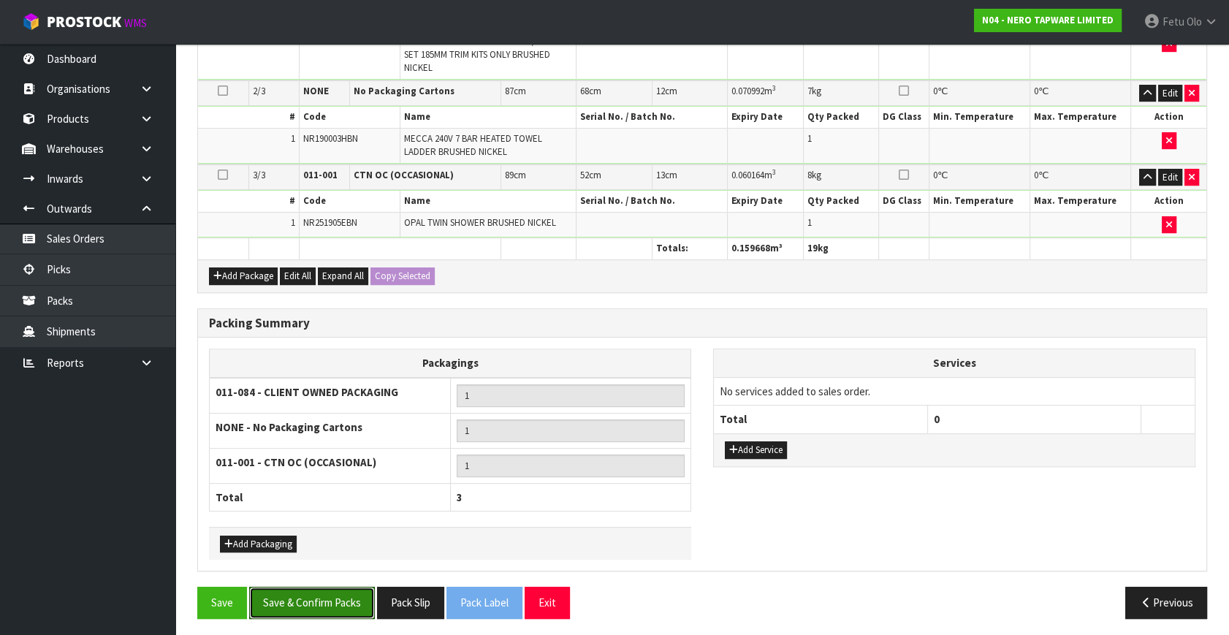
click at [345, 587] on button "Save & Confirm Packs" at bounding box center [312, 602] width 126 height 31
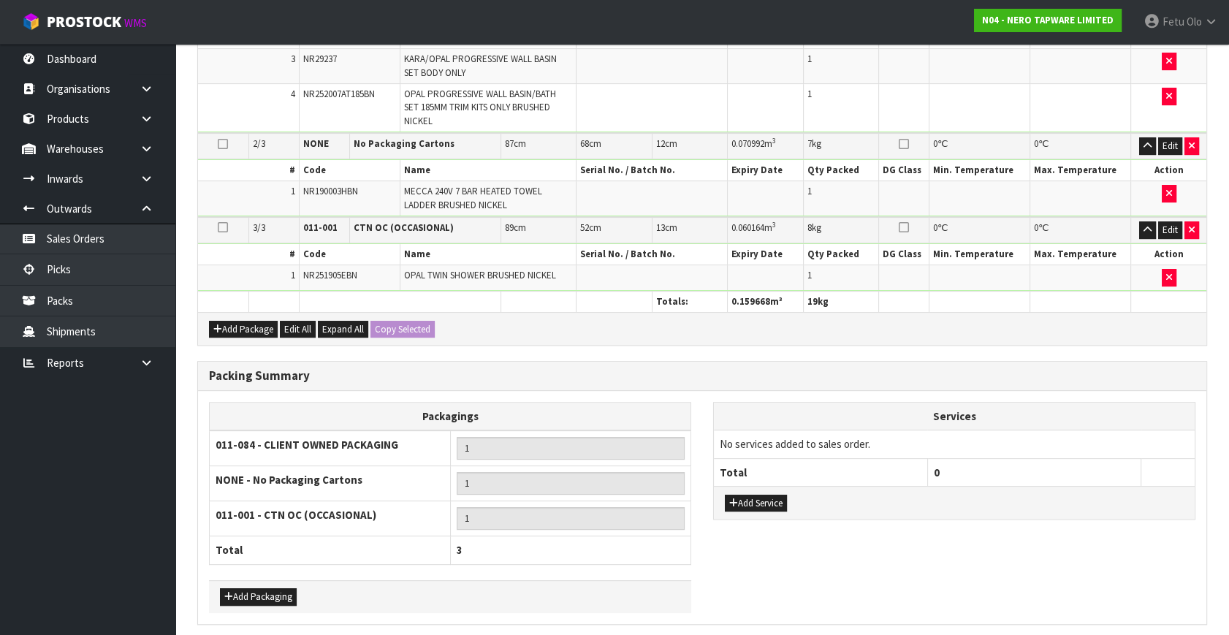
scroll to position [0, 0]
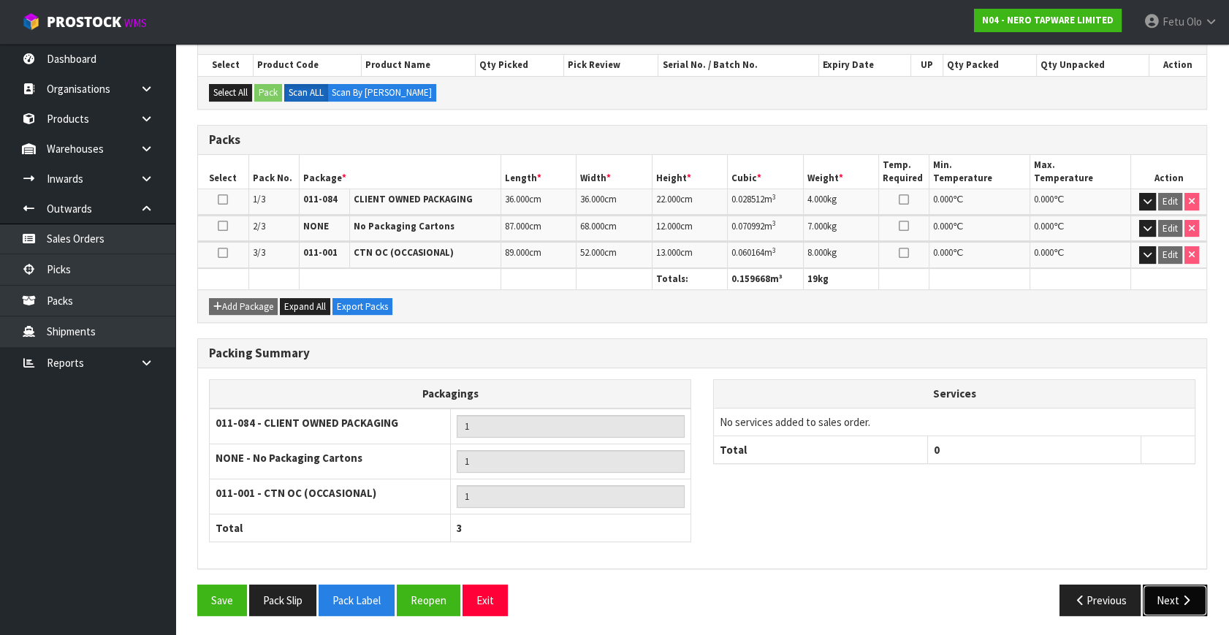
click at [1166, 591] on button "Next" at bounding box center [1175, 600] width 64 height 31
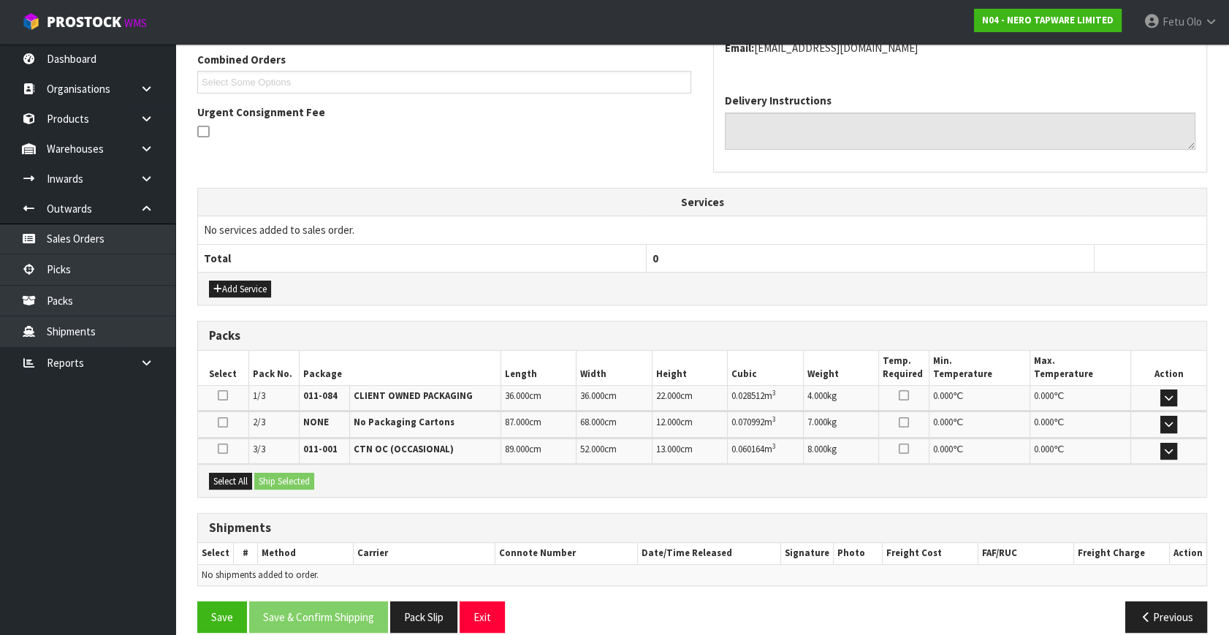
scroll to position [397, 0]
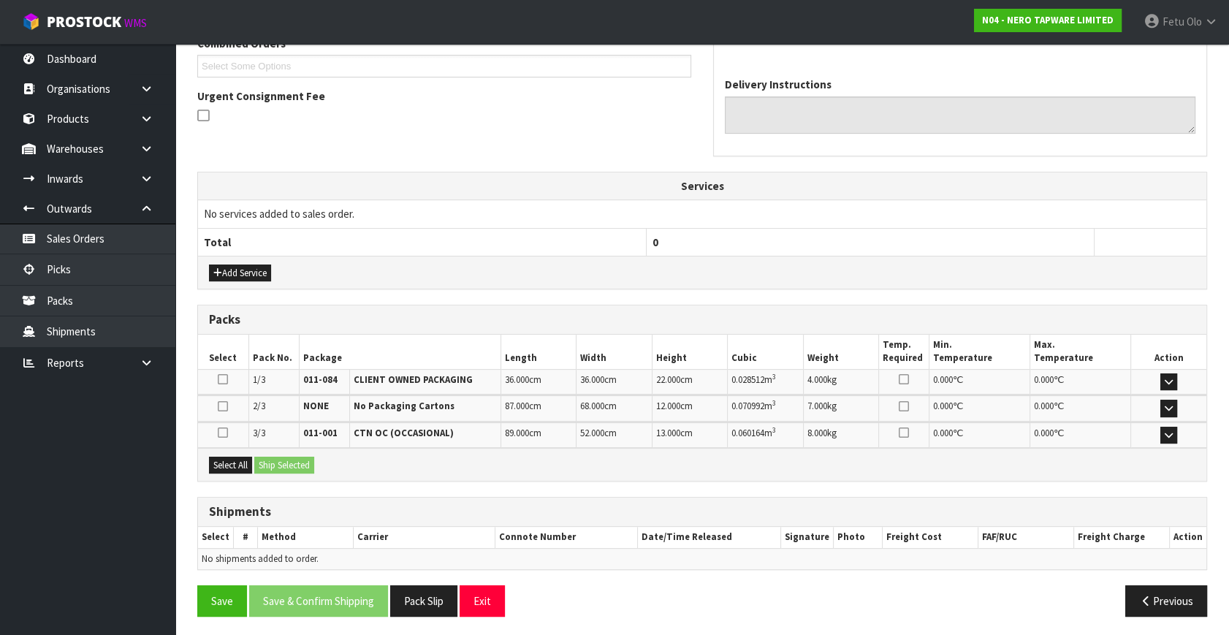
click at [235, 450] on div "Select All Ship Selected" at bounding box center [702, 464] width 1009 height 33
drag, startPoint x: 235, startPoint y: 459, endPoint x: 268, endPoint y: 459, distance: 32.9
click at [237, 459] on button "Select All" at bounding box center [230, 466] width 43 height 18
click at [268, 459] on button "Ship Selected" at bounding box center [284, 466] width 60 height 18
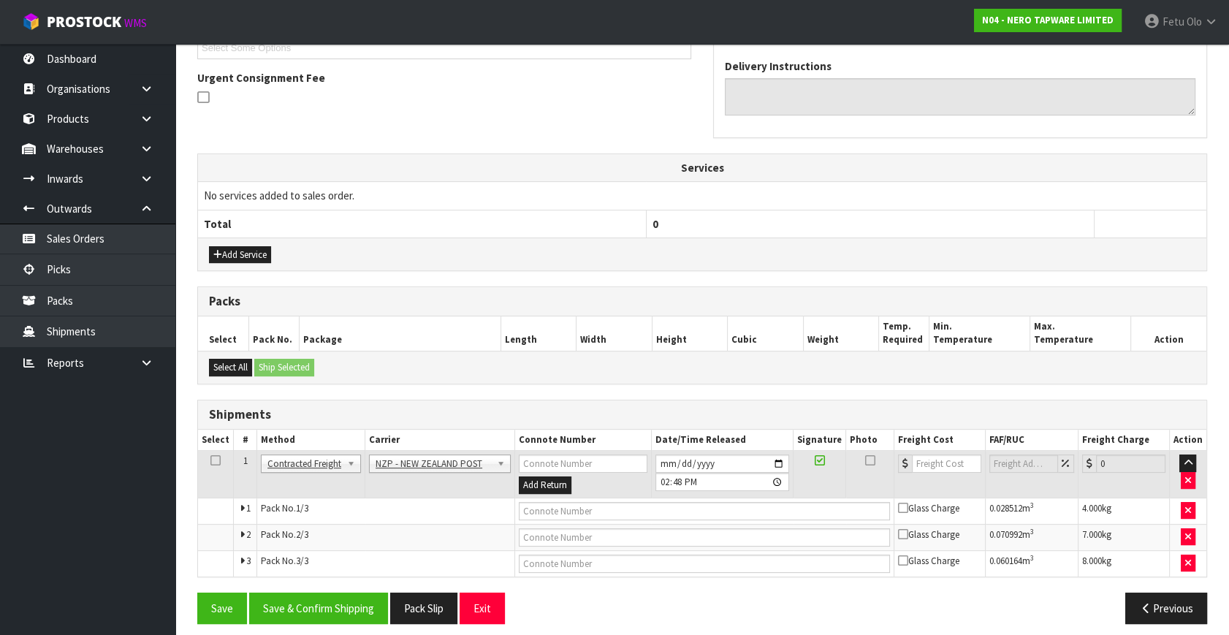
scroll to position [423, 0]
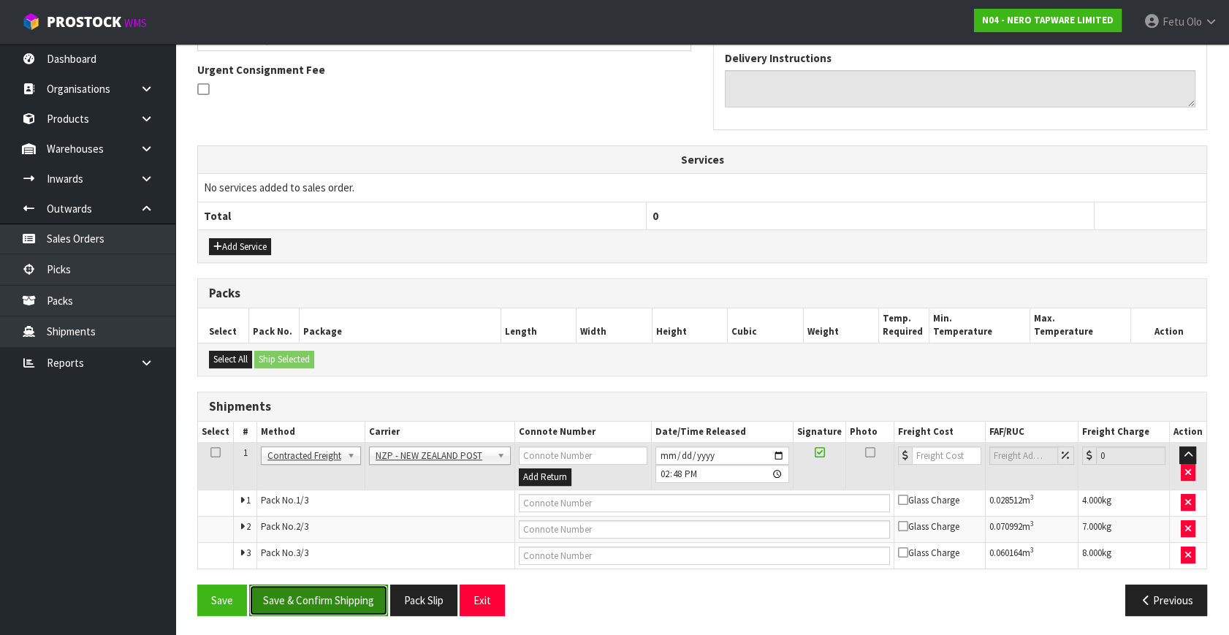
click at [349, 601] on button "Save & Confirm Shipping" at bounding box center [318, 600] width 139 height 31
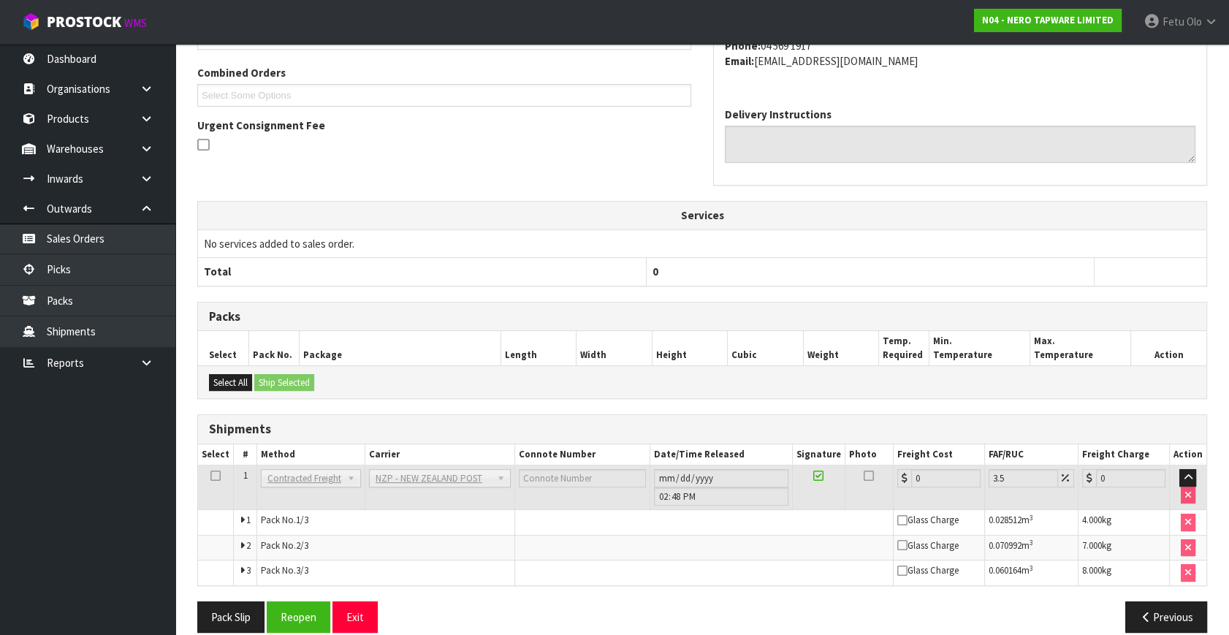
scroll to position [400, 0]
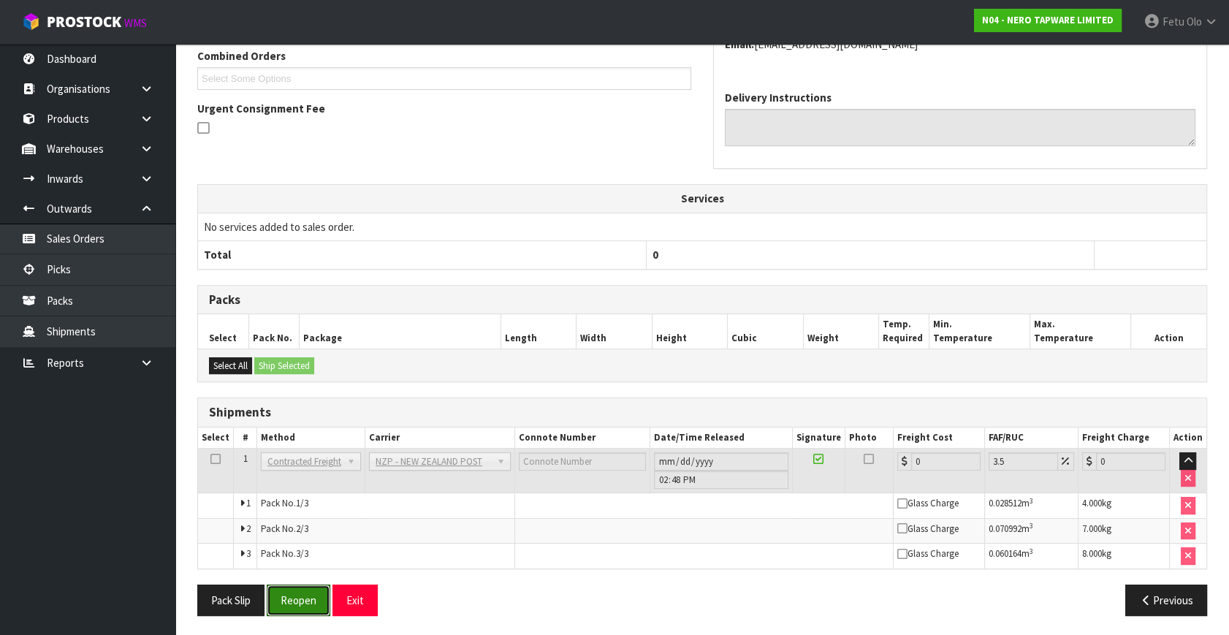
drag, startPoint x: 306, startPoint y: 585, endPoint x: 340, endPoint y: 614, distance: 45.1
click at [306, 585] on button "Reopen" at bounding box center [299, 600] width 64 height 31
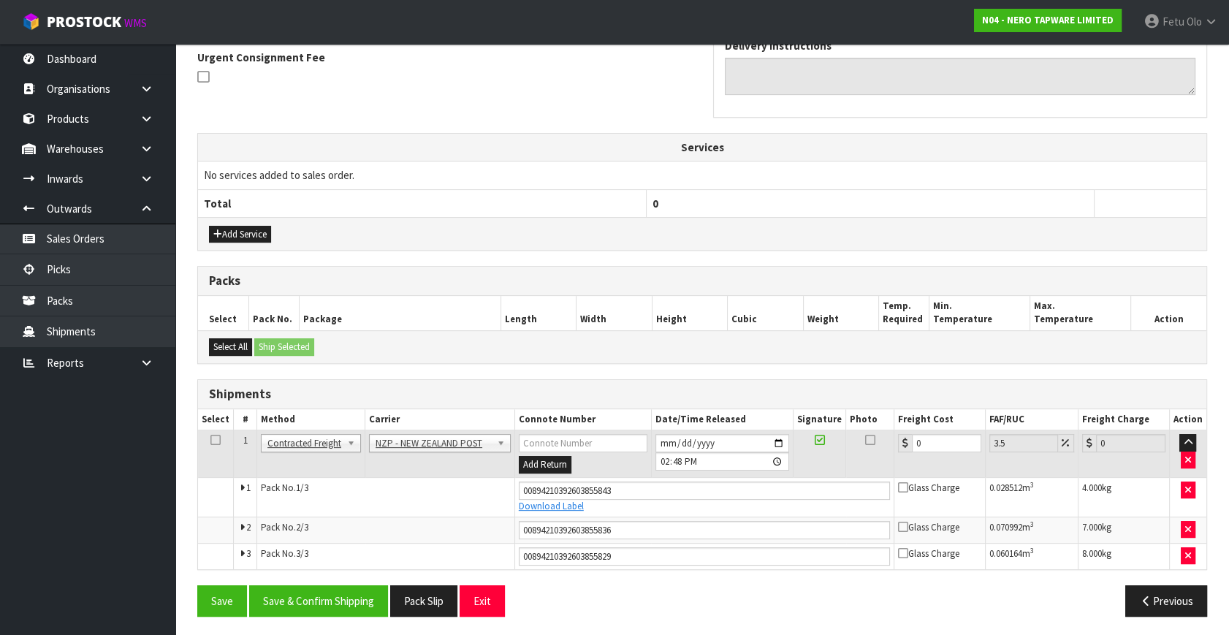
scroll to position [436, 0]
drag, startPoint x: 935, startPoint y: 439, endPoint x: 617, endPoint y: 503, distance: 324.4
click at [617, 503] on tbody "1 Client Local Pickup Customer Local Pickup Company Freight Contracted Freight …" at bounding box center [702, 499] width 1009 height 139
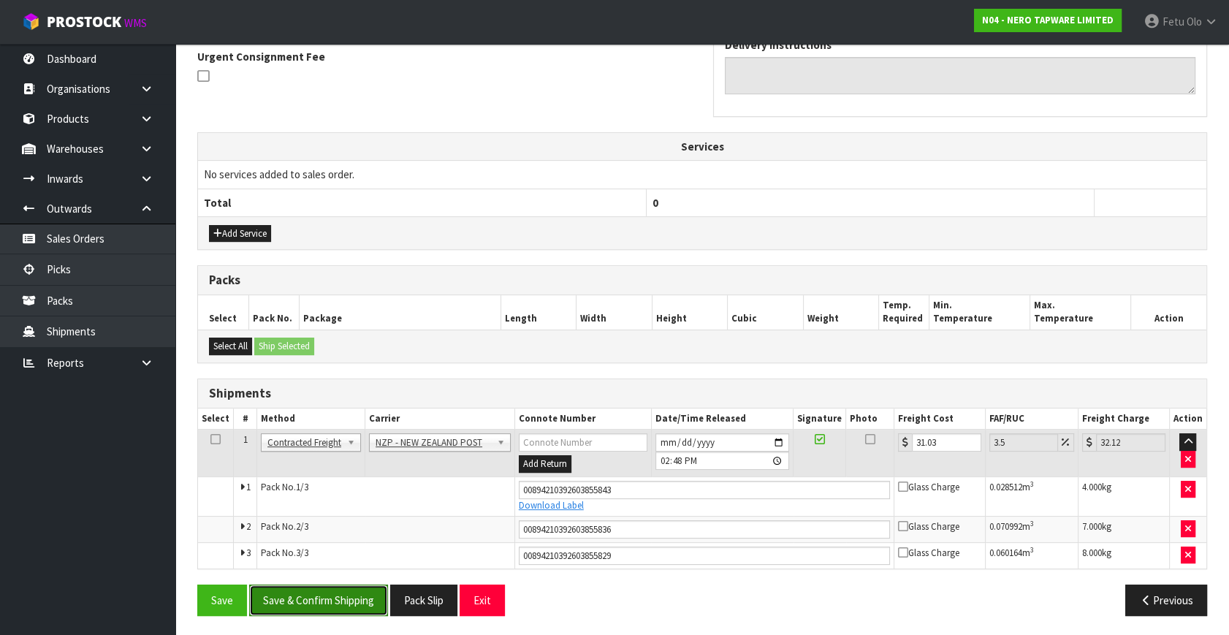
click at [297, 589] on button "Save & Confirm Shipping" at bounding box center [318, 600] width 139 height 31
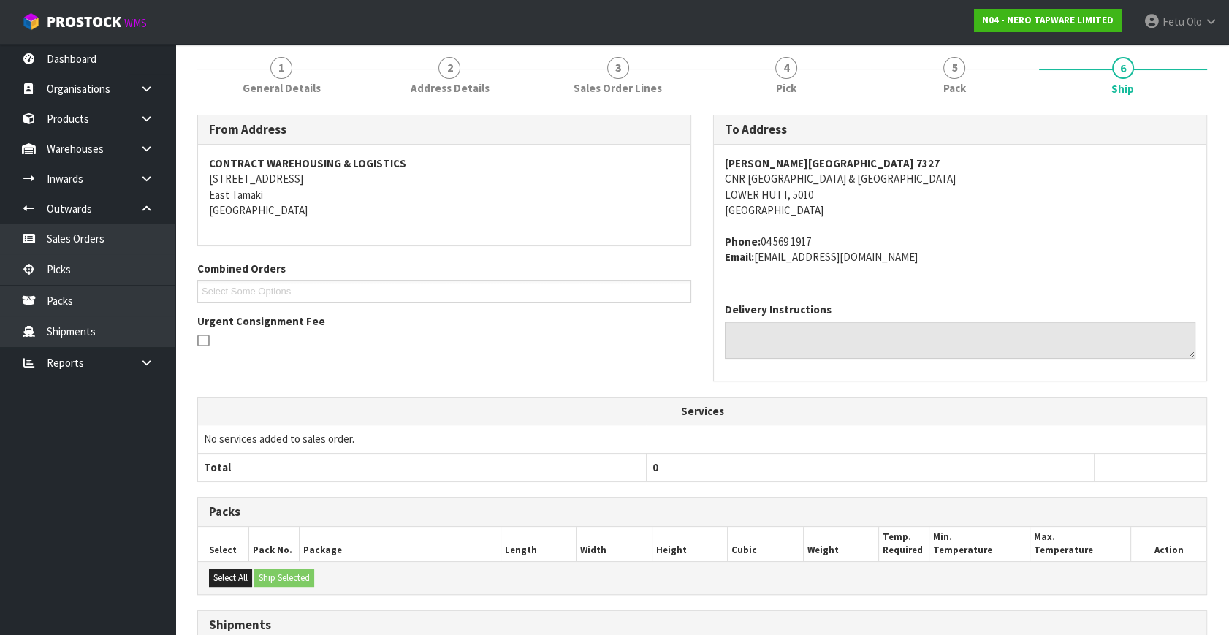
scroll to position [0, 0]
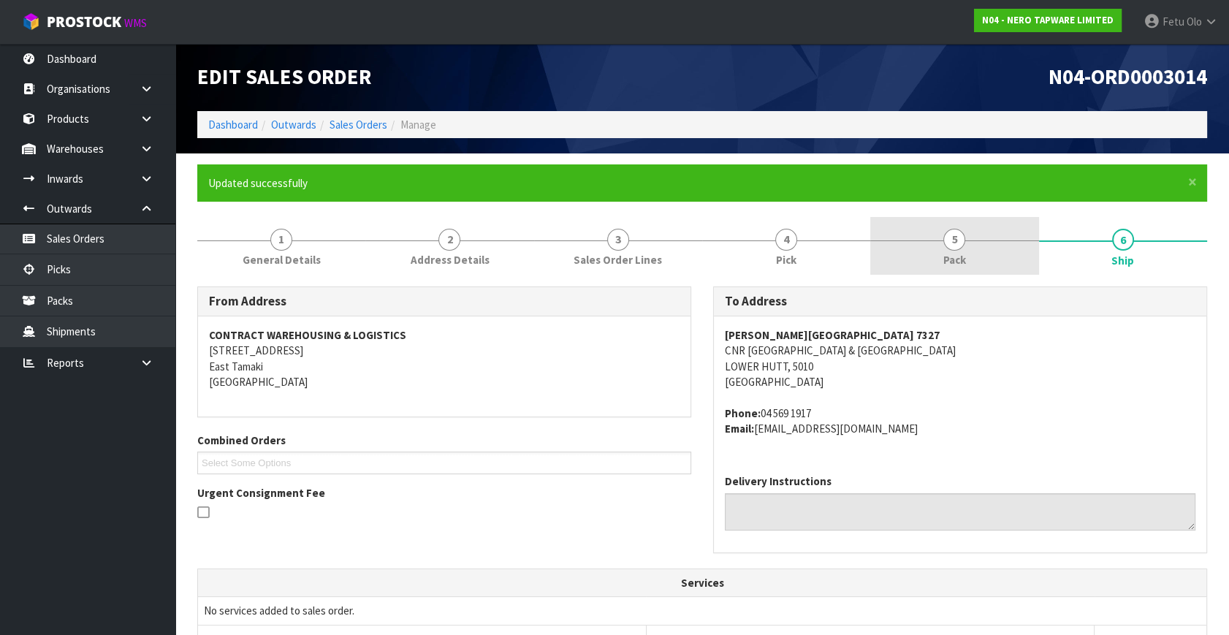
click at [972, 247] on link "5 Pack" at bounding box center [955, 246] width 168 height 58
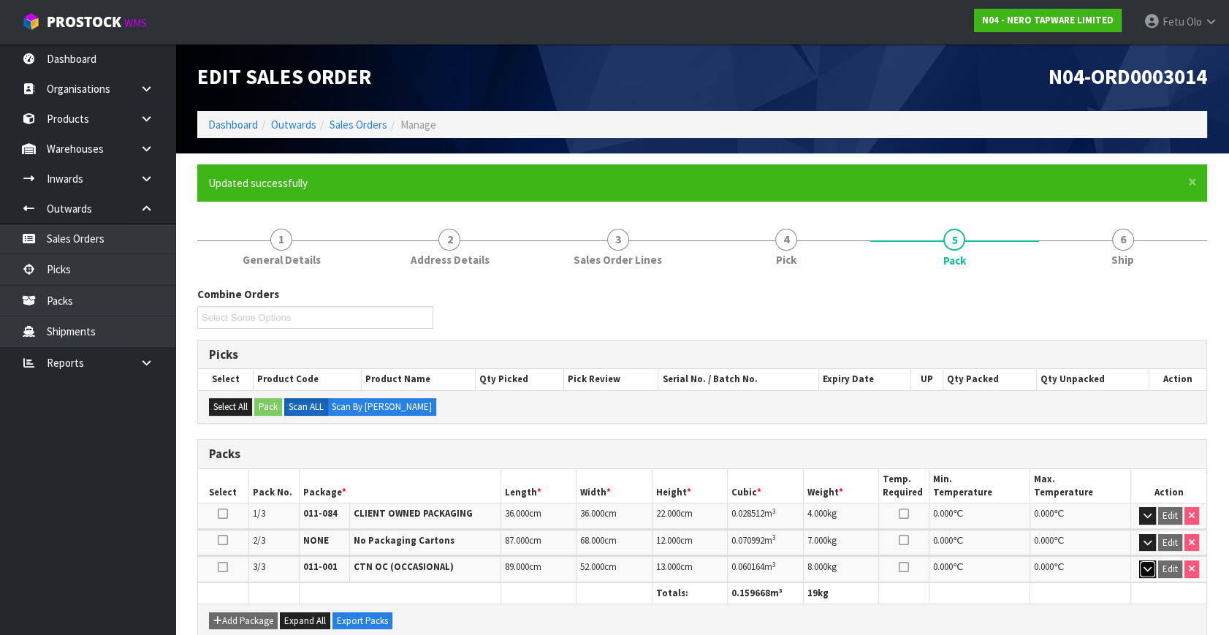
click at [1144, 566] on icon "button" at bounding box center [1148, 569] width 8 height 10
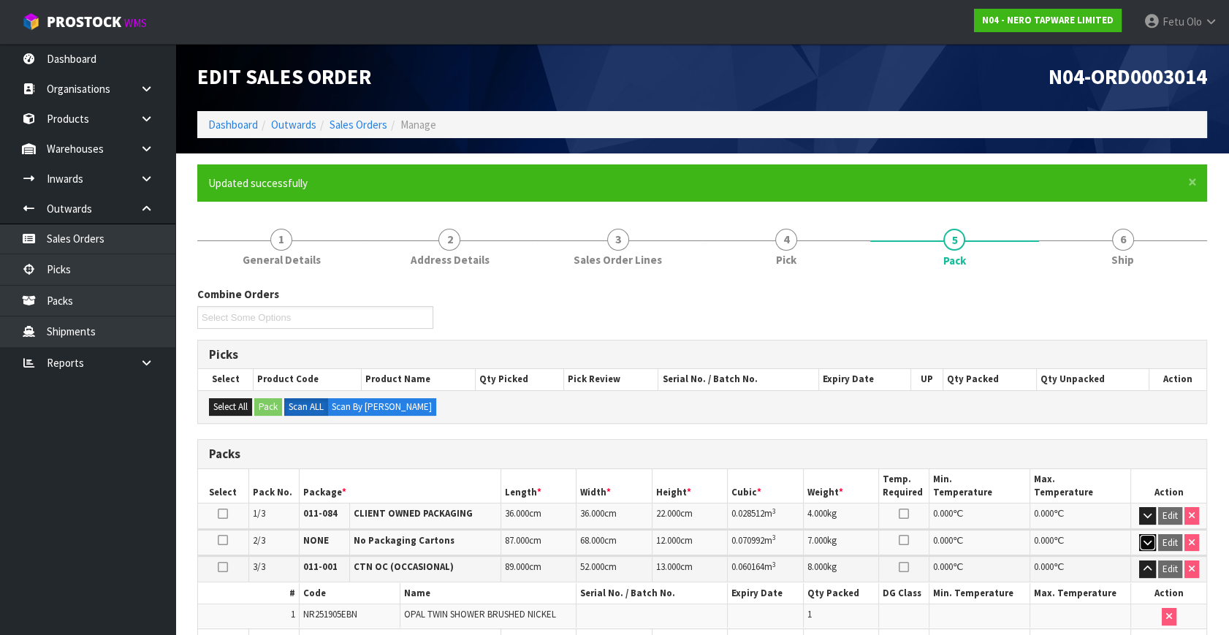
click at [1147, 539] on icon "button" at bounding box center [1148, 543] width 8 height 10
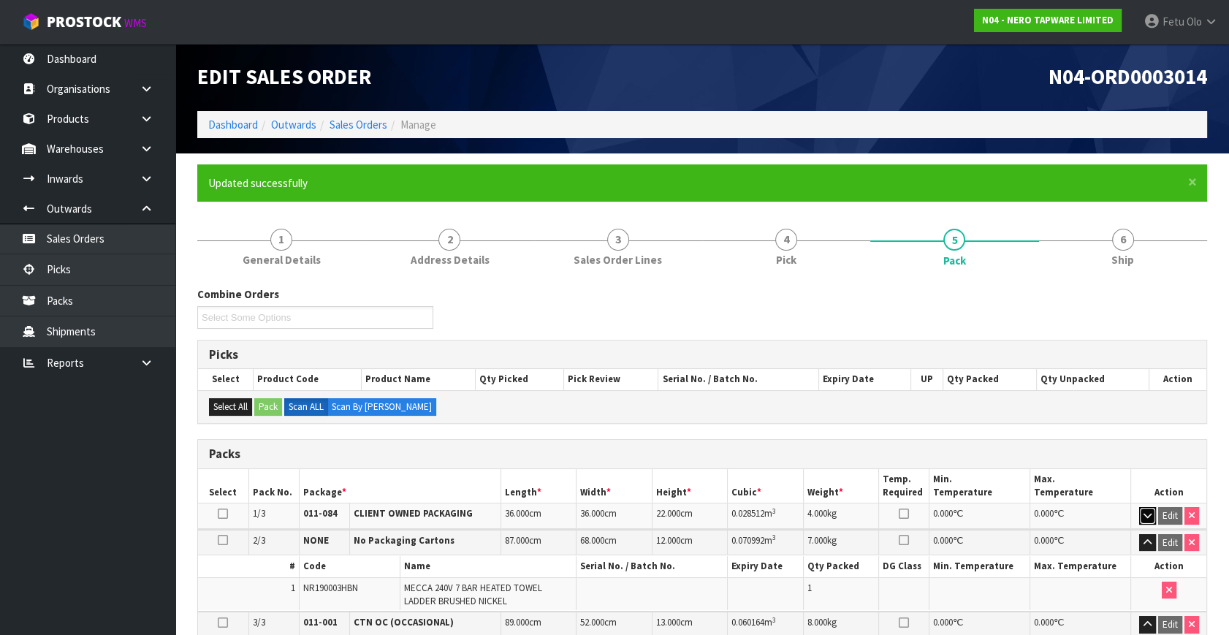
click at [1148, 511] on icon "button" at bounding box center [1148, 516] width 8 height 10
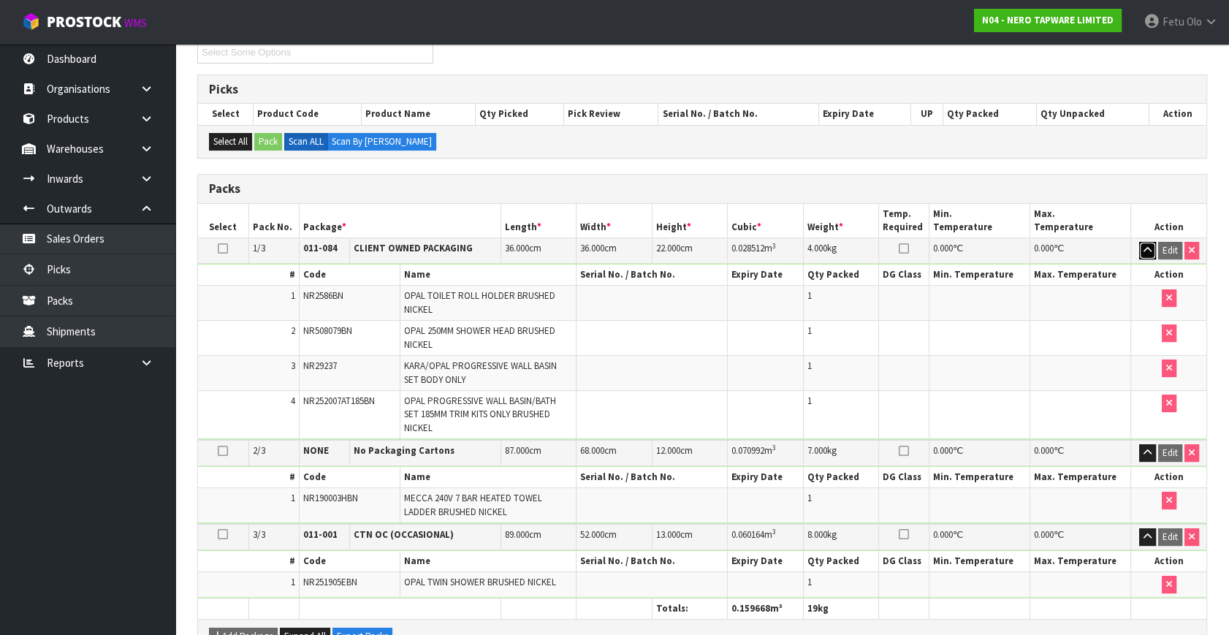
scroll to position [332, 0]
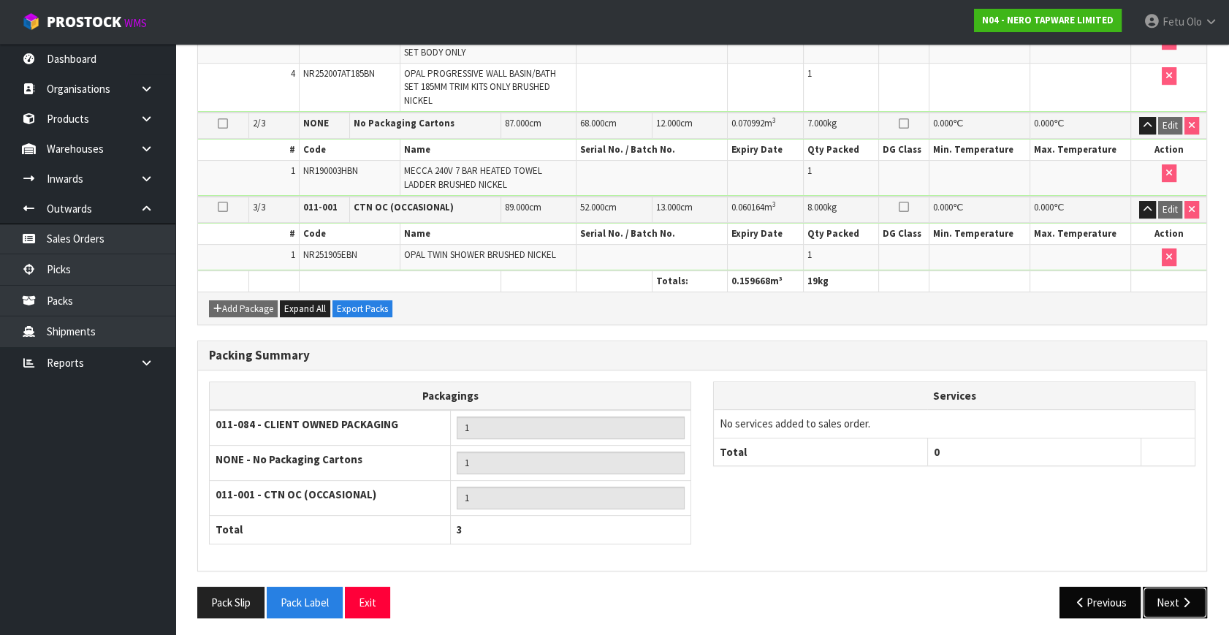
click at [1159, 604] on button "Next" at bounding box center [1175, 602] width 64 height 31
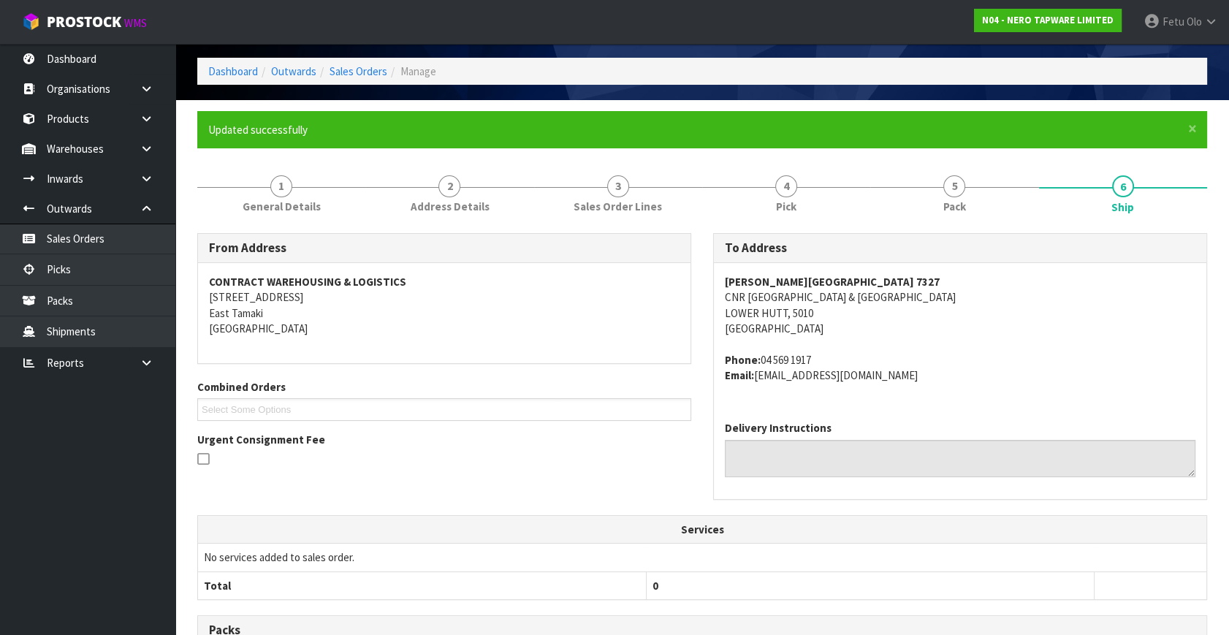
scroll to position [395, 0]
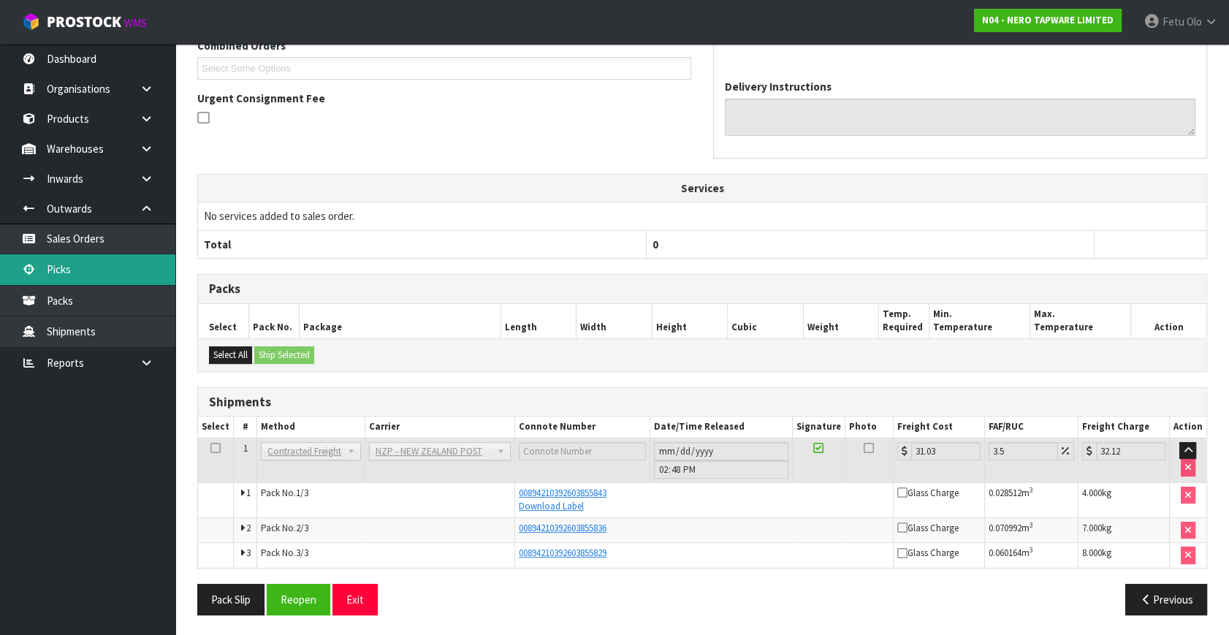
click at [18, 278] on link "Picks" at bounding box center [87, 269] width 175 height 30
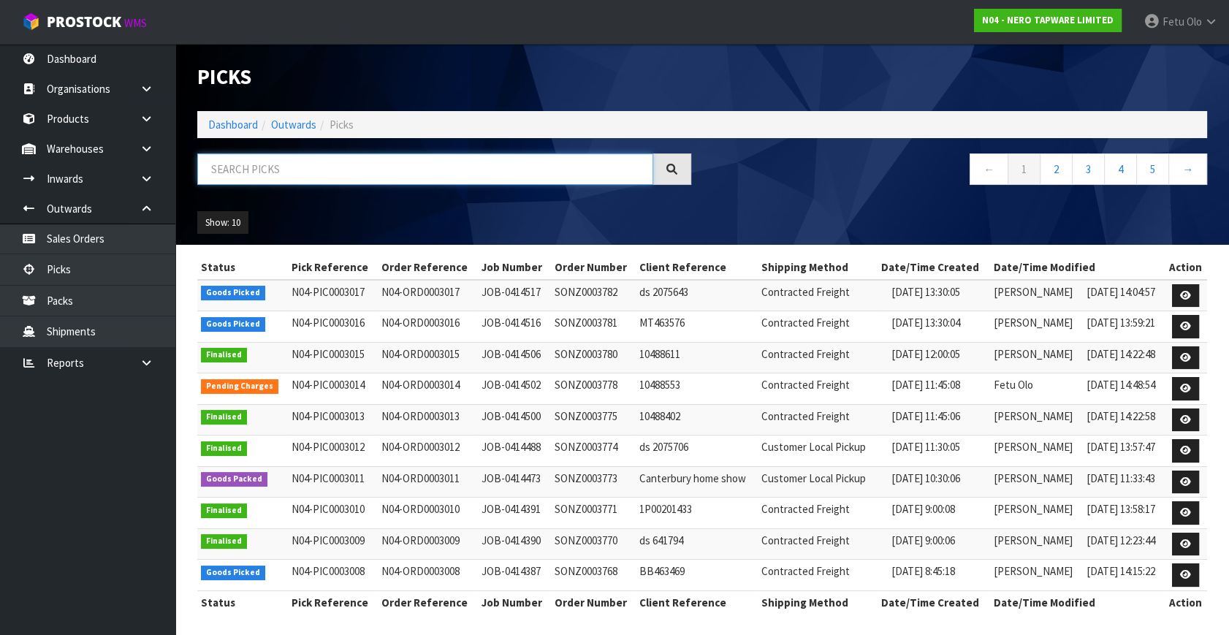
click at [322, 167] on input "text" at bounding box center [425, 169] width 456 height 31
click at [300, 178] on input "text" at bounding box center [425, 169] width 456 height 31
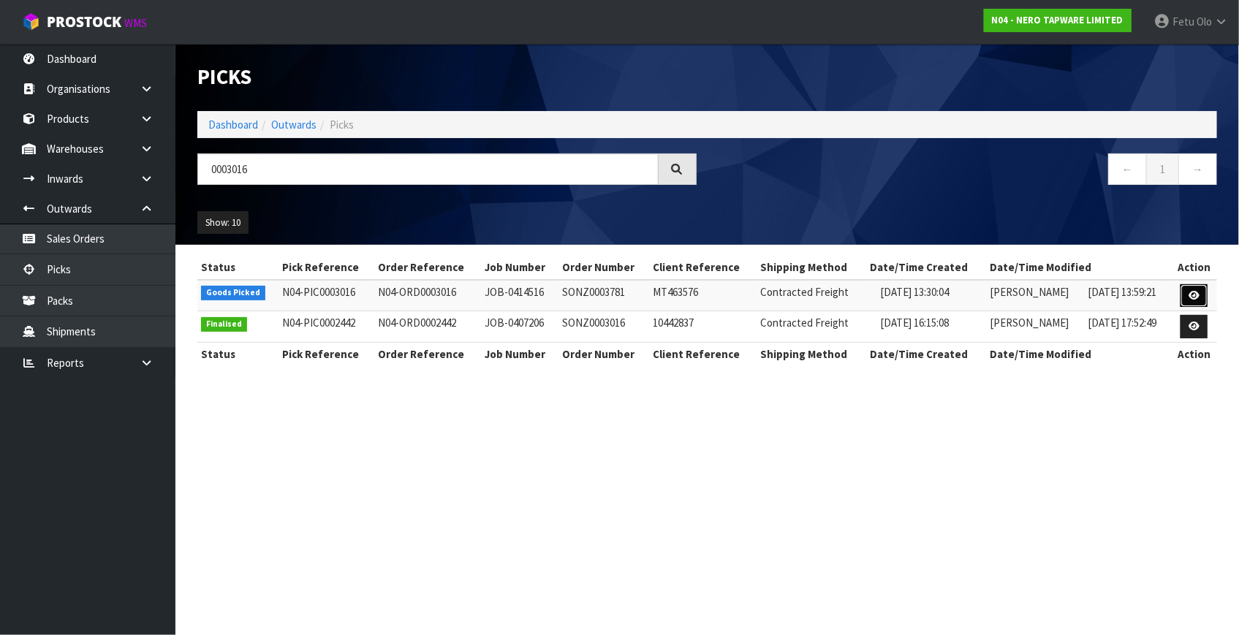
click at [1193, 295] on icon at bounding box center [1194, 296] width 11 height 10
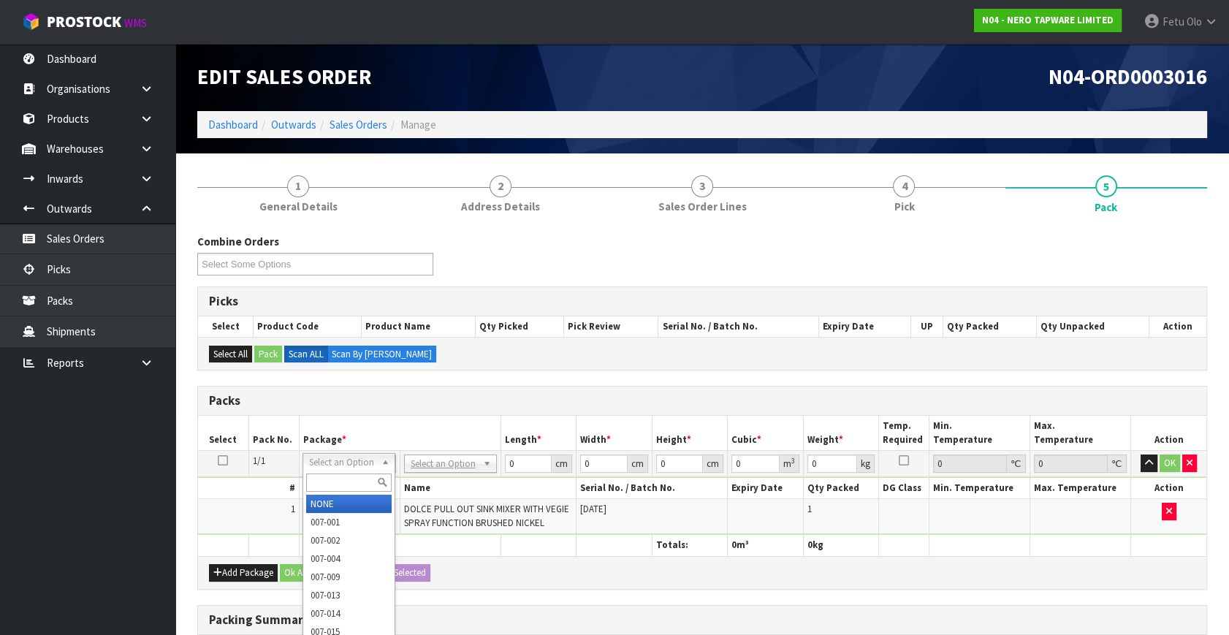
drag, startPoint x: 336, startPoint y: 462, endPoint x: 336, endPoint y: 477, distance: 15.4
click at [336, 477] on input "text" at bounding box center [349, 483] width 86 height 18
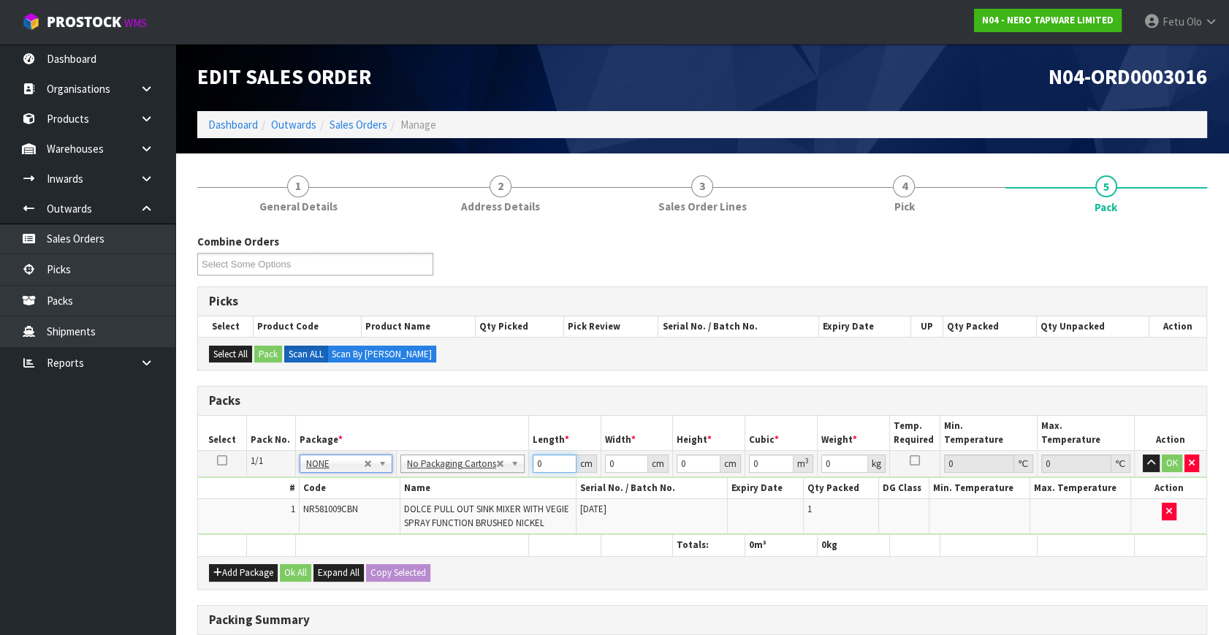
drag, startPoint x: 554, startPoint y: 461, endPoint x: 442, endPoint y: 485, distance: 114.6
click at [442, 485] on tbody "1/1 NONE 007-001 007-002 007-004 007-009 007-013 007-014 007-015 007-017 007-01…" at bounding box center [702, 493] width 1009 height 84
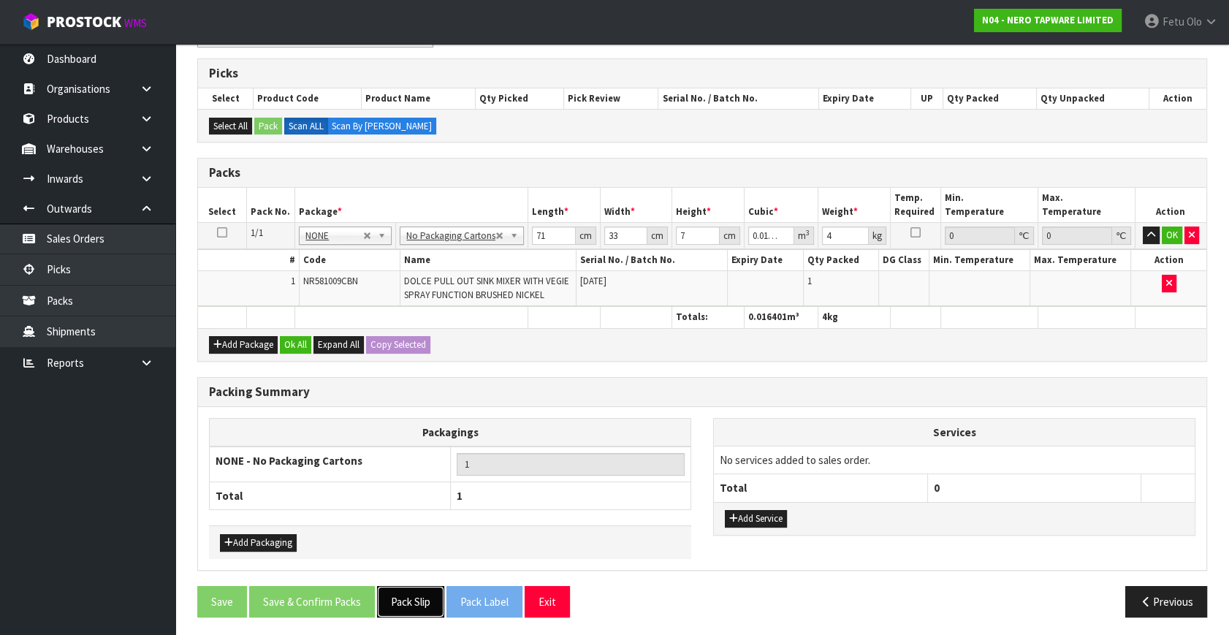
click at [411, 601] on button "Pack Slip" at bounding box center [410, 601] width 67 height 31
drag, startPoint x: 1174, startPoint y: 238, endPoint x: 624, endPoint y: 426, distance: 581.1
click at [1174, 238] on button "OK" at bounding box center [1172, 236] width 20 height 18
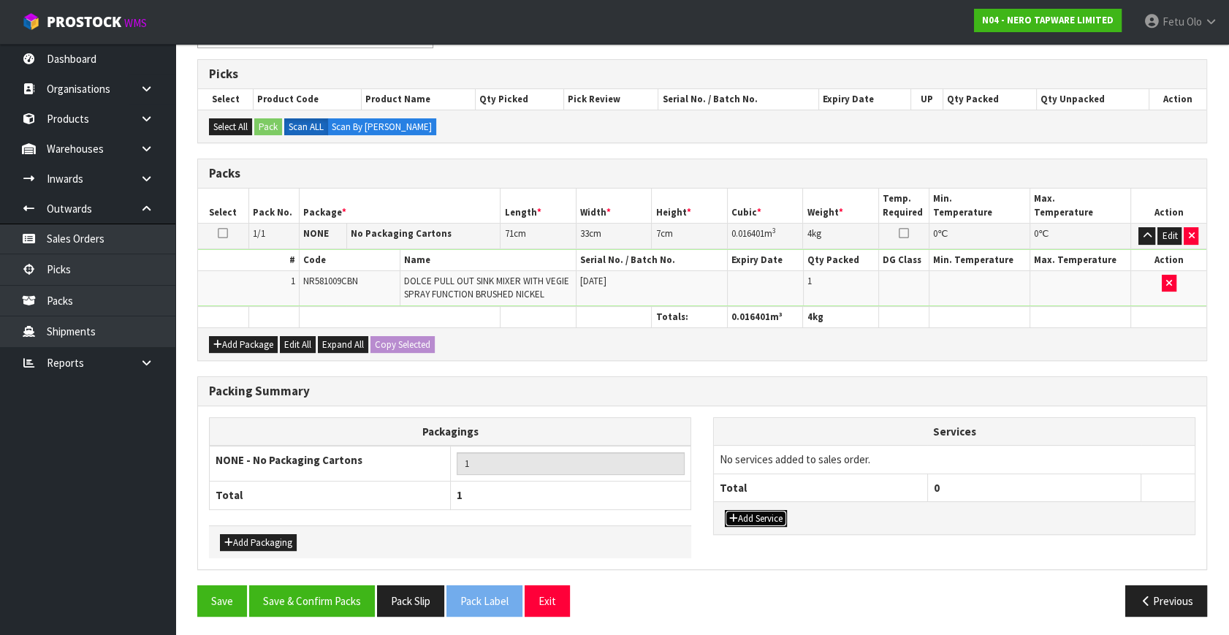
click at [770, 517] on button "Add Service" at bounding box center [756, 519] width 62 height 18
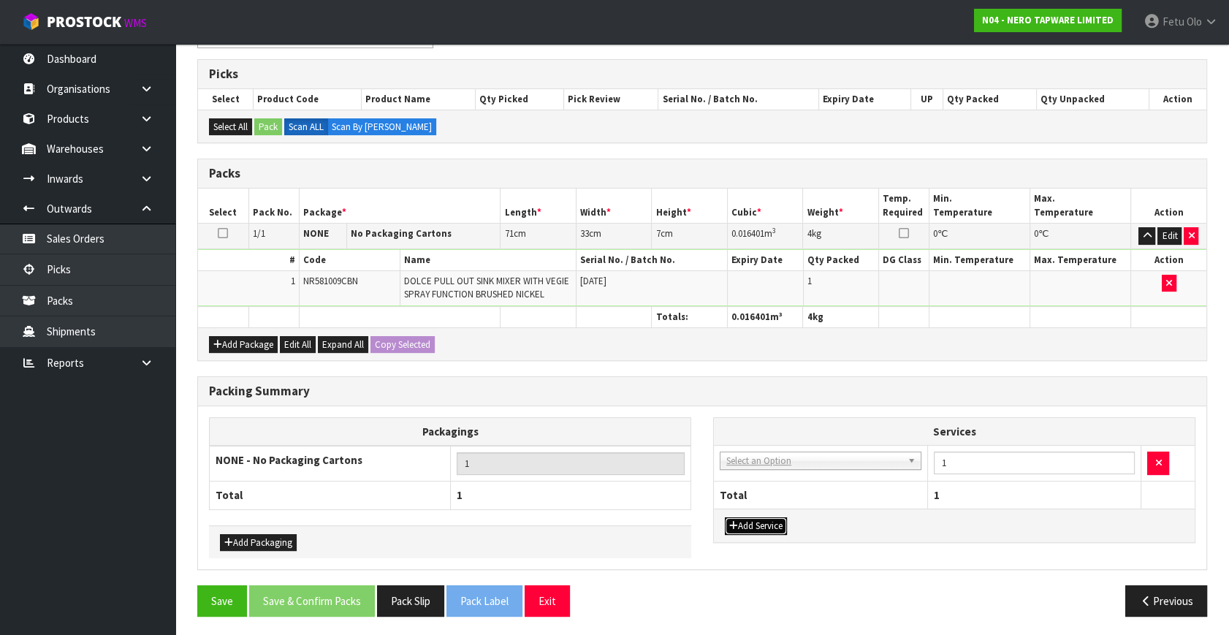
drag, startPoint x: 775, startPoint y: 461, endPoint x: 768, endPoint y: 481, distance: 21.7
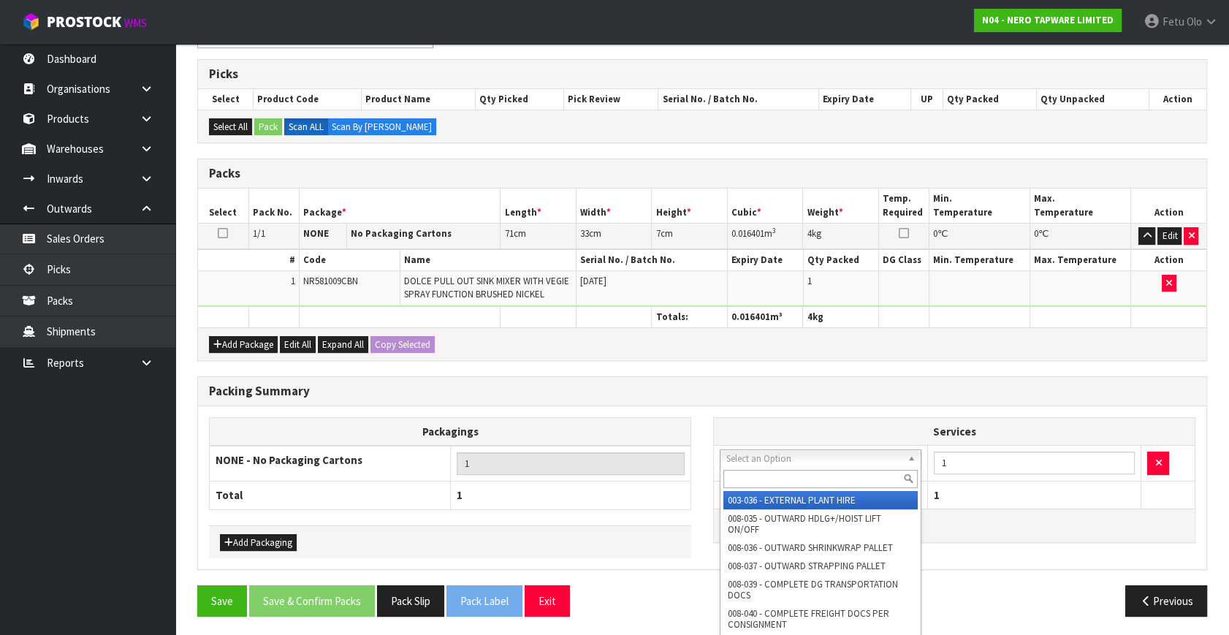
click at [768, 481] on input "text" at bounding box center [821, 479] width 194 height 18
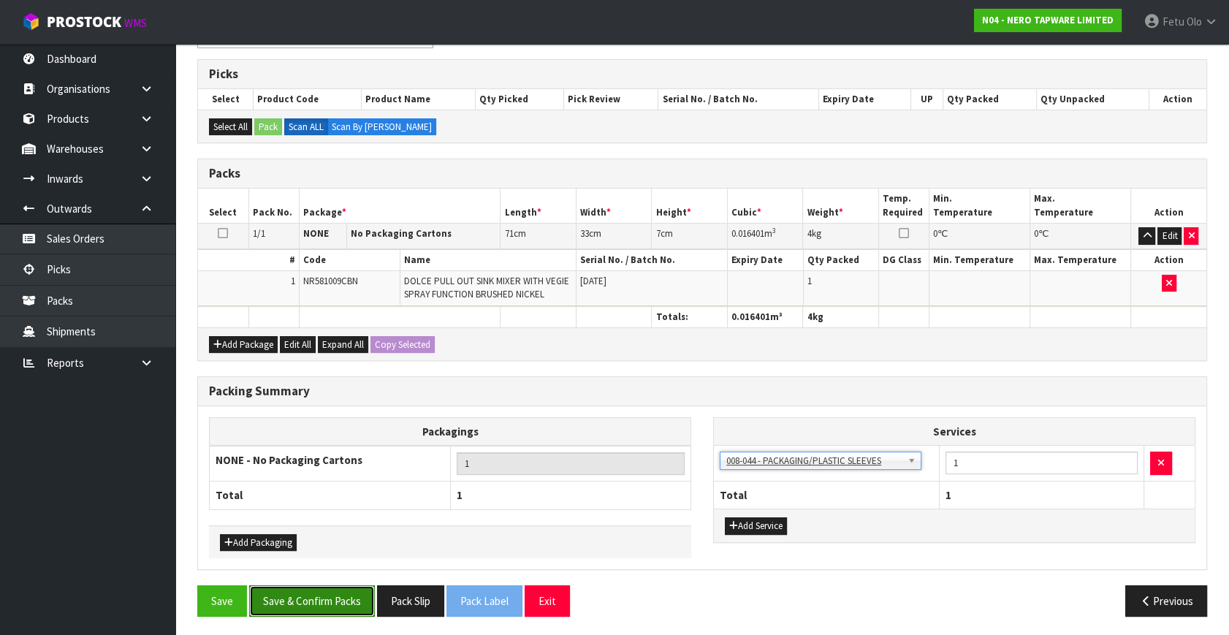
click at [313, 592] on button "Save & Confirm Packs" at bounding box center [312, 600] width 126 height 31
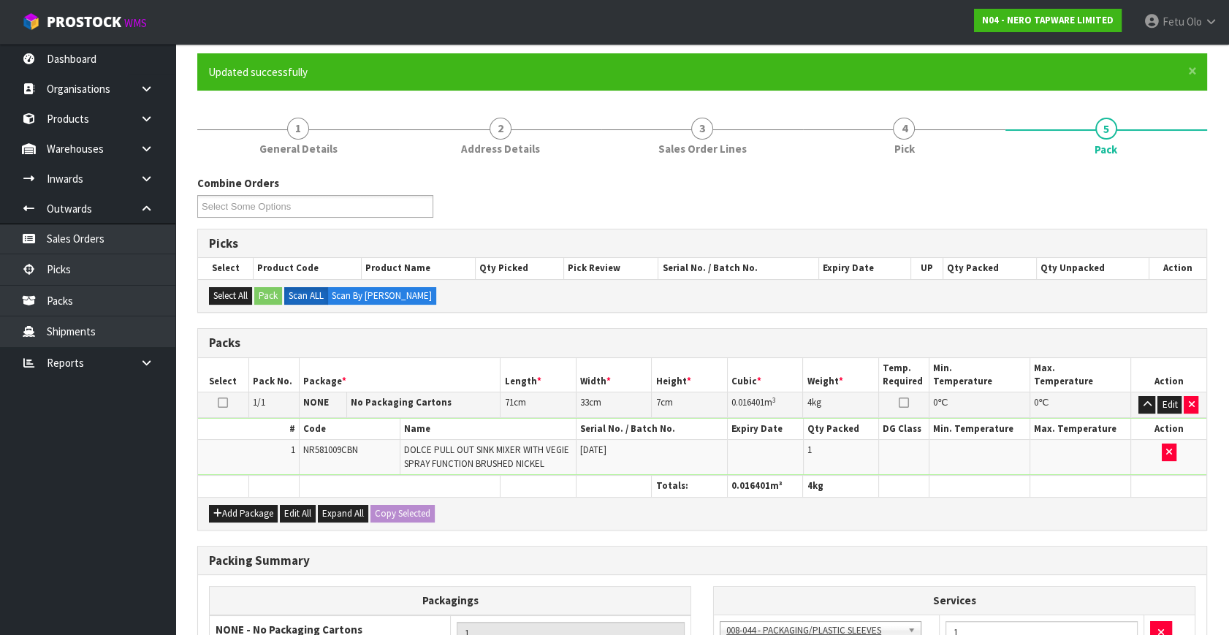
scroll to position [191, 0]
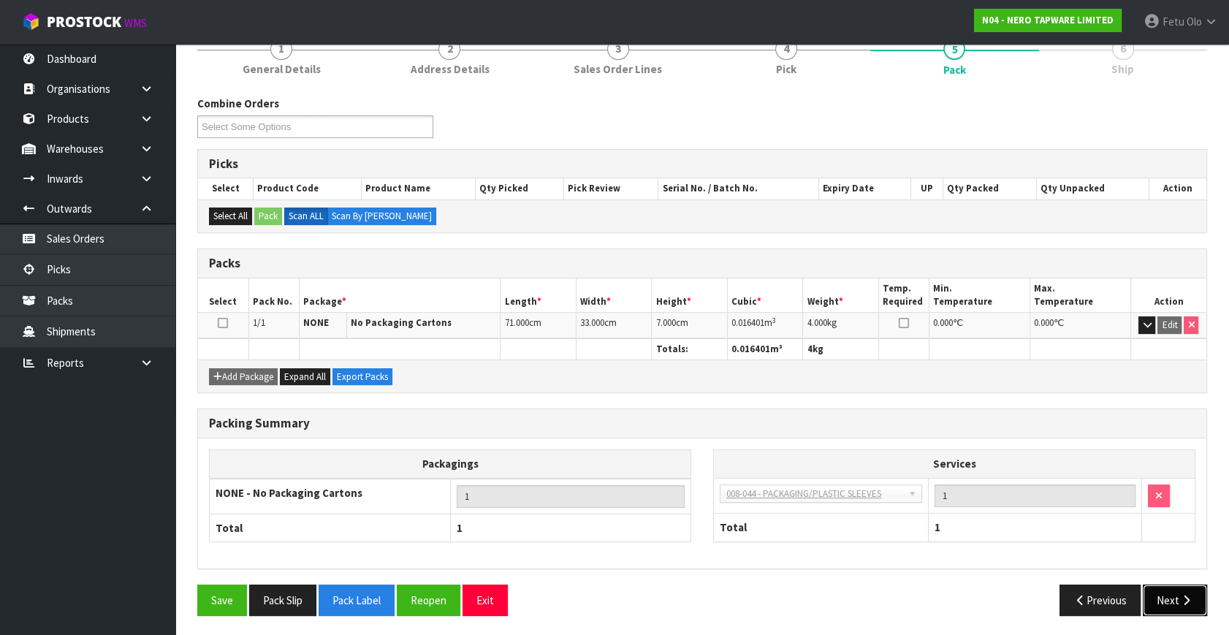
click at [1197, 602] on button "Next" at bounding box center [1175, 600] width 64 height 31
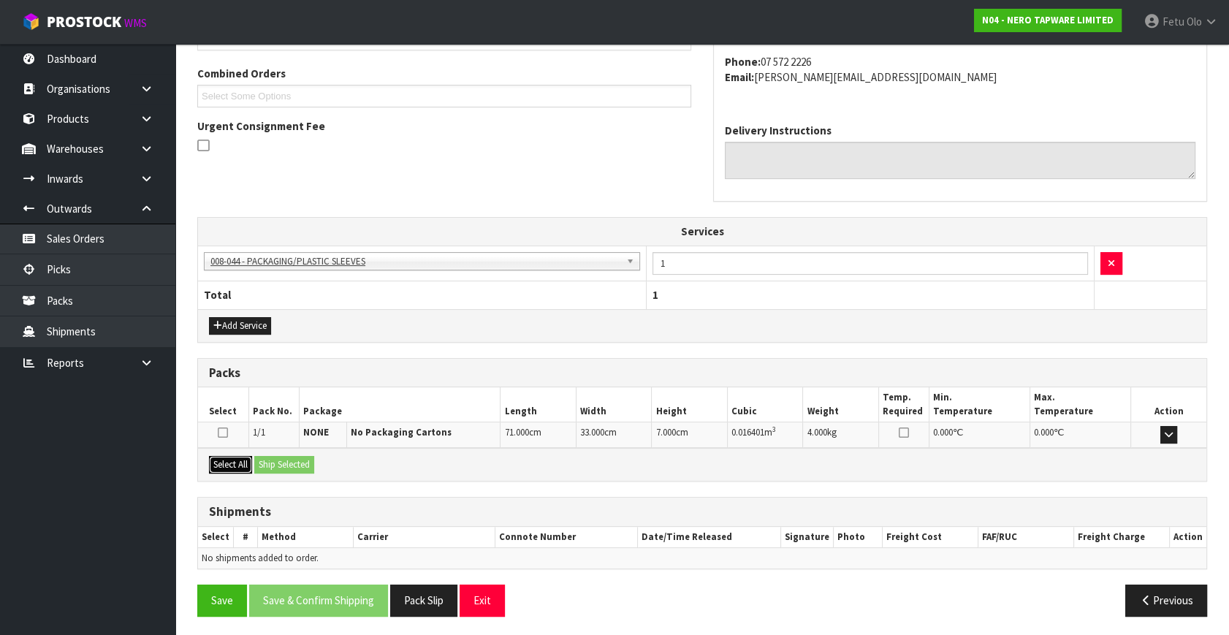
click at [226, 461] on button "Select All" at bounding box center [230, 465] width 43 height 18
click at [274, 462] on button "Ship Selected" at bounding box center [284, 465] width 60 height 18
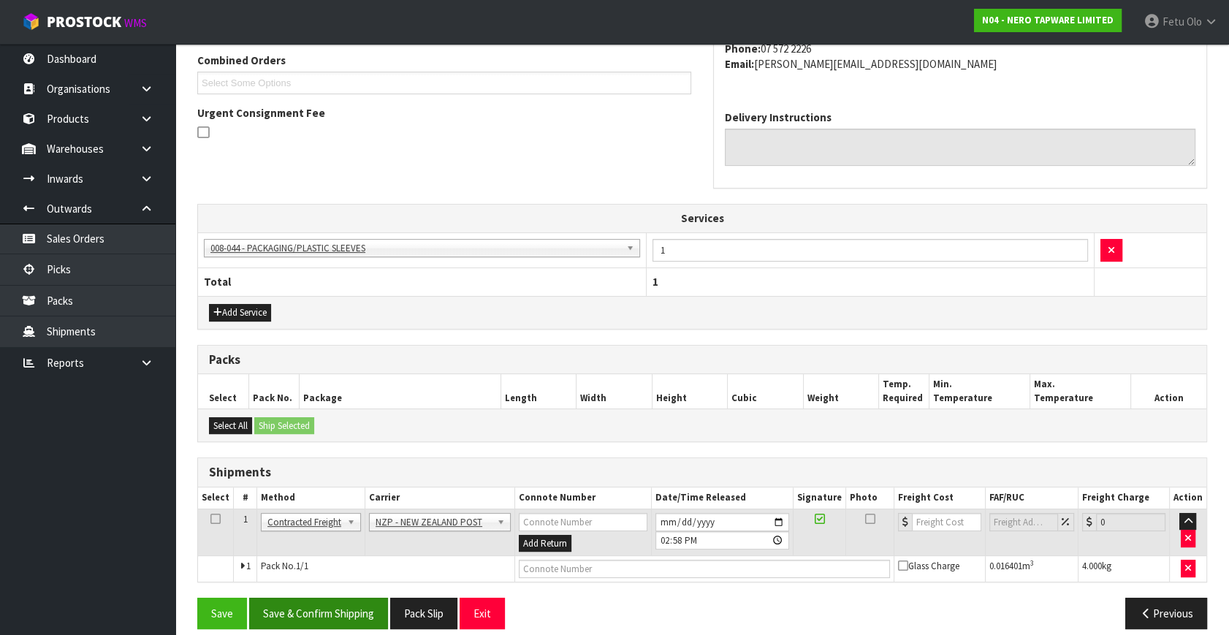
scroll to position [393, 0]
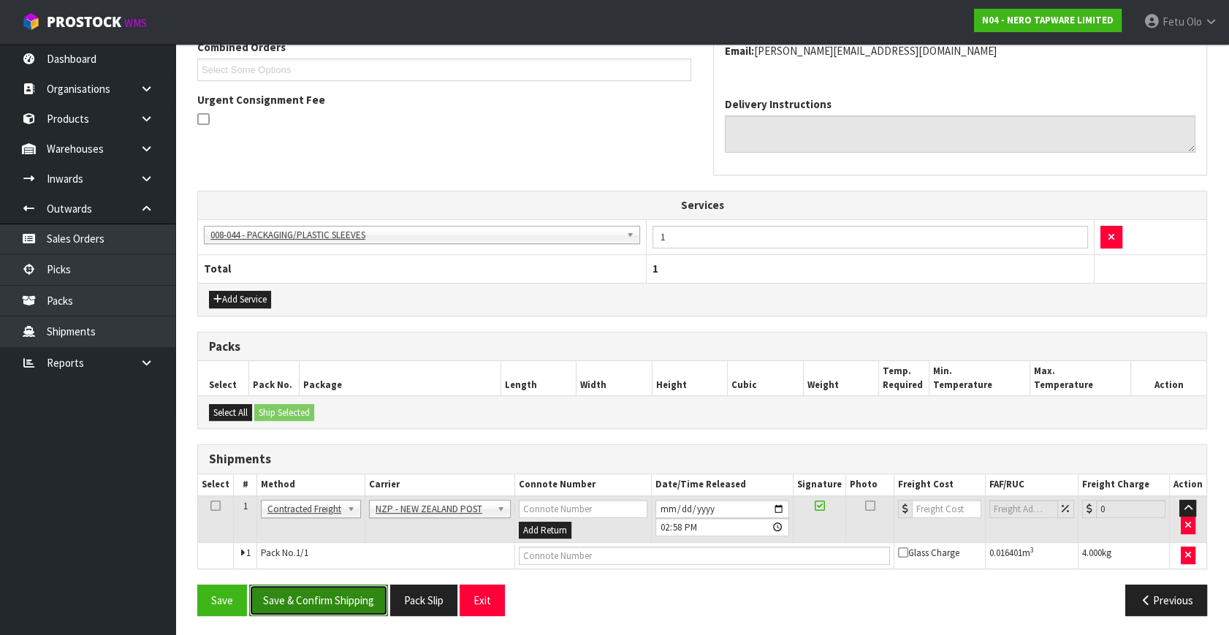
click at [323, 594] on button "Save & Confirm Shipping" at bounding box center [318, 600] width 139 height 31
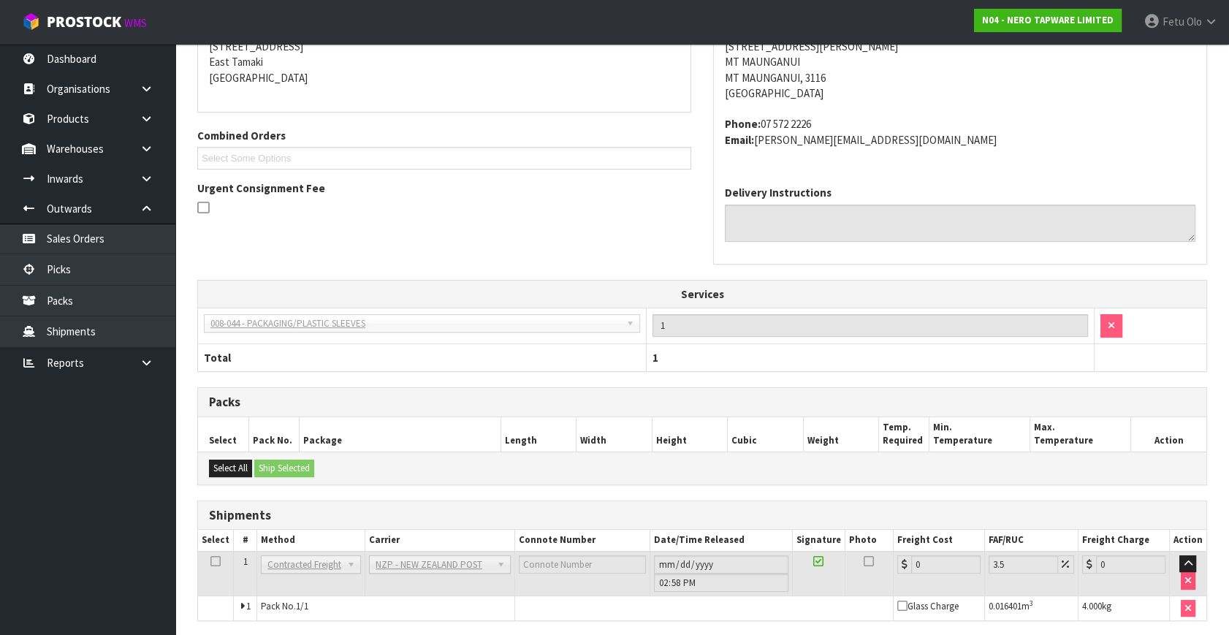
scroll to position [373, 0]
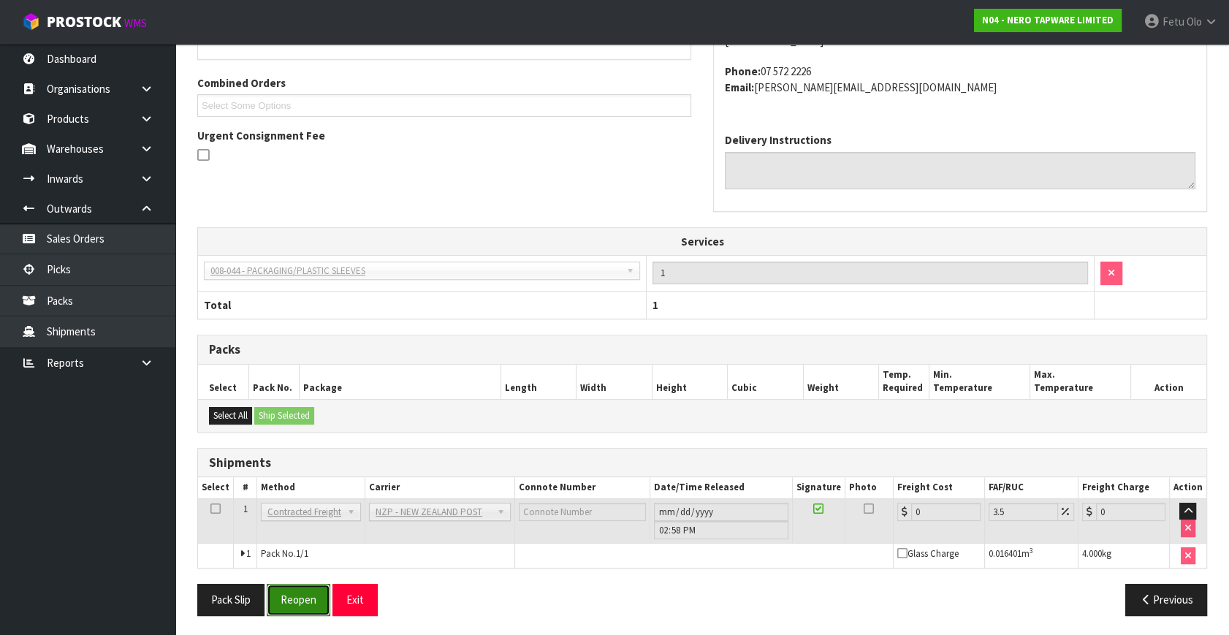
click at [292, 601] on button "Reopen" at bounding box center [299, 599] width 64 height 31
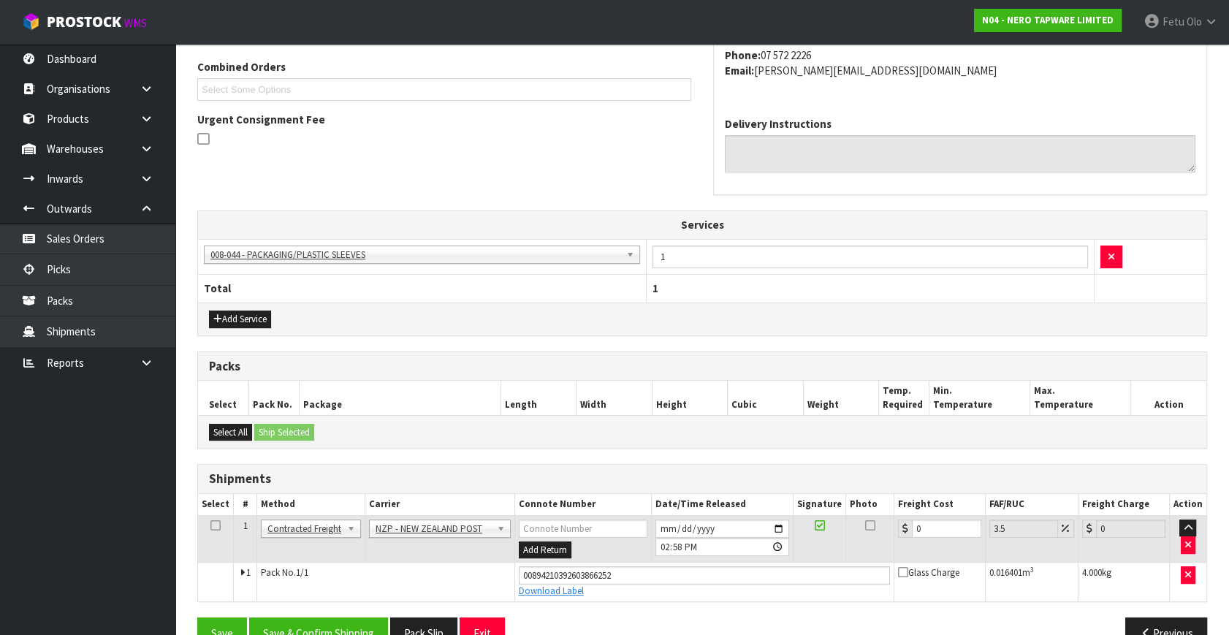
scroll to position [407, 0]
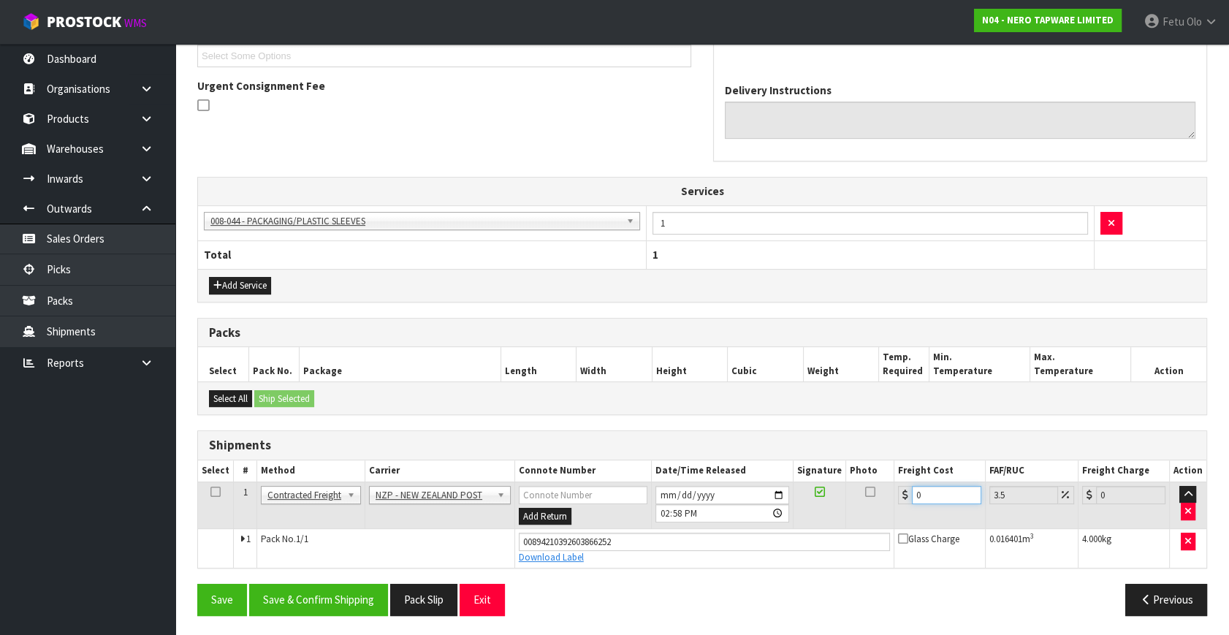
drag, startPoint x: 938, startPoint y: 485, endPoint x: 833, endPoint y: 525, distance: 112.0
click at [833, 525] on tr "1 Client Local Pickup Customer Local Pickup Company Freight Contracted Freight …" at bounding box center [702, 506] width 1009 height 48
click at [371, 590] on button "Save & Confirm Shipping" at bounding box center [318, 599] width 139 height 31
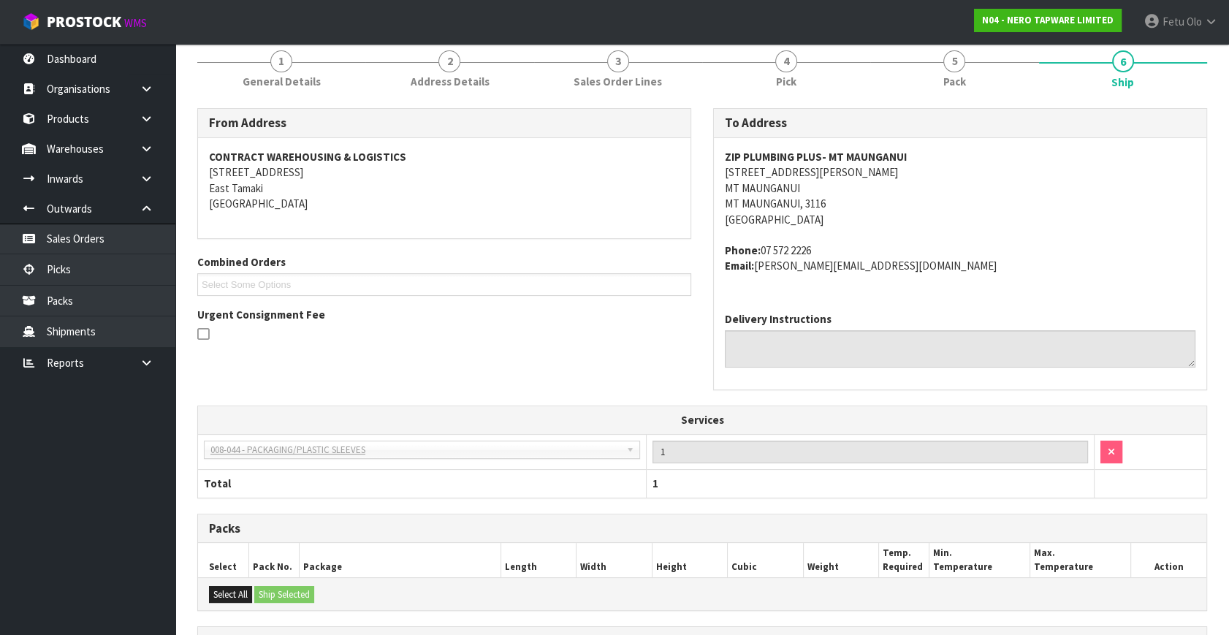
scroll to position [367, 0]
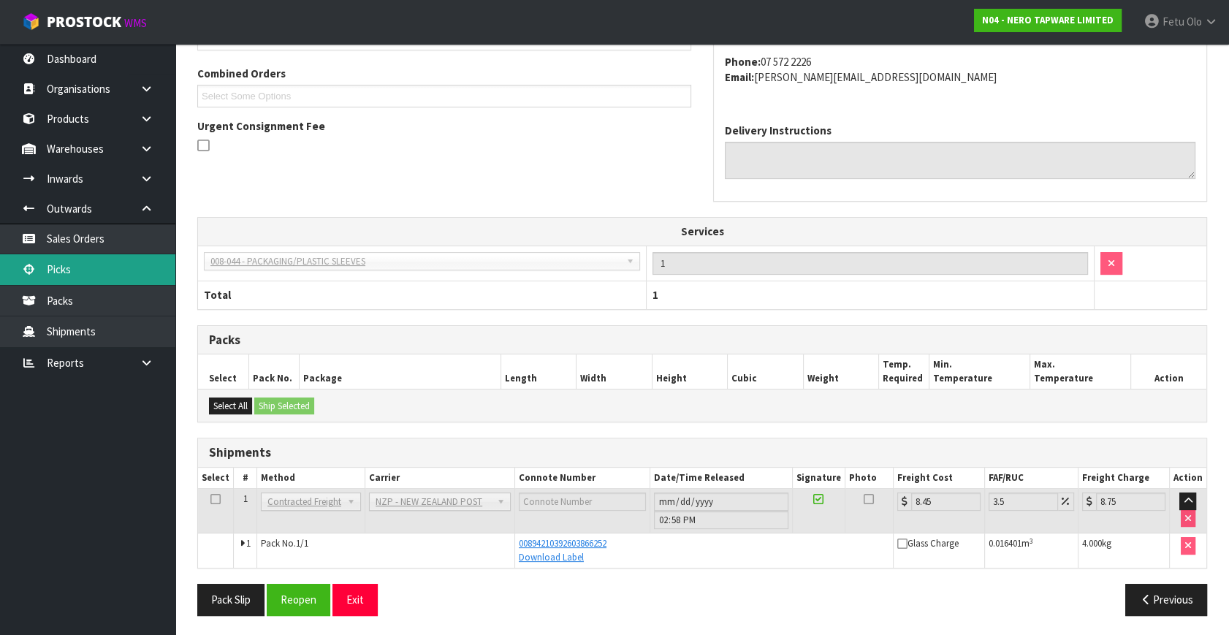
click at [67, 273] on link "Picks" at bounding box center [87, 269] width 175 height 30
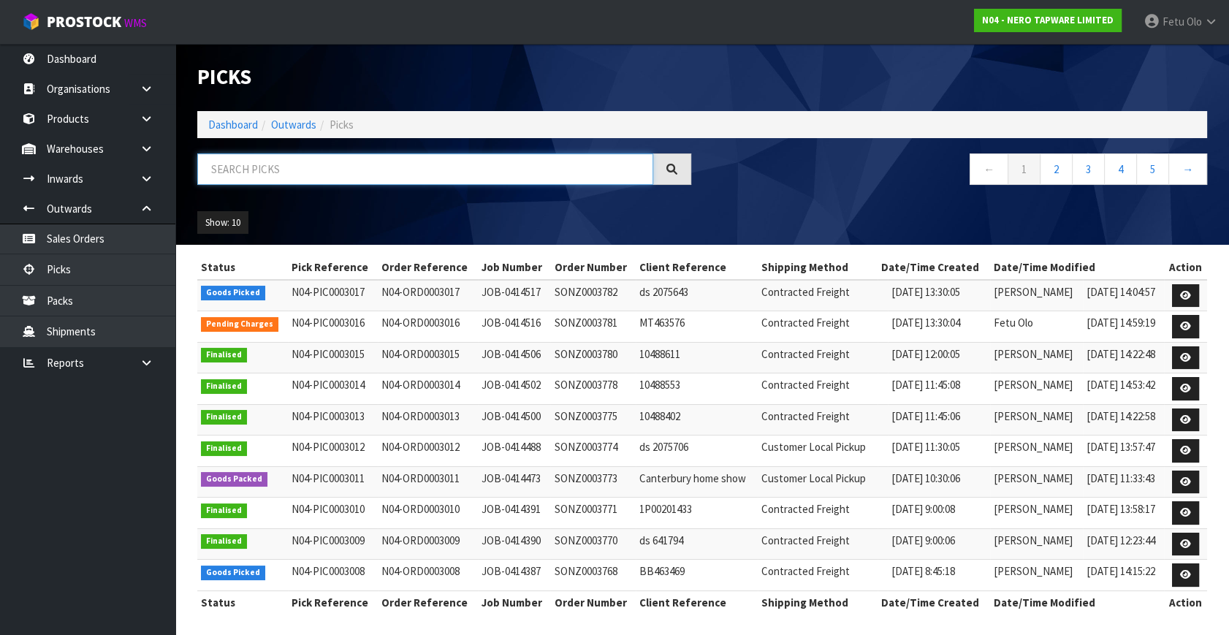
click at [285, 160] on input "text" at bounding box center [425, 169] width 456 height 31
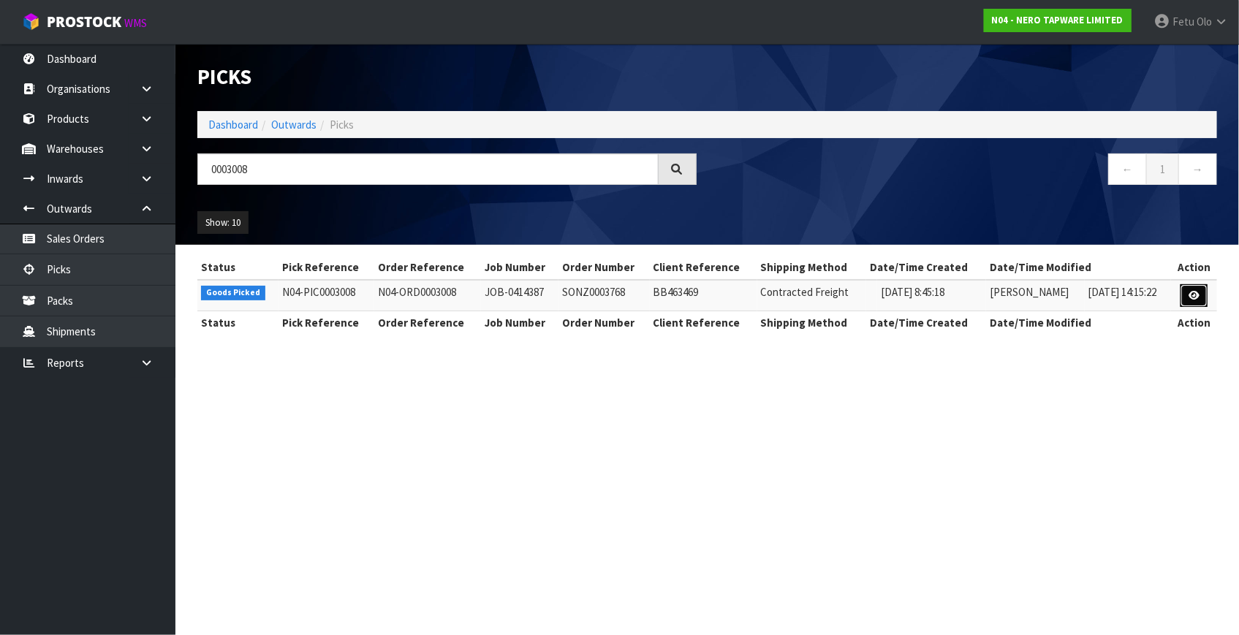
click at [1197, 296] on icon at bounding box center [1194, 296] width 11 height 10
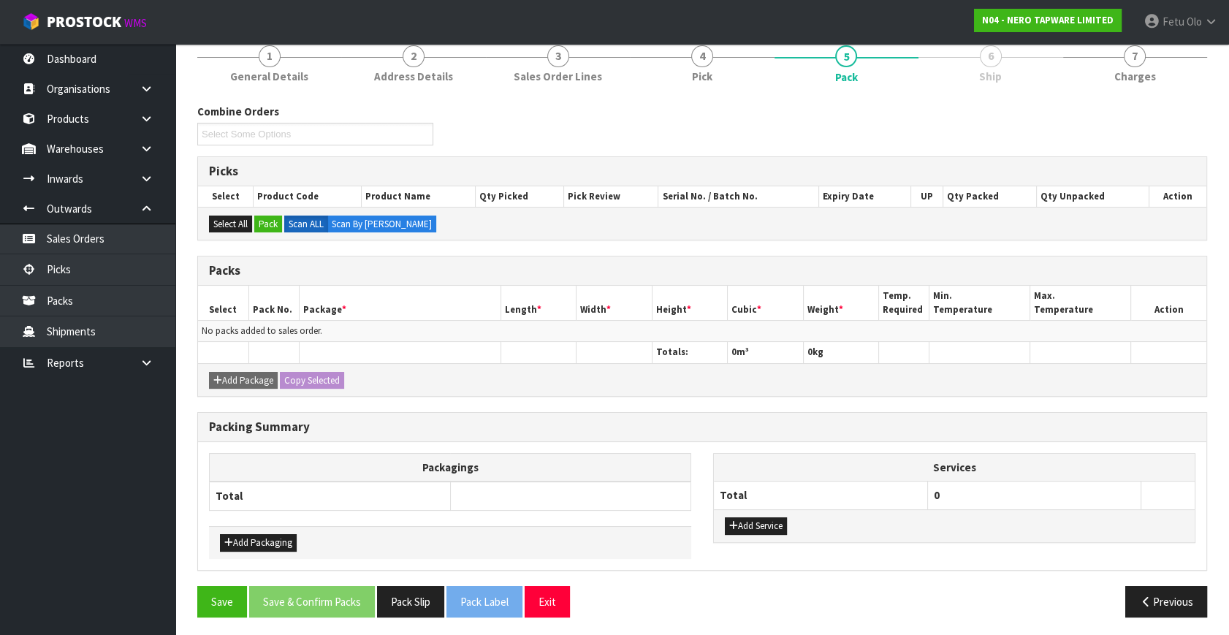
scroll to position [132, 0]
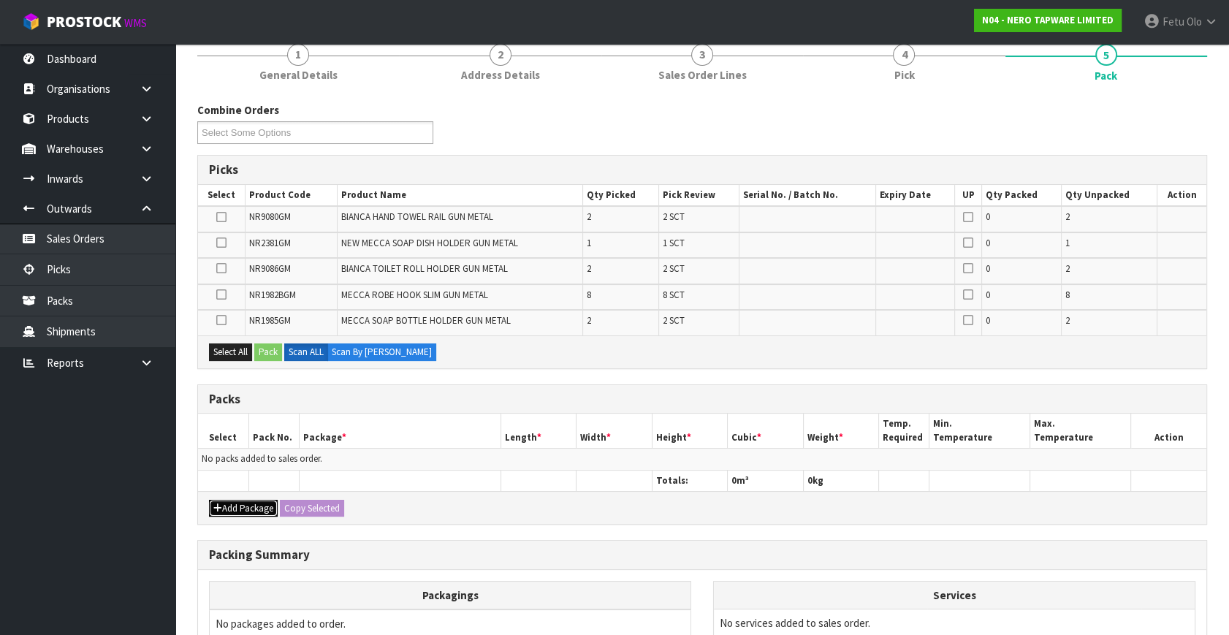
click at [227, 504] on button "Add Package" at bounding box center [243, 509] width 69 height 18
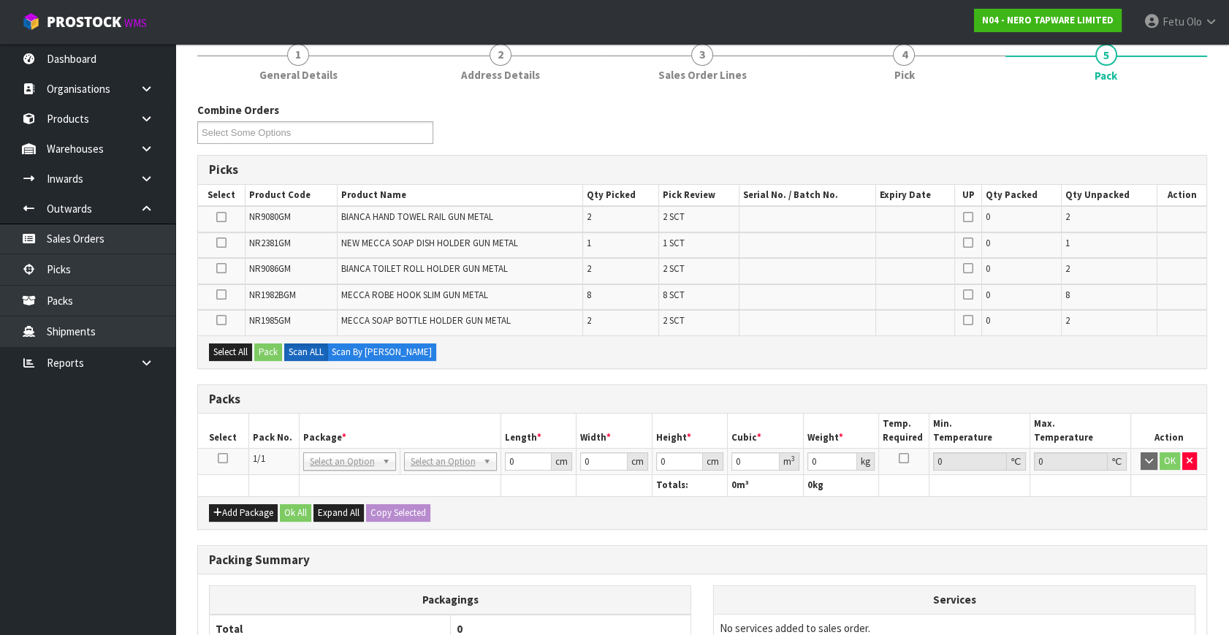
click at [223, 458] on icon at bounding box center [223, 458] width 10 height 1
click at [385, 395] on h3 "Packs" at bounding box center [702, 400] width 987 height 14
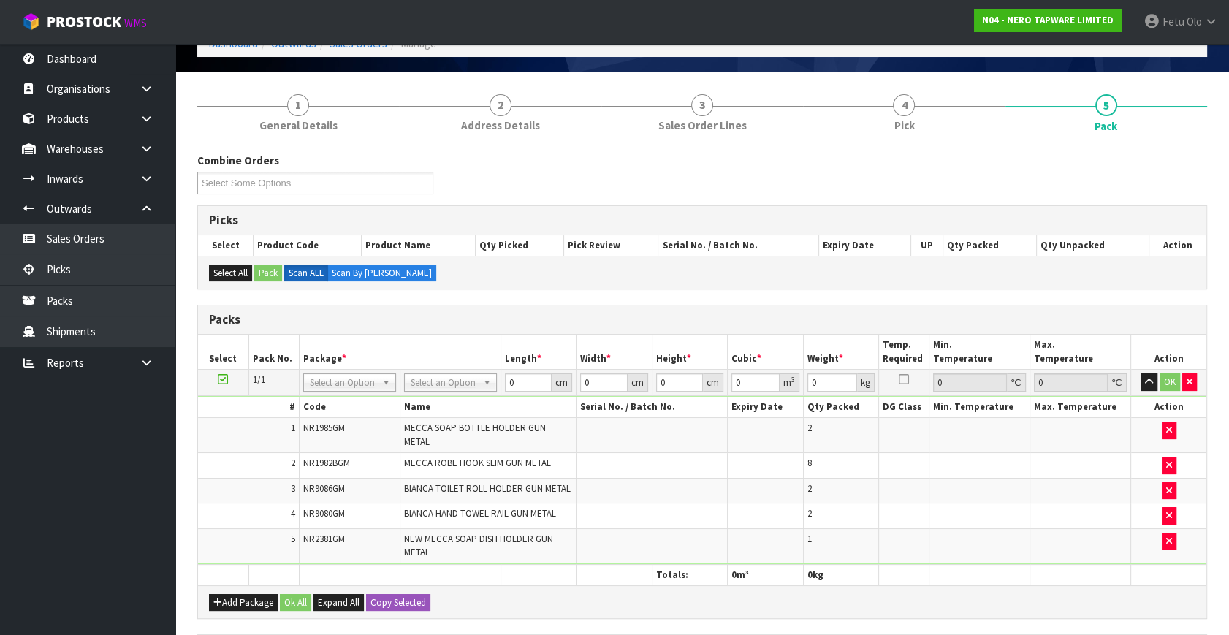
scroll to position [0, 0]
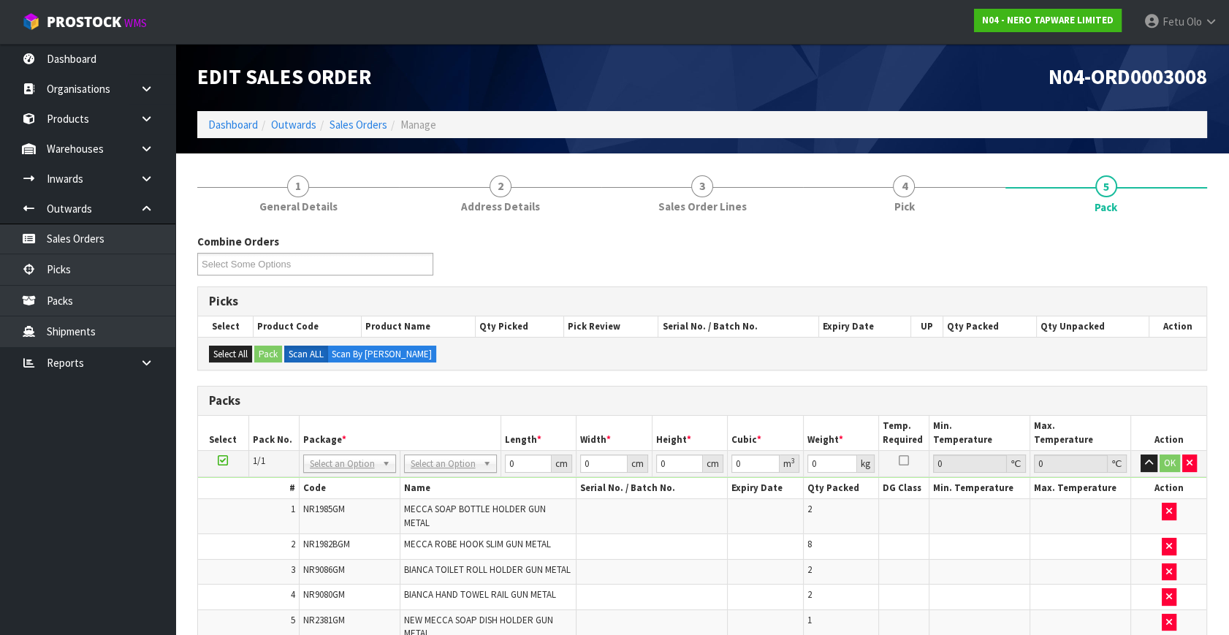
click at [323, 451] on td "NONE 007-001 007-002 007-004 007-009 007-013 007-014 007-015 007-017 007-018 00…" at bounding box center [349, 464] width 101 height 26
drag, startPoint x: 328, startPoint y: 467, endPoint x: 329, endPoint y: 483, distance: 16.1
drag, startPoint x: 329, startPoint y: 483, endPoint x: 346, endPoint y: 468, distance: 22.8
click at [336, 480] on input "text" at bounding box center [349, 483] width 86 height 18
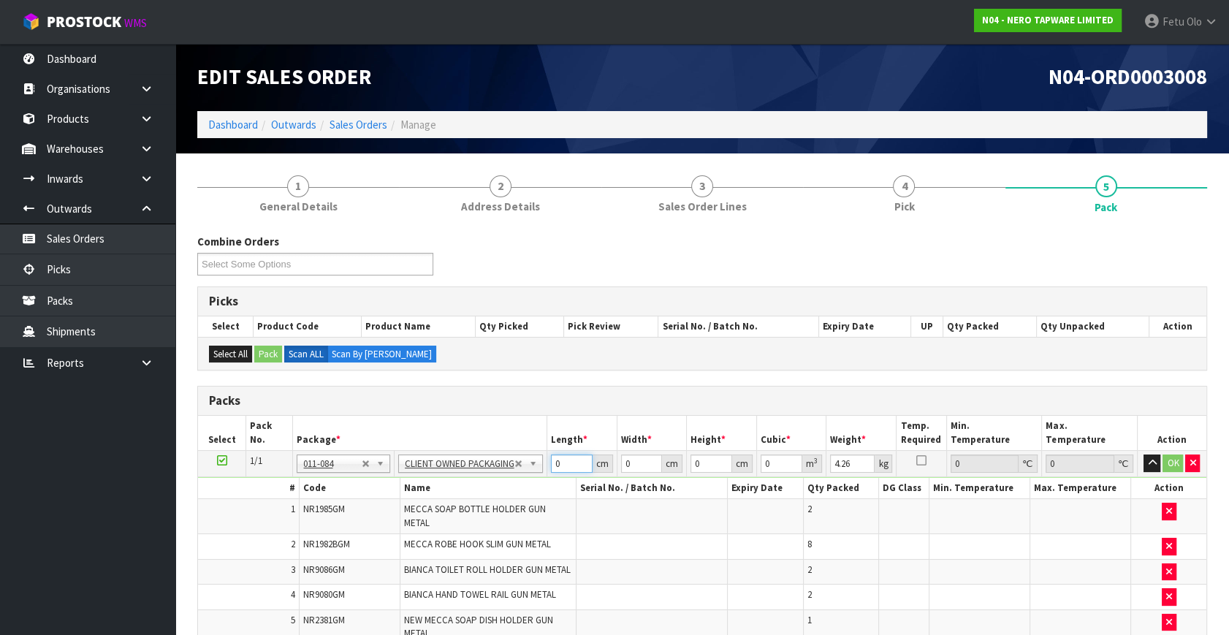
drag, startPoint x: 561, startPoint y: 466, endPoint x: 513, endPoint y: 499, distance: 58.4
click at [512, 499] on tbody "1/1 NONE 007-001 007-002 007-004 007-009 007-013 007-014 007-015 007-017 007-01…" at bounding box center [702, 548] width 1009 height 195
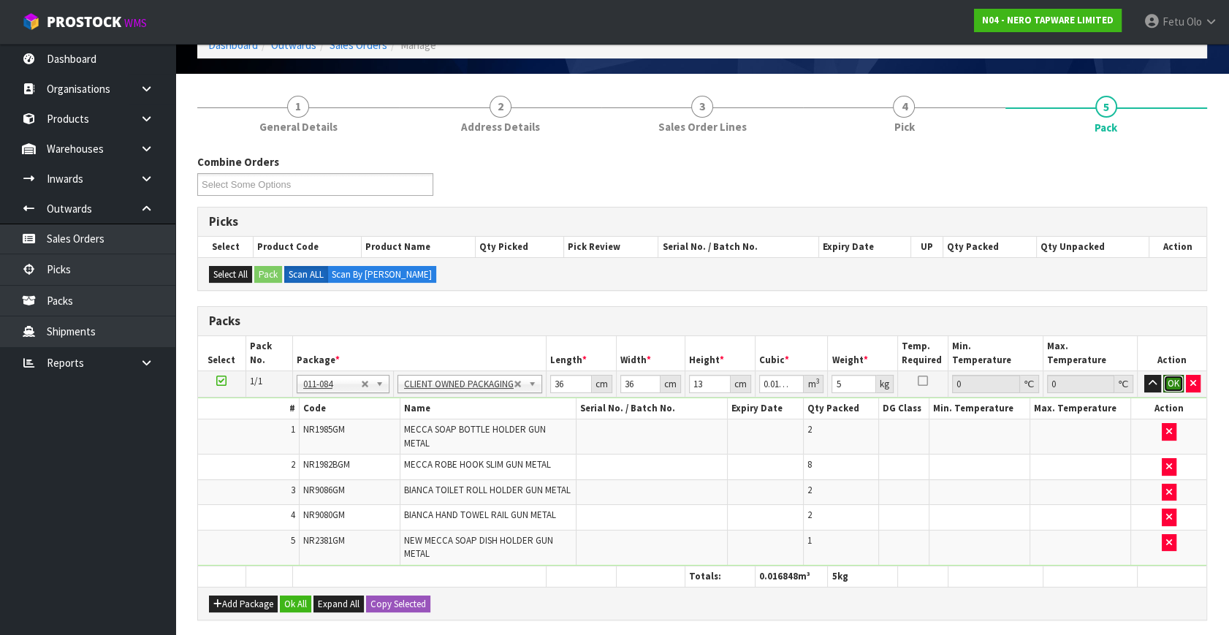
scroll to position [199, 0]
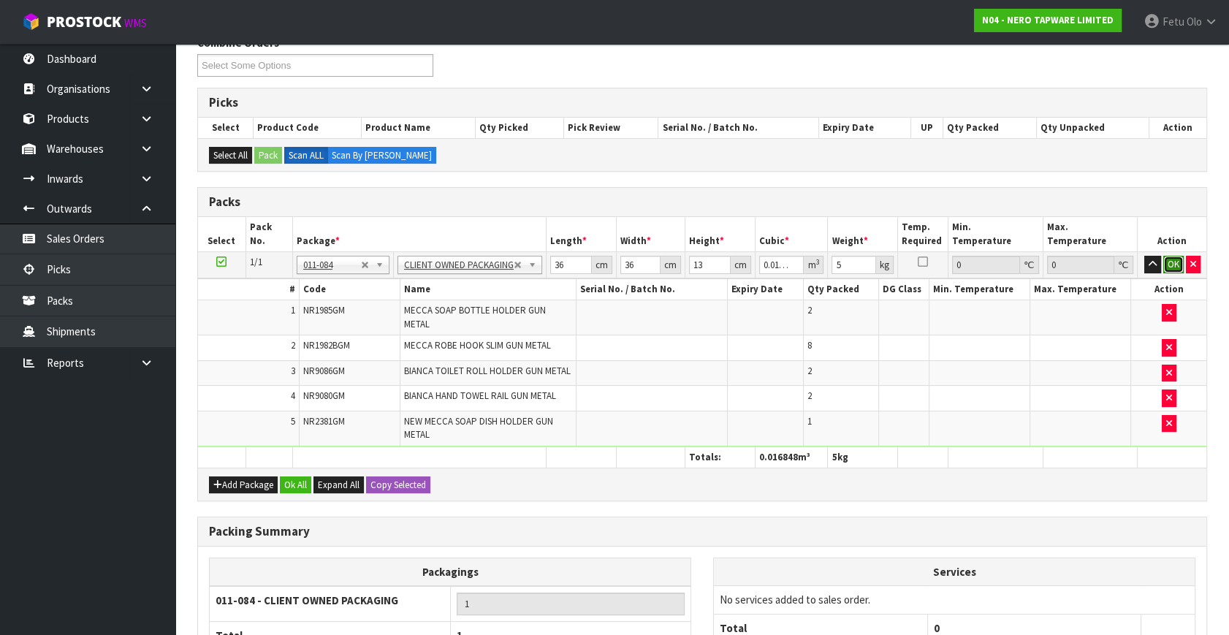
click at [1172, 260] on button "OK" at bounding box center [1174, 265] width 20 height 18
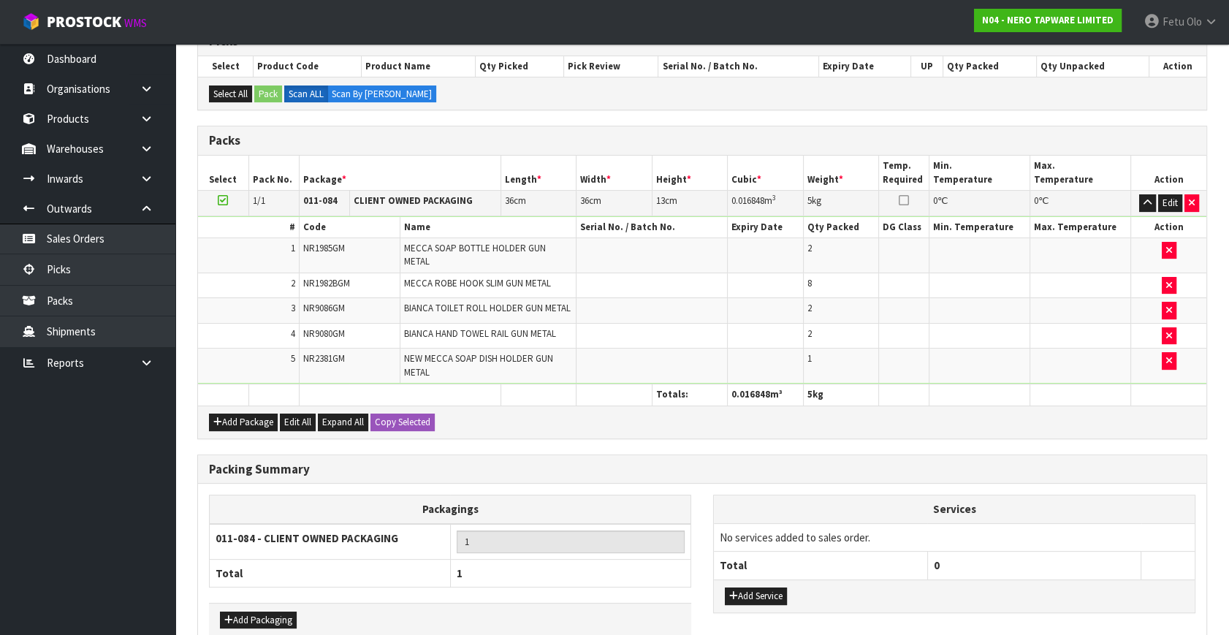
scroll to position [327, 0]
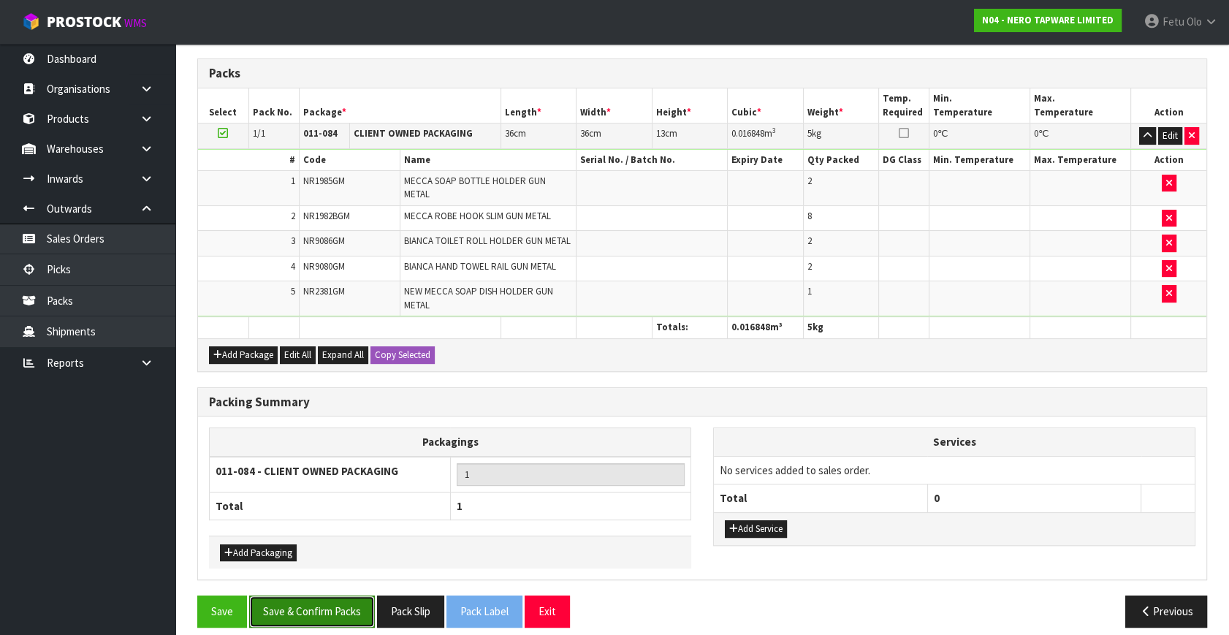
click at [312, 596] on button "Save & Confirm Packs" at bounding box center [312, 611] width 126 height 31
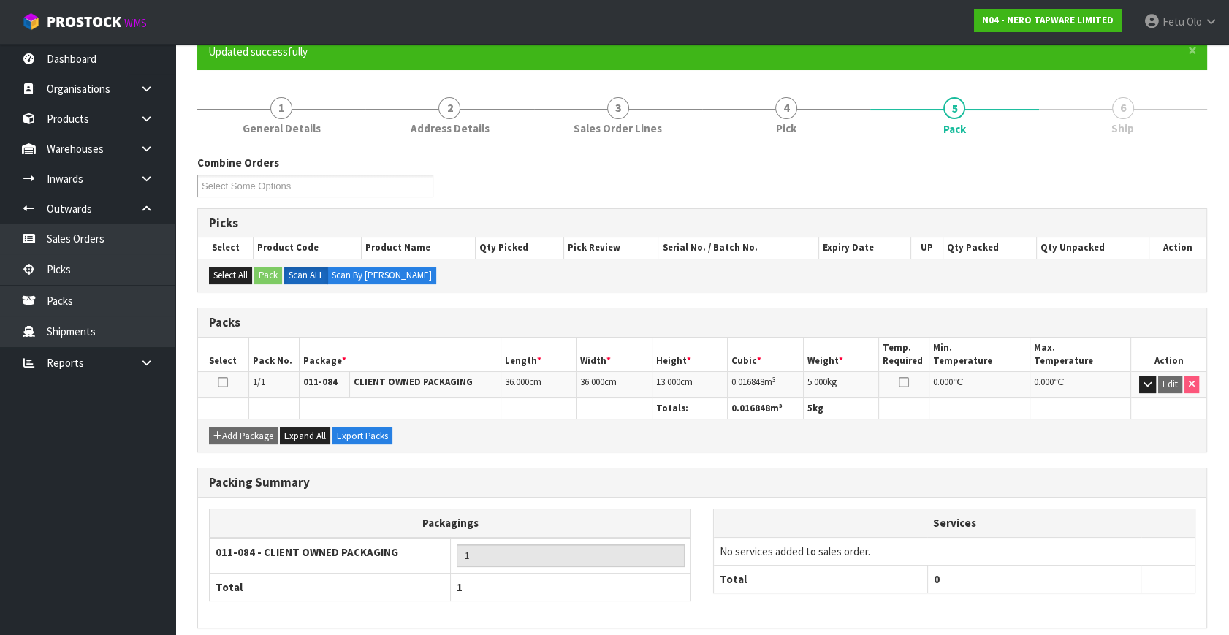
scroll to position [191, 0]
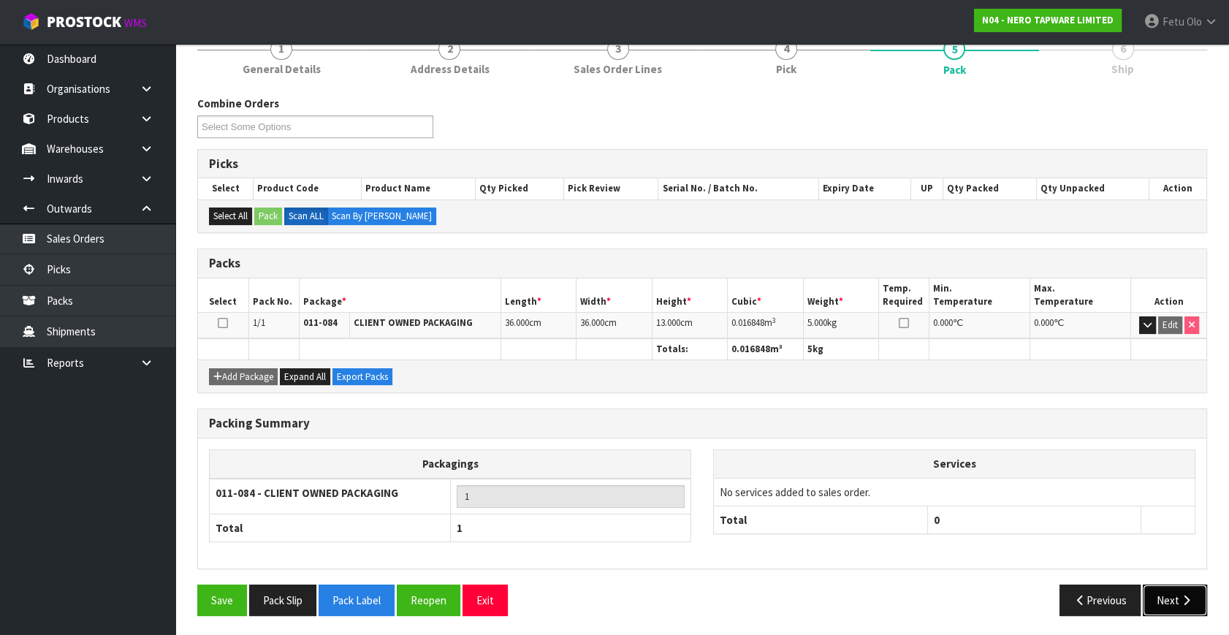
click at [1170, 589] on button "Next" at bounding box center [1175, 600] width 64 height 31
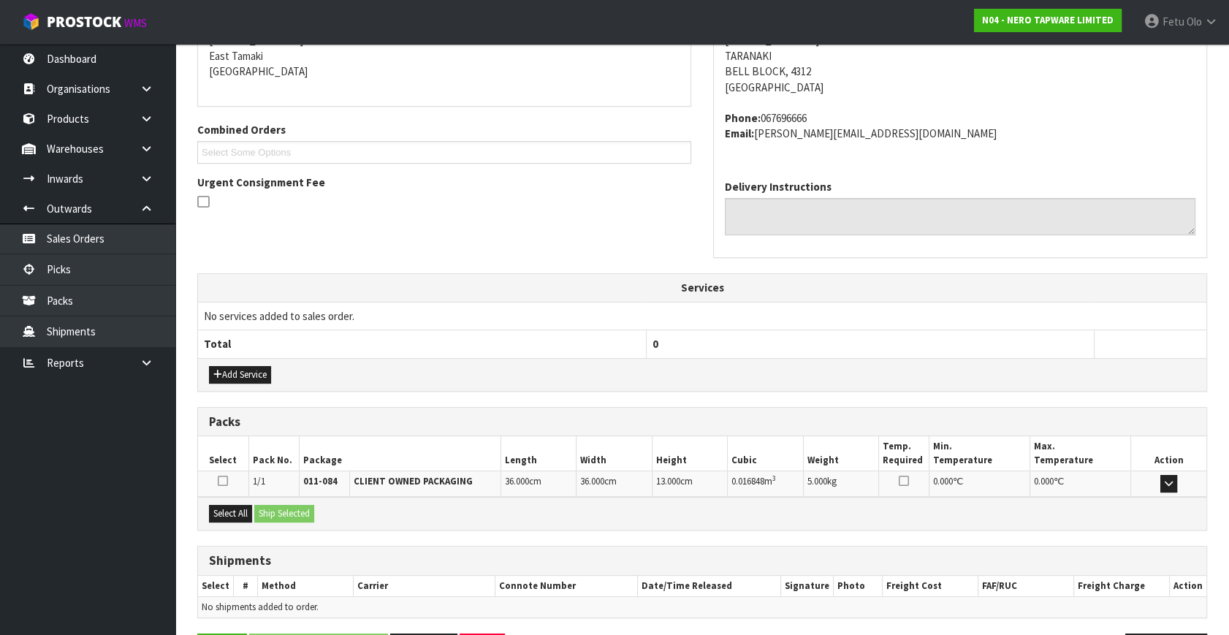
scroll to position [360, 0]
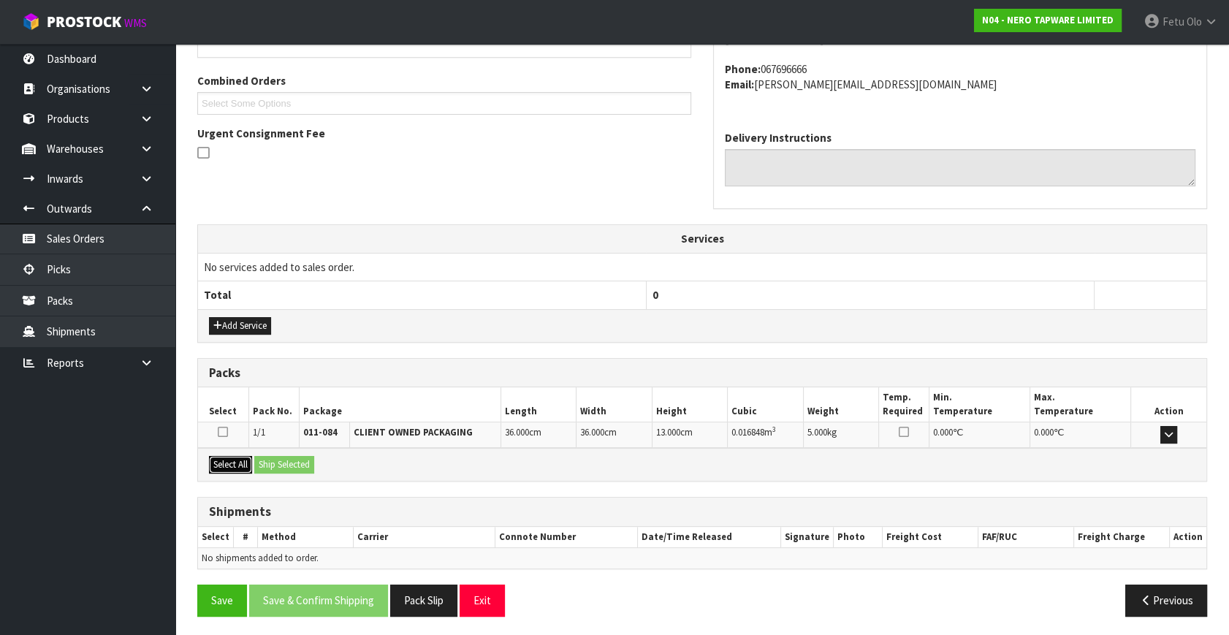
click at [238, 463] on button "Select All" at bounding box center [230, 465] width 43 height 18
click at [263, 463] on button "Ship Selected" at bounding box center [284, 465] width 60 height 18
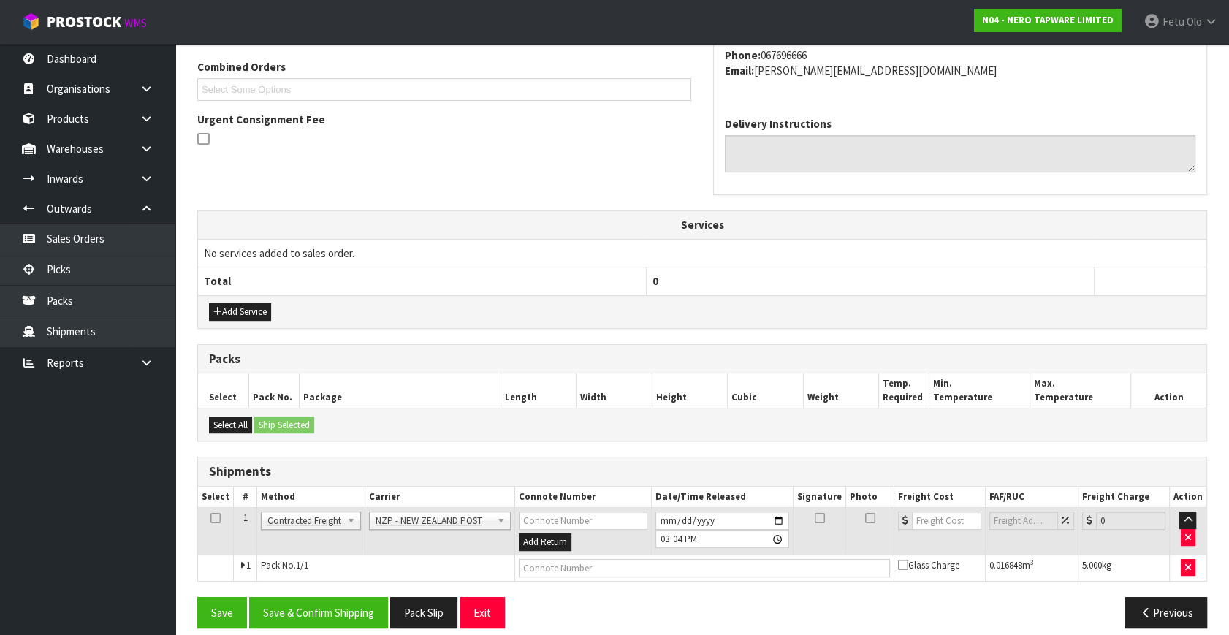
scroll to position [386, 0]
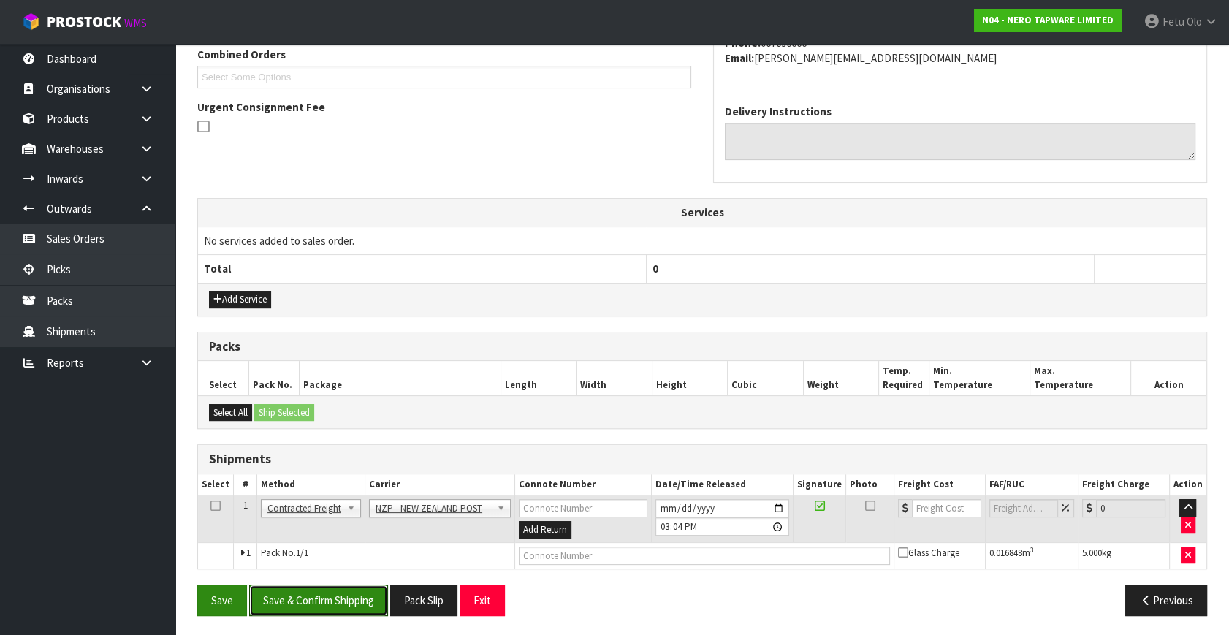
click at [349, 605] on button "Save & Confirm Shipping" at bounding box center [318, 600] width 139 height 31
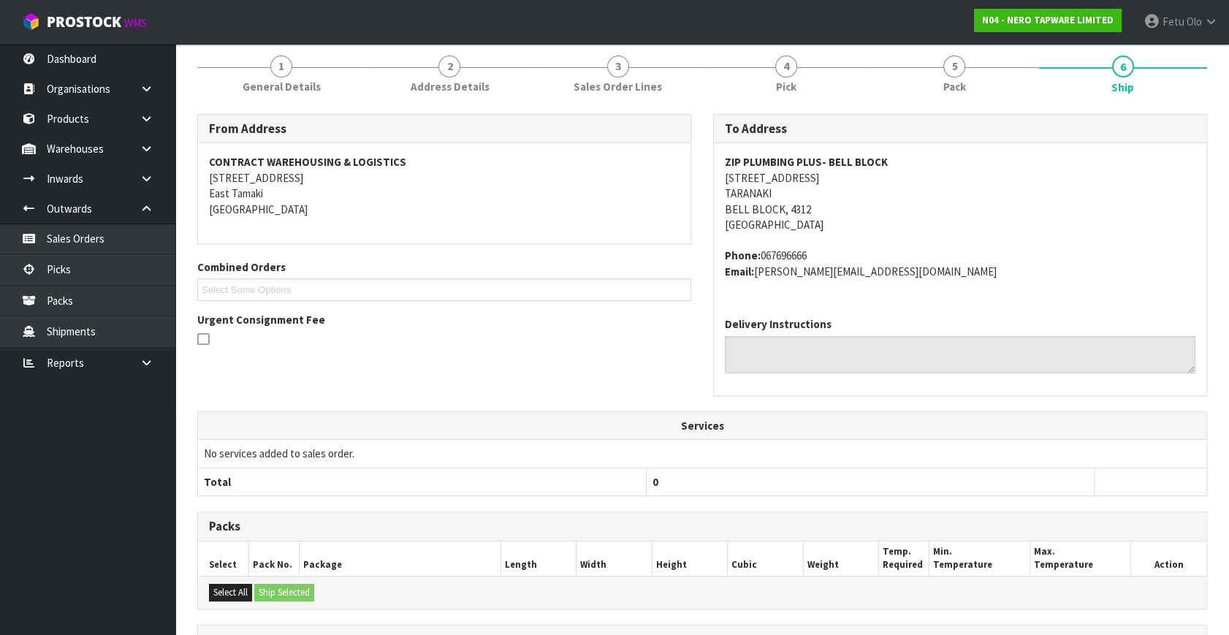
scroll to position [365, 0]
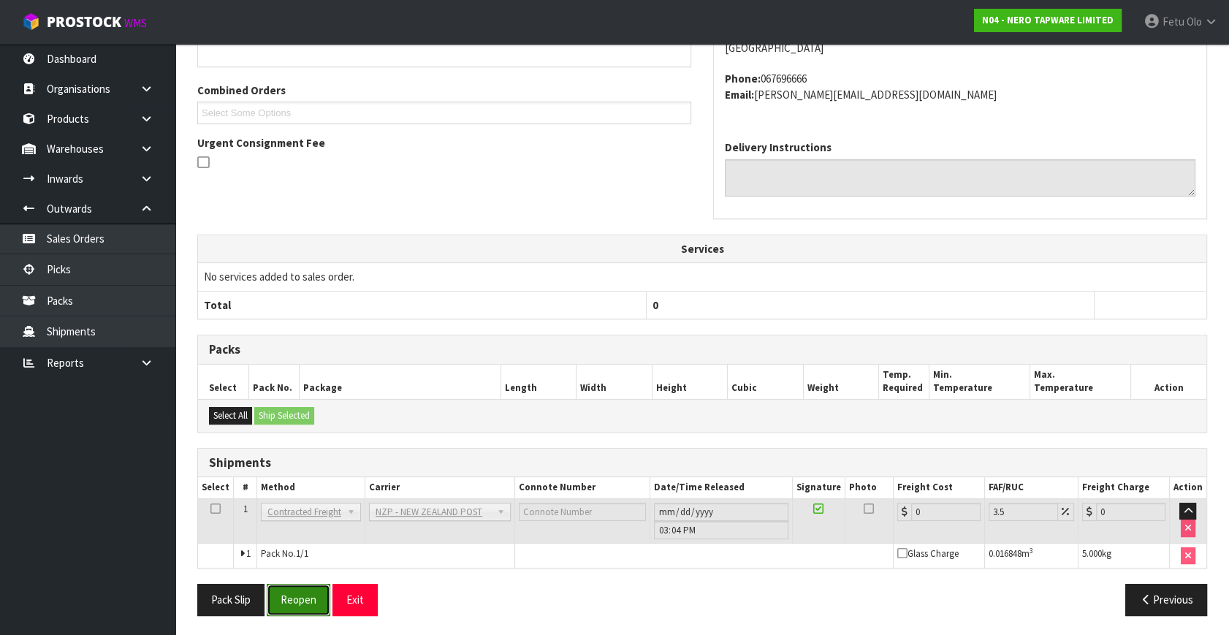
click at [281, 594] on button "Reopen" at bounding box center [299, 599] width 64 height 31
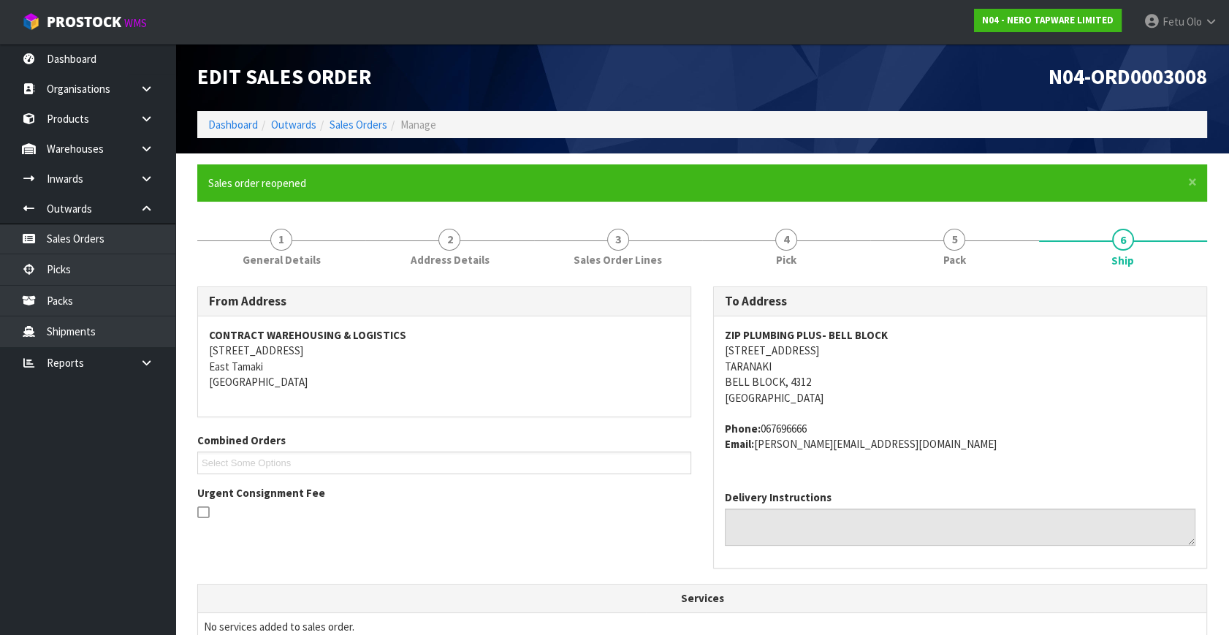
scroll to position [400, 0]
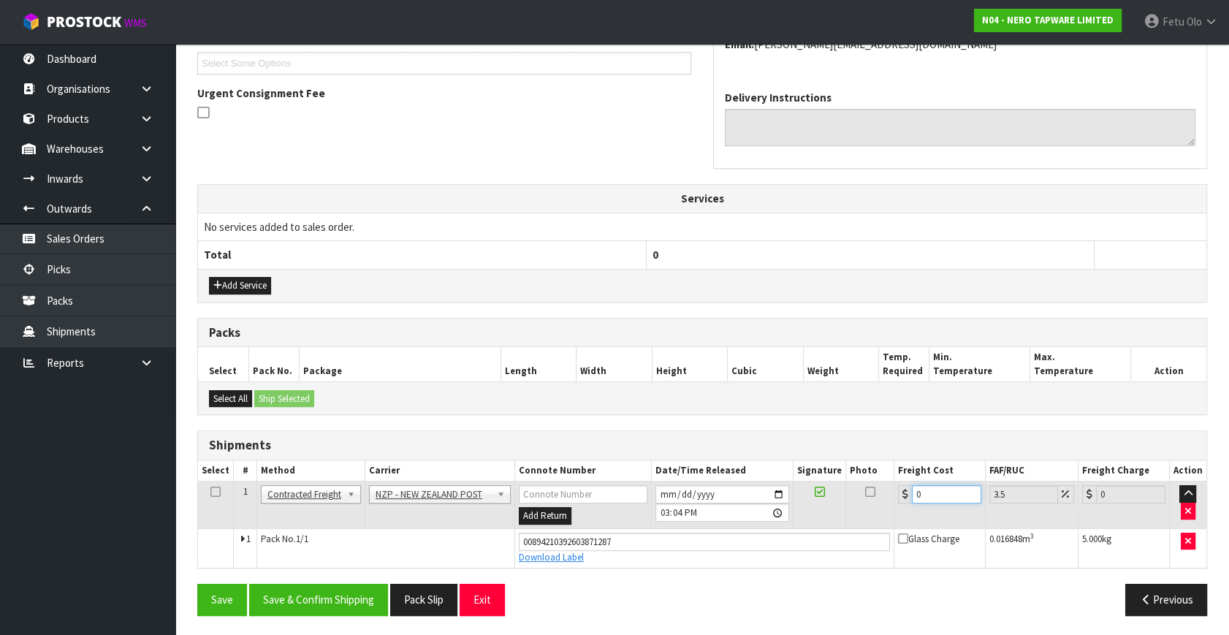
drag, startPoint x: 926, startPoint y: 493, endPoint x: 734, endPoint y: 542, distance: 198.2
click at [734, 542] on tbody "1 Client Local Pickup Customer Local Pickup Company Freight Contracted Freight …" at bounding box center [702, 525] width 1009 height 86
click at [323, 599] on button "Save & Confirm Shipping" at bounding box center [318, 599] width 139 height 31
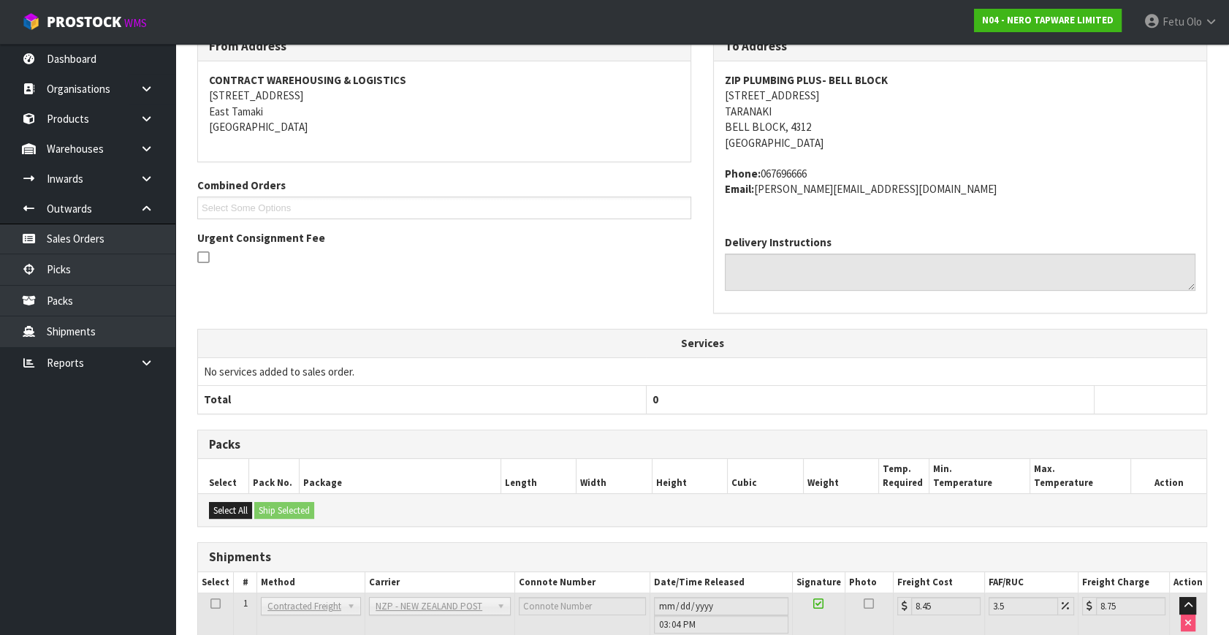
scroll to position [360, 0]
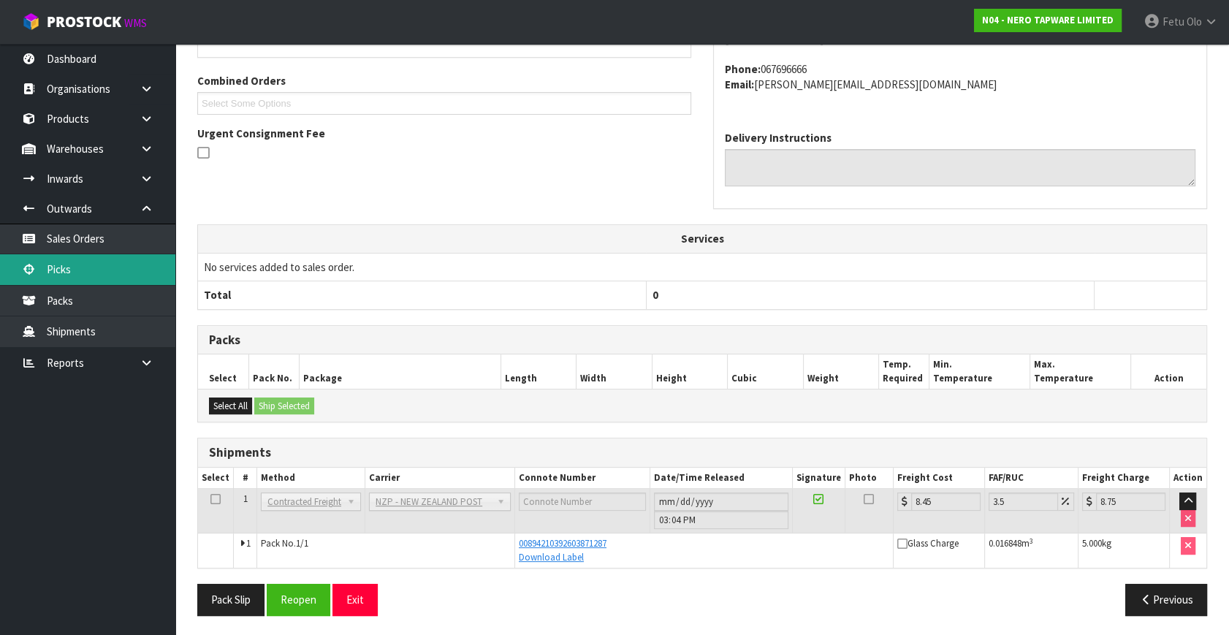
drag, startPoint x: 59, startPoint y: 266, endPoint x: 96, endPoint y: 262, distance: 37.5
click at [59, 266] on link "Picks" at bounding box center [87, 269] width 175 height 30
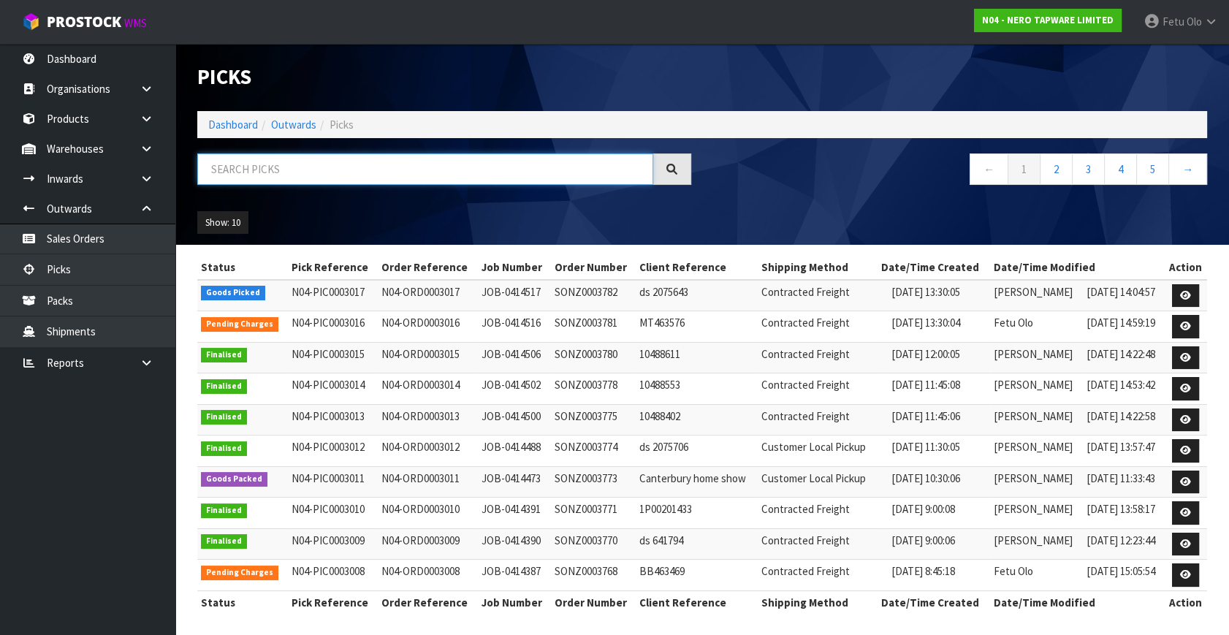
click at [364, 164] on input "text" at bounding box center [425, 169] width 456 height 31
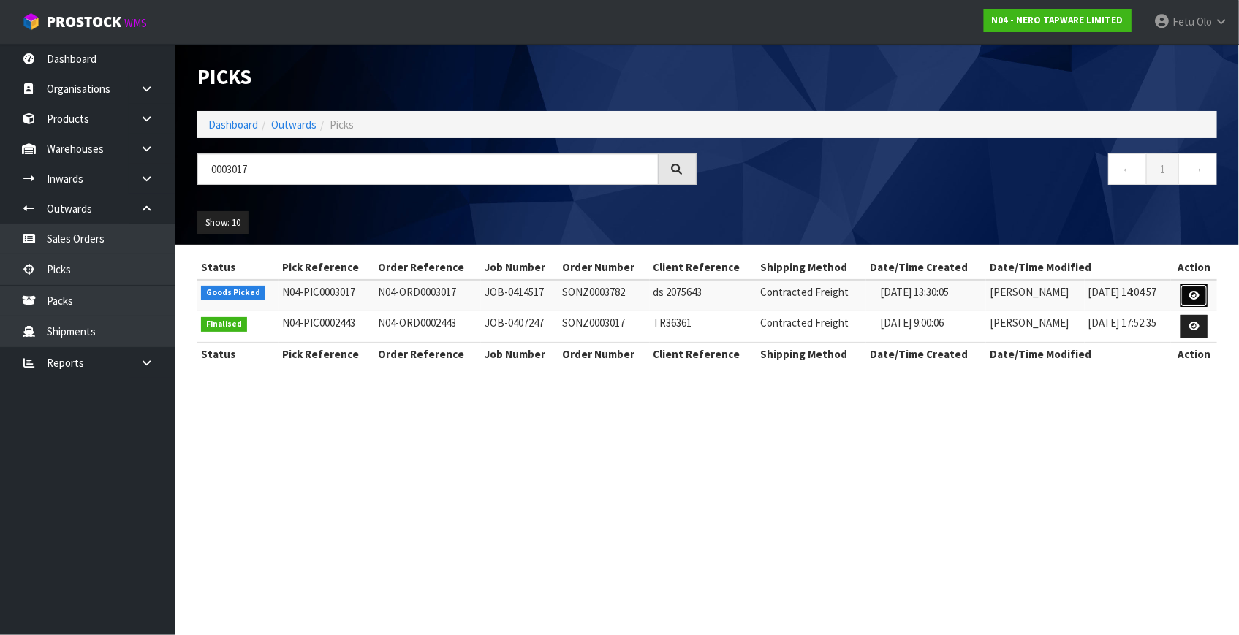
click at [1198, 291] on icon at bounding box center [1194, 296] width 11 height 10
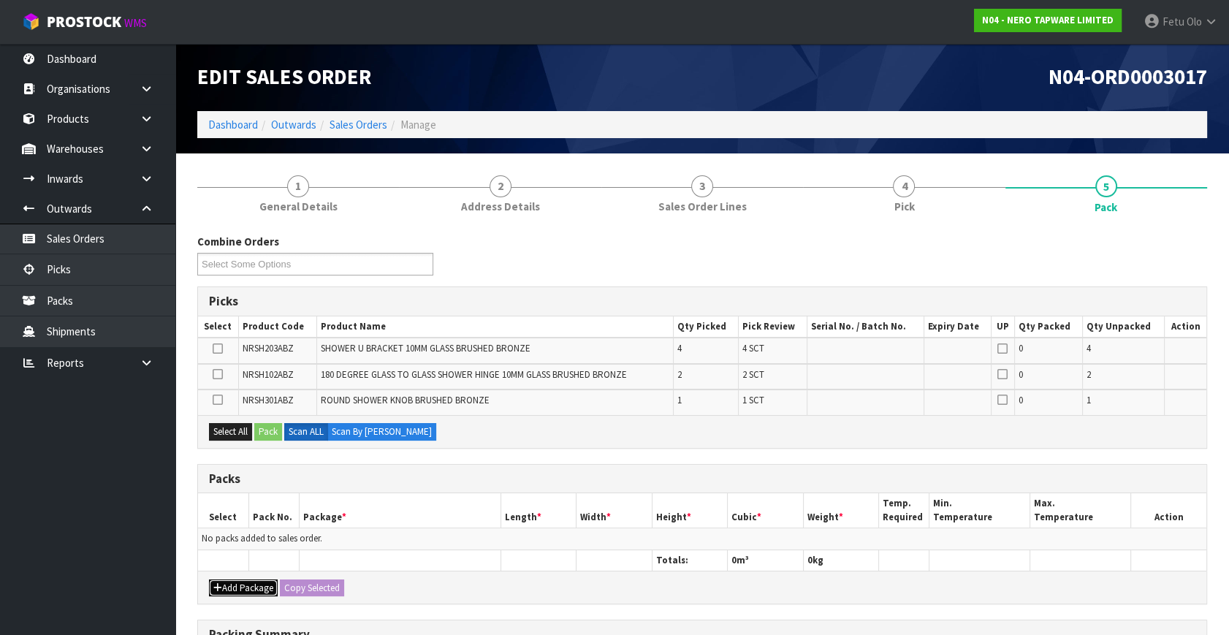
click at [236, 591] on button "Add Package" at bounding box center [243, 589] width 69 height 18
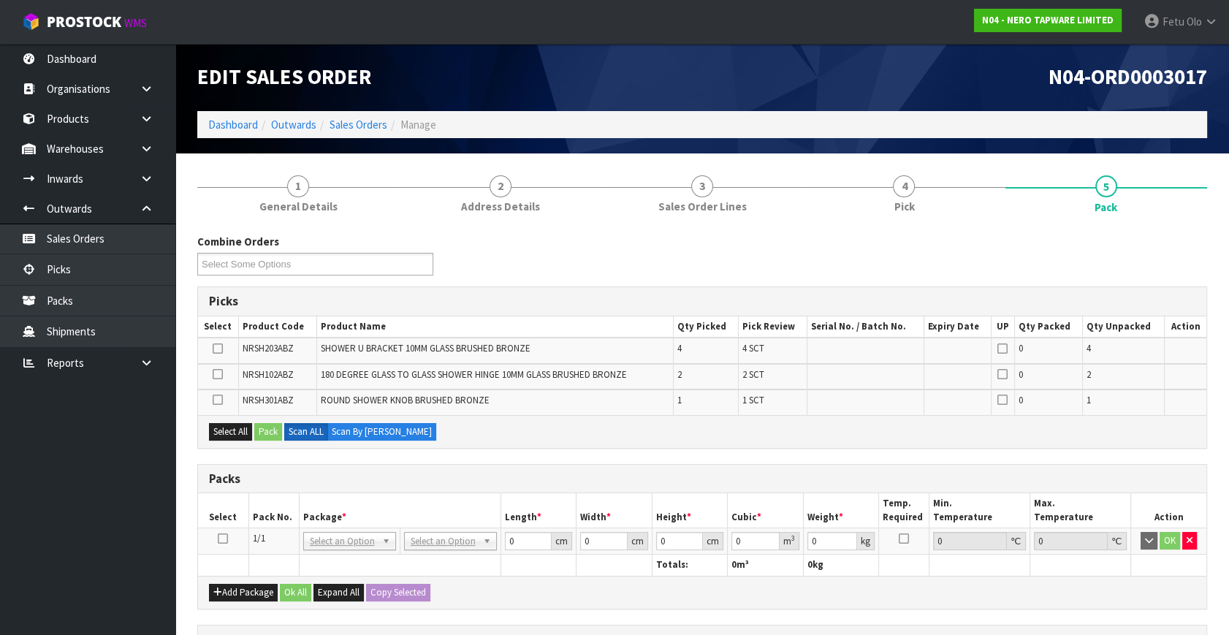
click at [223, 539] on icon at bounding box center [223, 539] width 10 height 1
click at [449, 497] on th "Package *" at bounding box center [400, 510] width 202 height 34
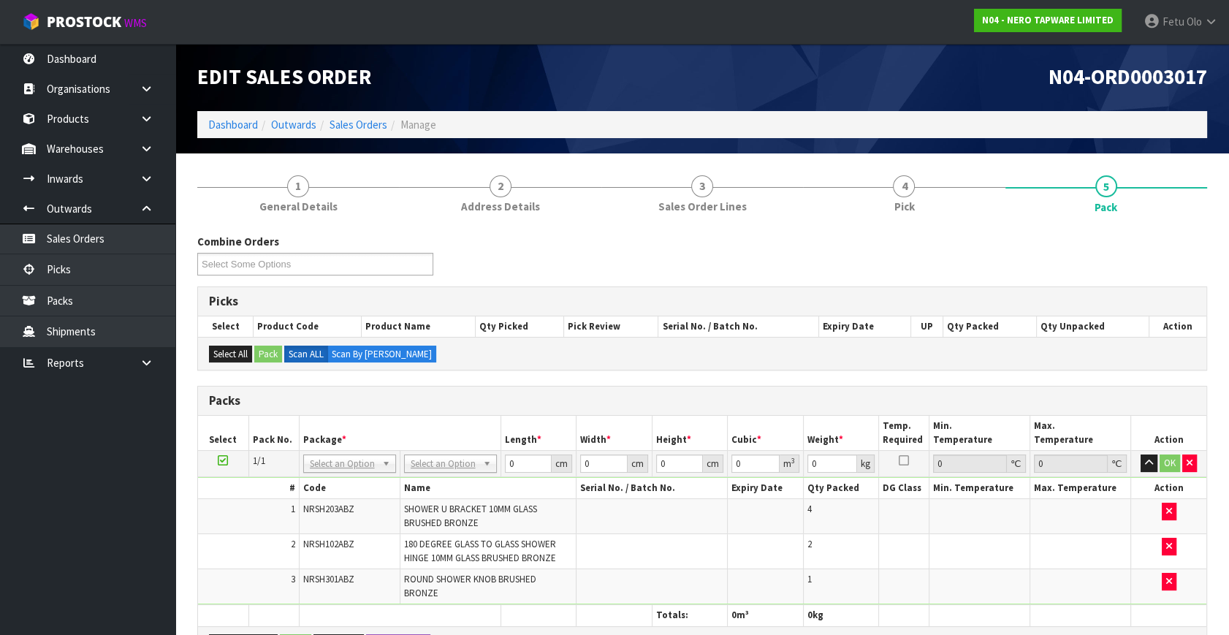
click at [366, 472] on td "NONE 007-001 007-002 007-004 007-009 007-013 007-014 007-015 007-017 007-018 00…" at bounding box center [349, 464] width 101 height 26
click at [425, 477] on input "text" at bounding box center [450, 483] width 86 height 18
drag, startPoint x: 520, startPoint y: 462, endPoint x: 365, endPoint y: 526, distance: 168.2
click at [367, 530] on tbody "1/1 NONE 007-001 007-002 007-004 007-009 007-013 007-014 007-015 007-017 007-01…" at bounding box center [702, 528] width 1009 height 154
click button "OK" at bounding box center [1170, 464] width 20 height 18
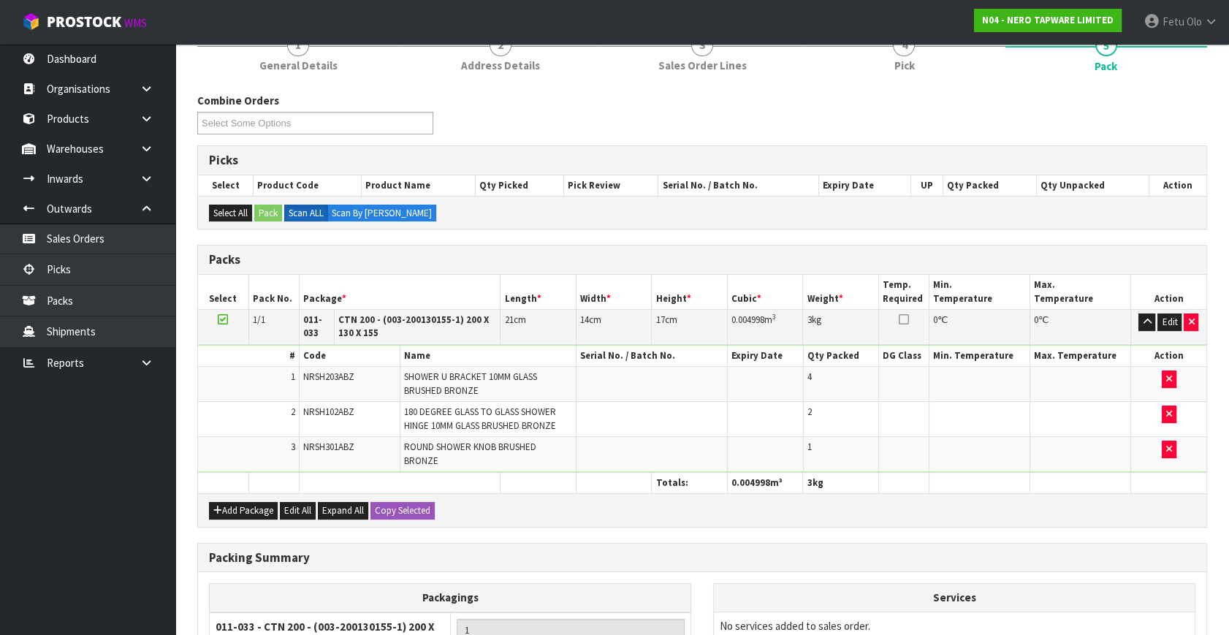
scroll to position [306, 0]
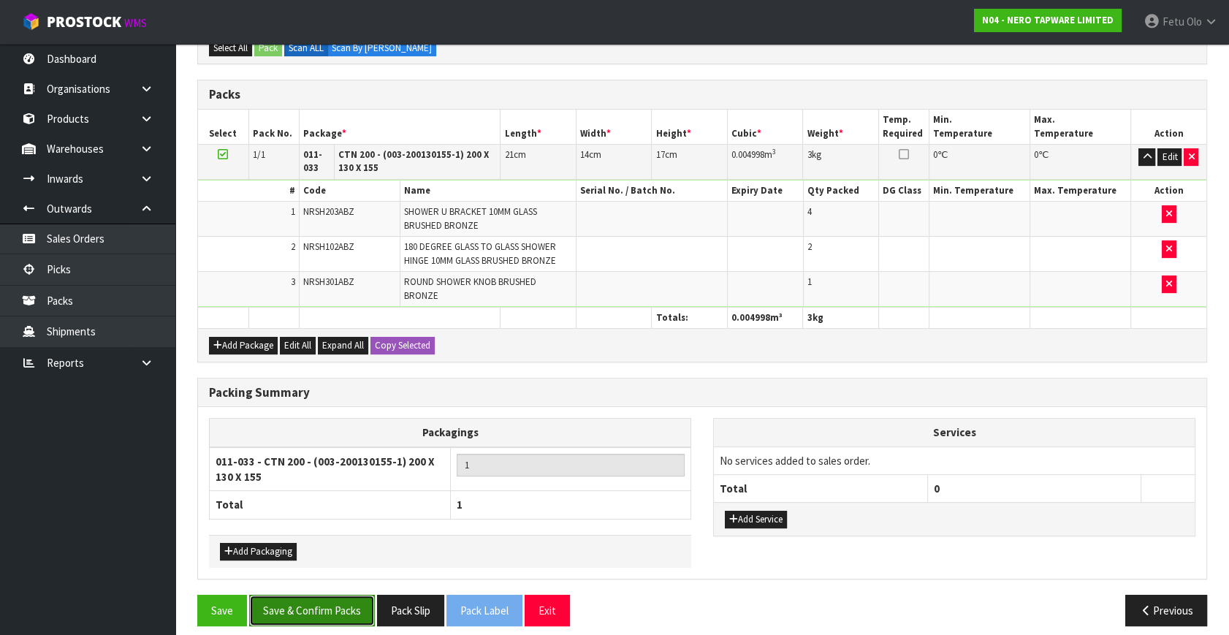
click at [329, 595] on button "Save & Confirm Packs" at bounding box center [312, 610] width 126 height 31
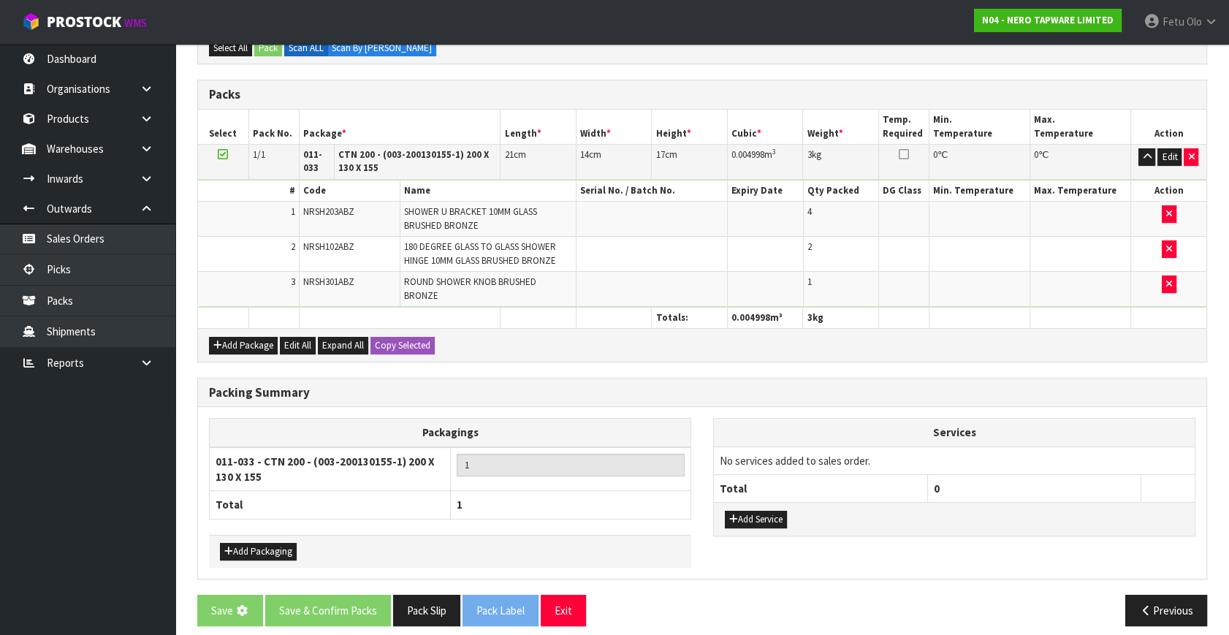
scroll to position [0, 0]
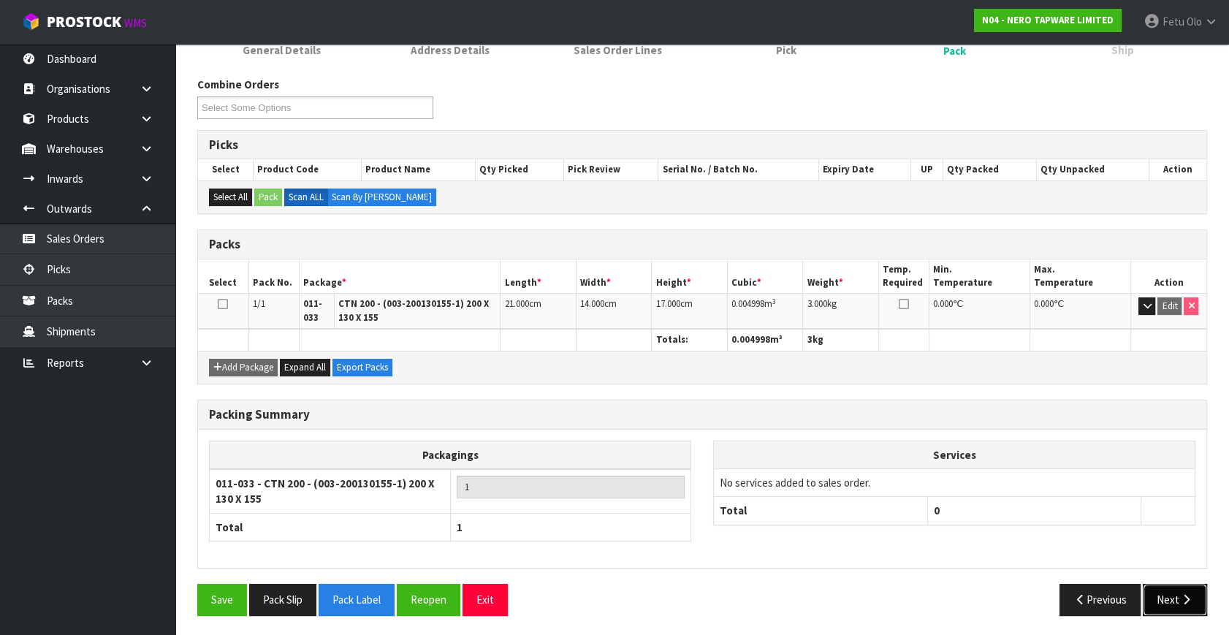
click at [1176, 607] on button "Next" at bounding box center [1175, 599] width 64 height 31
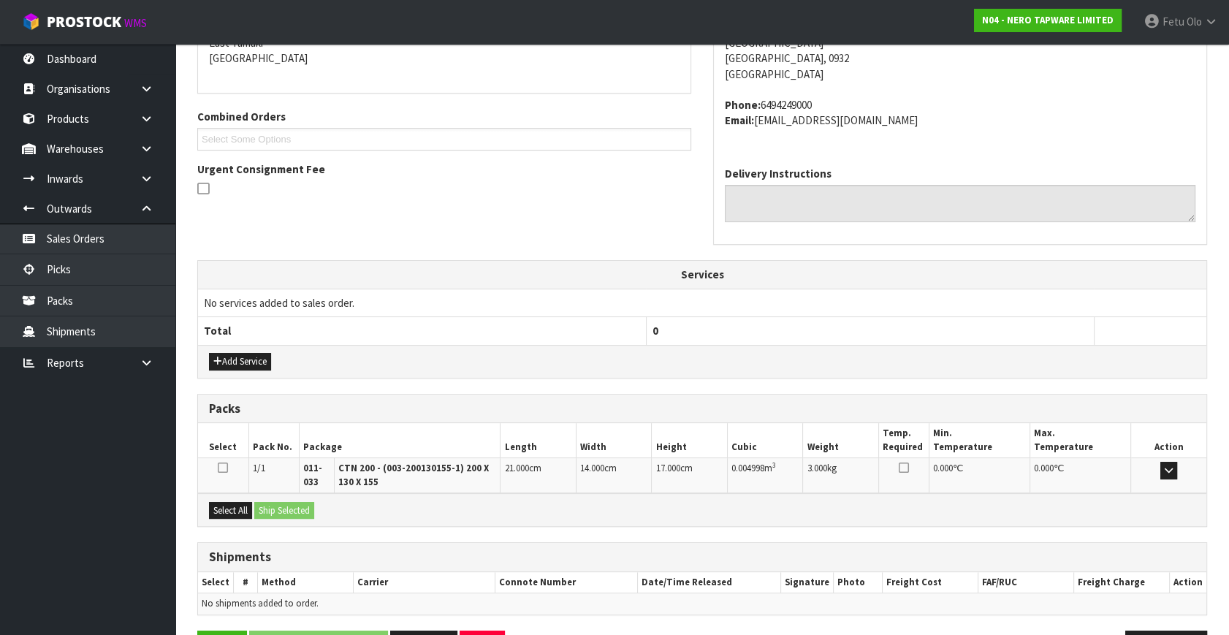
scroll to position [370, 0]
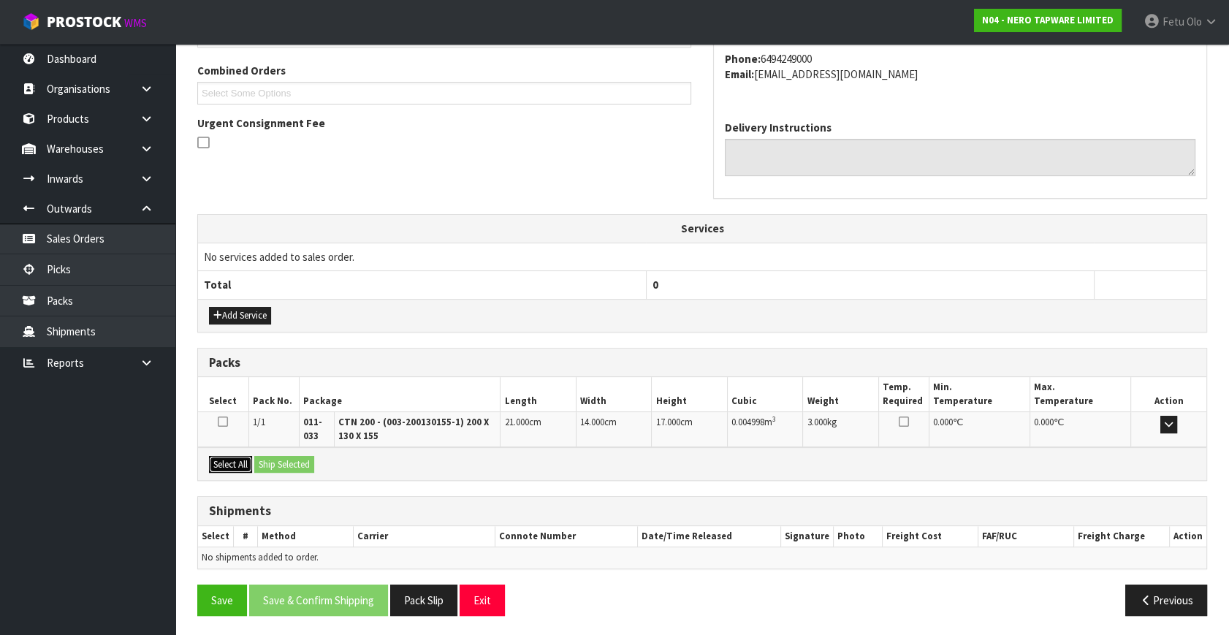
click at [230, 462] on button "Select All" at bounding box center [230, 465] width 43 height 18
click at [285, 462] on button "Ship Selected" at bounding box center [284, 465] width 60 height 18
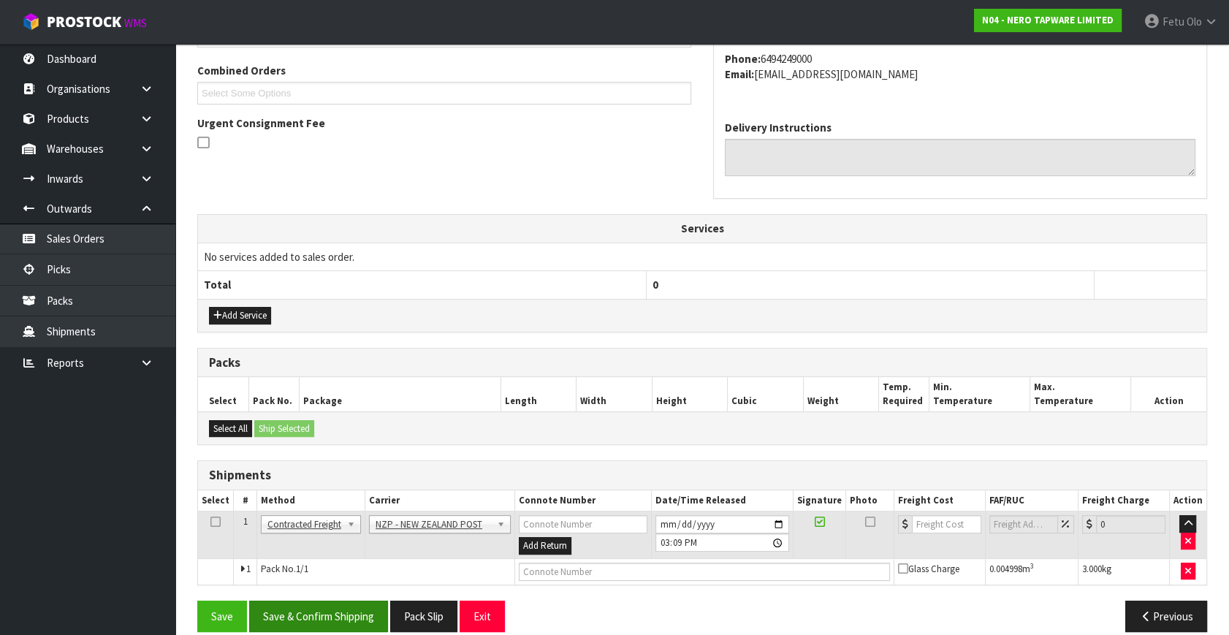
scroll to position [386, 0]
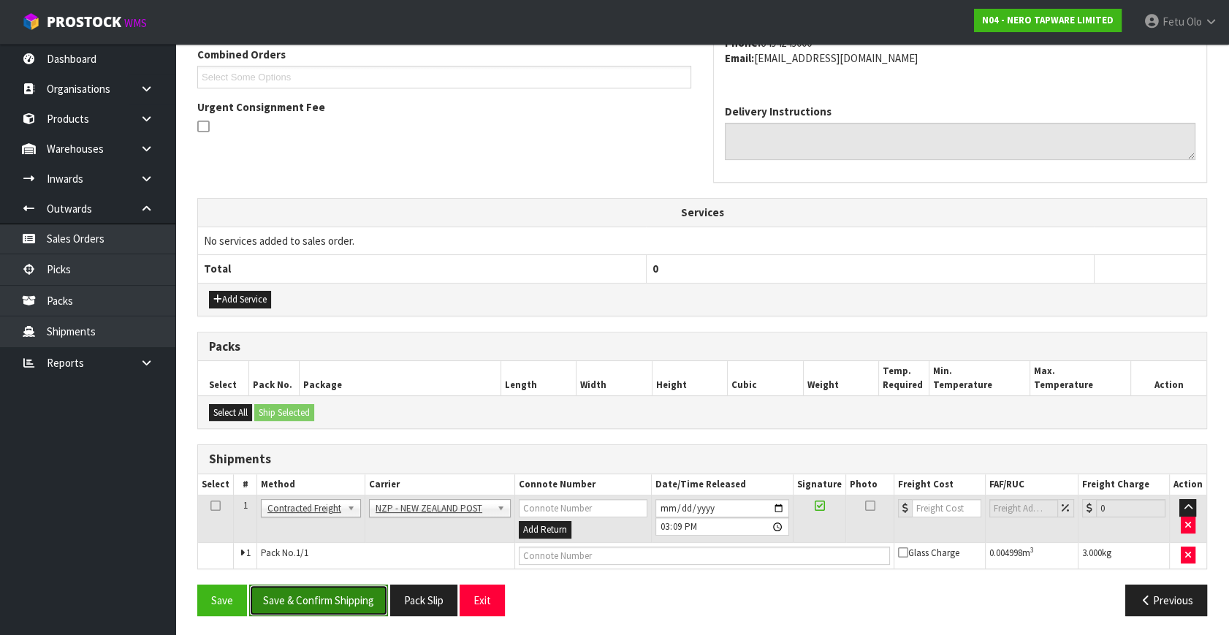
drag, startPoint x: 328, startPoint y: 594, endPoint x: 313, endPoint y: 583, distance: 18.4
click at [329, 594] on button "Save & Confirm Shipping" at bounding box center [318, 600] width 139 height 31
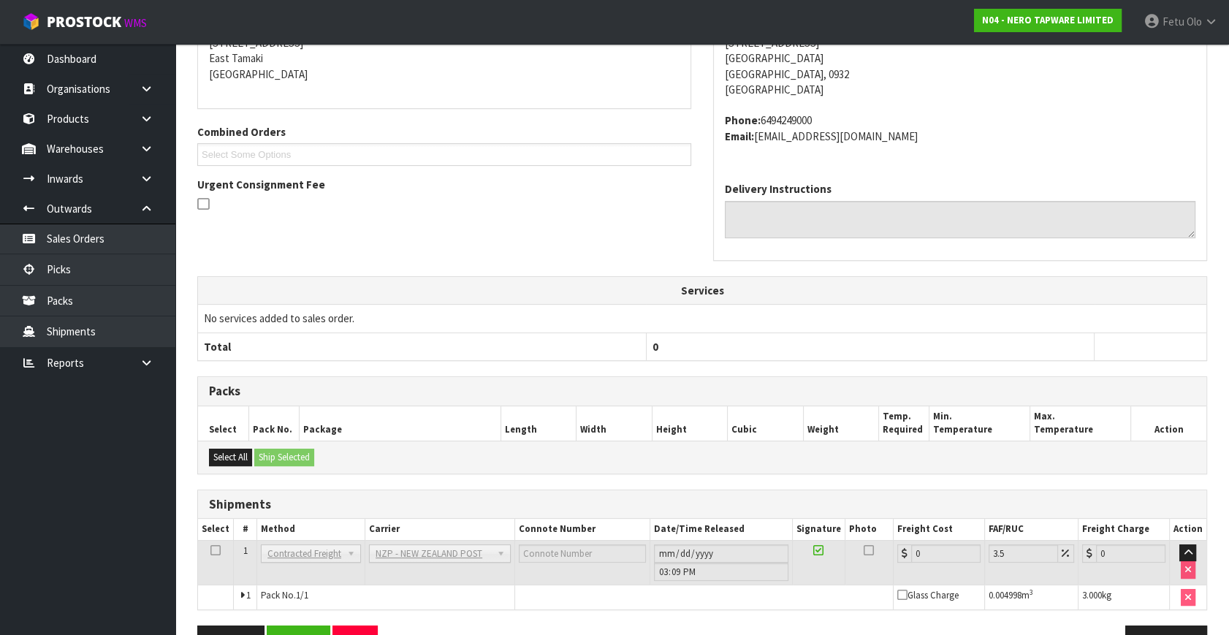
scroll to position [365, 0]
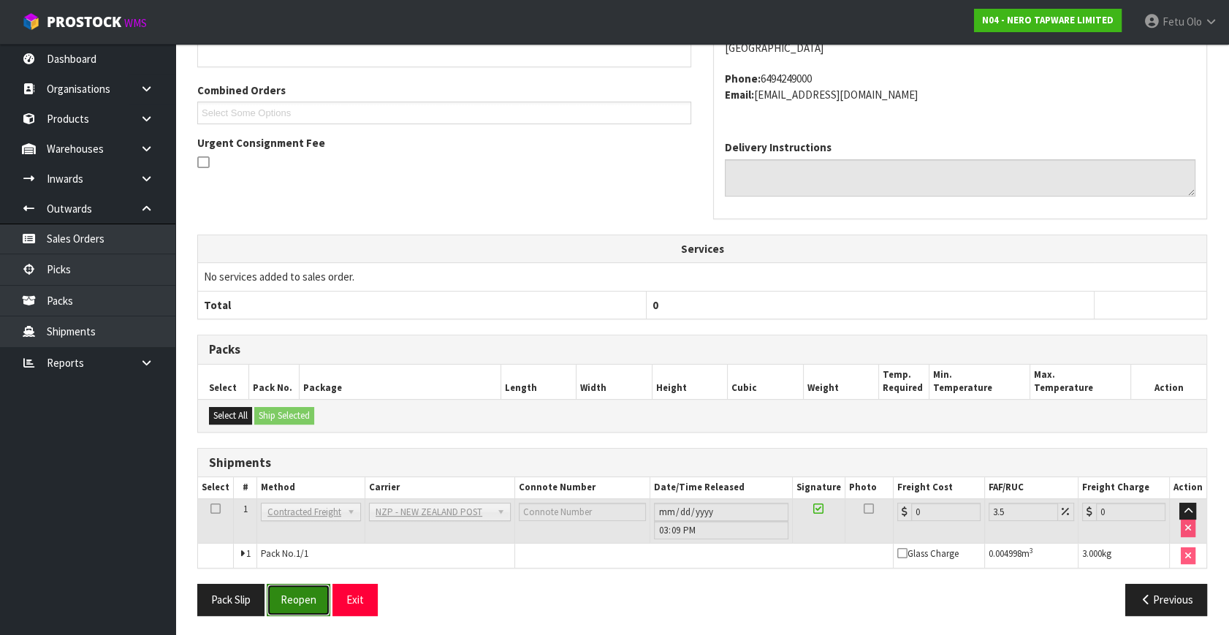
click at [317, 591] on button "Reopen" at bounding box center [299, 599] width 64 height 31
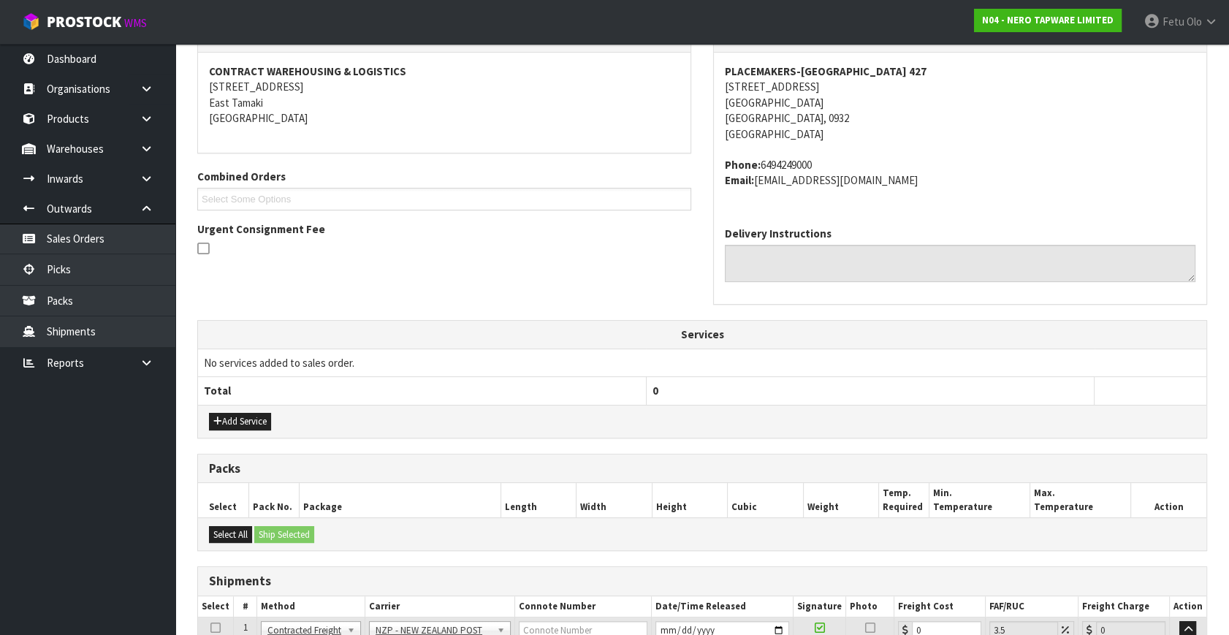
scroll to position [400, 0]
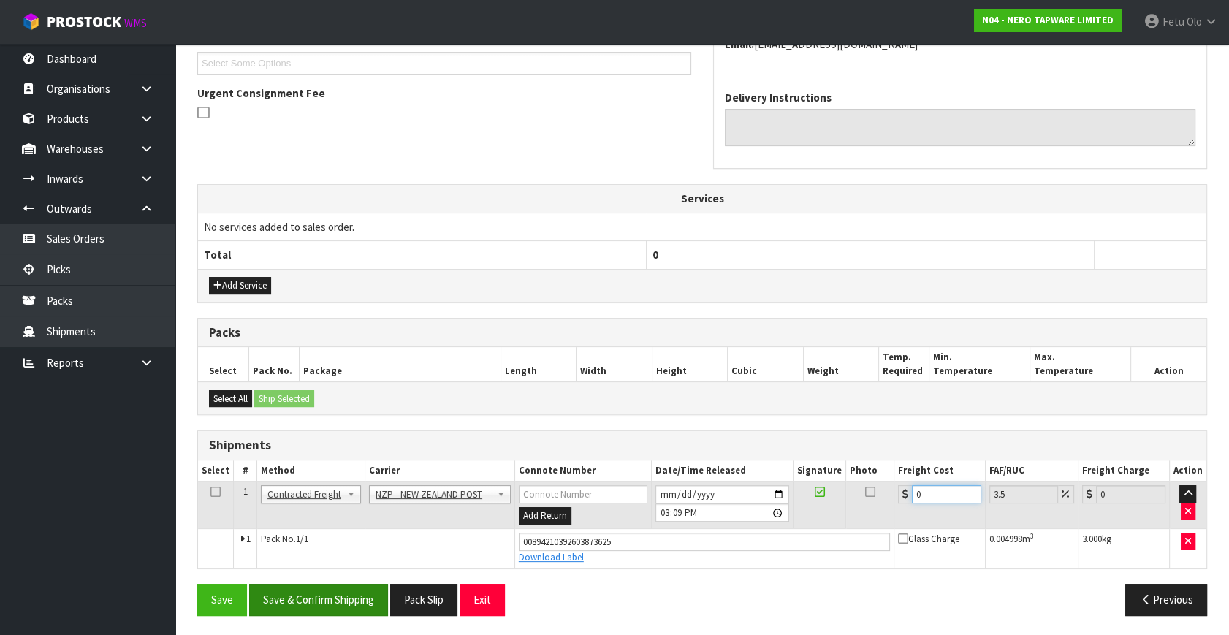
drag, startPoint x: 934, startPoint y: 498, endPoint x: 382, endPoint y: 596, distance: 560.5
click at [382, 596] on div "From Address CONTRACT WAREHOUSING & LOGISTICS 17 Allens Road East Tamaki Auckla…" at bounding box center [702, 257] width 1010 height 740
click at [273, 597] on button "Save & Confirm Shipping" at bounding box center [318, 599] width 139 height 31
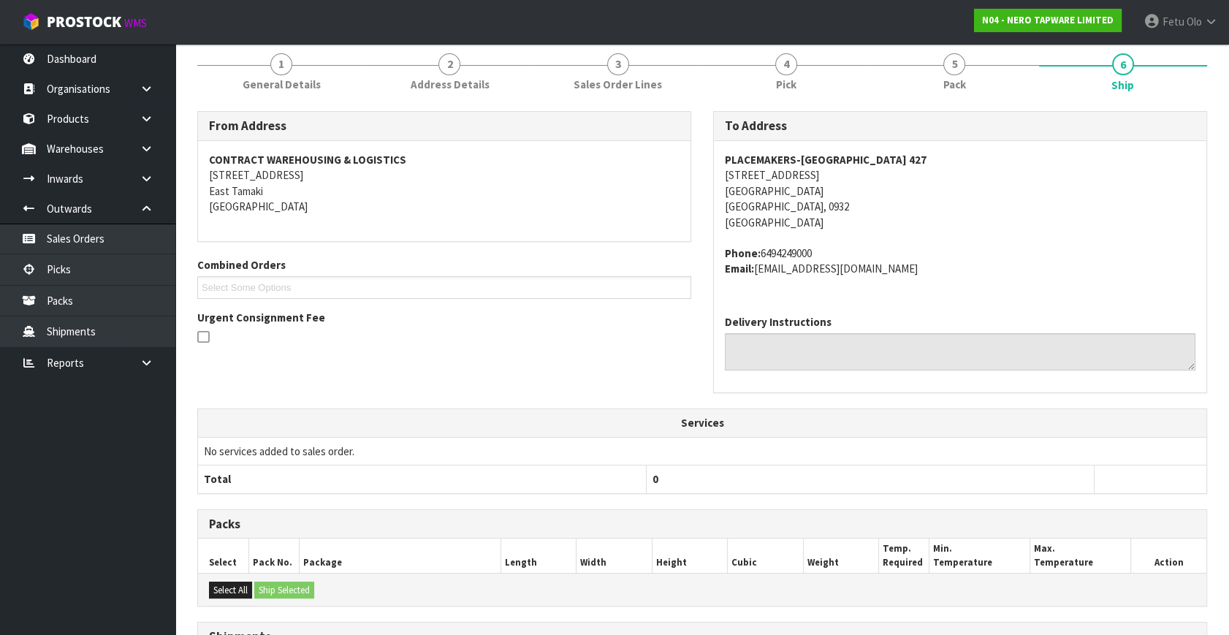
scroll to position [265, 0]
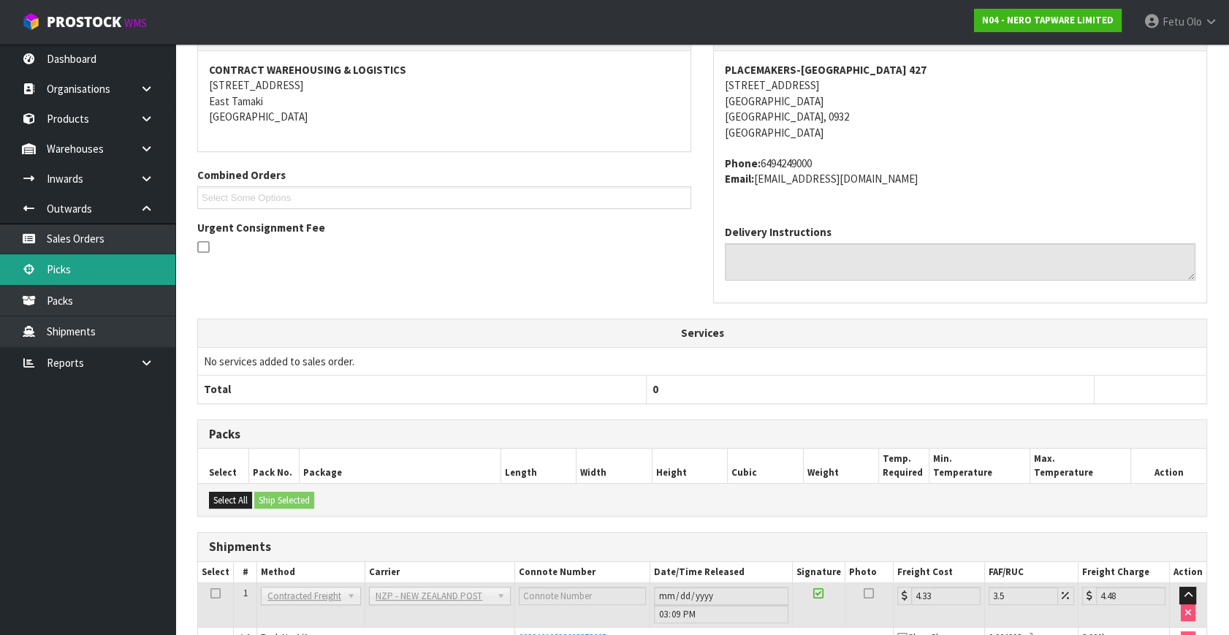
click at [92, 267] on link "Picks" at bounding box center [87, 269] width 175 height 30
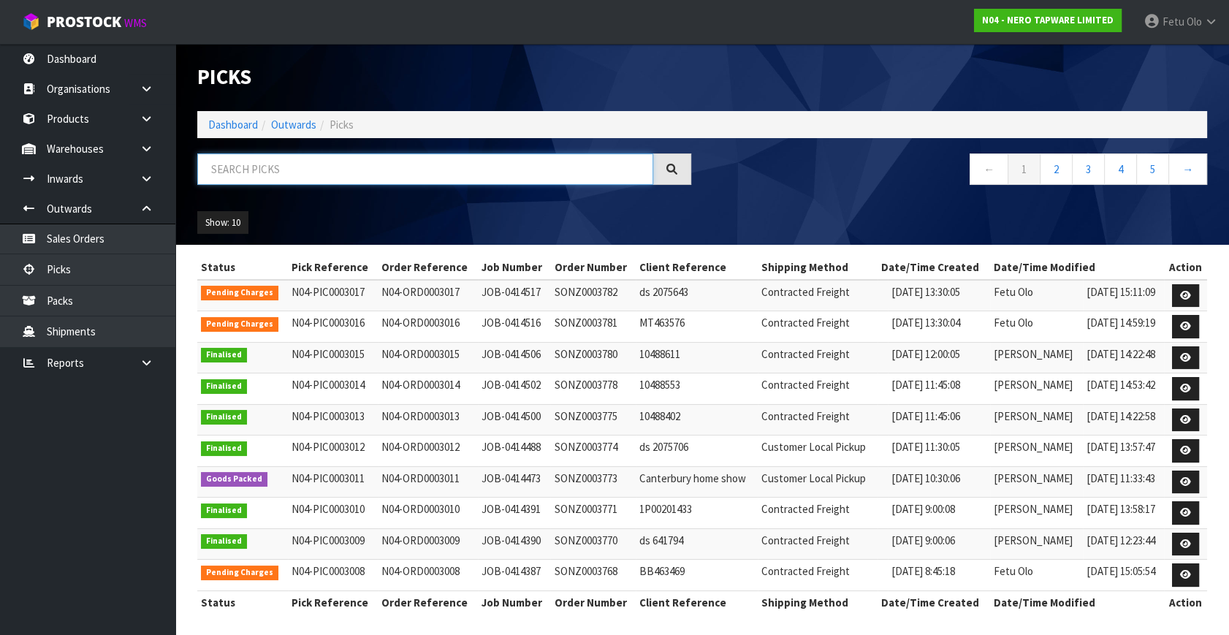
click at [357, 167] on input "text" at bounding box center [425, 169] width 456 height 31
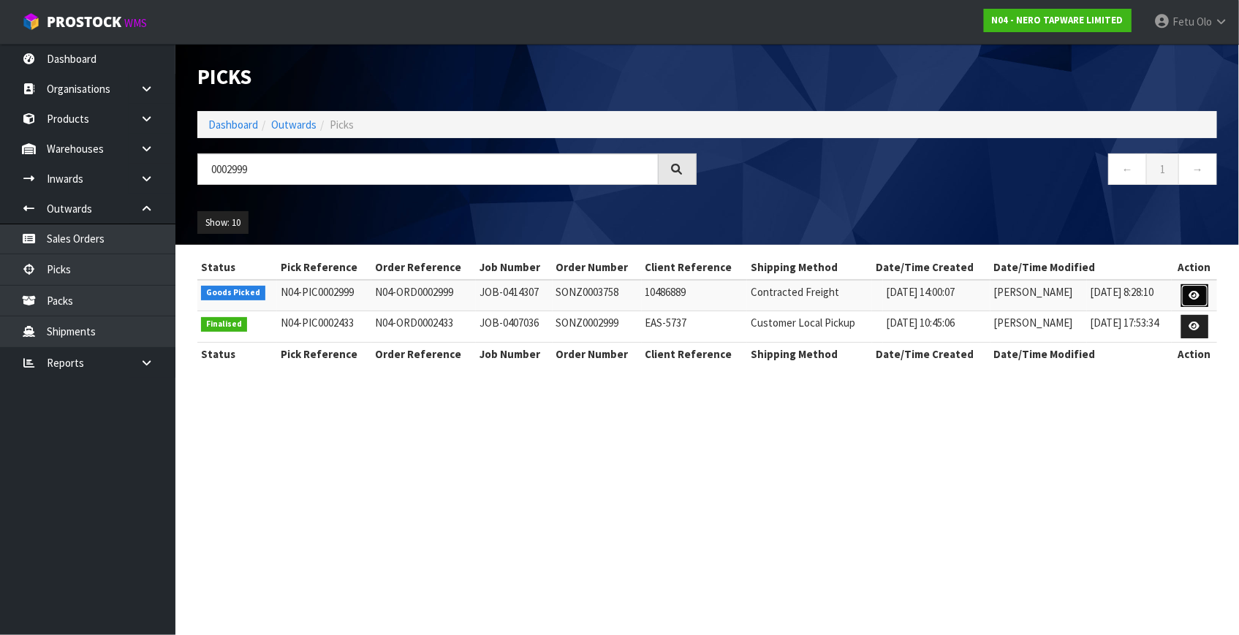
click at [1195, 300] on icon at bounding box center [1194, 296] width 11 height 10
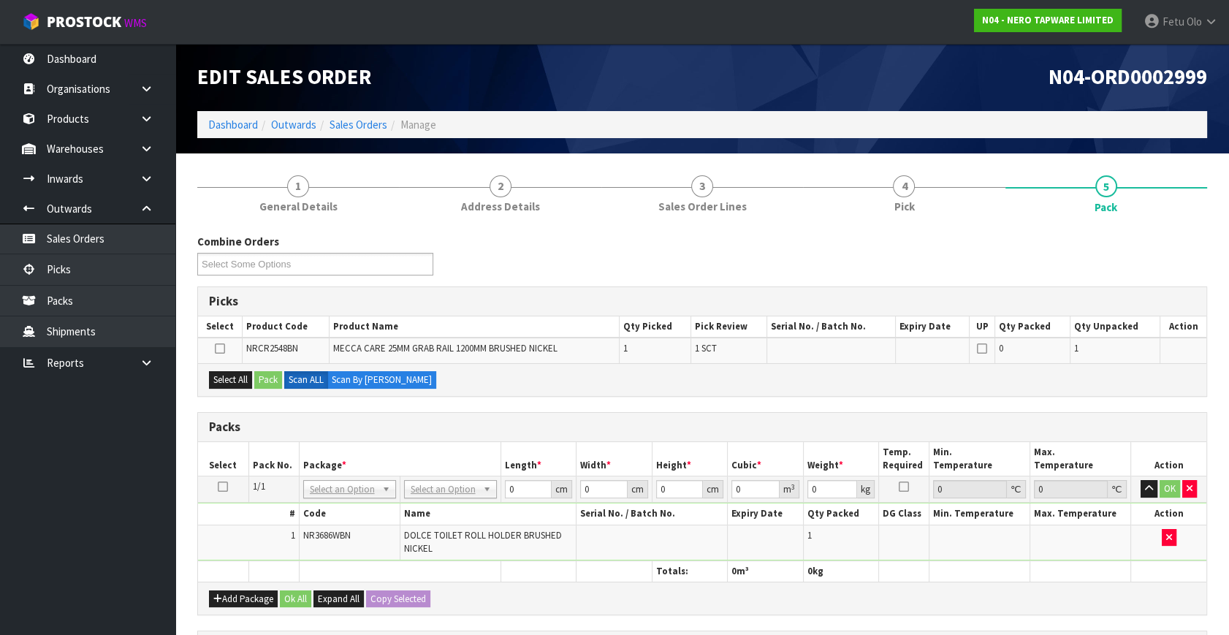
click at [605, 432] on h3 "Packs" at bounding box center [702, 427] width 987 height 14
click at [395, 413] on div "Packs" at bounding box center [702, 427] width 1009 height 29
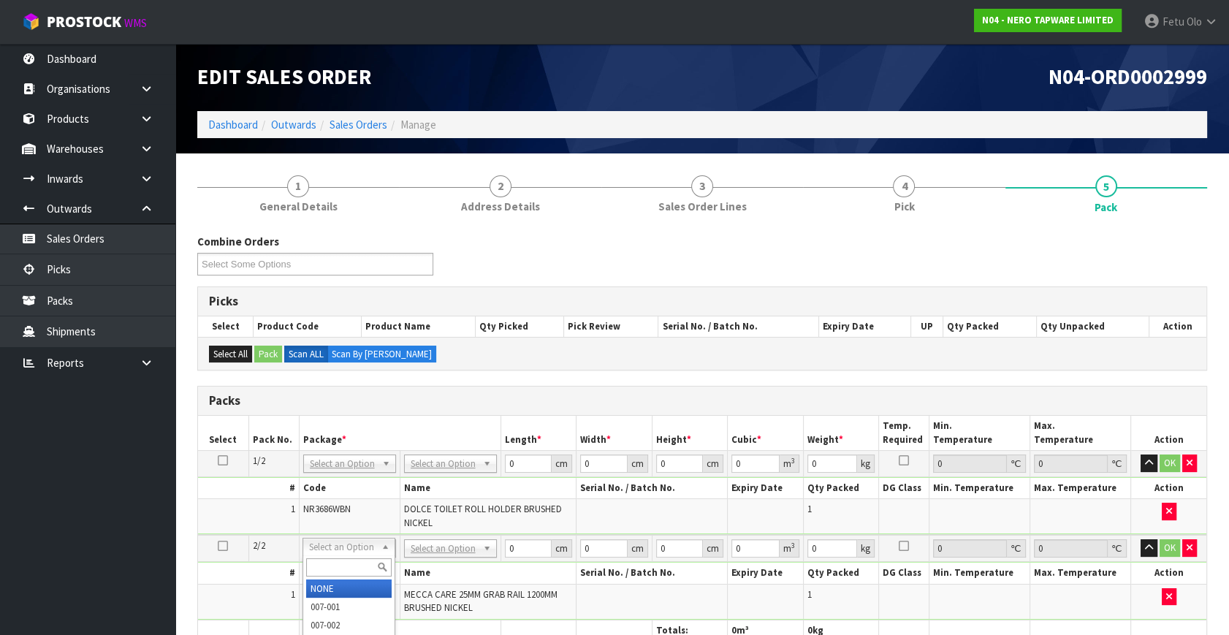
drag, startPoint x: 348, startPoint y: 591, endPoint x: 380, endPoint y: 586, distance: 32.5
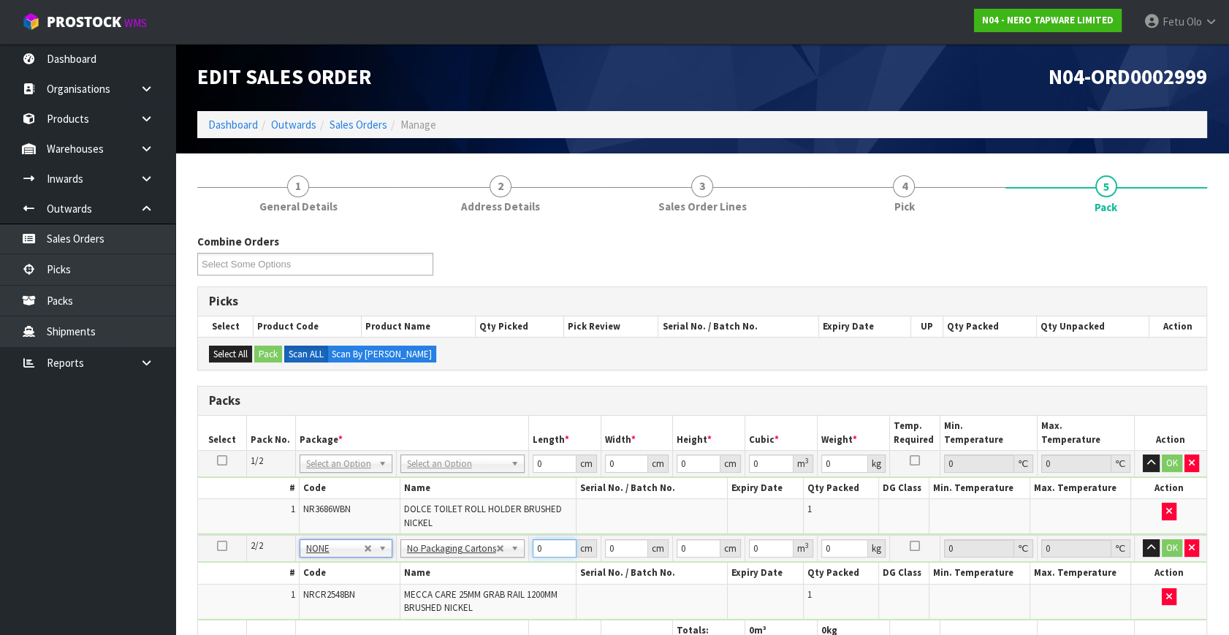
drag, startPoint x: 542, startPoint y: 550, endPoint x: 460, endPoint y: 583, distance: 88.5
click at [460, 583] on tbody "2/2 NONE 007-001 007-002 007-004 007-009 007-013 007-014 007-015 007-017 007-01…" at bounding box center [702, 577] width 1009 height 85
click button "OK" at bounding box center [1172, 548] width 20 height 18
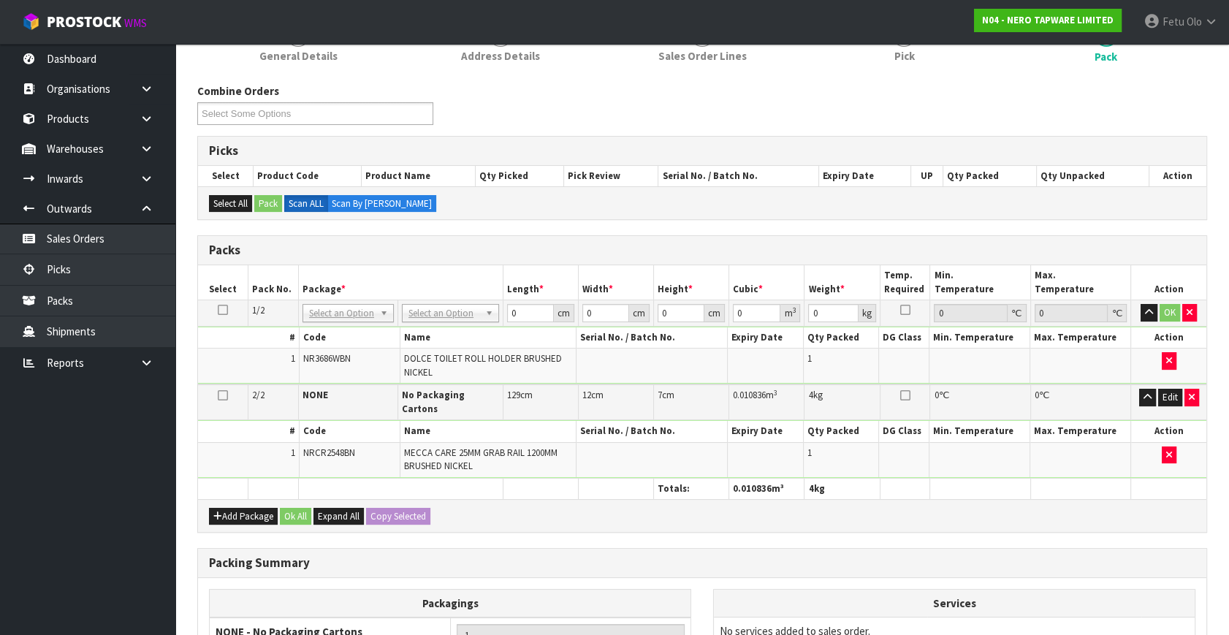
scroll to position [199, 0]
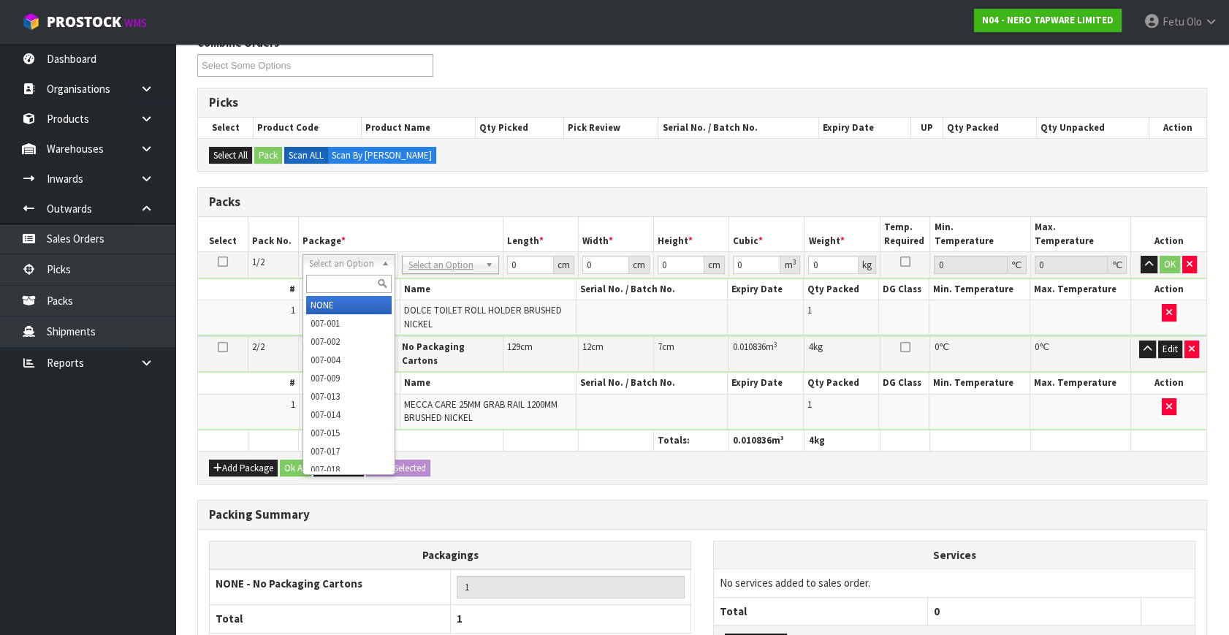
click at [347, 278] on input "text" at bounding box center [349, 284] width 86 height 18
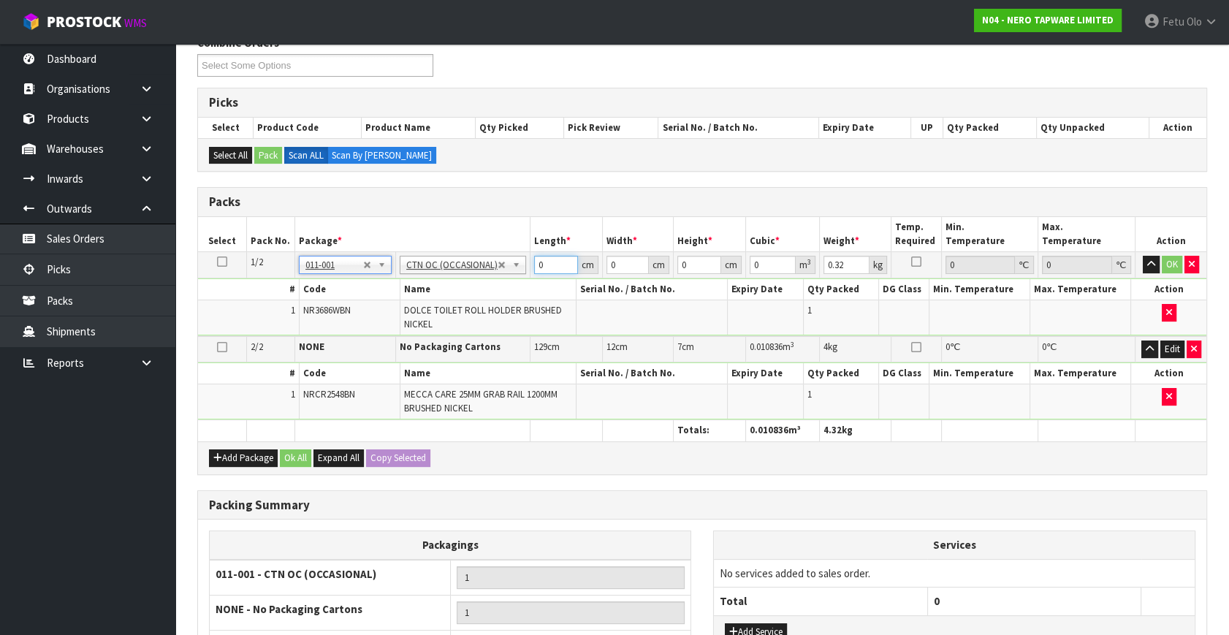
drag, startPoint x: 542, startPoint y: 259, endPoint x: 399, endPoint y: 330, distance: 159.9
click at [399, 330] on tbody "1/2 NONE 007-001 007-002 007-004 007-009 007-013 007-014 007-015 007-017 007-01…" at bounding box center [702, 294] width 1009 height 85
click button "OK" at bounding box center [1172, 265] width 20 height 18
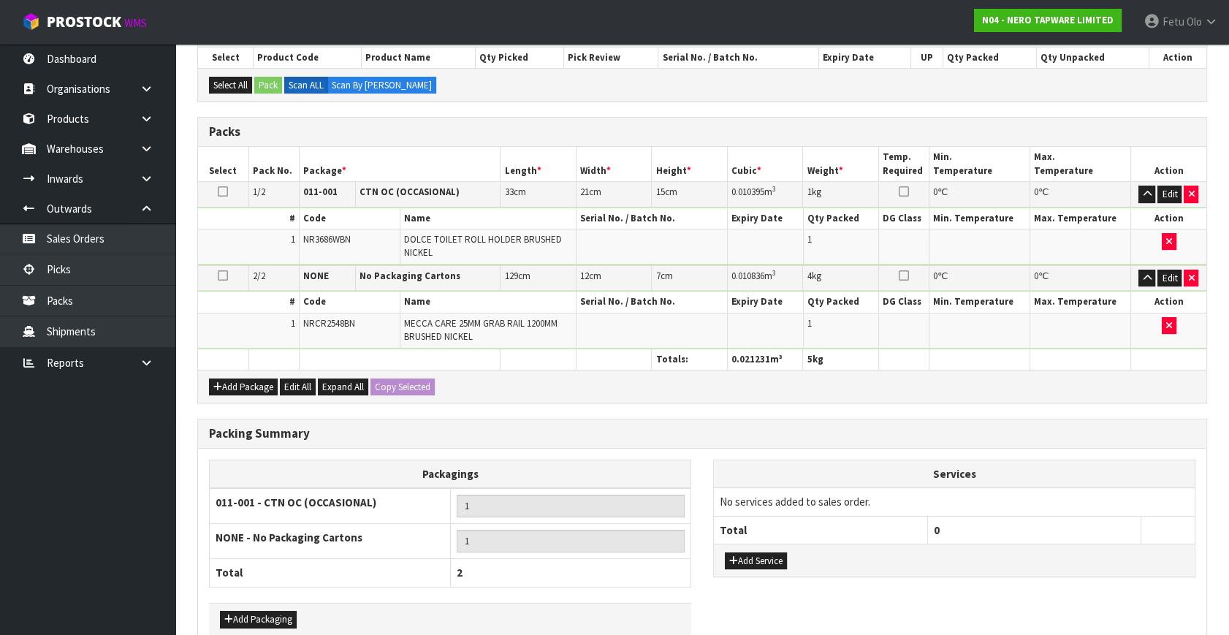
scroll to position [346, 0]
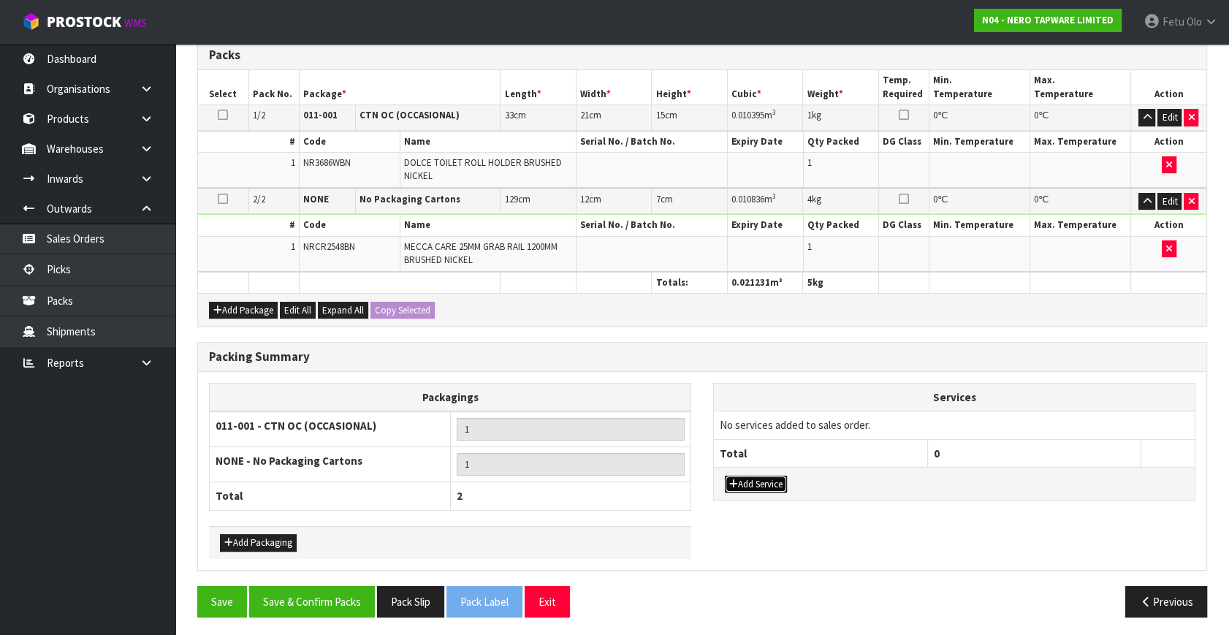
click at [751, 478] on button "Add Service" at bounding box center [756, 485] width 62 height 18
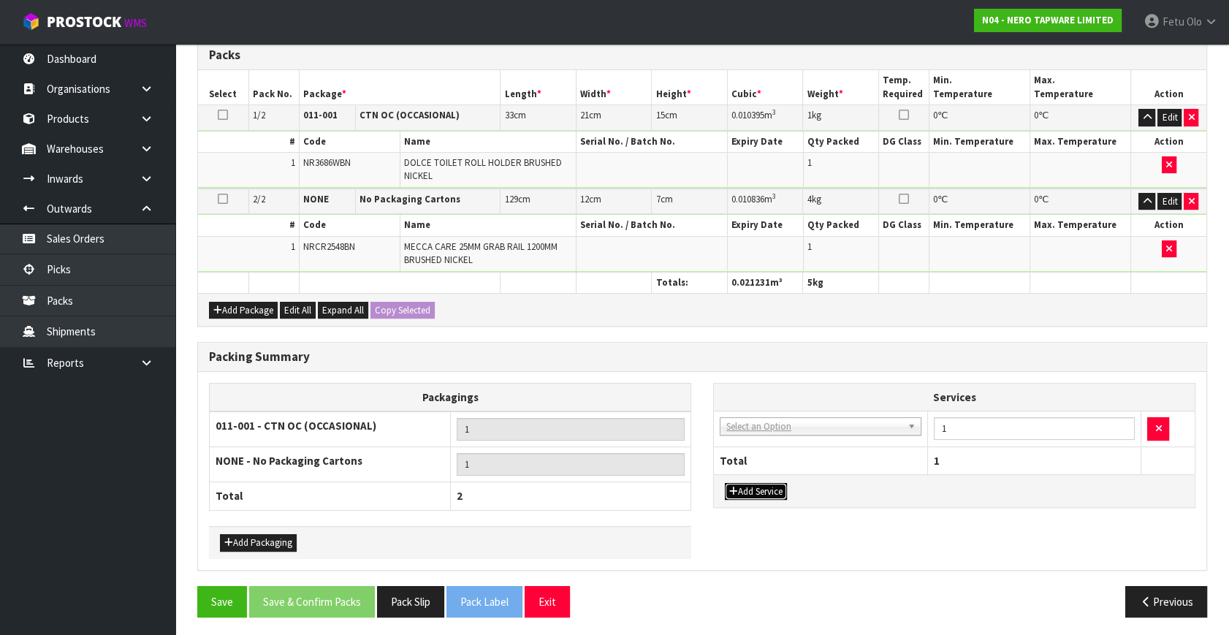
drag, startPoint x: 797, startPoint y: 419, endPoint x: 795, endPoint y: 436, distance: 17.7
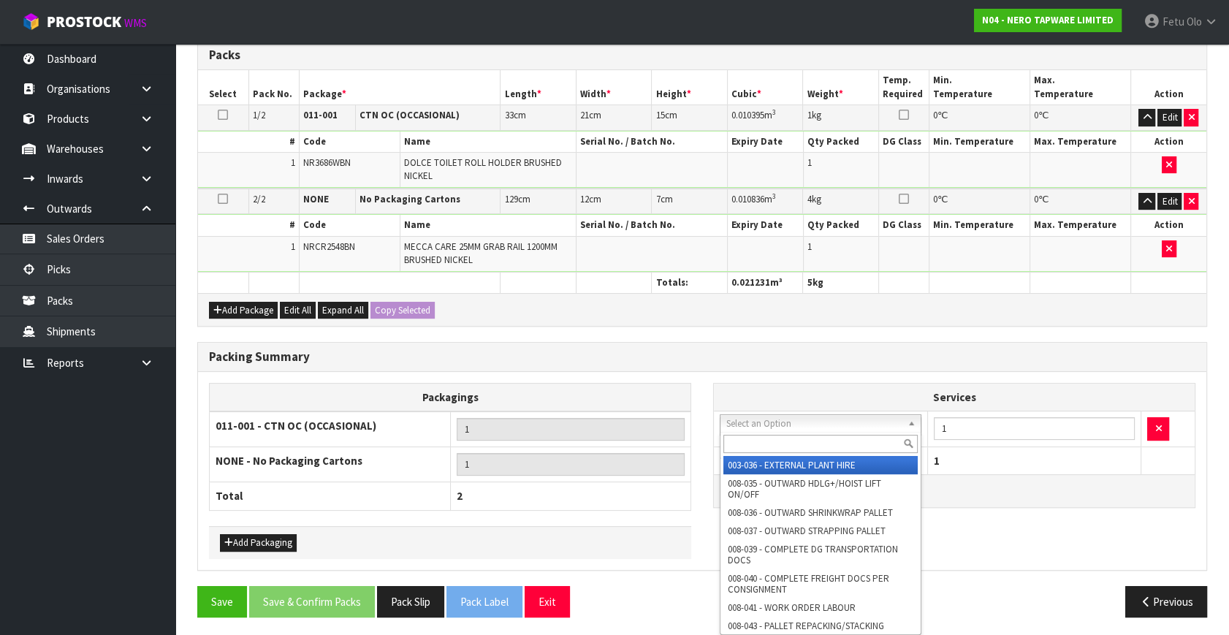
click at [792, 438] on input "text" at bounding box center [821, 444] width 194 height 18
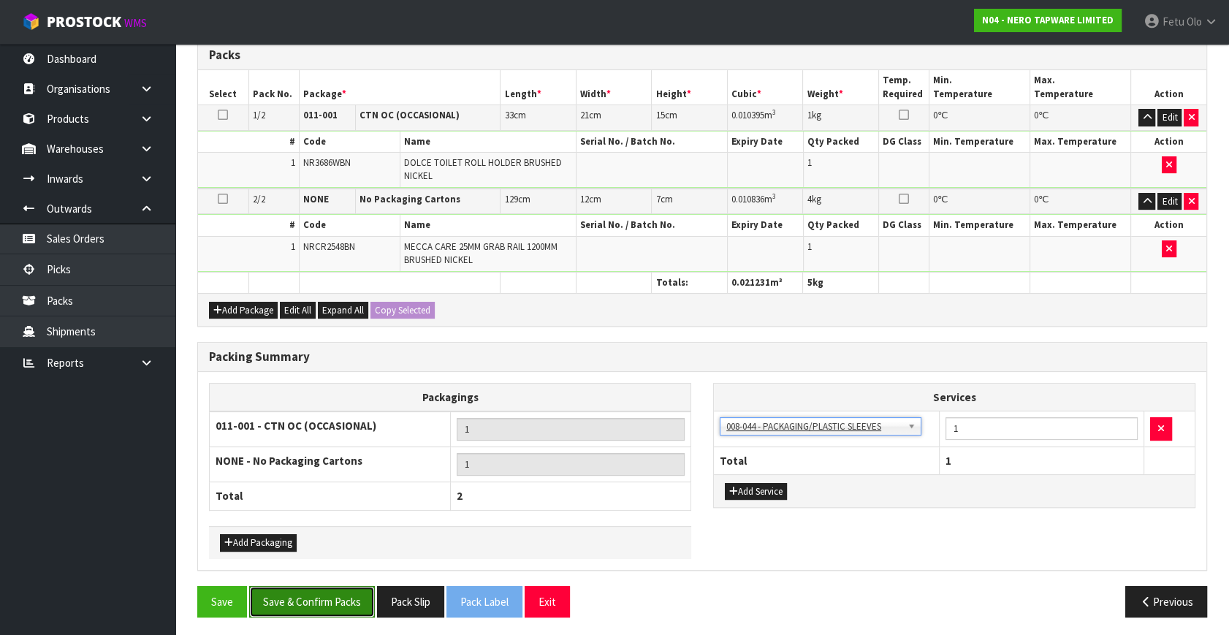
click at [326, 599] on button "Save & Confirm Packs" at bounding box center [312, 601] width 126 height 31
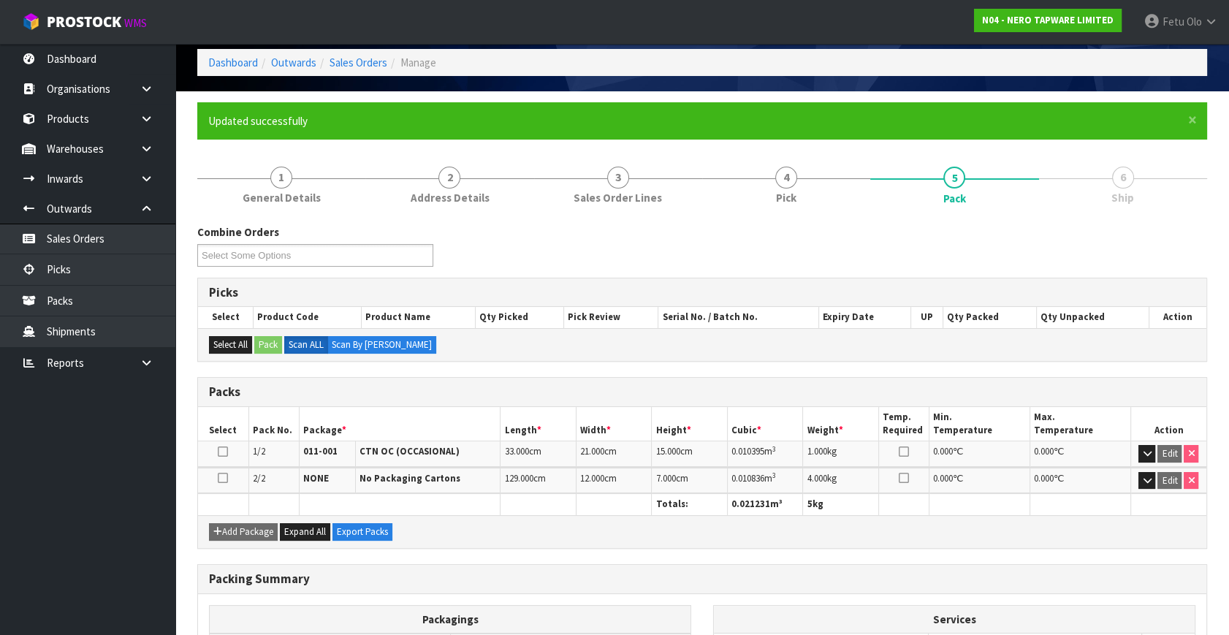
scroll to position [252, 0]
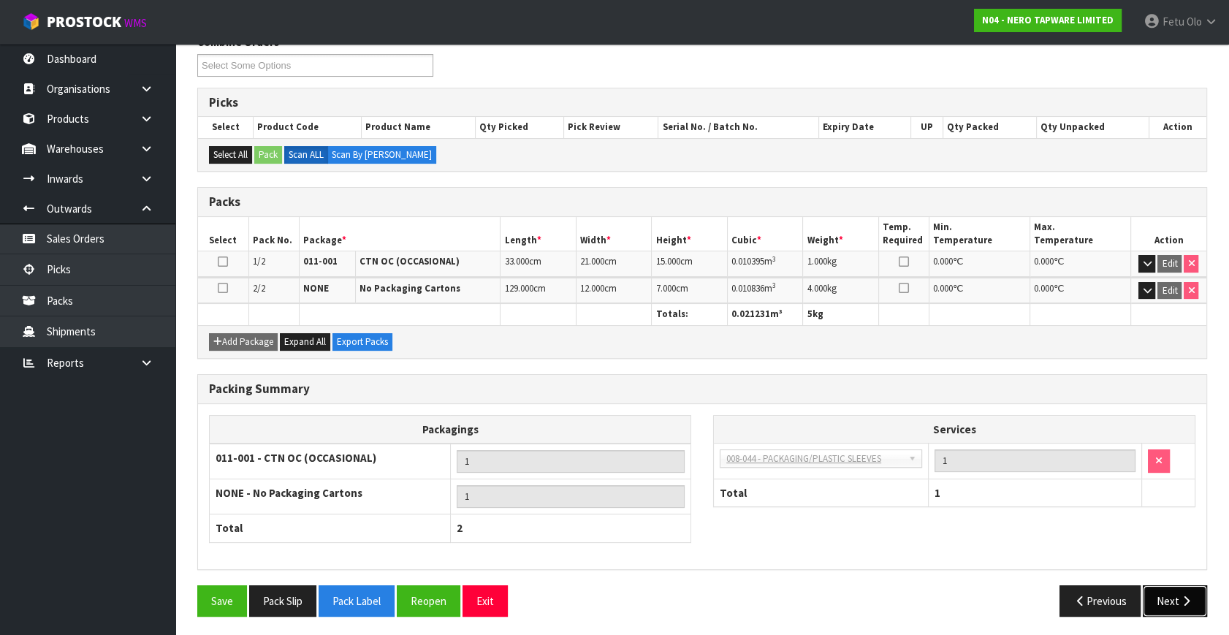
click at [1172, 593] on button "Next" at bounding box center [1175, 600] width 64 height 31
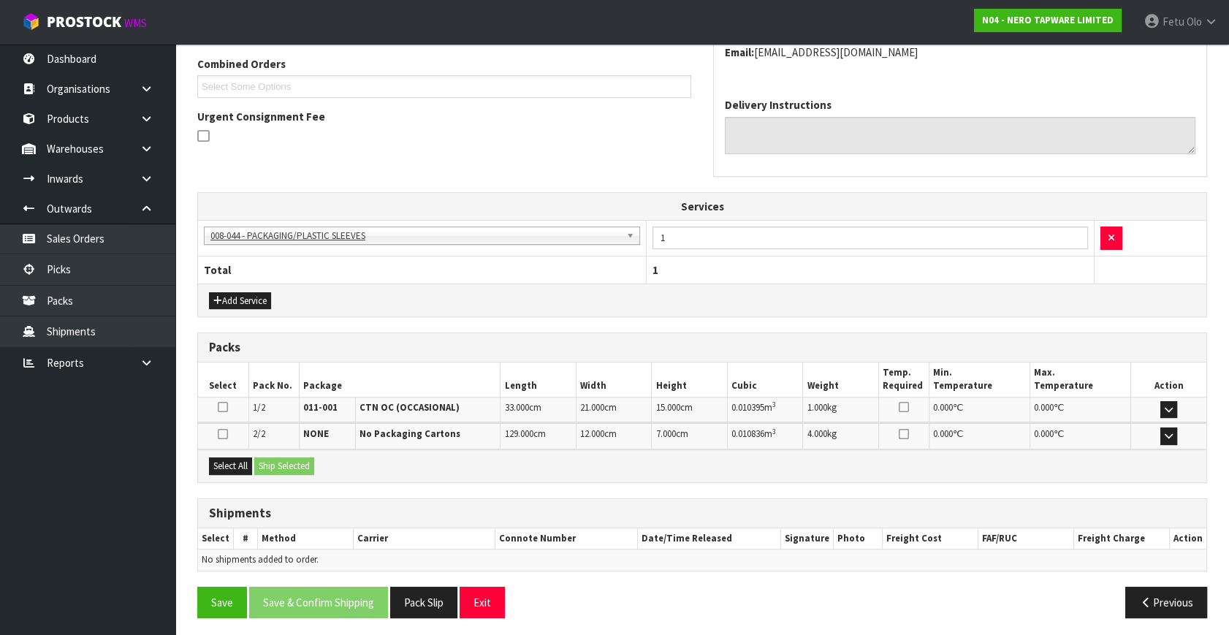
scroll to position [378, 0]
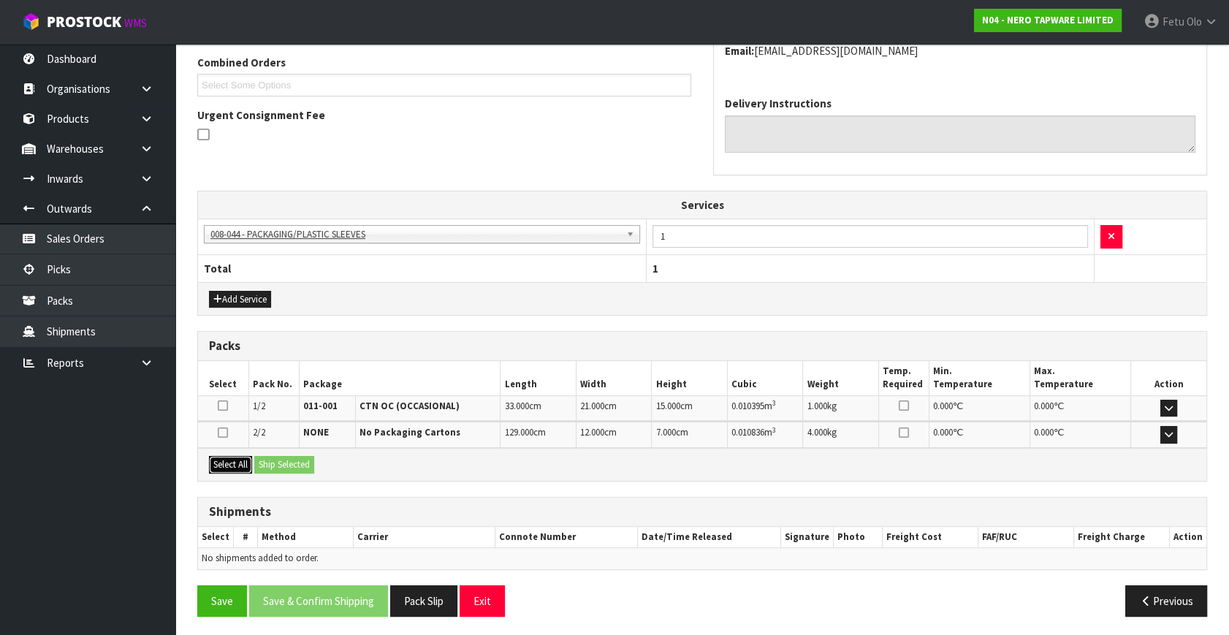
click at [233, 463] on button "Select All" at bounding box center [230, 465] width 43 height 18
click at [284, 460] on button "Ship Selected" at bounding box center [284, 465] width 60 height 18
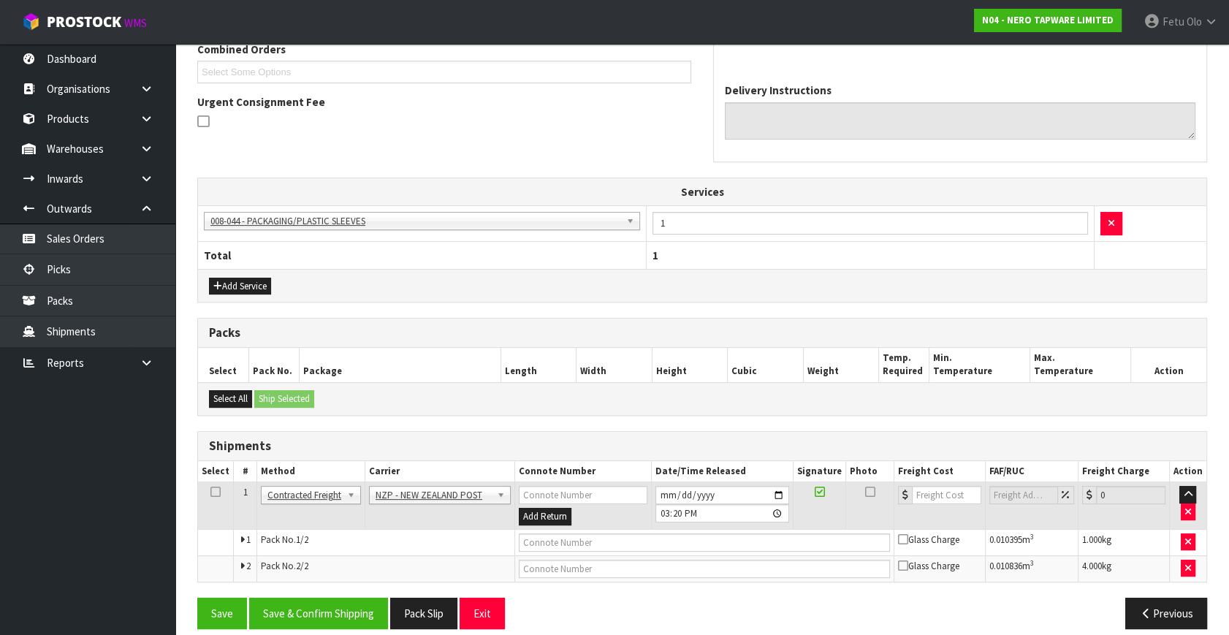
scroll to position [403, 0]
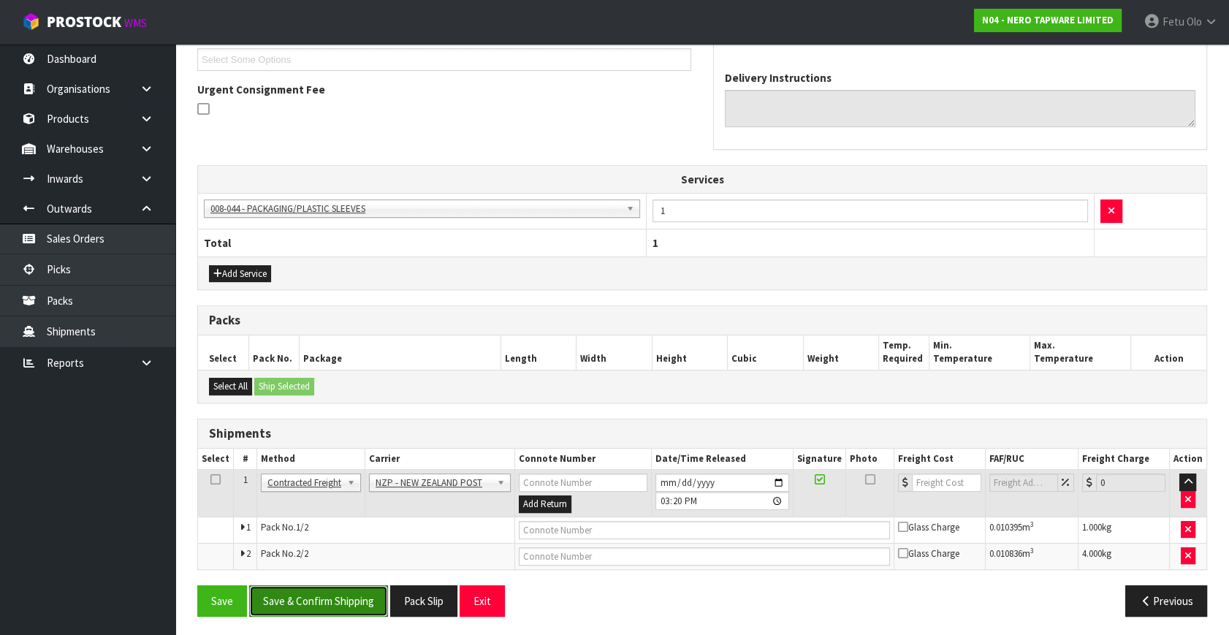
click at [322, 599] on button "Save & Confirm Shipping" at bounding box center [318, 600] width 139 height 31
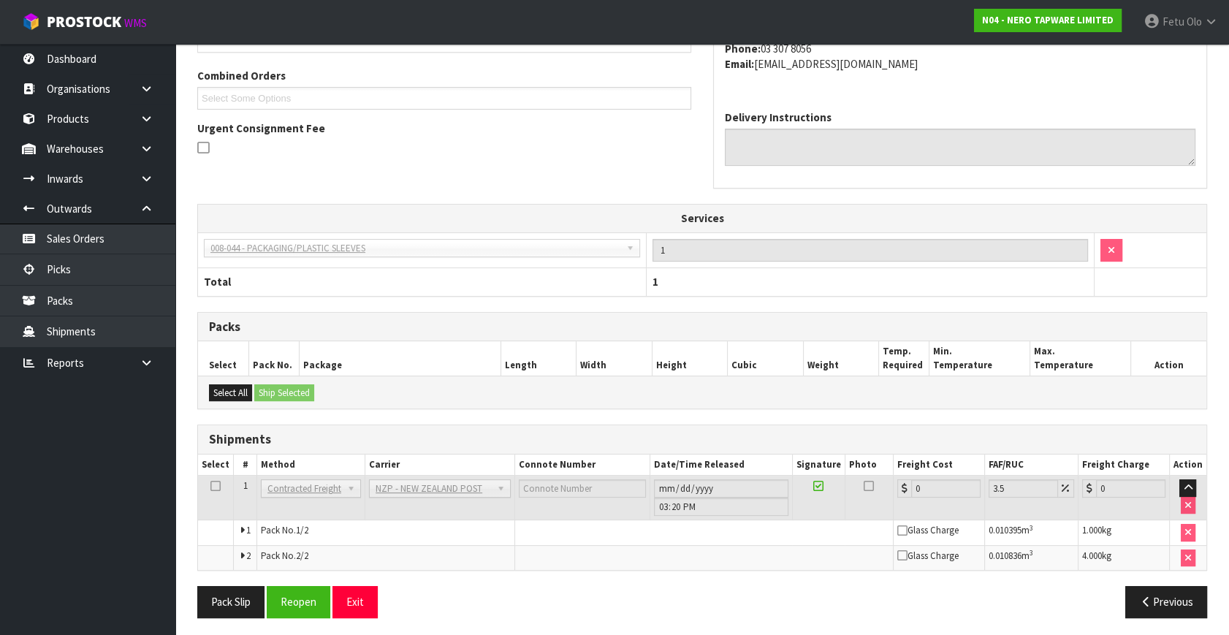
scroll to position [382, 0]
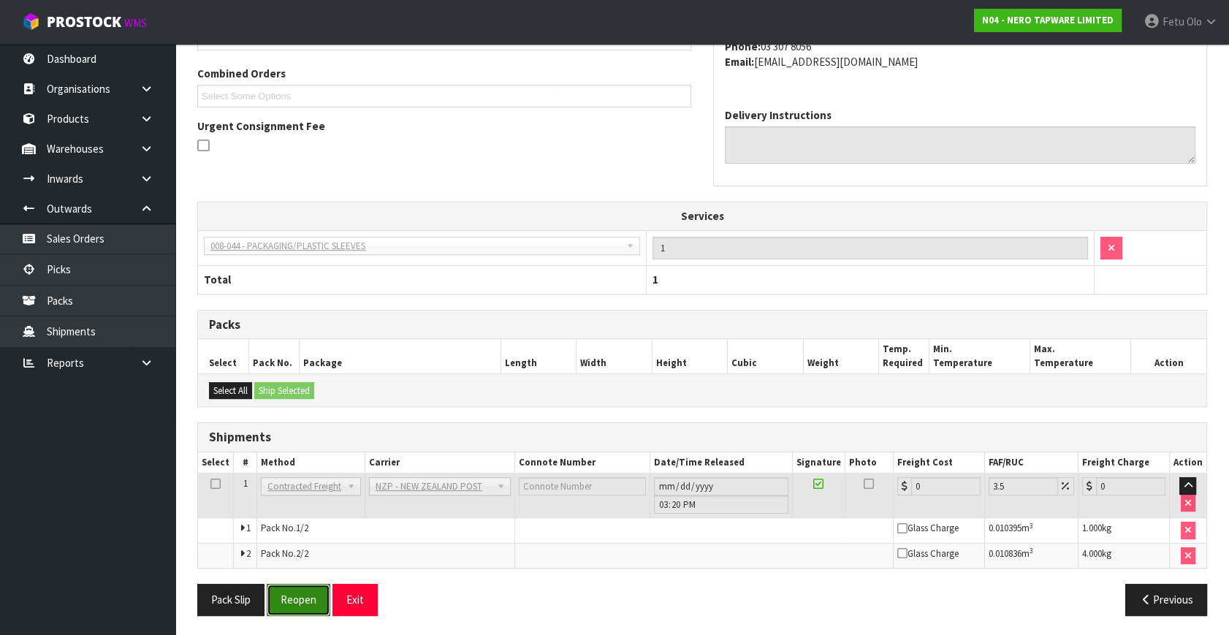
click at [318, 599] on button "Reopen" at bounding box center [299, 599] width 64 height 31
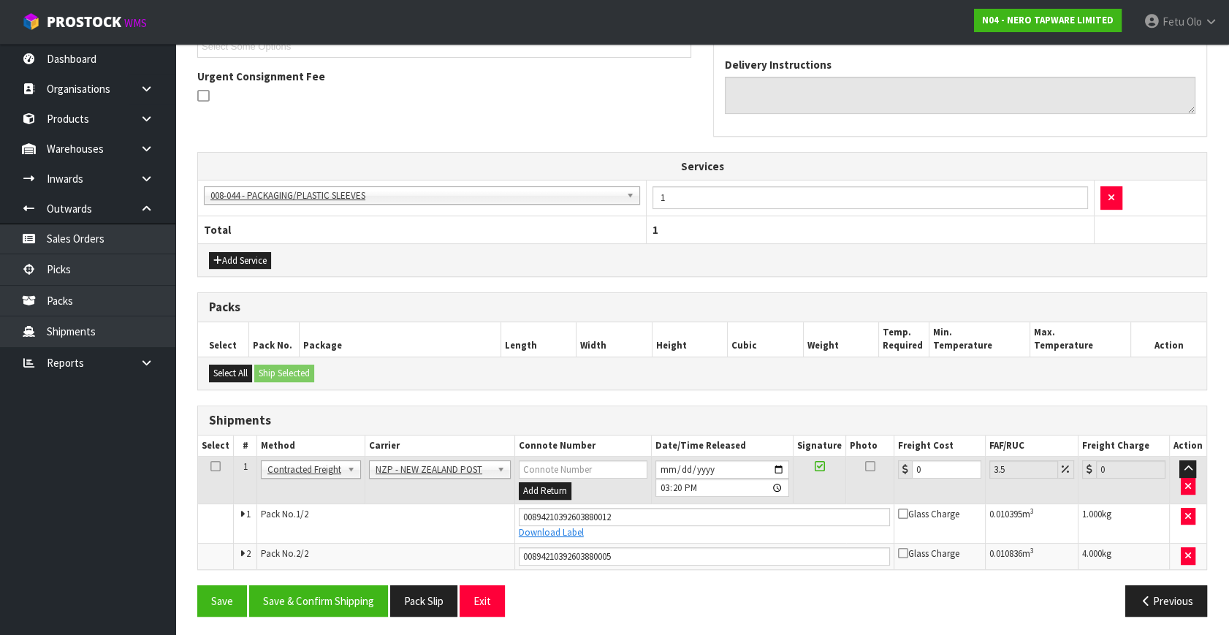
scroll to position [417, 0]
drag, startPoint x: 766, startPoint y: 493, endPoint x: 740, endPoint y: 497, distance: 25.8
click at [740, 497] on tr "1 Client Local Pickup Customer Local Pickup Company Freight Contracted Freight …" at bounding box center [702, 481] width 1009 height 48
click at [314, 585] on button "Save & Confirm Shipping" at bounding box center [318, 600] width 139 height 31
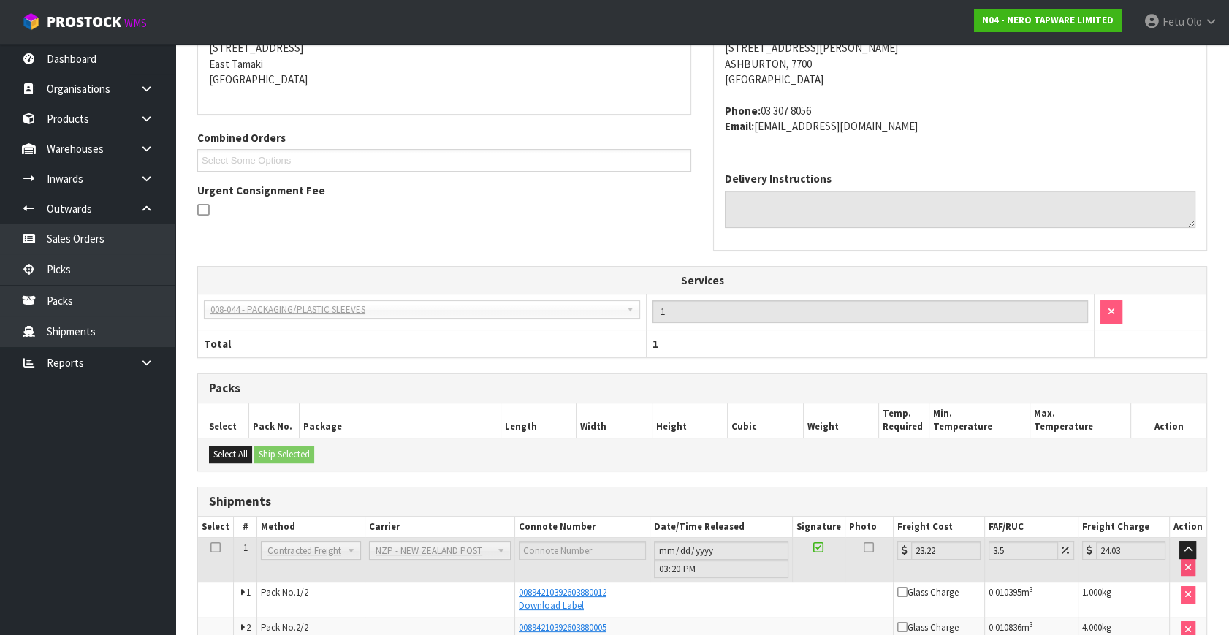
scroll to position [376, 0]
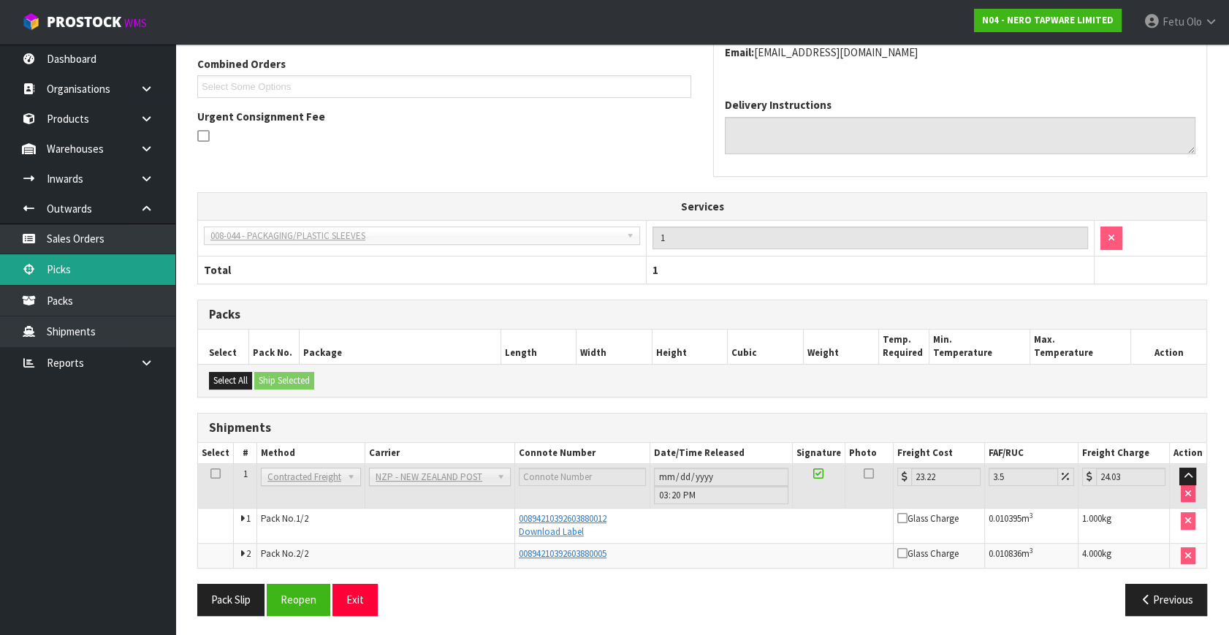
click at [82, 269] on link "Picks" at bounding box center [87, 269] width 175 height 30
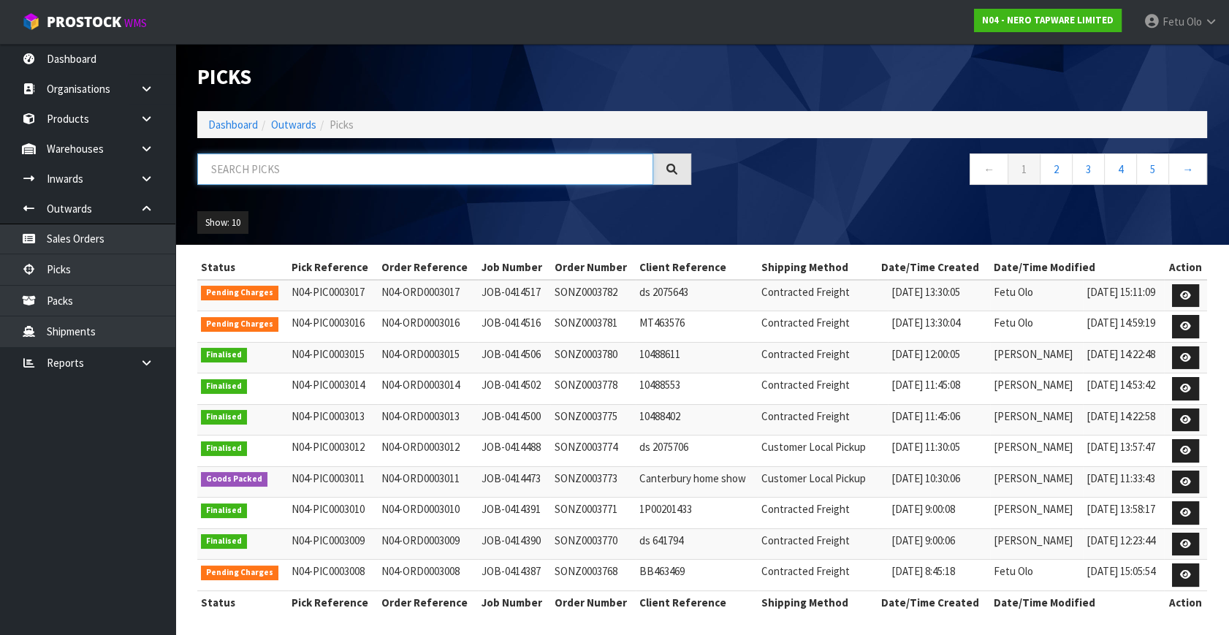
click at [337, 177] on input "text" at bounding box center [425, 169] width 456 height 31
click at [380, 173] on input "text" at bounding box center [425, 169] width 456 height 31
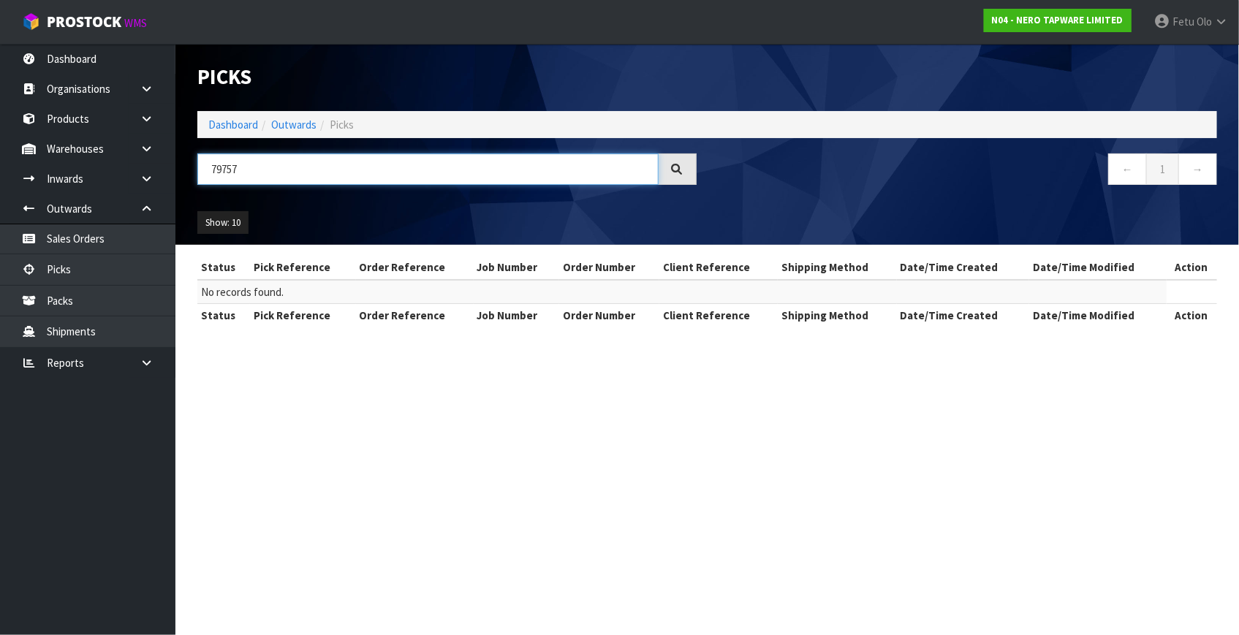
click at [223, 164] on input "79757" at bounding box center [427, 169] width 461 height 31
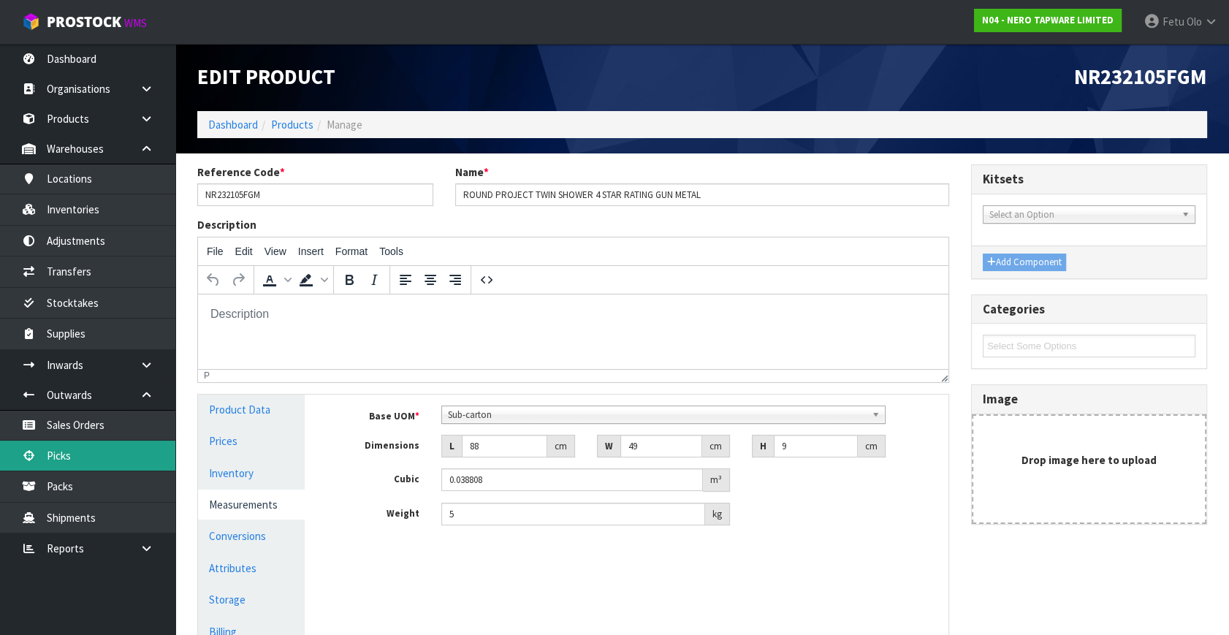
click at [72, 455] on link "Picks" at bounding box center [87, 456] width 175 height 30
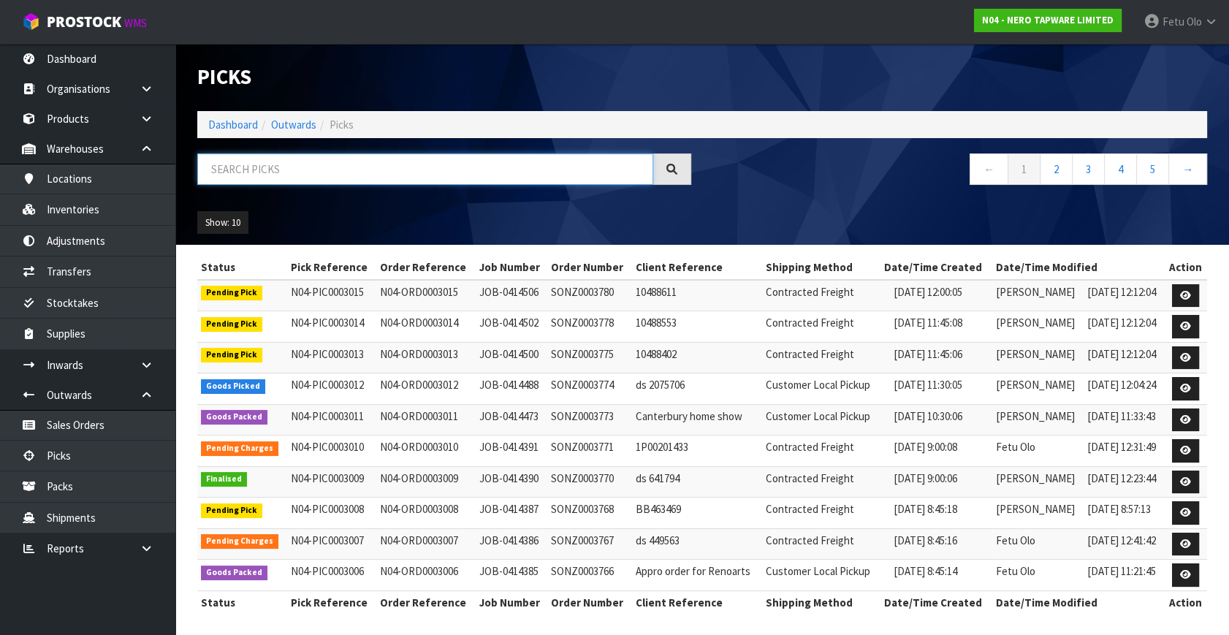
click at [331, 176] on input "text" at bounding box center [425, 169] width 456 height 31
type input "003012"
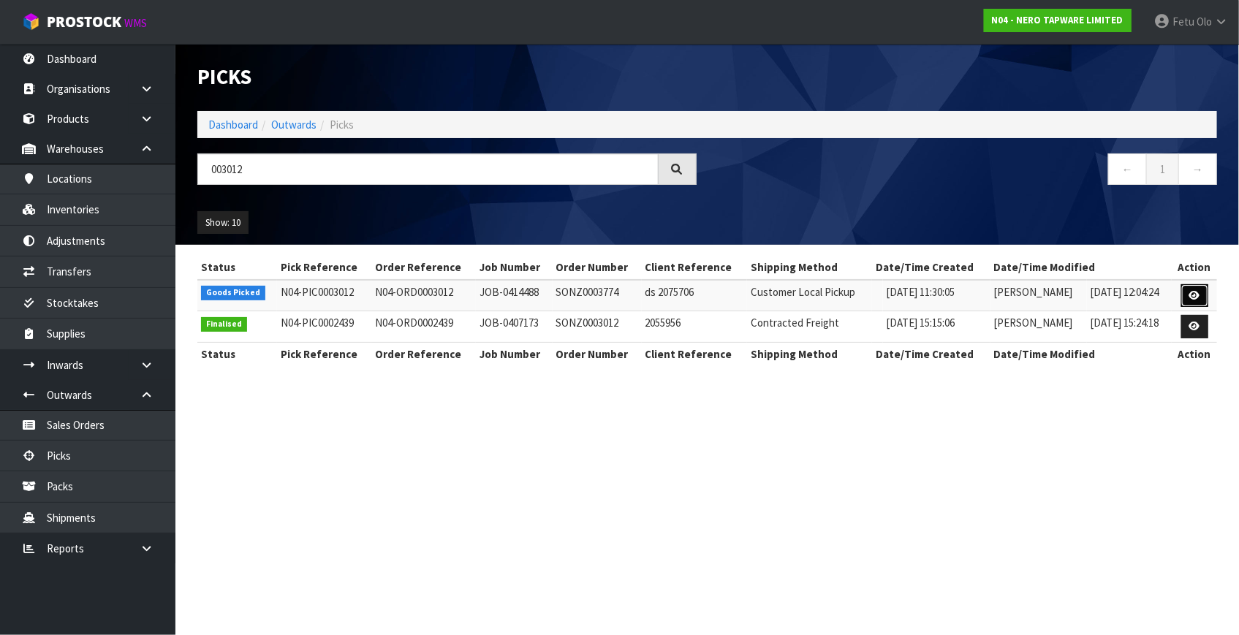
click at [1197, 294] on icon at bounding box center [1194, 296] width 11 height 10
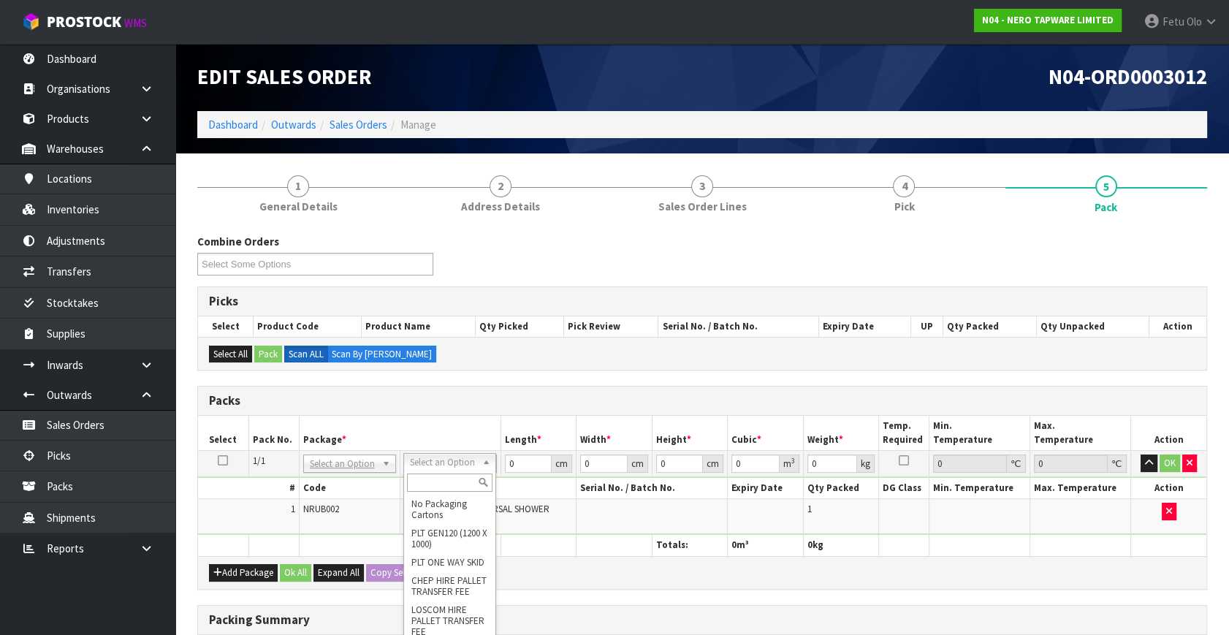
click at [439, 477] on input "text" at bounding box center [450, 483] width 86 height 18
type input "200"
type input "20"
type input "13"
type input "15.5"
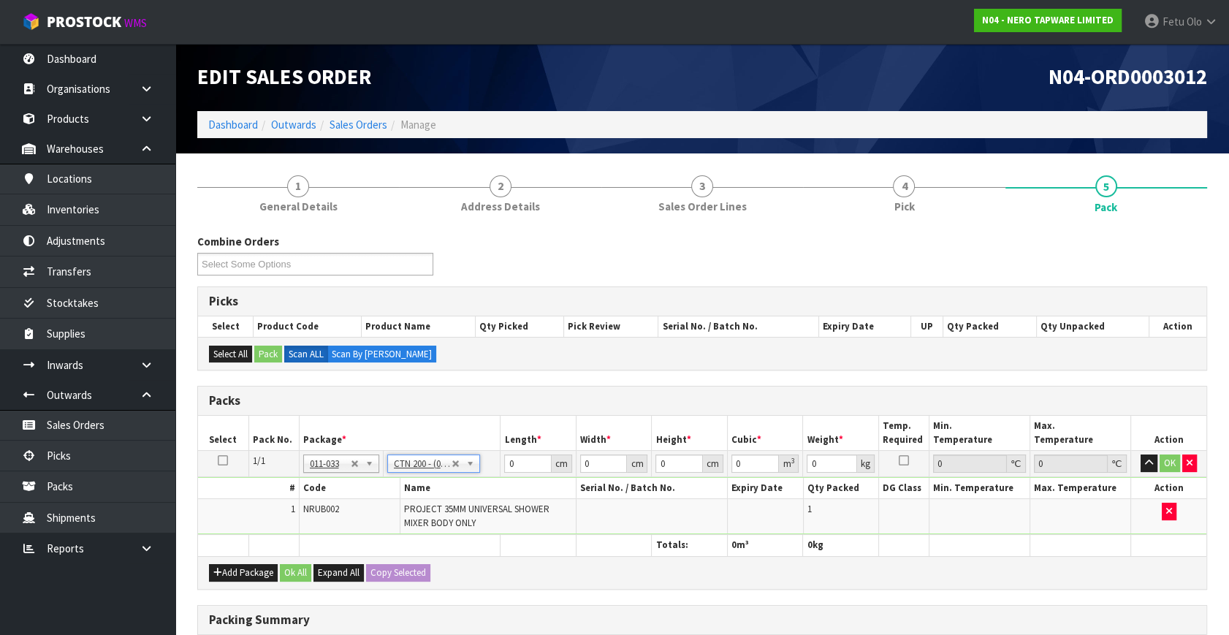
type input "0.00403"
type input "0.8"
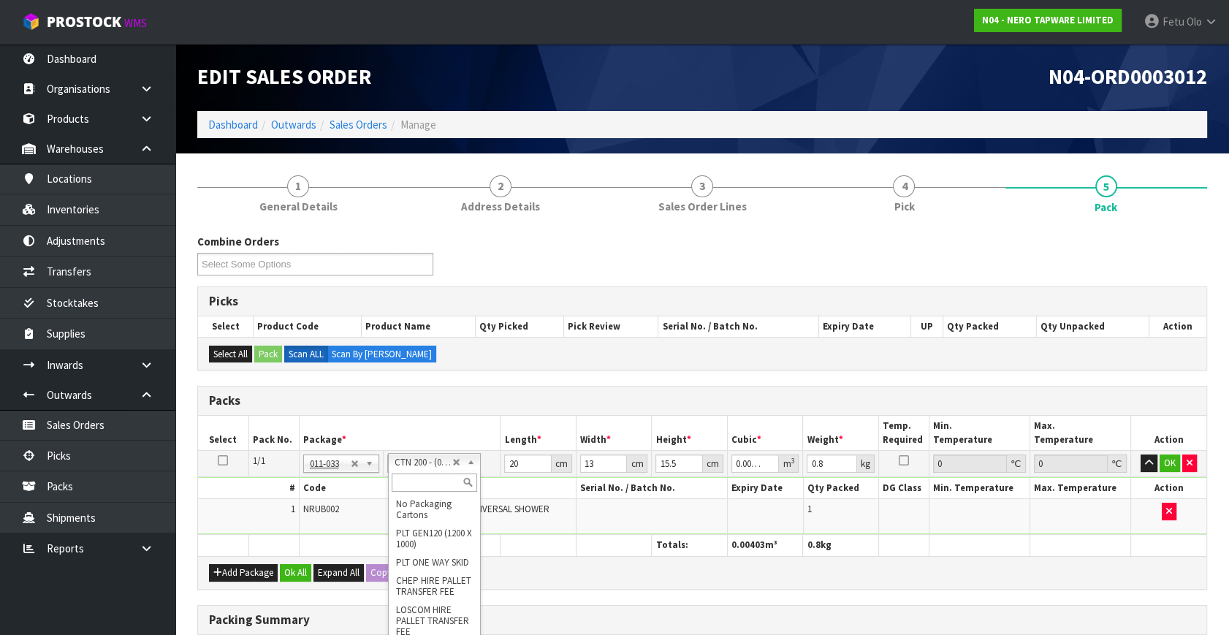
click at [420, 479] on input "text" at bounding box center [435, 483] width 86 height 18
type input "00"
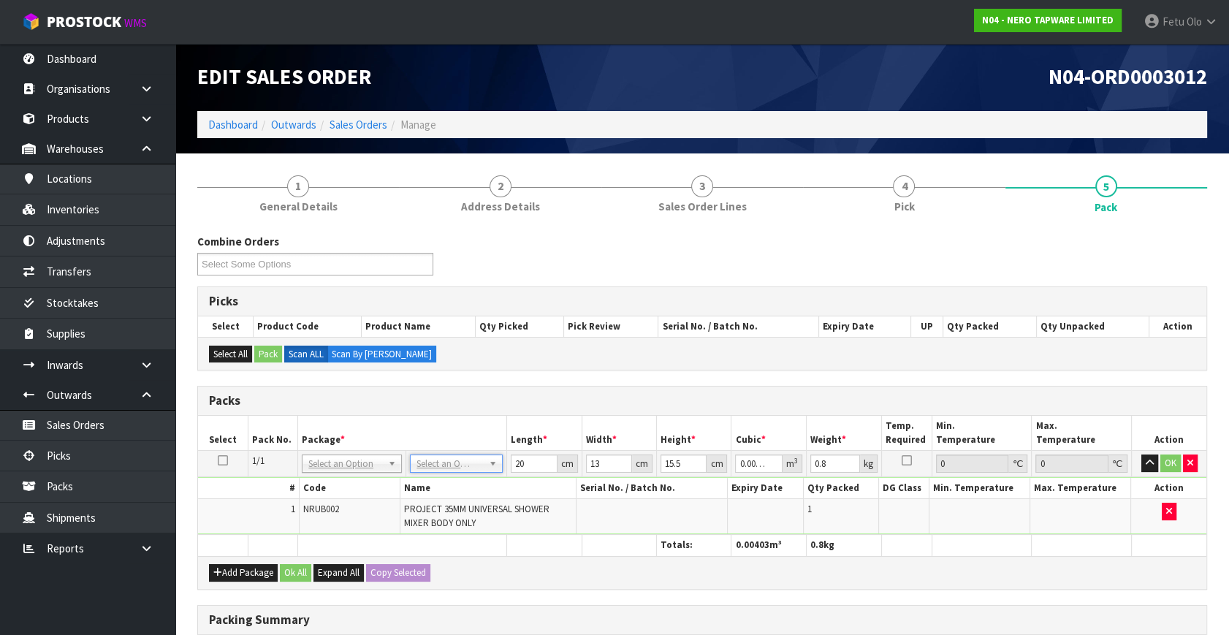
click at [417, 478] on th "Name" at bounding box center [488, 488] width 177 height 21
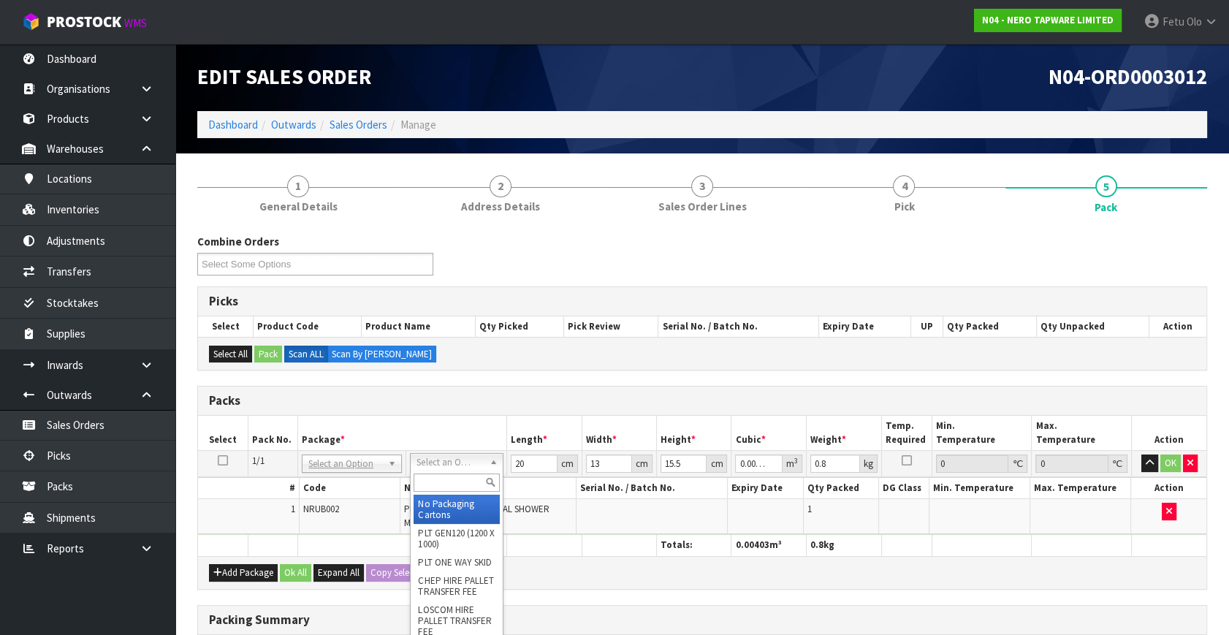
click at [429, 477] on input "text" at bounding box center [457, 483] width 86 height 18
type input "00"
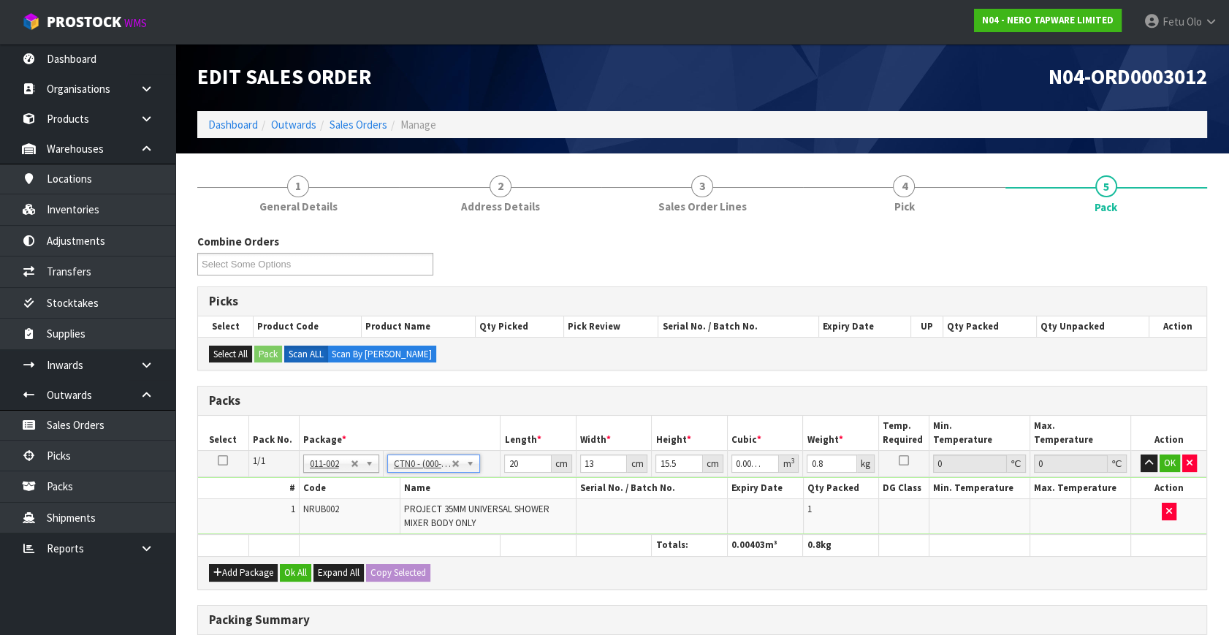
type input "19"
type input "15"
type input "0.004417"
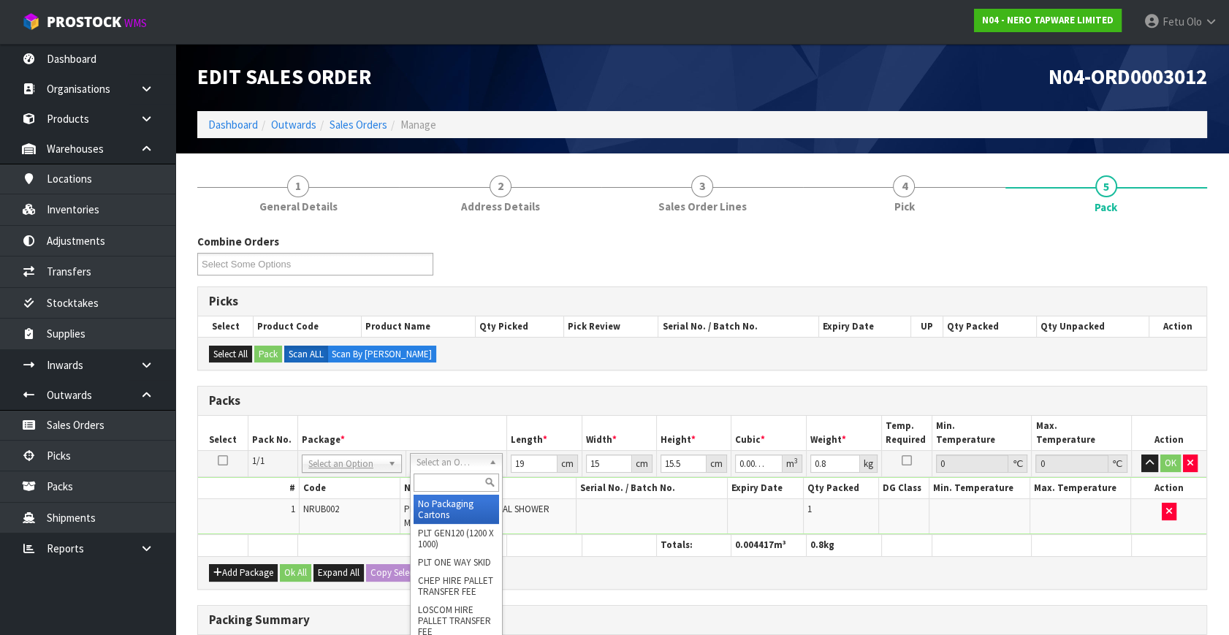
drag, startPoint x: 453, startPoint y: 475, endPoint x: 467, endPoint y: 478, distance: 14.2
click at [452, 478] on input "text" at bounding box center [457, 483] width 86 height 18
type input "00"
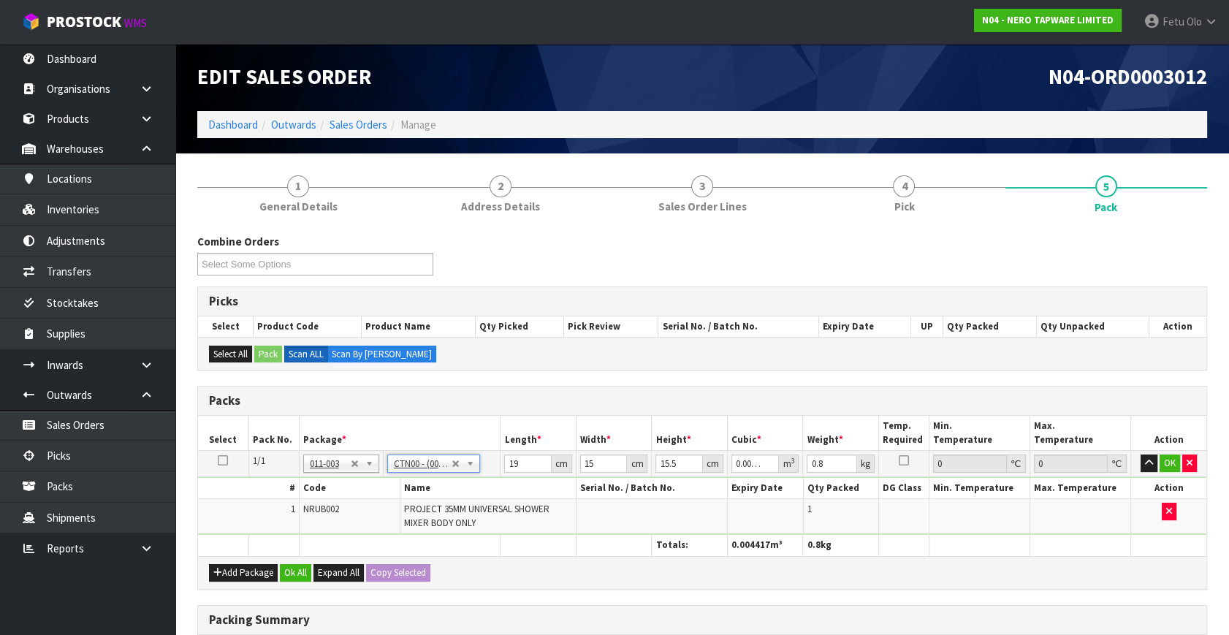
type input "15.4"
type input "14.2"
type input "10.2"
type input "0.002231"
drag, startPoint x: 491, startPoint y: 477, endPoint x: 515, endPoint y: 487, distance: 25.9
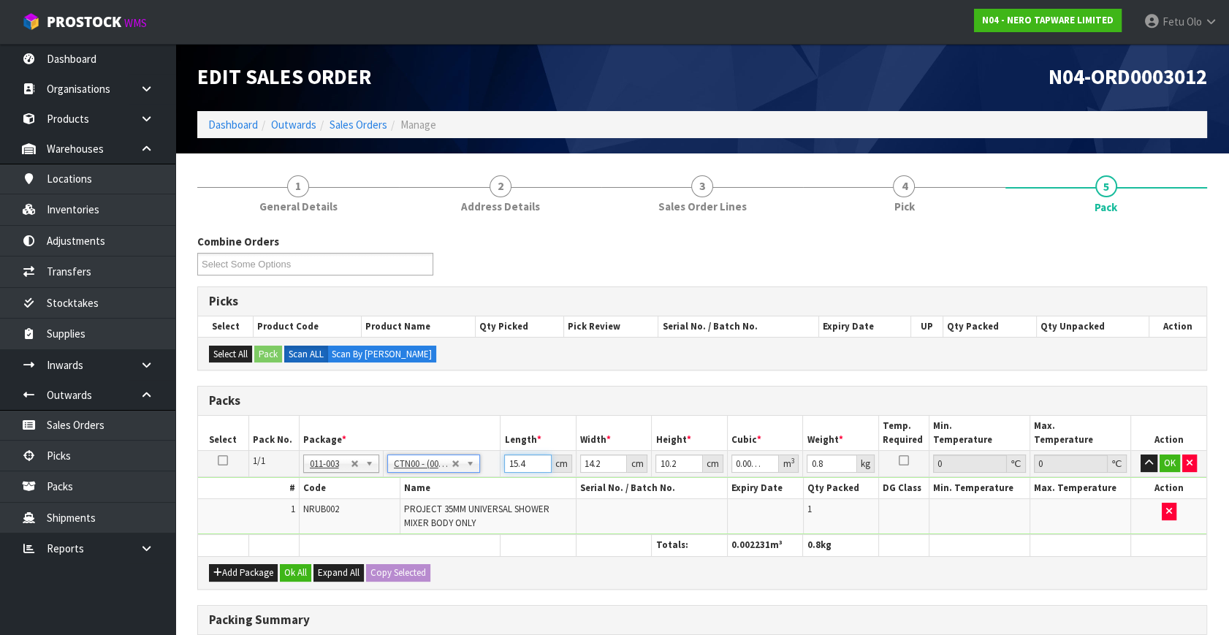
click at [469, 487] on tbody "1/1 NONE 007-001 007-002 007-004 007-009 007-013 007-014 007-015 007-017 007-01…" at bounding box center [702, 493] width 1009 height 84
type input "1"
type input "0.000145"
type input "16"
type input "0.002317"
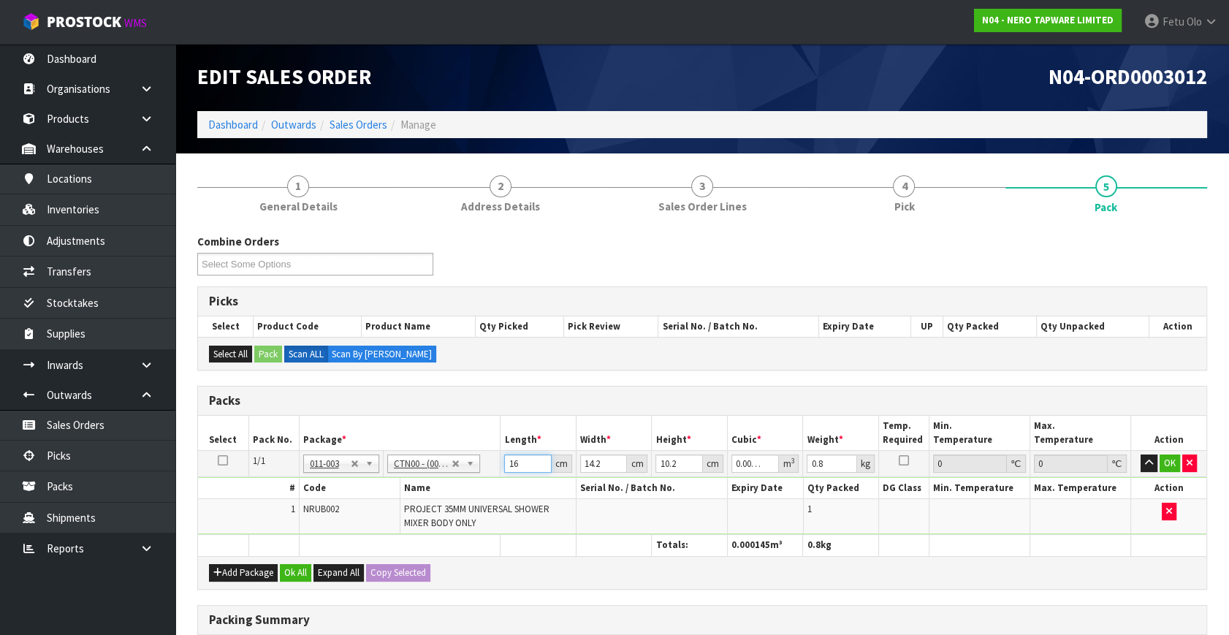
type input "16"
type input "1"
type input "0.000163"
type input "15"
type input "0.002448"
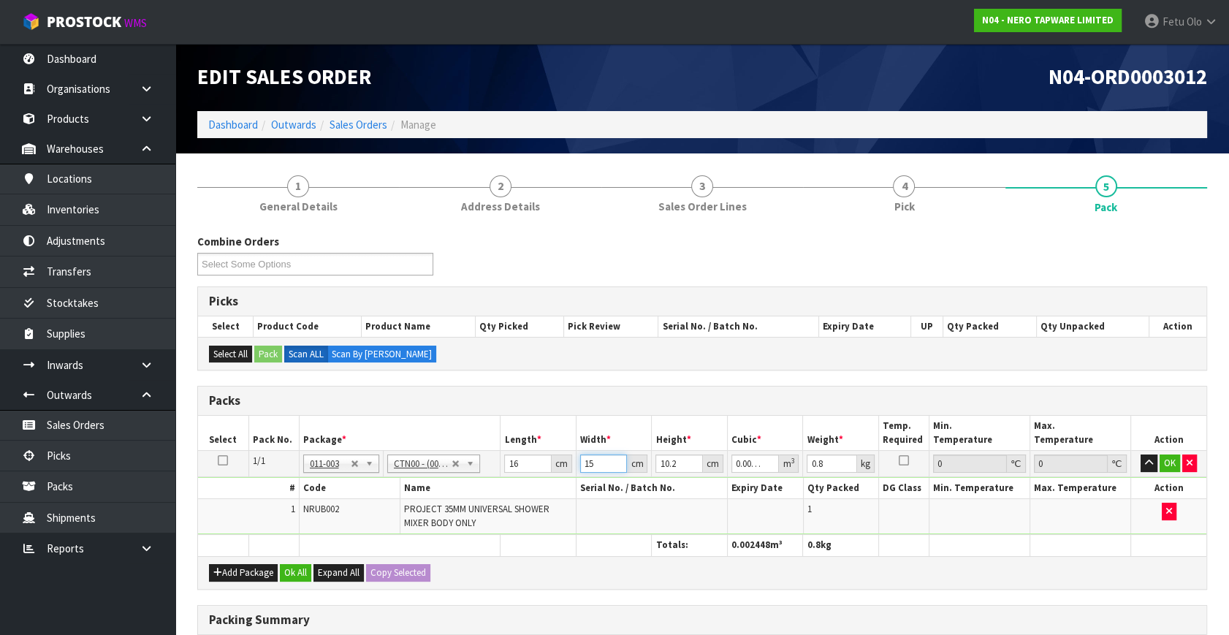
type input "15"
type input "1"
type input "0.00024"
type input "11"
type input "0.00264"
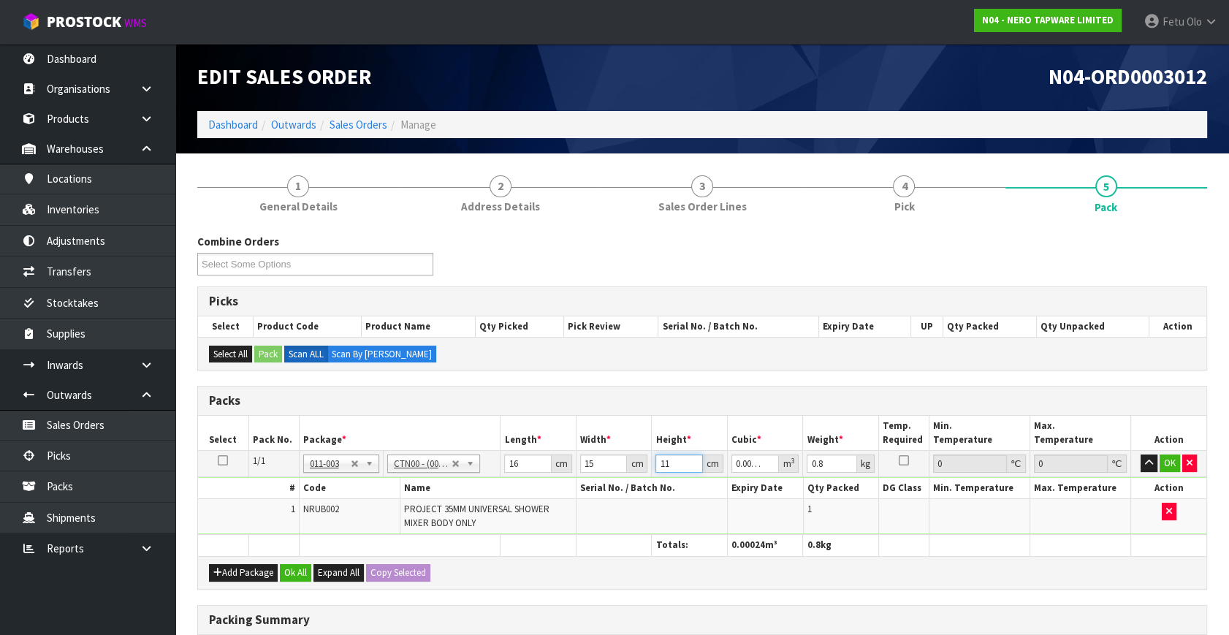
type input "11"
type input "1"
click button "OK" at bounding box center [1170, 464] width 20 height 18
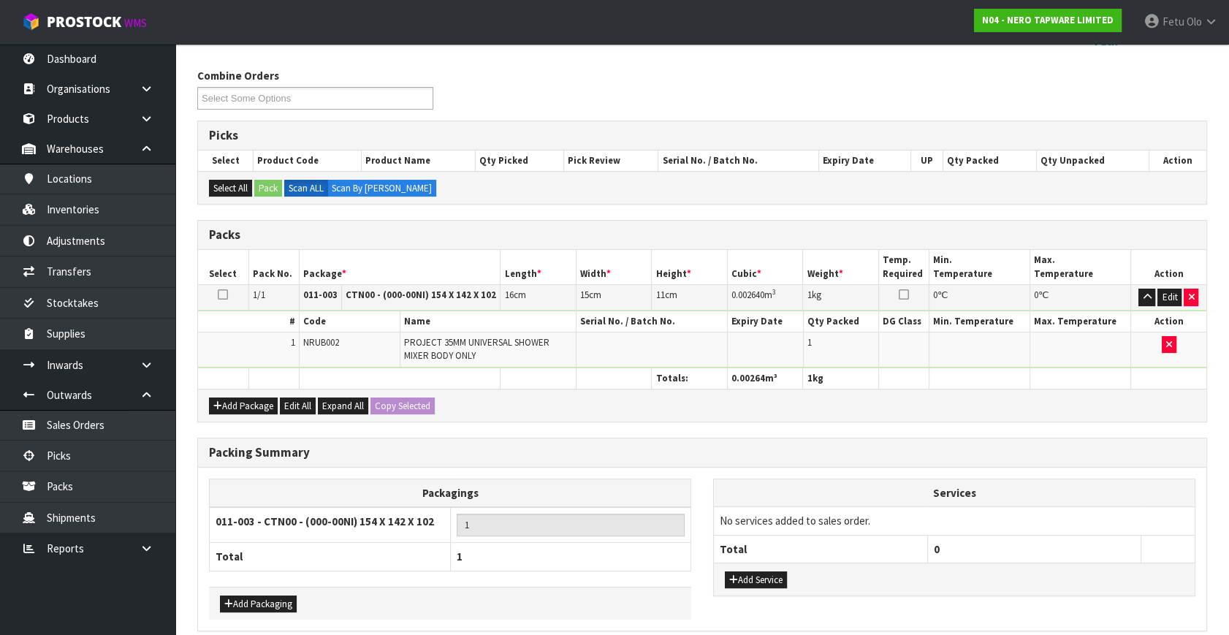
scroll to position [227, 0]
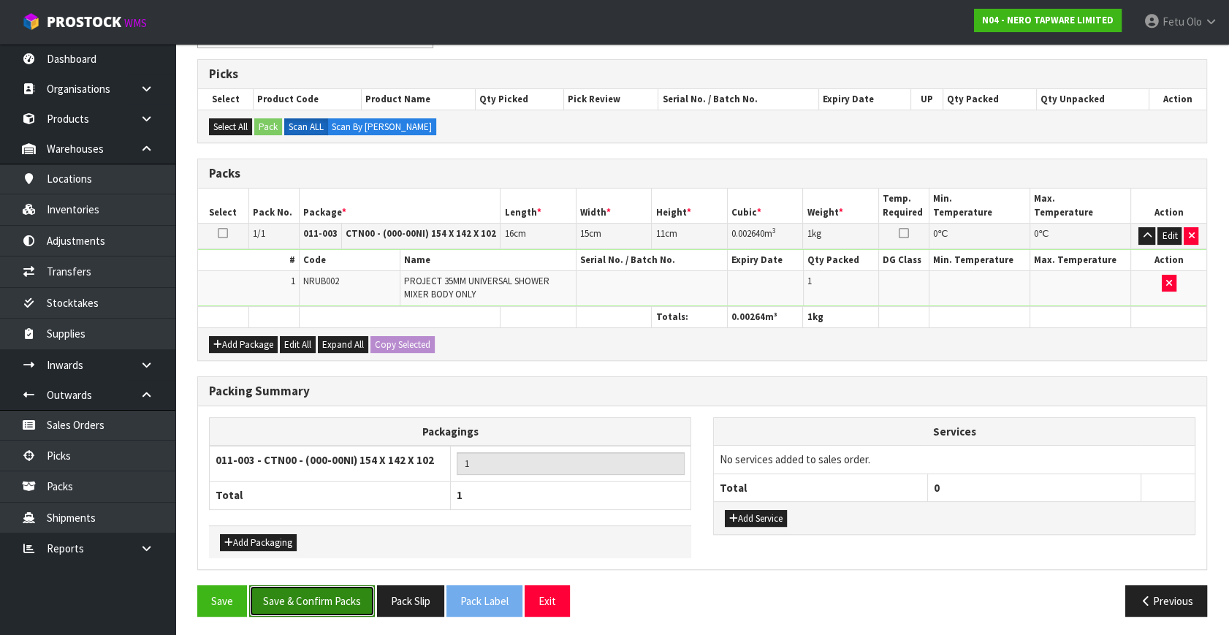
click at [337, 585] on button "Save & Confirm Packs" at bounding box center [312, 600] width 126 height 31
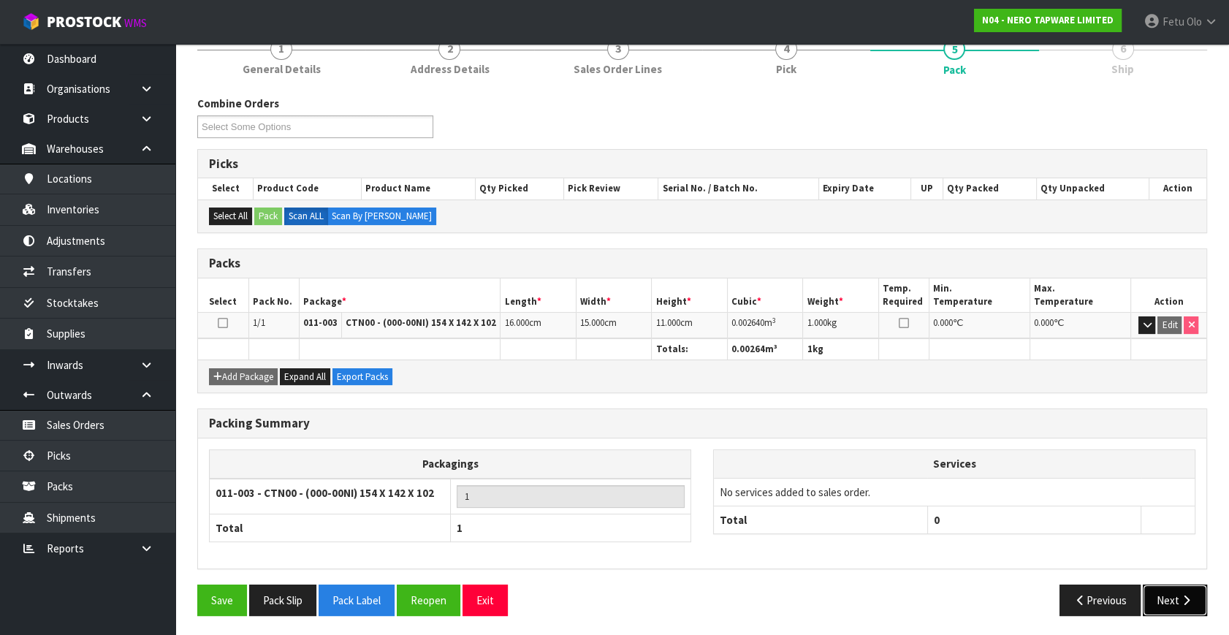
click at [1177, 588] on button "Next" at bounding box center [1175, 600] width 64 height 31
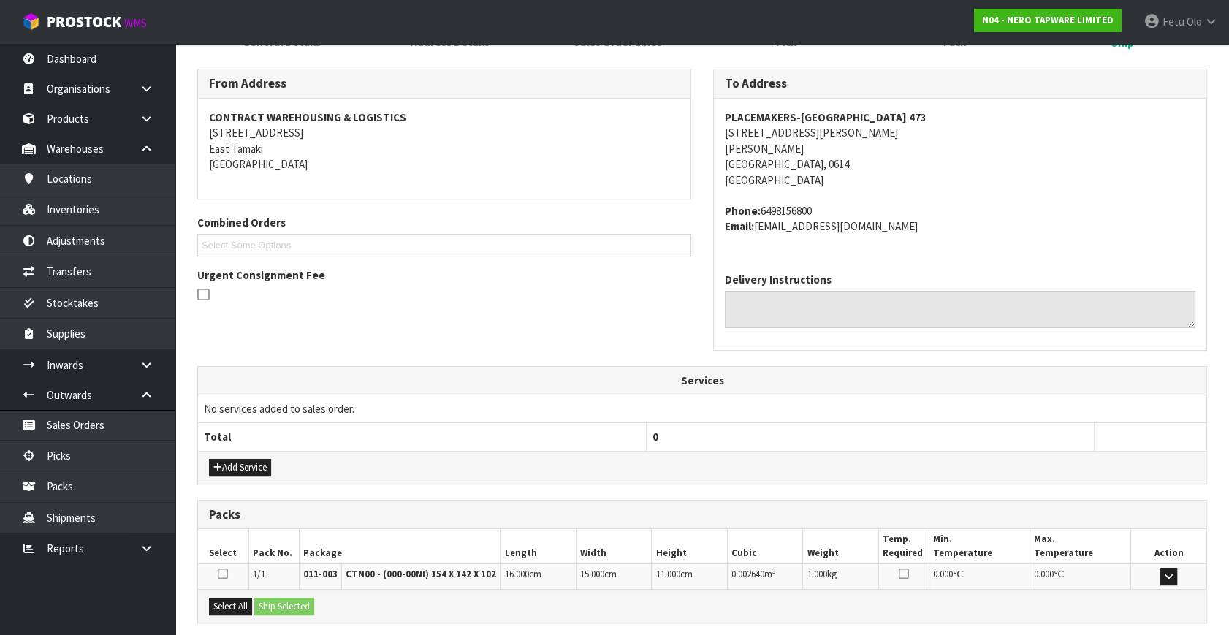
scroll to position [360, 0]
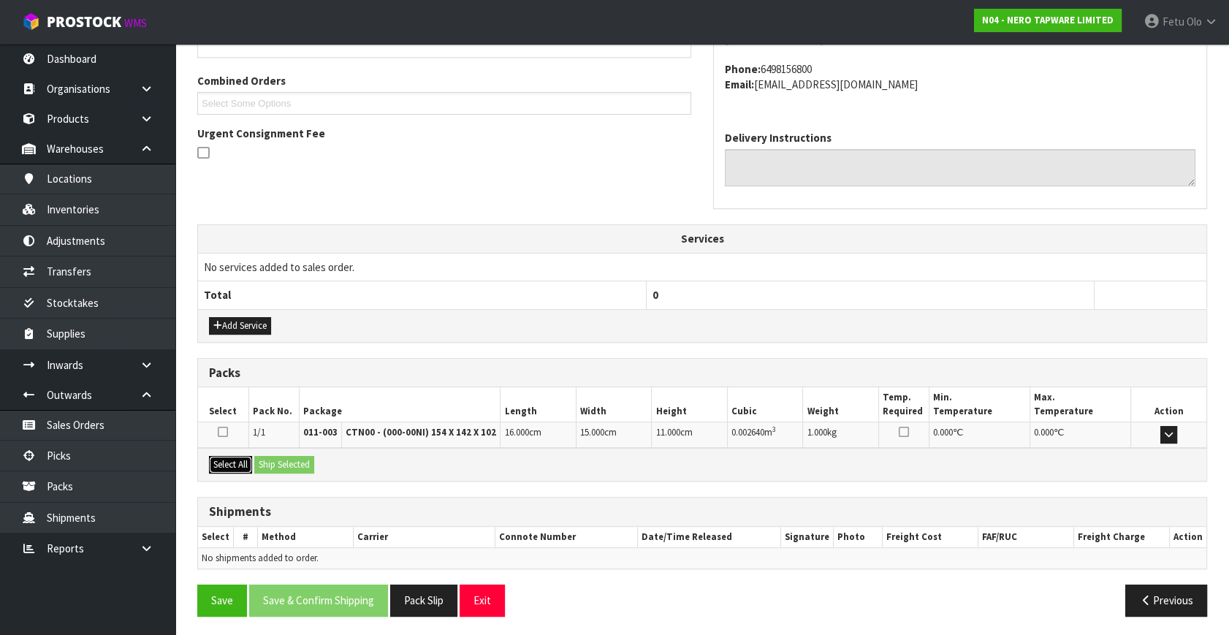
drag, startPoint x: 225, startPoint y: 456, endPoint x: 259, endPoint y: 461, distance: 34.0
click at [227, 456] on button "Select All" at bounding box center [230, 465] width 43 height 18
click at [266, 461] on button "Ship Selected" at bounding box center [284, 465] width 60 height 18
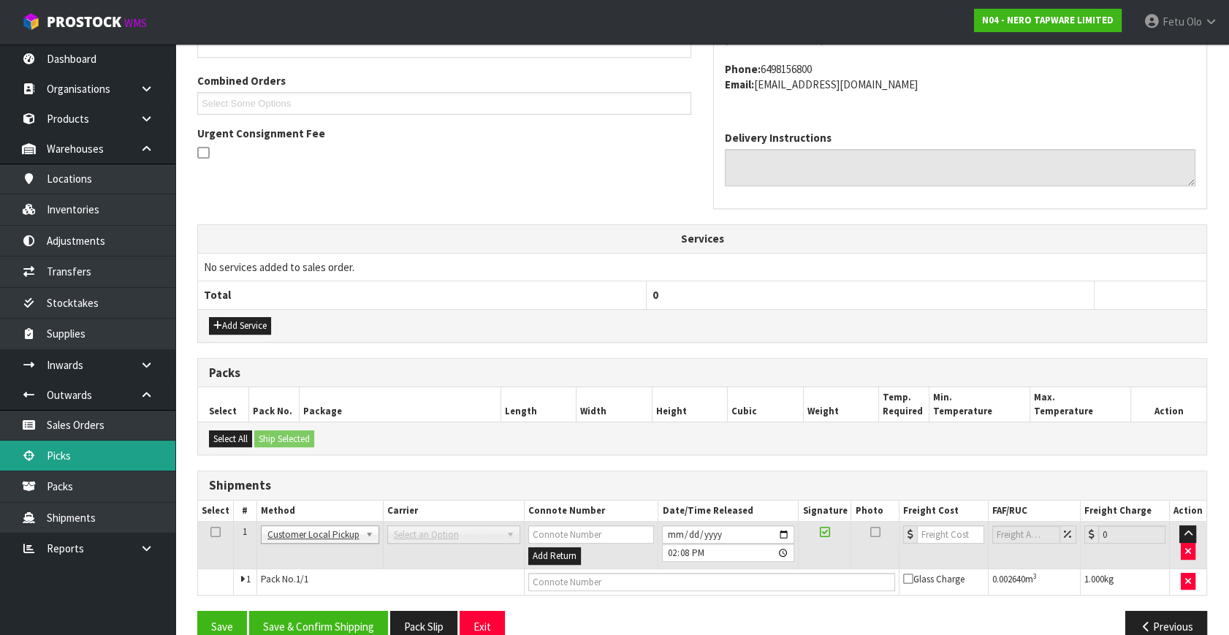
click at [99, 452] on link "Picks" at bounding box center [87, 456] width 175 height 30
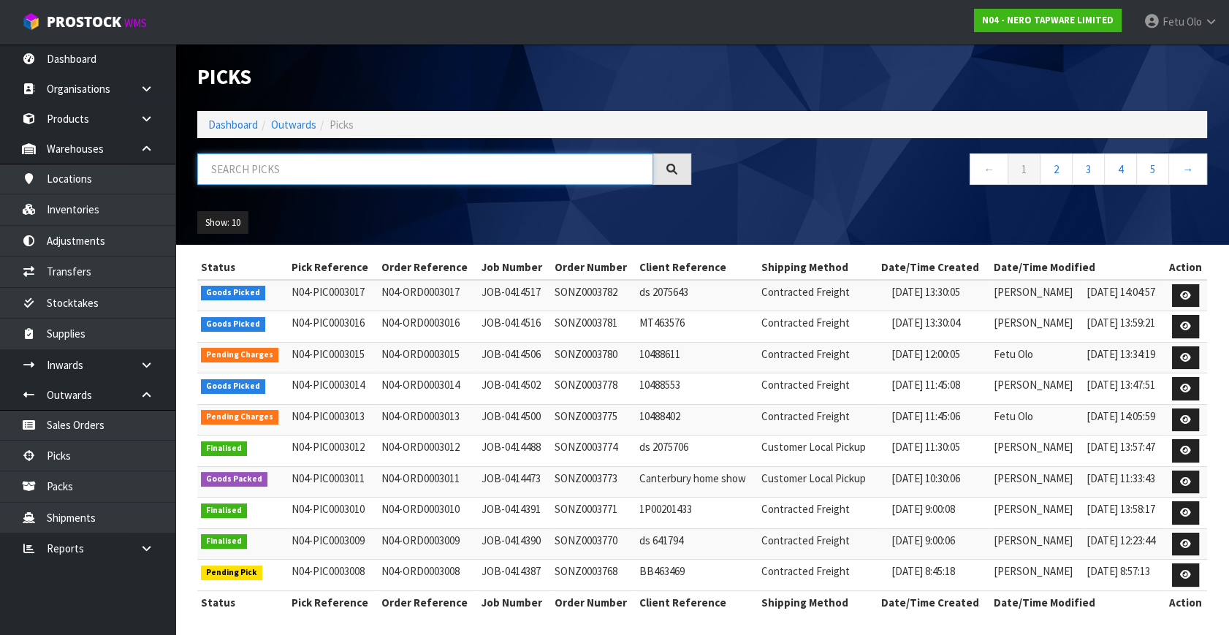
click at [468, 167] on input "text" at bounding box center [425, 169] width 456 height 31
type input "003015"
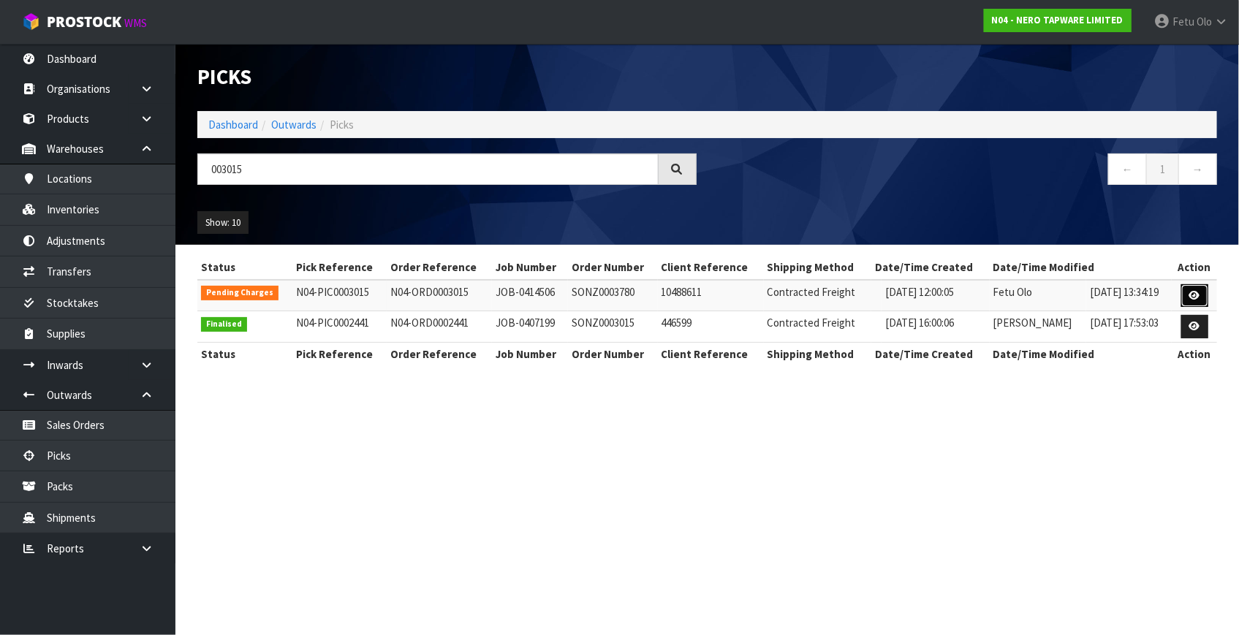
click at [1188, 292] on link at bounding box center [1194, 295] width 27 height 23
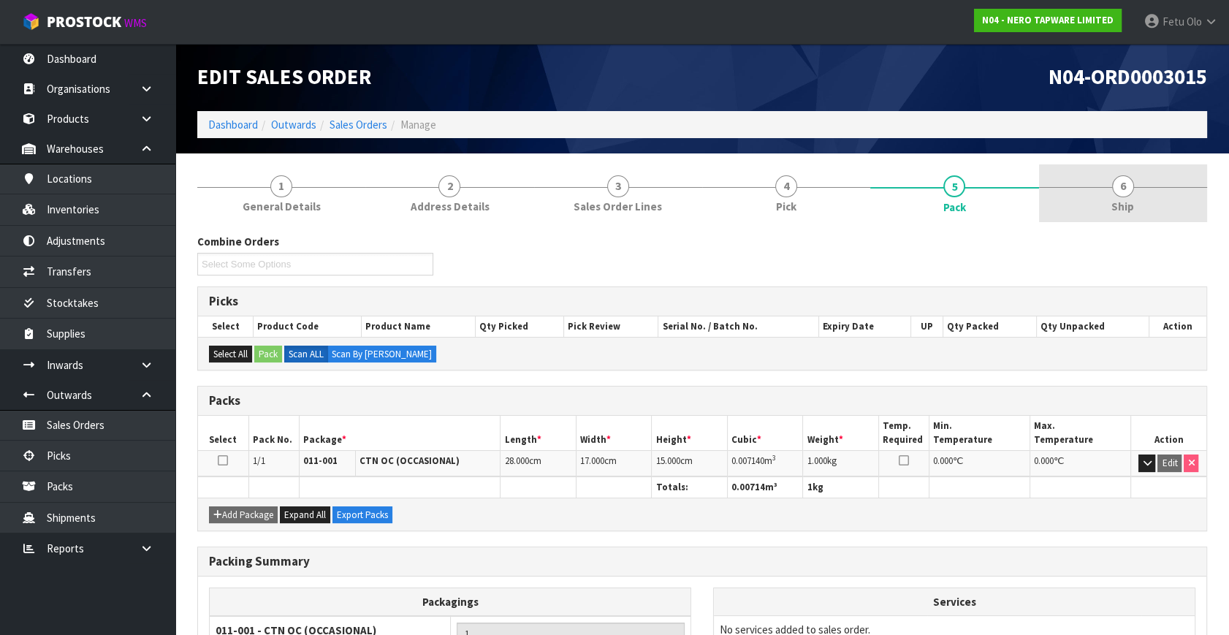
click at [1134, 183] on link "6 Ship" at bounding box center [1123, 193] width 168 height 58
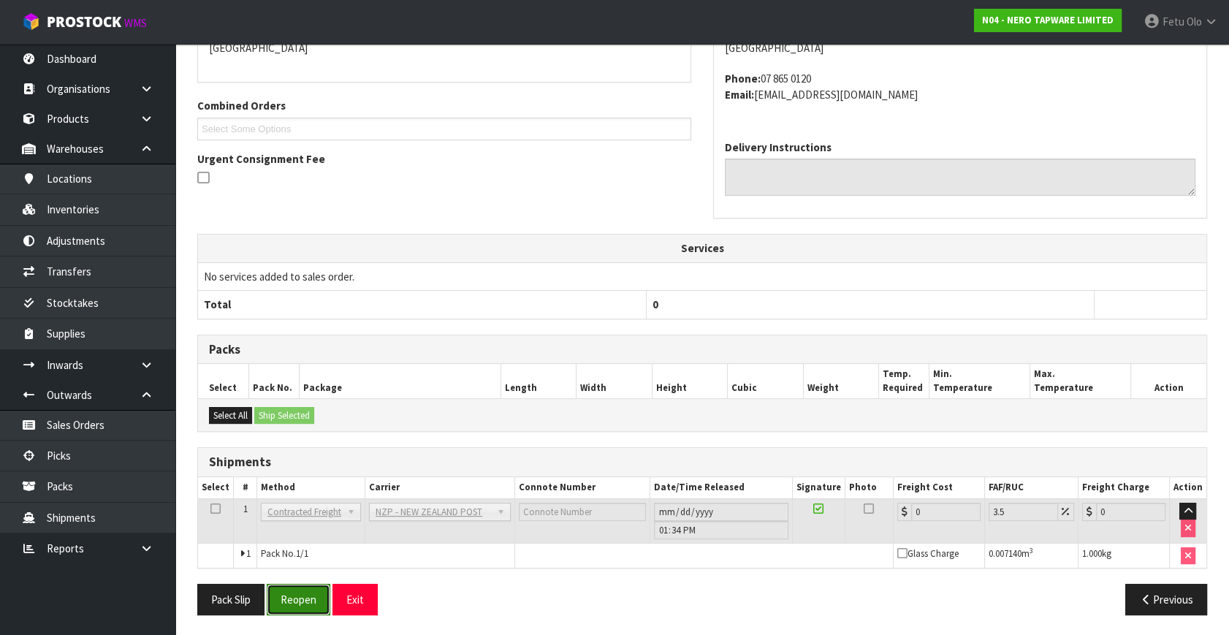
click at [319, 596] on button "Reopen" at bounding box center [299, 599] width 64 height 31
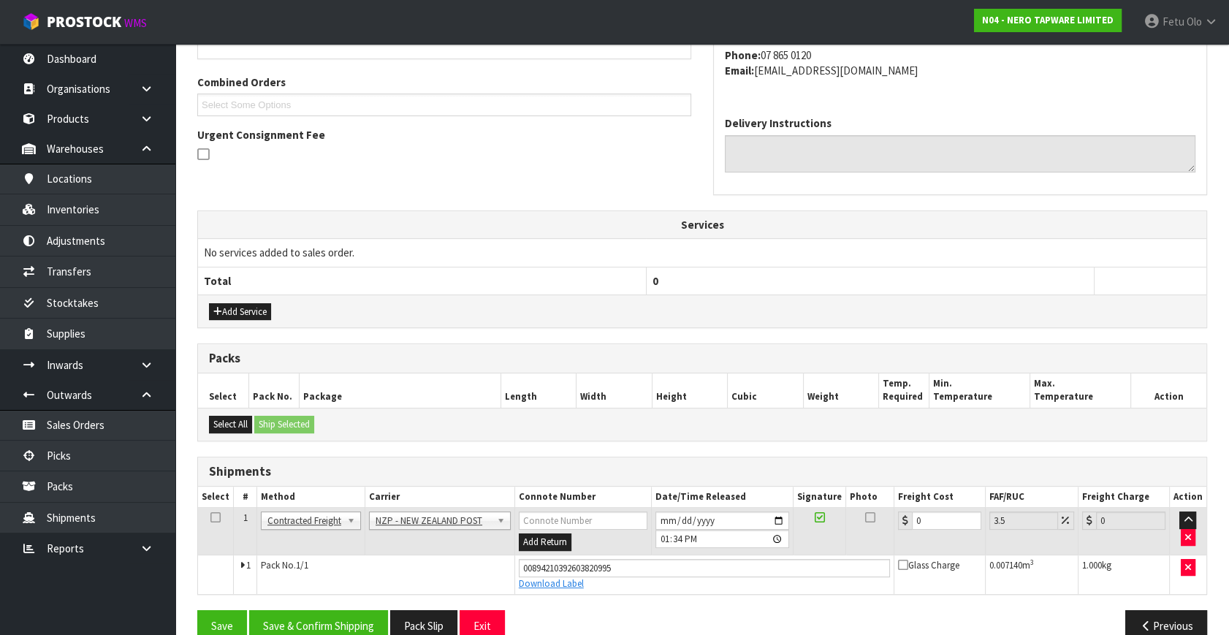
scroll to position [384, 0]
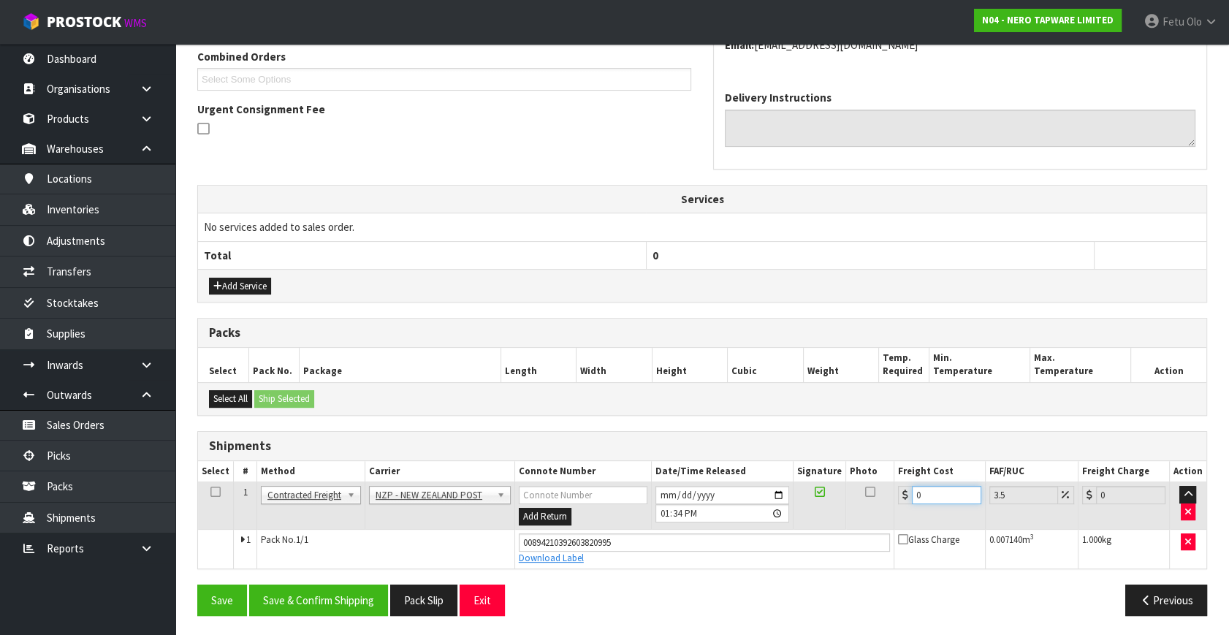
drag, startPoint x: 932, startPoint y: 488, endPoint x: 819, endPoint y: 519, distance: 117.4
click at [819, 519] on tr "1 Client Local Pickup Customer Local Pickup Company Freight Contracted Freight …" at bounding box center [702, 506] width 1009 height 48
type input "7"
type input "7.24"
type input "7.3"
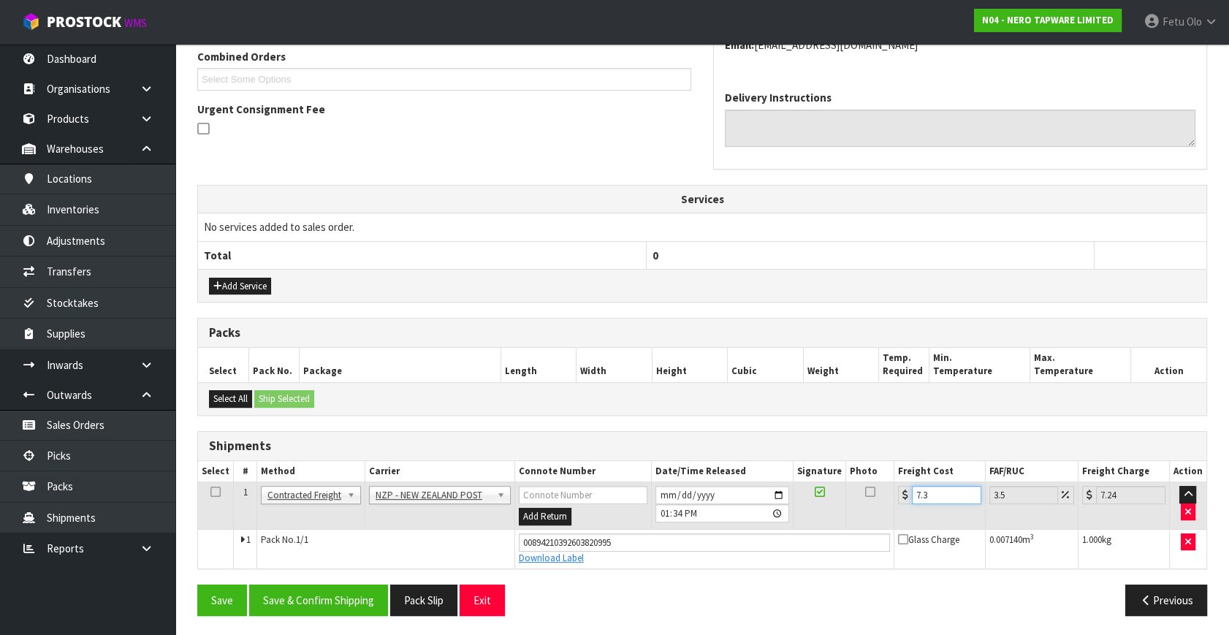
type input "7.56"
type input "7.31"
type input "7.57"
type input "7.31"
click at [342, 591] on button "Save & Confirm Shipping" at bounding box center [318, 600] width 139 height 31
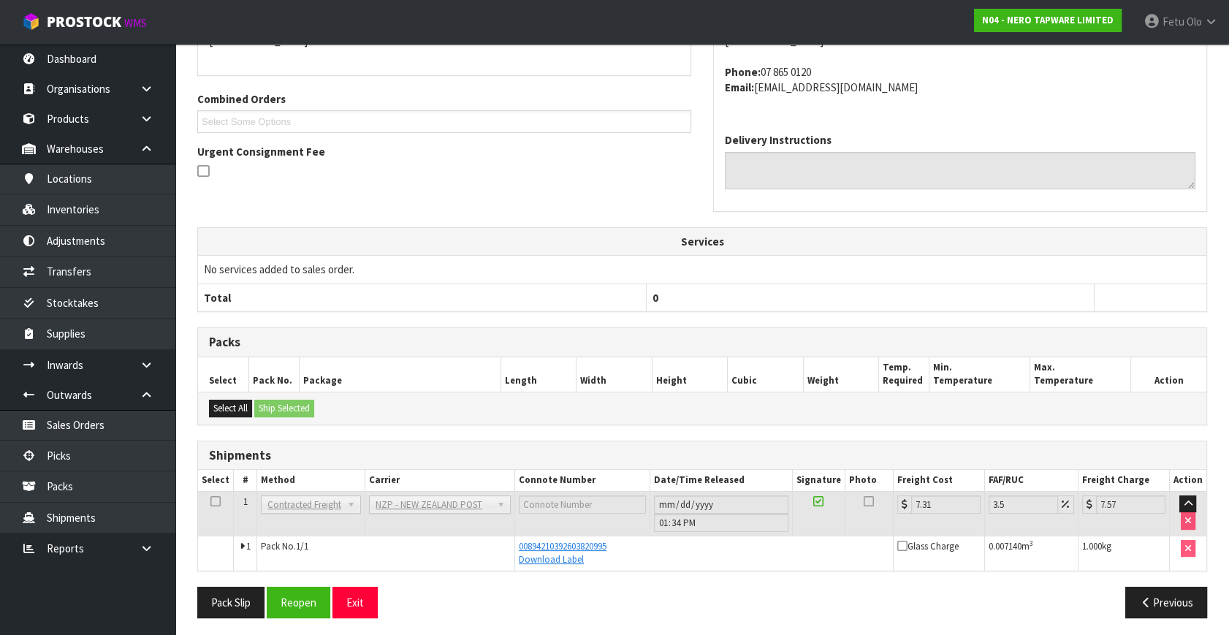
scroll to position [344, 0]
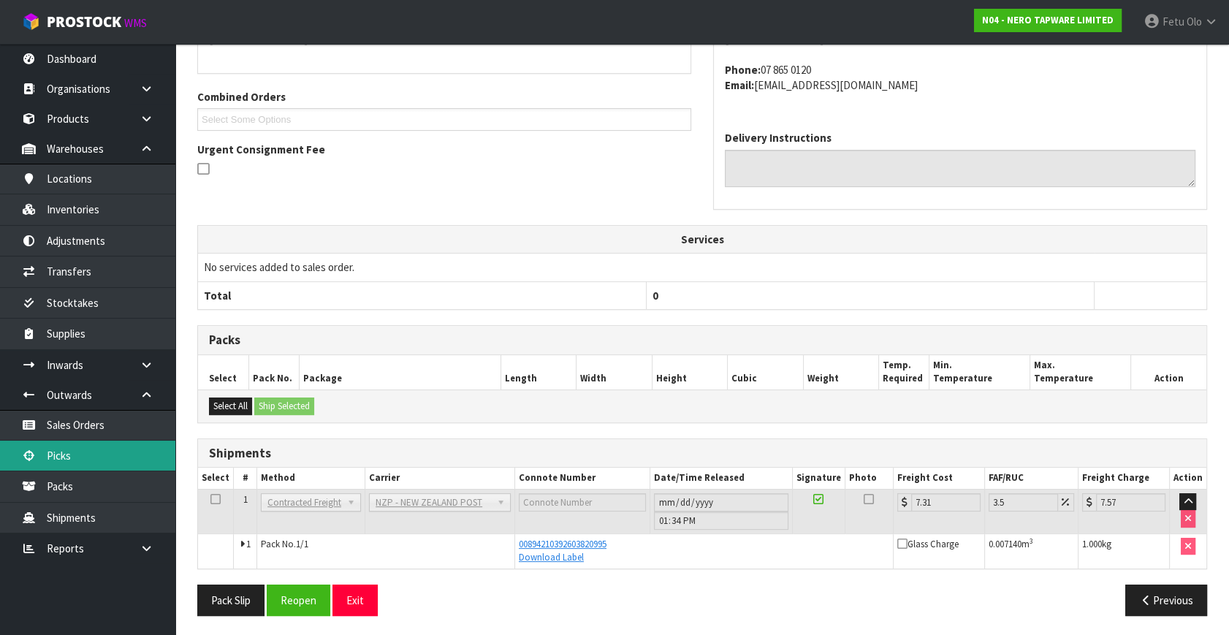
click at [61, 454] on link "Picks" at bounding box center [87, 456] width 175 height 30
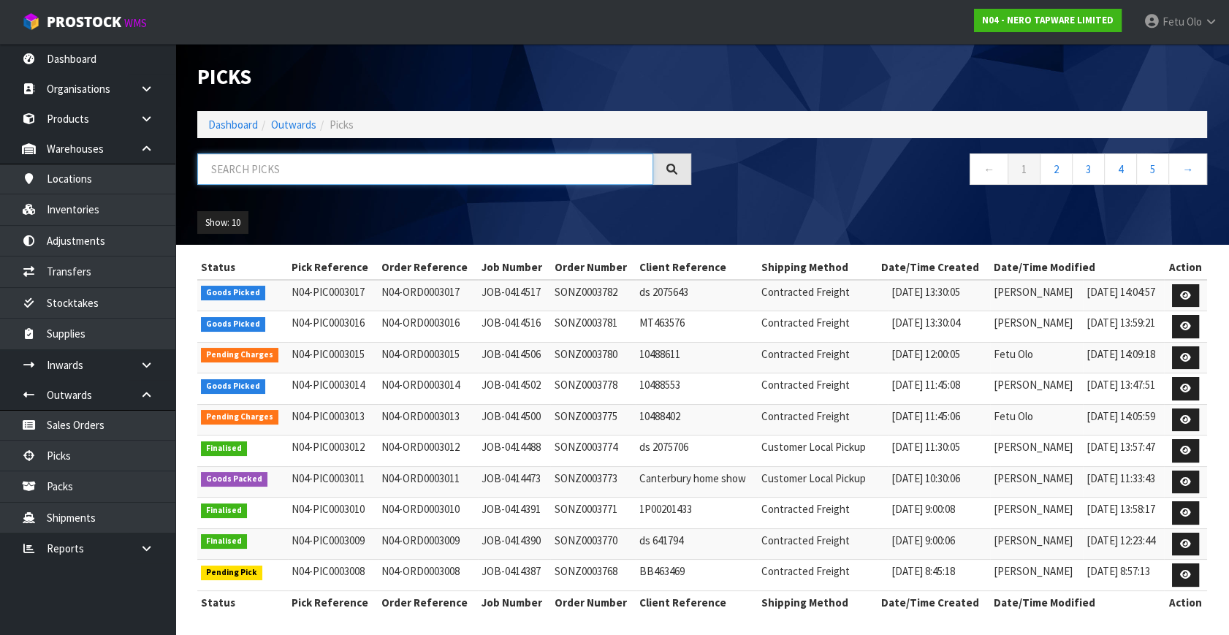
click at [402, 181] on input "text" at bounding box center [425, 169] width 456 height 31
type input "0003003"
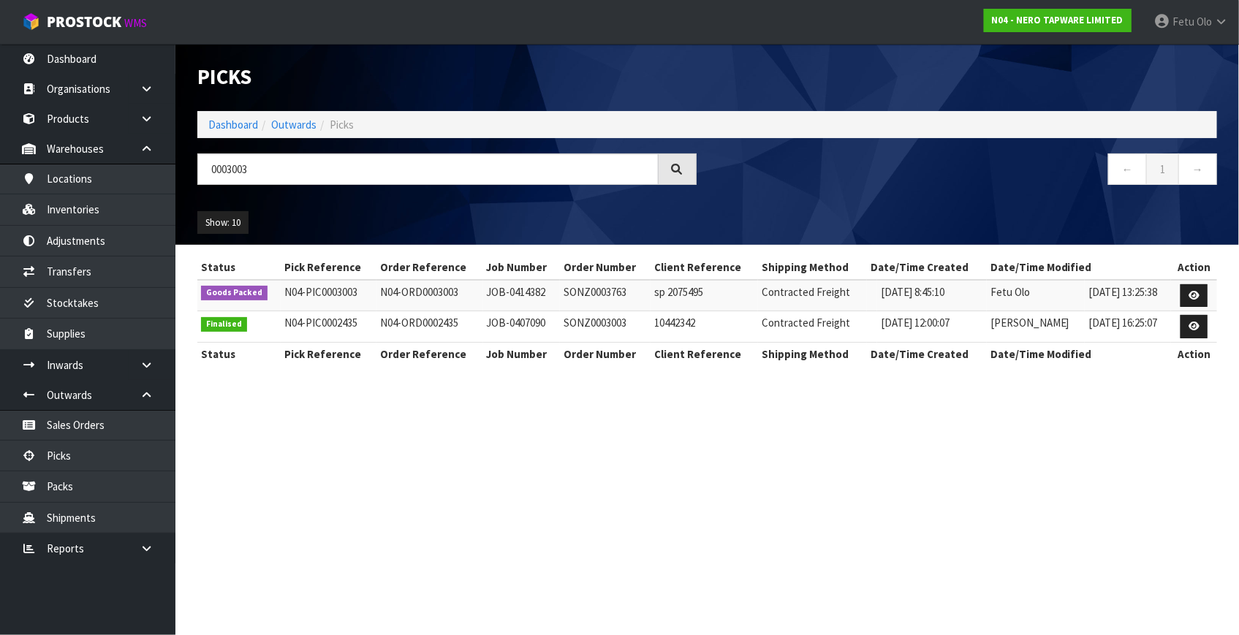
click at [1217, 291] on div "Status Pick Reference Order Reference Job Number Order Number Client Reference …" at bounding box center [707, 318] width 1042 height 125
click at [1196, 295] on icon at bounding box center [1194, 296] width 11 height 10
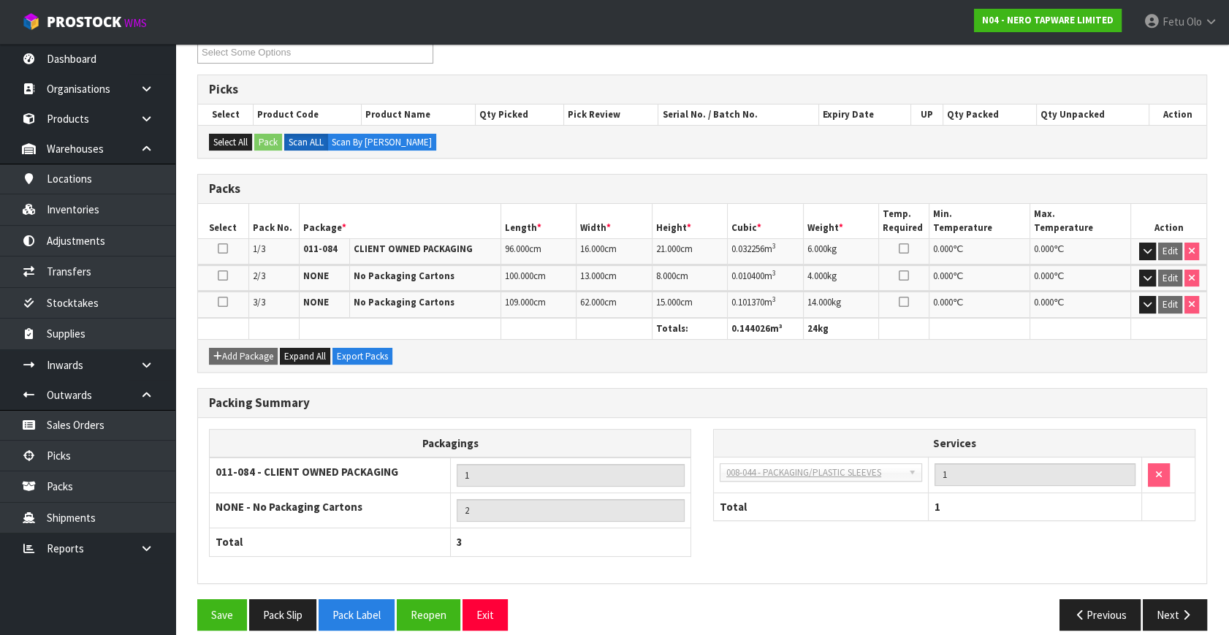
scroll to position [226, 0]
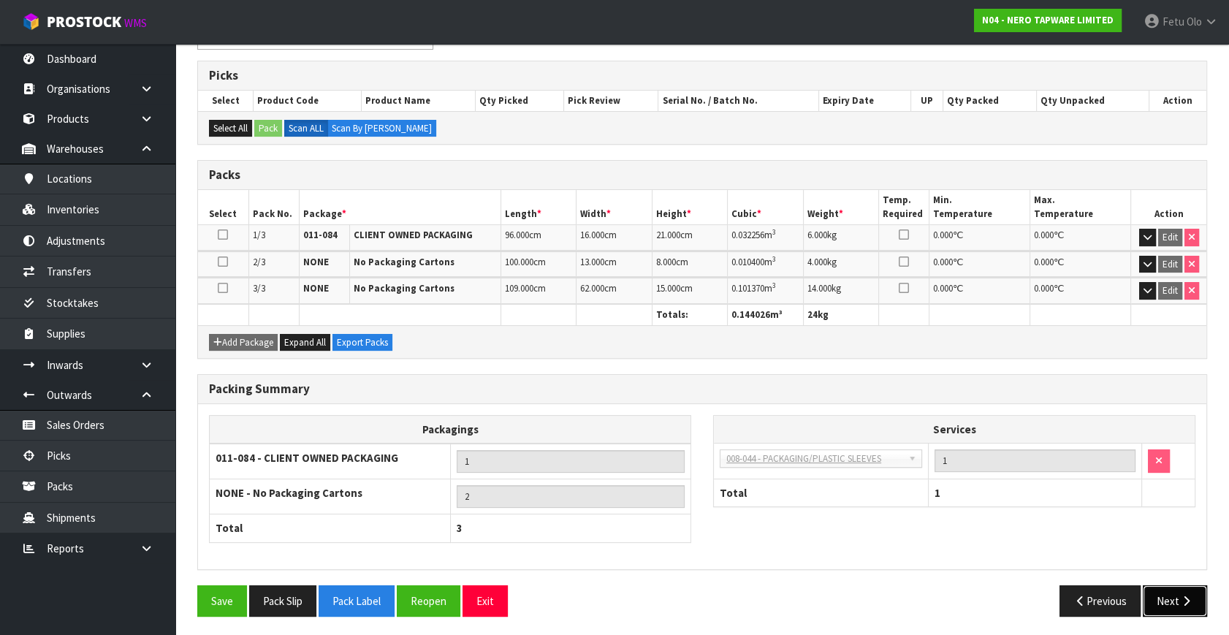
click at [1164, 602] on button "Next" at bounding box center [1175, 600] width 64 height 31
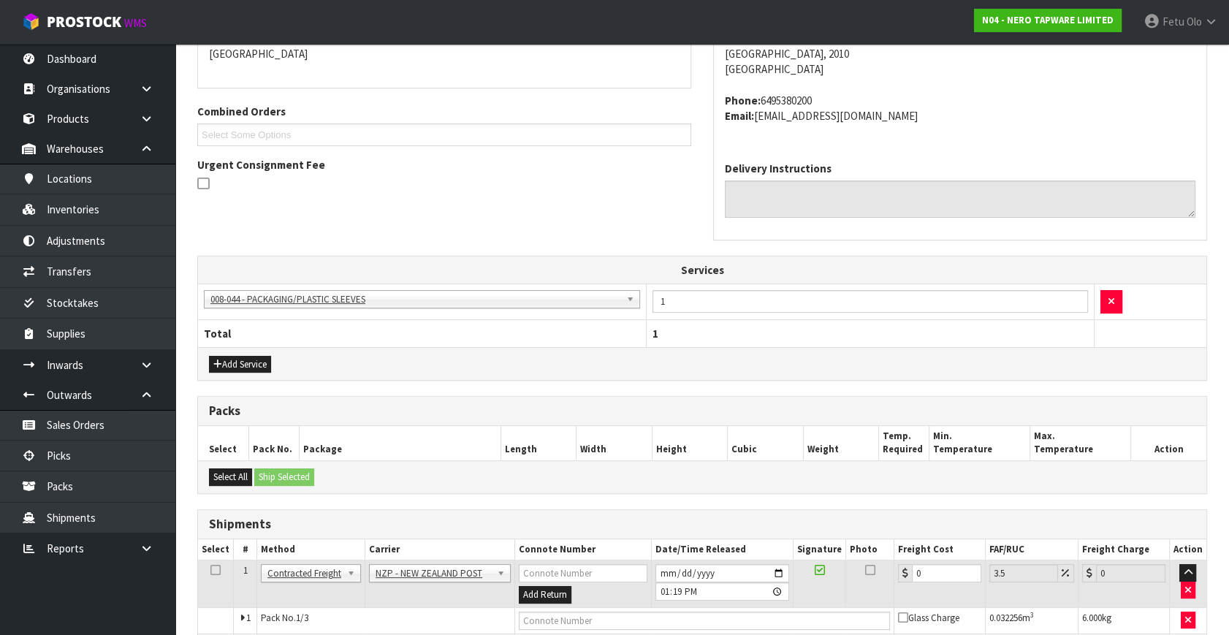
scroll to position [393, 0]
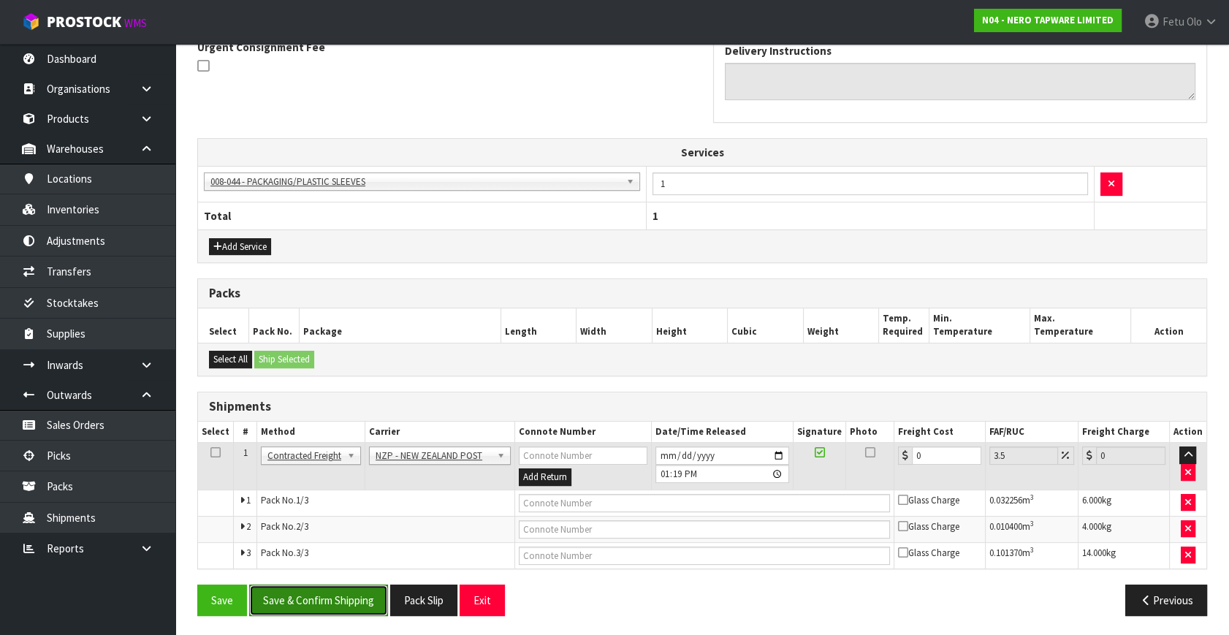
click at [354, 596] on button "Save & Confirm Shipping" at bounding box center [318, 600] width 139 height 31
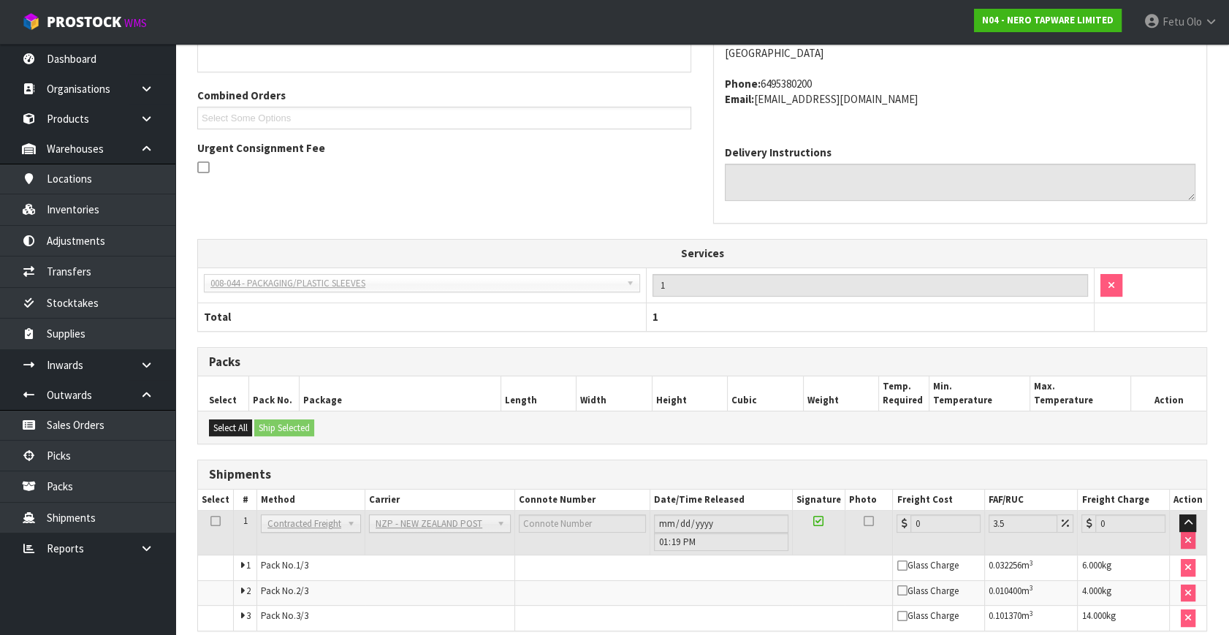
scroll to position [407, 0]
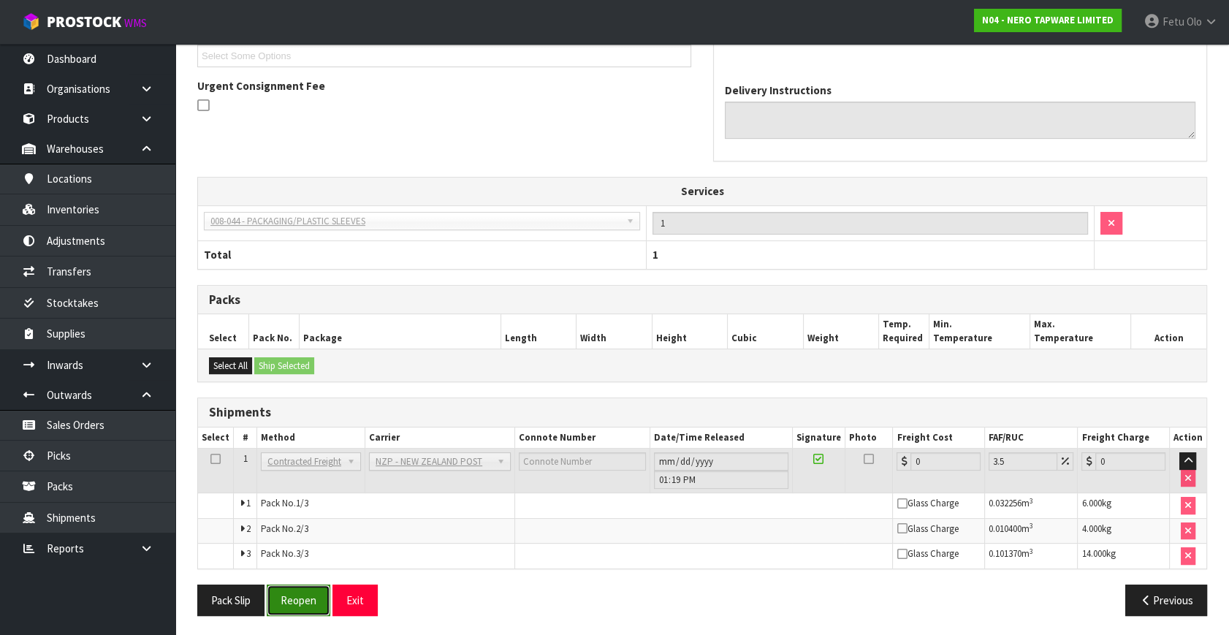
click at [306, 600] on button "Reopen" at bounding box center [299, 600] width 64 height 31
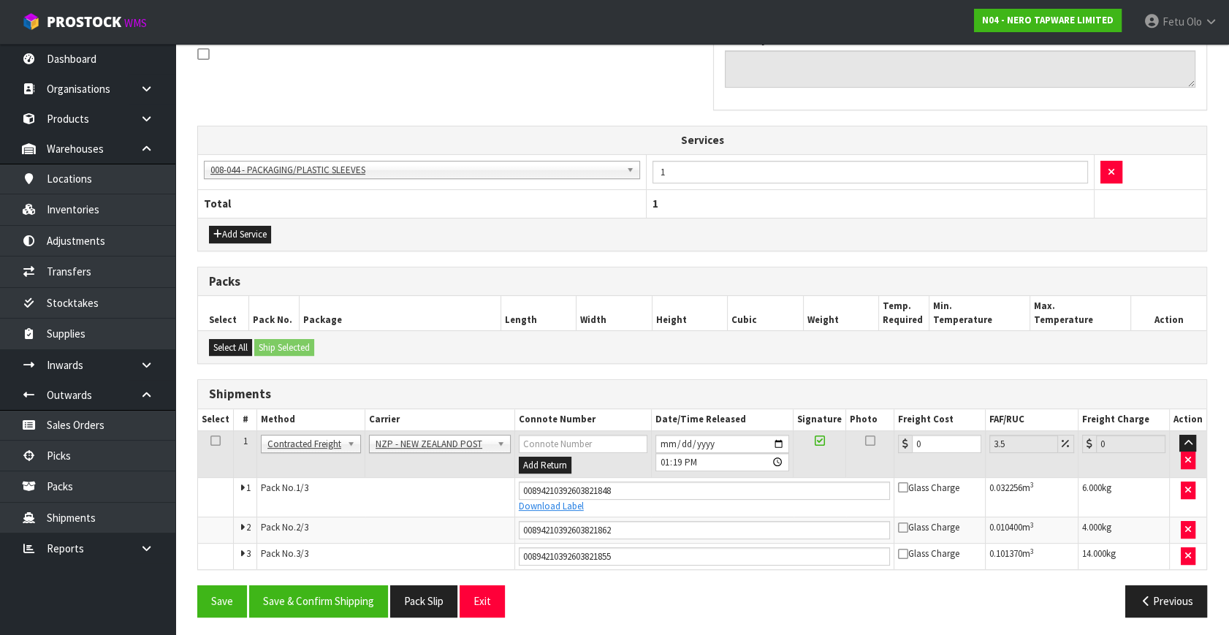
scroll to position [460, 0]
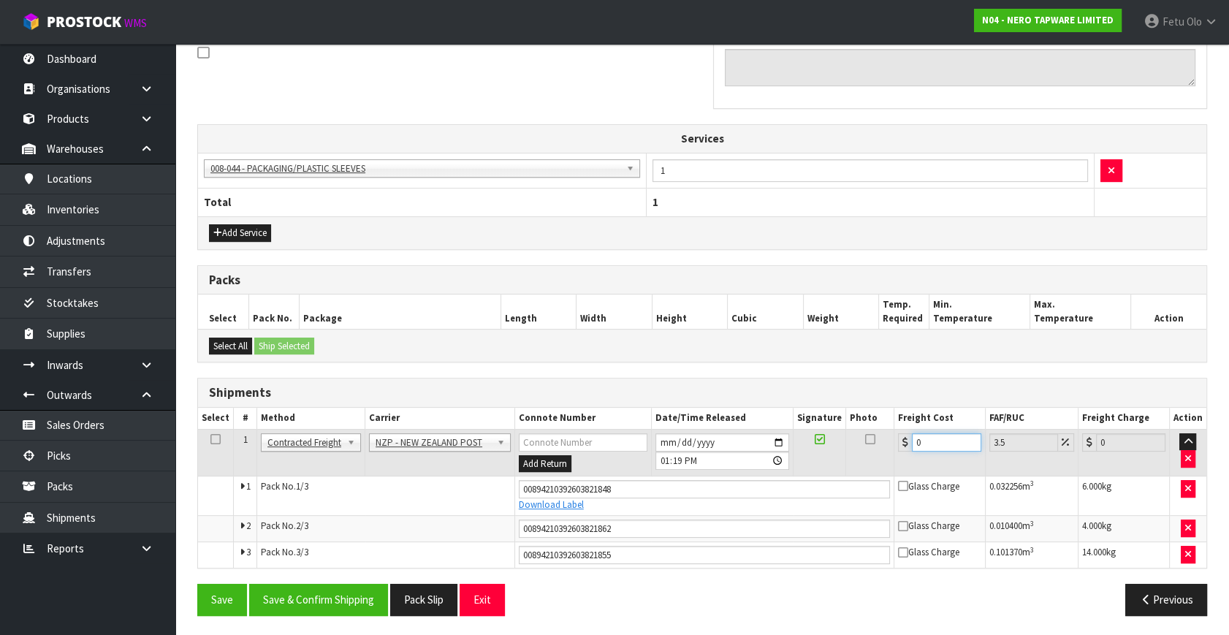
drag, startPoint x: 925, startPoint y: 443, endPoint x: 855, endPoint y: 446, distance: 69.5
click at [855, 446] on tr "1 Client Local Pickup Customer Local Pickup Company Freight Contracted Freight …" at bounding box center [702, 453] width 1009 height 48
type input "1"
type input "1.03"
type input "12"
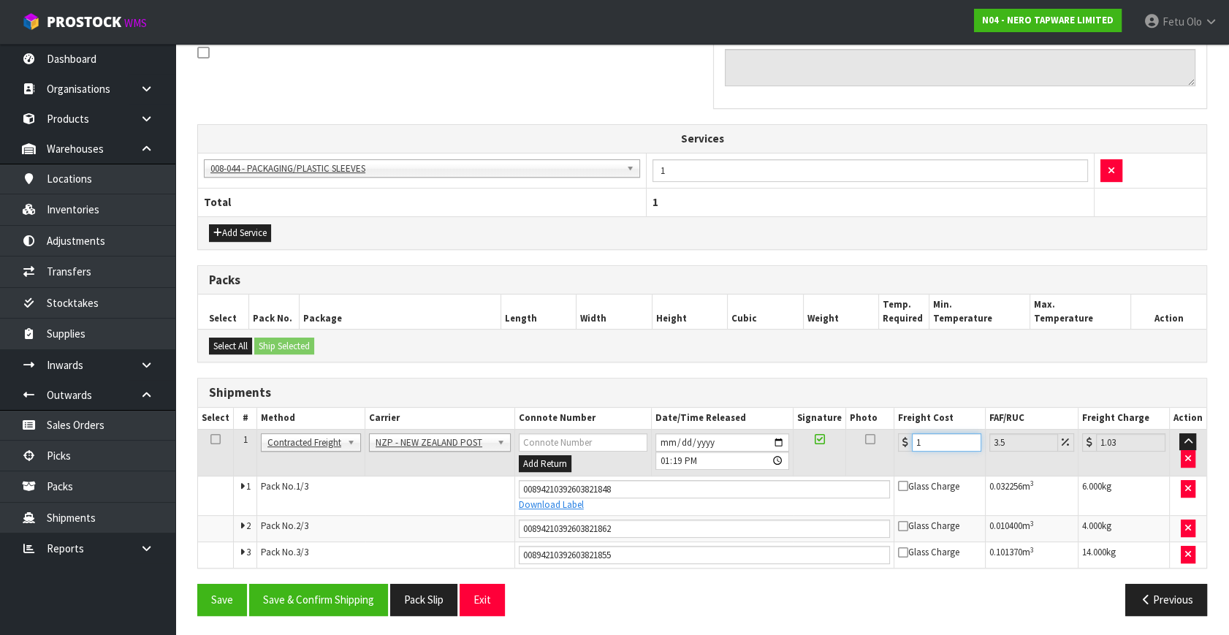
type input "12.42"
type input "12.9"
type input "13.35"
type input "12.99"
type input "13.44"
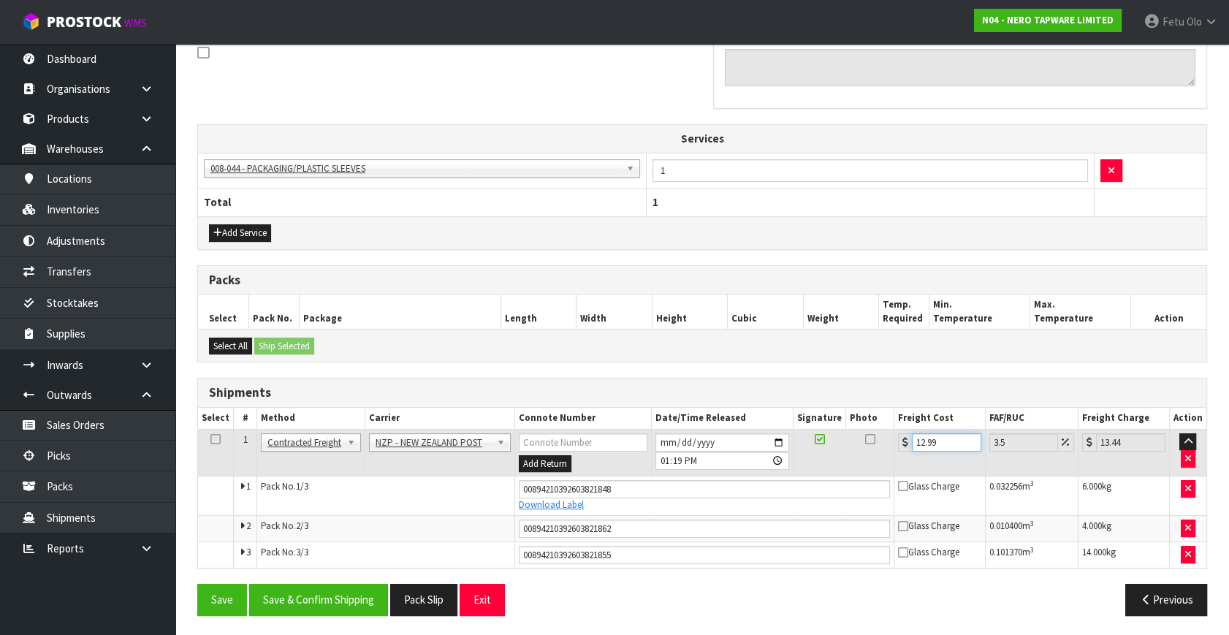
type input "12.99"
click at [329, 580] on div "From Address CONTRACT WAREHOUSING & LOGISTICS 17 Allens Road East Tamaki Auckla…" at bounding box center [702, 227] width 1010 height 800
click at [329, 585] on button "Save & Confirm Shipping" at bounding box center [318, 599] width 139 height 31
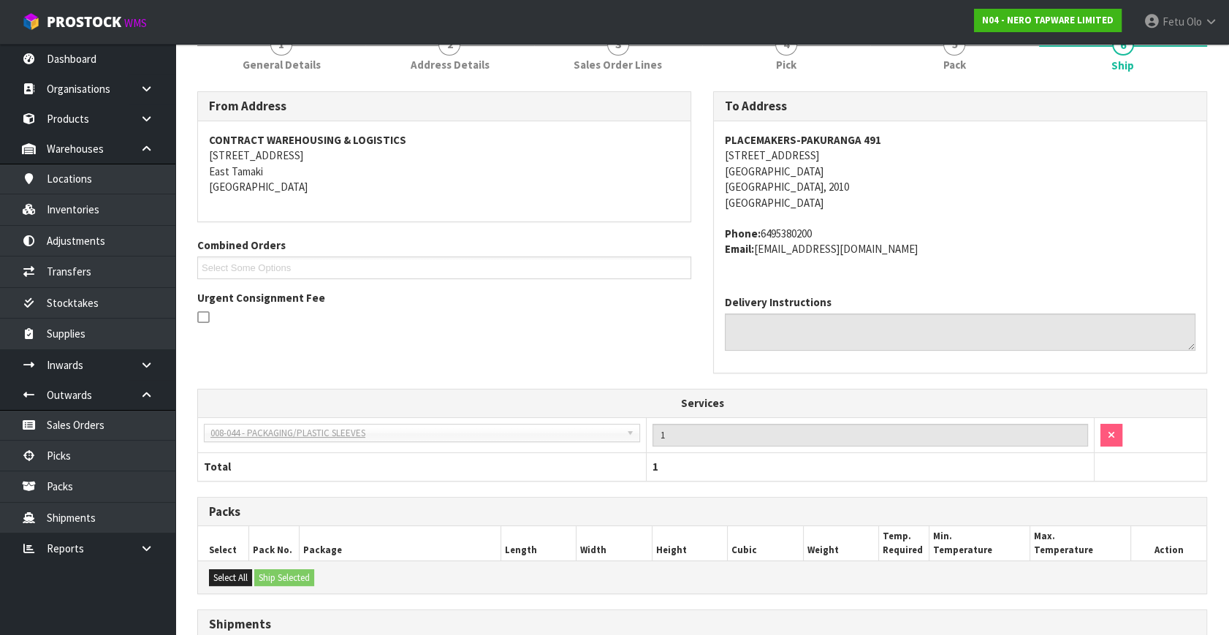
scroll to position [332, 0]
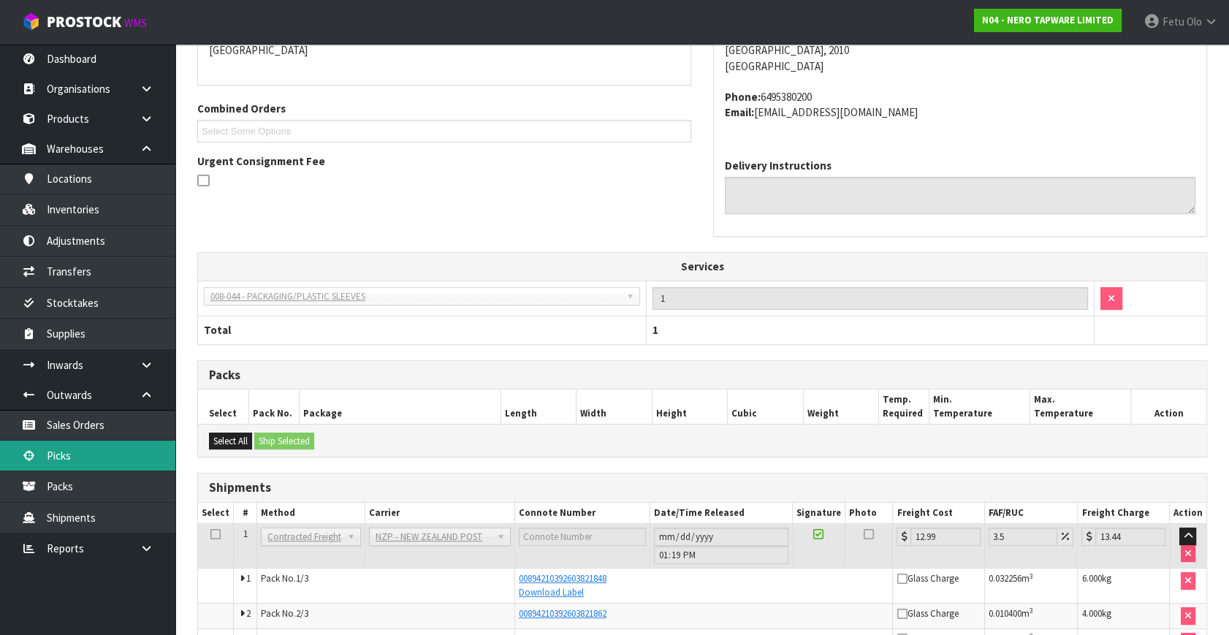
click at [64, 453] on link "Picks" at bounding box center [87, 456] width 175 height 30
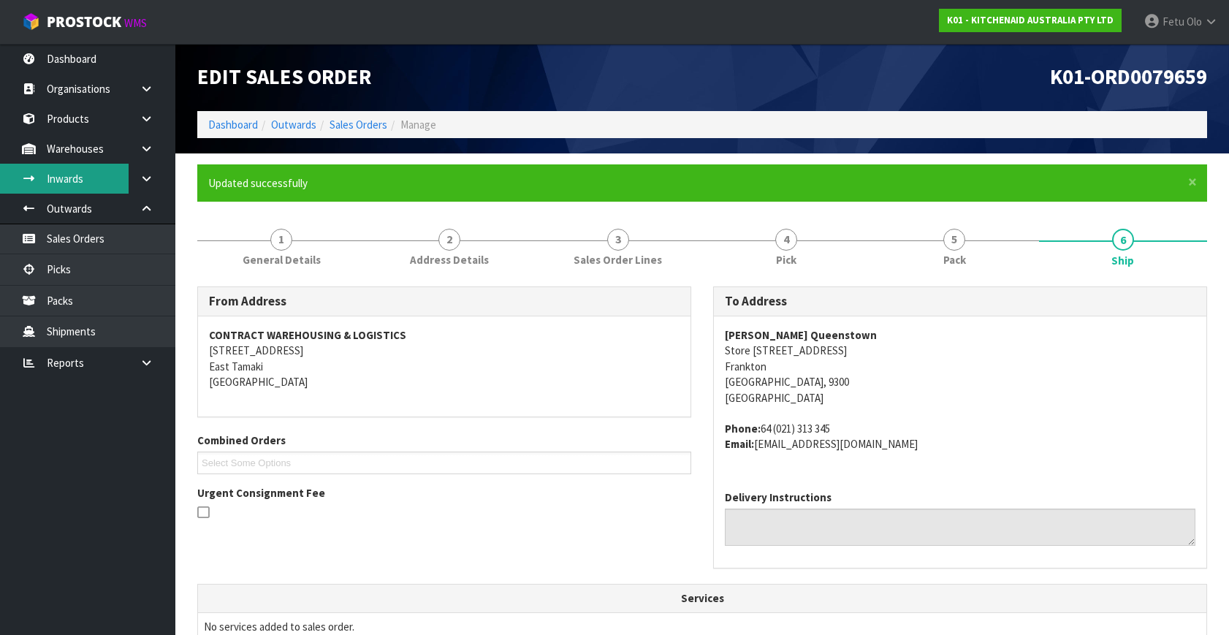
scroll to position [409, 0]
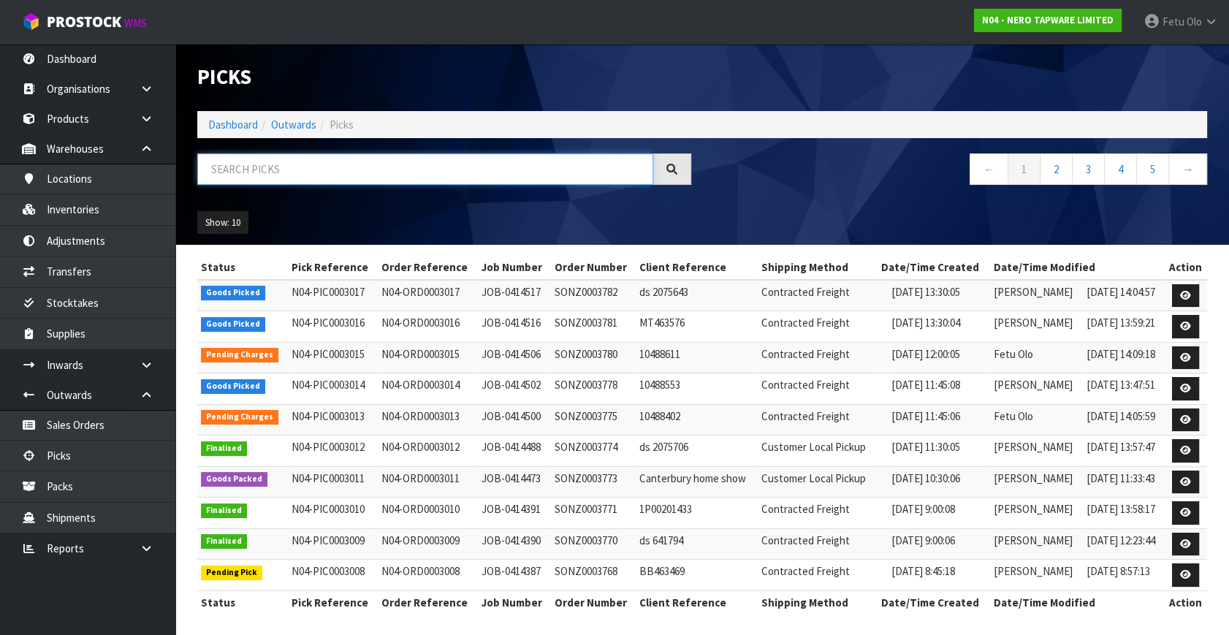
click at [303, 170] on input "text" at bounding box center [425, 169] width 456 height 31
click at [229, 121] on link "Dashboard" at bounding box center [233, 125] width 50 height 14
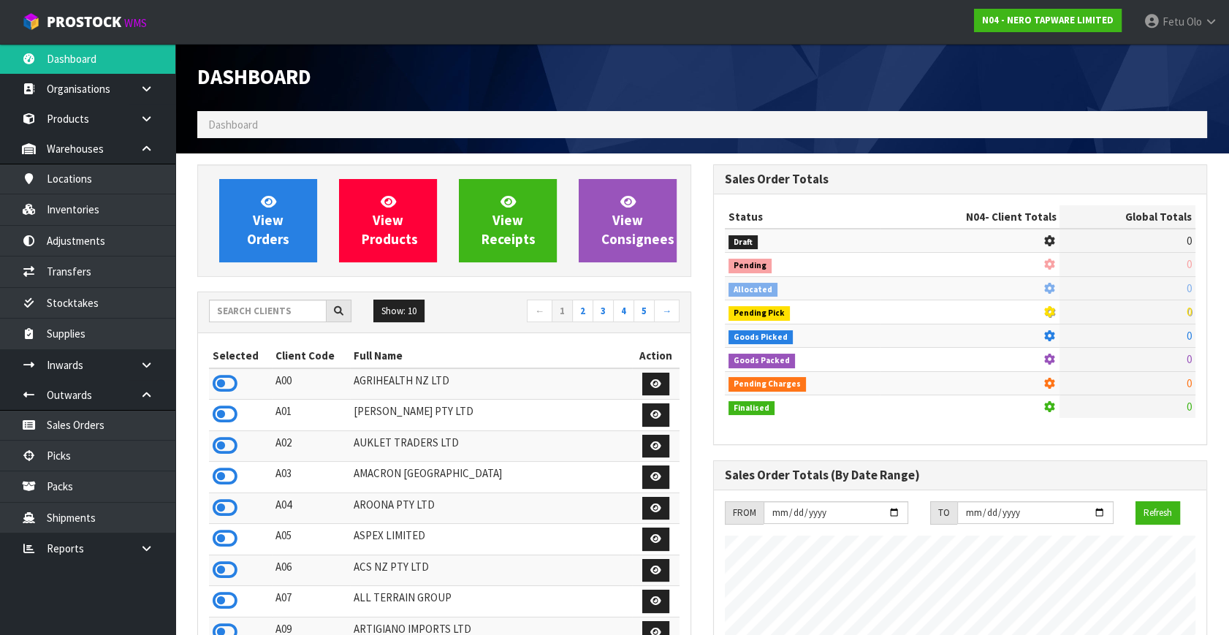
scroll to position [1167, 515]
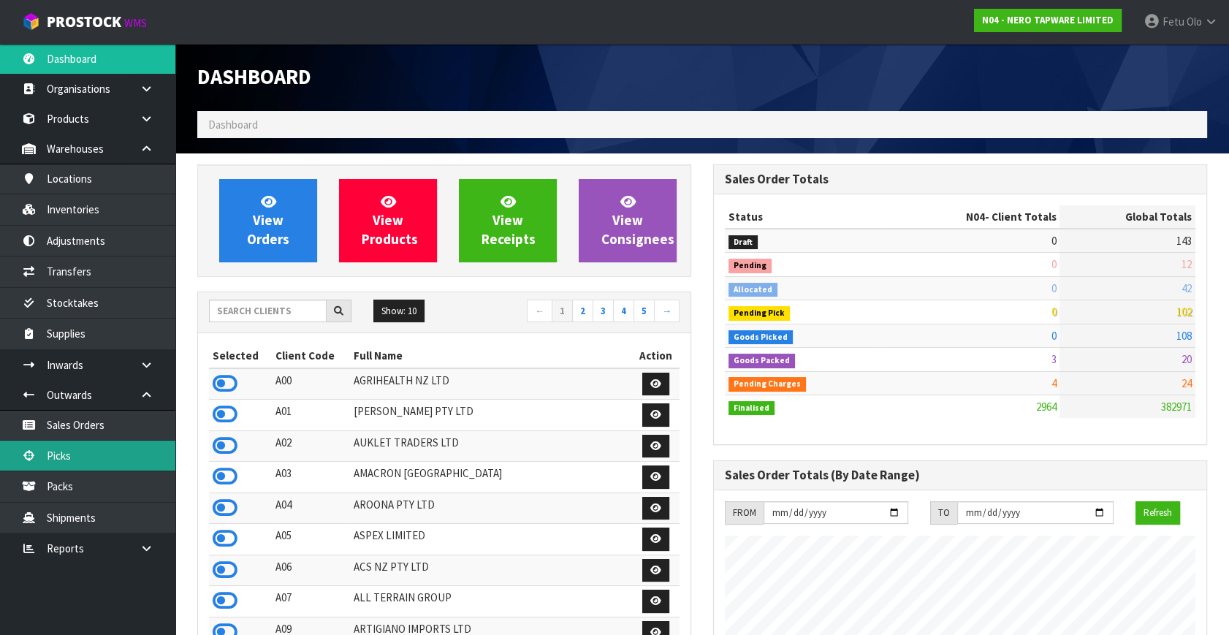
click at [82, 462] on link "Picks" at bounding box center [87, 456] width 175 height 30
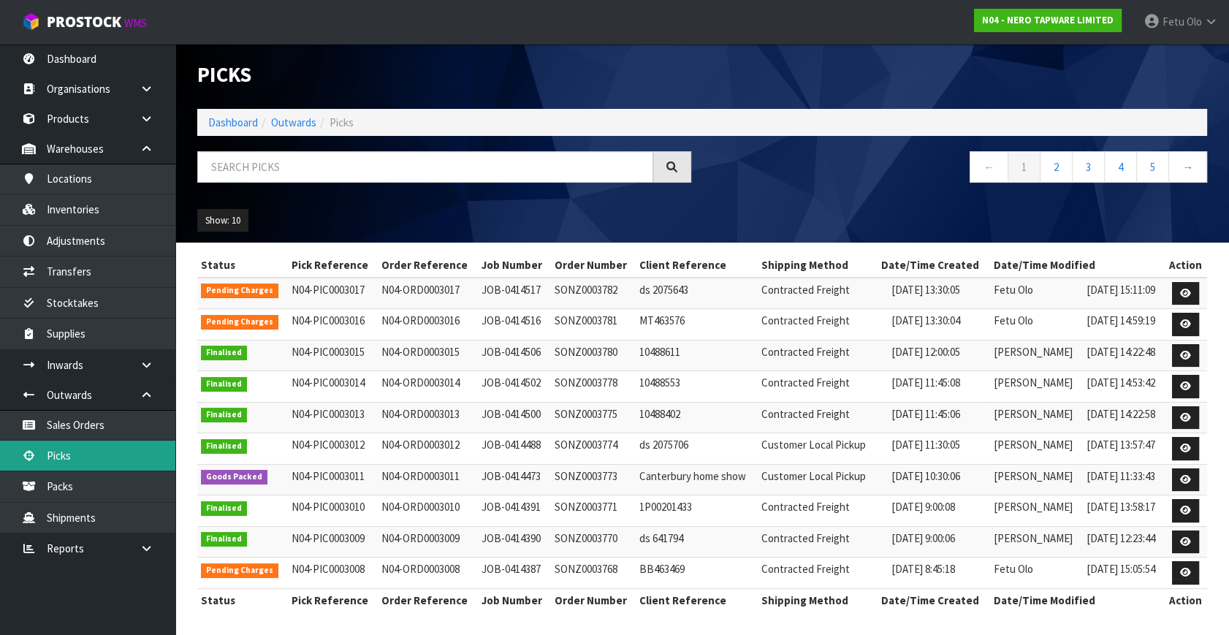
scroll to position [3, 0]
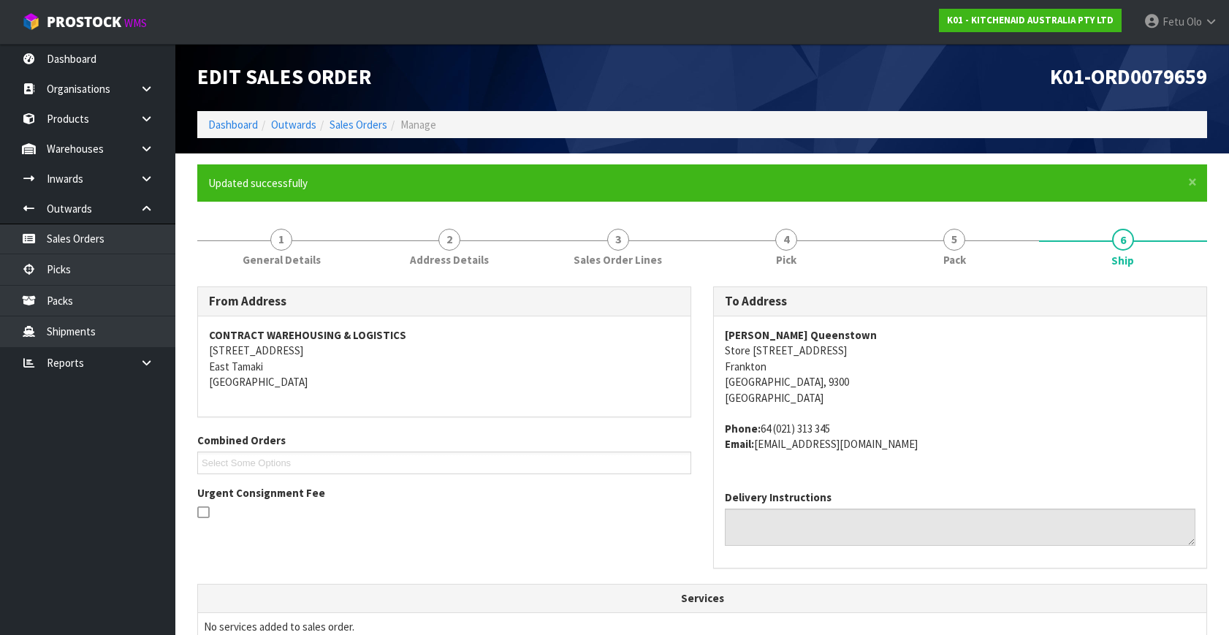
scroll to position [409, 0]
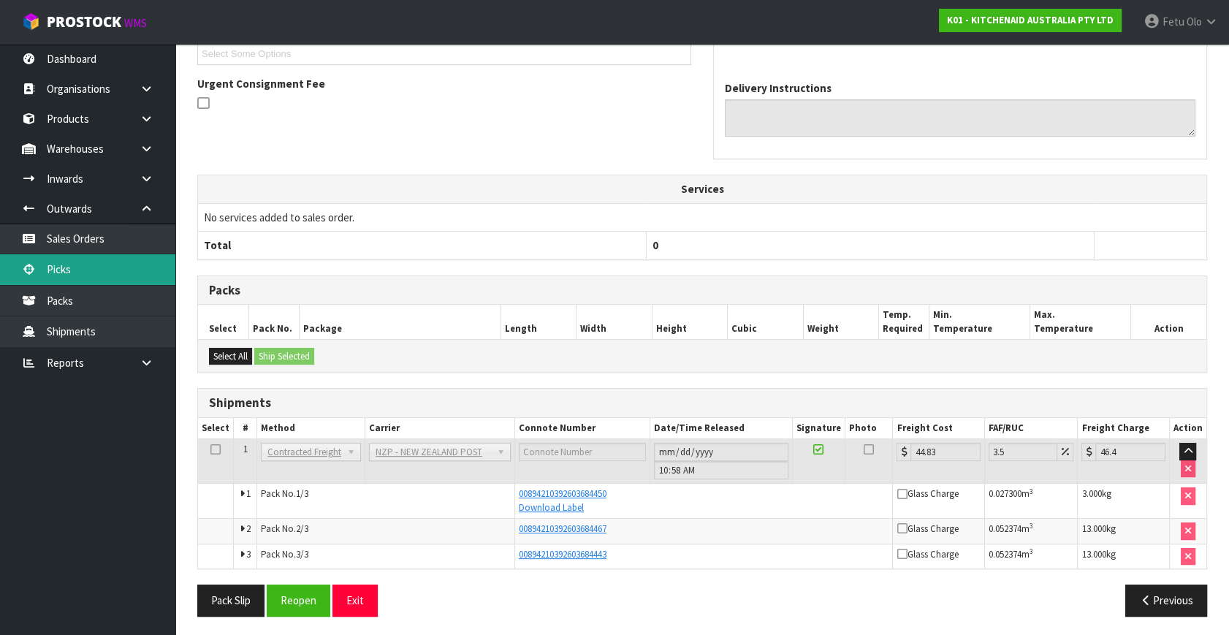
click at [72, 256] on link "Picks" at bounding box center [87, 269] width 175 height 30
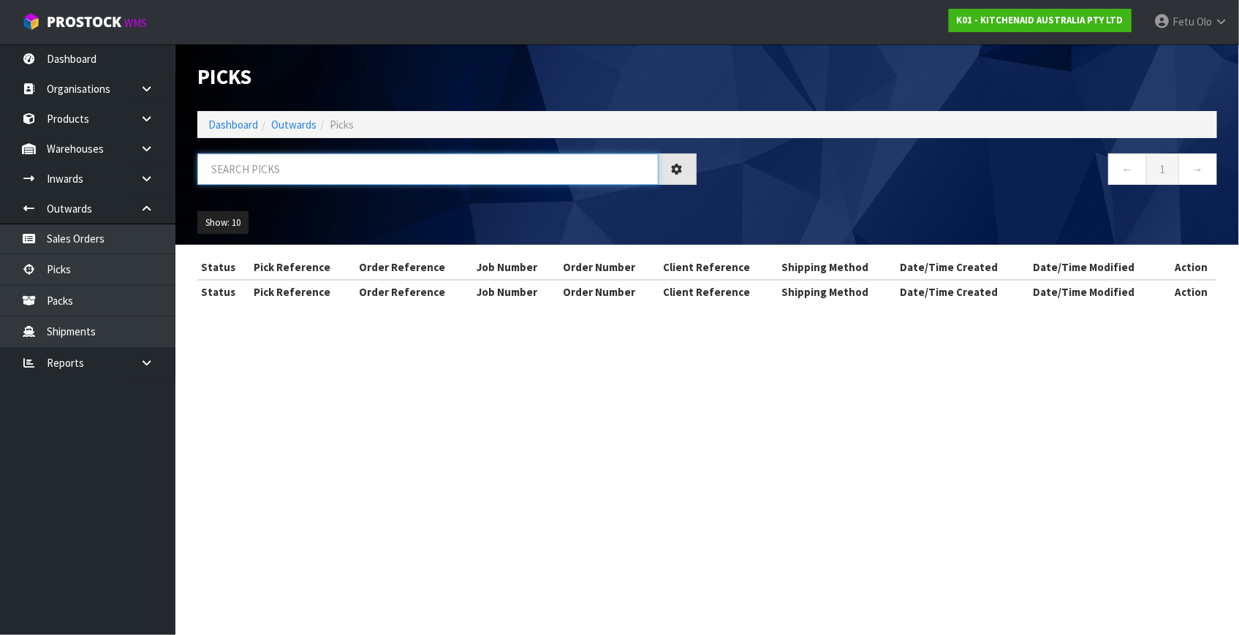
click at [465, 175] on input "text" at bounding box center [427, 169] width 461 height 31
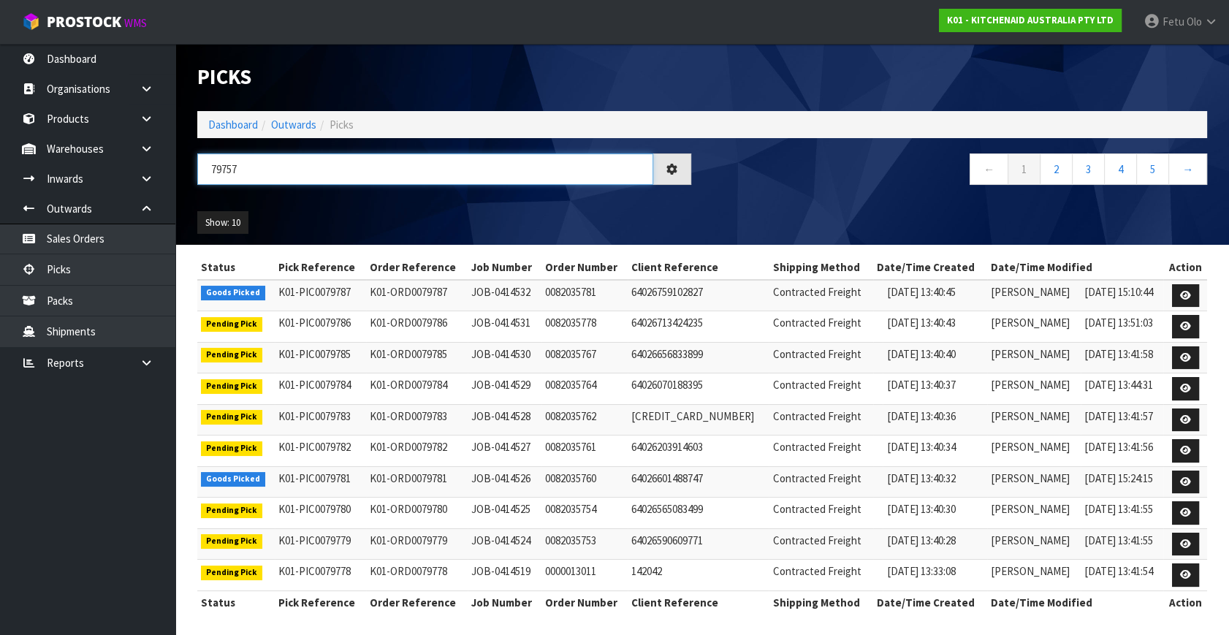
type input "79757"
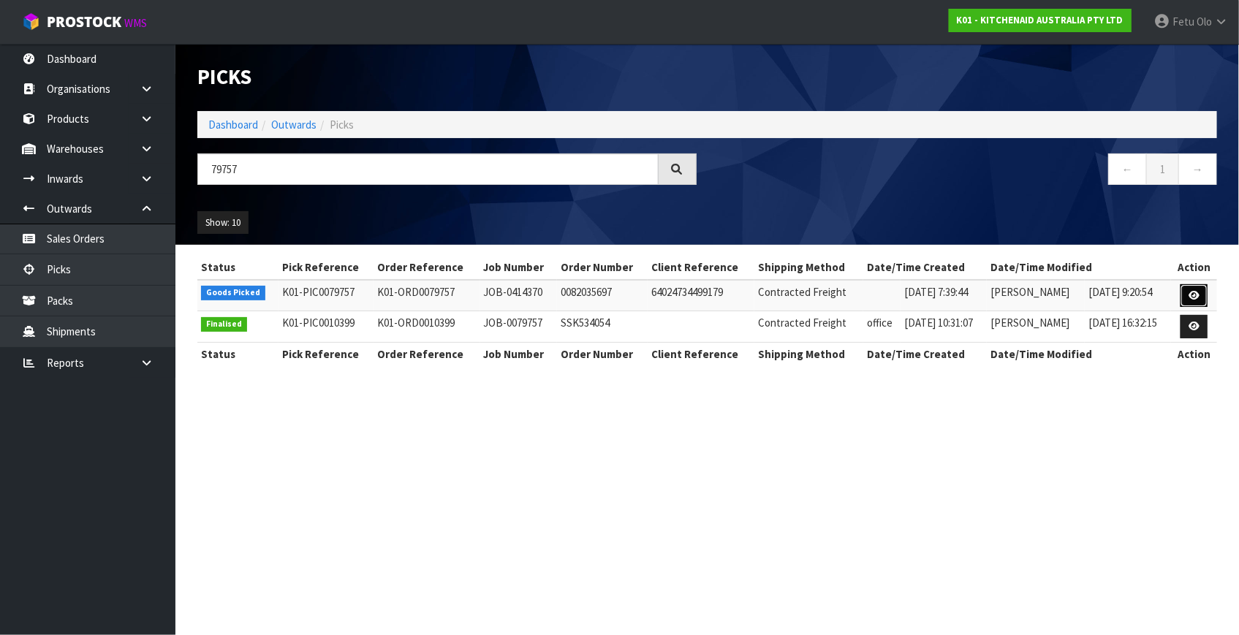
click at [1194, 291] on icon at bounding box center [1194, 296] width 11 height 10
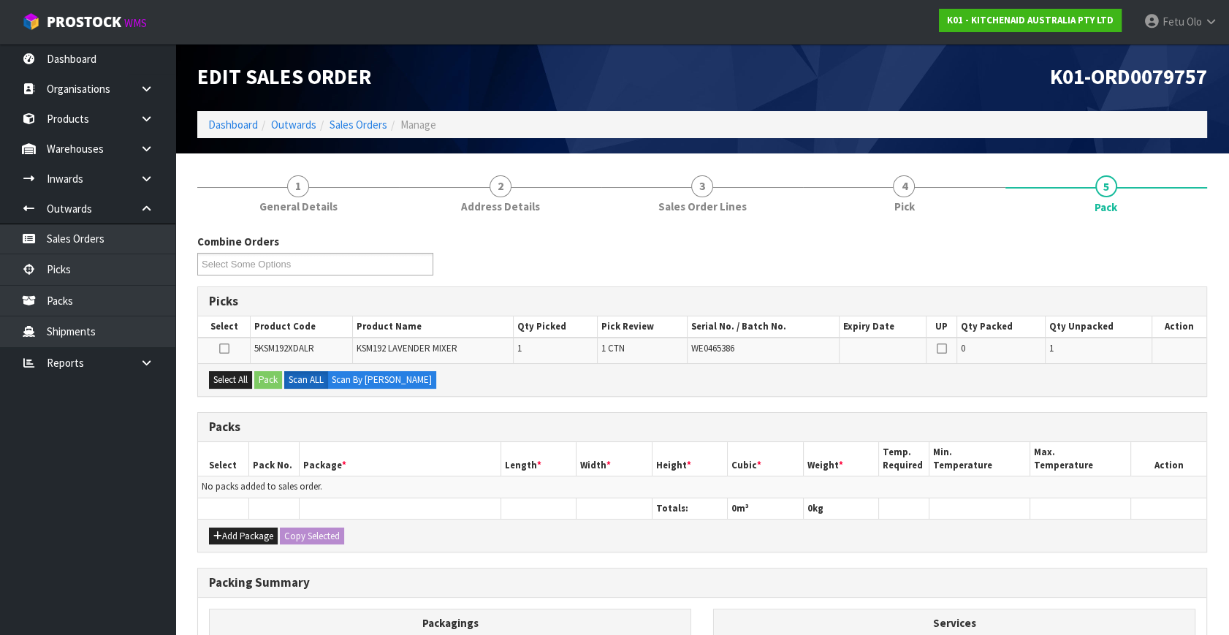
click at [501, 462] on th "Length *" at bounding box center [539, 459] width 76 height 34
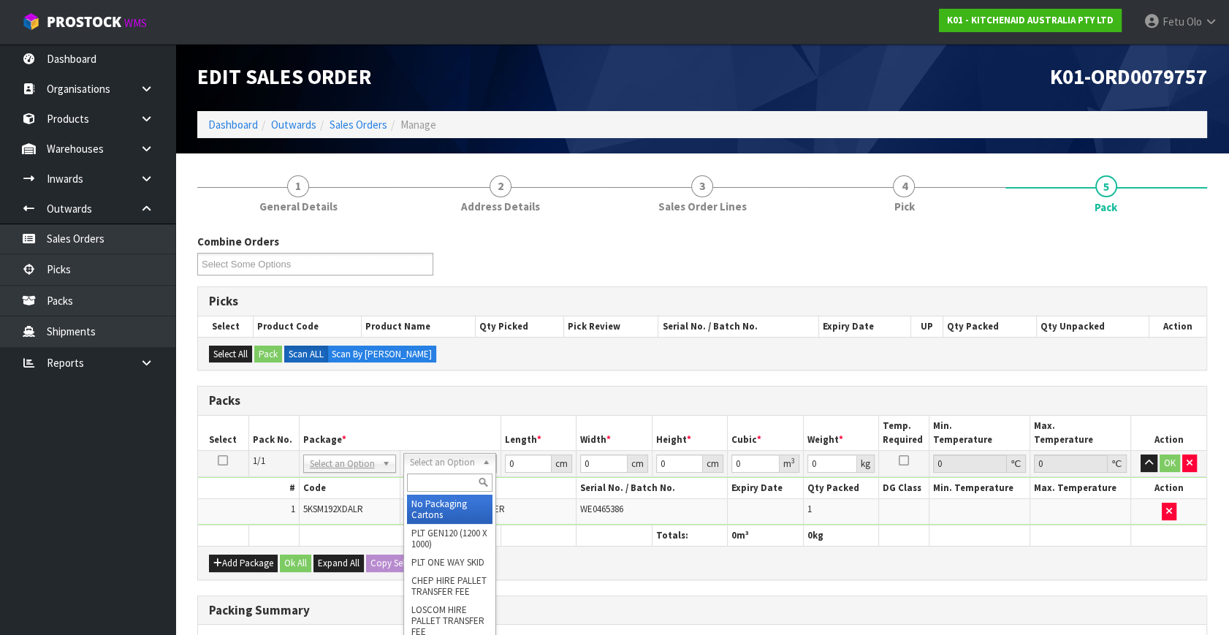
drag, startPoint x: 461, startPoint y: 466, endPoint x: 445, endPoint y: 519, distance: 55.5
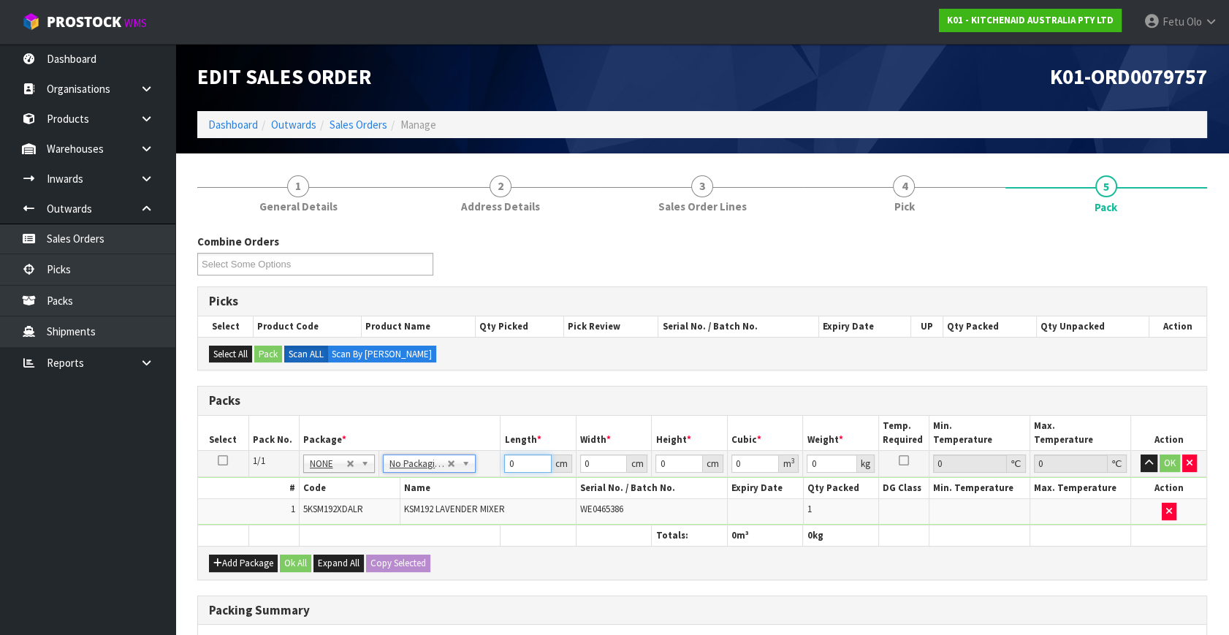
drag, startPoint x: 510, startPoint y: 471, endPoint x: 435, endPoint y: 521, distance: 90.6
click at [416, 526] on table "Select Pack No. Package * Length * Width * Height * Cubic * Weight * Temp. Requ…" at bounding box center [702, 481] width 1009 height 130
type input "42"
type input "29"
type input "4"
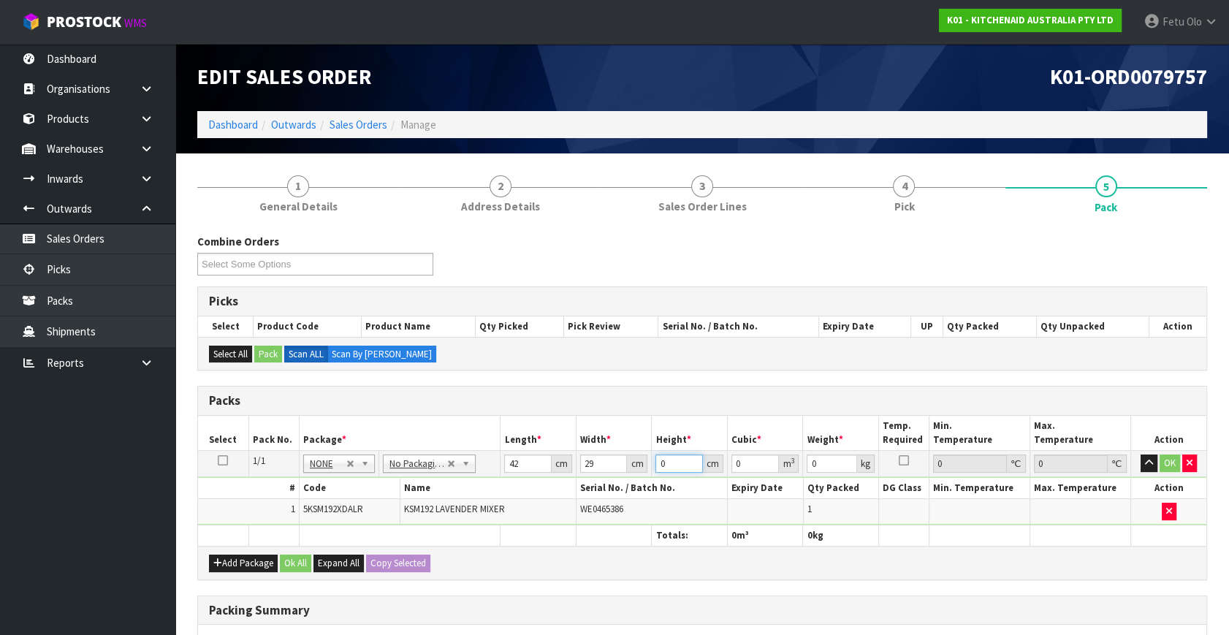
type input "0.004872"
type input "43"
type input "0.052374"
type input "43"
type input "13"
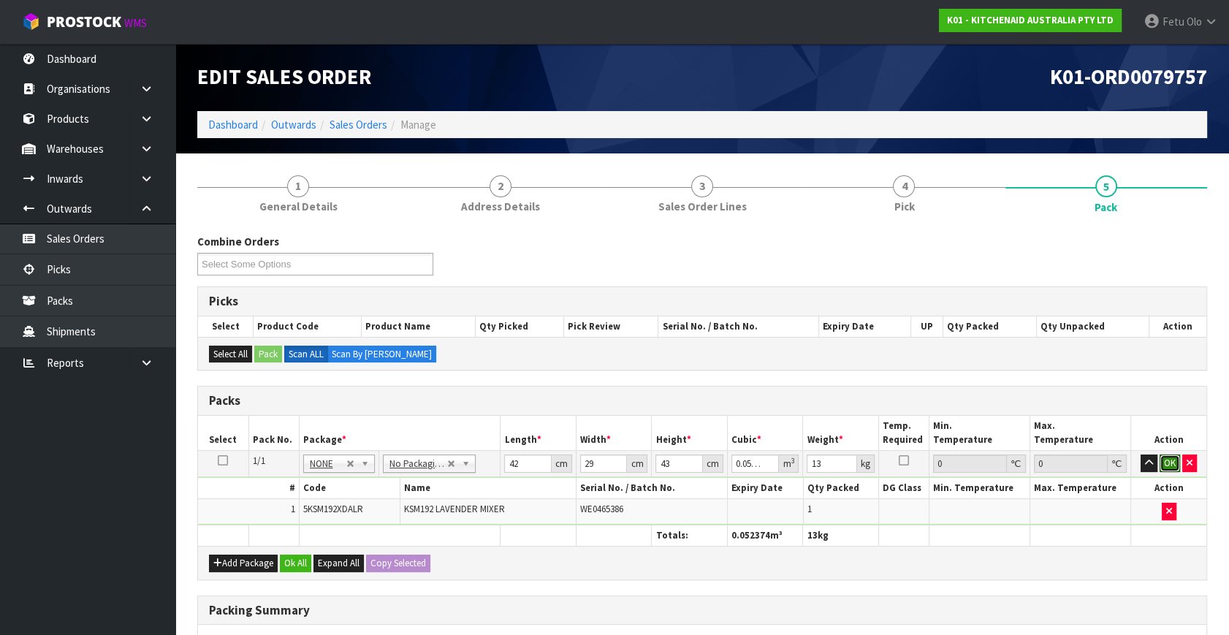
click button "OK" at bounding box center [1170, 464] width 20 height 18
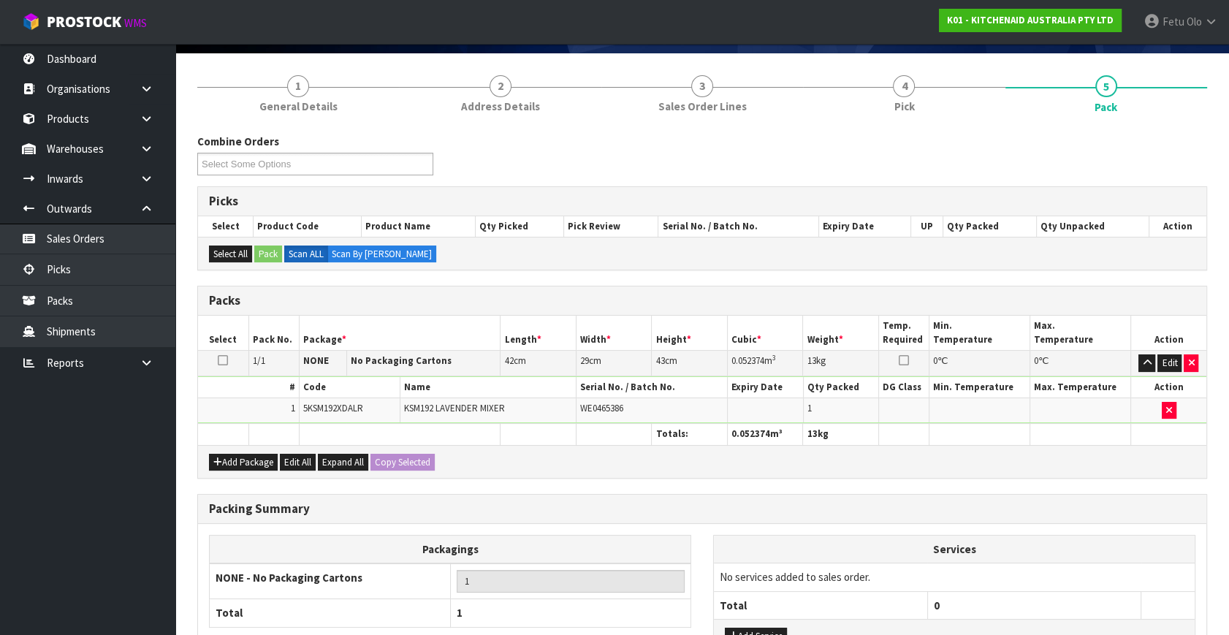
scroll to position [199, 0]
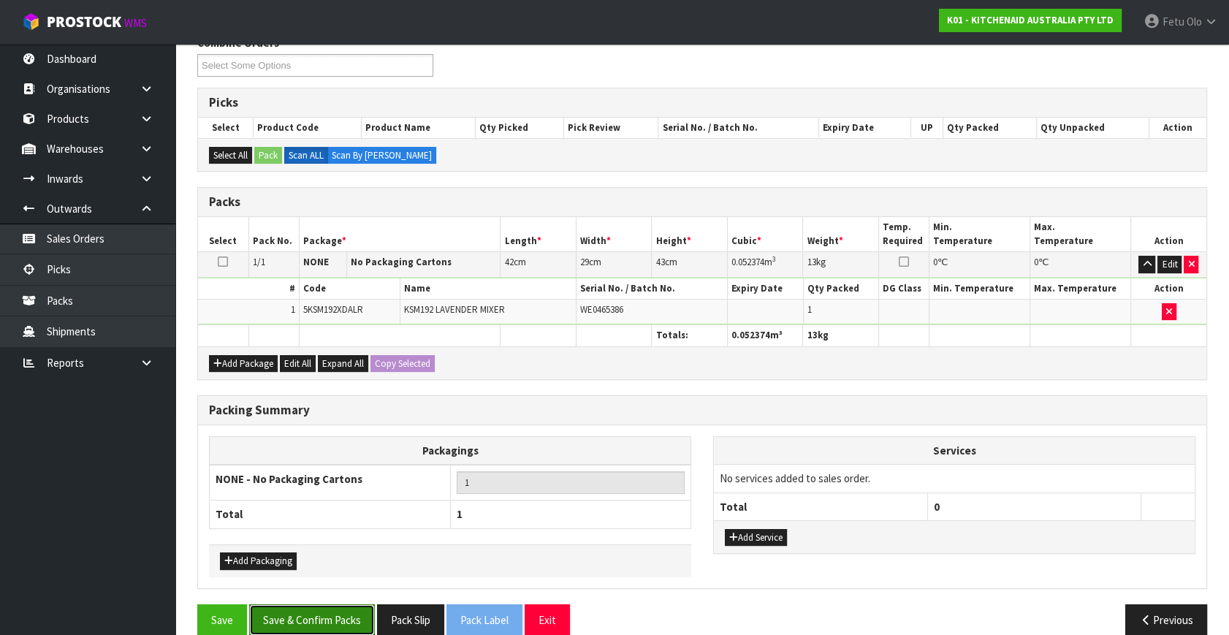
click at [341, 613] on button "Save & Confirm Packs" at bounding box center [312, 620] width 126 height 31
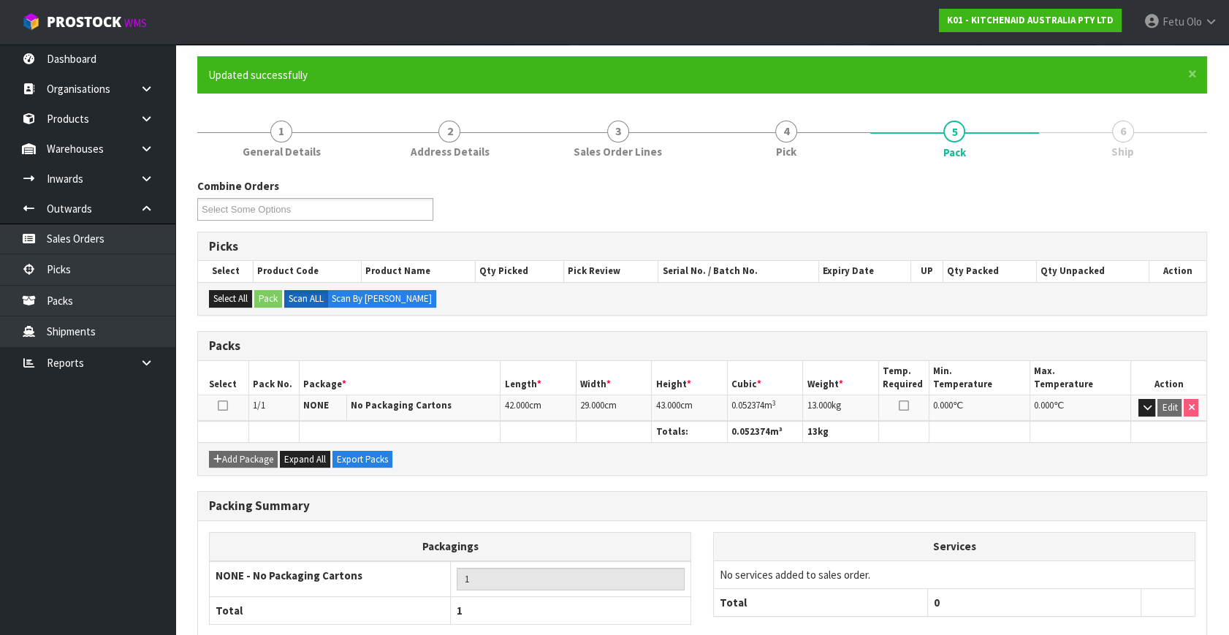
scroll to position [191, 0]
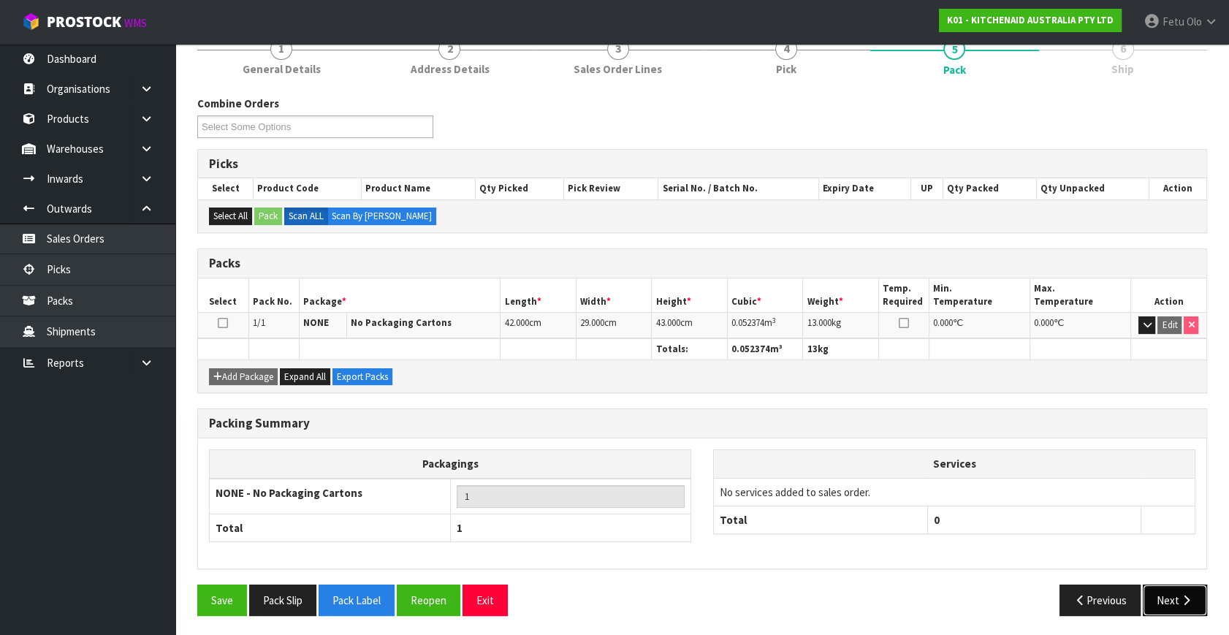
click at [1177, 604] on button "Next" at bounding box center [1175, 600] width 64 height 31
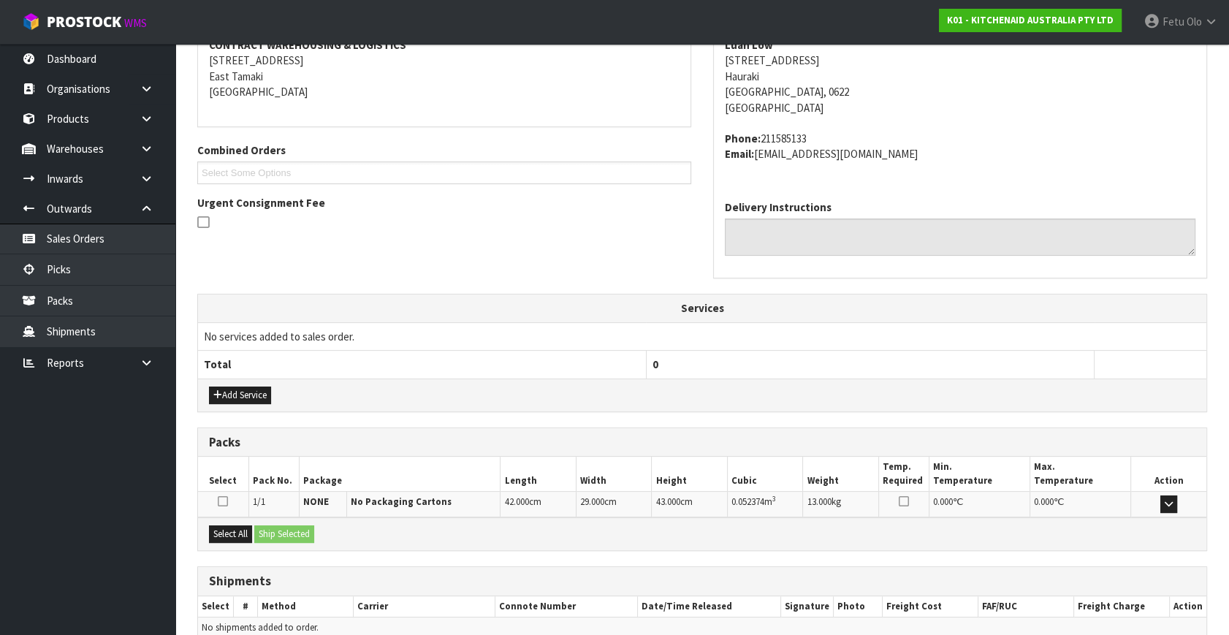
scroll to position [360, 0]
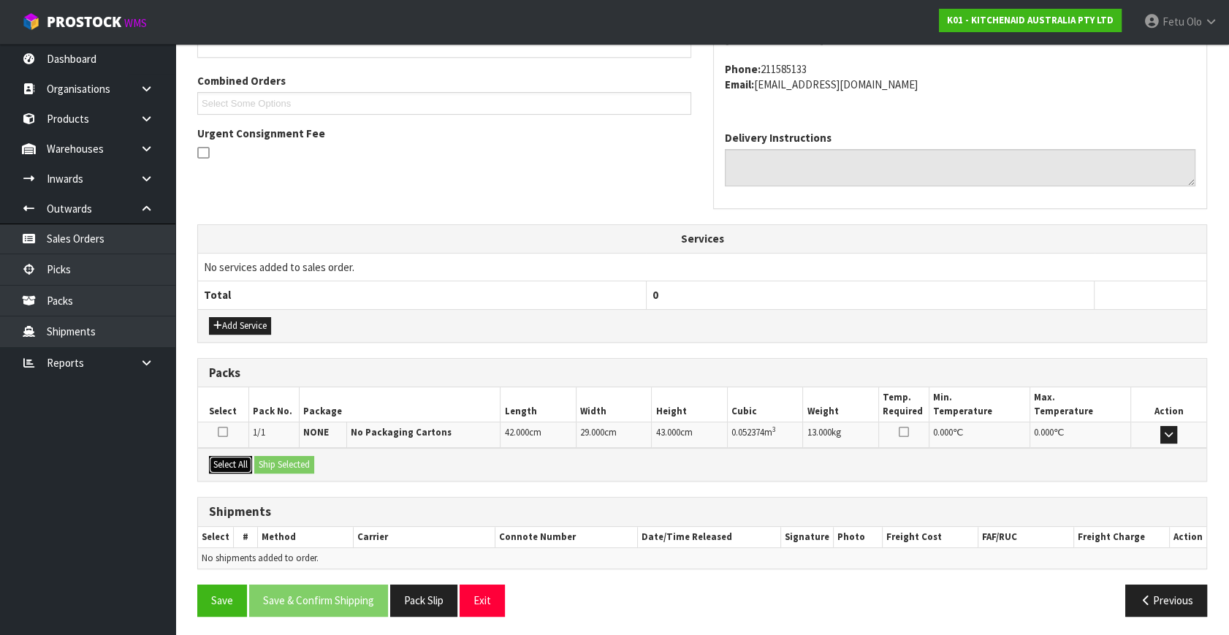
click at [237, 467] on button "Select All" at bounding box center [230, 465] width 43 height 18
click at [294, 466] on button "Ship Selected" at bounding box center [284, 465] width 60 height 18
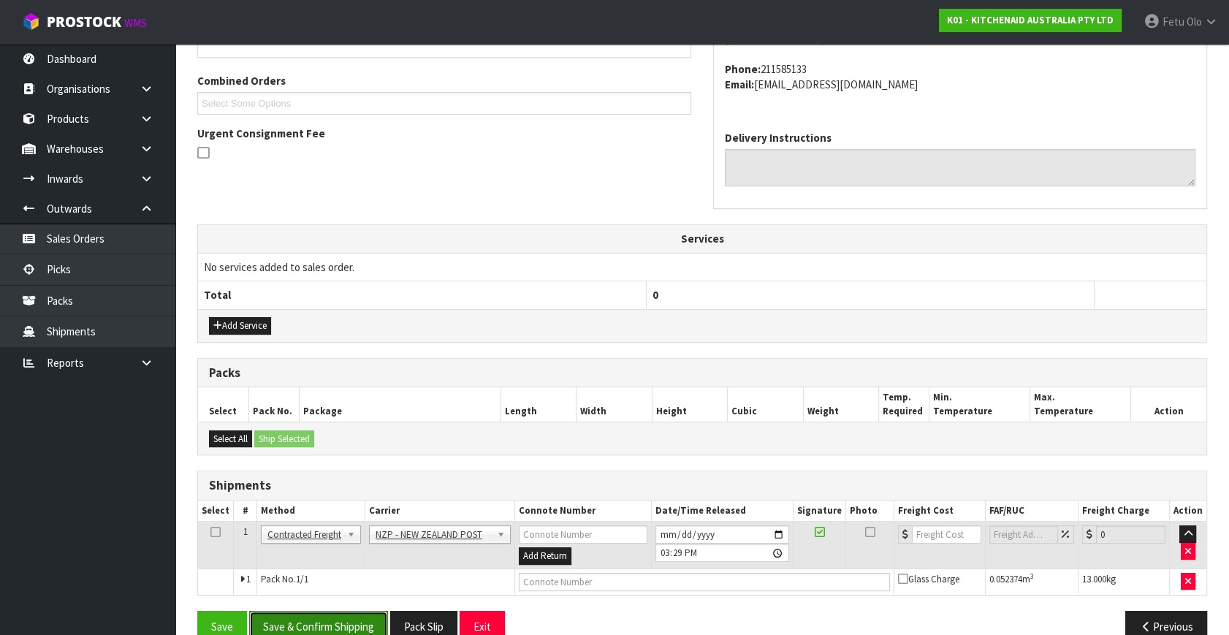
click at [376, 611] on button "Save & Confirm Shipping" at bounding box center [318, 626] width 139 height 31
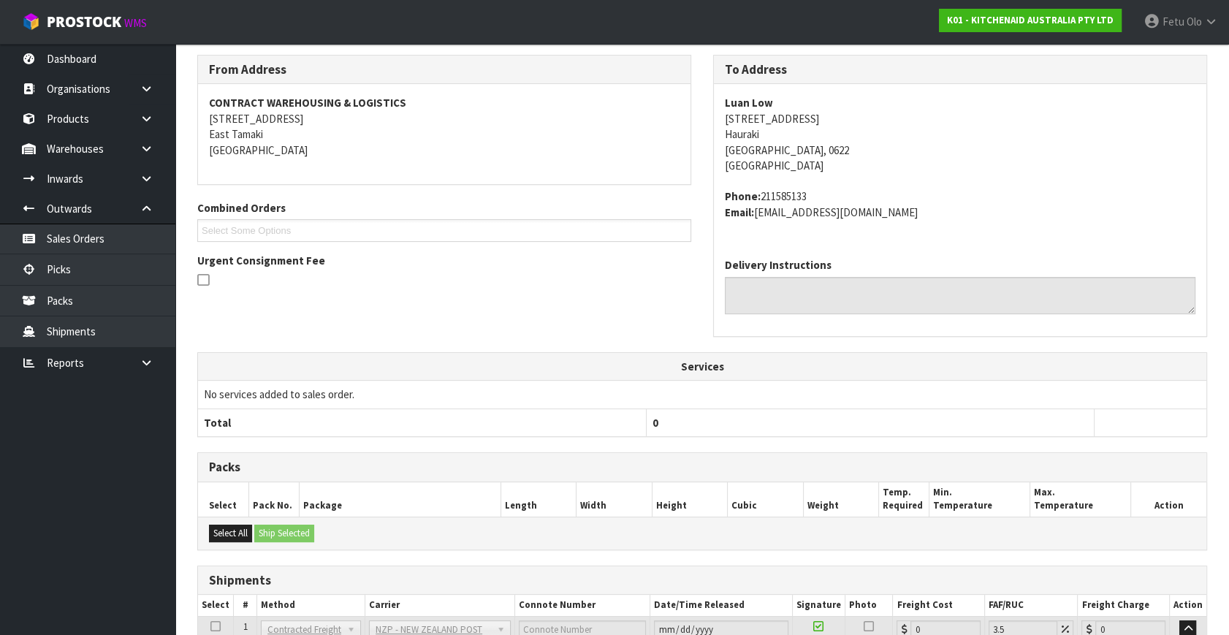
scroll to position [365, 0]
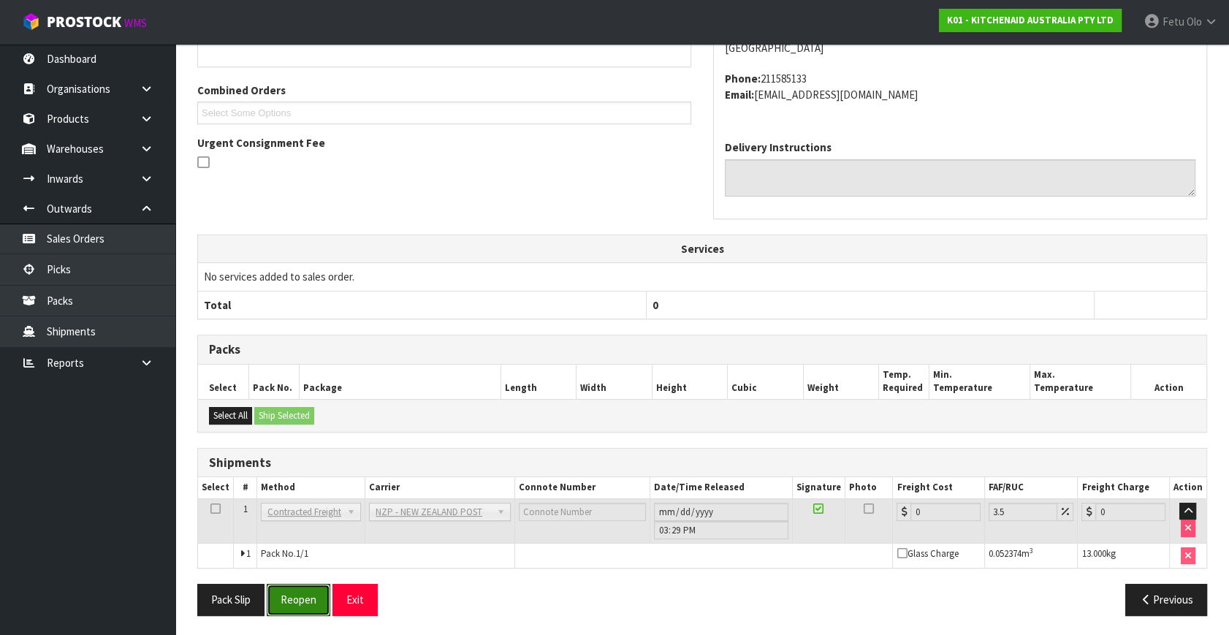
drag, startPoint x: 303, startPoint y: 597, endPoint x: 415, endPoint y: 629, distance: 116.2
click at [303, 597] on button "Reopen" at bounding box center [299, 599] width 64 height 31
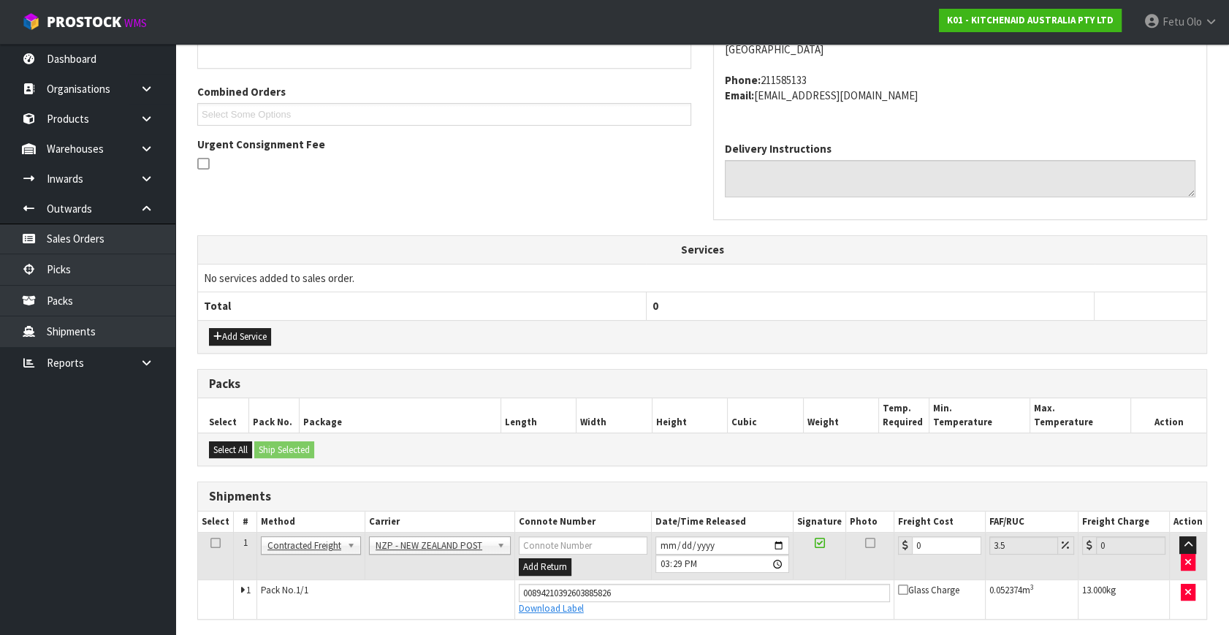
scroll to position [350, 0]
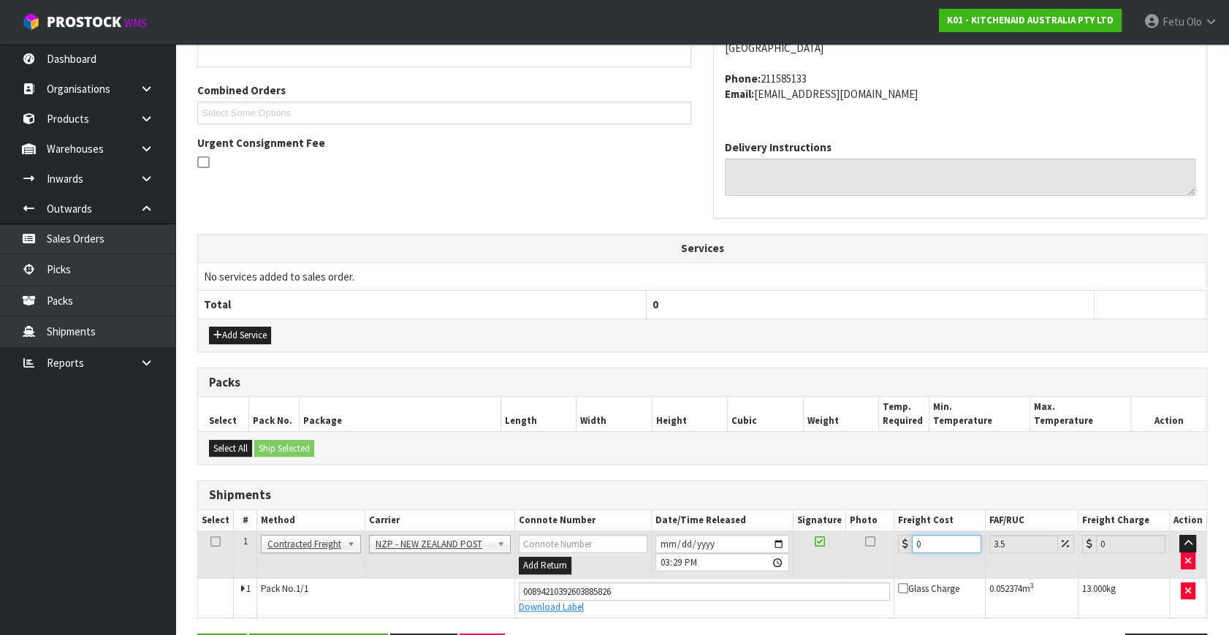
drag, startPoint x: 891, startPoint y: 557, endPoint x: 713, endPoint y: 611, distance: 185.7
click at [713, 611] on tbody "1 Client Local Pickup Customer Local Pickup Company Freight Contracted Freight …" at bounding box center [702, 574] width 1009 height 86
type input "4"
type input "4.14"
type input "4.3"
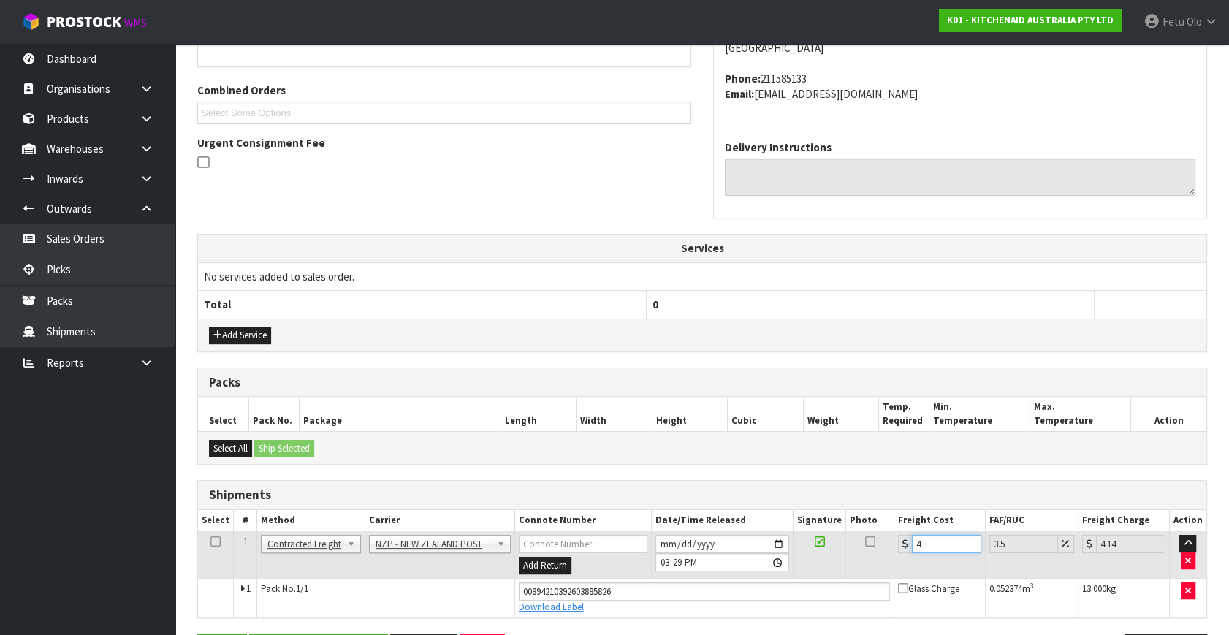
type input "4.45"
type input "4.33"
type input "4.48"
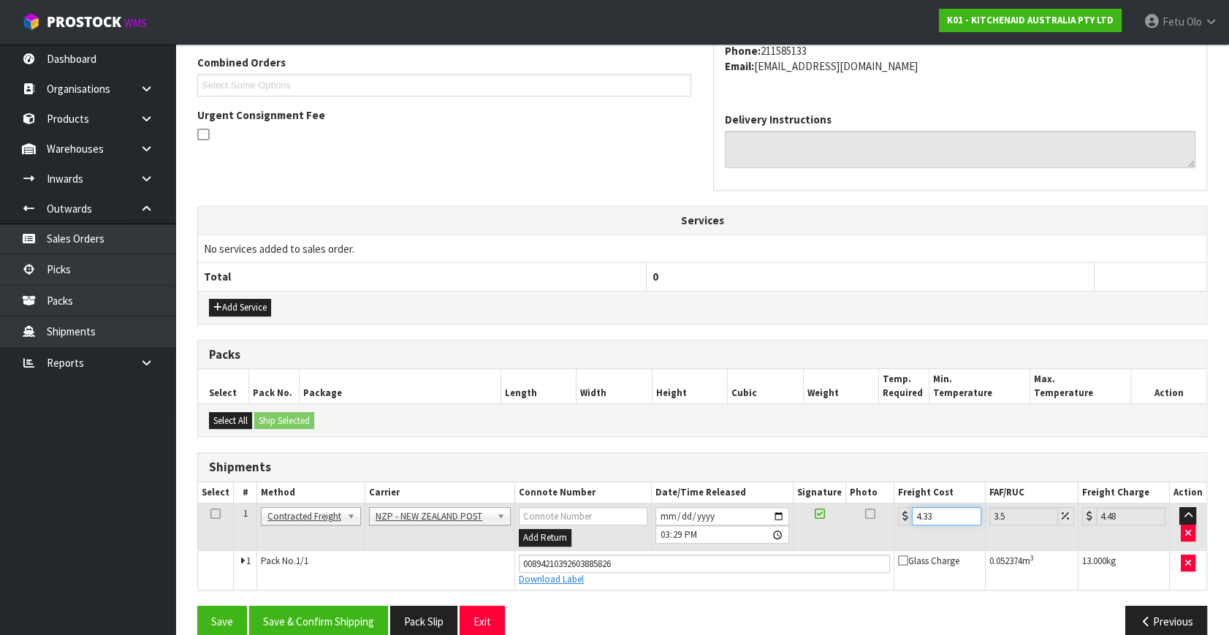
scroll to position [400, 0]
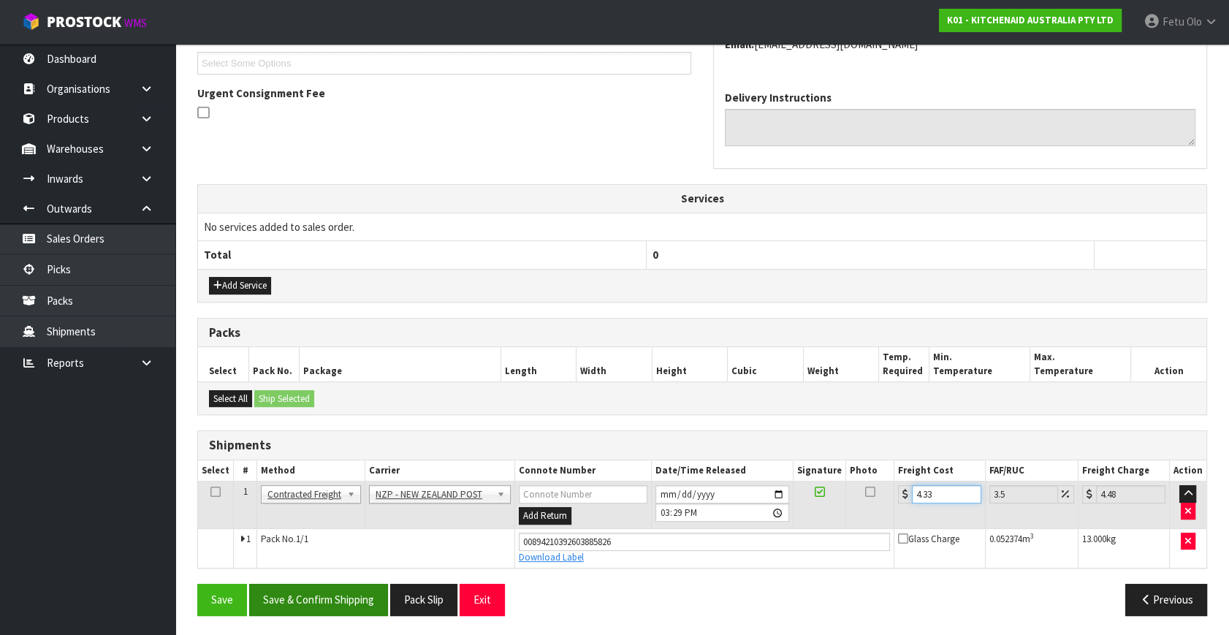
type input "4.33"
click at [288, 591] on button "Save & Confirm Shipping" at bounding box center [318, 599] width 139 height 31
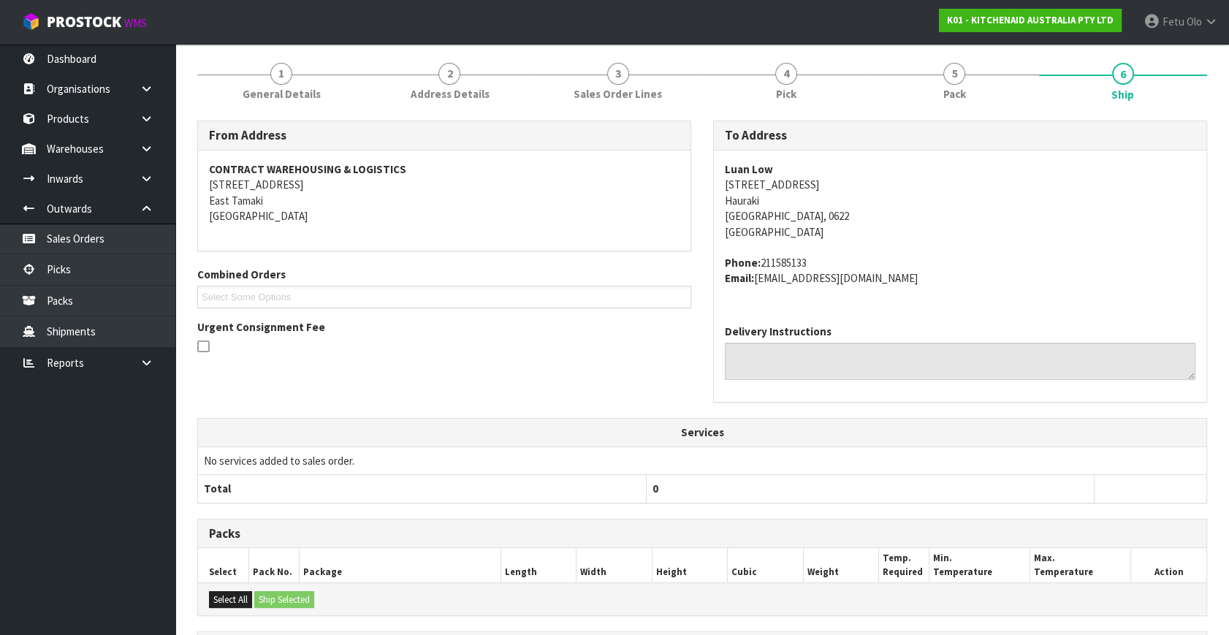
scroll to position [360, 0]
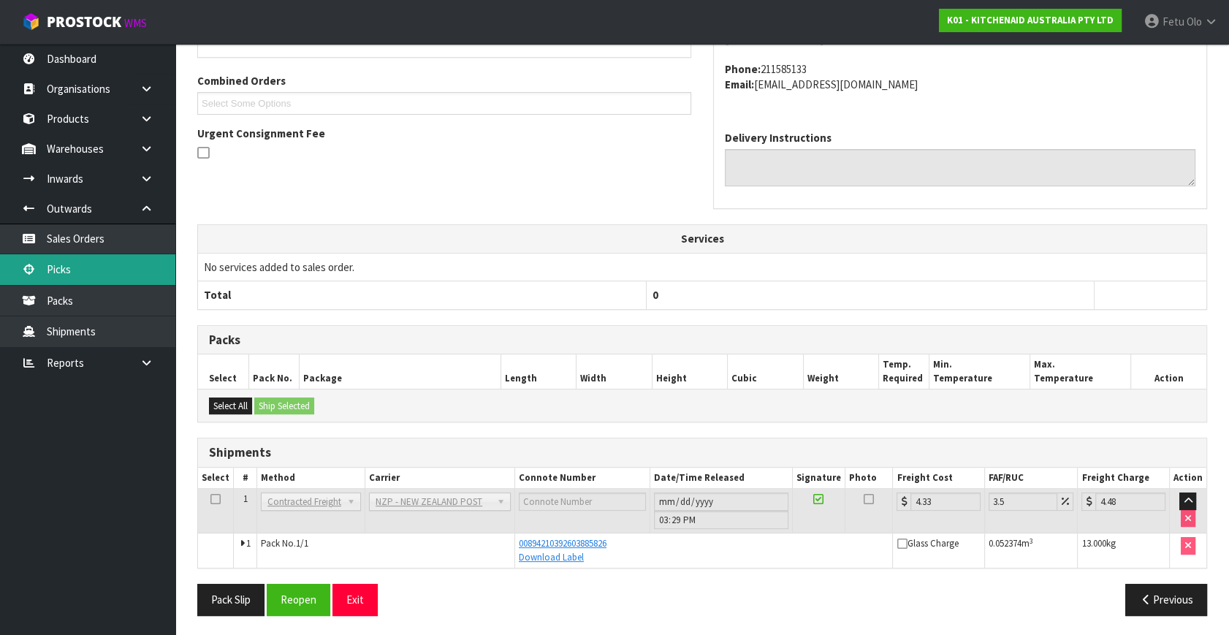
click at [84, 275] on link "Picks" at bounding box center [87, 269] width 175 height 30
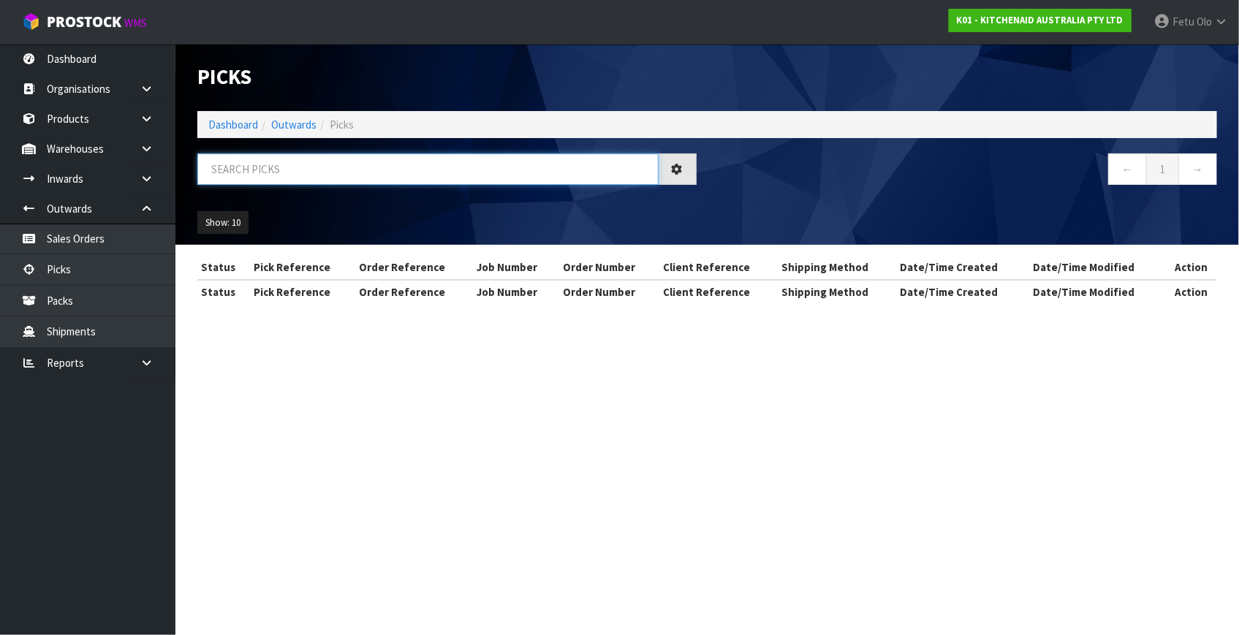
click at [456, 167] on input "text" at bounding box center [427, 169] width 461 height 31
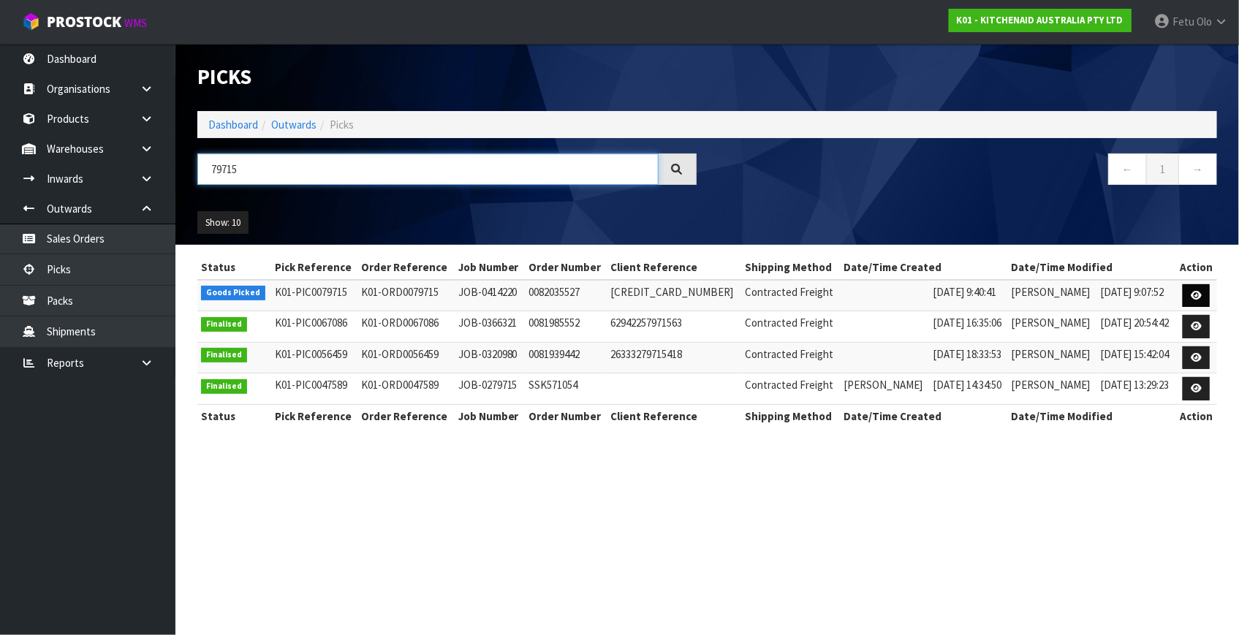
type input "79715"
click at [1191, 291] on icon at bounding box center [1196, 296] width 11 height 10
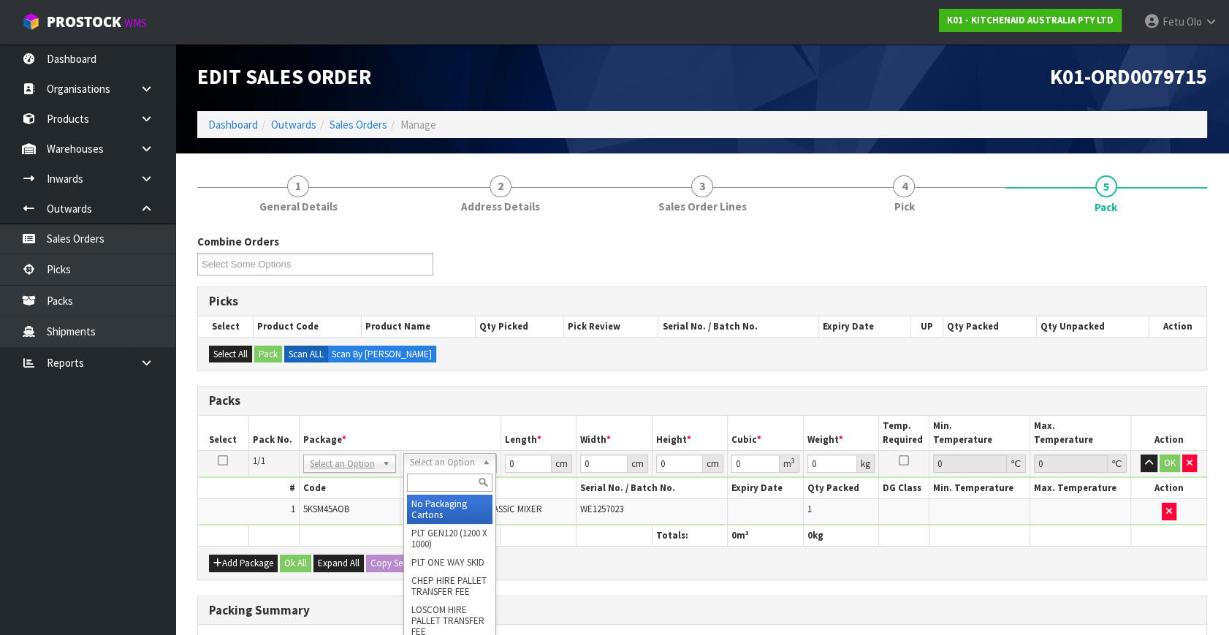
drag, startPoint x: 438, startPoint y: 505, endPoint x: 564, endPoint y: 458, distance: 134.1
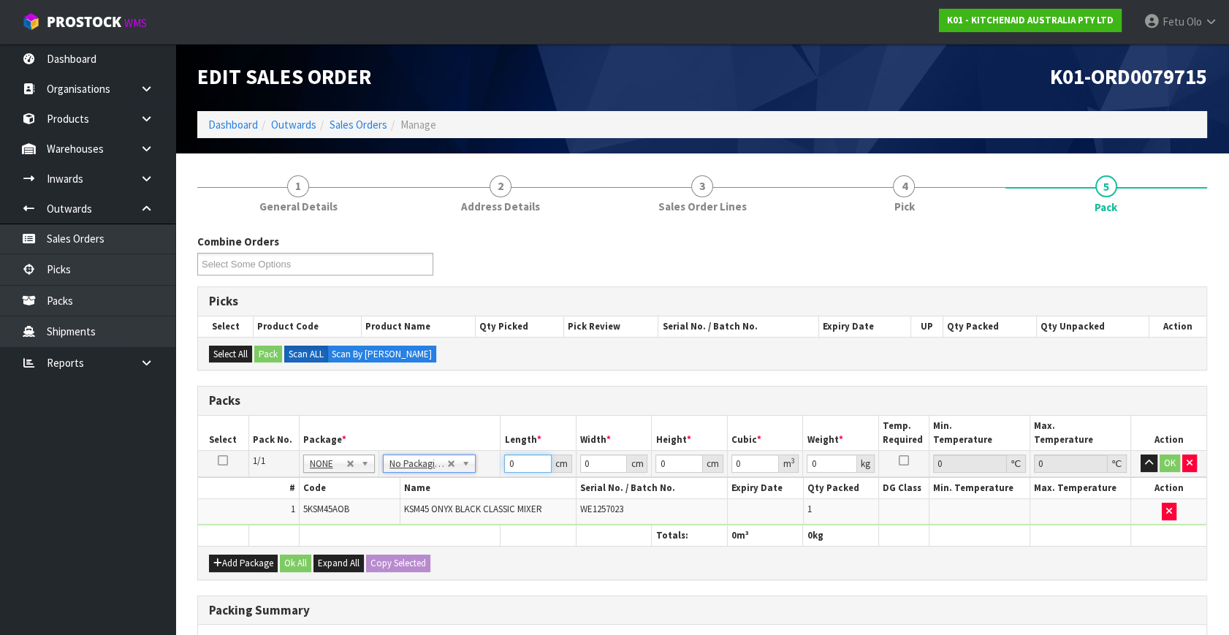
drag, startPoint x: 510, startPoint y: 472, endPoint x: 480, endPoint y: 506, distance: 45.0
click at [436, 507] on tbody "1/1 NONE 007-001 007-002 007-004 007-009 007-013 007-014 007-015 007-017 007-01…" at bounding box center [702, 488] width 1009 height 75
type input "42"
type input "29"
type input "4"
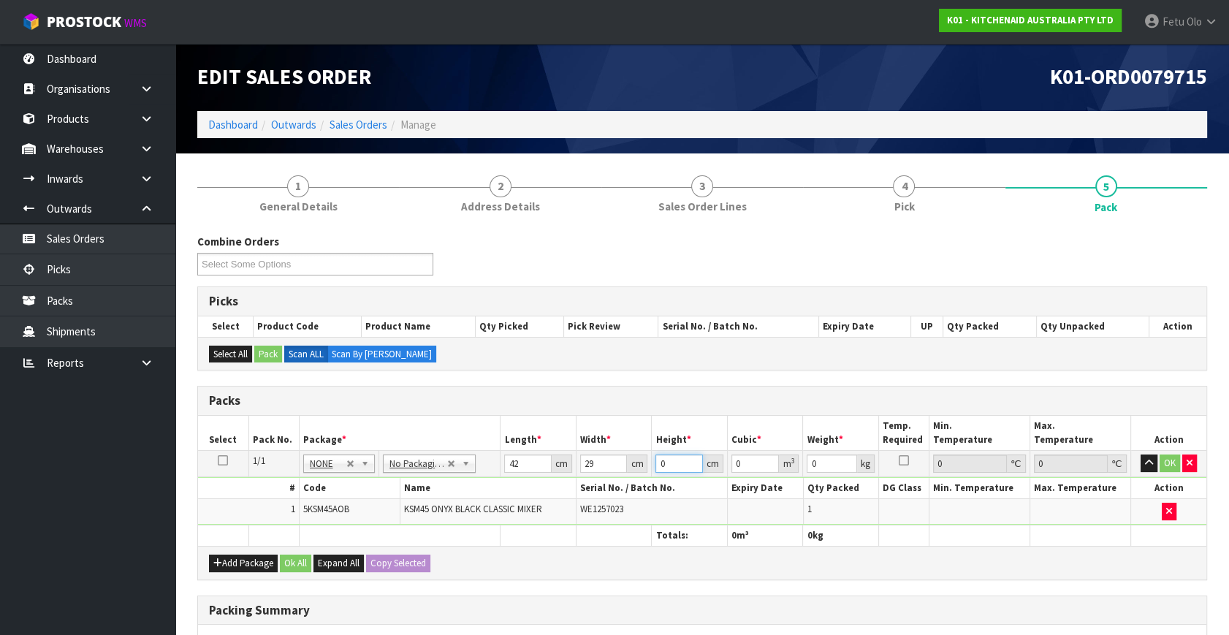
type input "0.004872"
type input "43"
type input "0.052374"
type input "43"
type input "13"
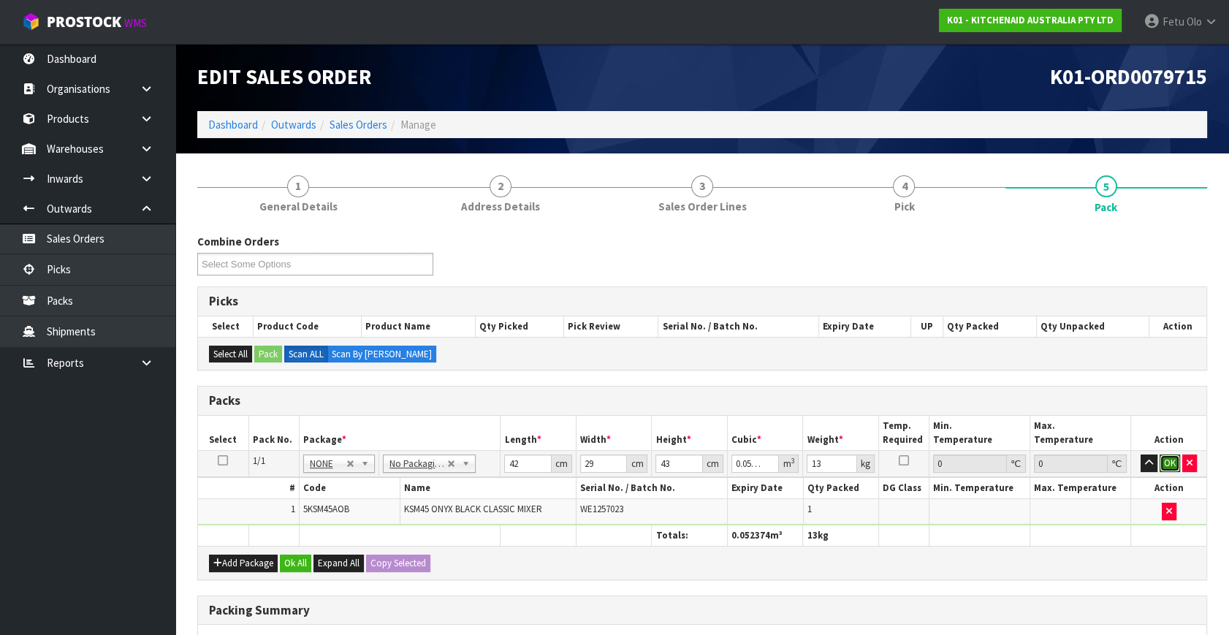
click button "OK" at bounding box center [1170, 464] width 20 height 18
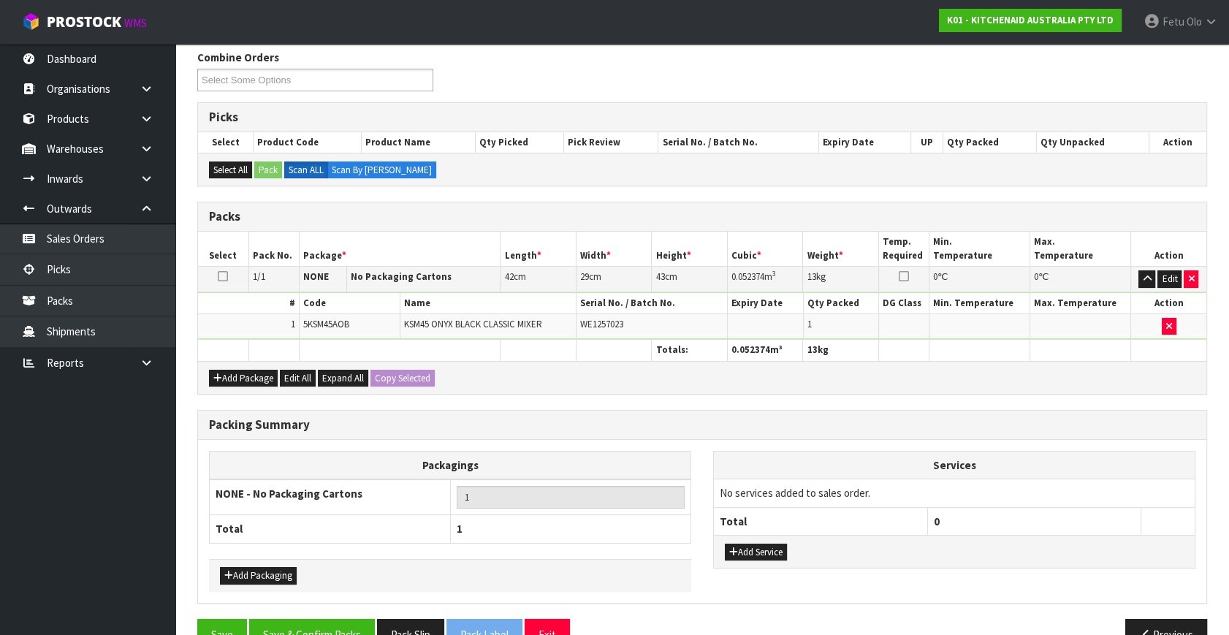
scroll to position [218, 0]
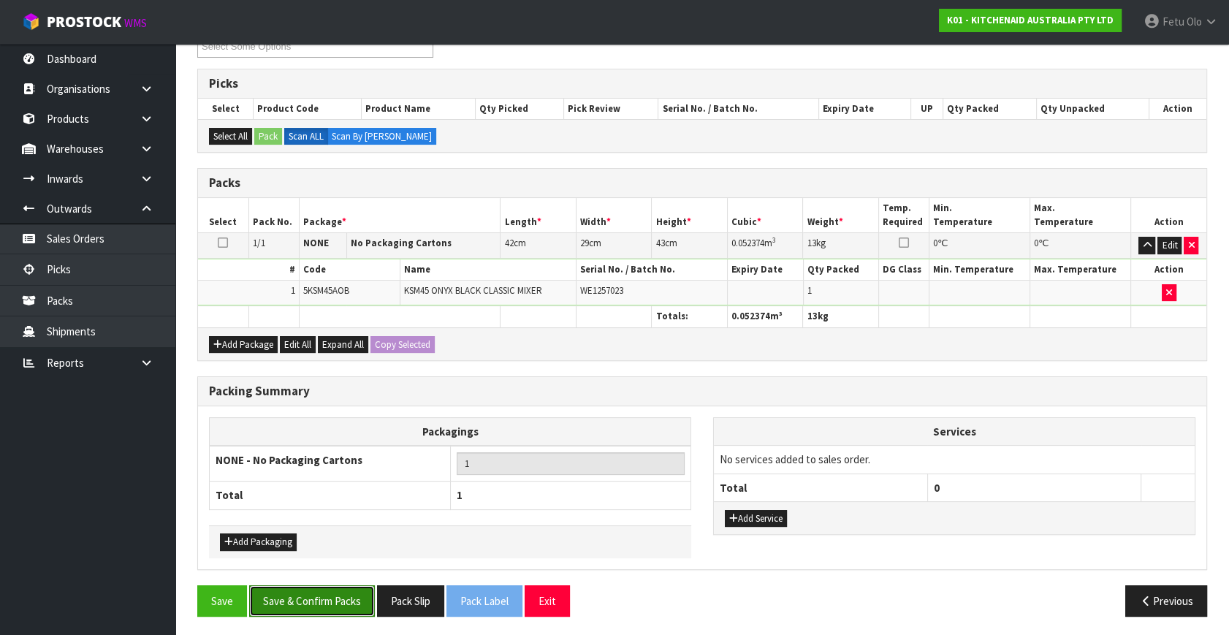
click at [360, 607] on button "Save & Confirm Packs" at bounding box center [312, 600] width 126 height 31
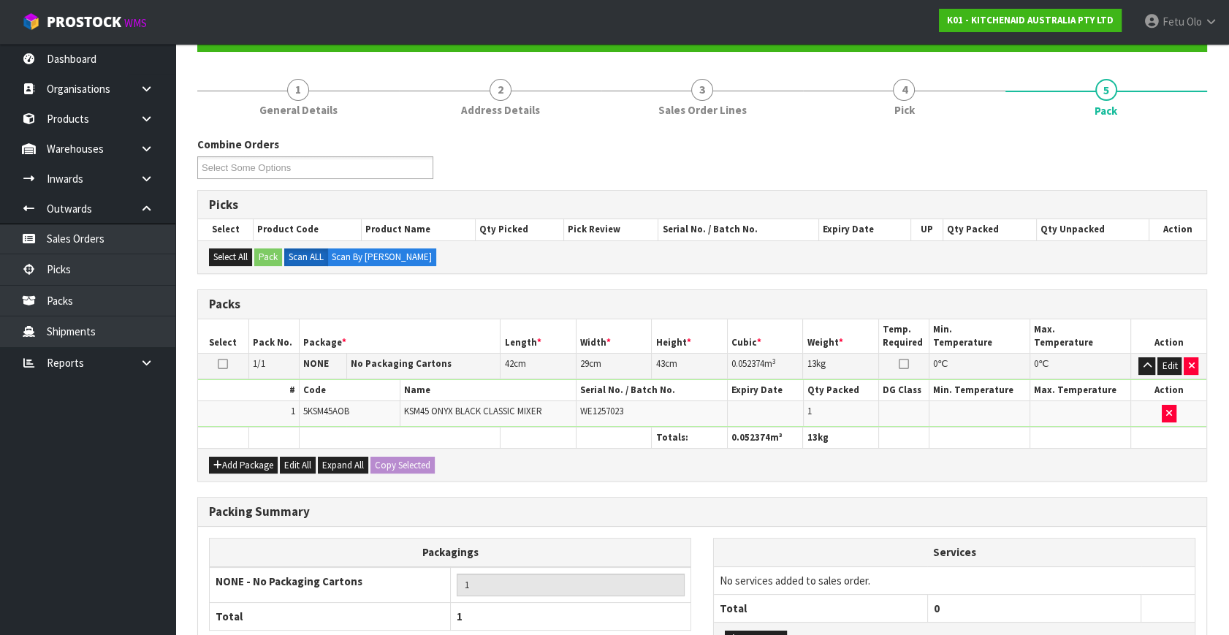
scroll to position [191, 0]
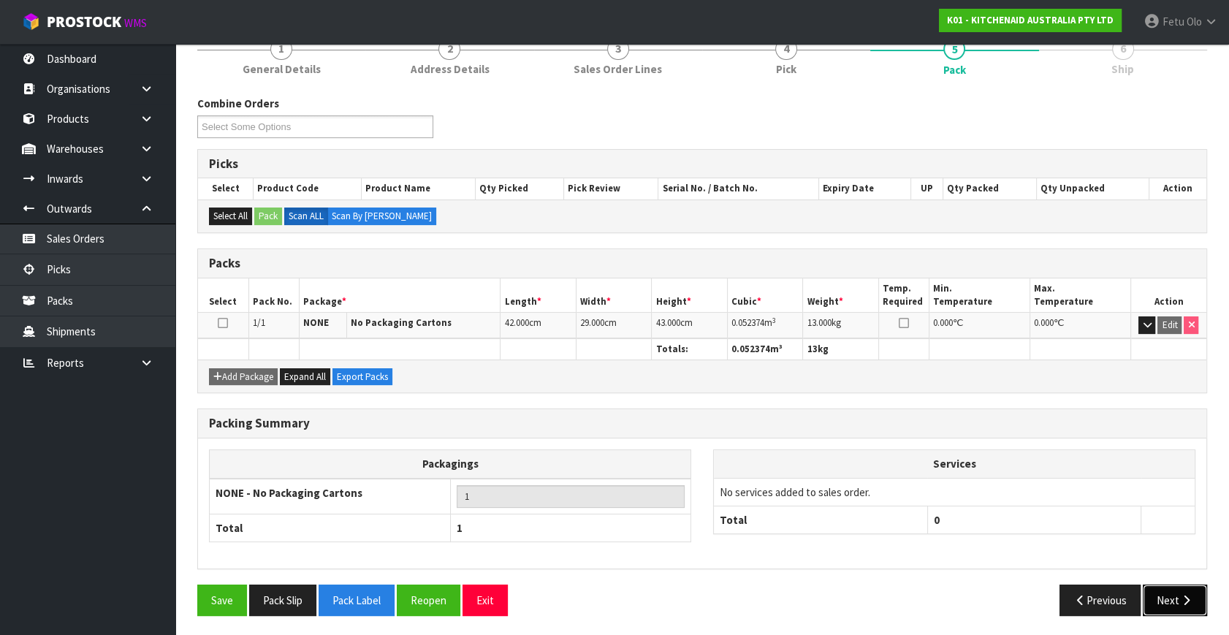
click at [1159, 592] on button "Next" at bounding box center [1175, 600] width 64 height 31
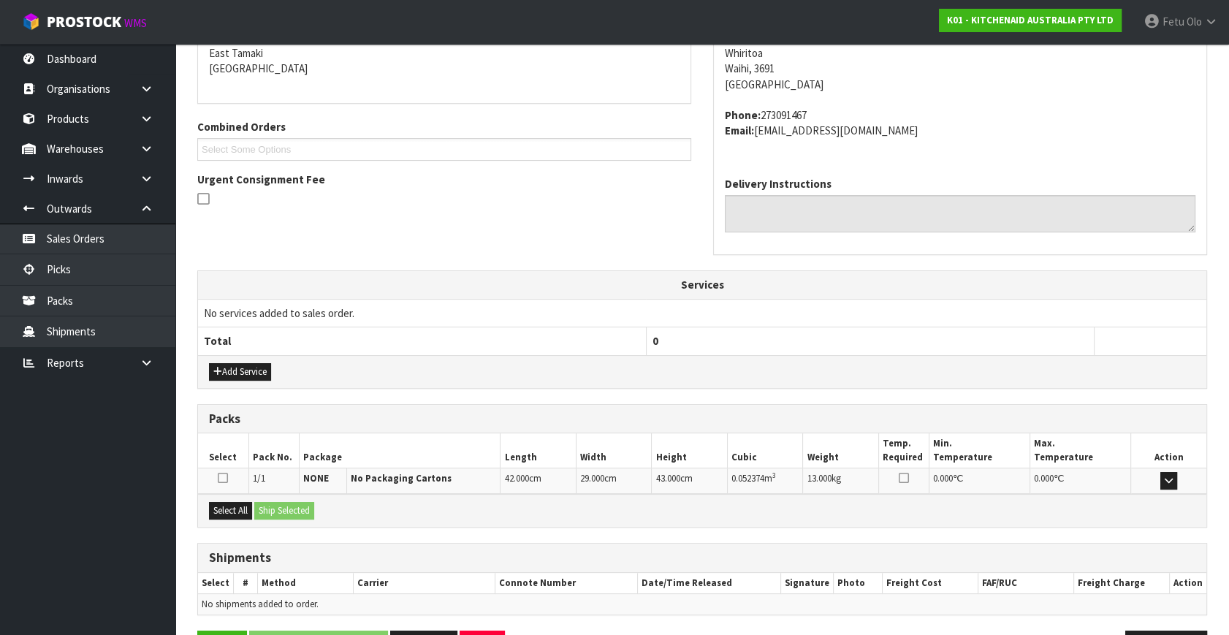
scroll to position [360, 0]
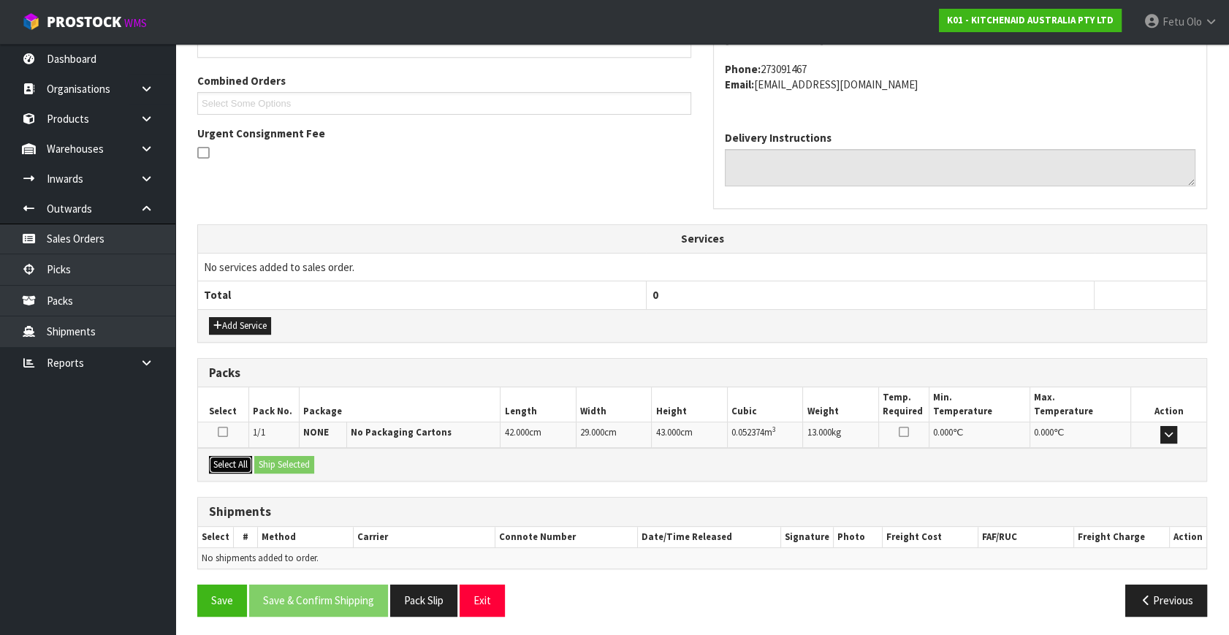
drag, startPoint x: 226, startPoint y: 466, endPoint x: 265, endPoint y: 463, distance: 38.9
click at [232, 467] on button "Select All" at bounding box center [230, 465] width 43 height 18
click at [265, 463] on button "Ship Selected" at bounding box center [284, 465] width 60 height 18
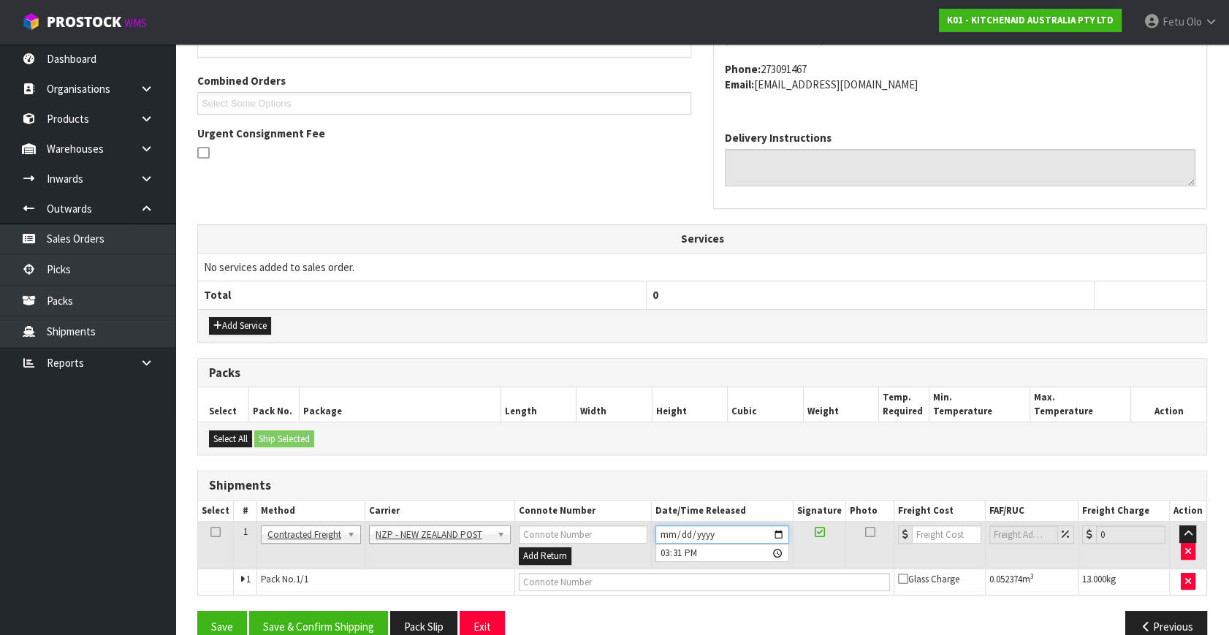
click at [776, 526] on input "2025-09-25" at bounding box center [723, 535] width 134 height 18
click at [776, 529] on input "2025-09-25" at bounding box center [723, 535] width 134 height 18
type input "2025-09-26"
click at [332, 629] on button "Save & Confirm Shipping" at bounding box center [318, 626] width 139 height 31
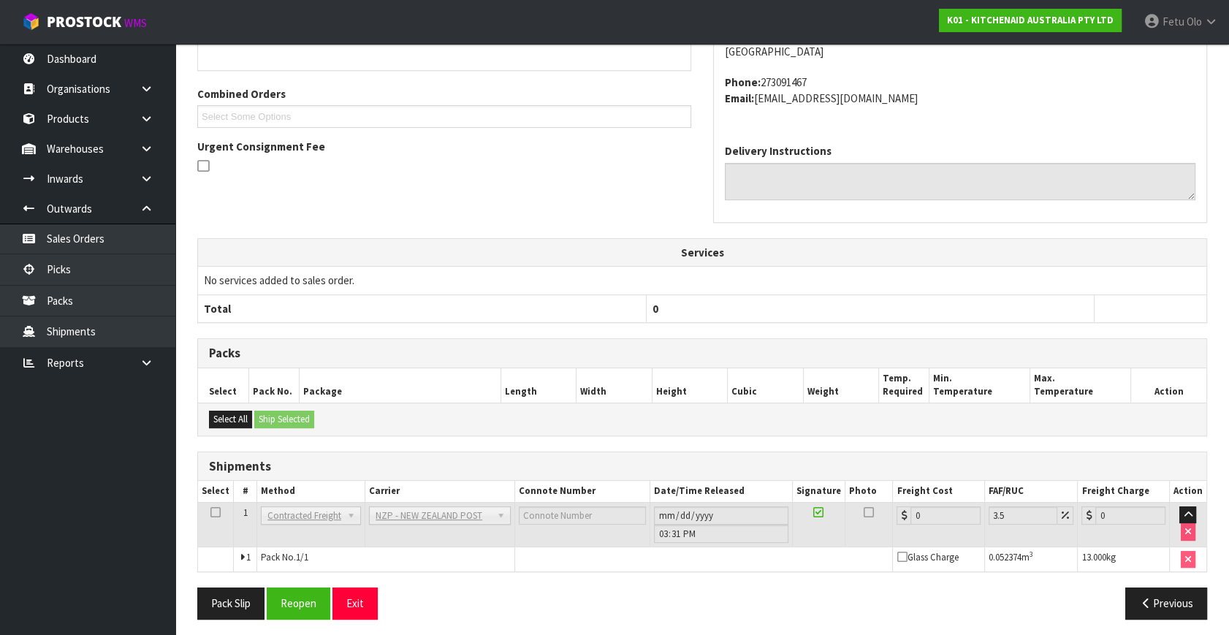
scroll to position [365, 0]
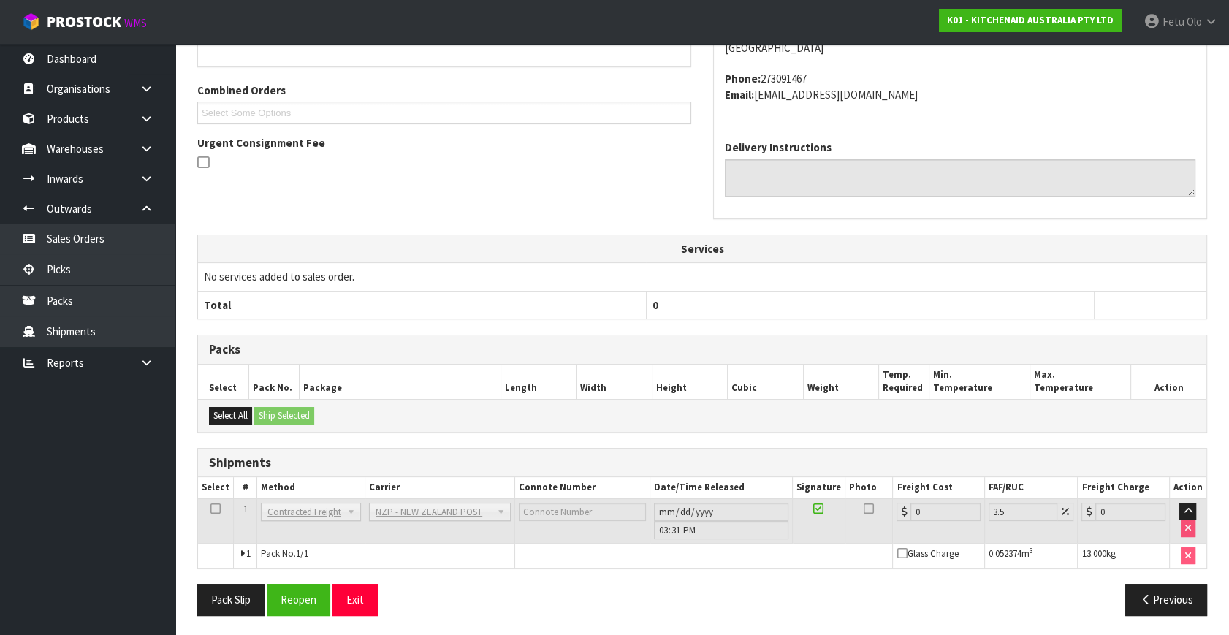
click at [314, 575] on div "From Address CONTRACT WAREHOUSING & LOGISTICS 17 Allens Road East Tamaki Auckla…" at bounding box center [702, 282] width 1010 height 690
click at [312, 594] on button "Reopen" at bounding box center [299, 599] width 64 height 31
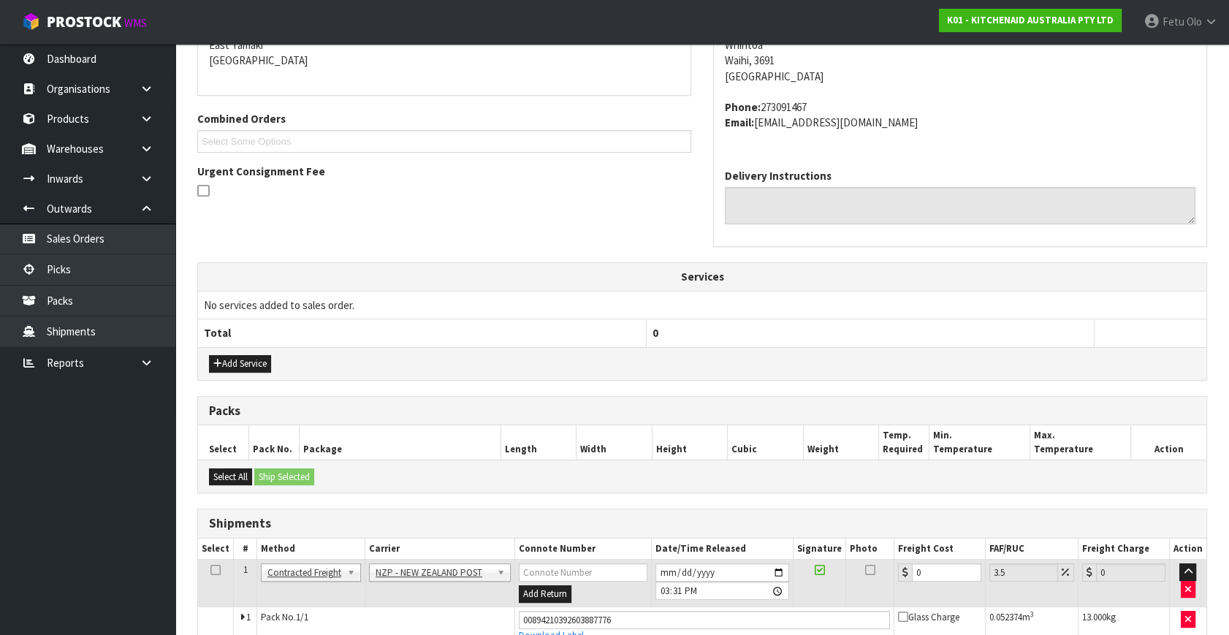
scroll to position [350, 0]
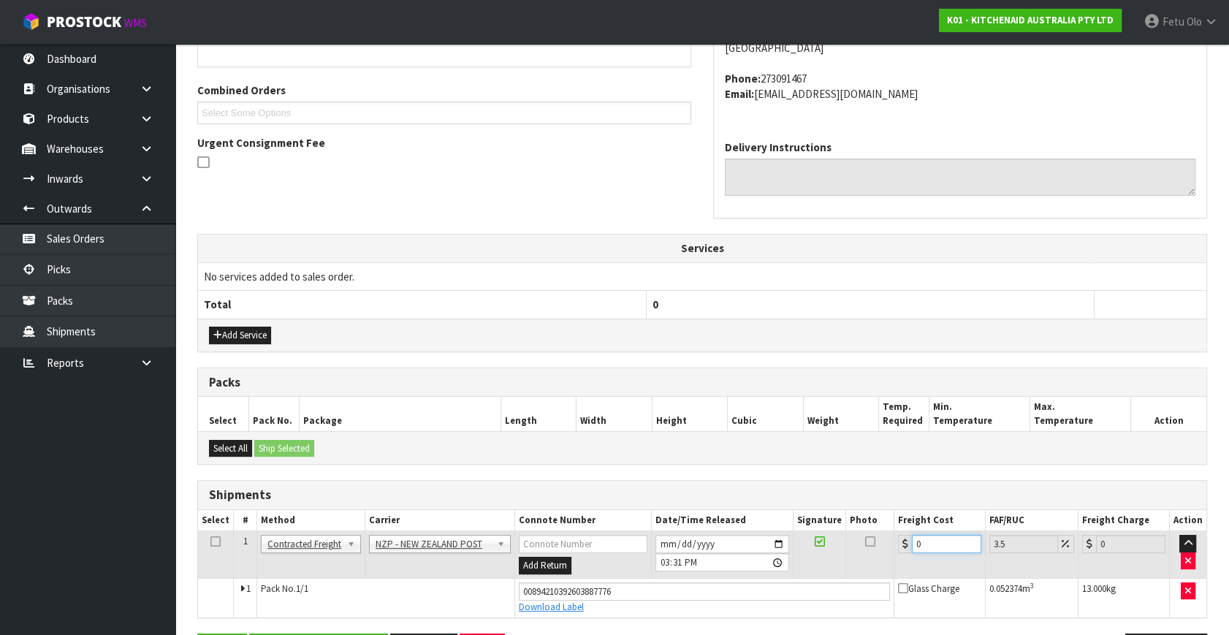
drag, startPoint x: 939, startPoint y: 542, endPoint x: 558, endPoint y: 619, distance: 388.6
click at [531, 621] on div "From Address CONTRACT WAREHOUSING & LOGISTICS 17 Allens Road East Tamaki Auckla…" at bounding box center [702, 306] width 1010 height 740
type input "1"
type input "1.03"
type input "11"
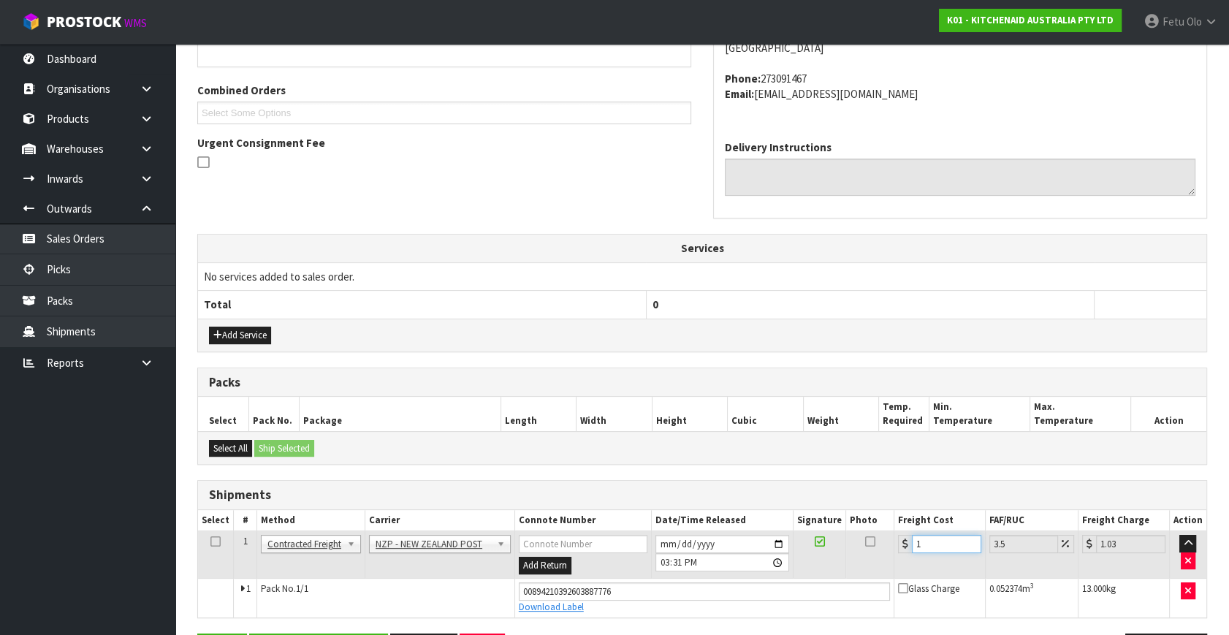
type input "11.38"
type input "11.9"
type input "12.32"
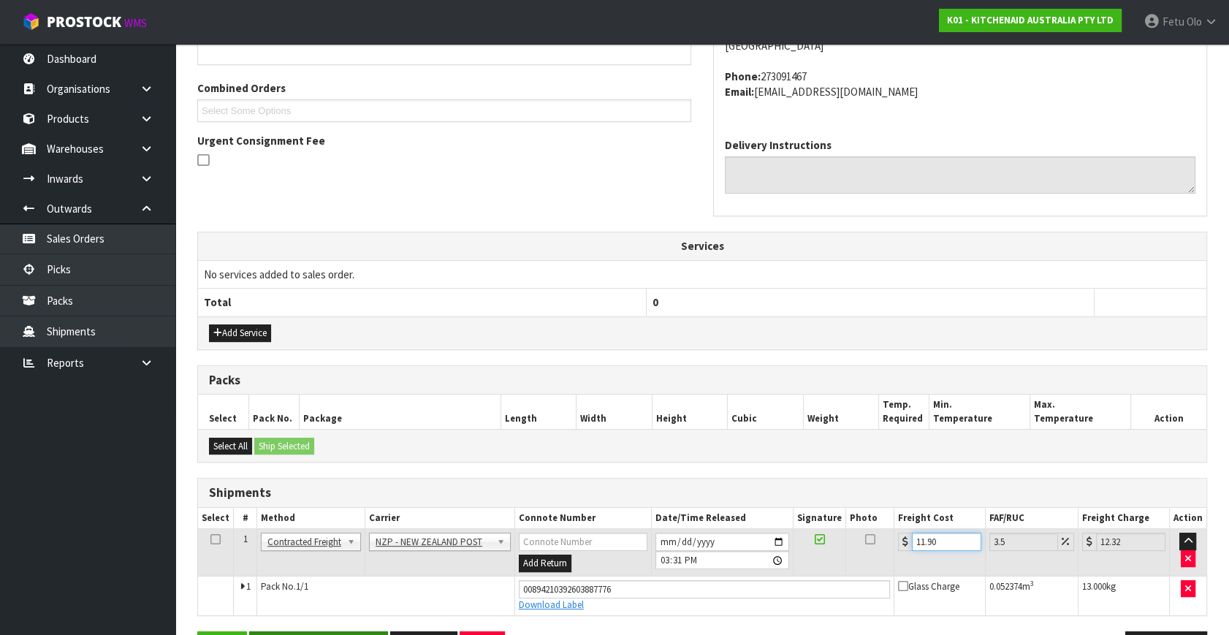
scroll to position [400, 0]
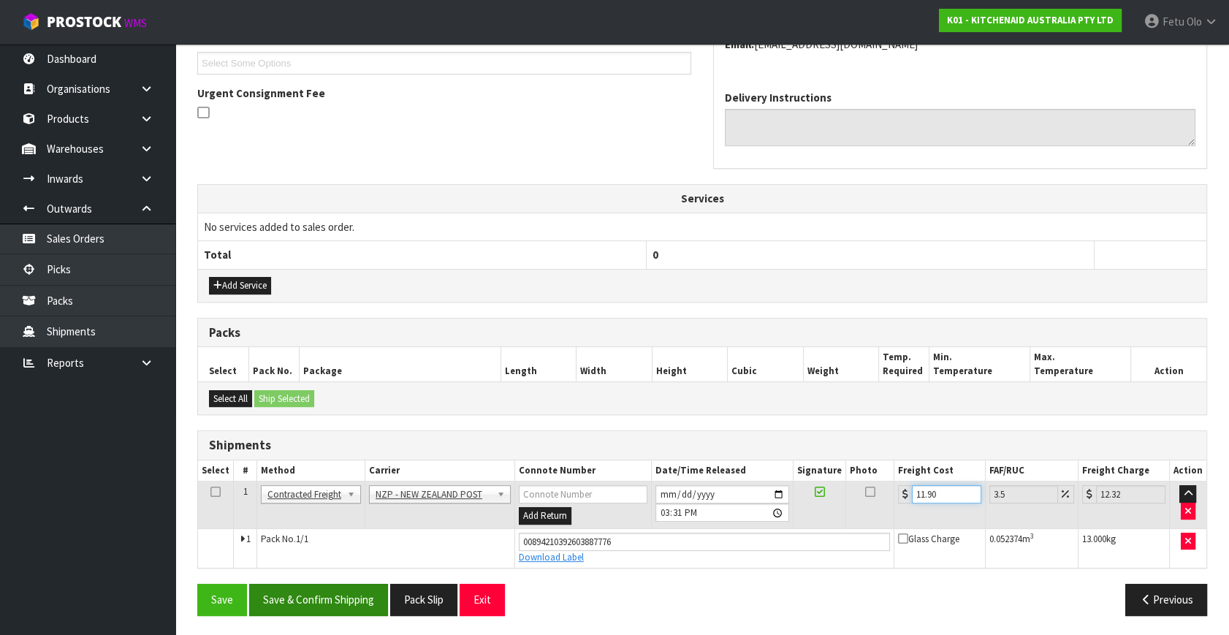
type input "11.90"
click at [347, 596] on button "Save & Confirm Shipping" at bounding box center [318, 599] width 139 height 31
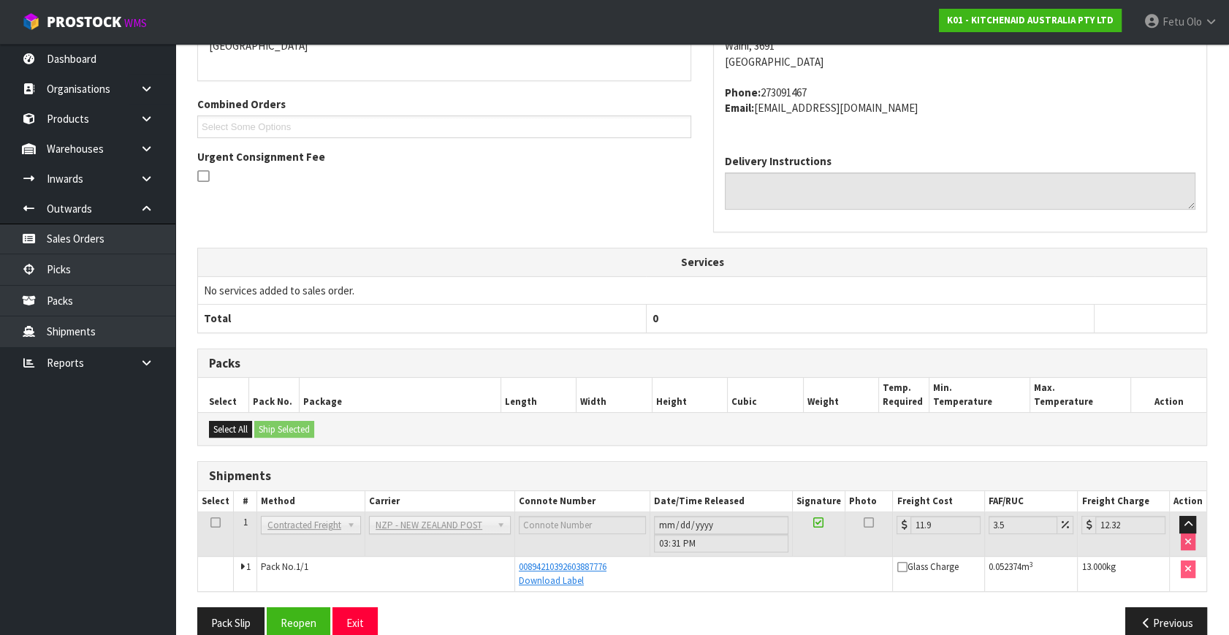
scroll to position [360, 0]
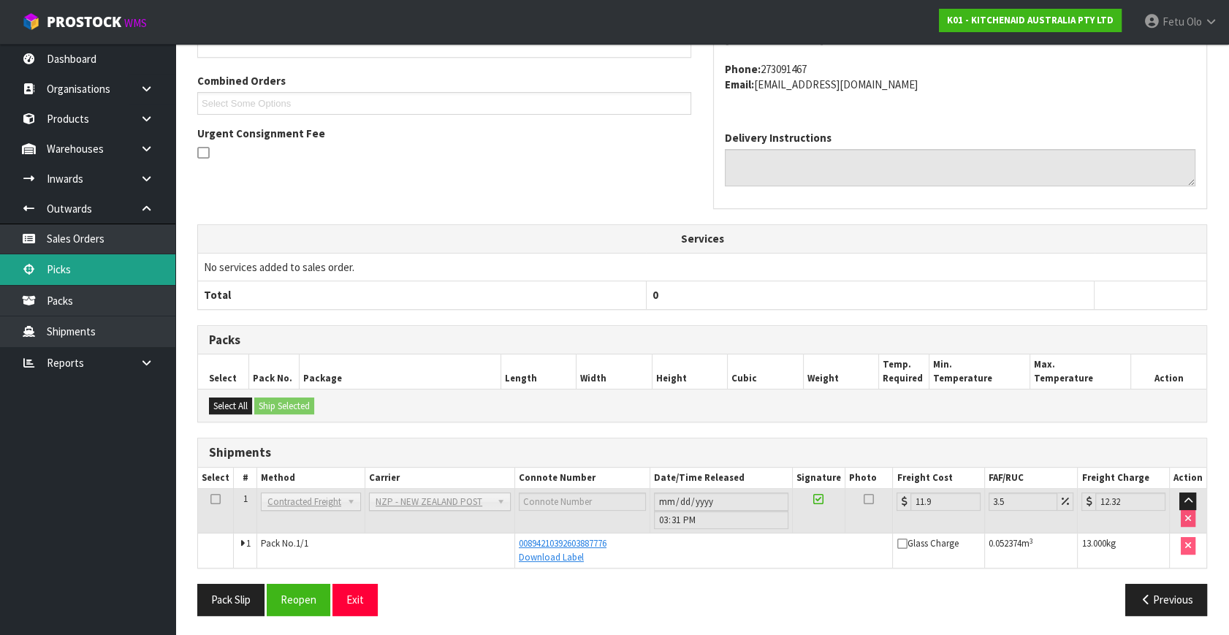
click at [71, 270] on link "Picks" at bounding box center [87, 269] width 175 height 30
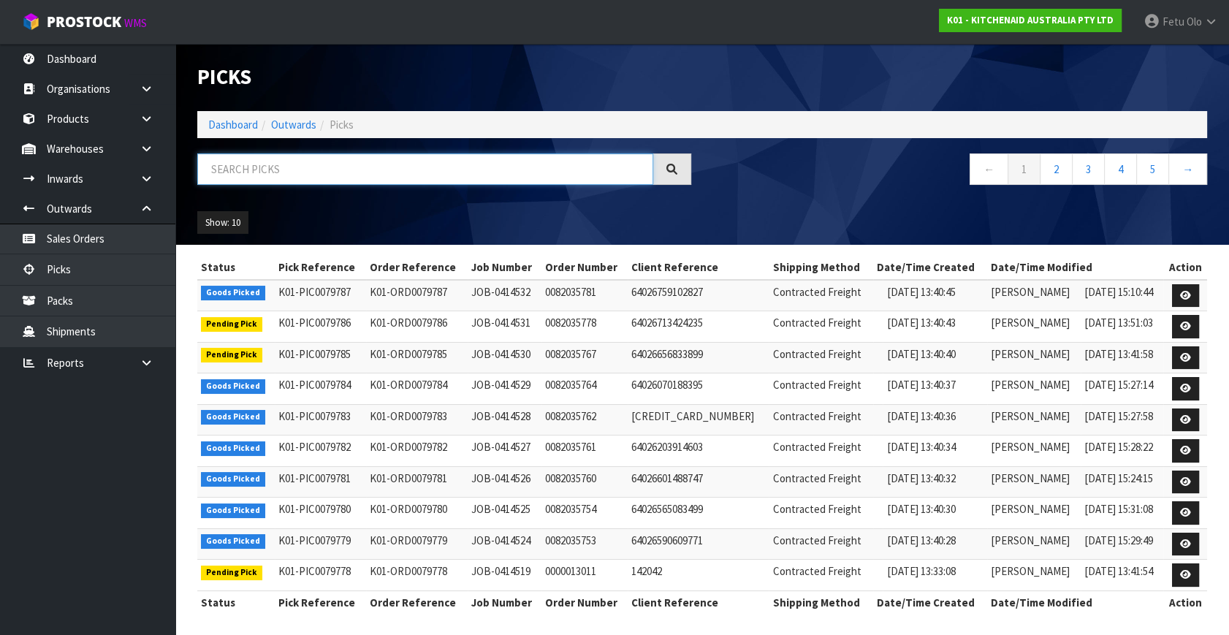
click at [295, 165] on input "text" at bounding box center [425, 169] width 456 height 31
drag, startPoint x: 295, startPoint y: 165, endPoint x: 243, endPoint y: 137, distance: 59.9
click at [292, 165] on input "text" at bounding box center [425, 169] width 456 height 31
type input "79746"
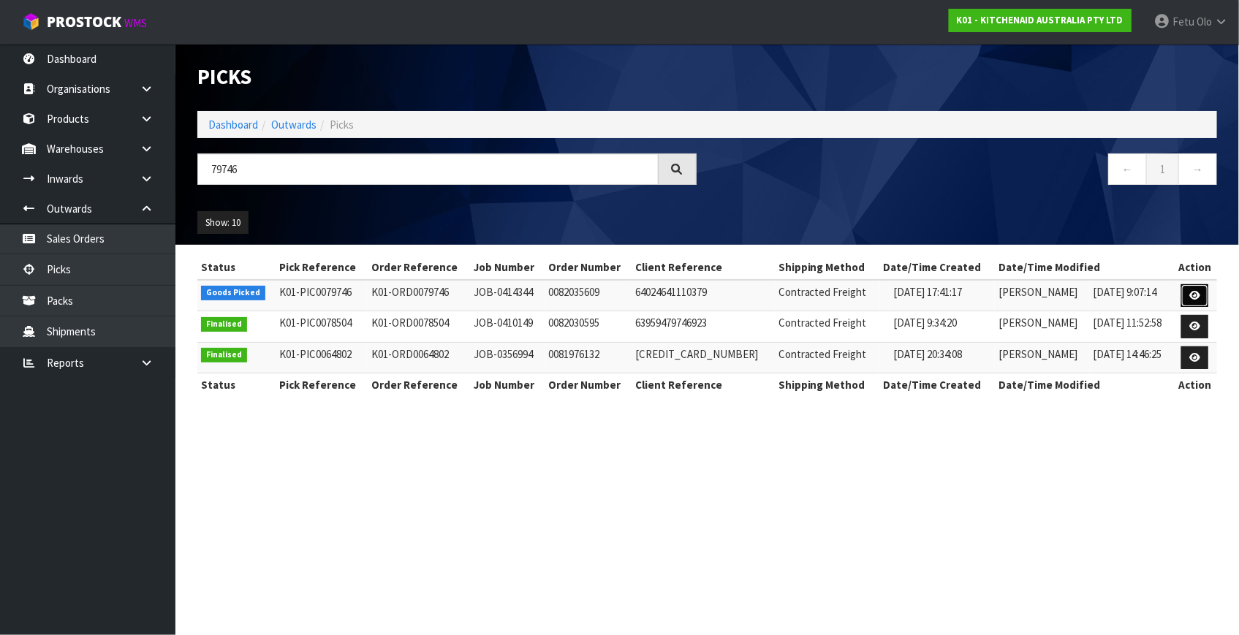
click at [1202, 295] on link at bounding box center [1194, 295] width 27 height 23
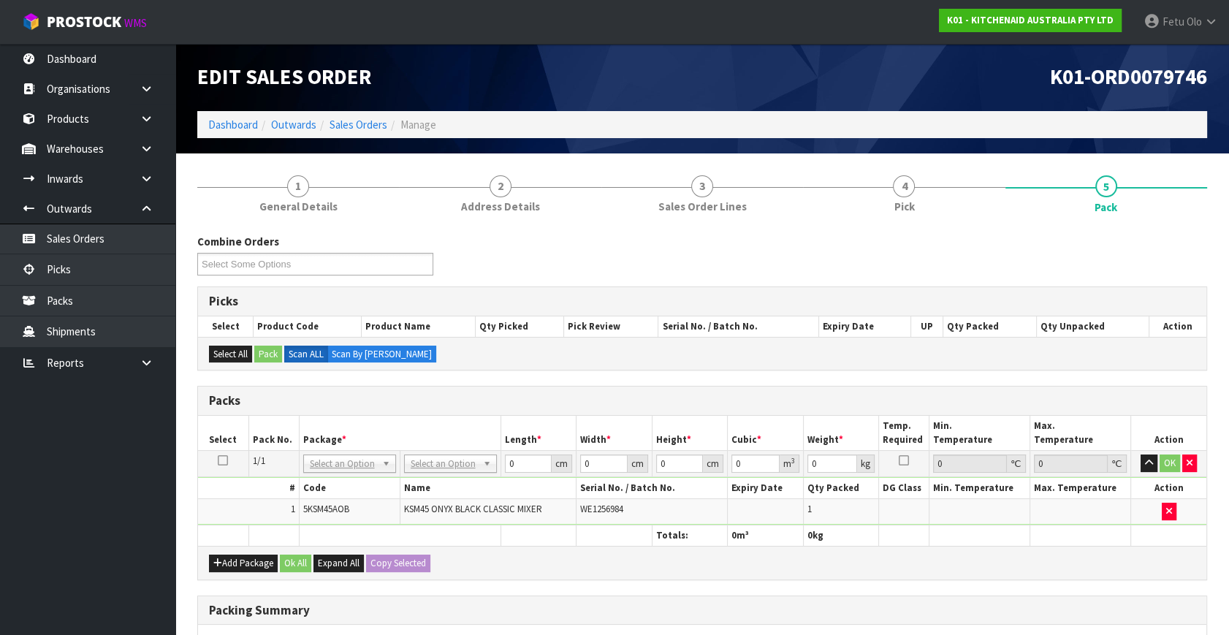
drag, startPoint x: 448, startPoint y: 468, endPoint x: 449, endPoint y: 488, distance: 20.5
drag, startPoint x: 424, startPoint y: 520, endPoint x: 413, endPoint y: 527, distance: 12.8
click at [413, 527] on table "Select Pack No. Package * Length * Width * Height * Cubic * Weight * Temp. Requ…" at bounding box center [702, 481] width 1009 height 130
type input "42"
type input "29"
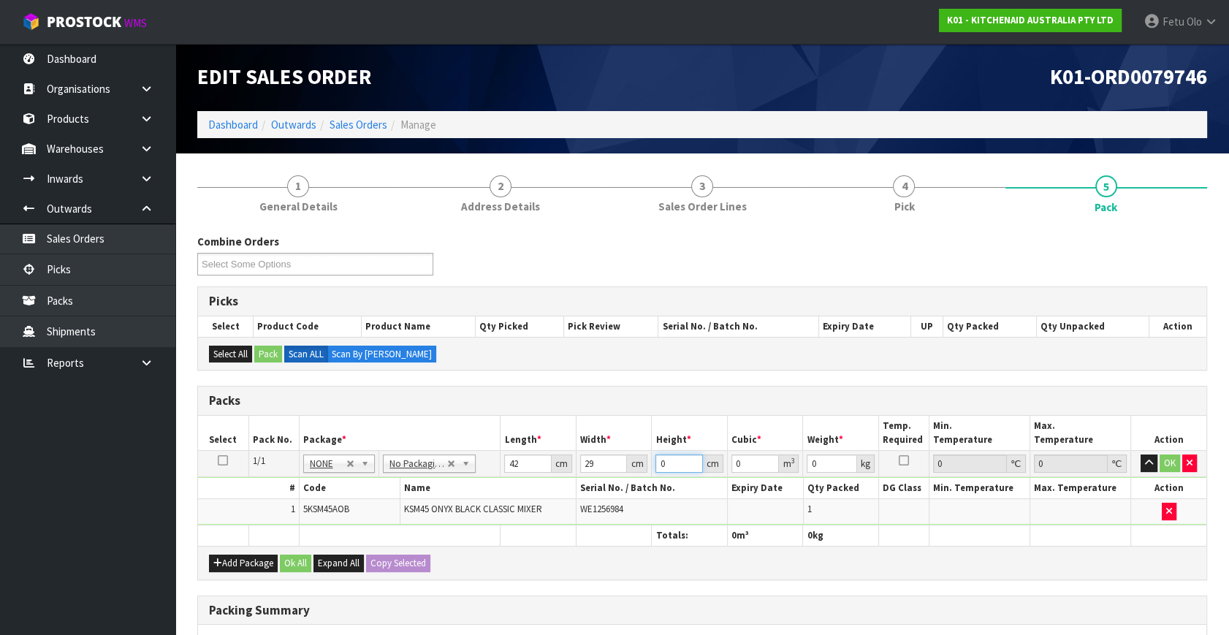
type input "4"
type input "0.004872"
type input "43"
type input "0.052374"
type input "43"
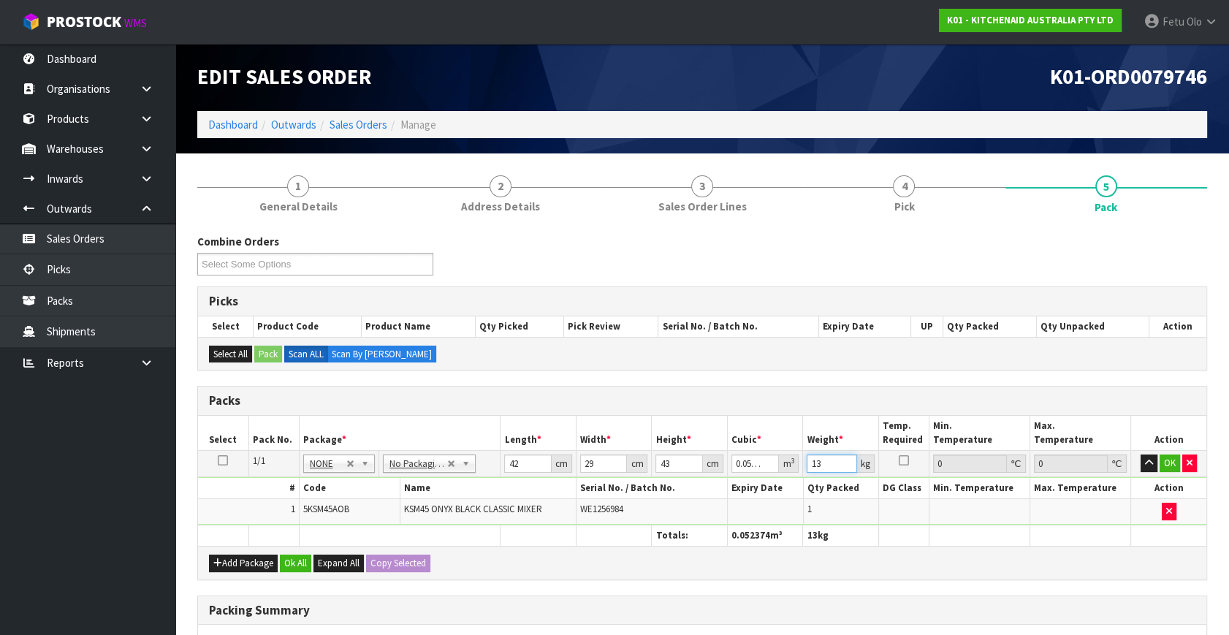
type input "13"
click button "OK" at bounding box center [1170, 464] width 20 height 18
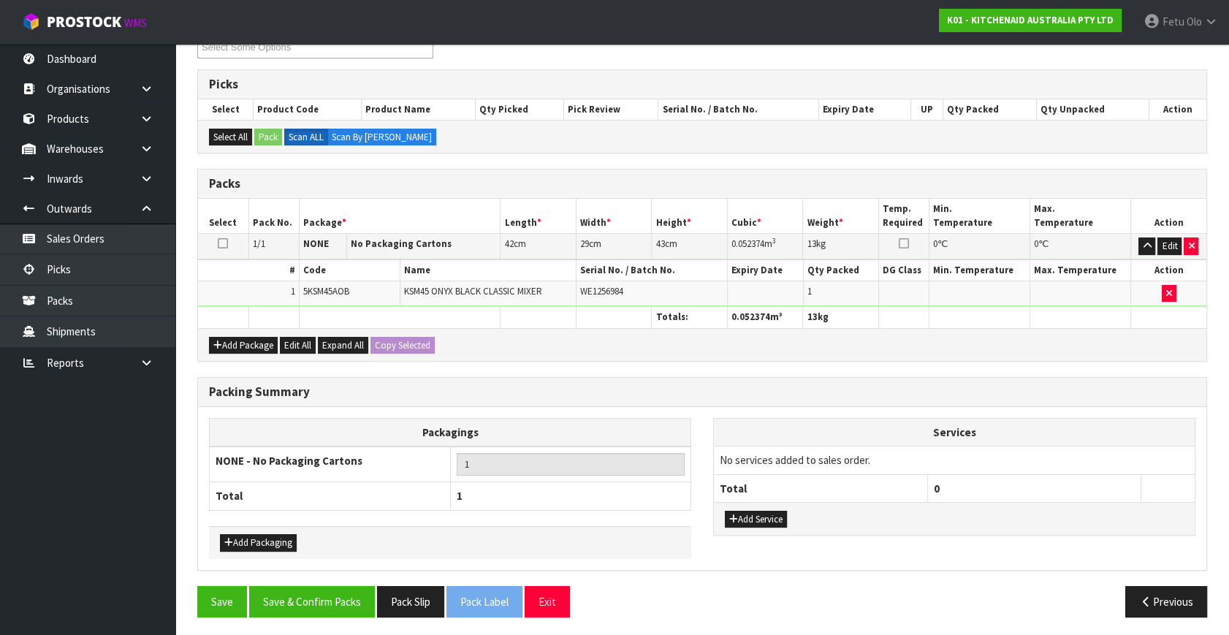
scroll to position [218, 0]
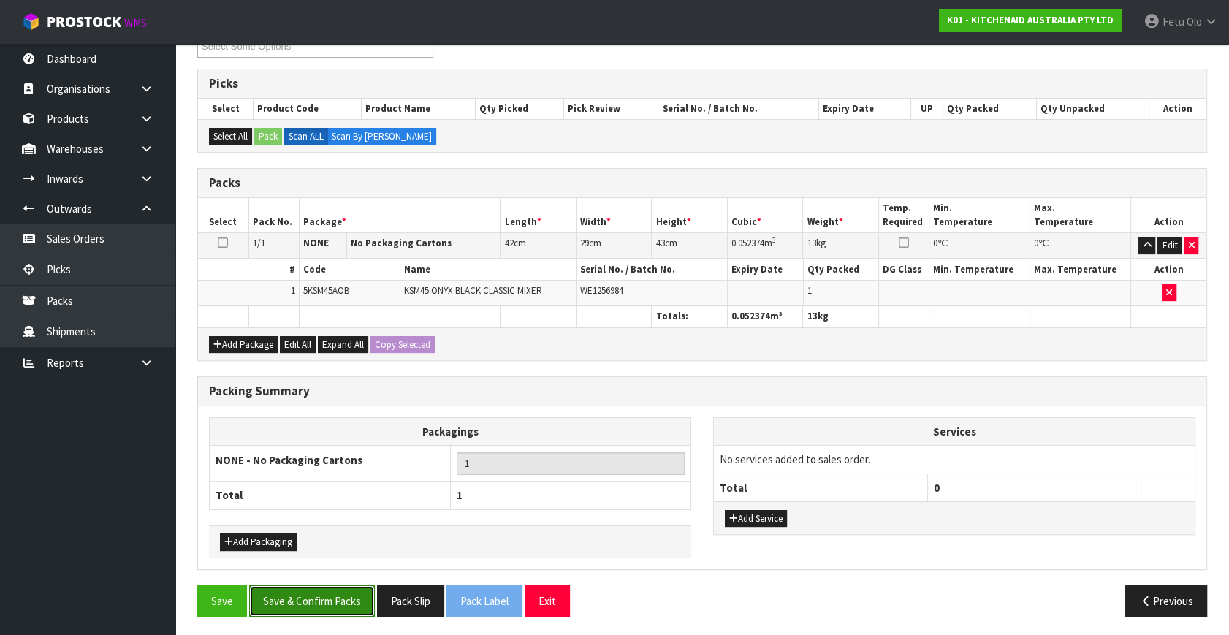
click at [325, 594] on button "Save & Confirm Packs" at bounding box center [312, 600] width 126 height 31
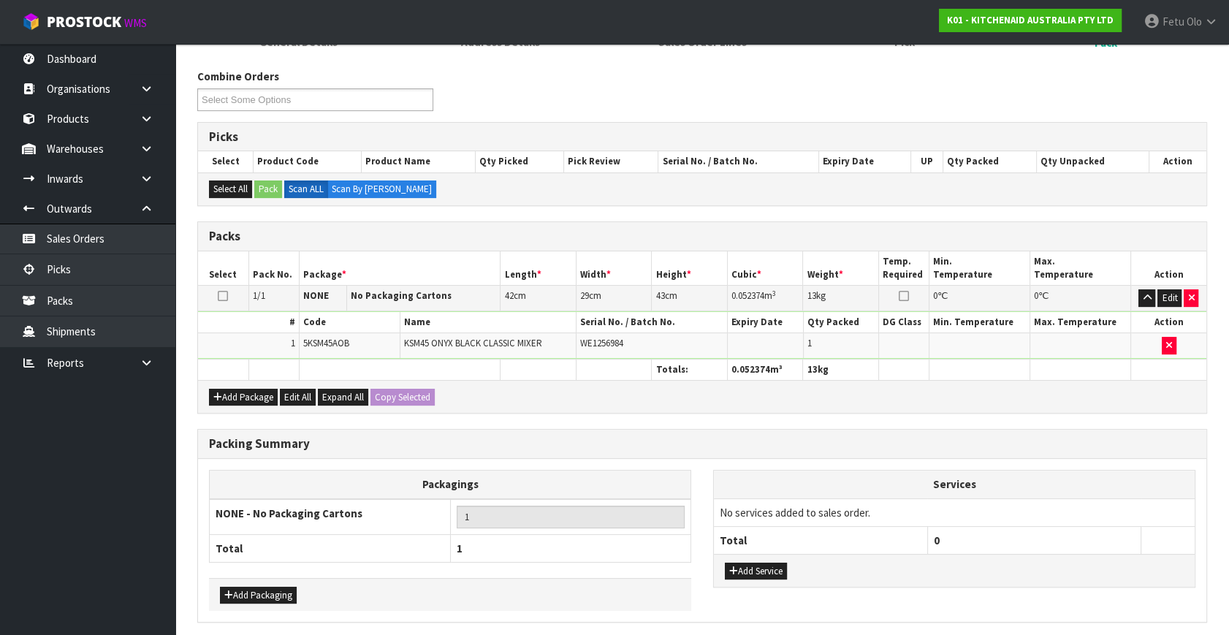
scroll to position [0, 0]
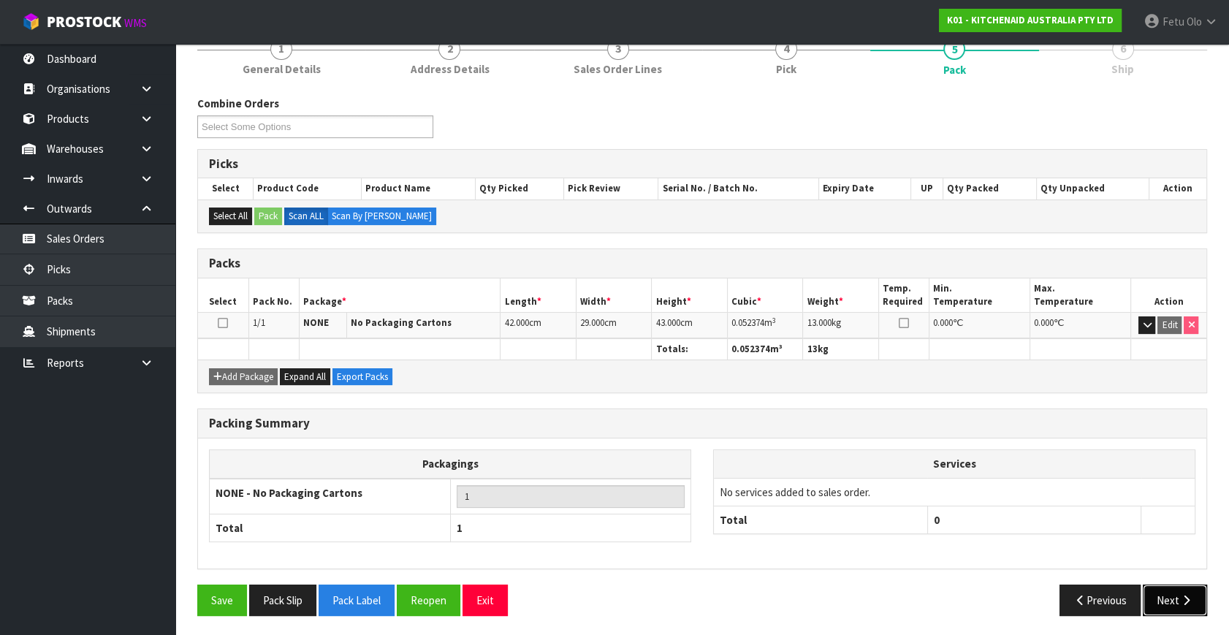
click at [1192, 596] on icon "button" at bounding box center [1187, 600] width 14 height 11
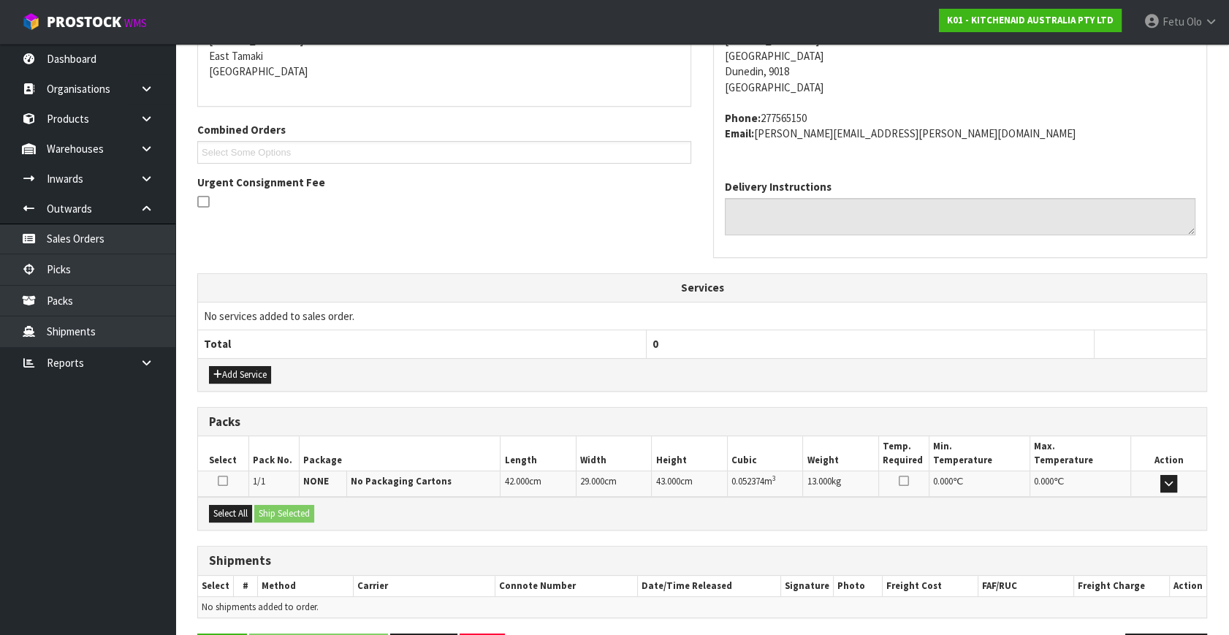
scroll to position [360, 0]
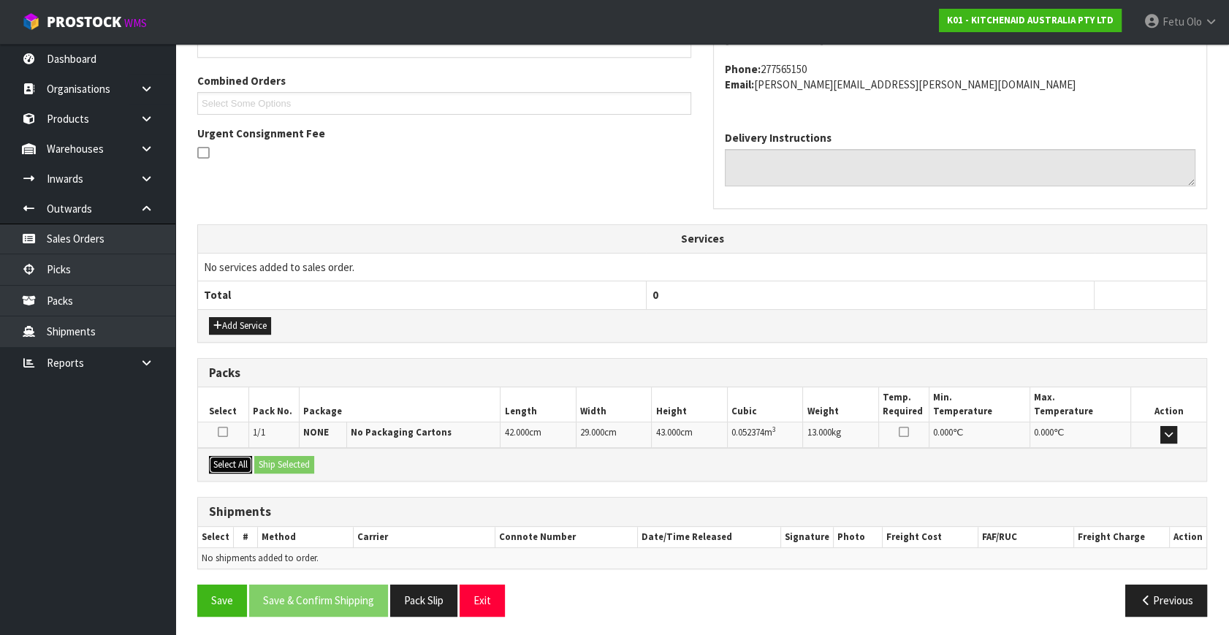
click at [248, 466] on button "Select All" at bounding box center [230, 465] width 43 height 18
click at [283, 464] on button "Ship Selected" at bounding box center [284, 465] width 60 height 18
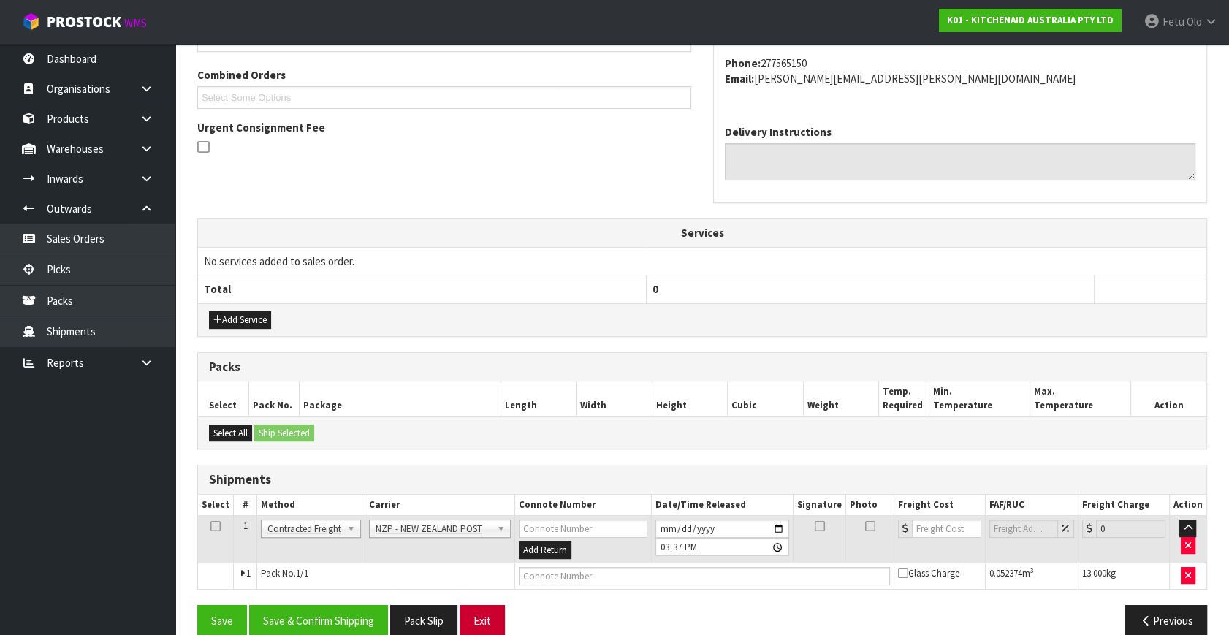
scroll to position [386, 0]
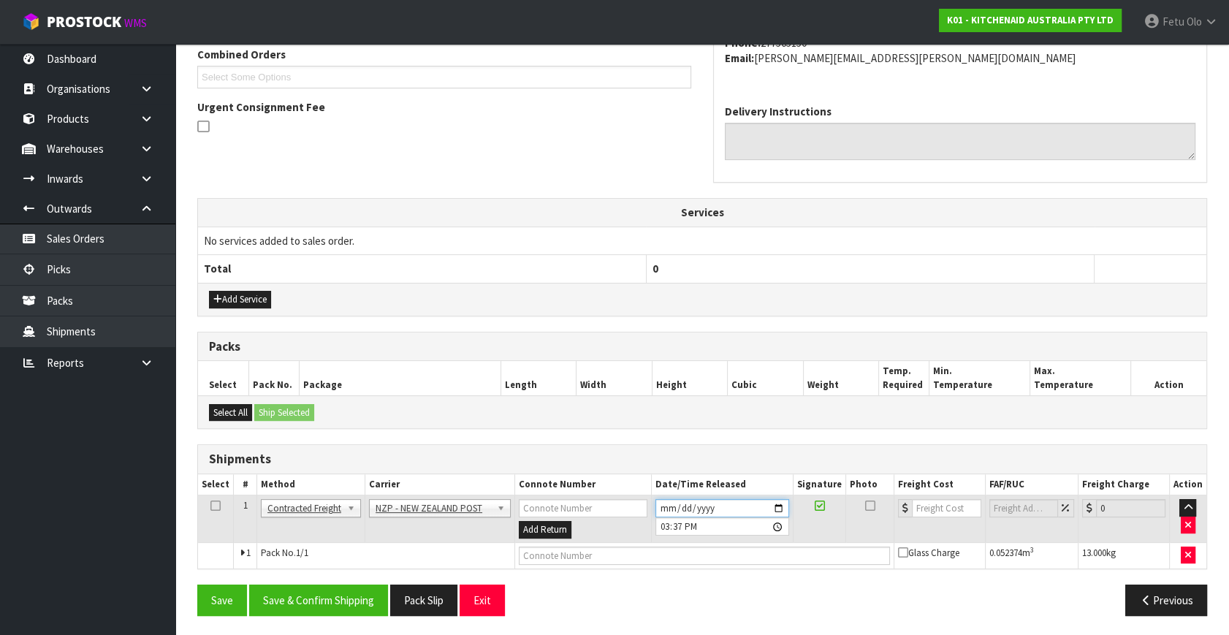
click at [778, 507] on input "2025-09-25" at bounding box center [723, 508] width 134 height 18
click at [781, 510] on input "2025-09-25" at bounding box center [723, 508] width 134 height 18
click at [780, 506] on input "2025-09-25" at bounding box center [723, 508] width 134 height 18
type input "2025-09-26"
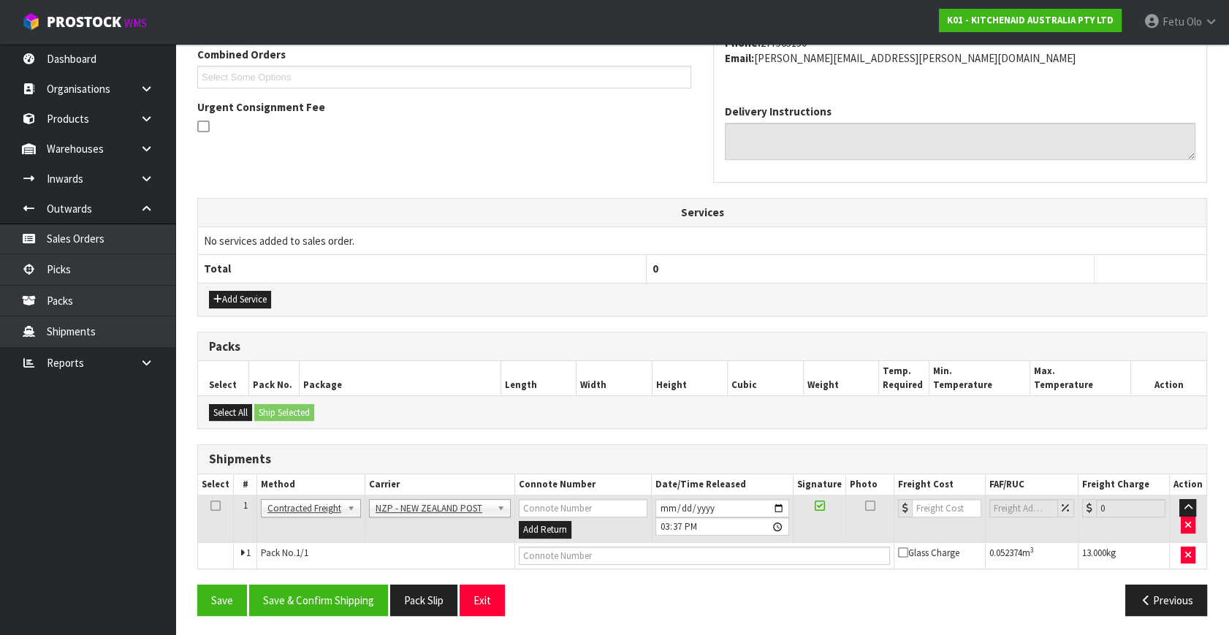
click at [273, 615] on div "Save Save & Confirm Shipping Pack Slip Exit Previous" at bounding box center [702, 606] width 1032 height 42
click at [305, 599] on button "Save & Confirm Shipping" at bounding box center [318, 600] width 139 height 31
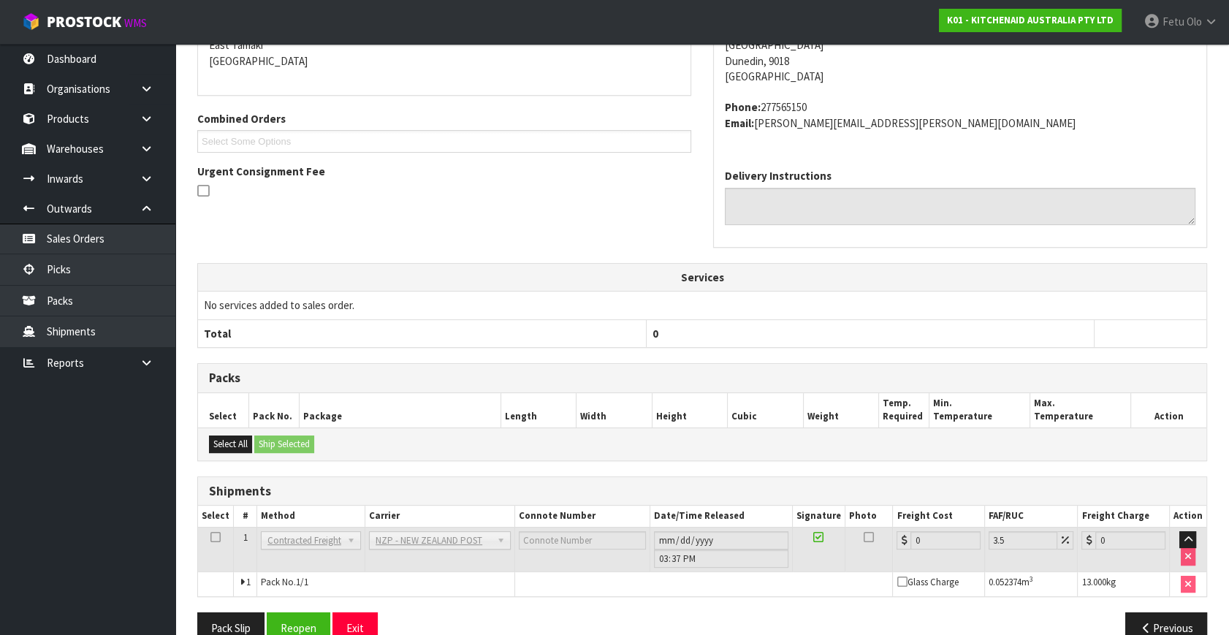
scroll to position [365, 0]
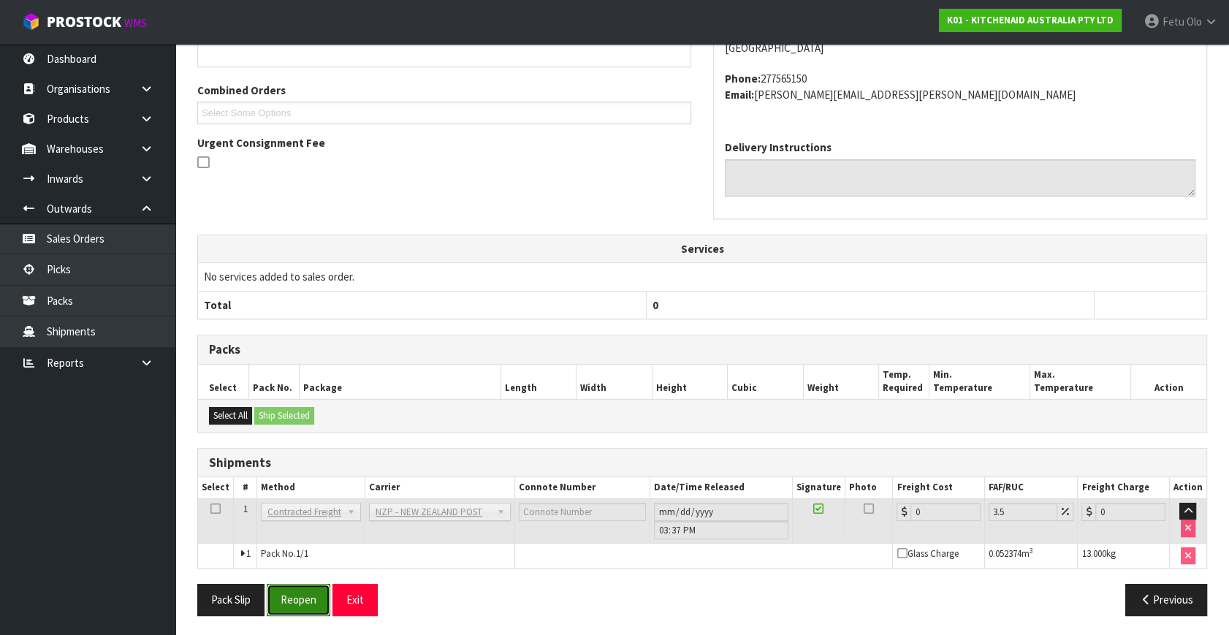
click at [282, 591] on button "Reopen" at bounding box center [299, 599] width 64 height 31
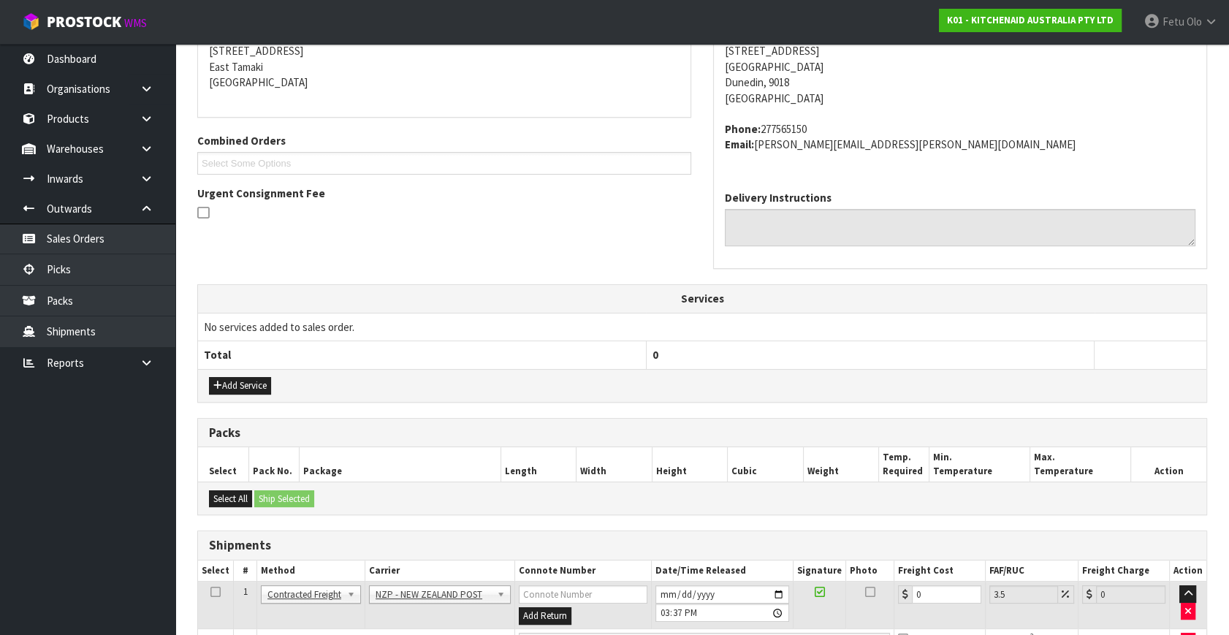
scroll to position [350, 0]
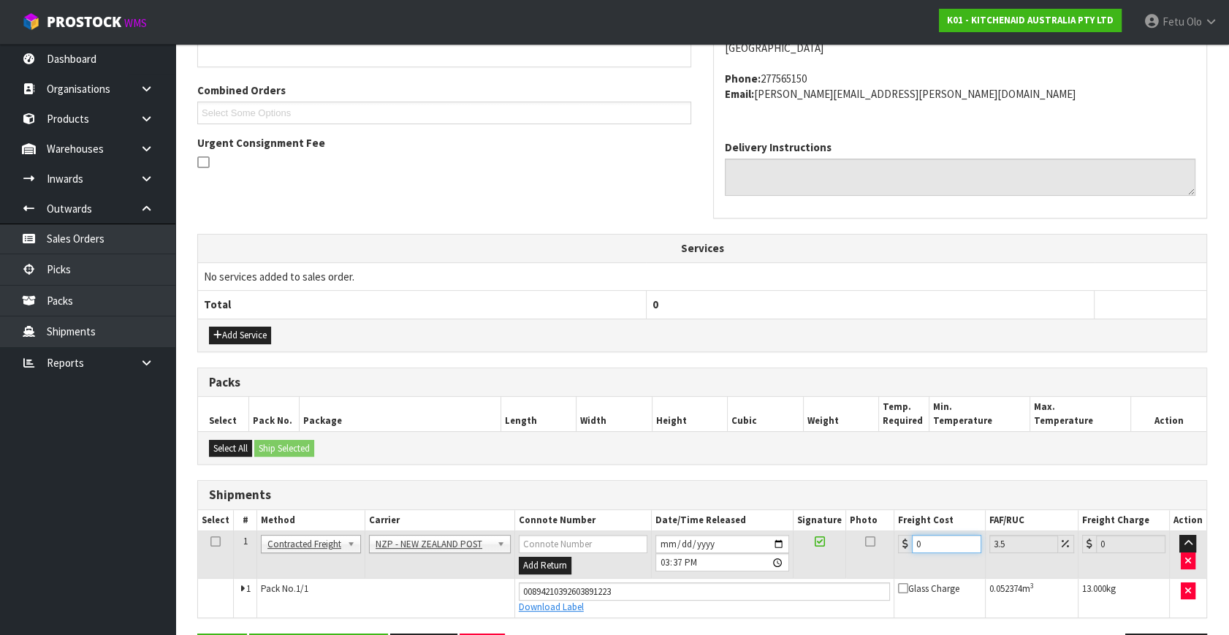
drag, startPoint x: 921, startPoint y: 544, endPoint x: 653, endPoint y: 574, distance: 269.9
click at [653, 574] on tr "1 Client Local Pickup Customer Local Pickup Company Freight Contracted Freight …" at bounding box center [702, 555] width 1009 height 48
type input "1"
type input "1.03"
type input "16"
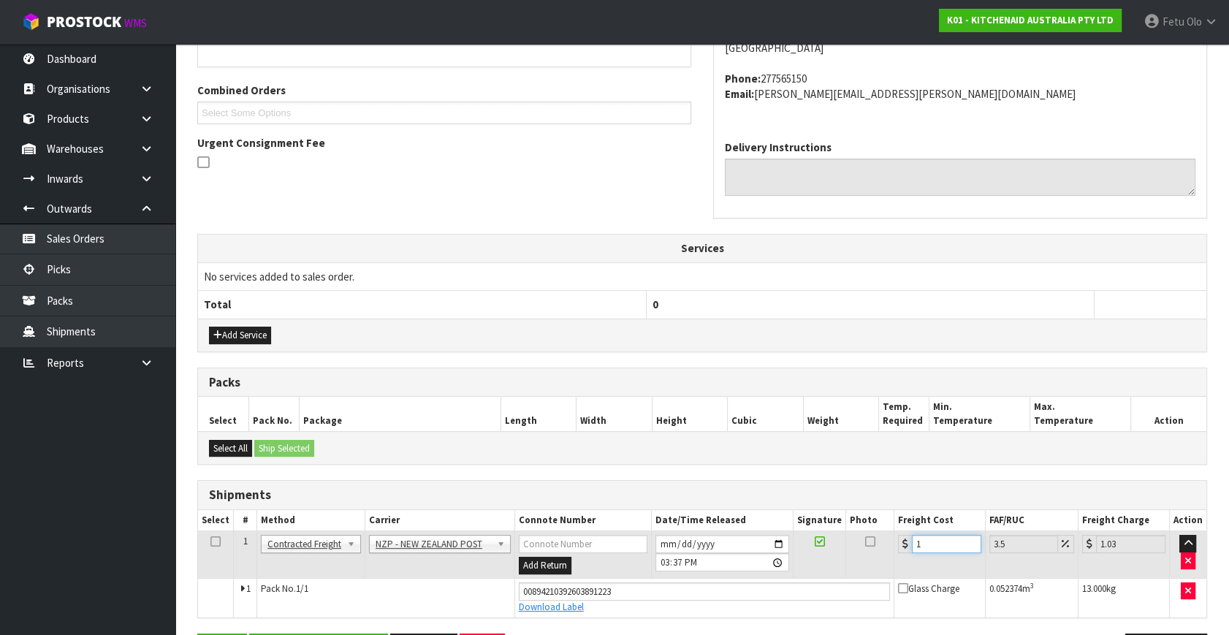
type input "16.56"
type input "16.6"
type input "17.18"
type input "16.61"
type input "17.19"
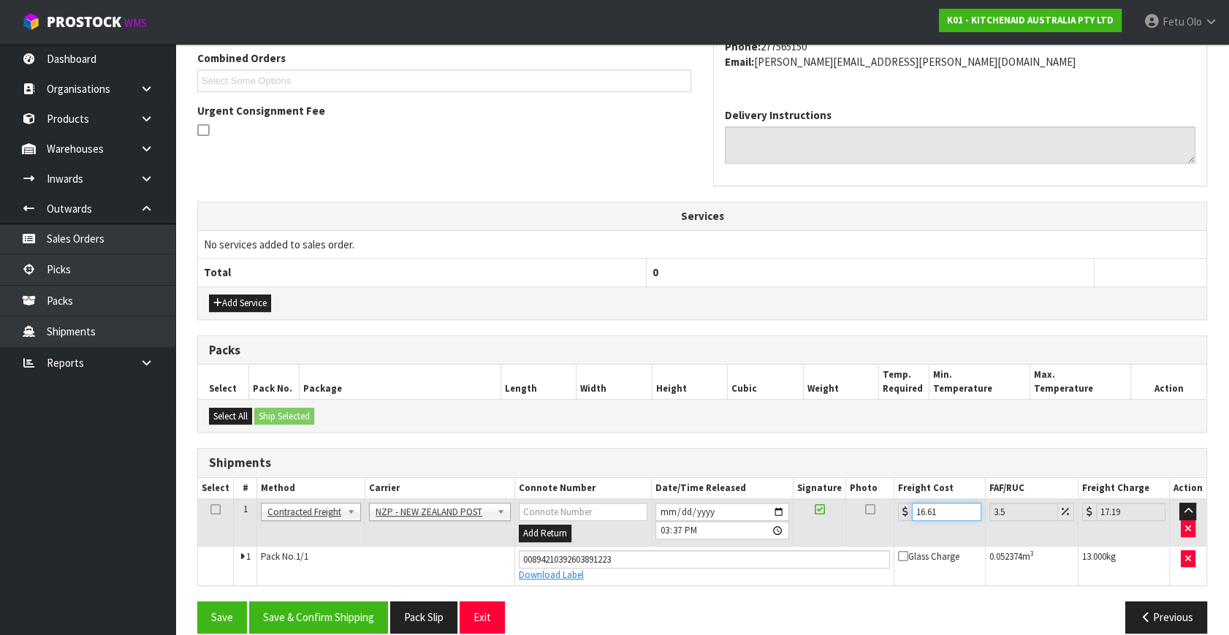
scroll to position [400, 0]
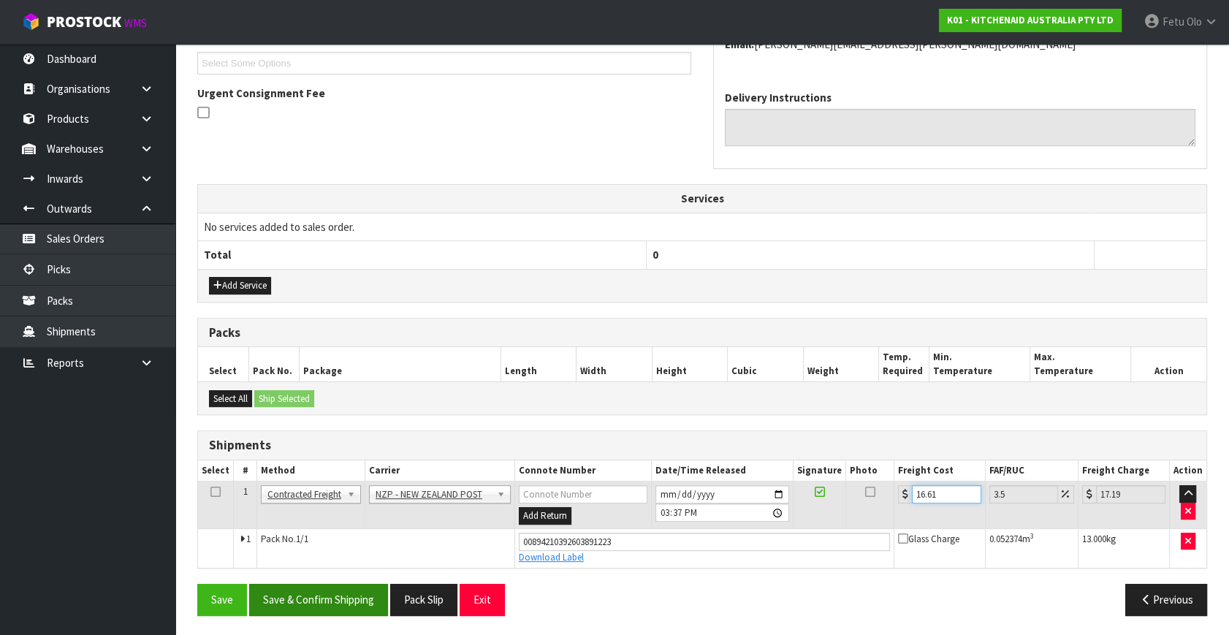
type input "16.61"
click at [340, 589] on button "Save & Confirm Shipping" at bounding box center [318, 599] width 139 height 31
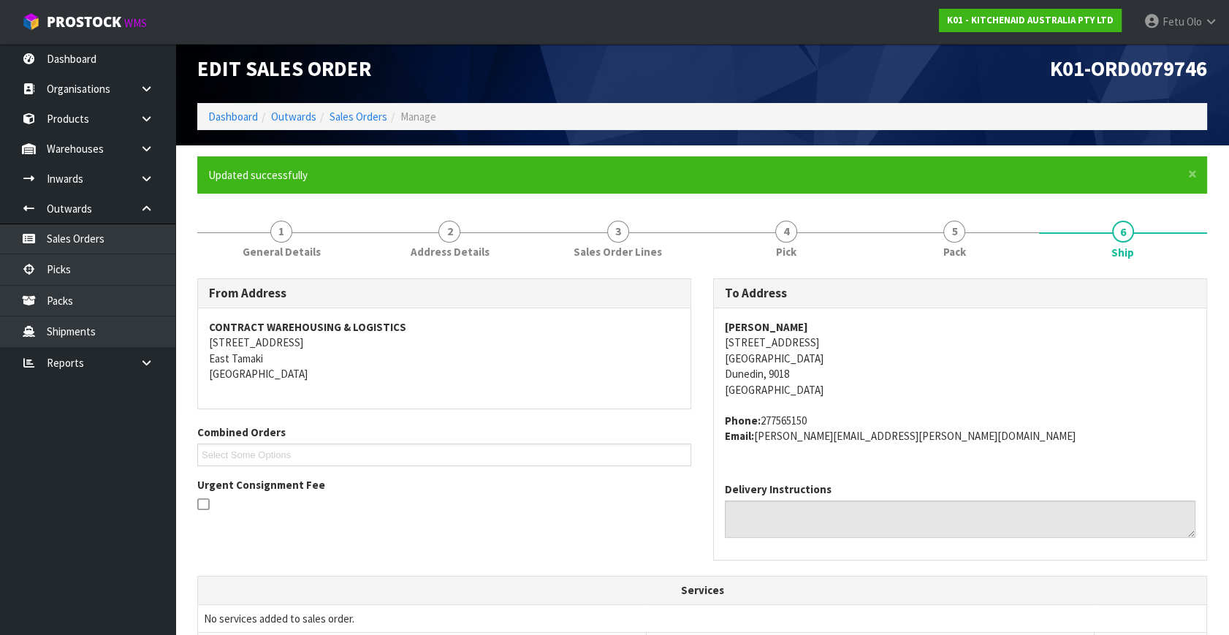
scroll to position [0, 0]
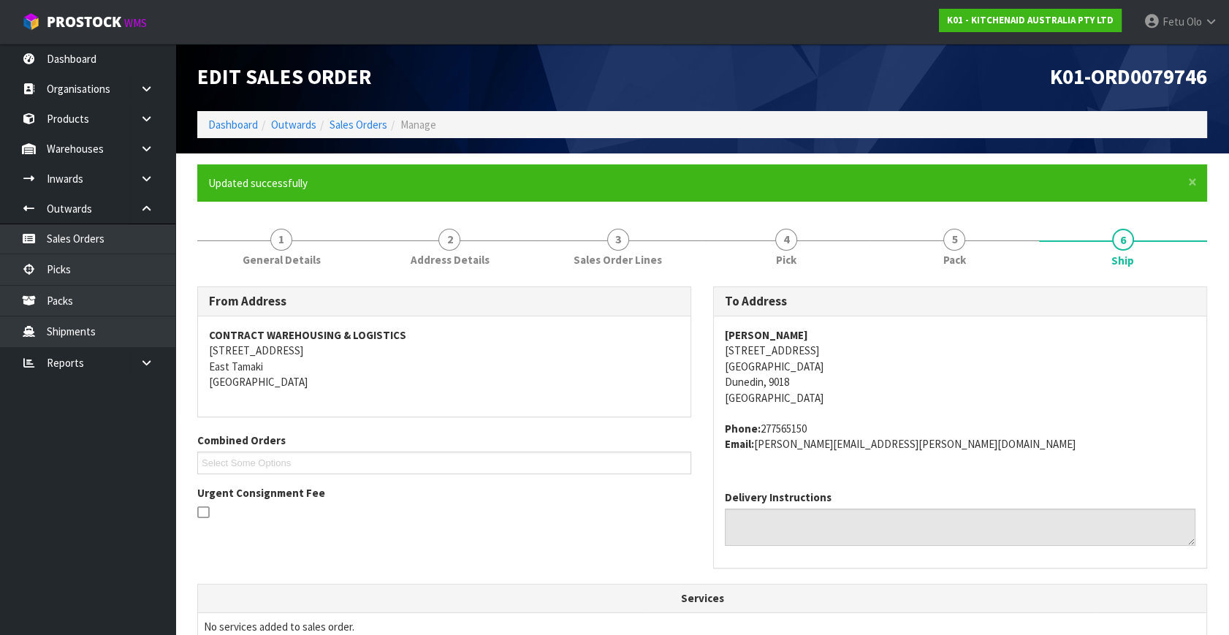
click at [231, 132] on li "Dashboard" at bounding box center [233, 124] width 50 height 15
click at [235, 124] on link "Dashboard" at bounding box center [233, 125] width 50 height 14
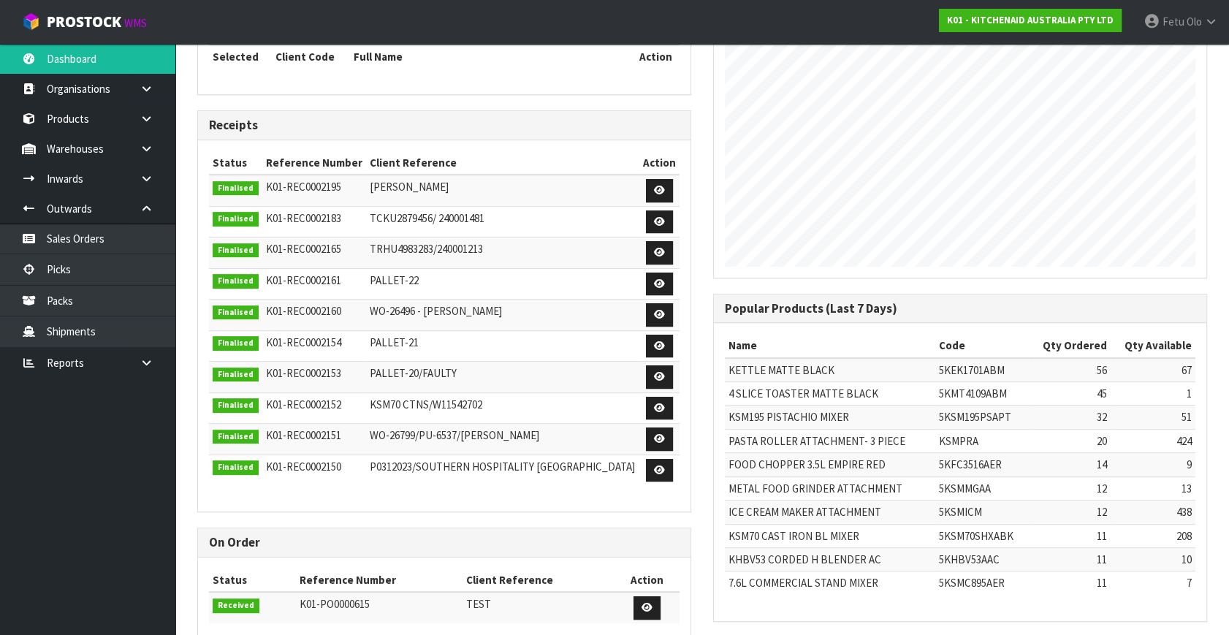
scroll to position [678, 0]
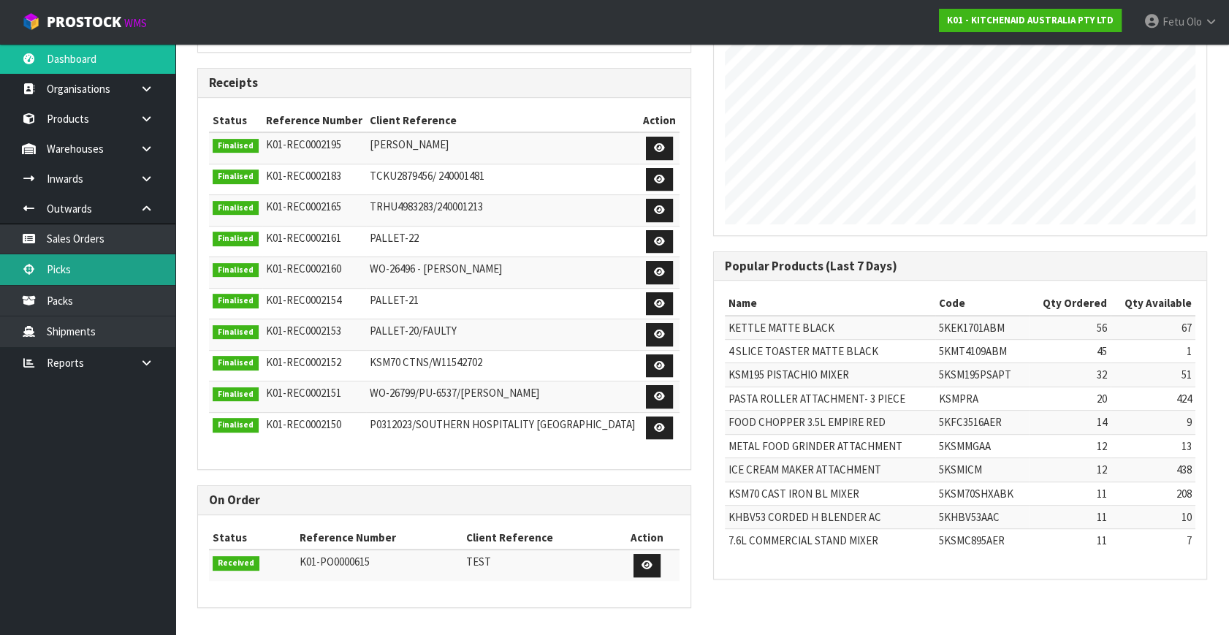
click at [85, 273] on link "Picks" at bounding box center [87, 269] width 175 height 30
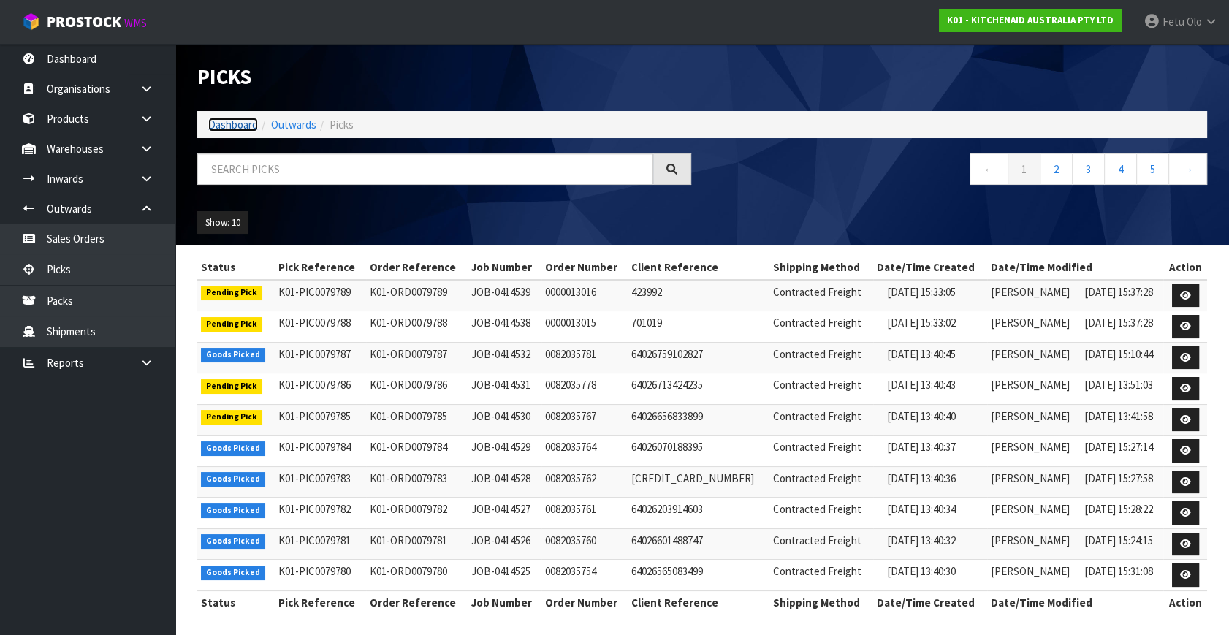
click at [237, 124] on link "Dashboard" at bounding box center [233, 125] width 50 height 14
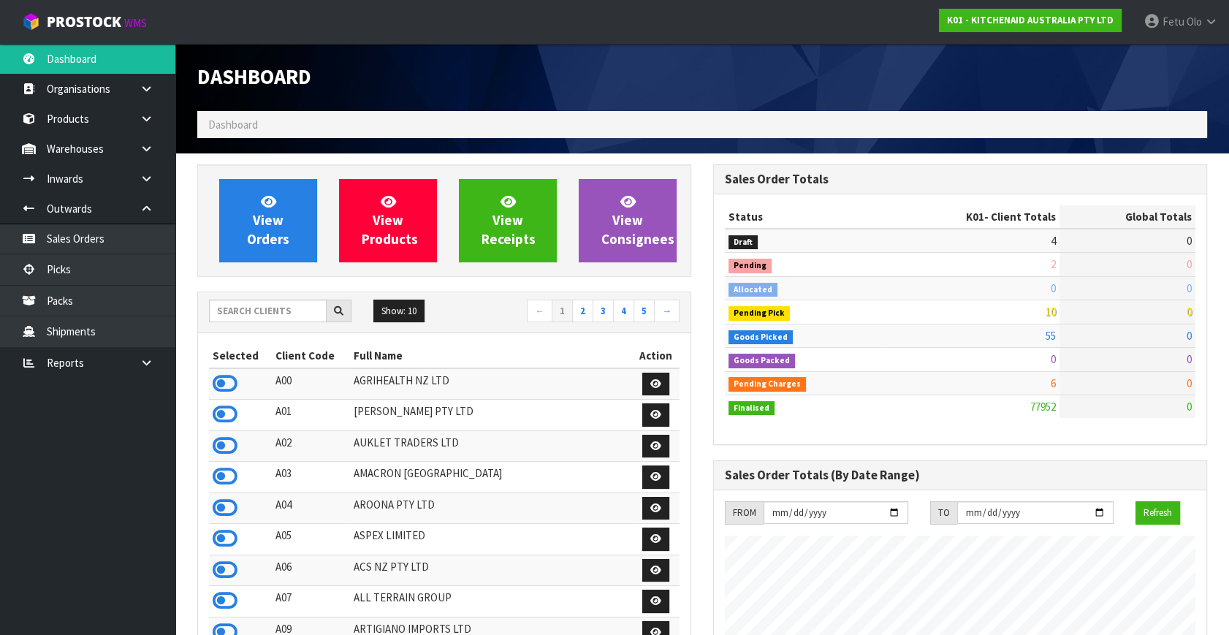
scroll to position [1105, 515]
click at [65, 271] on link "Picks" at bounding box center [87, 269] width 175 height 30
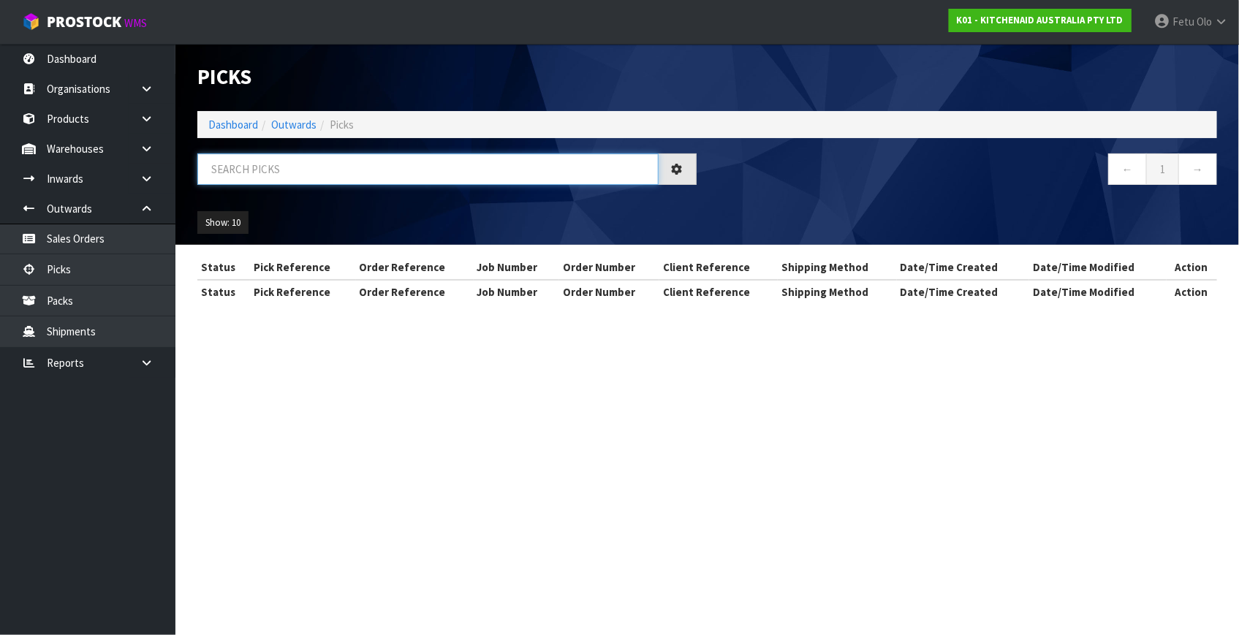
click at [270, 170] on input "text" at bounding box center [427, 169] width 461 height 31
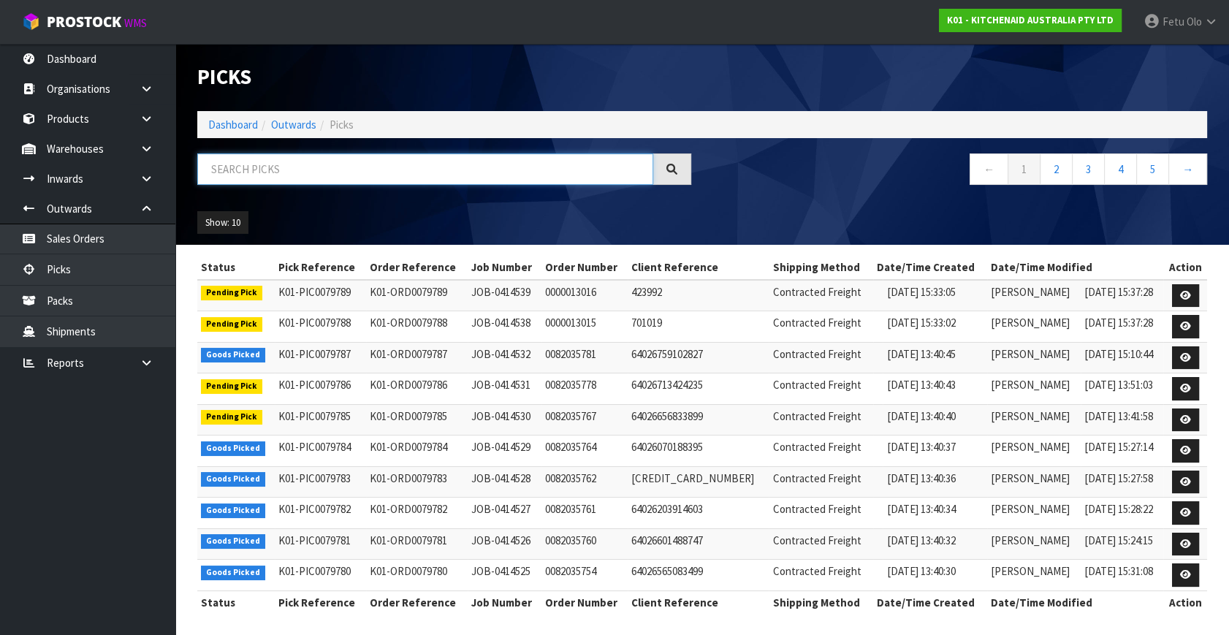
click at [324, 165] on input "text" at bounding box center [425, 169] width 456 height 31
click at [324, 170] on input "text" at bounding box center [425, 169] width 456 height 31
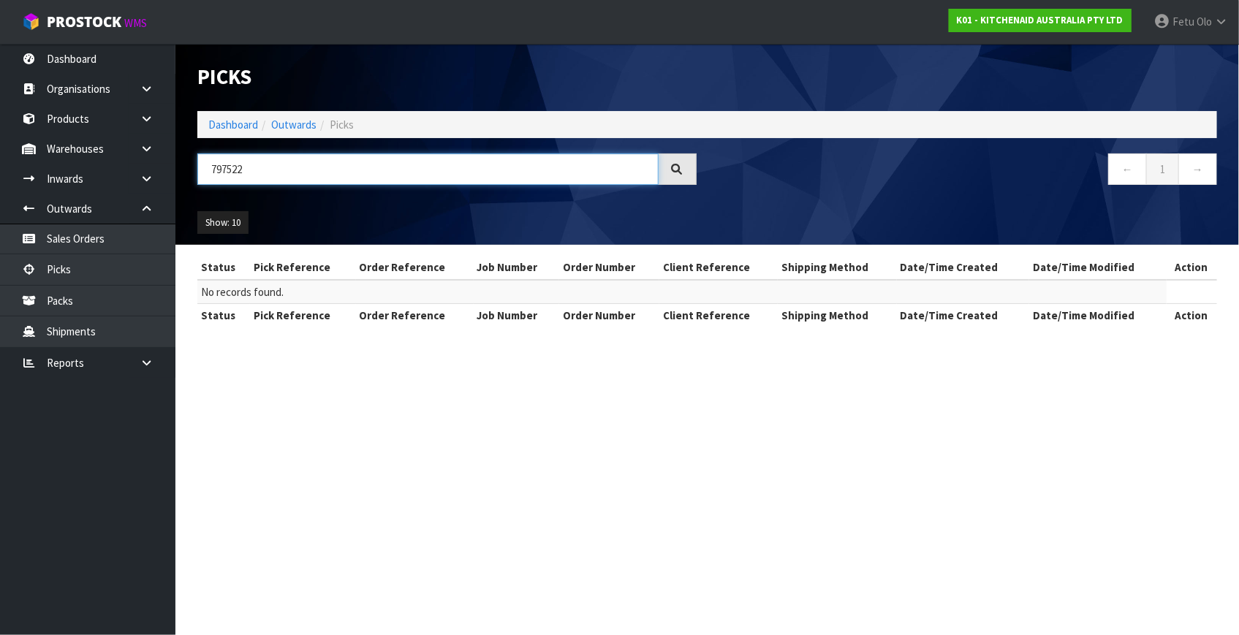
click at [232, 164] on input "797522" at bounding box center [427, 169] width 461 height 31
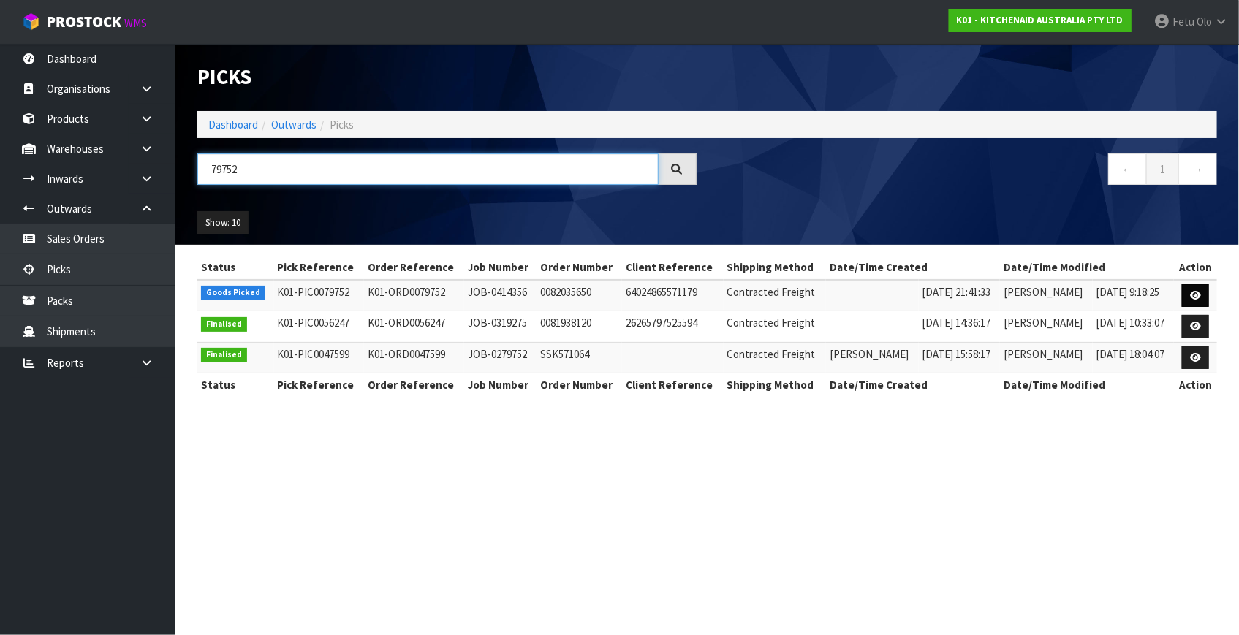
type input "79752"
click at [1191, 291] on icon at bounding box center [1195, 296] width 11 height 10
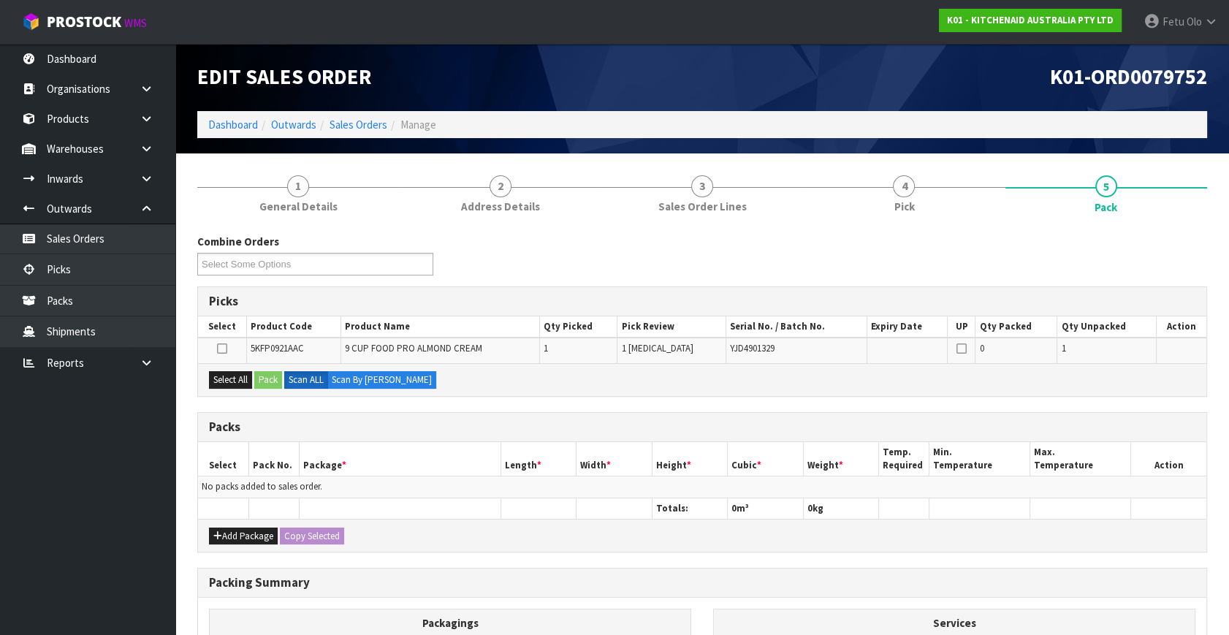
click at [485, 464] on th "Package *" at bounding box center [400, 459] width 202 height 34
click at [463, 442] on th "Package *" at bounding box center [400, 459] width 202 height 34
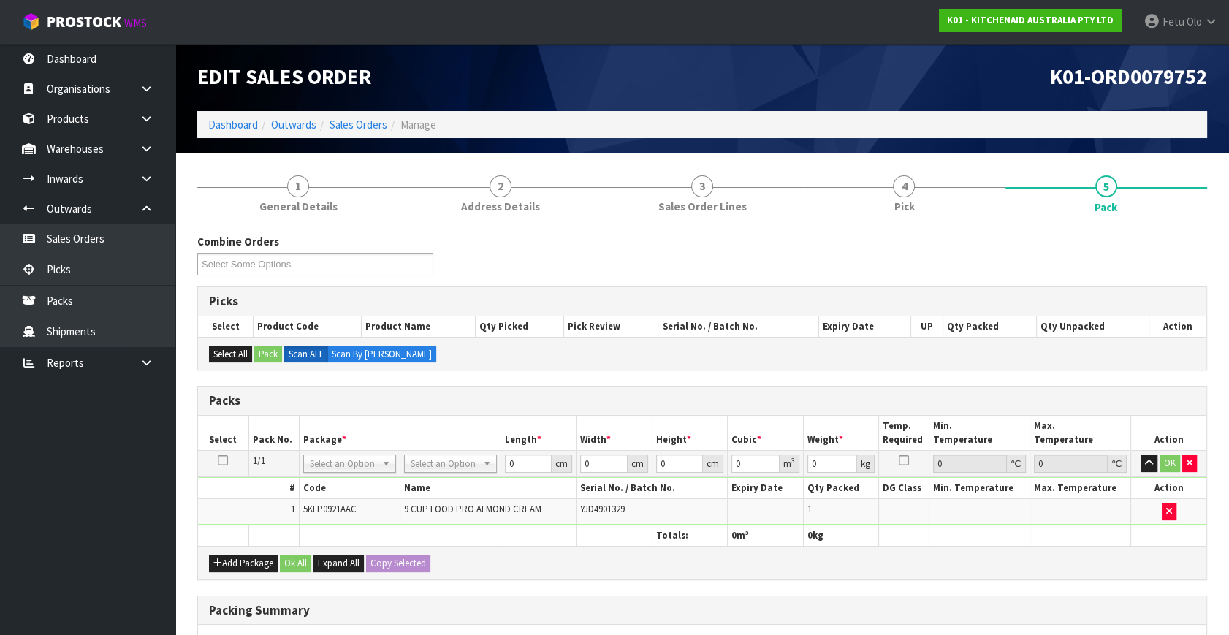
drag, startPoint x: 375, startPoint y: 464, endPoint x: 371, endPoint y: 478, distance: 14.4
click at [362, 480] on input "text" at bounding box center [349, 483] width 86 height 18
type input "011"
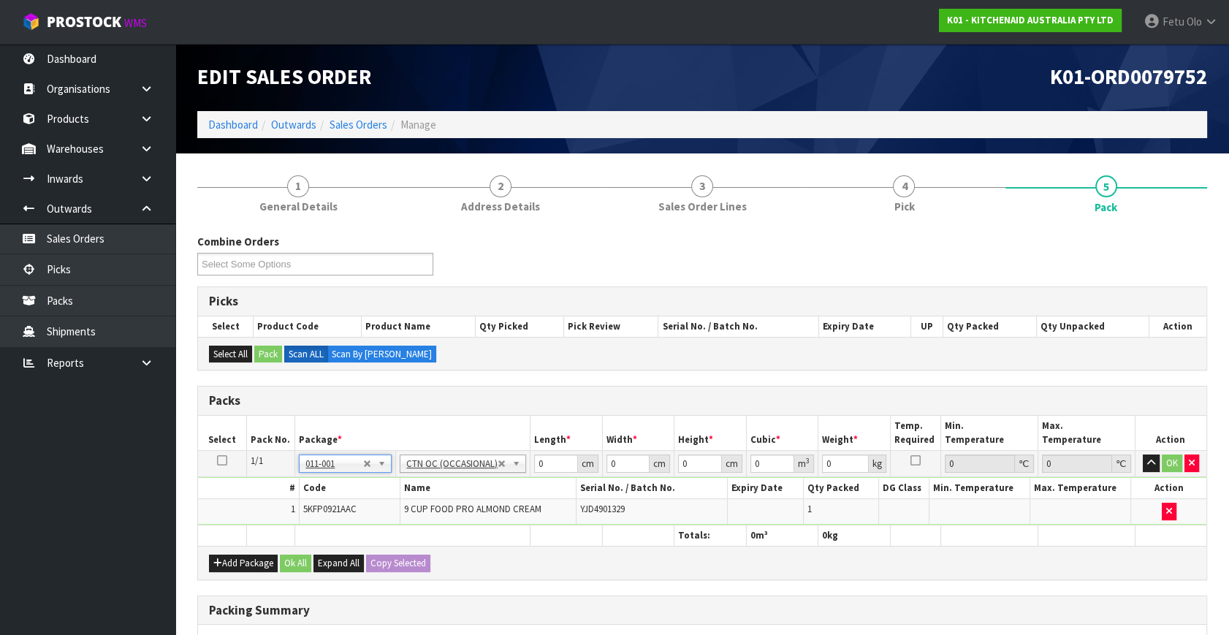
type input "4.6"
drag, startPoint x: 526, startPoint y: 473, endPoint x: 423, endPoint y: 468, distance: 102.5
click at [451, 498] on tbody "1/1 NONE 007-001 007-002 007-004 007-009 007-013 007-014 007-015 007-017 007-01…" at bounding box center [702, 488] width 1009 height 75
type input "52"
type input "34"
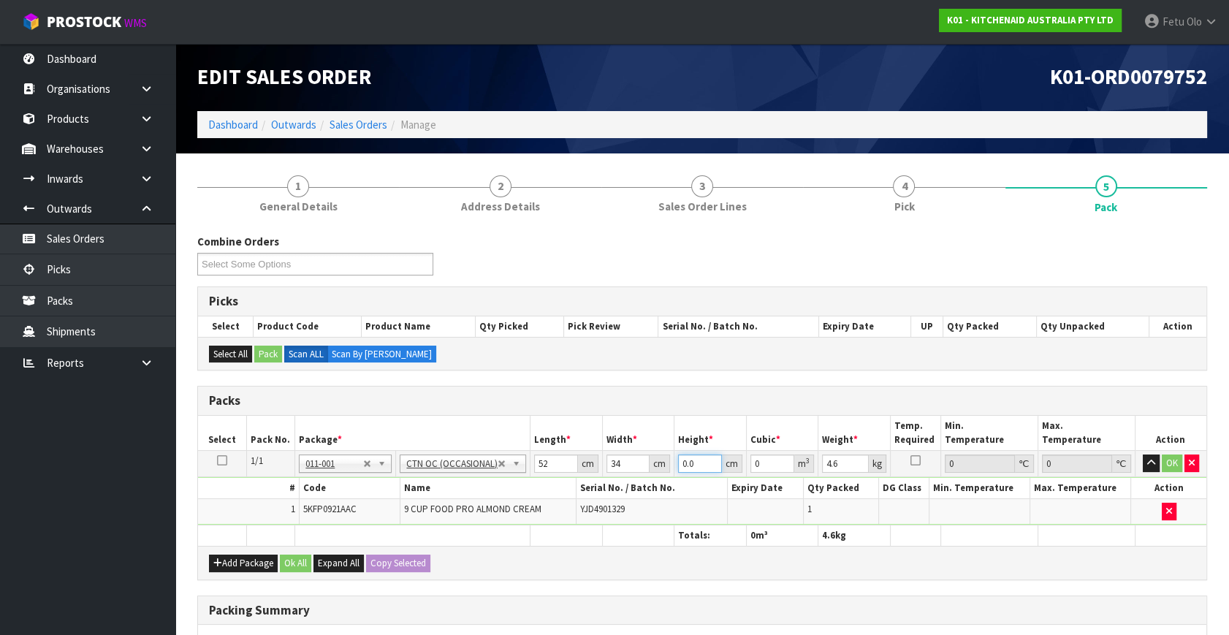
type input "0"
type input "2"
type input "0.003536"
type input "29"
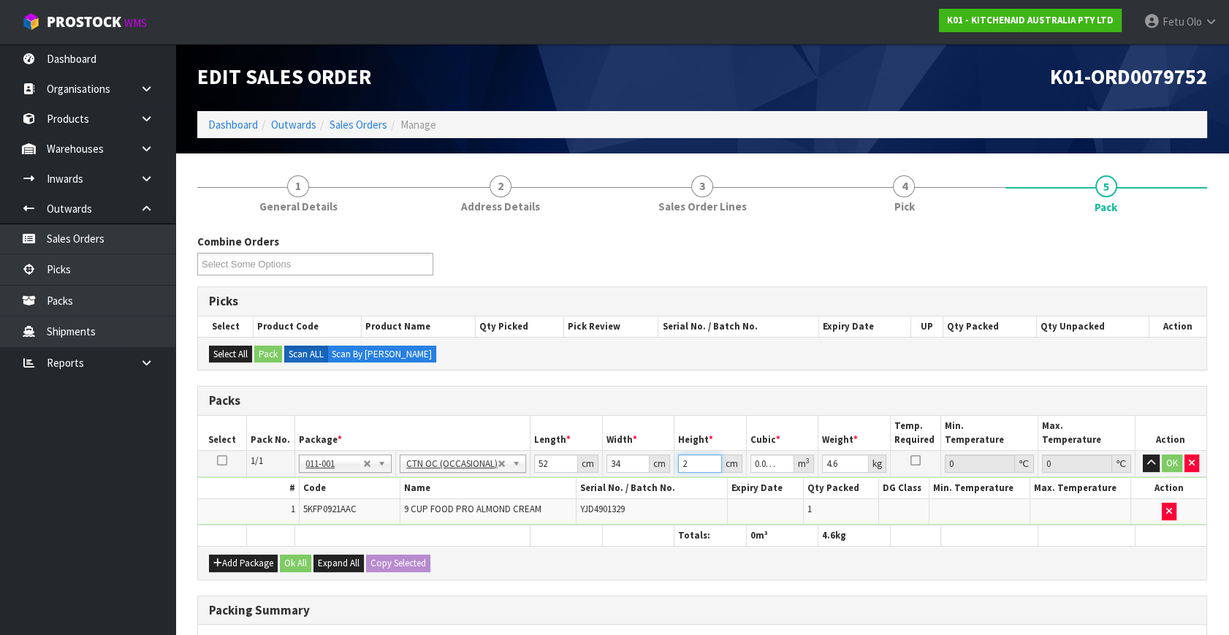
type input "0.051272"
type input "29"
type input "6"
click button "OK" at bounding box center [1172, 464] width 20 height 18
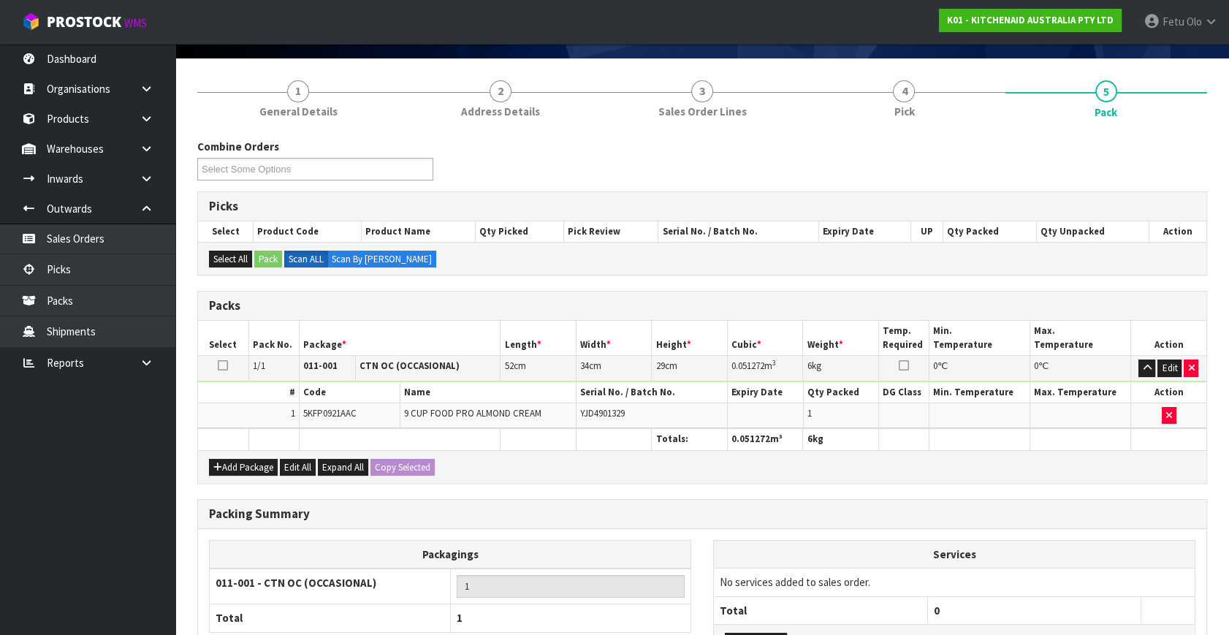
scroll to position [218, 0]
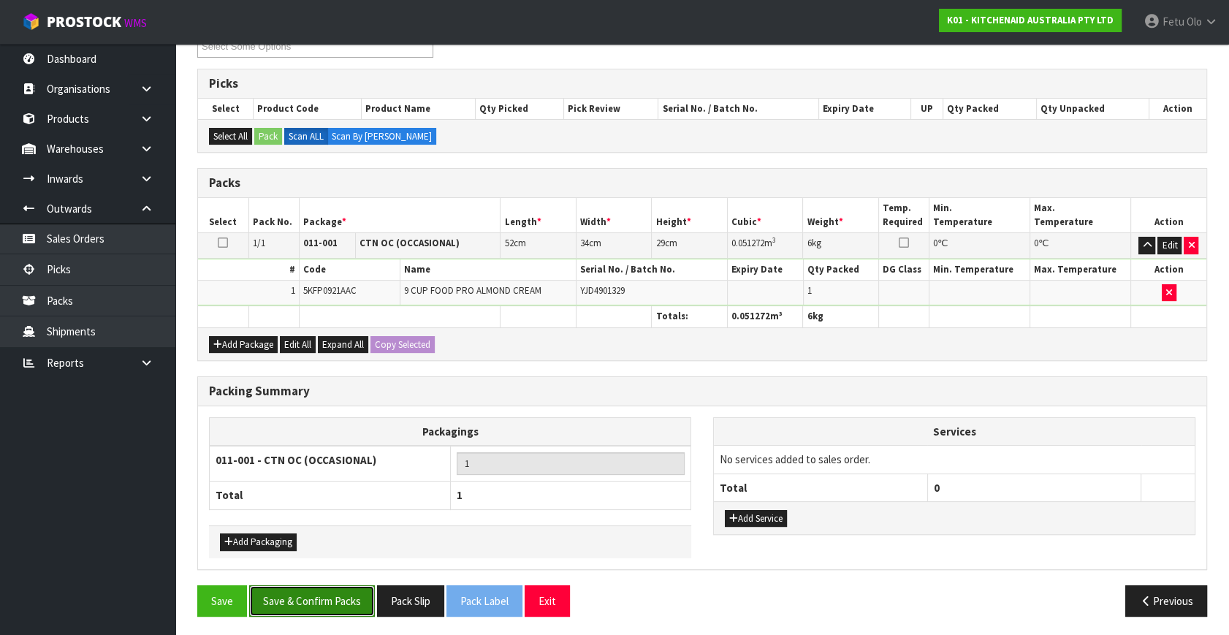
click at [333, 585] on button "Save & Confirm Packs" at bounding box center [312, 600] width 126 height 31
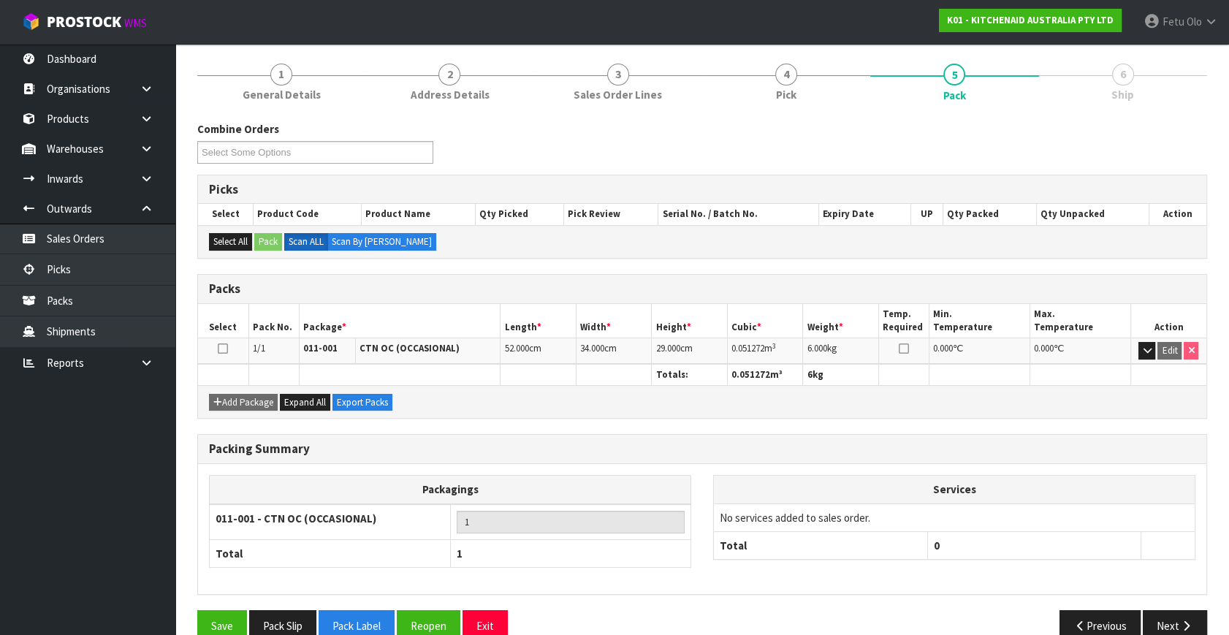
scroll to position [191, 0]
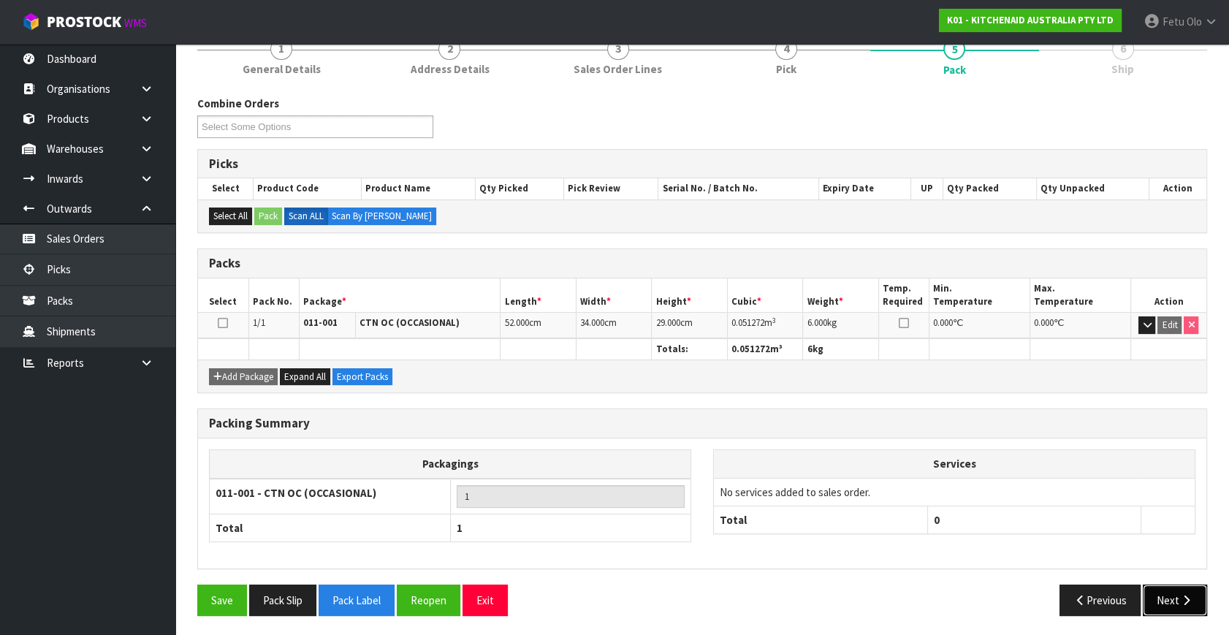
click at [1177, 599] on button "Next" at bounding box center [1175, 600] width 64 height 31
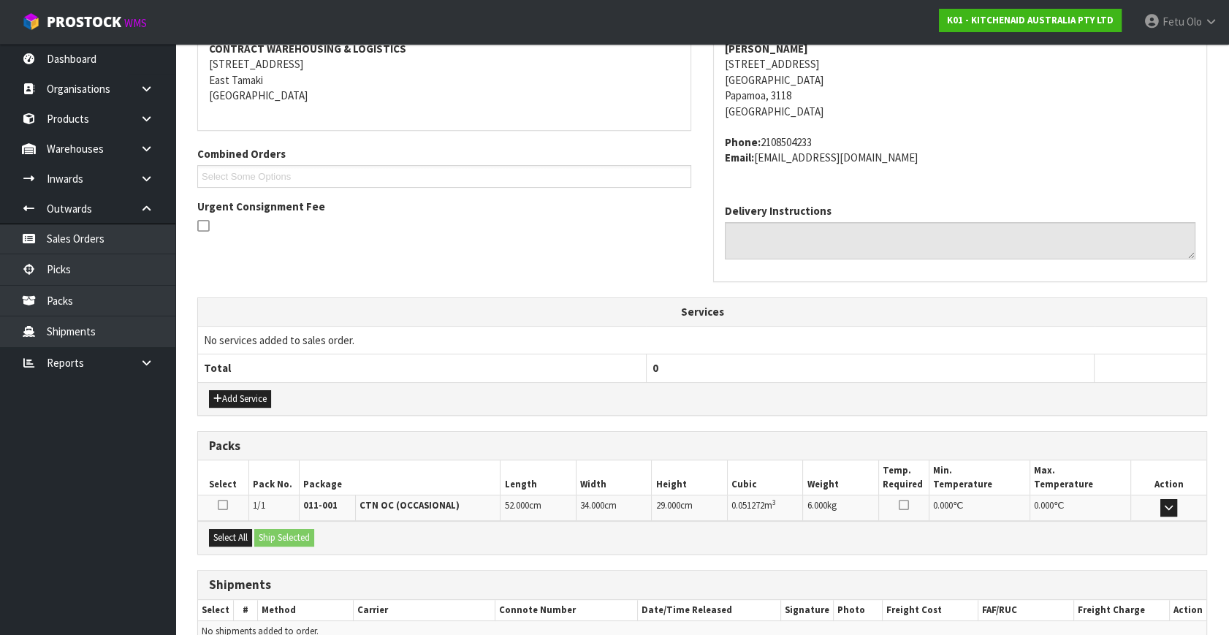
scroll to position [360, 0]
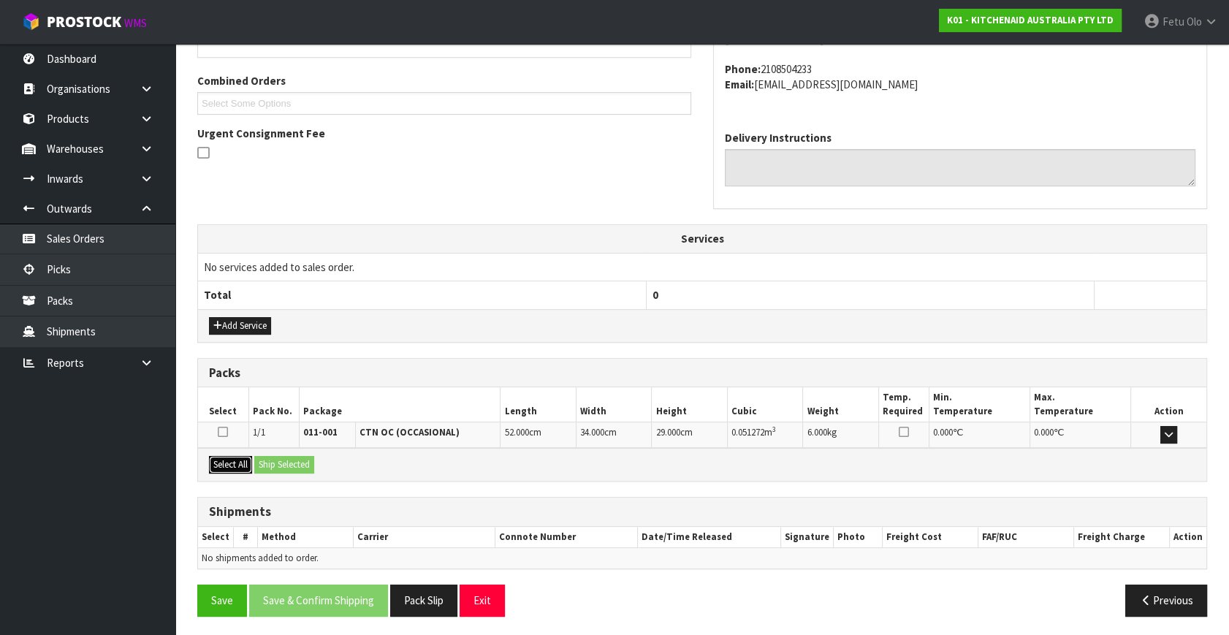
click at [219, 461] on button "Select All" at bounding box center [230, 465] width 43 height 18
click at [274, 460] on button "Ship Selected" at bounding box center [284, 465] width 60 height 18
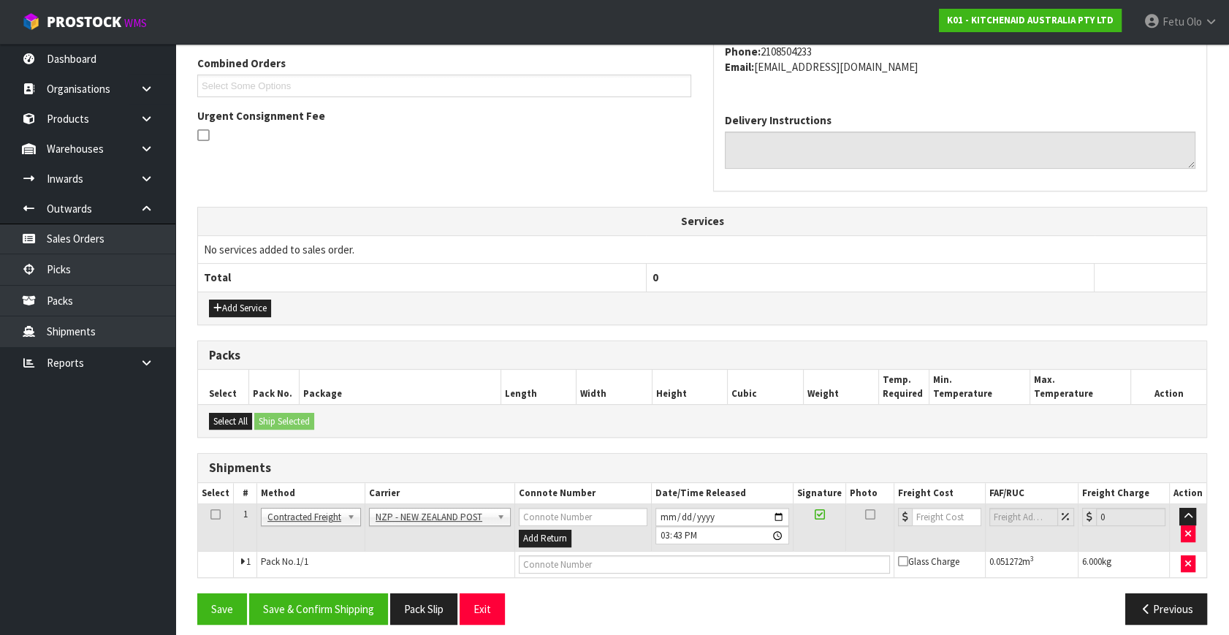
scroll to position [386, 0]
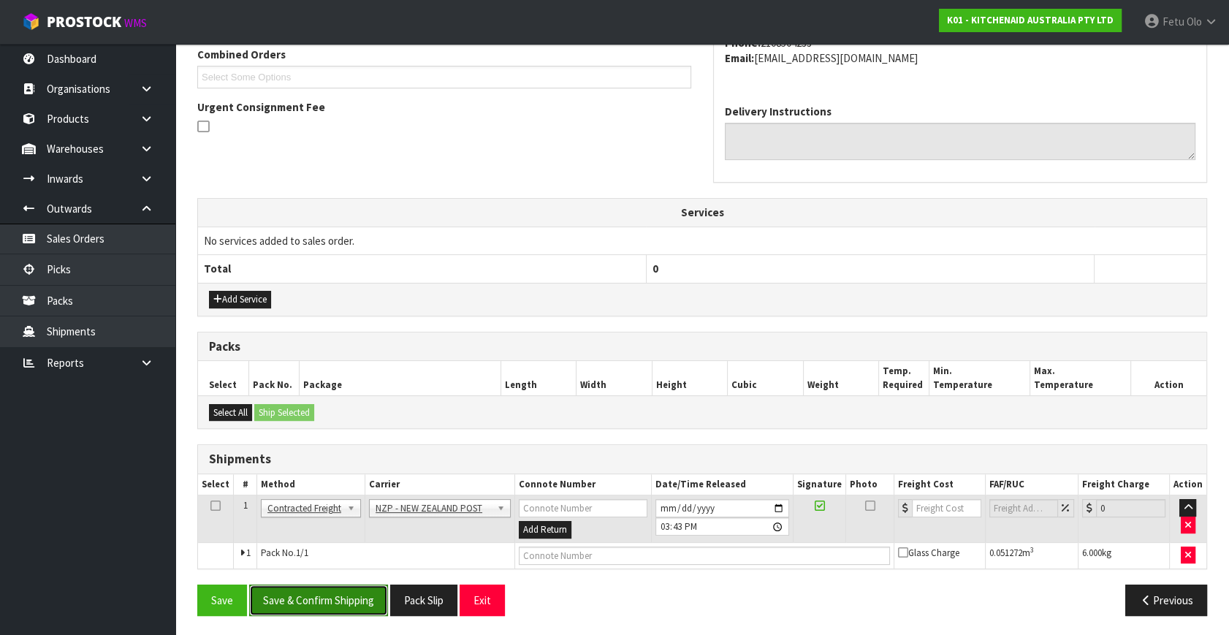
click at [314, 604] on button "Save & Confirm Shipping" at bounding box center [318, 600] width 139 height 31
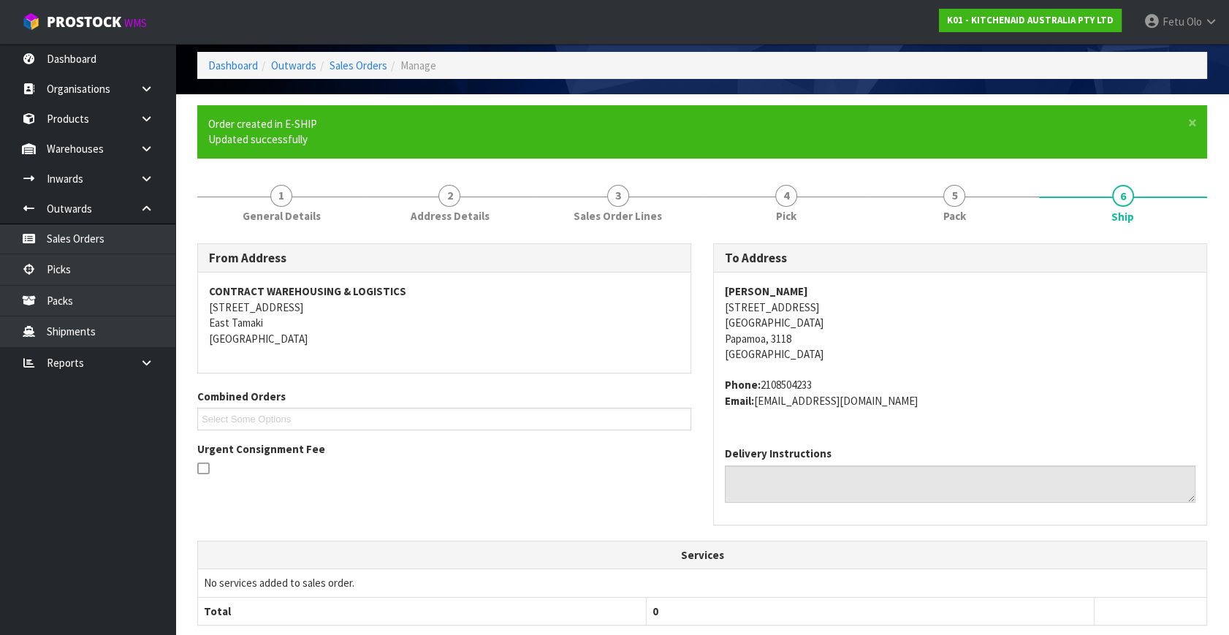
scroll to position [365, 0]
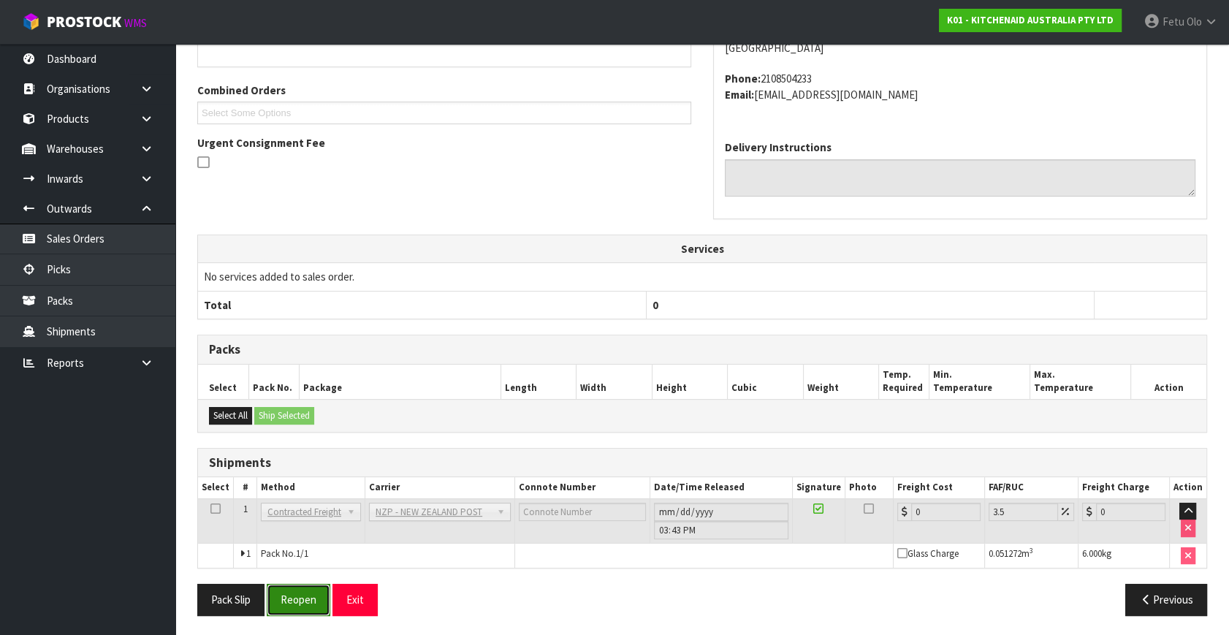
click at [314, 599] on button "Reopen" at bounding box center [299, 599] width 64 height 31
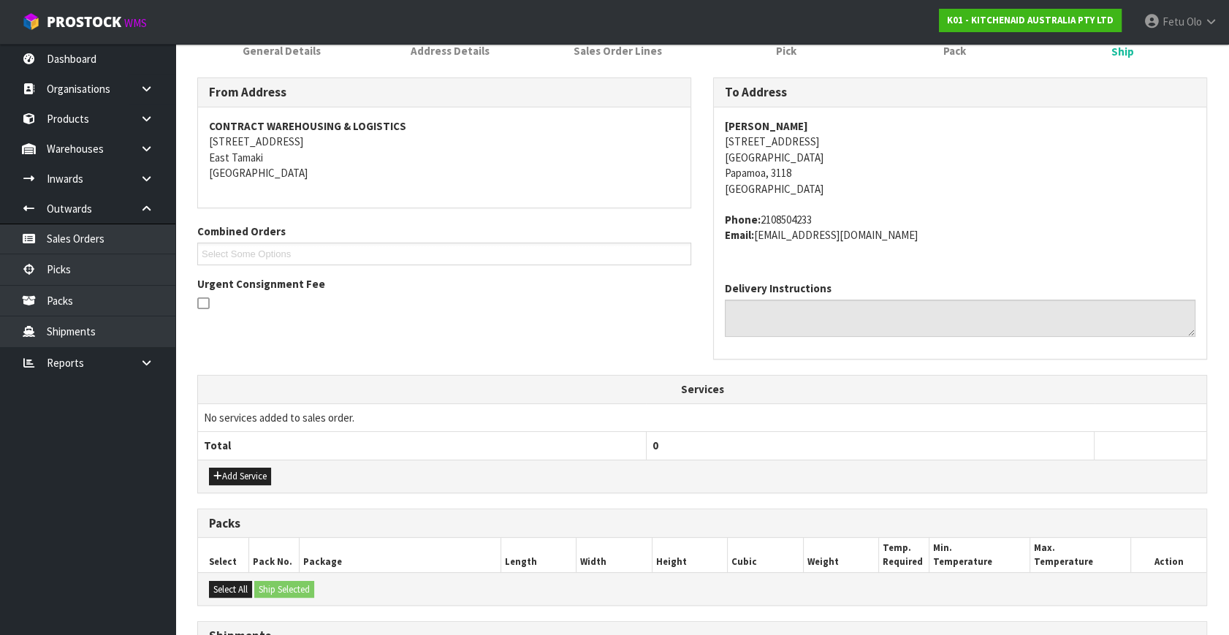
scroll to position [332, 0]
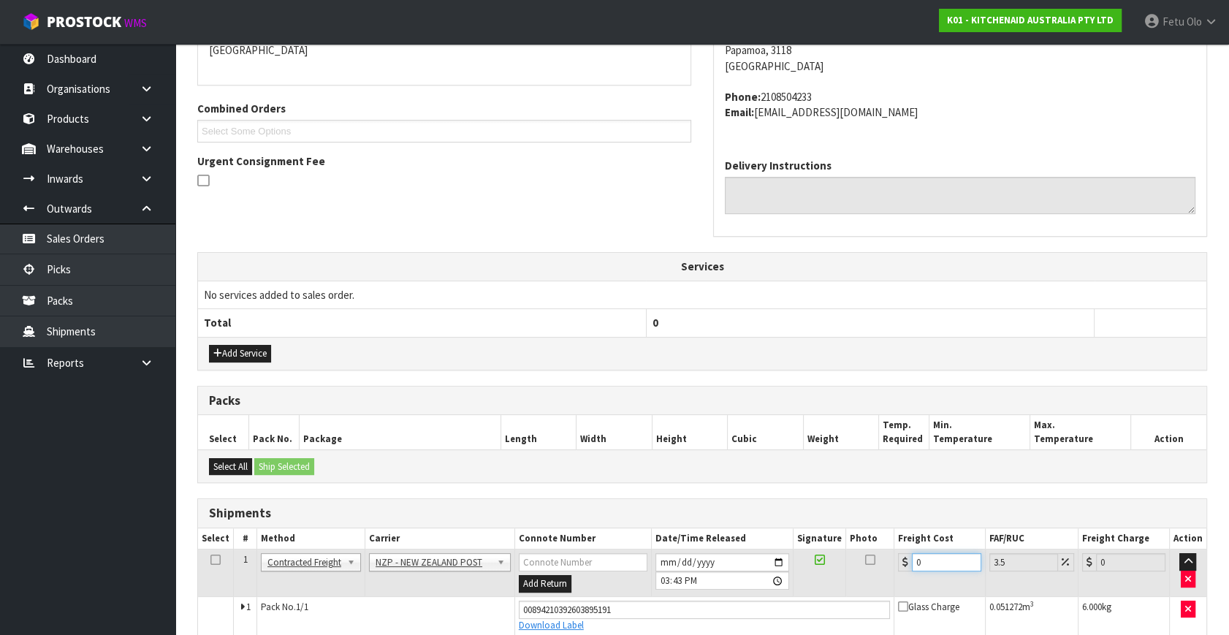
drag, startPoint x: 928, startPoint y: 559, endPoint x: 721, endPoint y: 604, distance: 212.3
click at [724, 606] on tbody "1 Client Local Pickup Customer Local Pickup Company Freight Contracted Freight …" at bounding box center [702, 593] width 1009 height 86
type input "9"
type input "9.31"
type input "9.2"
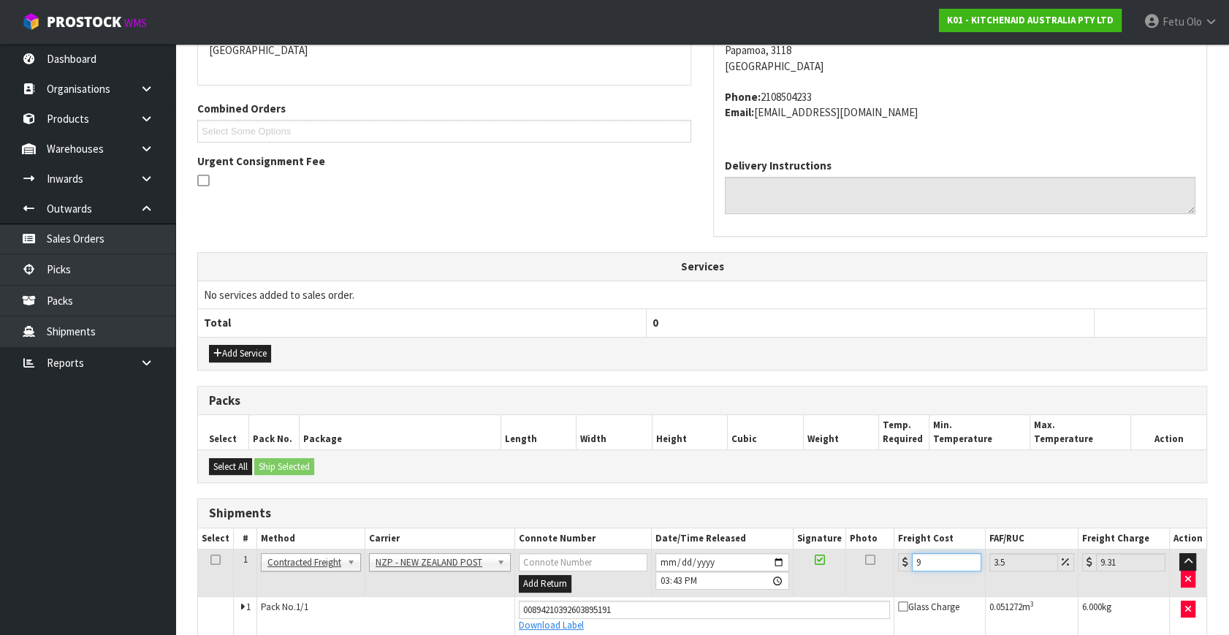
type input "9.52"
type input "9.26"
type input "9.58"
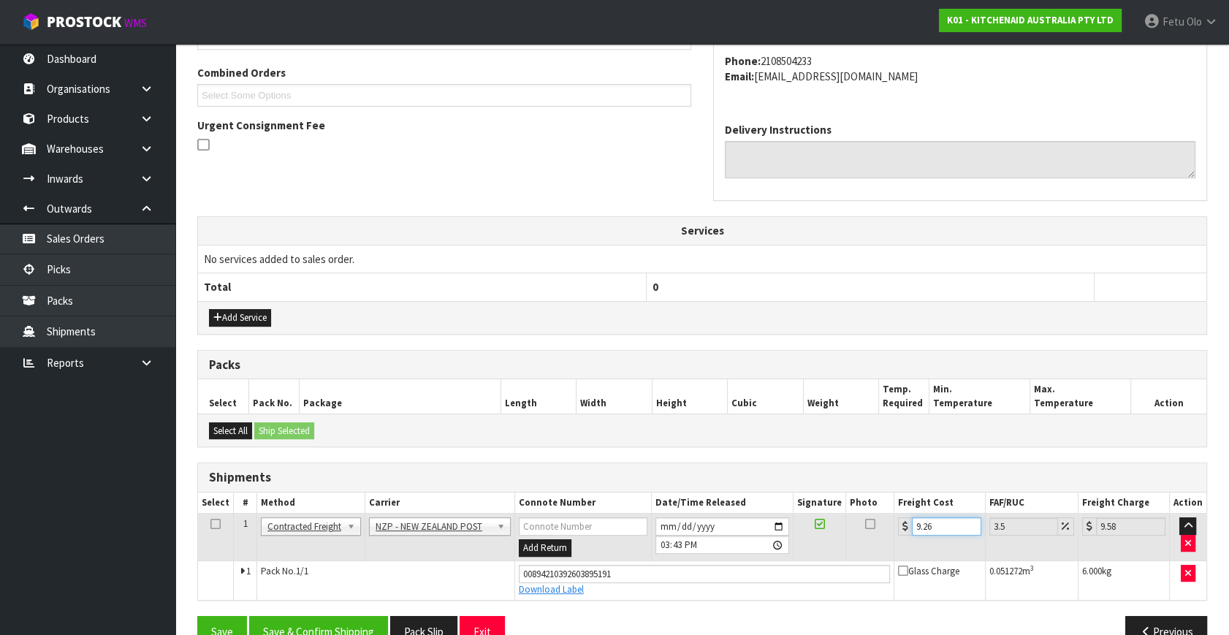
scroll to position [400, 0]
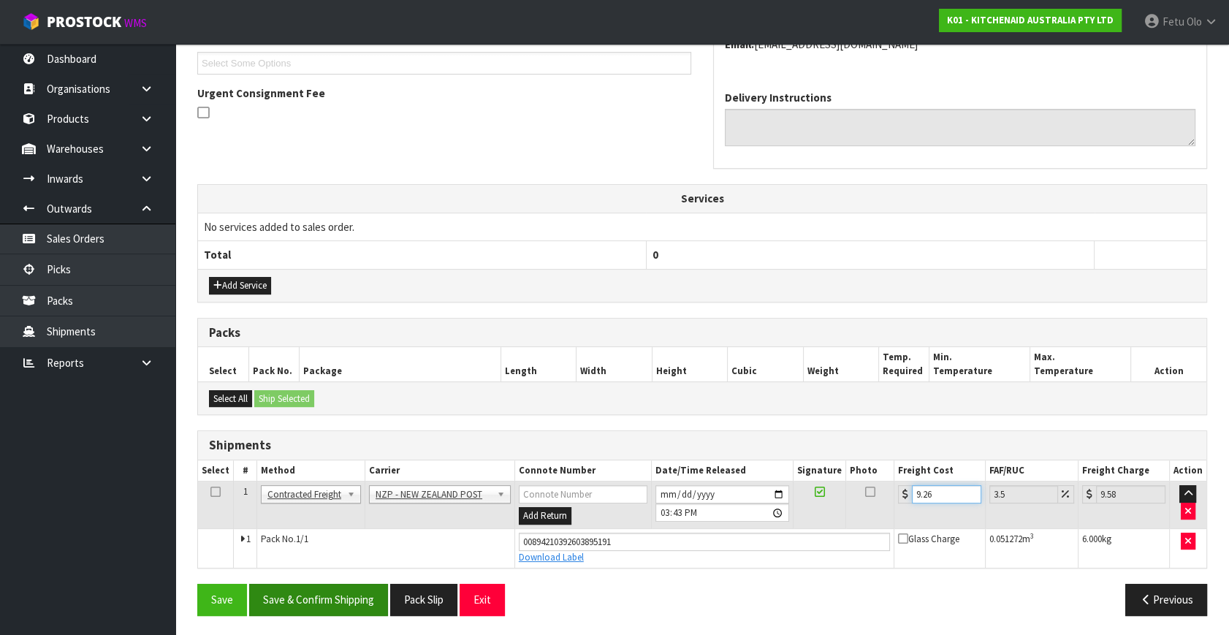
type input "9.26"
click at [361, 602] on button "Save & Confirm Shipping" at bounding box center [318, 599] width 139 height 31
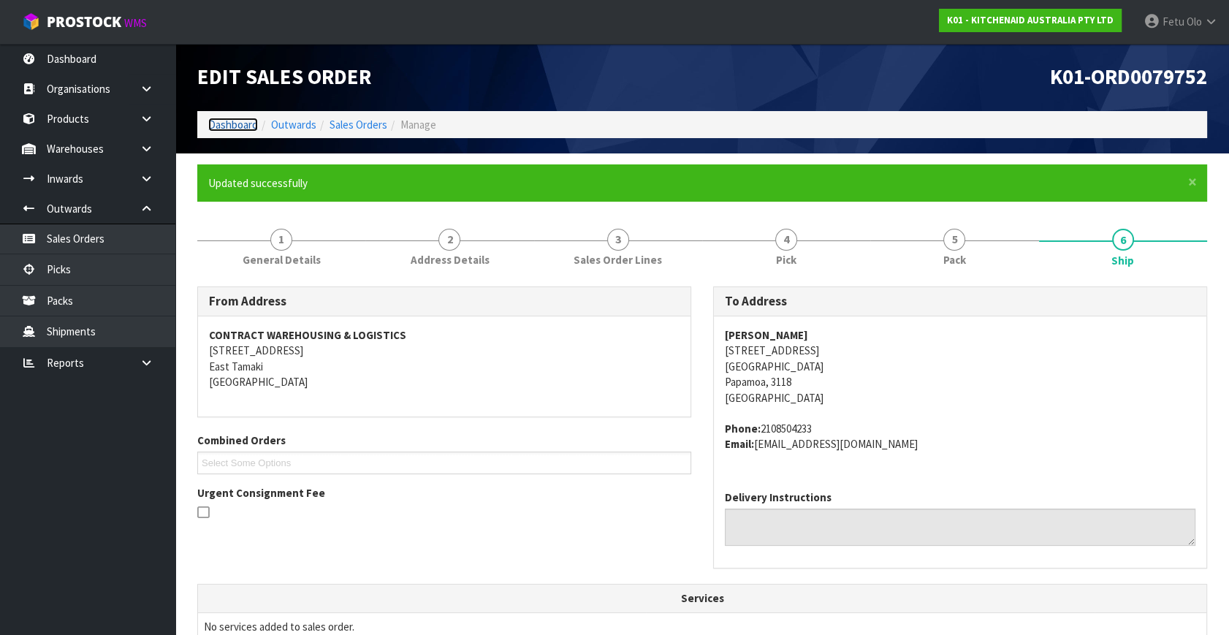
click at [237, 129] on link "Dashboard" at bounding box center [233, 125] width 50 height 14
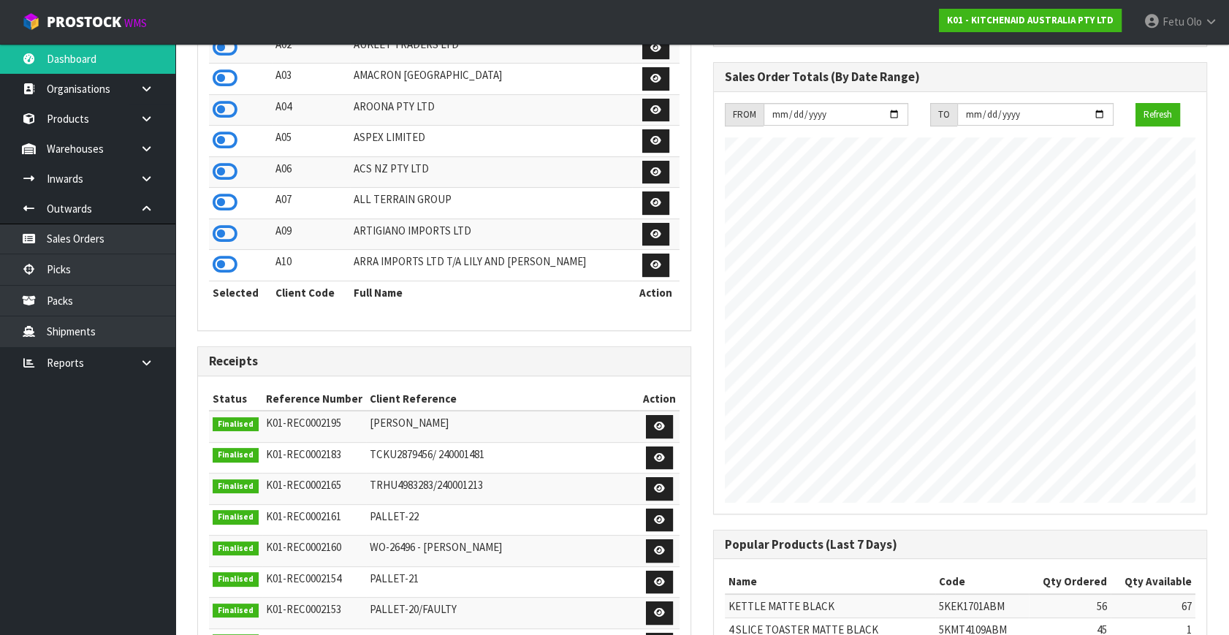
scroll to position [66, 0]
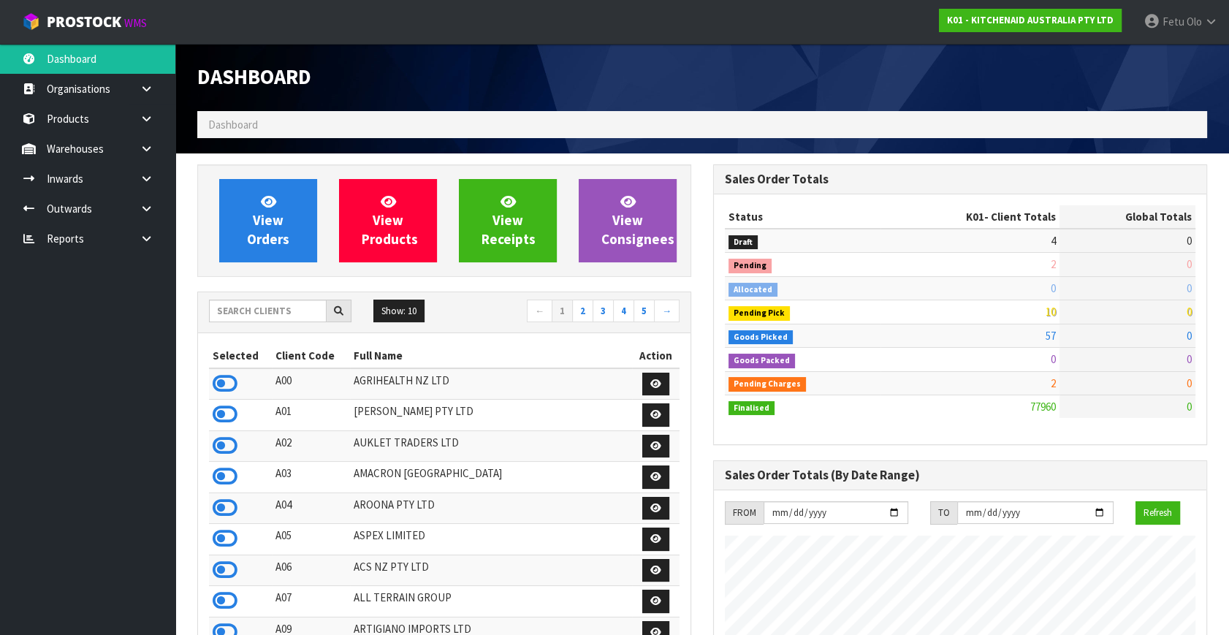
scroll to position [1105, 515]
drag, startPoint x: 515, startPoint y: 151, endPoint x: 907, endPoint y: 88, distance: 396.8
click at [1187, 17] on span "Olo" at bounding box center [1194, 22] width 15 height 14
click at [1175, 53] on link "Logout" at bounding box center [1170, 58] width 115 height 20
